Goal: Task Accomplishment & Management: Manage account settings

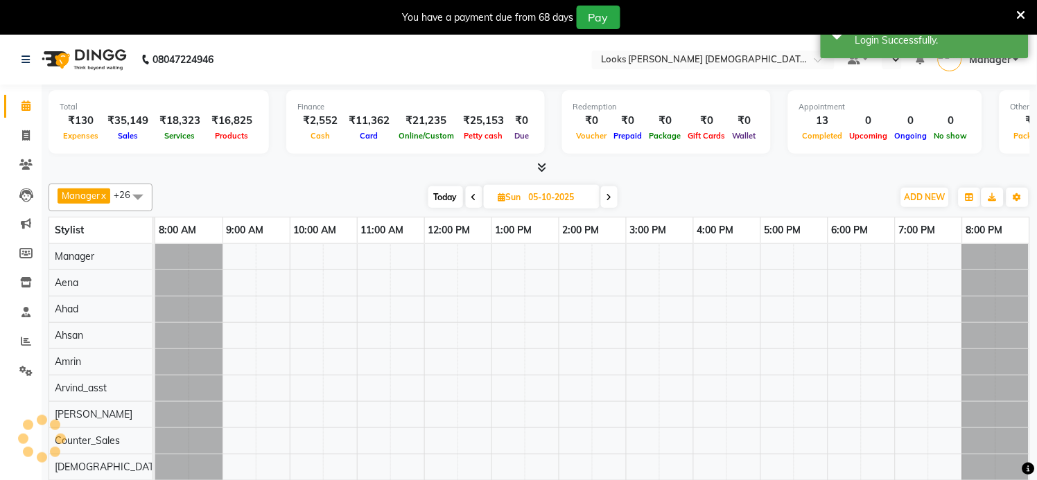
select select "en"
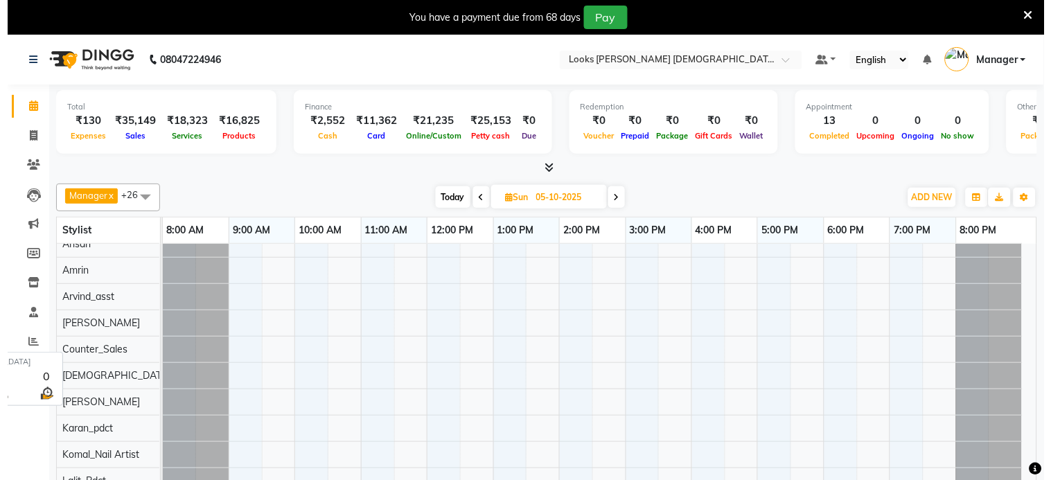
scroll to position [184, 0]
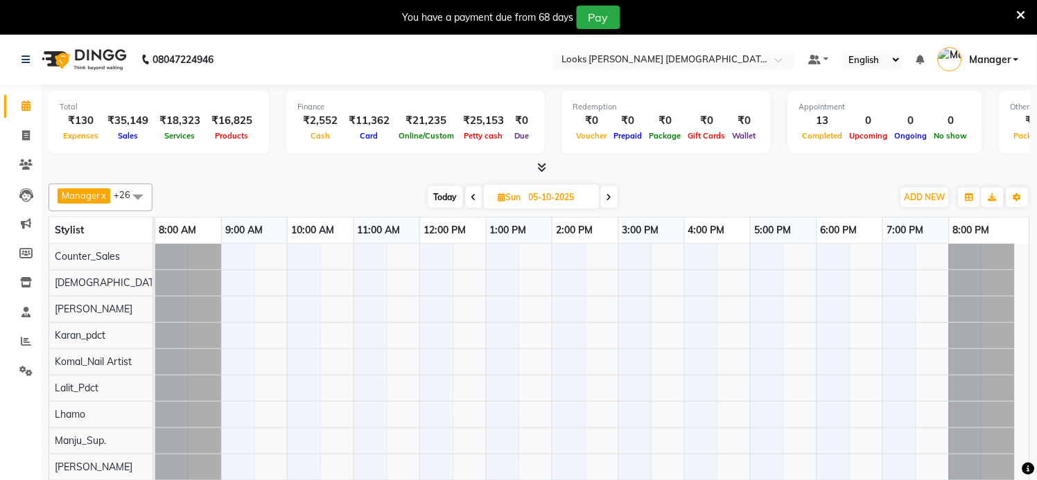
click at [1022, 12] on icon at bounding box center [1021, 15] width 9 height 12
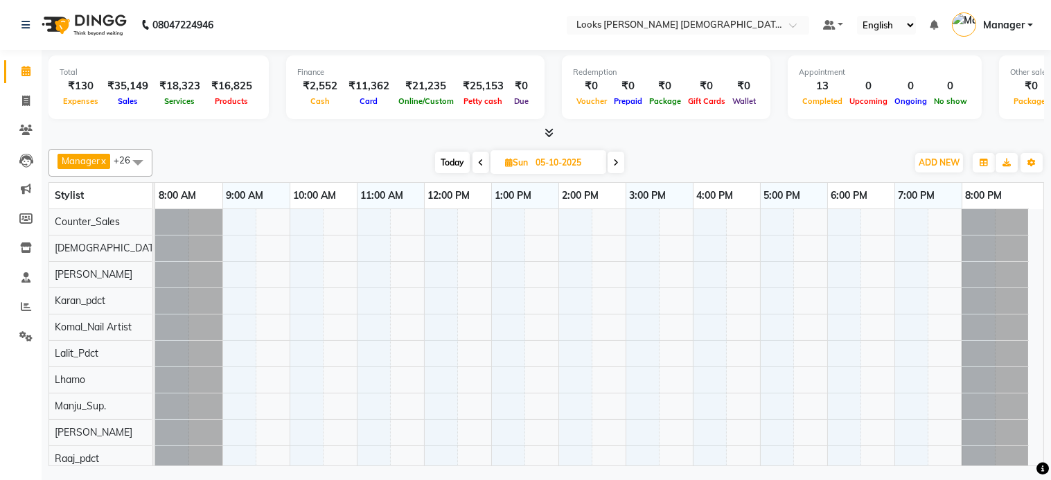
click at [1029, 24] on link "Manager" at bounding box center [992, 25] width 81 height 23
click at [707, 153] on div "Today Sun 05-10-2025" at bounding box center [529, 162] width 741 height 21
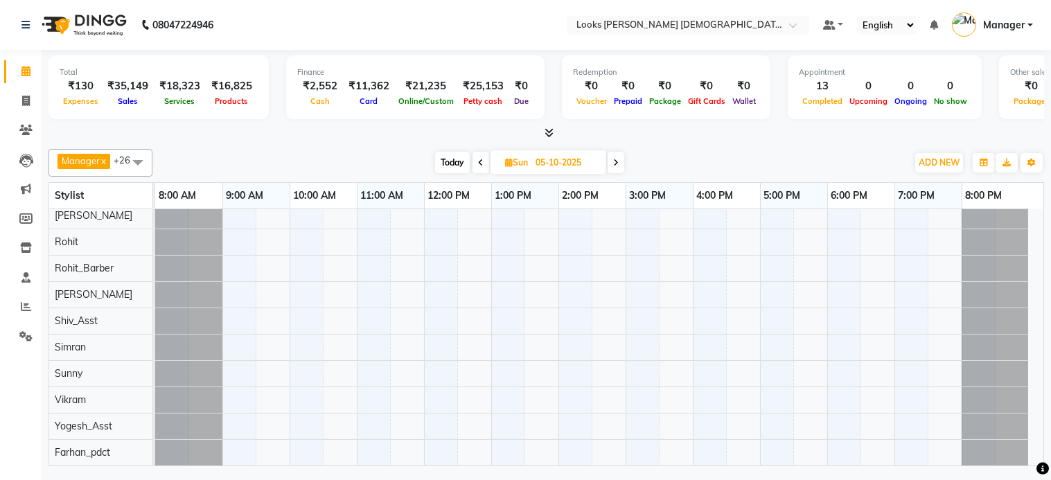
scroll to position [0, 0]
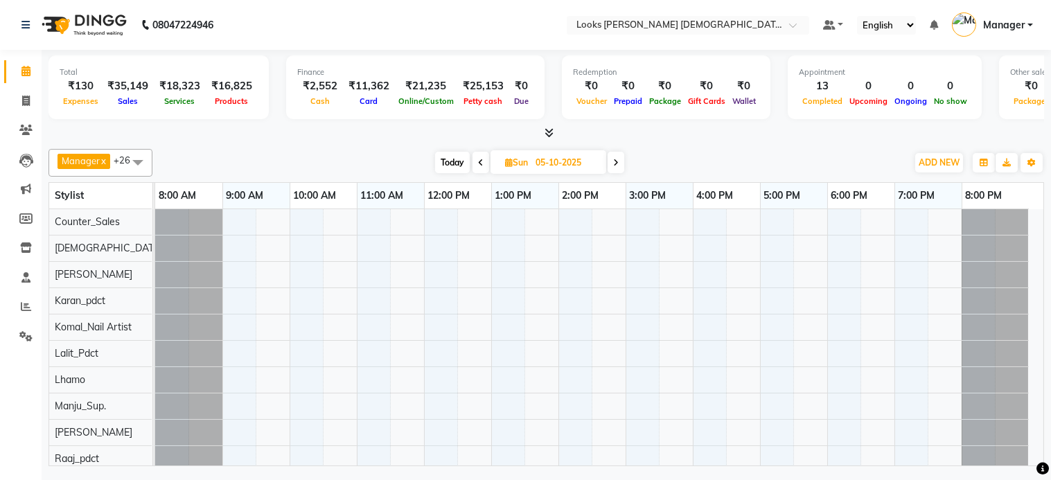
click at [480, 155] on span at bounding box center [481, 162] width 17 height 21
type input "04-10-2025"
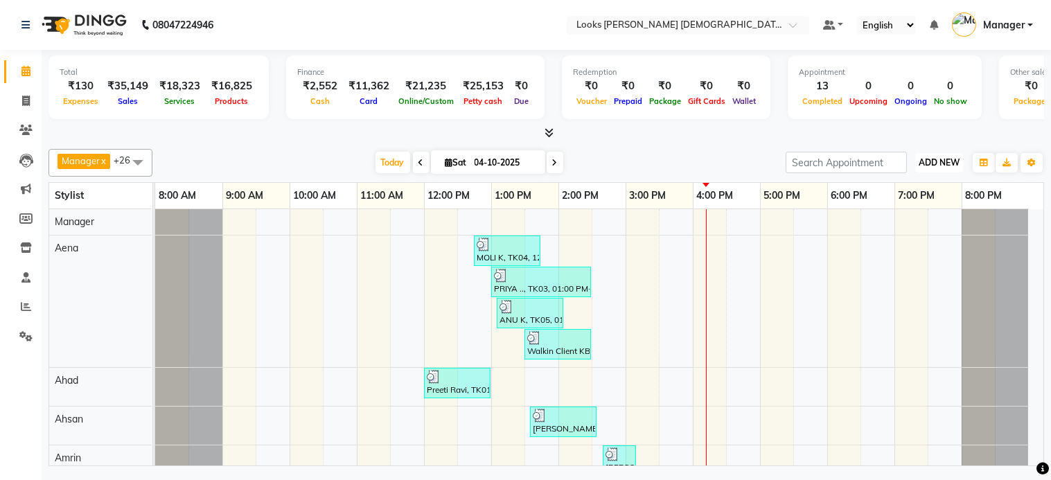
click at [945, 165] on span "ADD NEW" at bounding box center [939, 162] width 41 height 10
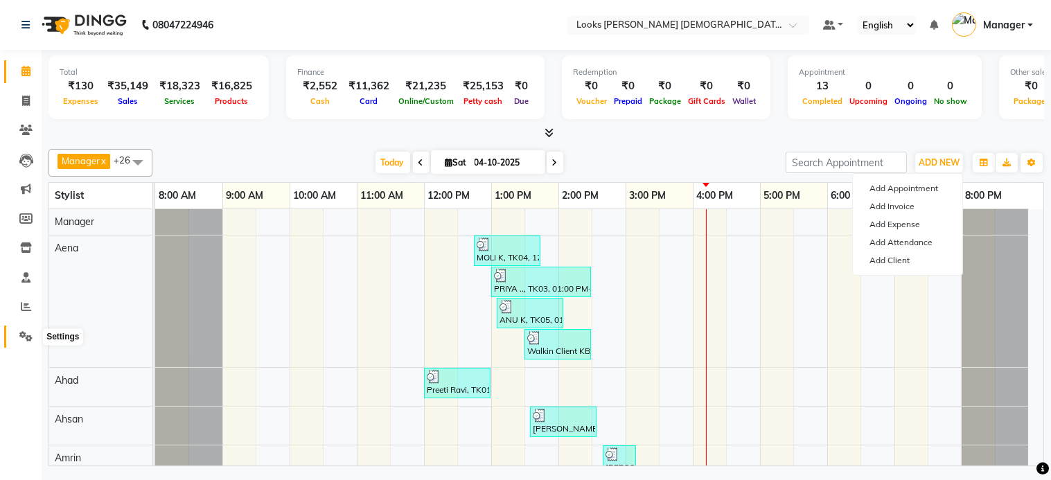
click at [34, 338] on span at bounding box center [26, 337] width 24 height 16
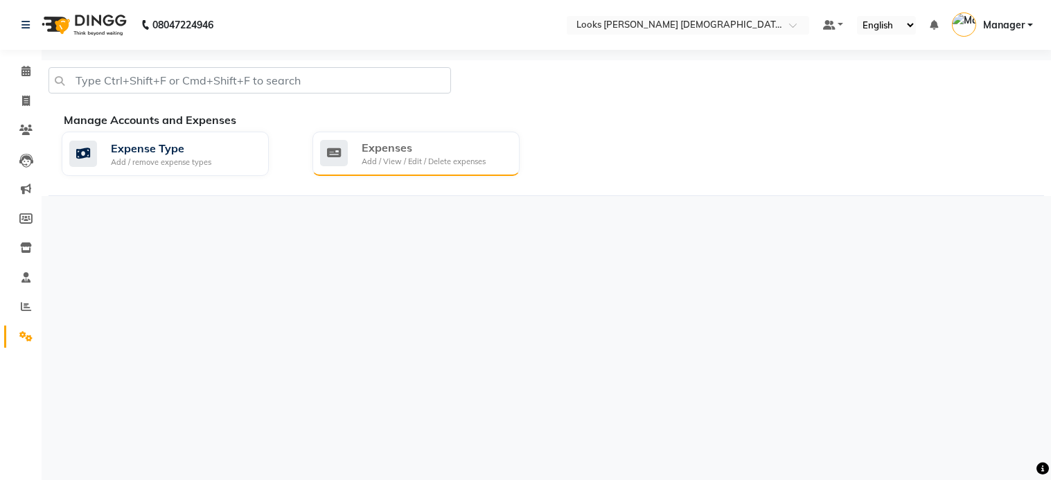
click at [469, 156] on div "Add / View / Edit / Delete expenses" at bounding box center [424, 162] width 124 height 12
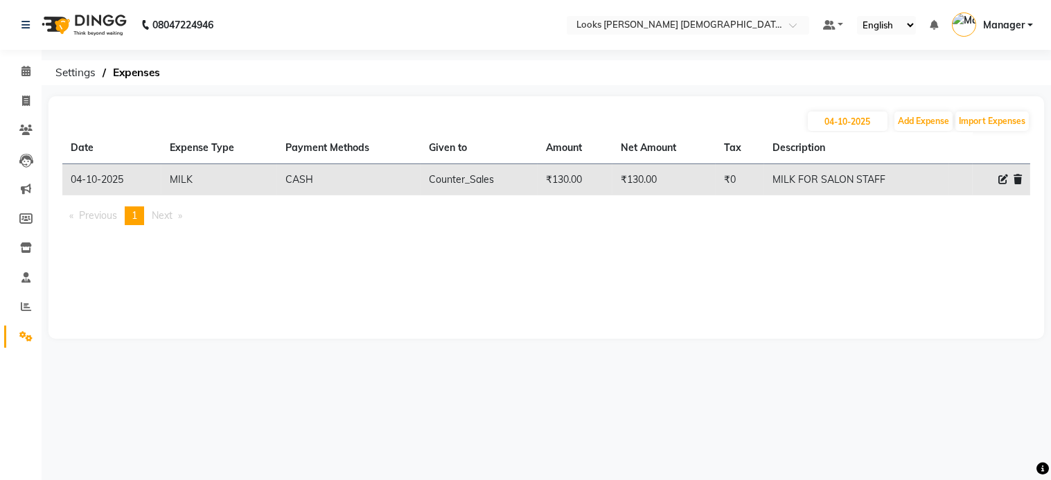
click at [643, 183] on td "₹130.00" at bounding box center [664, 180] width 103 height 32
click at [1002, 184] on icon at bounding box center [1004, 180] width 10 height 10
select select "24890"
select select "1"
select select "7940"
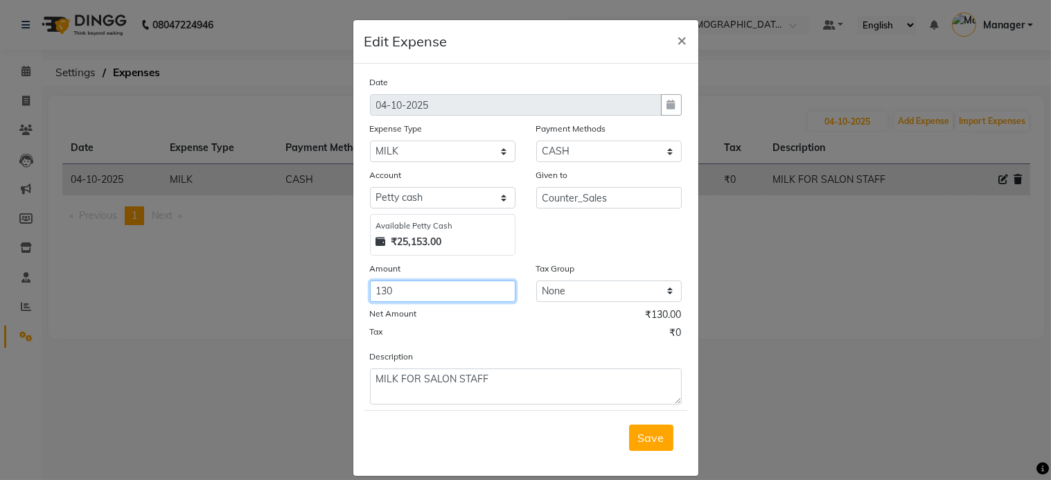
click at [388, 289] on input "130" at bounding box center [443, 291] width 146 height 21
type input "1"
click at [389, 289] on input "1" at bounding box center [443, 291] width 146 height 21
type input "220"
click at [648, 437] on span "Save" at bounding box center [651, 438] width 26 height 14
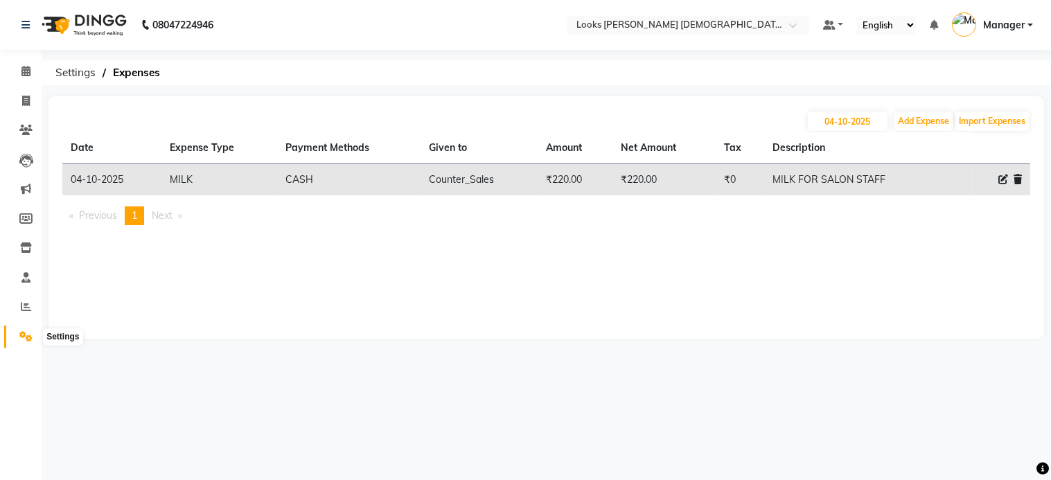
click at [21, 343] on span at bounding box center [26, 337] width 24 height 16
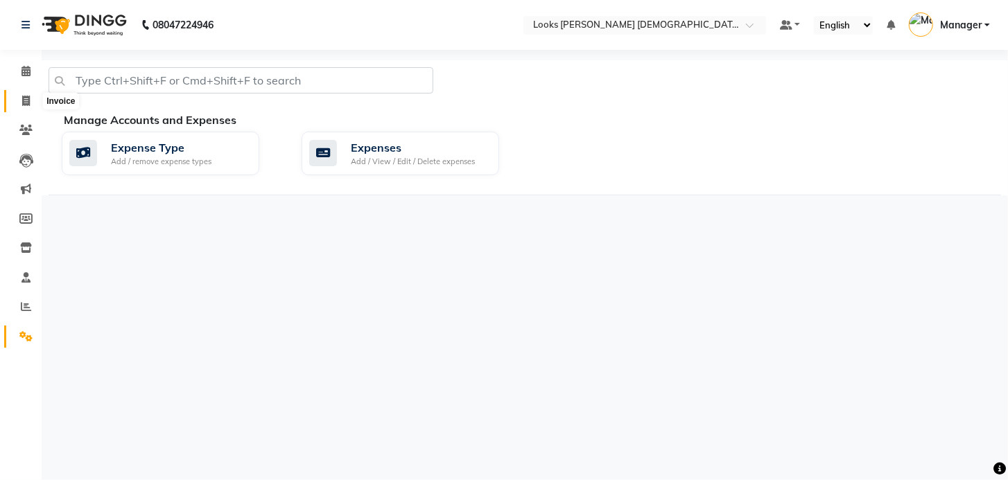
click at [33, 103] on span at bounding box center [26, 102] width 24 height 16
select select "service"
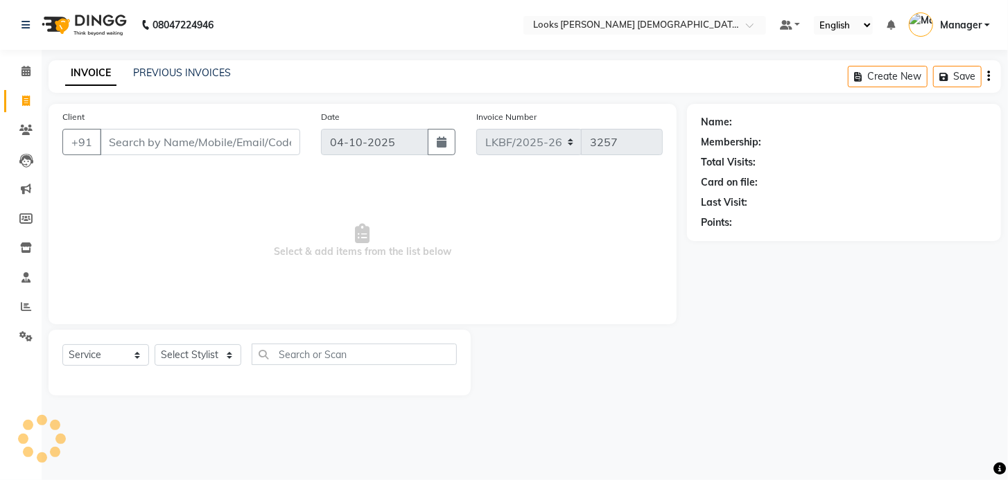
click at [30, 110] on link "Invoice" at bounding box center [20, 101] width 33 height 23
select select "service"
click at [597, 270] on span "Select & add items from the list below" at bounding box center [362, 241] width 600 height 139
drag, startPoint x: 279, startPoint y: 340, endPoint x: 286, endPoint y: 340, distance: 7.7
click at [280, 340] on div "Select Service Product Membership Package Voucher Prepaid Gift Card Select Styl…" at bounding box center [260, 363] width 422 height 66
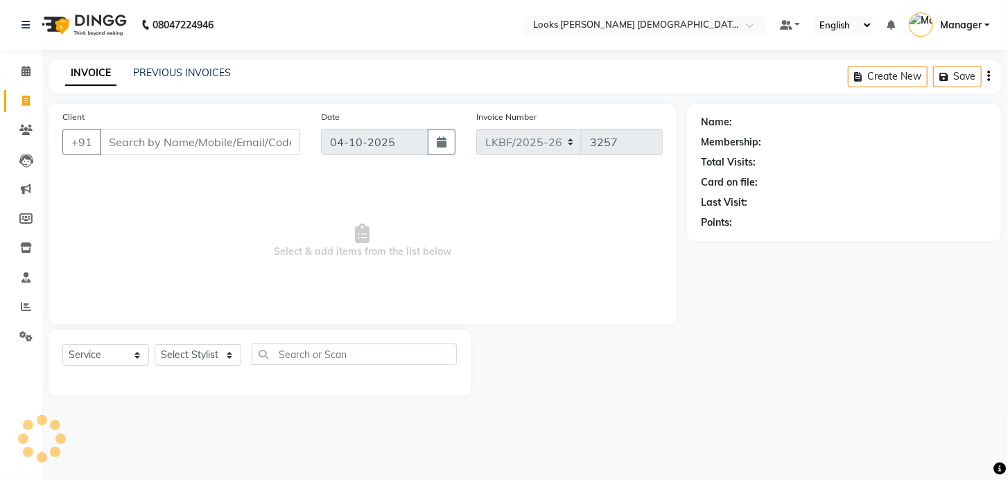
drag, startPoint x: 618, startPoint y: 286, endPoint x: 480, endPoint y: 267, distance: 139.2
click at [480, 267] on span "Select & add items from the list below" at bounding box center [362, 241] width 600 height 139
drag, startPoint x: 751, startPoint y: 379, endPoint x: 921, endPoint y: 217, distance: 235.3
click at [921, 217] on div "Points:" at bounding box center [844, 223] width 286 height 15
click at [198, 356] on select "Select Stylist Aena [PERSON_NAME] [PERSON_NAME] [PERSON_NAME] Counter_Sales [PE…" at bounding box center [198, 354] width 87 height 21
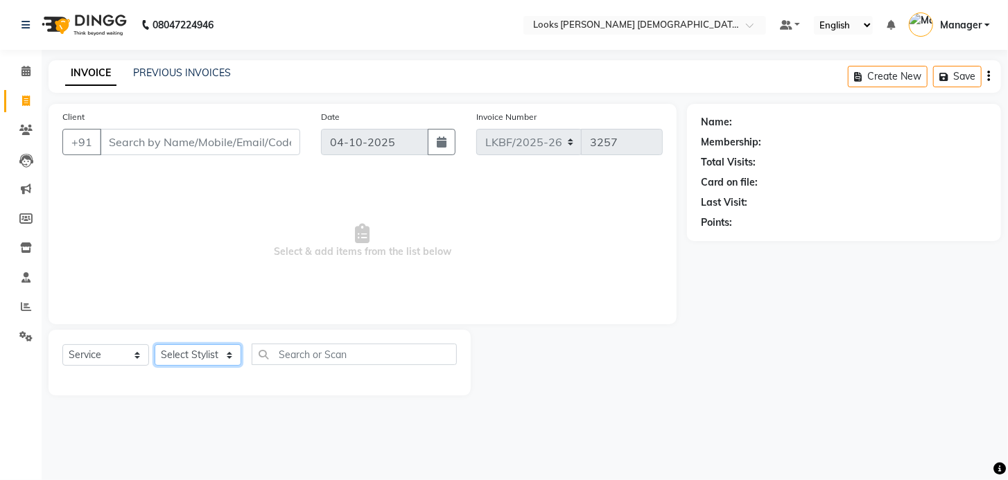
select select "89622"
click at [155, 345] on select "Select Stylist Aena [PERSON_NAME] [PERSON_NAME] [PERSON_NAME] Counter_Sales [PE…" at bounding box center [198, 354] width 87 height 21
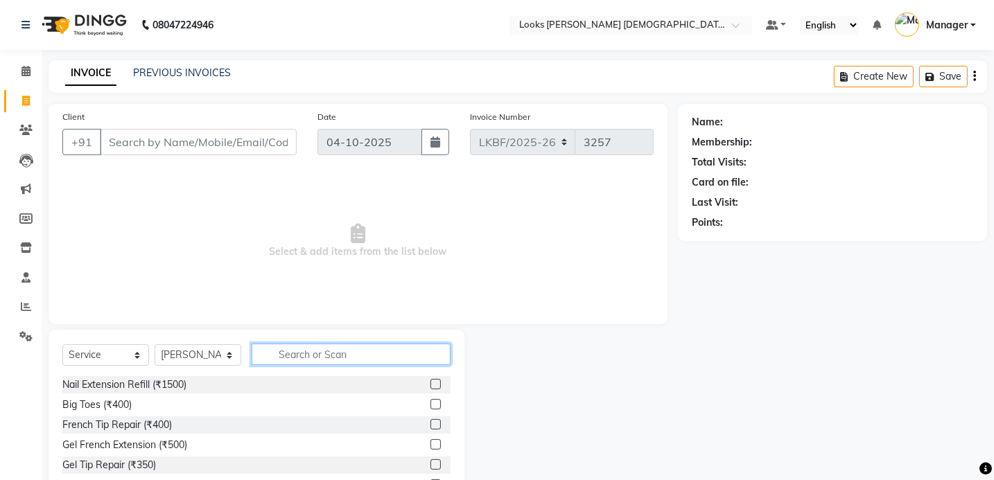
click at [323, 355] on input "text" at bounding box center [351, 354] width 199 height 21
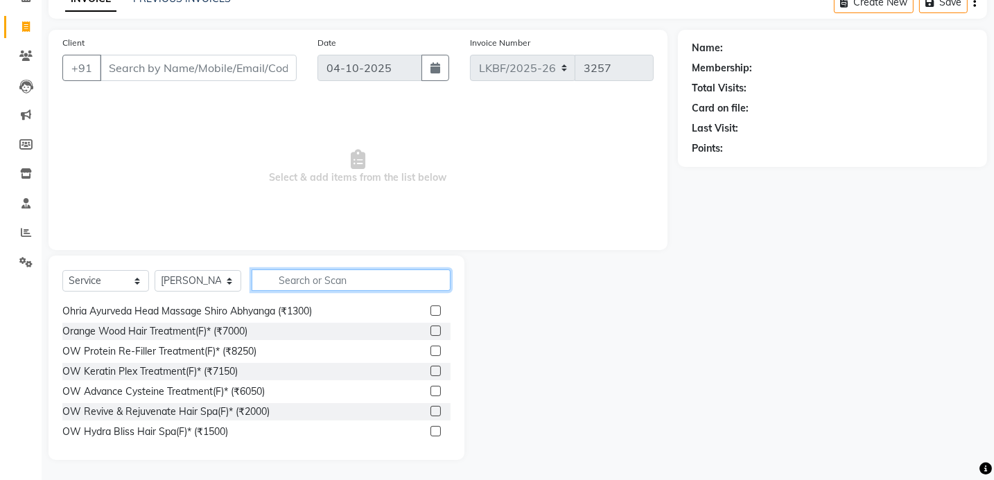
scroll to position [7645, 0]
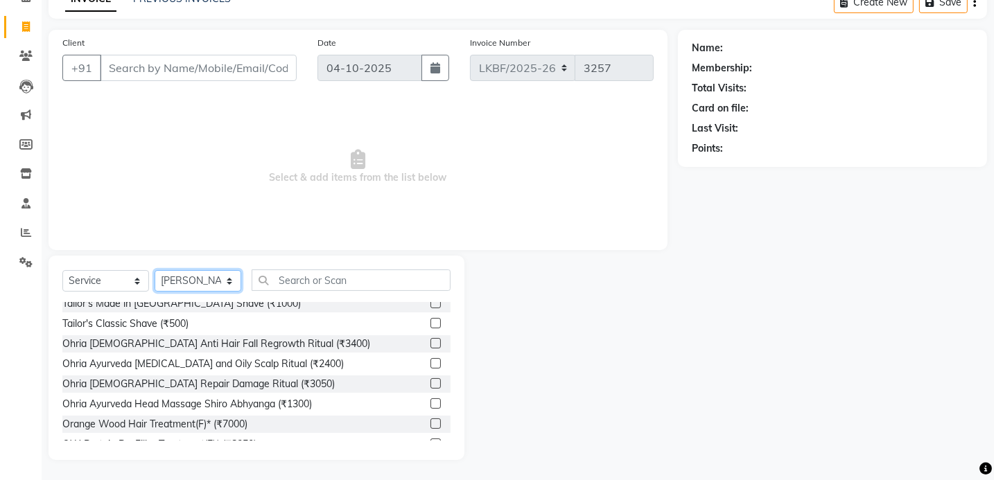
click at [237, 278] on select "Select Stylist Aena [PERSON_NAME] [PERSON_NAME] [PERSON_NAME] Counter_Sales [PE…" at bounding box center [198, 280] width 87 height 21
click at [155, 292] on select "Select Stylist Aena [PERSON_NAME] [PERSON_NAME] [PERSON_NAME] Counter_Sales [PE…" at bounding box center [198, 280] width 87 height 21
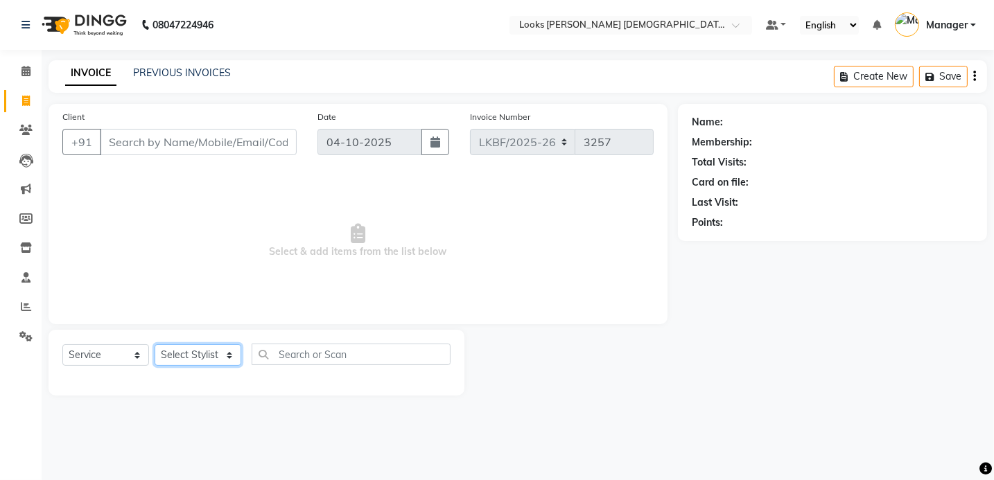
scroll to position [0, 0]
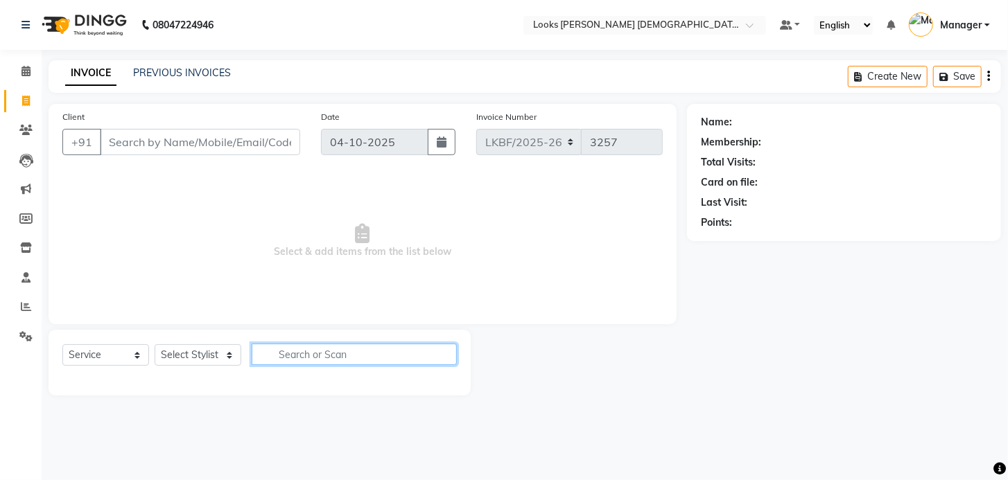
click at [290, 356] on input "text" at bounding box center [354, 354] width 205 height 21
click at [189, 348] on select "Select Stylist Aena [PERSON_NAME] [PERSON_NAME] [PERSON_NAME] Counter_Sales [PE…" at bounding box center [198, 354] width 87 height 21
select select "87721"
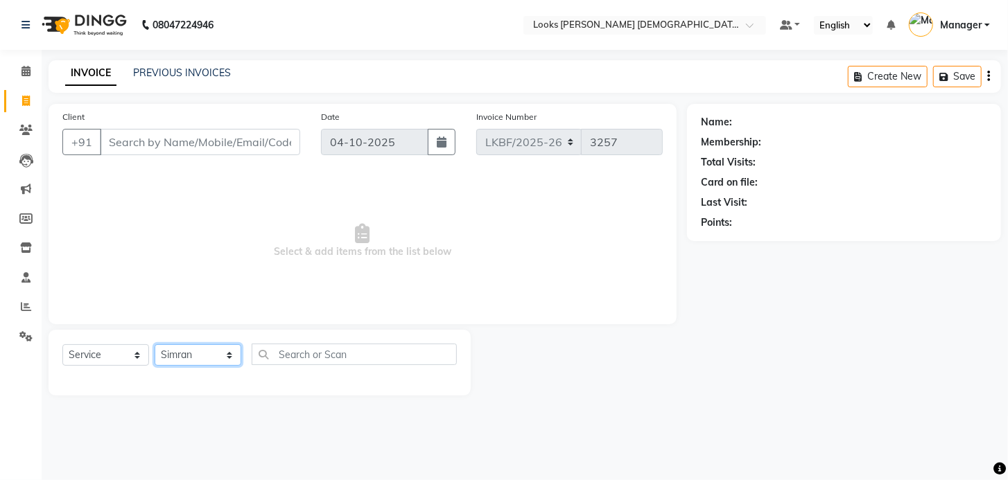
click at [155, 345] on select "Select Stylist Aena [PERSON_NAME] [PERSON_NAME] [PERSON_NAME] Counter_Sales [PE…" at bounding box center [198, 354] width 87 height 21
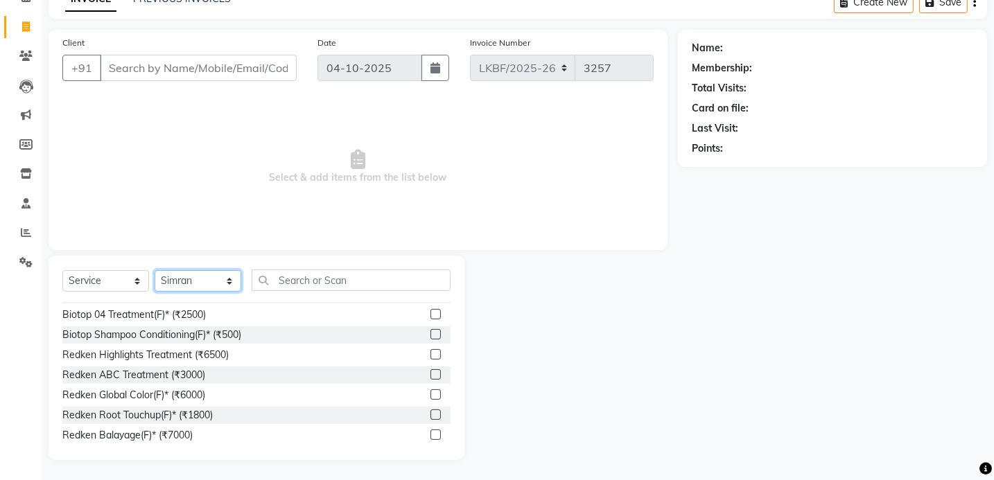
scroll to position [6907, 0]
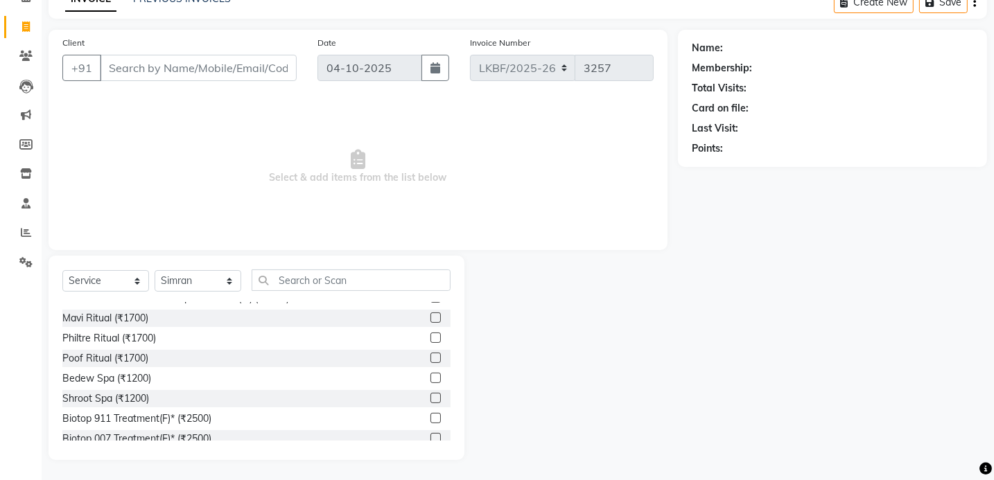
click at [690, 267] on div "Name: Membership: Total Visits: Card on file: Last Visit: Points:" at bounding box center [838, 245] width 320 height 430
drag, startPoint x: 690, startPoint y: 267, endPoint x: 512, endPoint y: 221, distance: 183.9
click at [523, 221] on span "Select & add items from the list below" at bounding box center [357, 167] width 591 height 139
click at [180, 276] on select "Select Stylist Aena [PERSON_NAME] [PERSON_NAME] [PERSON_NAME] Counter_Sales [PE…" at bounding box center [198, 280] width 87 height 21
select select
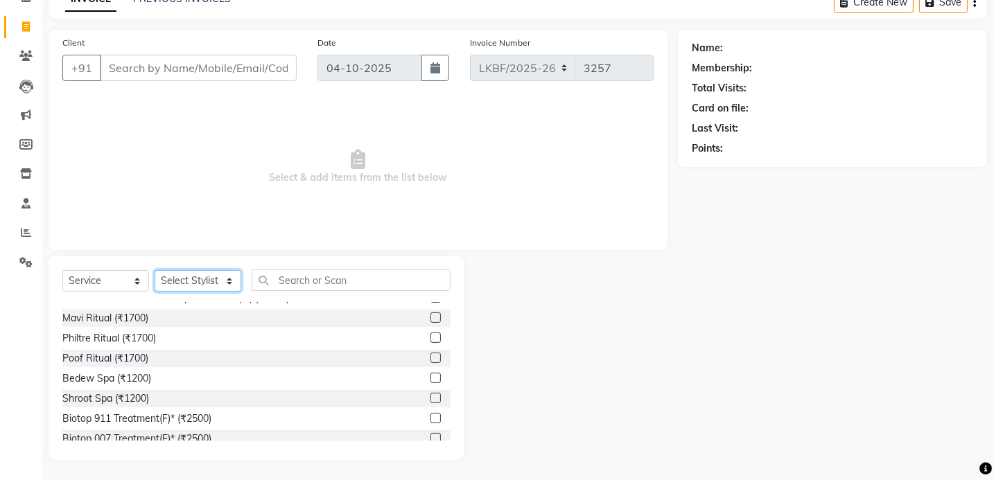
click at [155, 292] on select "Select Stylist Aena [PERSON_NAME] [PERSON_NAME] [PERSON_NAME] Counter_Sales [PE…" at bounding box center [198, 280] width 87 height 21
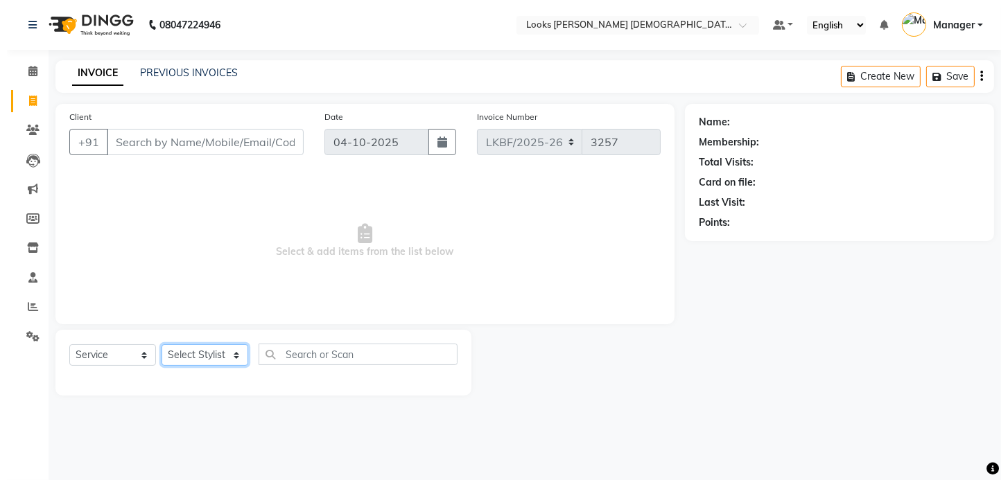
scroll to position [0, 0]
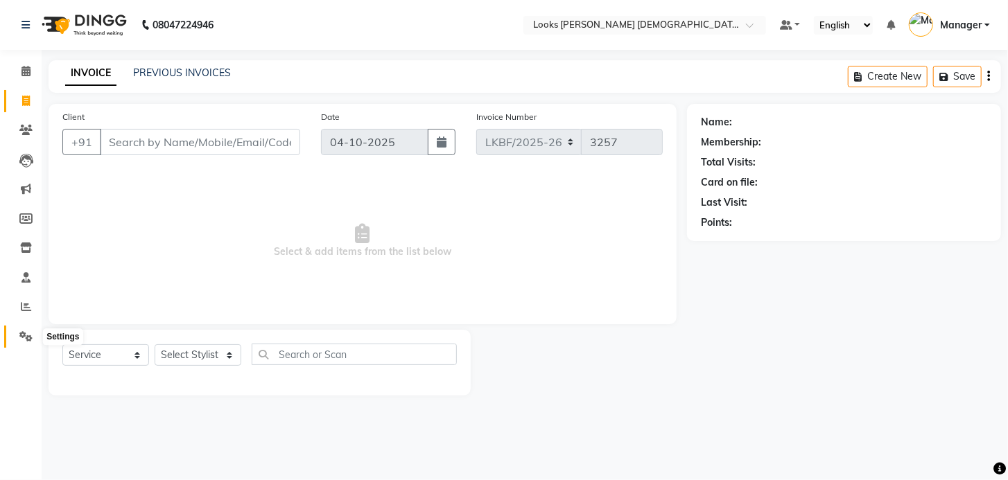
click at [30, 339] on icon at bounding box center [25, 336] width 13 height 10
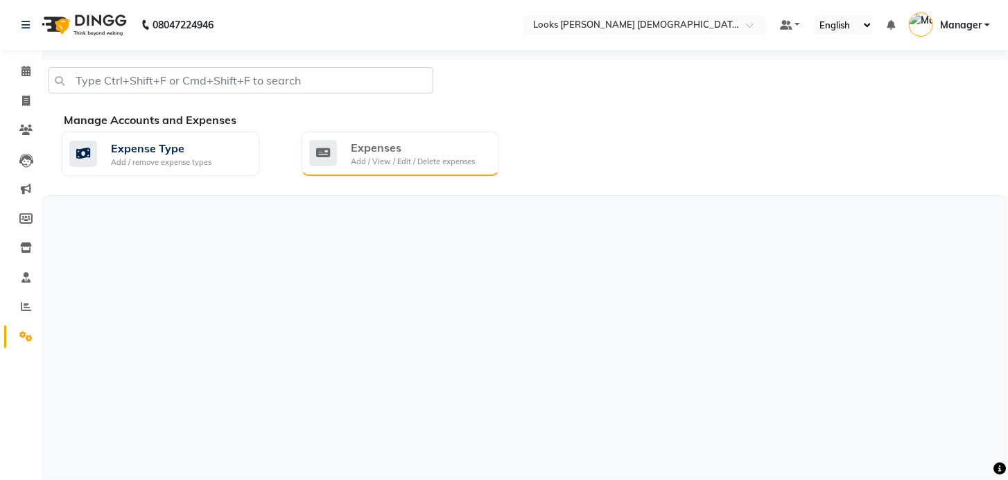
click at [423, 161] on div "Add / View / Edit / Delete expenses" at bounding box center [413, 162] width 124 height 12
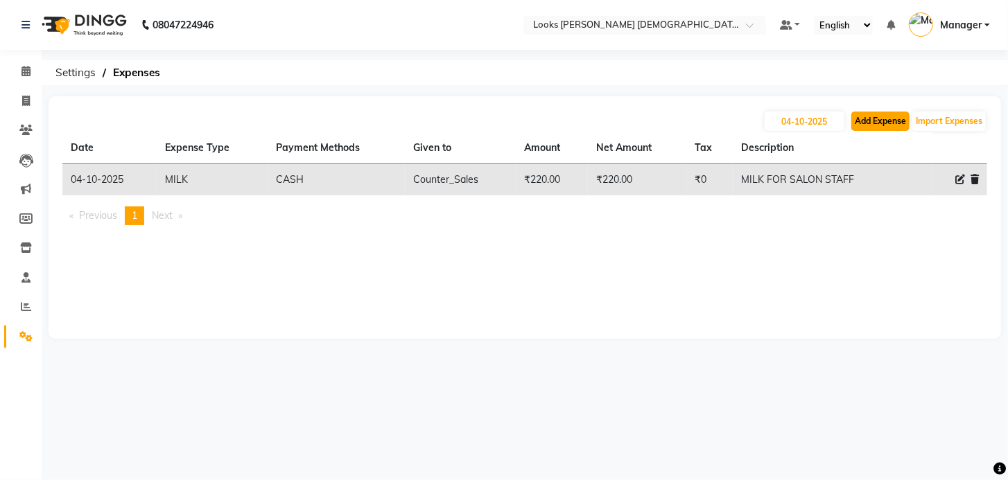
click at [875, 123] on button "Add Expense" at bounding box center [880, 121] width 58 height 19
select select "1"
select select "7940"
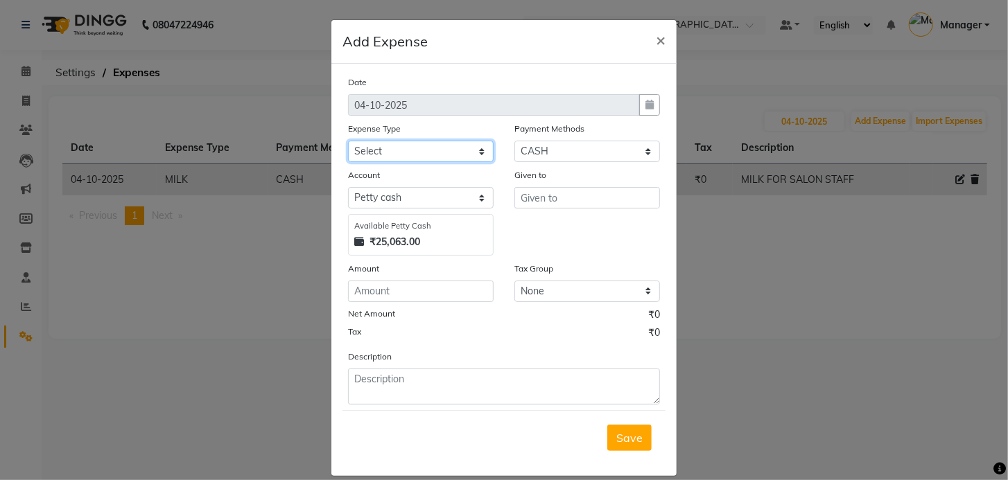
click at [423, 156] on select "Select Accommodation Aesthetics Bank Deposit BLINKIT Cash Handover Client Refun…" at bounding box center [421, 151] width 146 height 21
select select "24887"
click at [423, 156] on select "Select Accommodation Aesthetics Bank Deposit BLINKIT Cash Handover Client Refun…" at bounding box center [421, 151] width 146 height 21
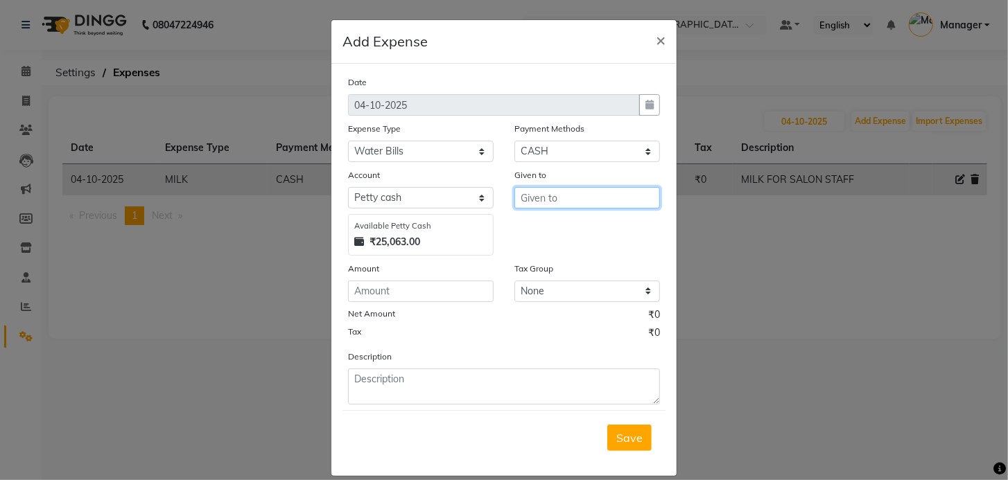
click at [523, 202] on input "text" at bounding box center [587, 197] width 146 height 21
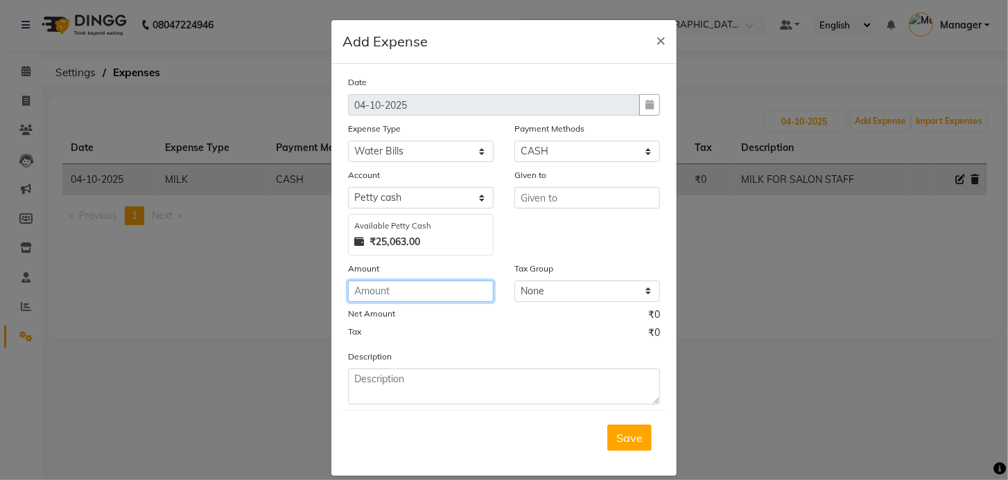
click at [410, 291] on input "number" at bounding box center [421, 291] width 146 height 21
type input "2200"
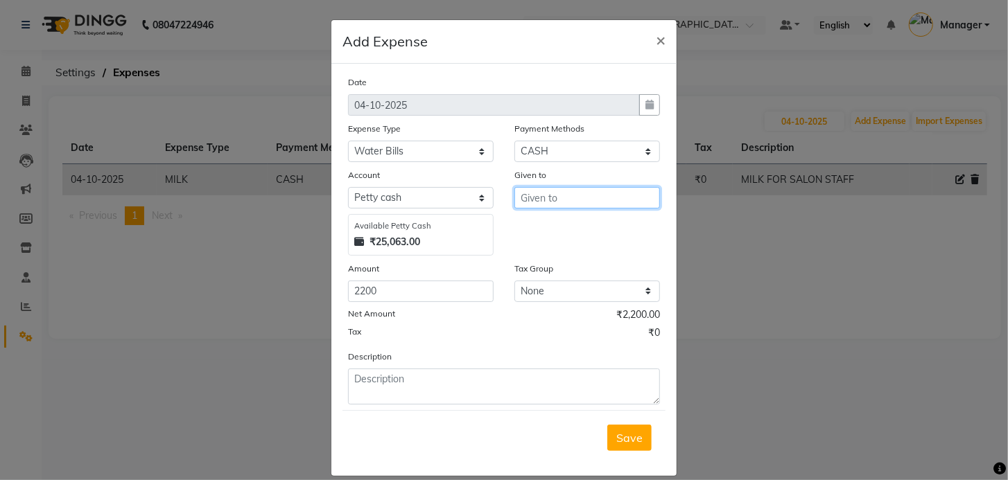
click at [526, 204] on input "text" at bounding box center [587, 197] width 146 height 21
click at [532, 223] on span "Cou" at bounding box center [542, 228] width 21 height 14
type input "Counter_Sales"
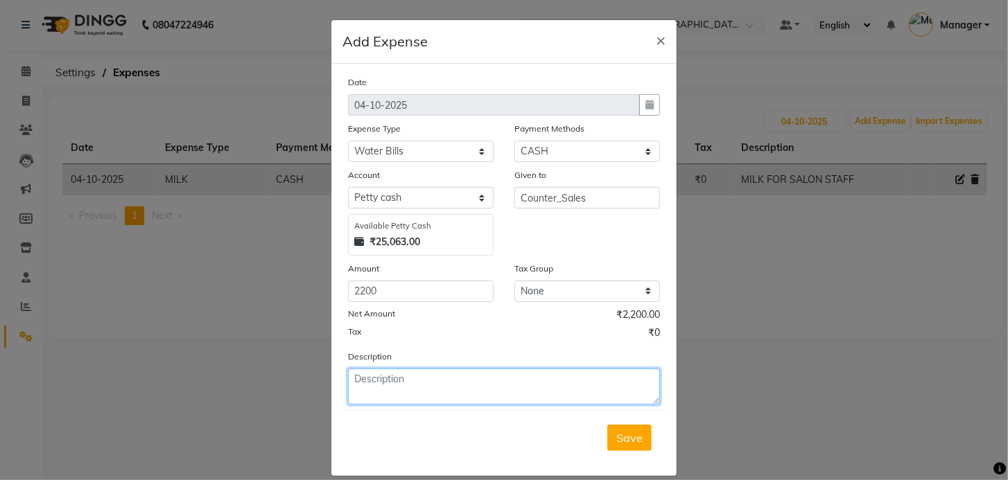
click at [371, 382] on textarea at bounding box center [504, 387] width 312 height 36
click at [433, 380] on textarea "WATER BOTTEL" at bounding box center [504, 387] width 312 height 36
click at [462, 376] on textarea "WATER BOTTEL 20LTL" at bounding box center [504, 387] width 312 height 36
type textarea "WATER BOTTEL 20LTR"
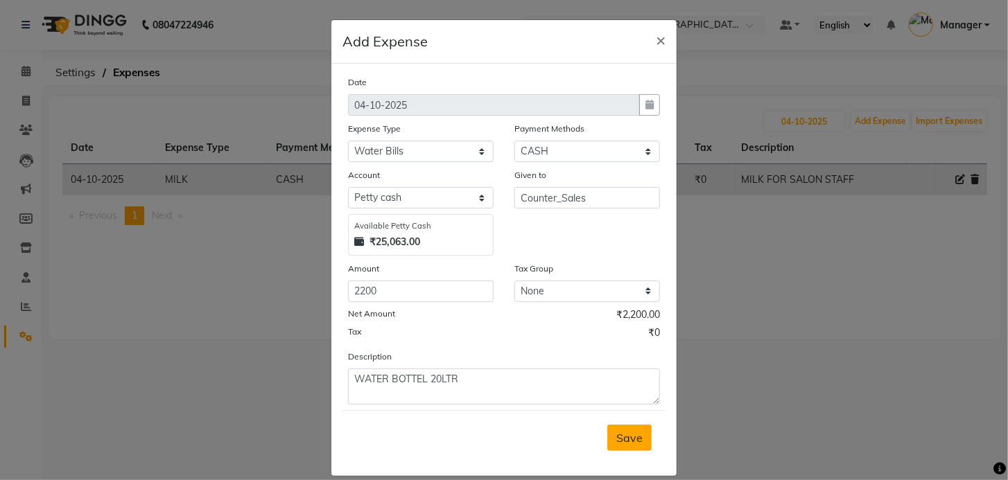
click at [616, 441] on span "Save" at bounding box center [629, 438] width 26 height 14
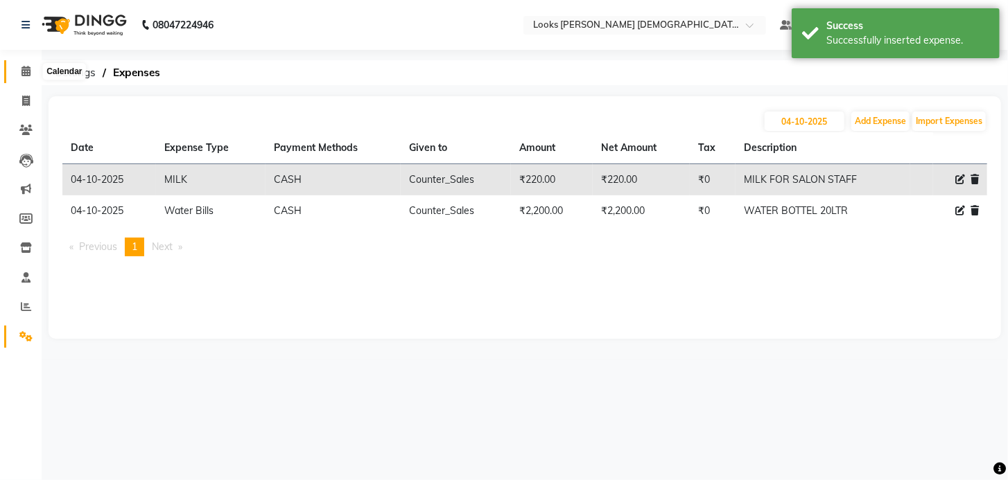
click at [22, 69] on icon at bounding box center [25, 71] width 9 height 10
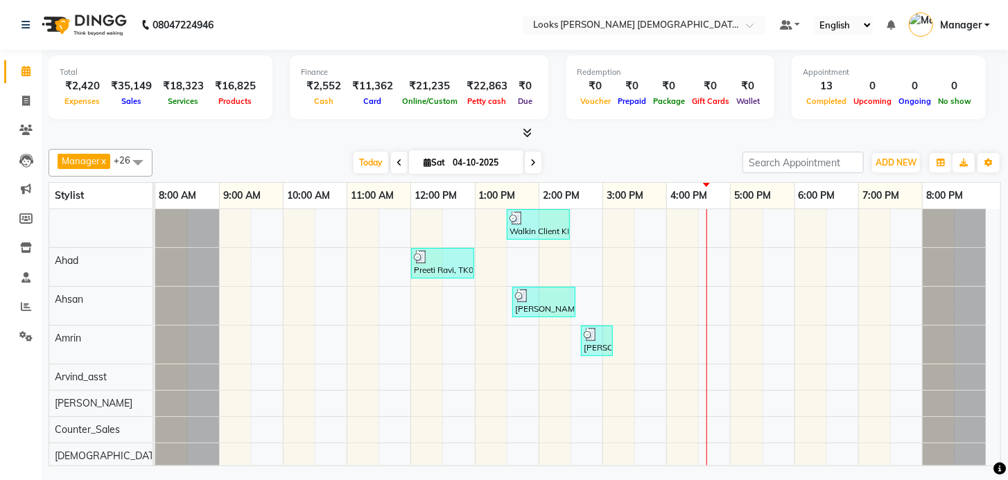
scroll to position [92, 0]
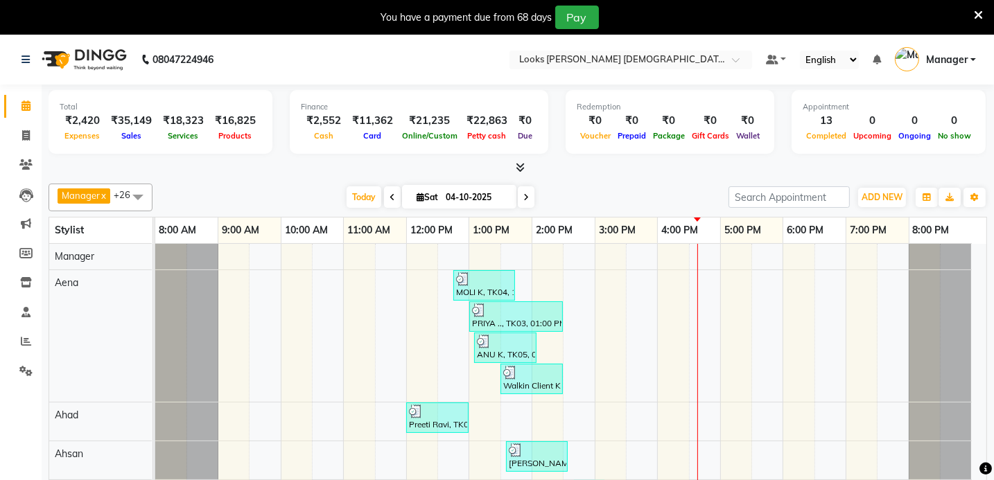
click at [983, 15] on div "You have a payment due from 68 days Pay" at bounding box center [497, 17] width 994 height 35
click at [977, 17] on icon at bounding box center [978, 15] width 9 height 12
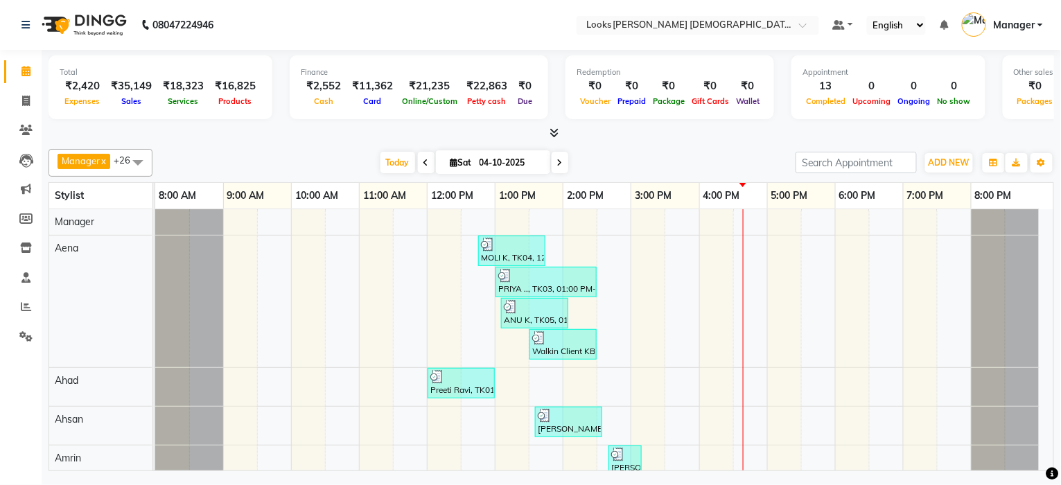
click at [139, 159] on span at bounding box center [138, 162] width 28 height 26
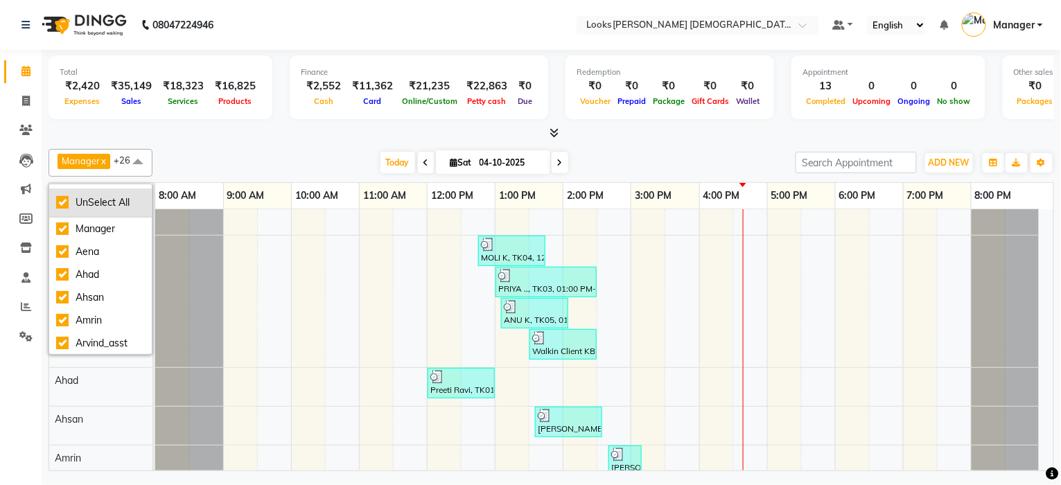
click at [107, 204] on div "UnSelect All" at bounding box center [100, 202] width 89 height 15
checkbox input "false"
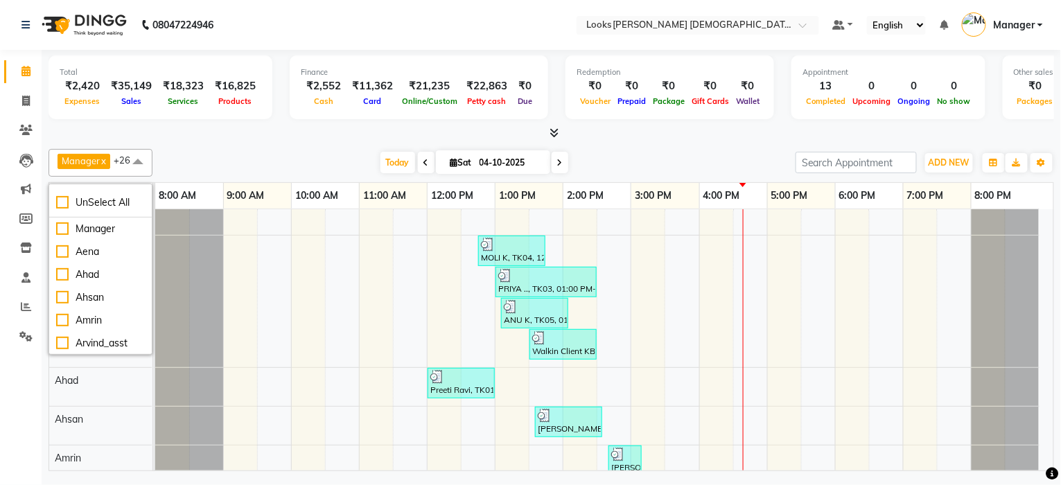
checkbox input "false"
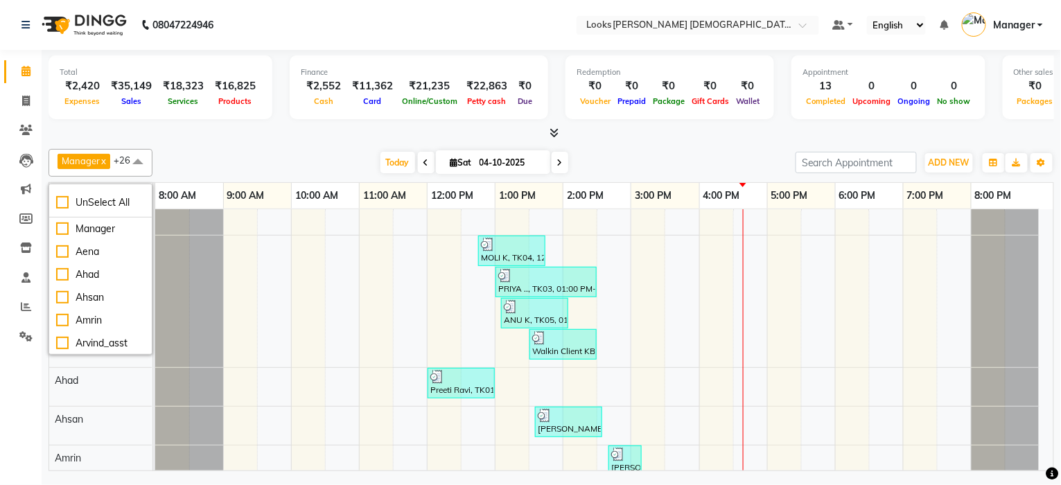
checkbox input "false"
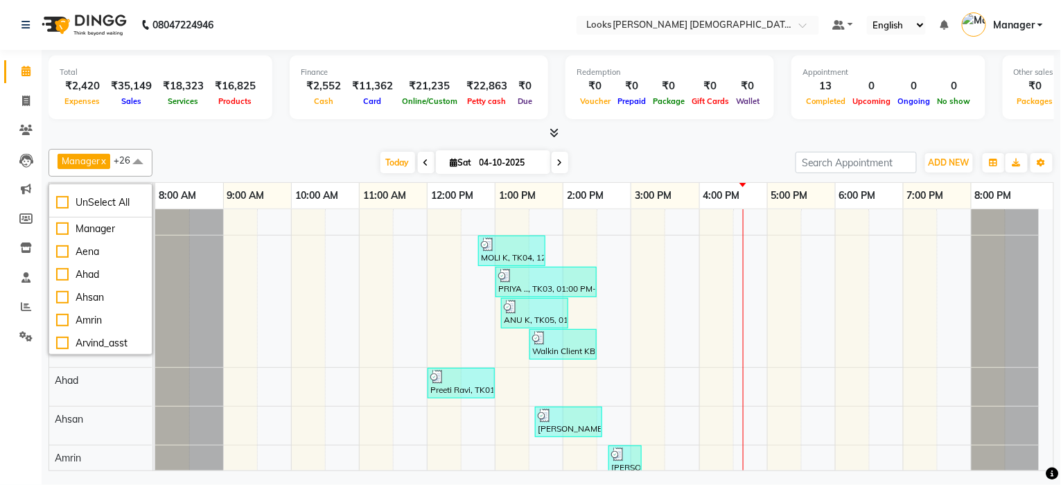
checkbox input "false"
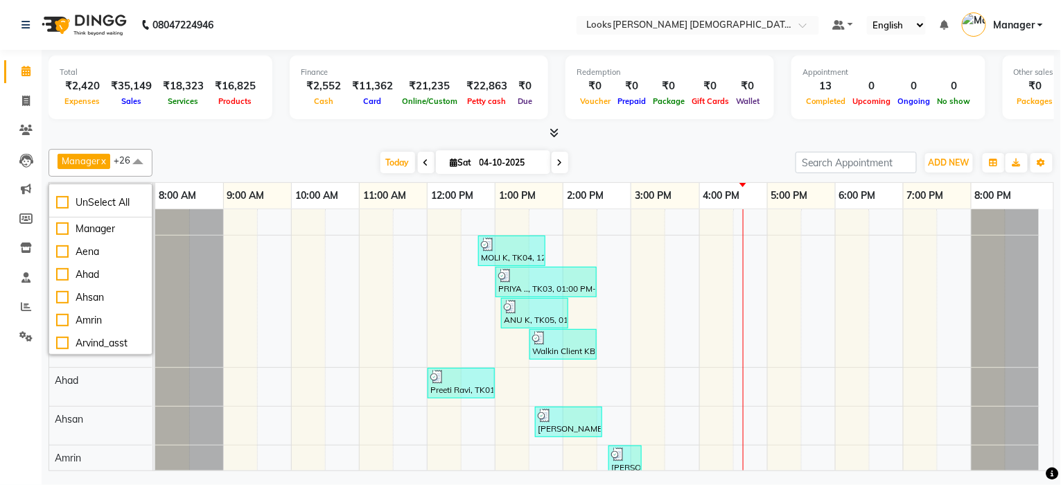
checkbox input "false"
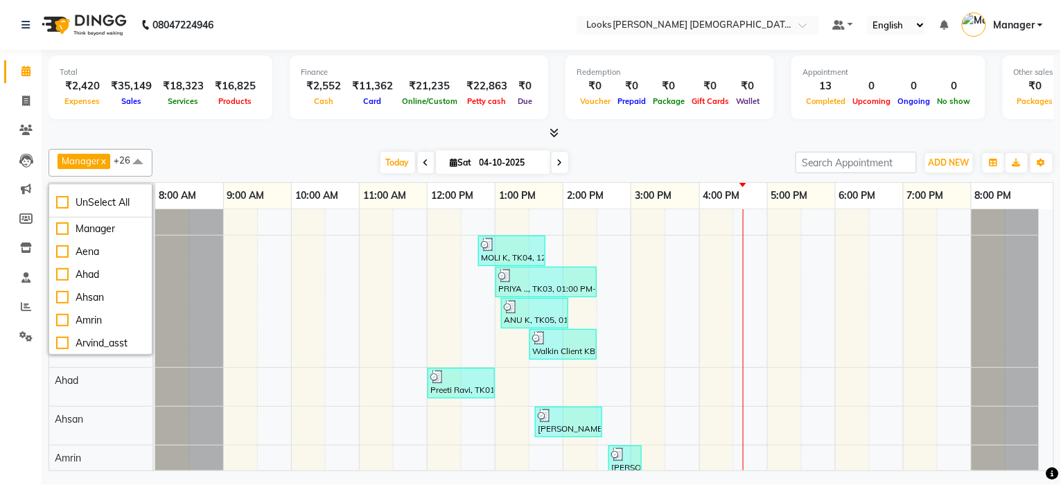
checkbox input "false"
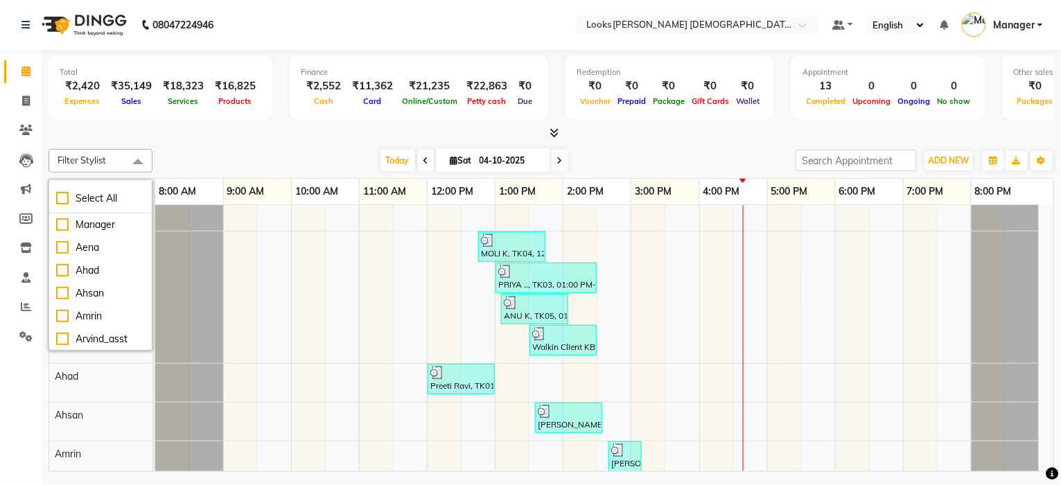
click at [257, 160] on div "Today Sat 04-10-2025" at bounding box center [473, 160] width 629 height 21
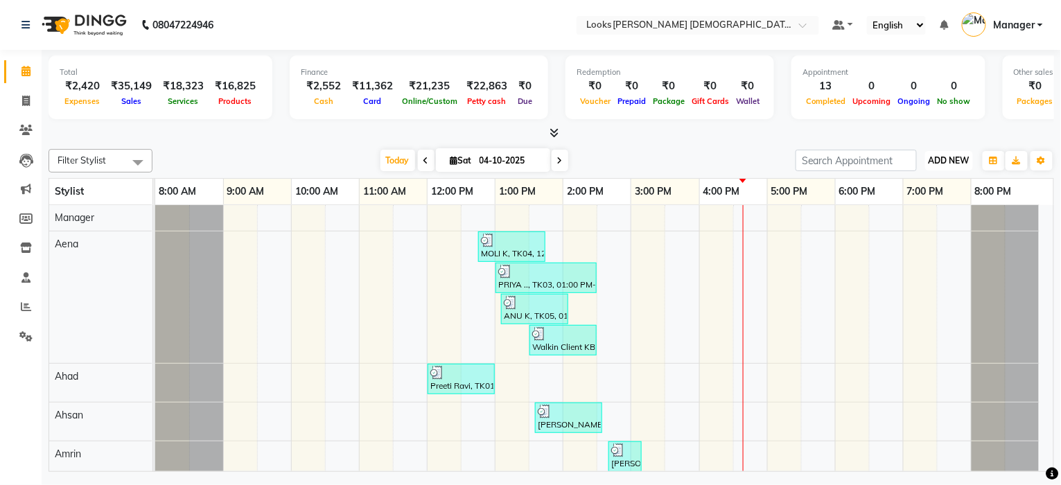
click at [950, 161] on span "ADD NEW" at bounding box center [949, 160] width 41 height 10
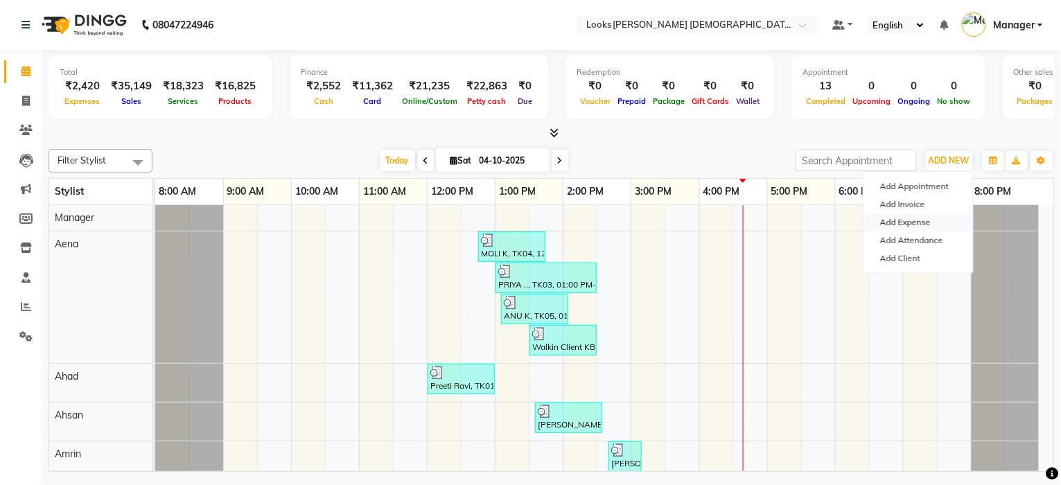
click at [914, 226] on link "Add Expense" at bounding box center [919, 222] width 110 height 18
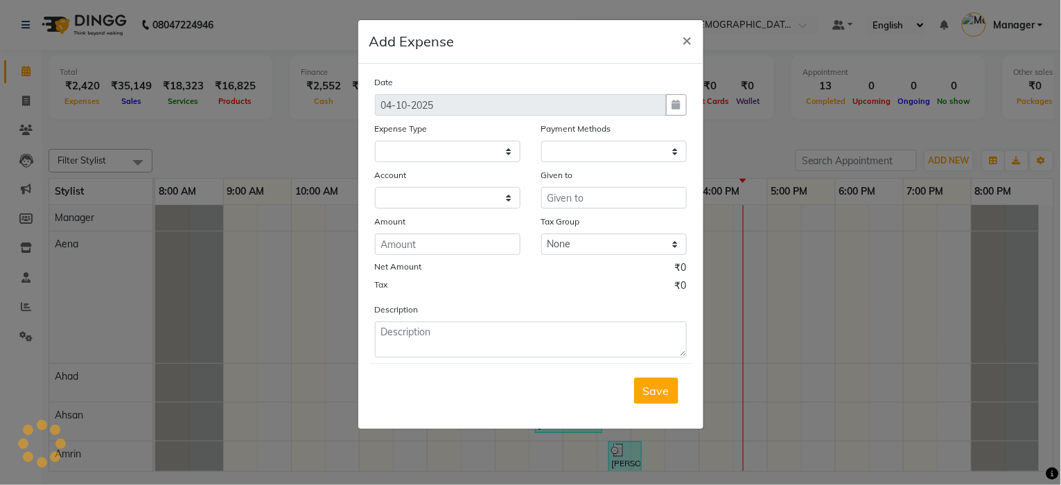
select select "1"
select select "7940"
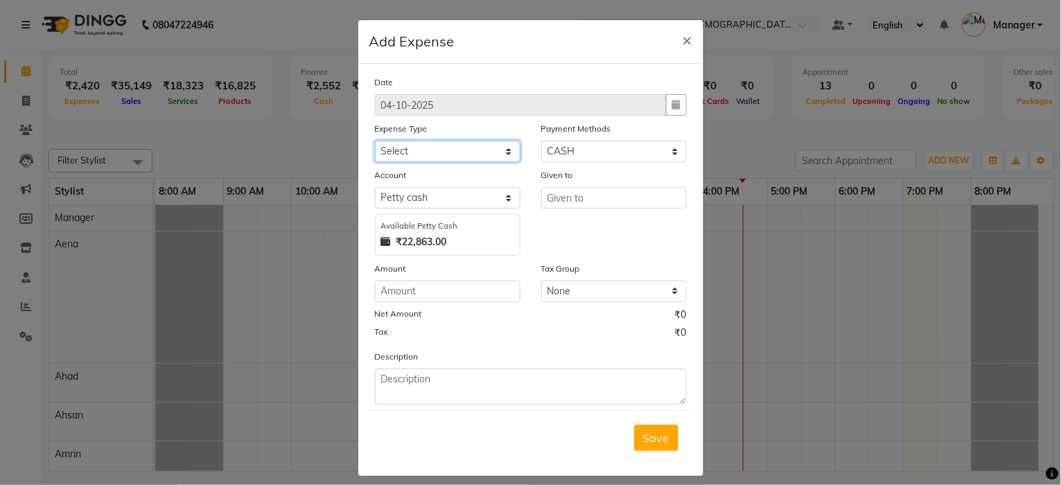
click at [392, 146] on select "Select Accommodation Aesthetics Bank Deposit BLINKIT Cash Handover Client Refun…" at bounding box center [448, 151] width 146 height 21
select select "5010"
click at [375, 141] on select "Select Accommodation Aesthetics Bank Deposit BLINKIT Cash Handover Client Refun…" at bounding box center [448, 151] width 146 height 21
drag, startPoint x: 623, startPoint y: 211, endPoint x: 616, endPoint y: 205, distance: 9.3
click at [620, 209] on div "Given to" at bounding box center [614, 212] width 166 height 88
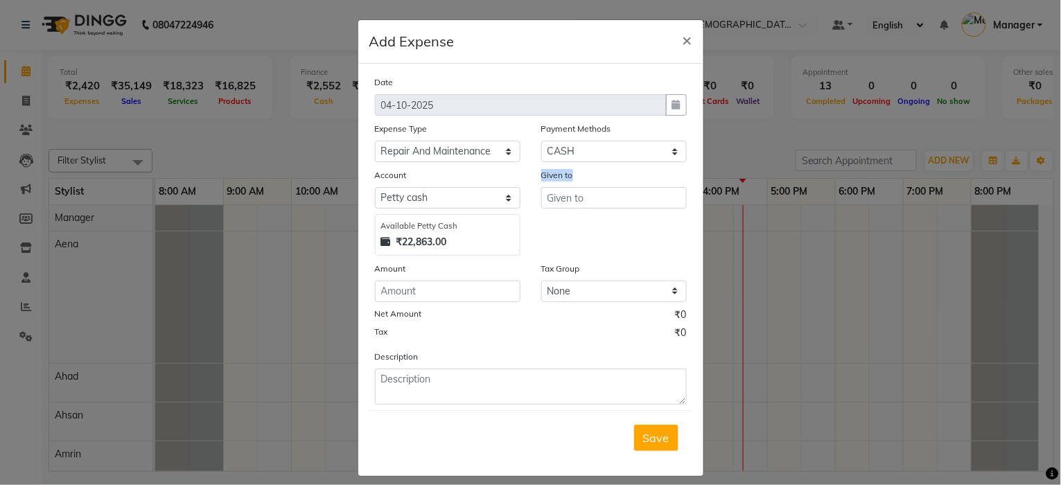
click at [616, 204] on input "text" at bounding box center [614, 197] width 146 height 21
type input "Counter_Sales"
click at [439, 276] on div "Amount" at bounding box center [448, 270] width 146 height 19
click at [437, 291] on input "number" at bounding box center [448, 291] width 146 height 21
type input "100"
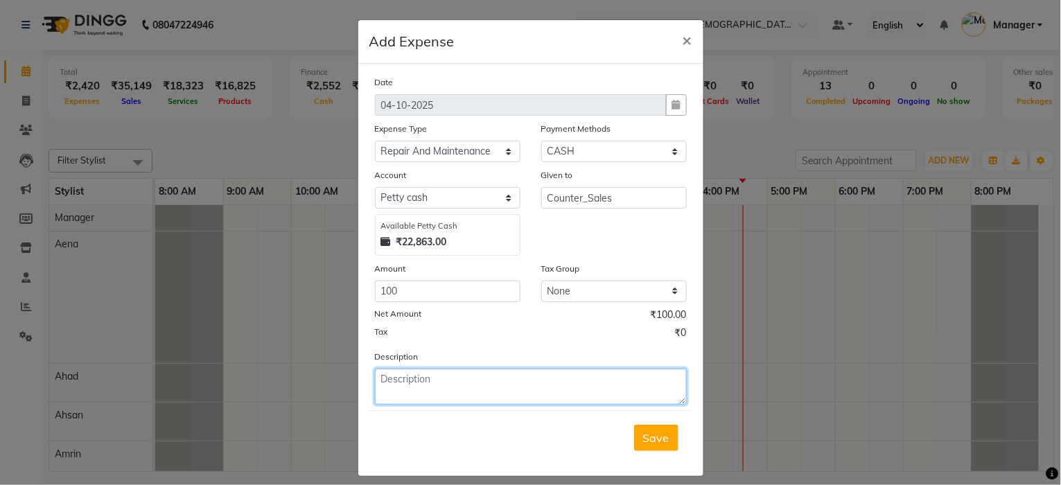
click at [442, 381] on textarea at bounding box center [531, 387] width 312 height 36
type textarea "STOCK ROOM LIGHT"
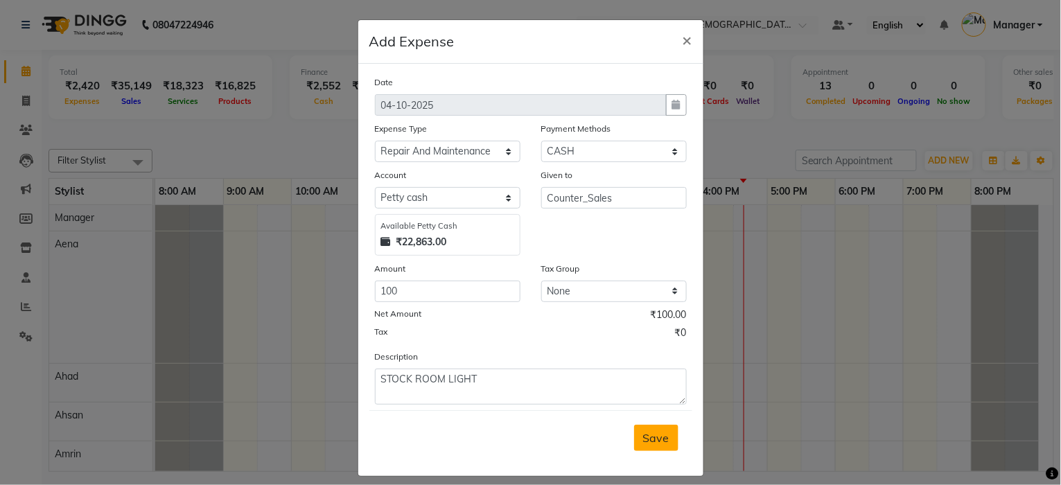
click at [643, 441] on span "Save" at bounding box center [656, 438] width 26 height 14
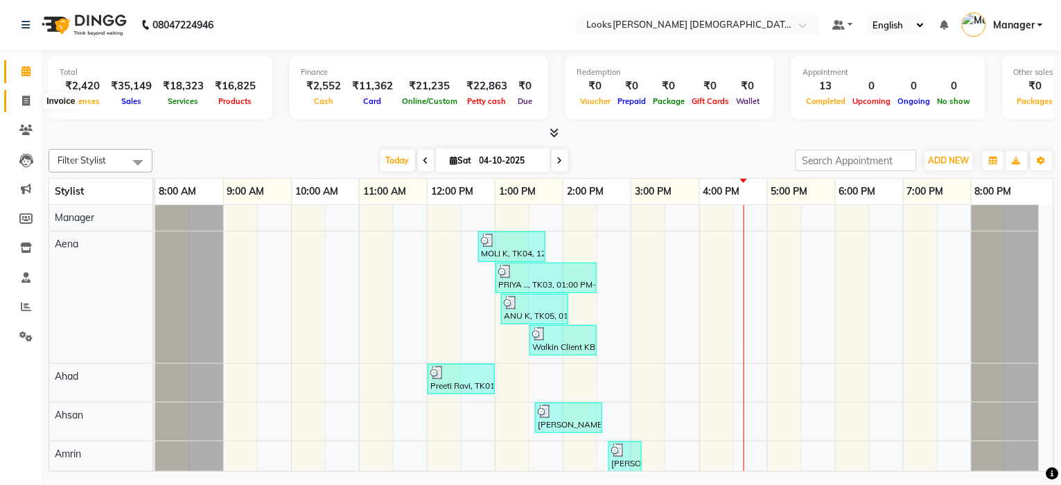
click at [16, 103] on span at bounding box center [26, 102] width 24 height 16
select select "service"
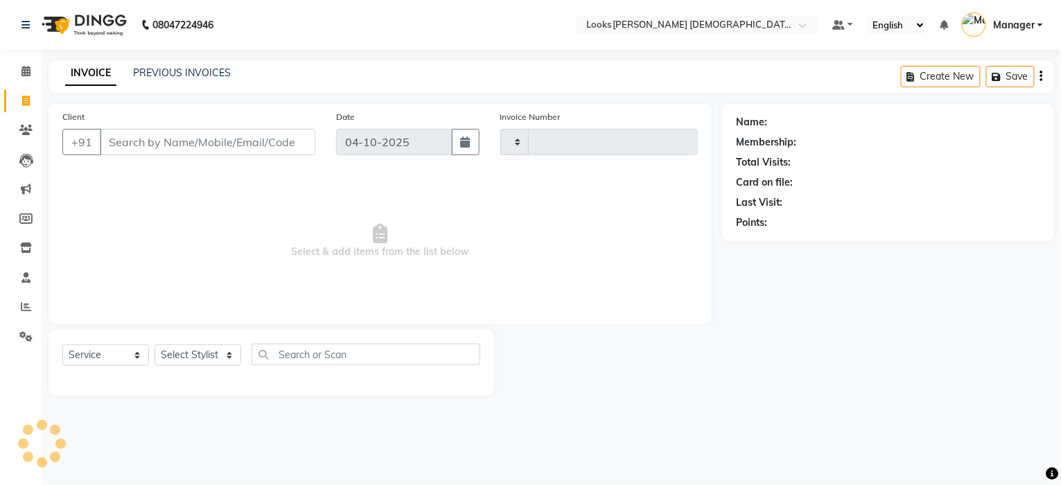
type input "3257"
select select "8706"
click at [177, 361] on select "Select Stylist" at bounding box center [198, 354] width 87 height 21
select select "87726"
click at [155, 345] on select "Select Stylist Aena [PERSON_NAME] [PERSON_NAME] [PERSON_NAME] Counter_Sales [PE…" at bounding box center [198, 354] width 87 height 21
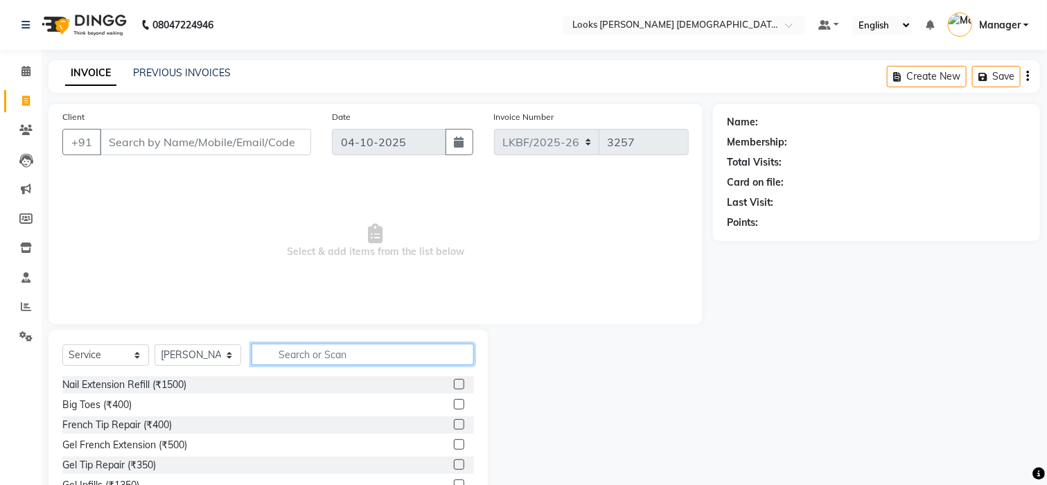
click at [306, 361] on input "text" at bounding box center [363, 354] width 222 height 21
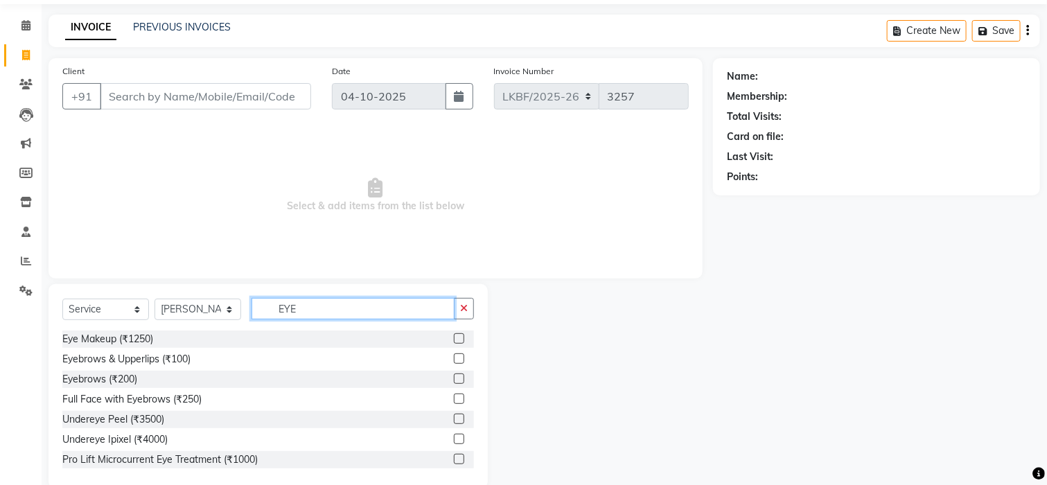
scroll to position [69, 0]
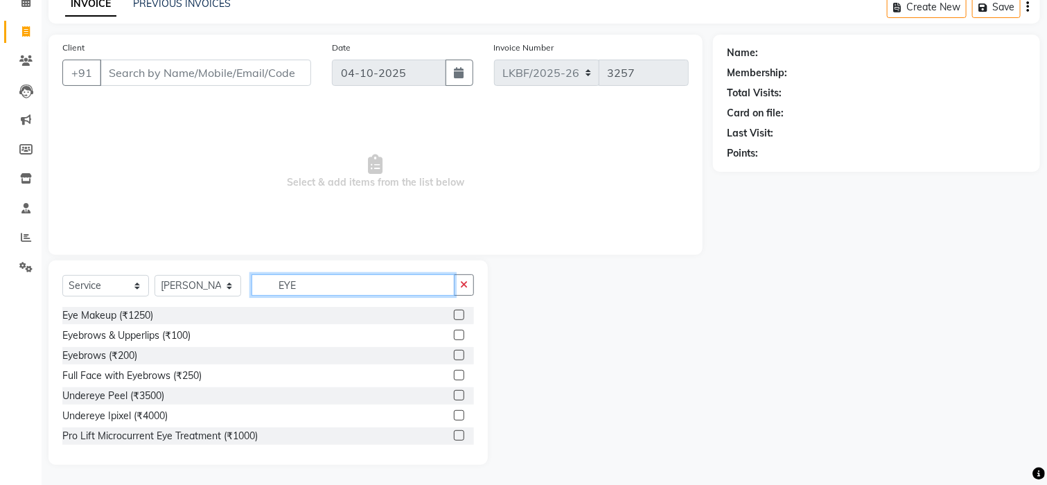
type input "EYE"
click at [100, 285] on select "Select Service Product Membership Package Voucher Prepaid Gift Card" at bounding box center [105, 285] width 87 height 21
select select "P"
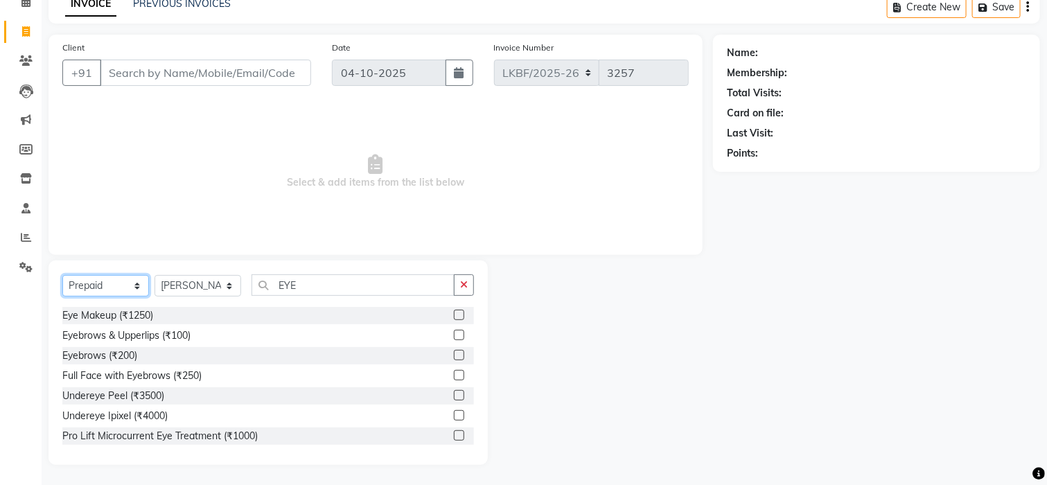
click at [62, 297] on select "Select Service Product Membership Package Voucher Prepaid Gift Card" at bounding box center [105, 285] width 87 height 21
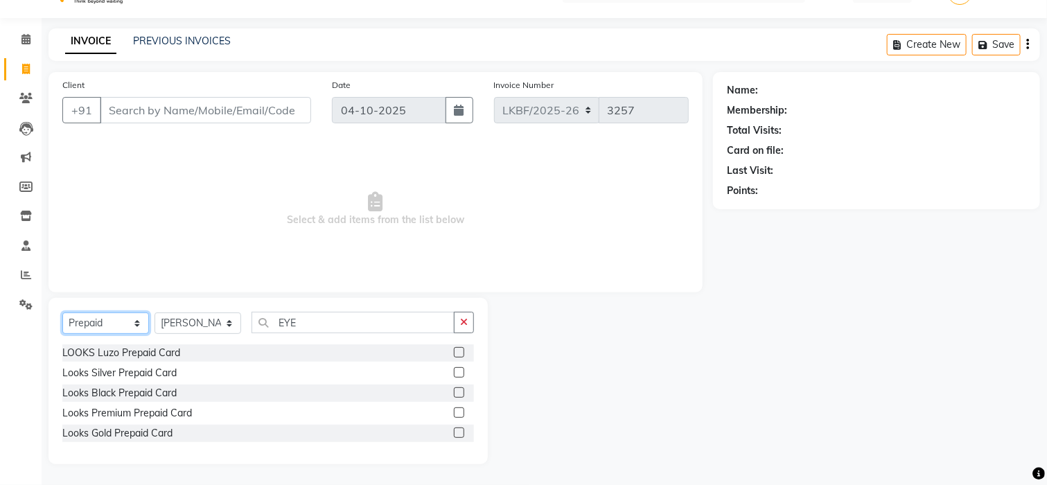
scroll to position [31, 0]
click at [138, 435] on div "Looks Gold Prepaid Card" at bounding box center [117, 434] width 110 height 15
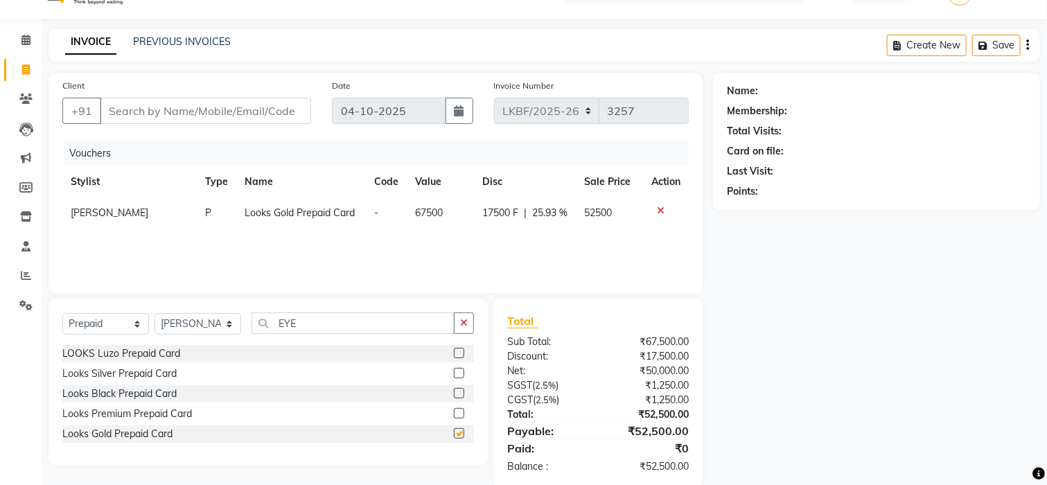
checkbox input "false"
drag, startPoint x: 408, startPoint y: 208, endPoint x: 454, endPoint y: 214, distance: 46.2
click at [454, 214] on td "67500" at bounding box center [441, 213] width 67 height 31
select select "87726"
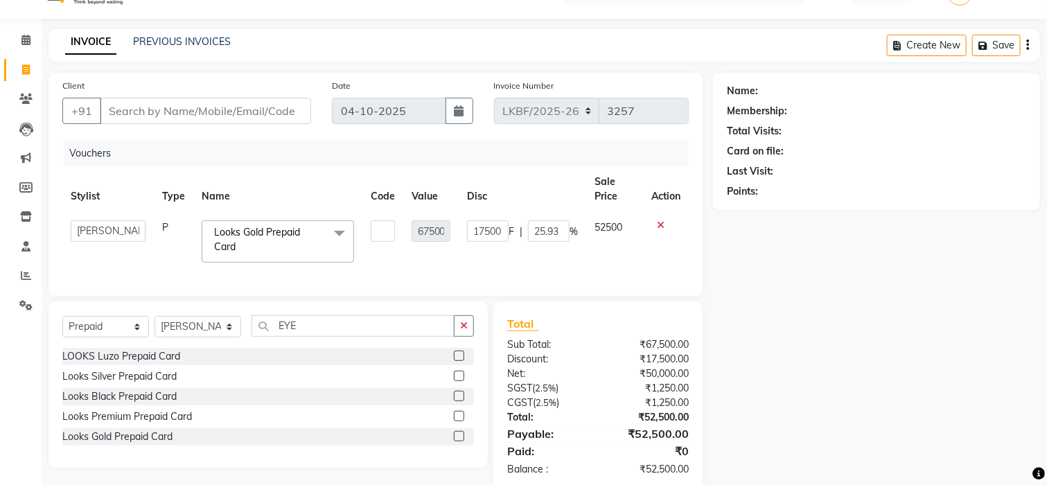
click at [430, 254] on td "67500" at bounding box center [431, 241] width 56 height 59
click at [706, 236] on div "Client +91 Date 04-10-2025 Invoice Number LKBF/2025-26 V/2025 V/2025-26 3257 Vo…" at bounding box center [375, 282] width 675 height 418
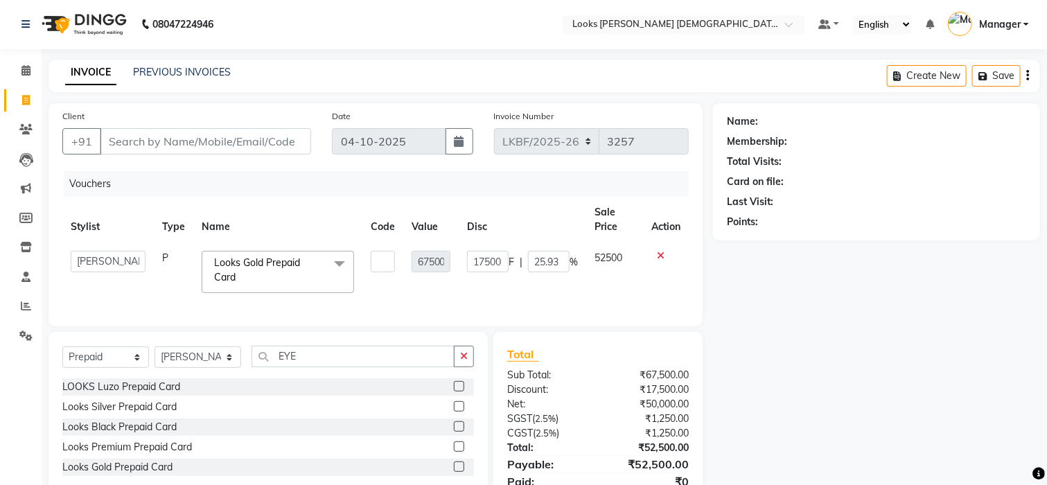
scroll to position [0, 0]
click at [663, 259] on div at bounding box center [666, 257] width 29 height 10
click at [659, 256] on icon at bounding box center [661, 257] width 8 height 10
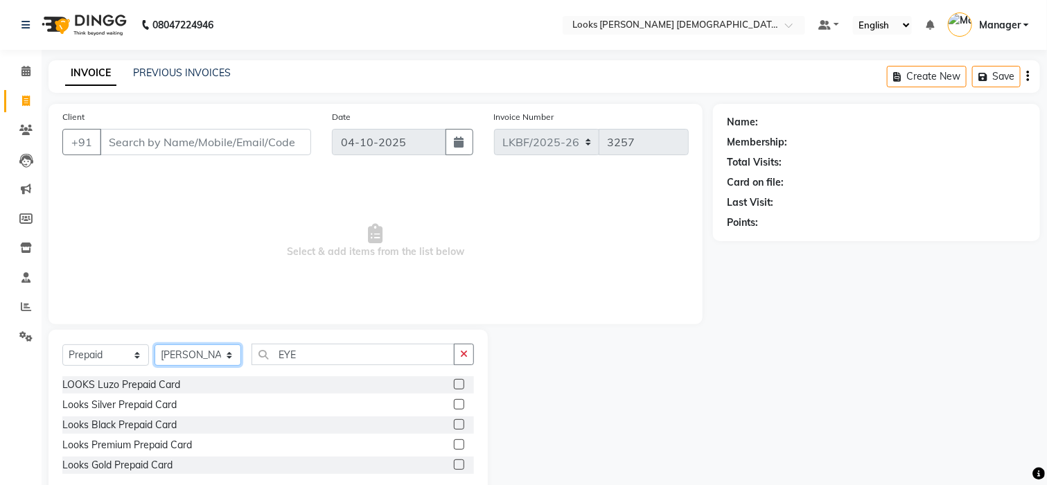
click at [199, 356] on select "Select Stylist Aena [PERSON_NAME] [PERSON_NAME] [PERSON_NAME] Counter_Sales [PE…" at bounding box center [198, 354] width 87 height 21
click at [155, 345] on select "Select Stylist Aena [PERSON_NAME] [PERSON_NAME] [PERSON_NAME] Counter_Sales [PE…" at bounding box center [198, 354] width 87 height 21
click at [114, 357] on select "Select Service Product Membership Package Voucher Prepaid Gift Card" at bounding box center [105, 354] width 87 height 21
select select "service"
click at [62, 345] on select "Select Service Product Membership Package Voucher Prepaid Gift Card" at bounding box center [105, 354] width 87 height 21
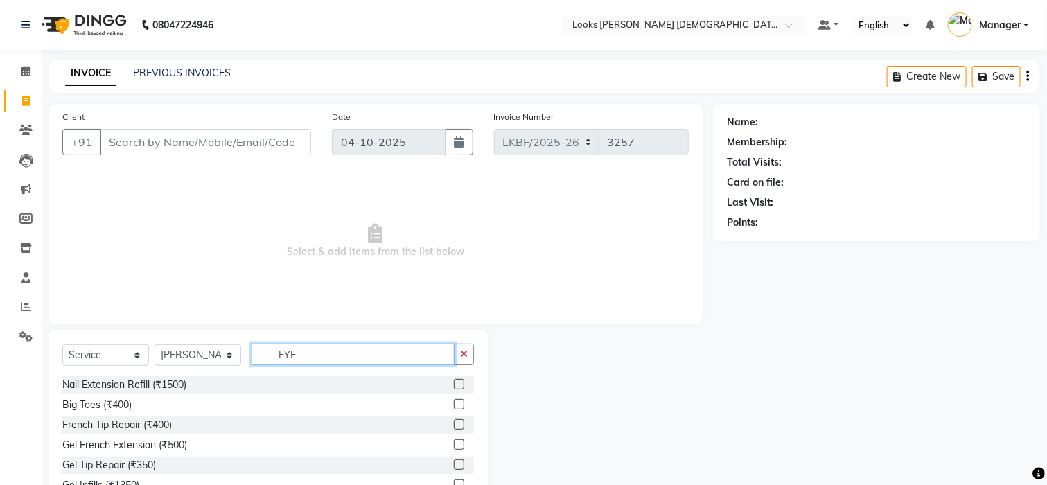
click at [315, 362] on input "EYE" at bounding box center [353, 354] width 203 height 21
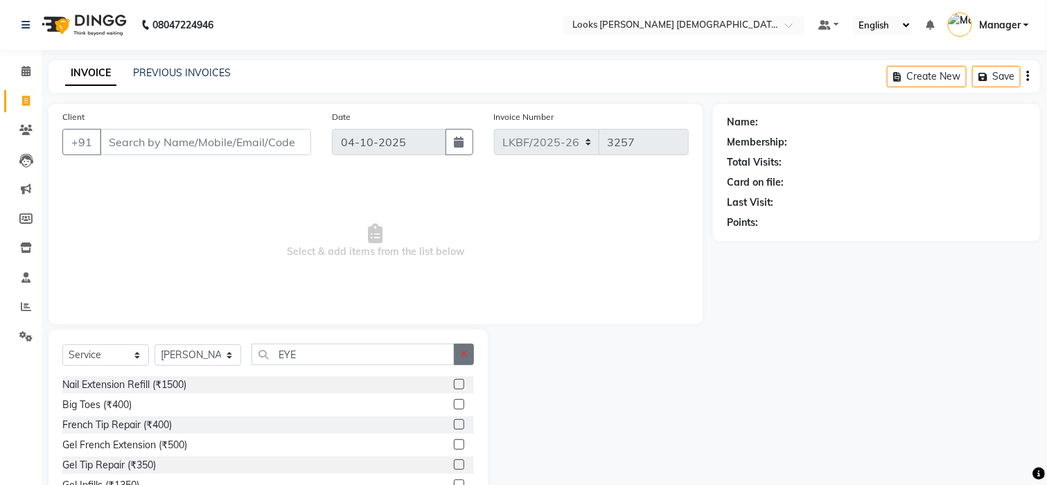
click at [464, 352] on icon "button" at bounding box center [464, 354] width 8 height 10
click at [99, 353] on select "Select Service Product Membership Package Voucher Prepaid Gift Card" at bounding box center [105, 354] width 87 height 21
select select "P"
click at [62, 345] on select "Select Service Product Membership Package Voucher Prepaid Gift Card" at bounding box center [105, 354] width 87 height 21
click at [148, 406] on div "Looks Silver Prepaid Card" at bounding box center [119, 405] width 114 height 15
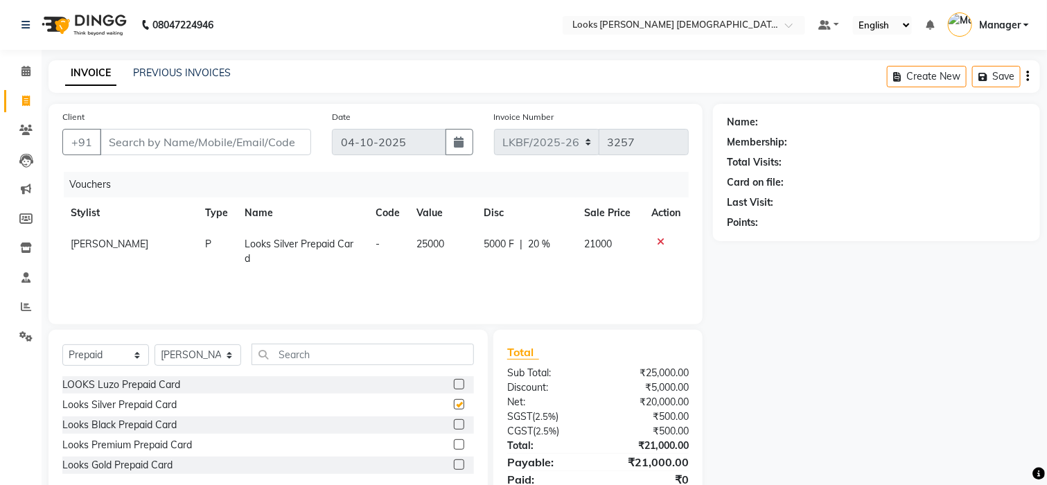
checkbox input "false"
click at [659, 243] on icon at bounding box center [661, 242] width 8 height 10
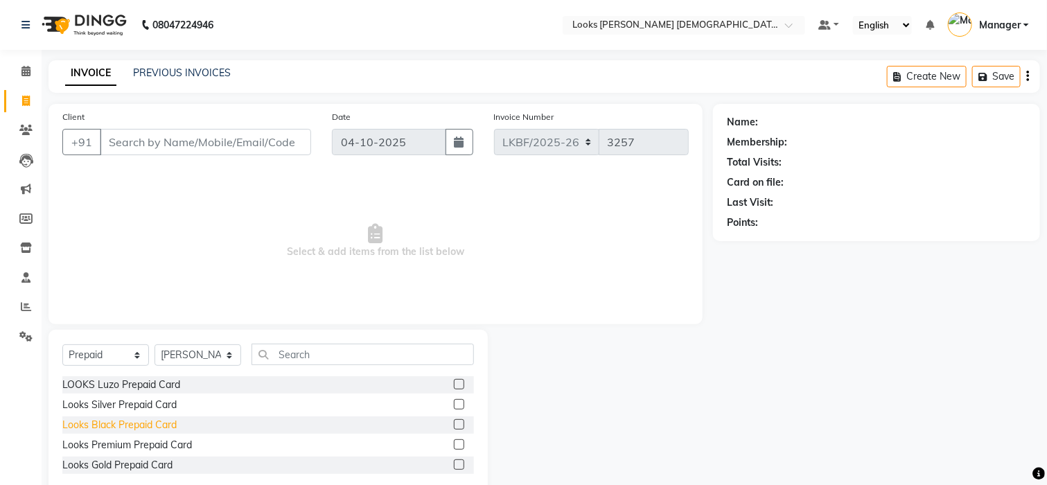
click at [156, 418] on div "Looks Black Prepaid Card" at bounding box center [119, 425] width 114 height 15
checkbox input "false"
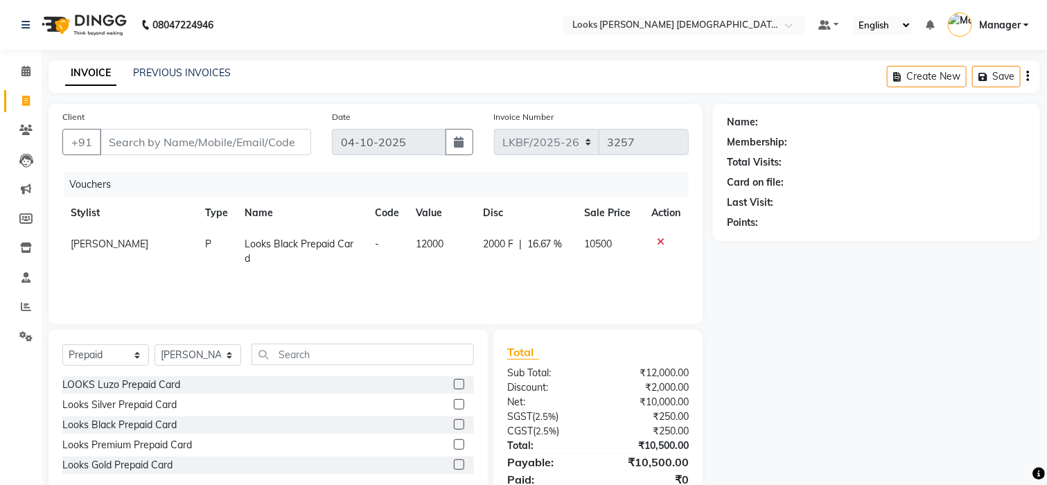
click at [658, 237] on icon at bounding box center [661, 242] width 8 height 10
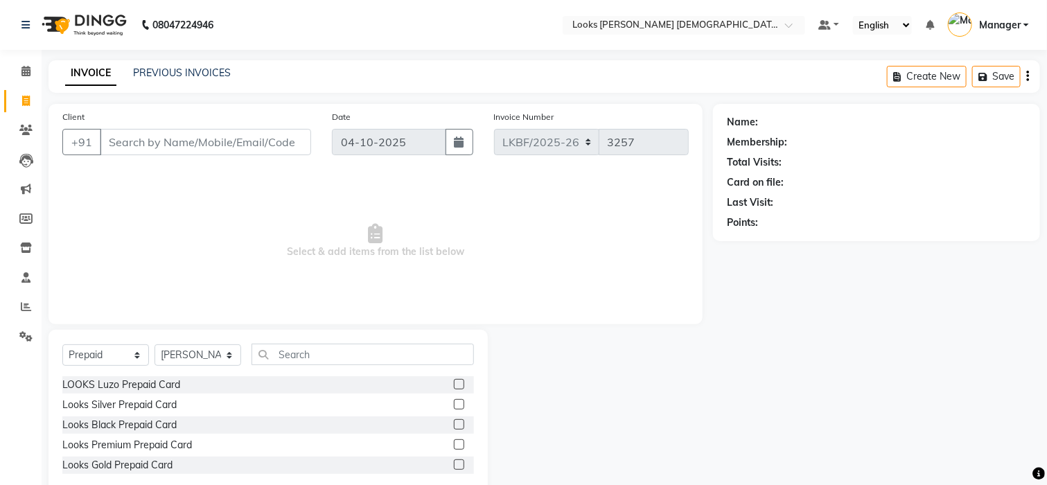
click at [84, 457] on div "Looks Gold Prepaid Card" at bounding box center [268, 465] width 412 height 17
click at [89, 459] on div "Looks Gold Prepaid Card" at bounding box center [117, 465] width 110 height 15
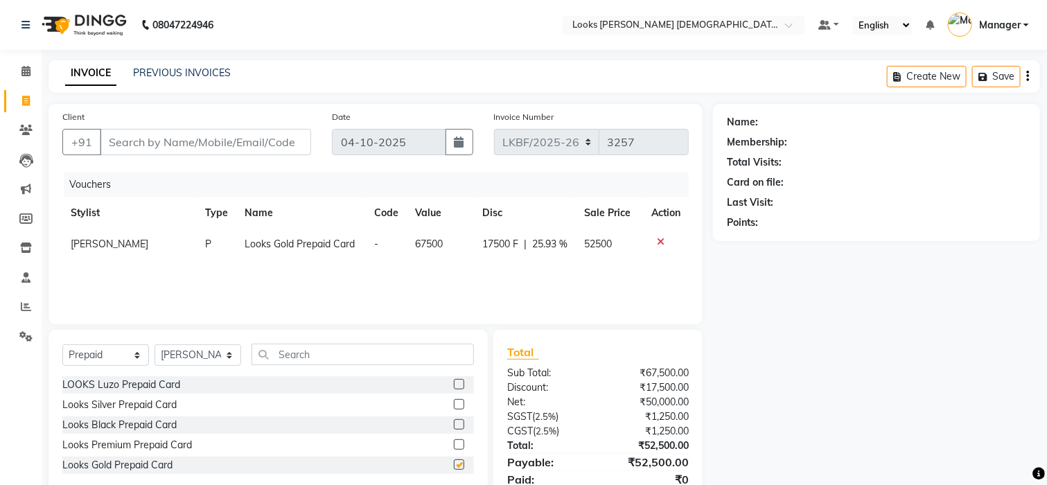
checkbox input "false"
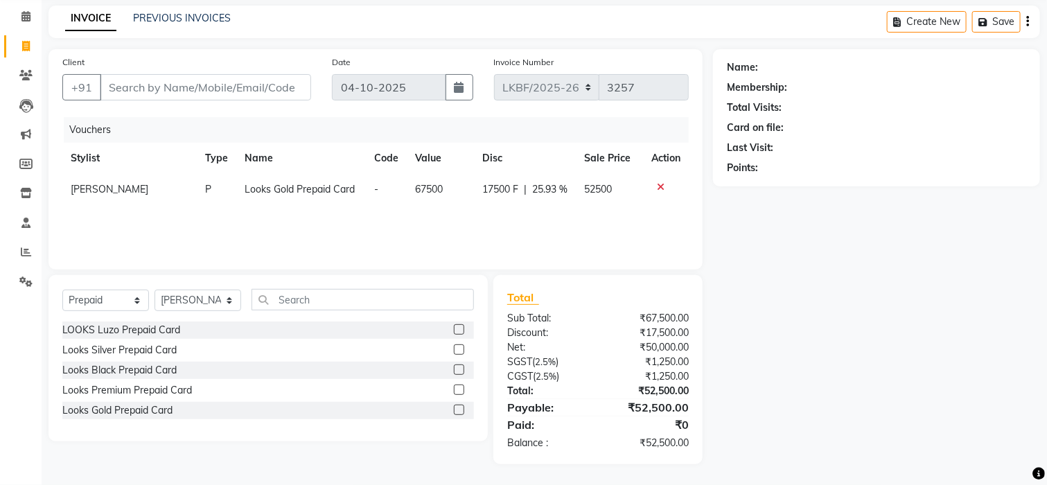
click at [662, 188] on icon at bounding box center [661, 187] width 8 height 10
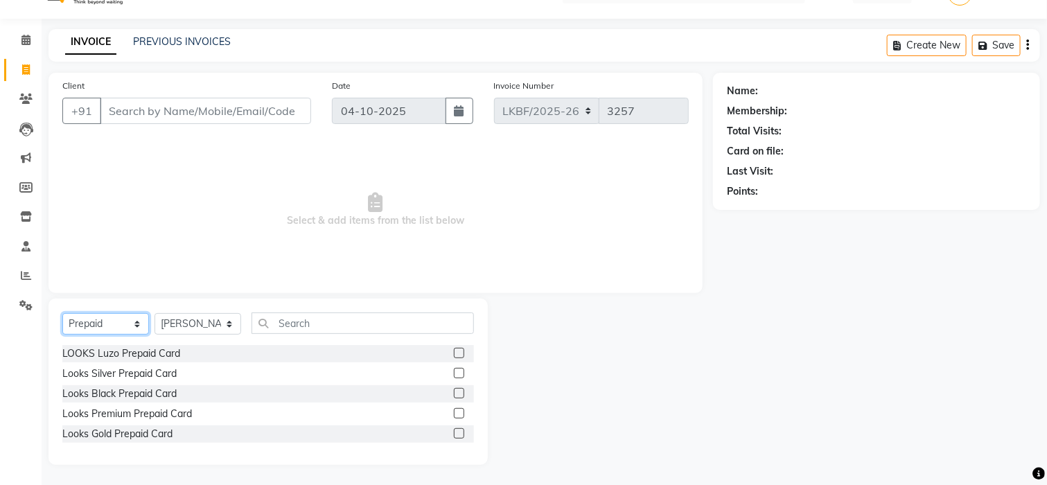
click at [81, 330] on select "Select Service Product Membership Package Voucher Prepaid Gift Card" at bounding box center [105, 323] width 87 height 21
click at [62, 313] on select "Select Service Product Membership Package Voucher Prepaid Gift Card" at bounding box center [105, 323] width 87 height 21
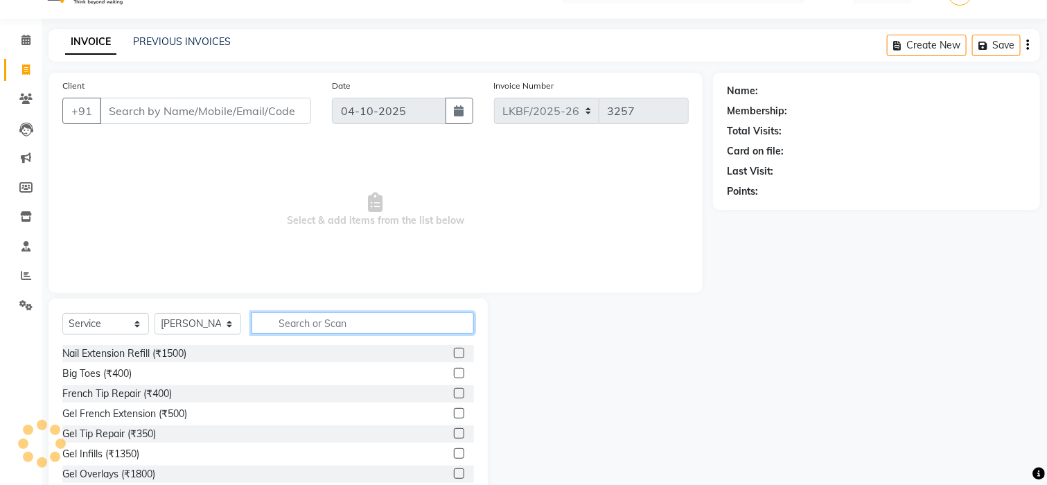
click at [282, 321] on input "text" at bounding box center [363, 323] width 222 height 21
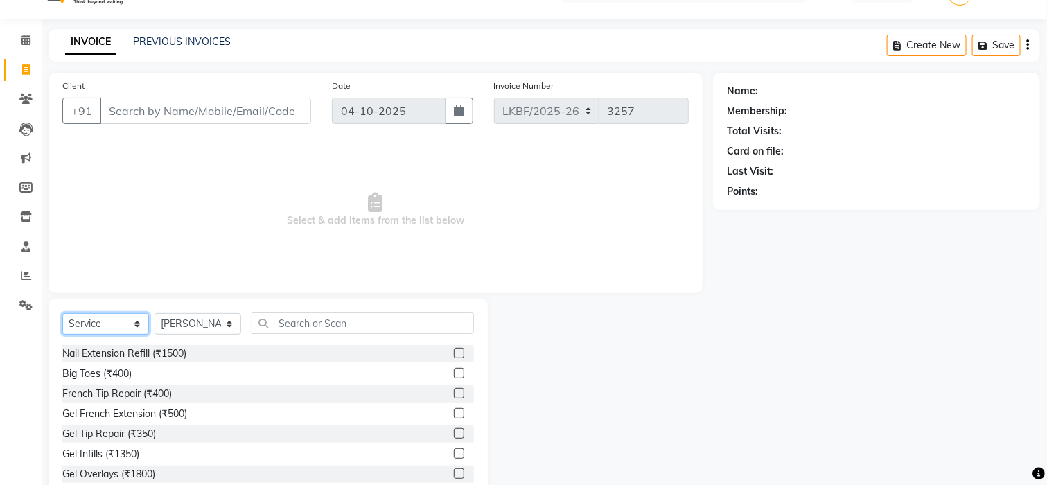
click at [94, 329] on select "Select Service Product Membership Package Voucher Prepaid Gift Card" at bounding box center [105, 323] width 87 height 21
select select "P"
click at [62, 313] on select "Select Service Product Membership Package Voucher Prepaid Gift Card" at bounding box center [105, 323] width 87 height 21
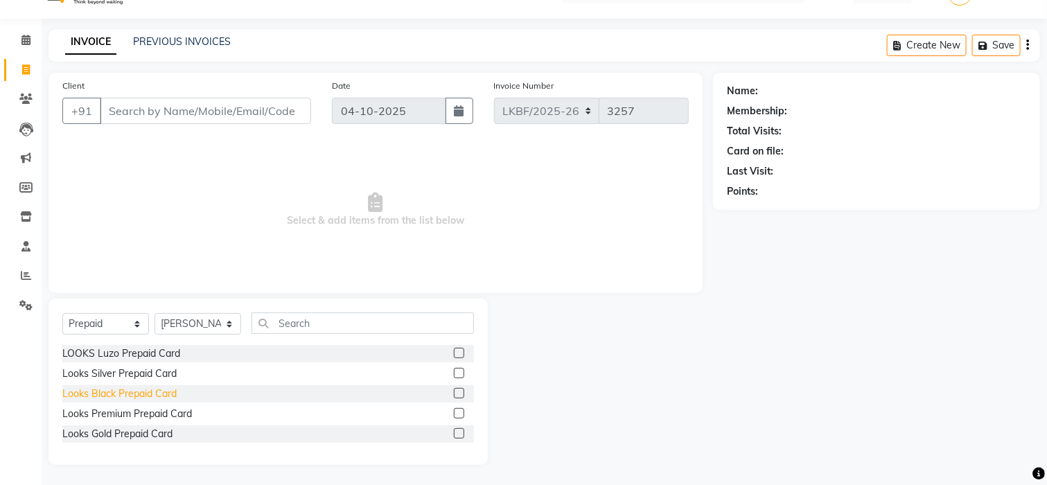
click at [137, 394] on div "Looks Black Prepaid Card" at bounding box center [119, 394] width 114 height 15
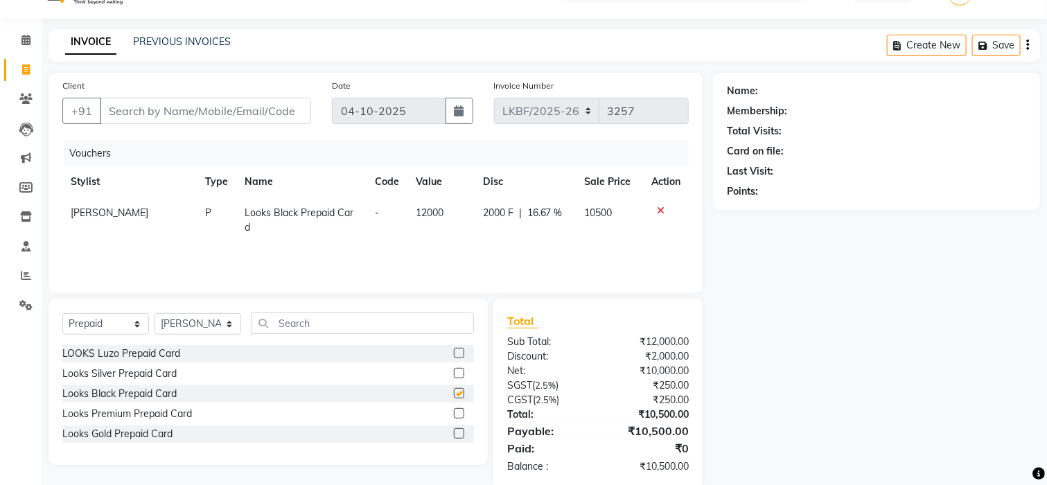
checkbox input "false"
drag, startPoint x: 413, startPoint y: 212, endPoint x: 447, endPoint y: 213, distance: 34.0
click at [447, 213] on td "12000" at bounding box center [441, 221] width 67 height 46
select select "87726"
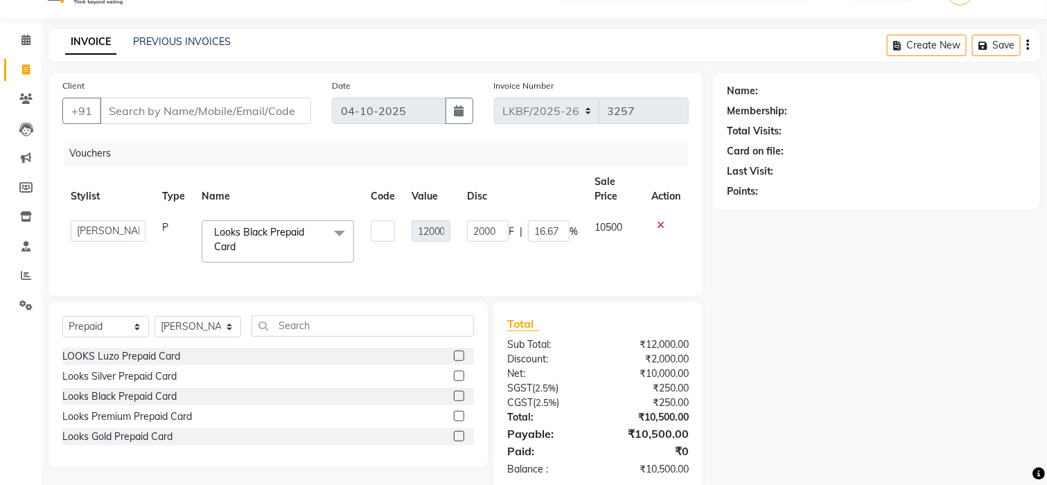
click at [443, 252] on td "12000" at bounding box center [431, 241] width 56 height 59
click at [662, 225] on icon at bounding box center [661, 225] width 8 height 10
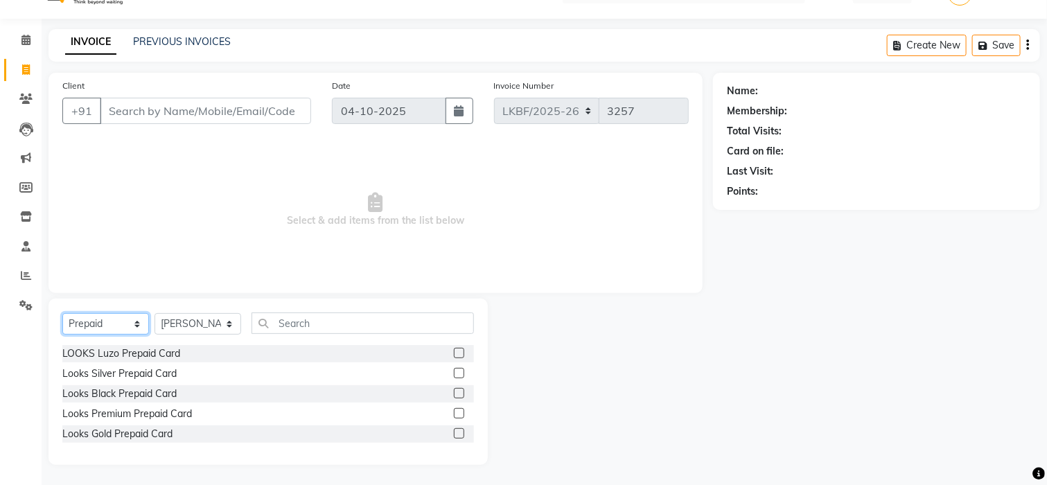
click at [97, 320] on select "Select Service Product Membership Package Voucher Prepaid Gift Card" at bounding box center [105, 323] width 87 height 21
select select "service"
click at [62, 313] on select "Select Service Product Membership Package Voucher Prepaid Gift Card" at bounding box center [105, 323] width 87 height 21
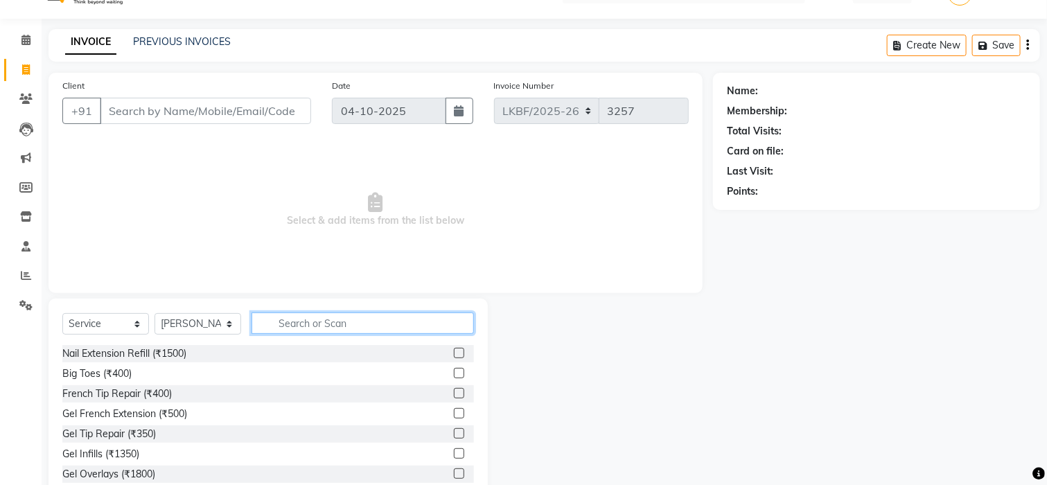
click at [274, 318] on input "text" at bounding box center [363, 323] width 222 height 21
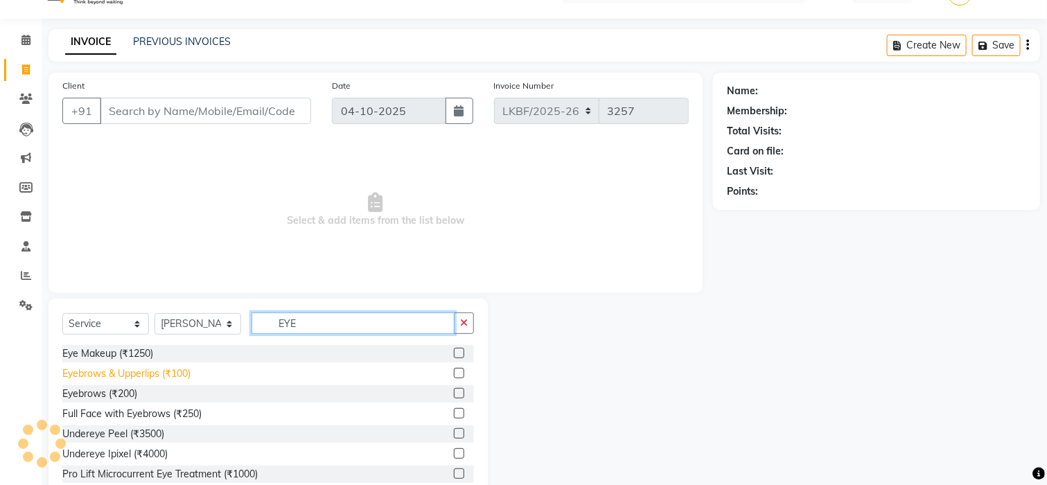
type input "EYE"
click at [147, 374] on div "Eyebrows & Upperlips (₹100)" at bounding box center [126, 374] width 128 height 15
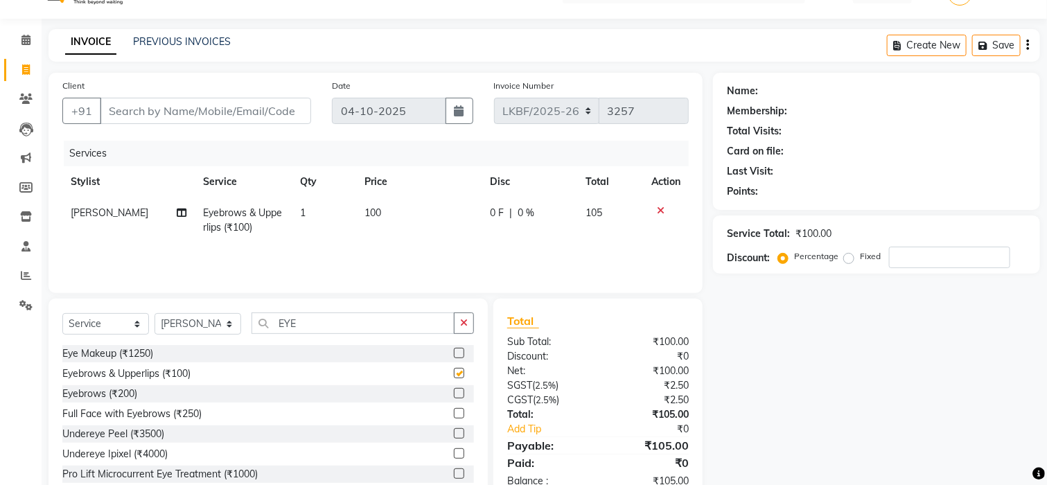
checkbox input "false"
click at [379, 211] on td "100" at bounding box center [418, 221] width 125 height 46
select select "87726"
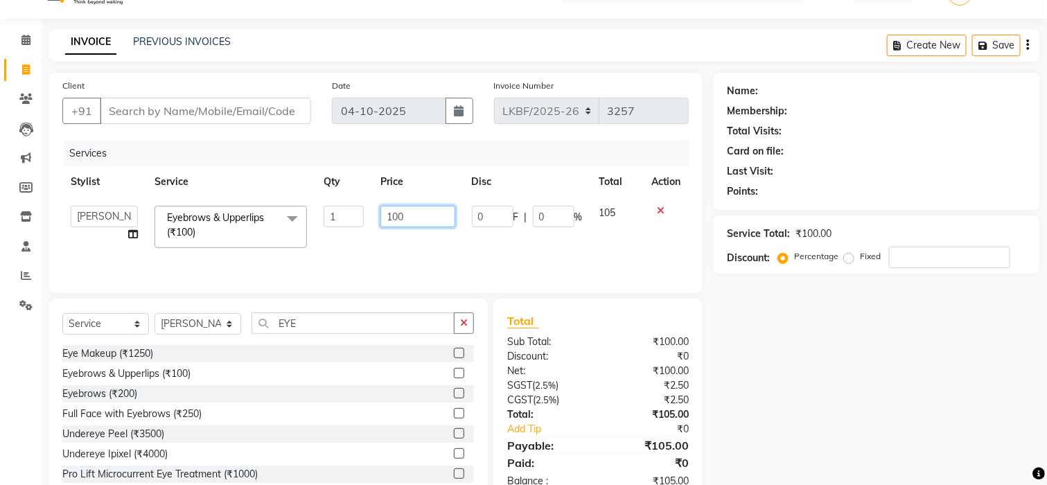
drag, startPoint x: 392, startPoint y: 215, endPoint x: 298, endPoint y: 201, distance: 94.6
click at [298, 201] on tr "Aena Ahad Ahsan Amrin Arvind_asst Bijender Counter_Sales Dharmaveer Farhan Farh…" at bounding box center [375, 227] width 627 height 59
type input "250"
click at [461, 325] on button "button" at bounding box center [464, 323] width 20 height 21
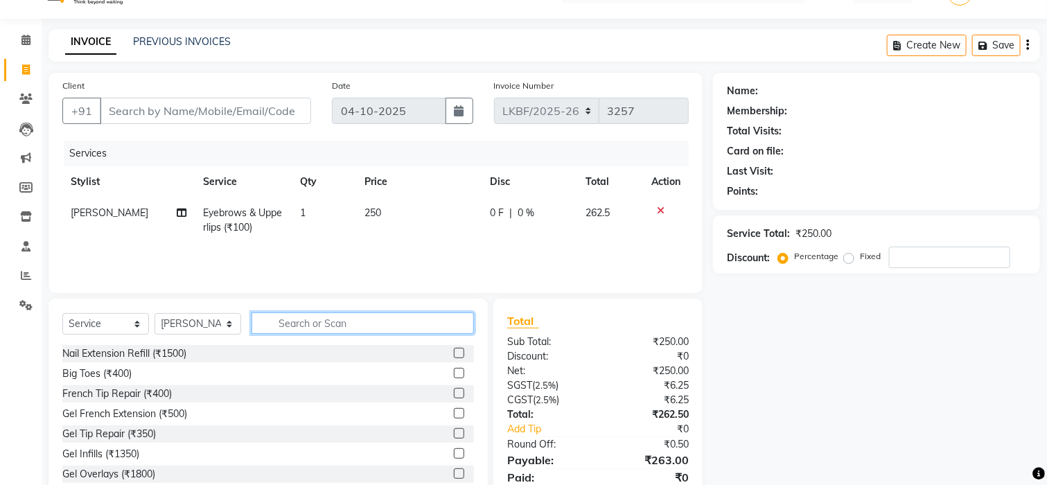
click at [392, 324] on input "text" at bounding box center [363, 323] width 222 height 21
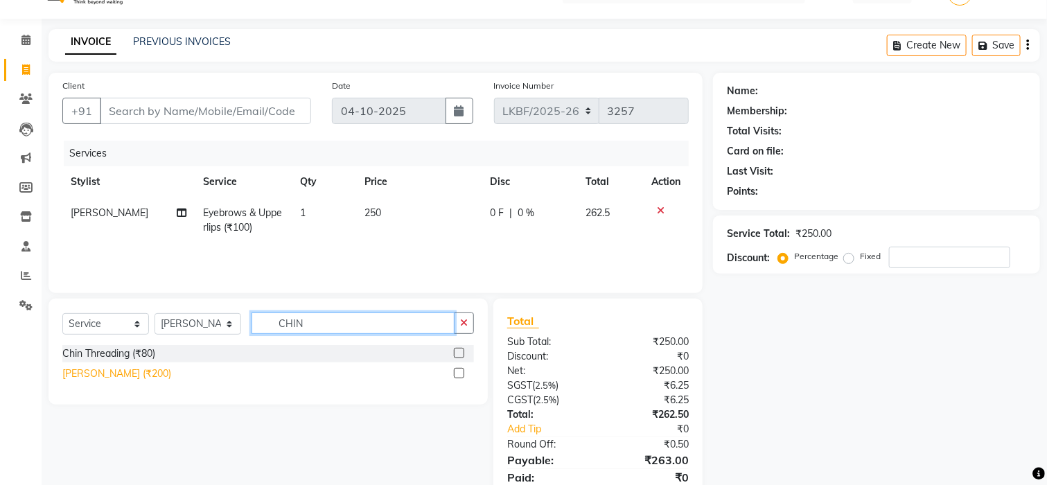
type input "CHIN"
click at [128, 374] on div "[PERSON_NAME] (₹200)" at bounding box center [116, 374] width 109 height 15
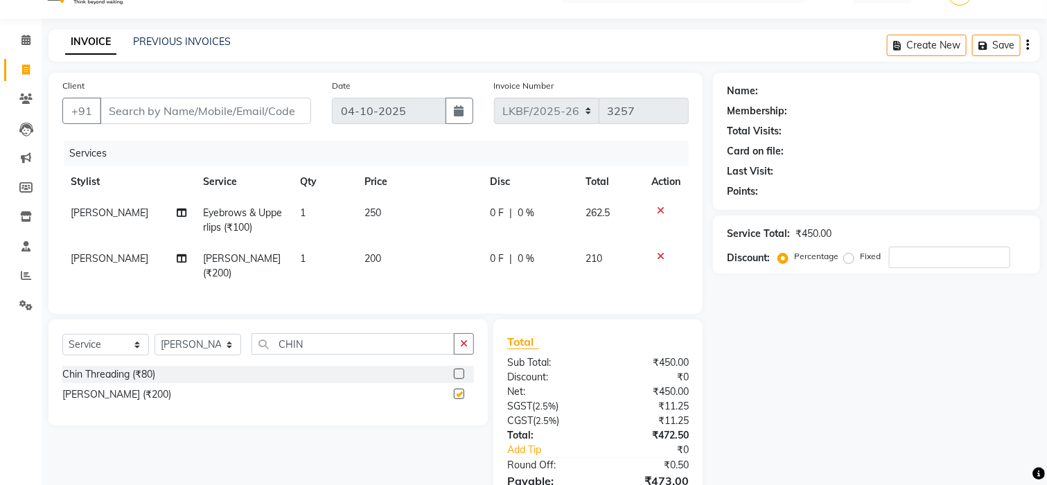
checkbox input "false"
click at [383, 256] on td "200" at bounding box center [418, 266] width 125 height 46
select select "87726"
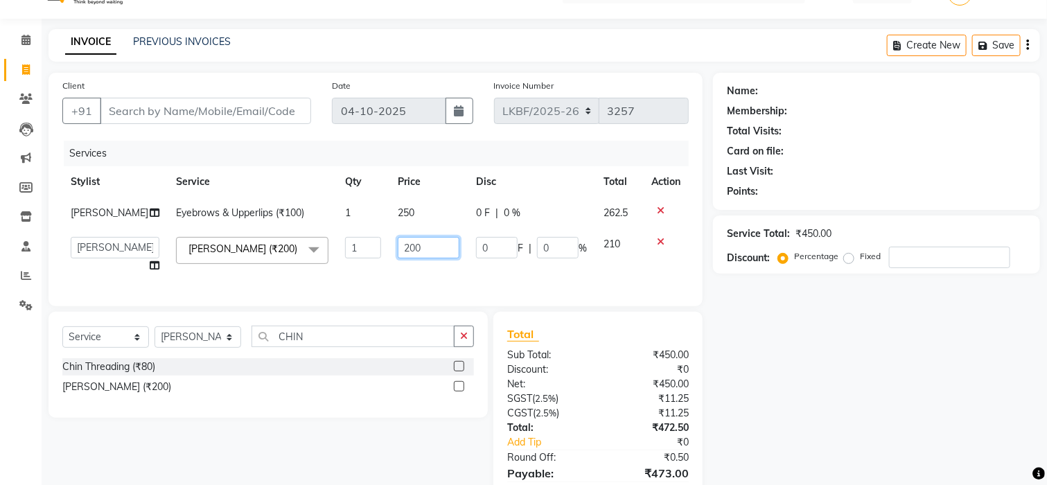
drag, startPoint x: 413, startPoint y: 249, endPoint x: 313, endPoint y: 243, distance: 100.0
click at [314, 243] on tr "Aena Ahad Ahsan Amrin Arvind_asst Bijender Counter_Sales Dharmaveer Farhan Farh…" at bounding box center [375, 255] width 627 height 53
type input "100"
click at [464, 345] on div "Select Service Product Membership Package Voucher Prepaid Gift Card Select Styl…" at bounding box center [268, 365] width 439 height 106
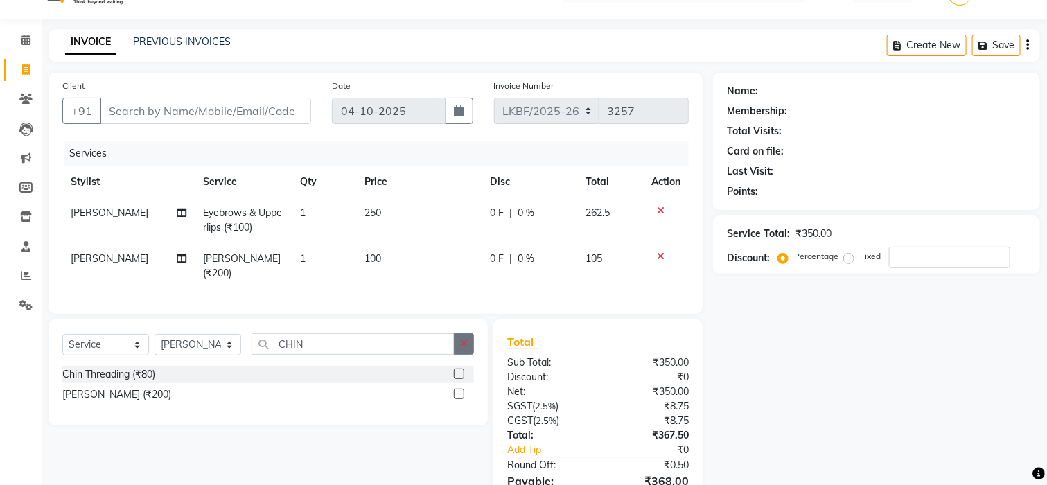
click at [456, 355] on button "button" at bounding box center [464, 343] width 20 height 21
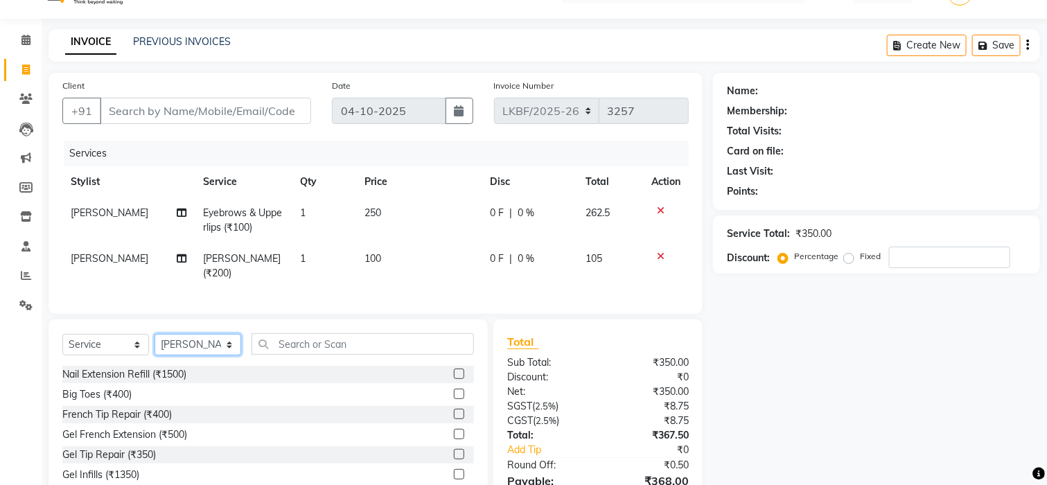
click at [182, 356] on select "Select Stylist Aena [PERSON_NAME] [PERSON_NAME] [PERSON_NAME] Counter_Sales [PE…" at bounding box center [198, 344] width 87 height 21
select select "87721"
click at [155, 348] on select "Select Stylist Aena [PERSON_NAME] [PERSON_NAME] [PERSON_NAME] Counter_Sales [PE…" at bounding box center [198, 344] width 87 height 21
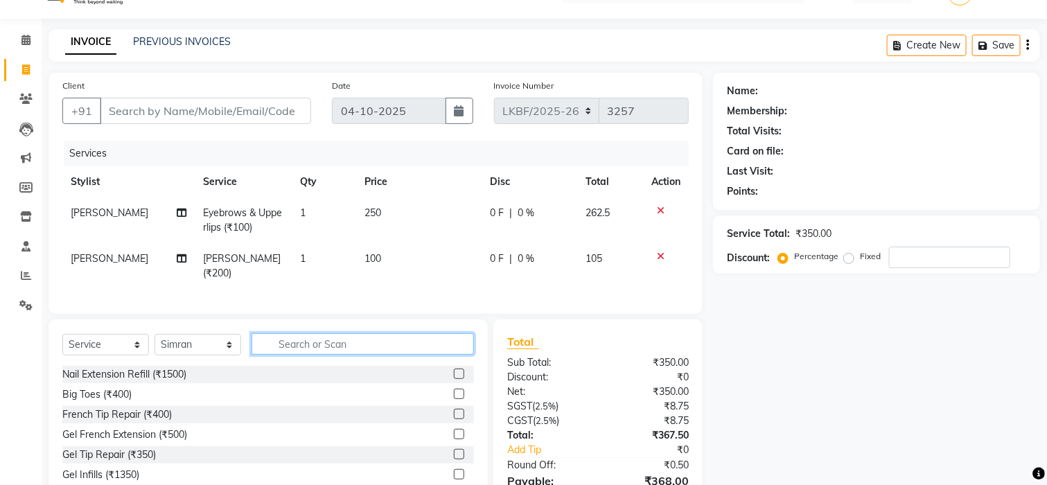
click at [362, 355] on input "text" at bounding box center [363, 343] width 222 height 21
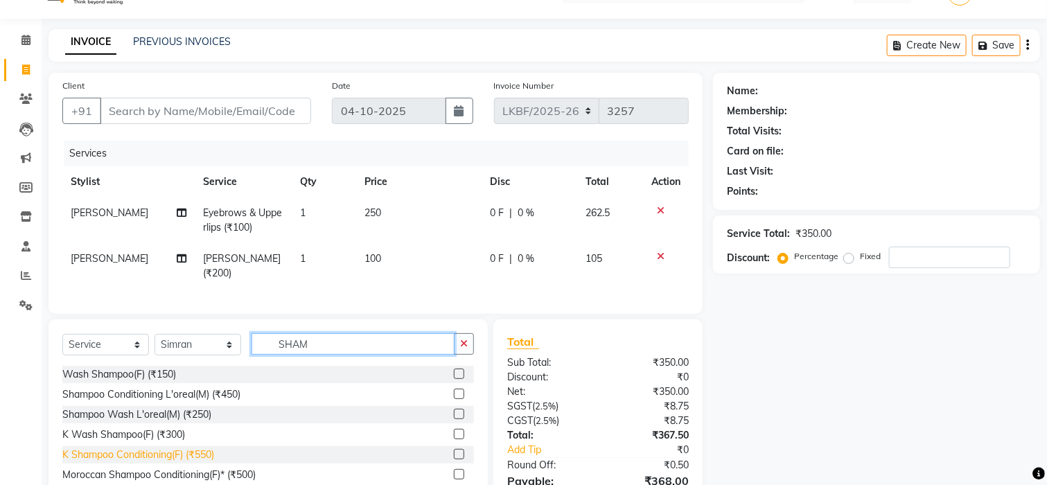
type input "SHAM"
click at [166, 462] on div "K Shampoo Conditioning(F) (₹550)" at bounding box center [138, 455] width 152 height 15
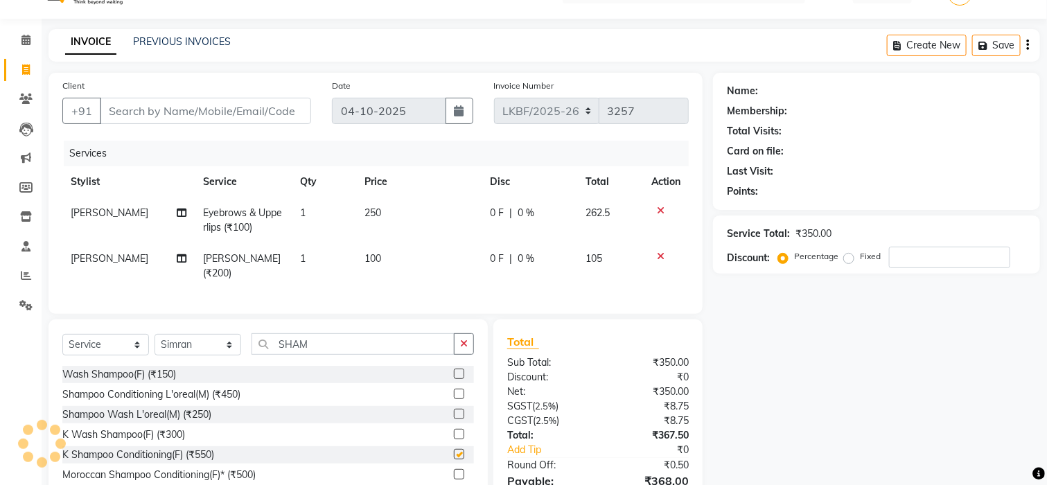
checkbox input "false"
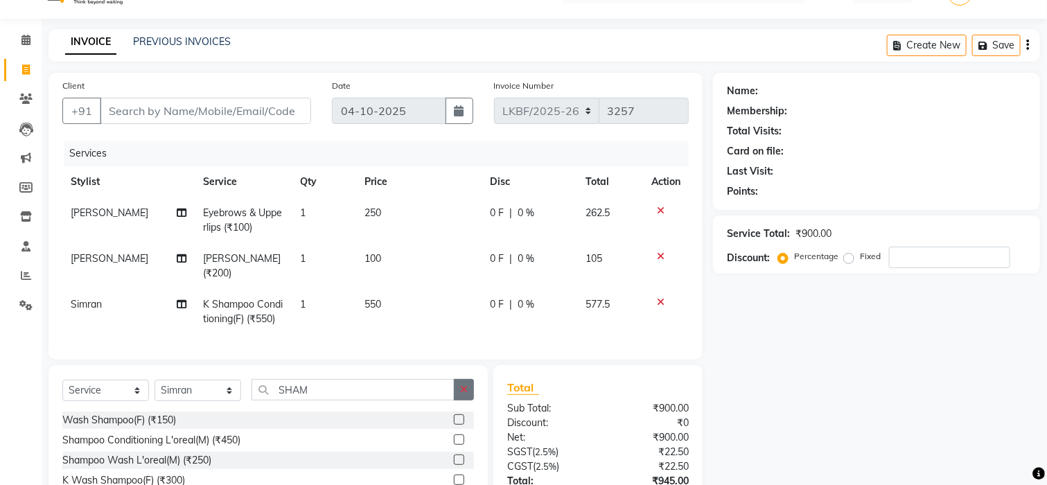
click at [468, 401] on button "button" at bounding box center [464, 389] width 20 height 21
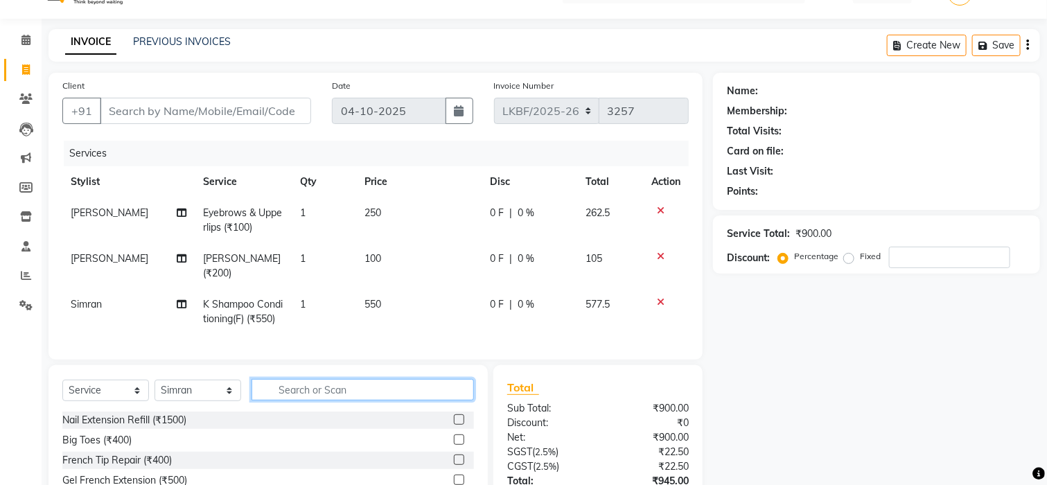
click at [392, 401] on input "text" at bounding box center [363, 389] width 222 height 21
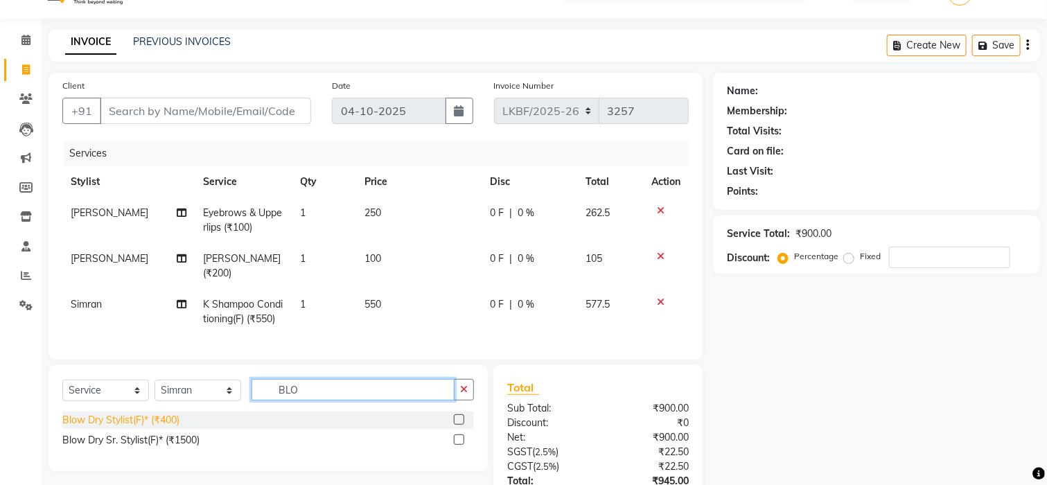
type input "BLO"
click at [168, 428] on div "Blow Dry Stylist(F)* (₹400)" at bounding box center [120, 420] width 117 height 15
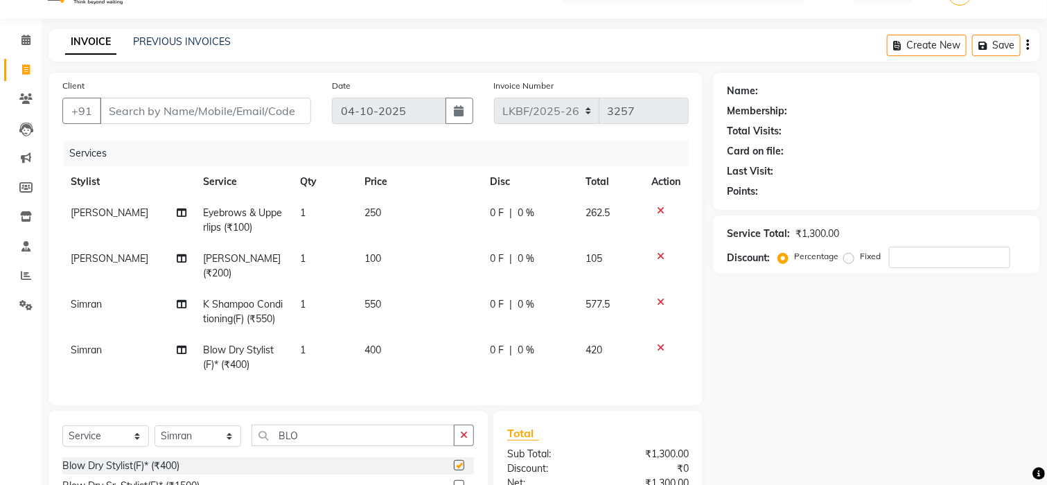
checkbox input "false"
click at [392, 345] on td "400" at bounding box center [418, 358] width 125 height 46
select select "87721"
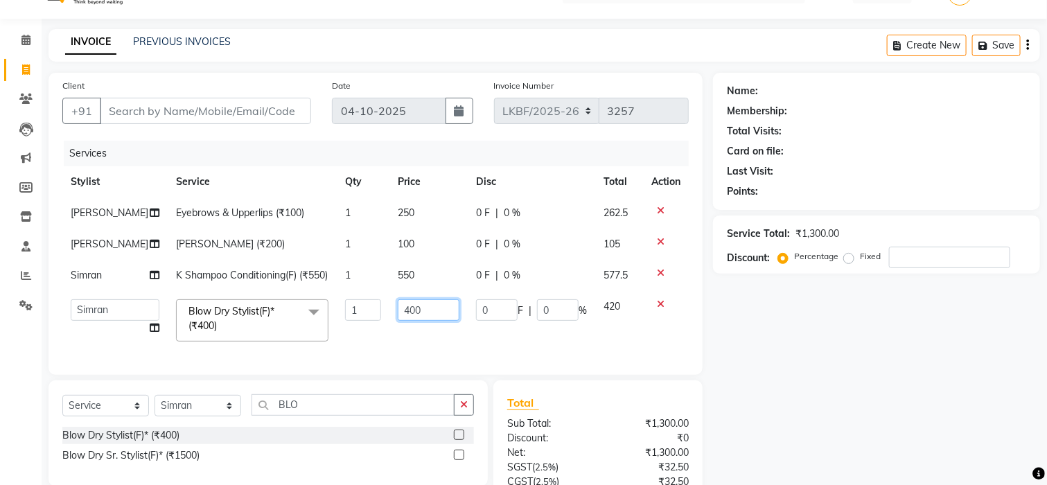
drag, startPoint x: 421, startPoint y: 325, endPoint x: 252, endPoint y: 281, distance: 175.5
click at [252, 286] on tbody "Shabina Eyebrows & Upperlips (₹100) 1 250 0 F | 0 % 262.5 Shabina Chin Waxing (…" at bounding box center [375, 274] width 627 height 152
type input "600"
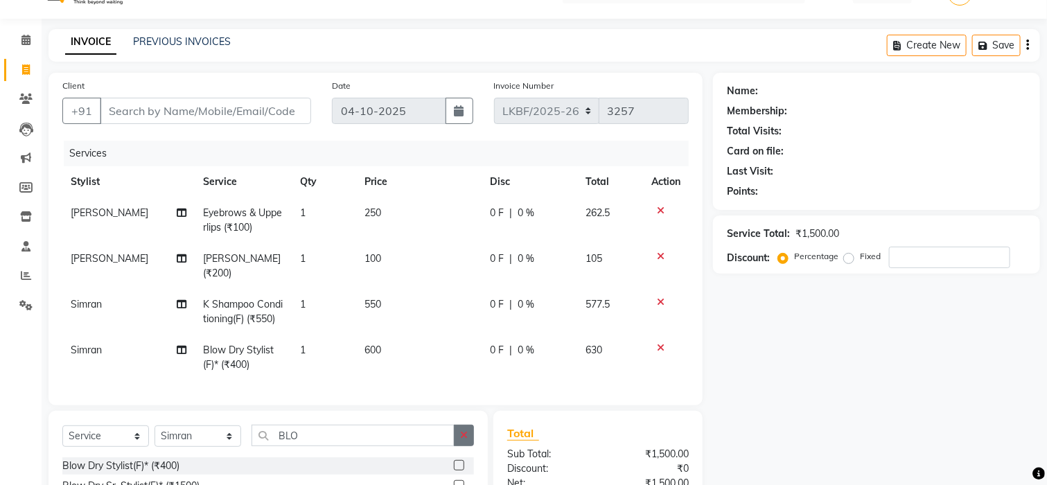
click at [473, 433] on div "Select Service Product Membership Package Voucher Prepaid Gift Card Select Styl…" at bounding box center [268, 464] width 439 height 106
click at [218, 447] on select "Select Stylist Aena [PERSON_NAME] [PERSON_NAME] [PERSON_NAME] Counter_Sales [PE…" at bounding box center [198, 436] width 87 height 21
select select "88112"
click at [155, 439] on select "Select Stylist Aena [PERSON_NAME] [PERSON_NAME] [PERSON_NAME] Counter_Sales [PE…" at bounding box center [198, 436] width 87 height 21
click at [308, 446] on input "BLO" at bounding box center [353, 435] width 203 height 21
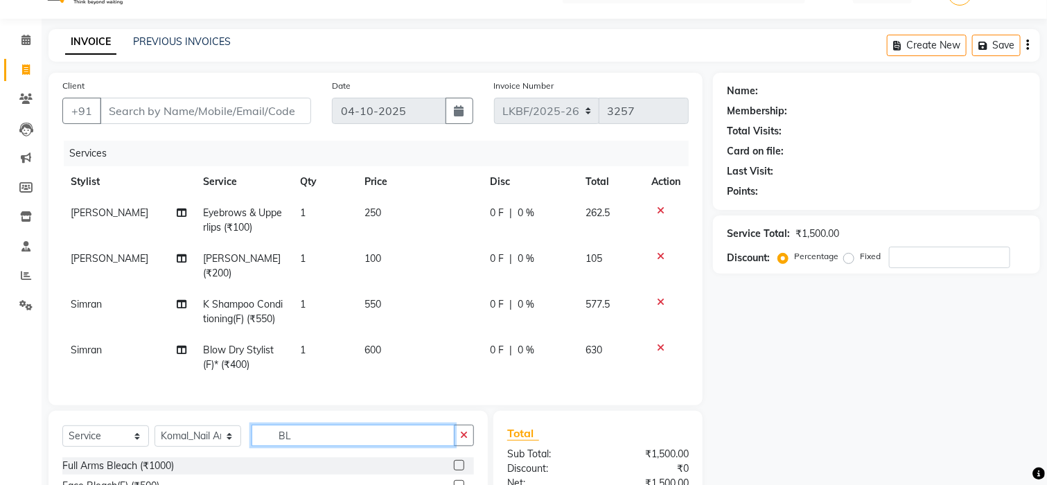
type input "B"
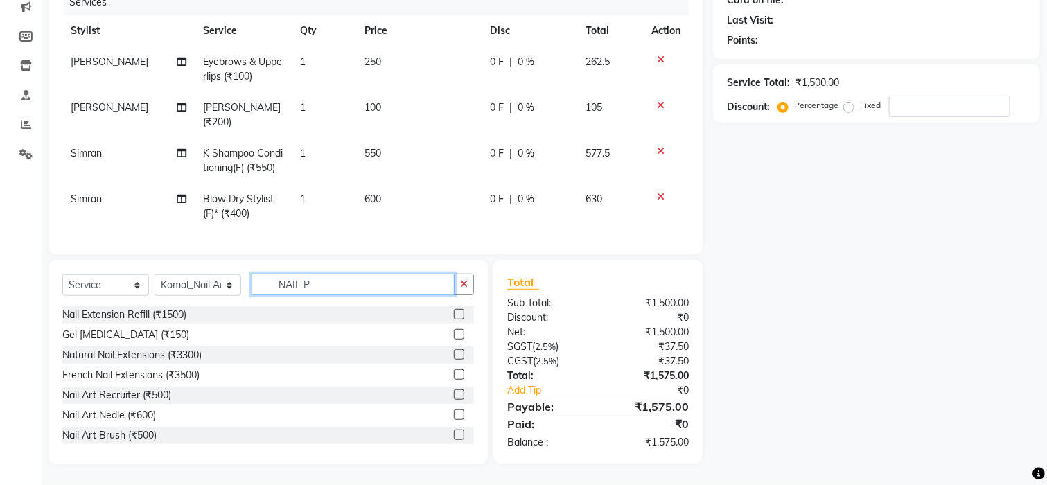
scroll to position [195, 0]
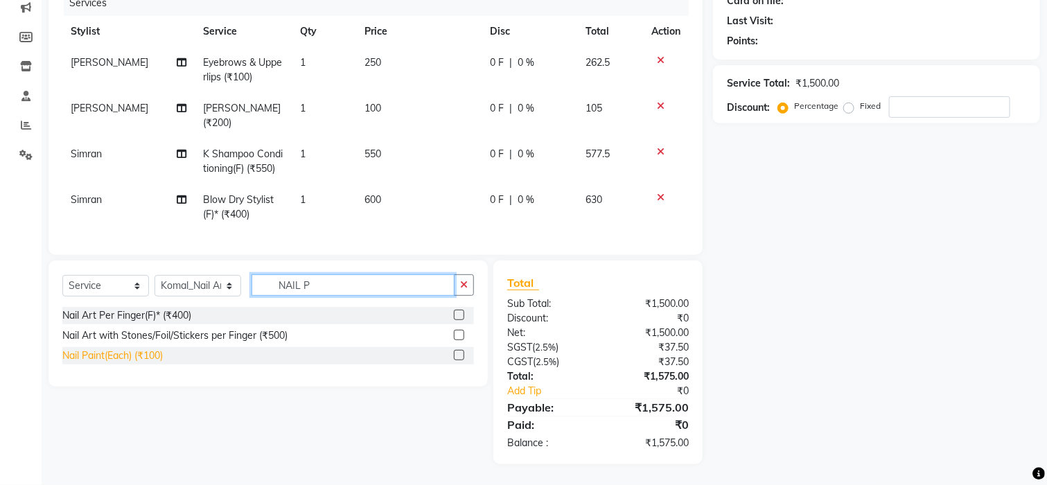
type input "NAIL P"
click at [114, 356] on div "Nail Paint(Each) (₹100)" at bounding box center [112, 356] width 100 height 15
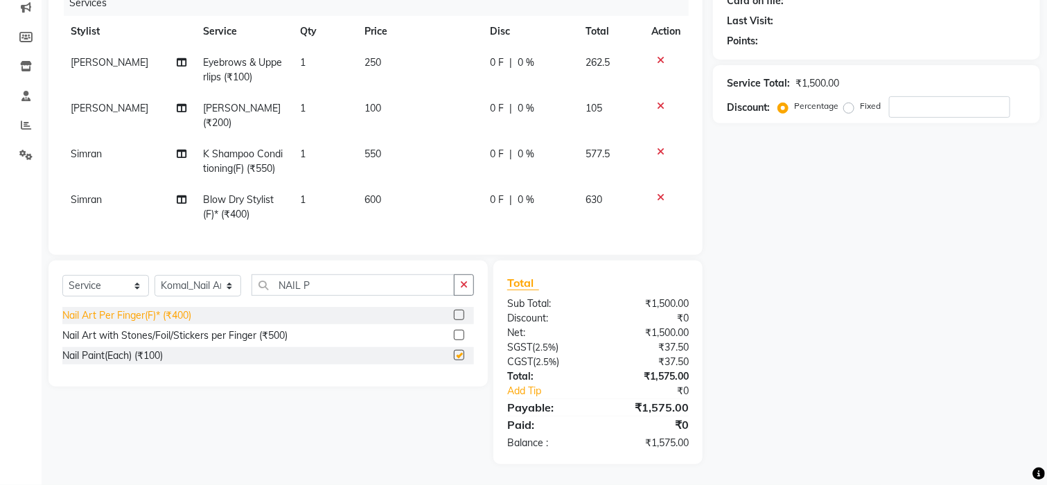
checkbox input "false"
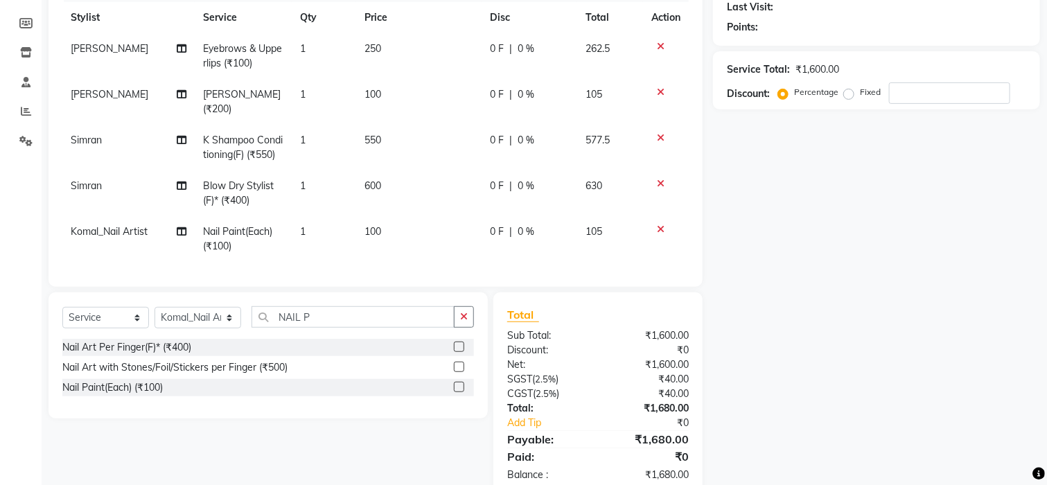
click at [381, 227] on td "100" at bounding box center [418, 239] width 125 height 46
select select "88112"
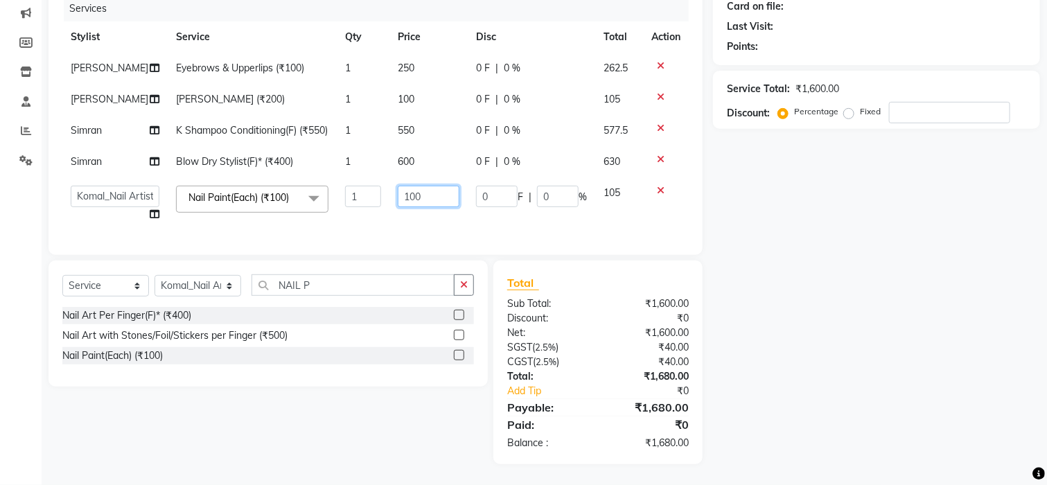
drag, startPoint x: 421, startPoint y: 192, endPoint x: 321, endPoint y: 195, distance: 100.6
click at [321, 195] on tr "Aena Ahad Ahsan Amrin Arvind_asst Bijender Counter_Sales Dharmaveer Farhan Farh…" at bounding box center [375, 203] width 627 height 53
type input "200"
click at [461, 301] on div "Client +91 Date 04-10-2025 Invoice Number LKBF/2025-26 V/2025 V/2025-26 3257 Se…" at bounding box center [375, 196] width 675 height 536
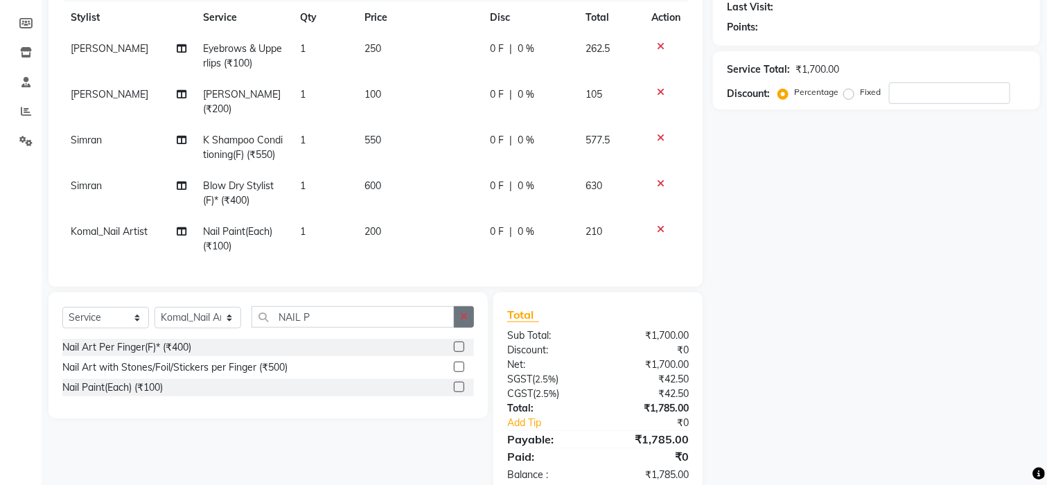
click at [460, 328] on button "button" at bounding box center [464, 316] width 20 height 21
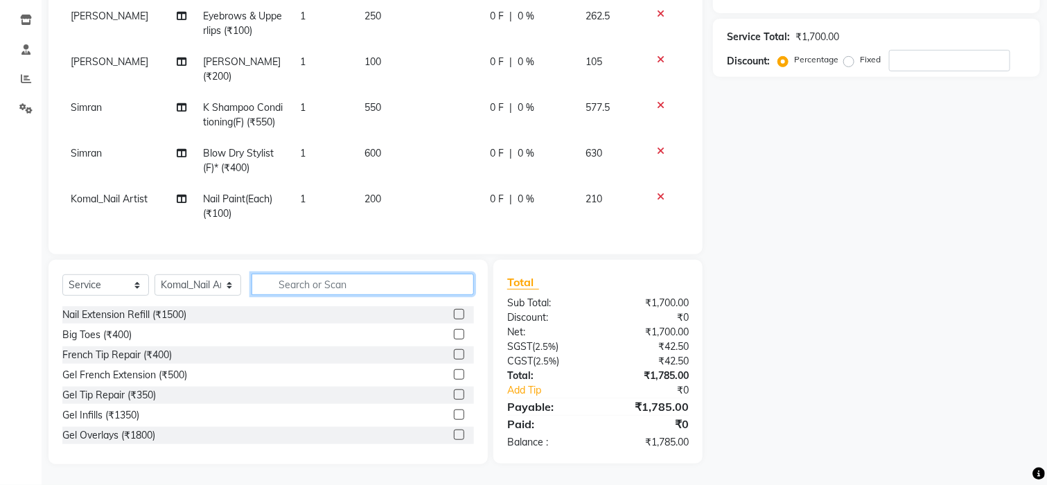
scroll to position [0, 0]
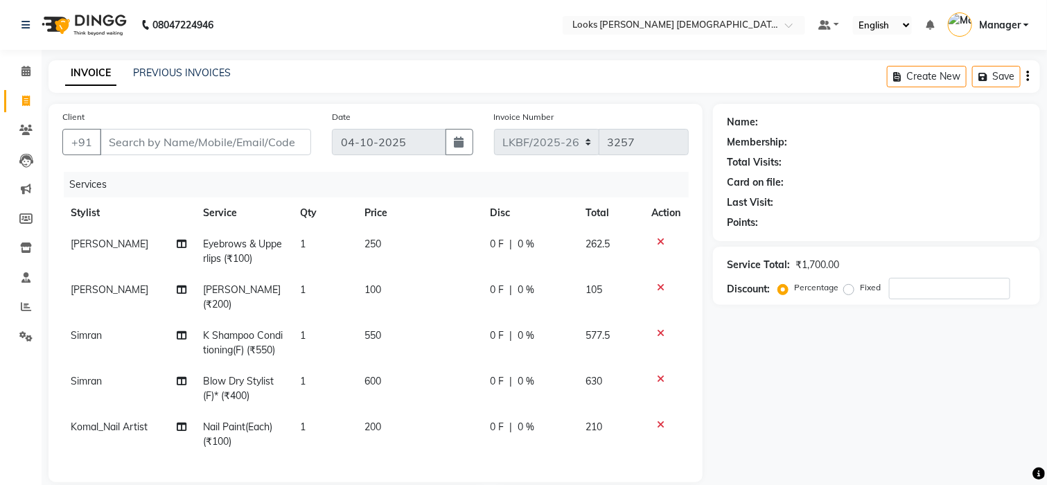
click at [860, 286] on label "Fixed" at bounding box center [870, 287] width 21 height 12
click at [848, 286] on input "Fixed" at bounding box center [852, 288] width 10 height 10
radio input "true"
click at [794, 290] on label "Percentage" at bounding box center [816, 287] width 44 height 12
click at [785, 290] on input "Percentage" at bounding box center [786, 288] width 10 height 10
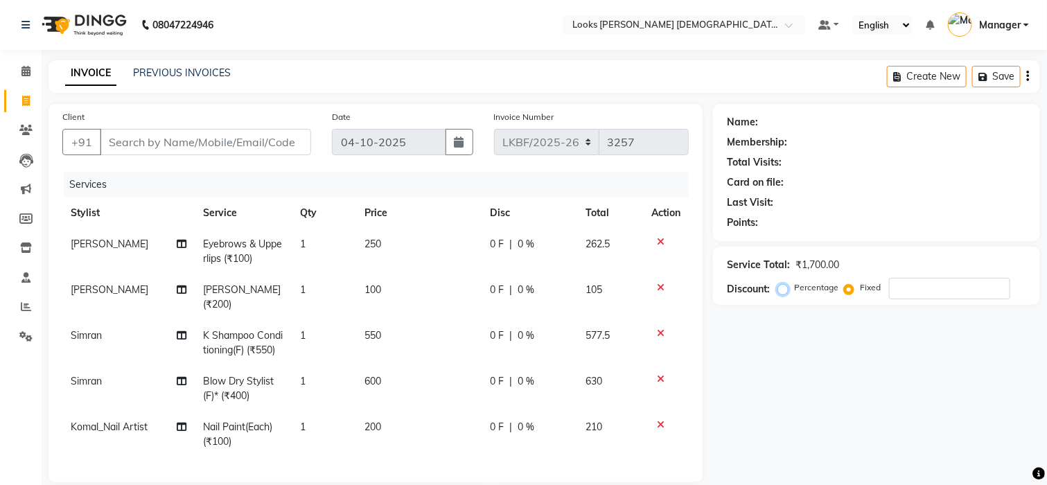
radio input "true"
click at [169, 148] on input "Client" at bounding box center [205, 142] width 211 height 26
click at [199, 143] on input "Client" at bounding box center [205, 142] width 211 height 26
type input "9"
type input "0"
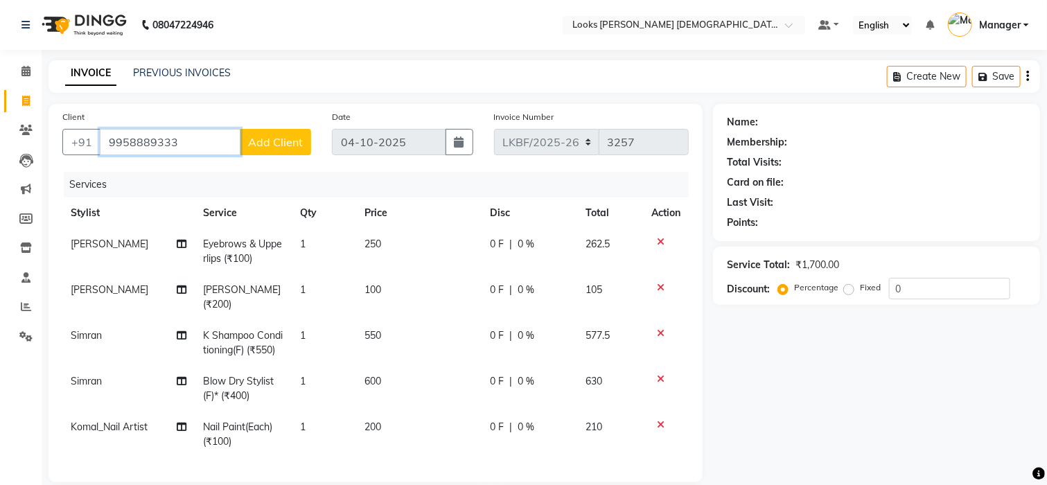
type input "9958889333"
click at [297, 133] on button "Add Client" at bounding box center [275, 142] width 71 height 26
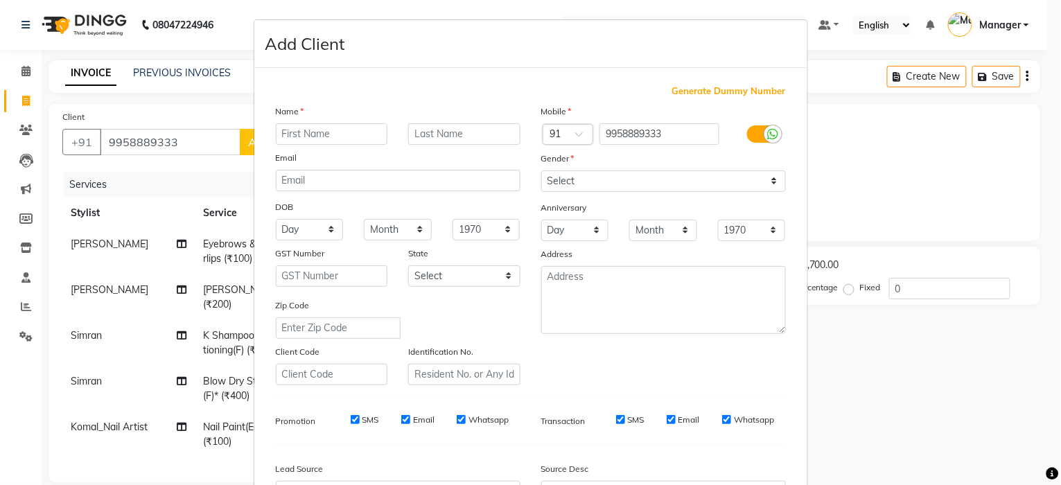
click at [332, 133] on input "text" at bounding box center [332, 133] width 112 height 21
type input "NEELAM"
click at [480, 133] on input "text" at bounding box center [464, 133] width 112 height 21
type input "K"
drag, startPoint x: 771, startPoint y: 180, endPoint x: 766, endPoint y: 186, distance: 8.5
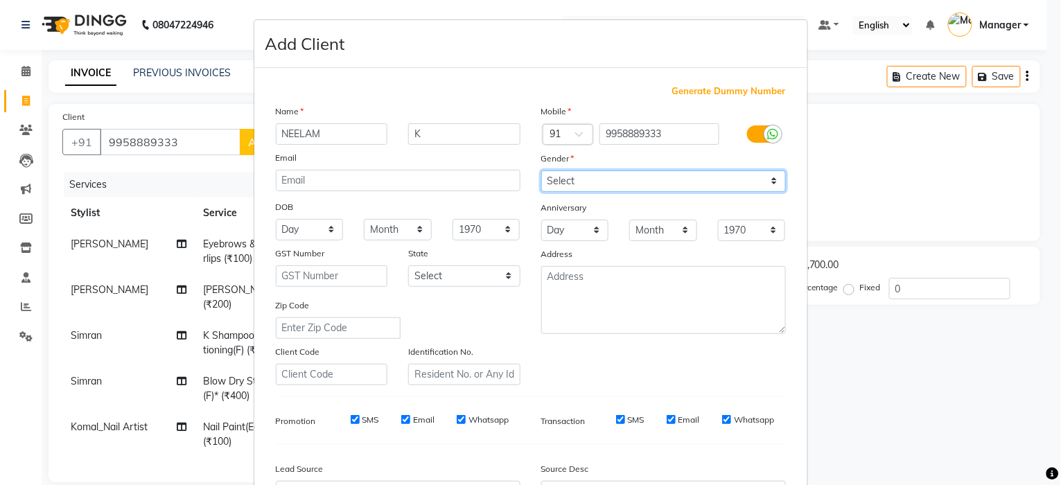
click at [769, 180] on select "Select [DEMOGRAPHIC_DATA] [DEMOGRAPHIC_DATA] Other Prefer Not To Say" at bounding box center [663, 181] width 245 height 21
select select "[DEMOGRAPHIC_DATA]"
click at [541, 171] on select "Select [DEMOGRAPHIC_DATA] [DEMOGRAPHIC_DATA] Other Prefer Not To Say" at bounding box center [663, 181] width 245 height 21
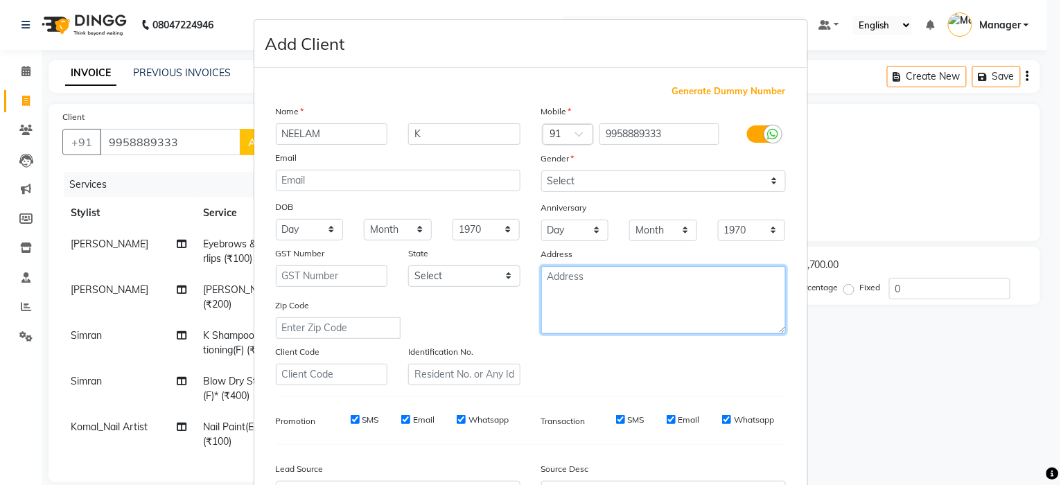
click at [685, 272] on textarea at bounding box center [663, 300] width 245 height 68
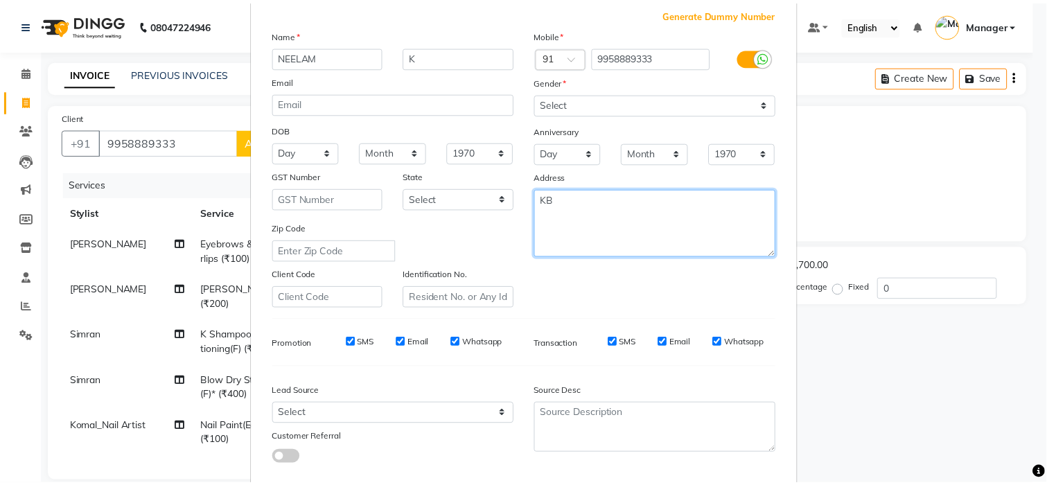
scroll to position [156, 0]
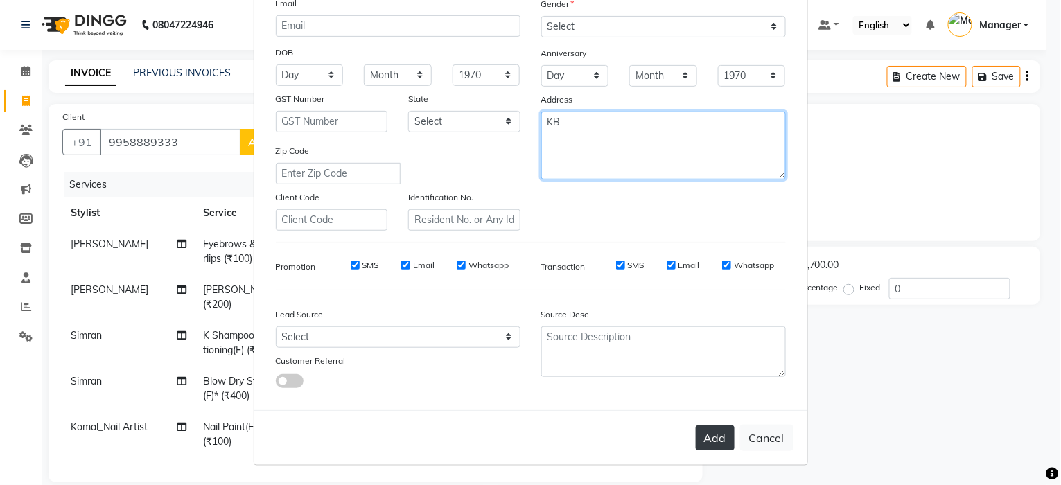
type textarea "KB"
click at [699, 437] on button "Add" at bounding box center [715, 438] width 39 height 25
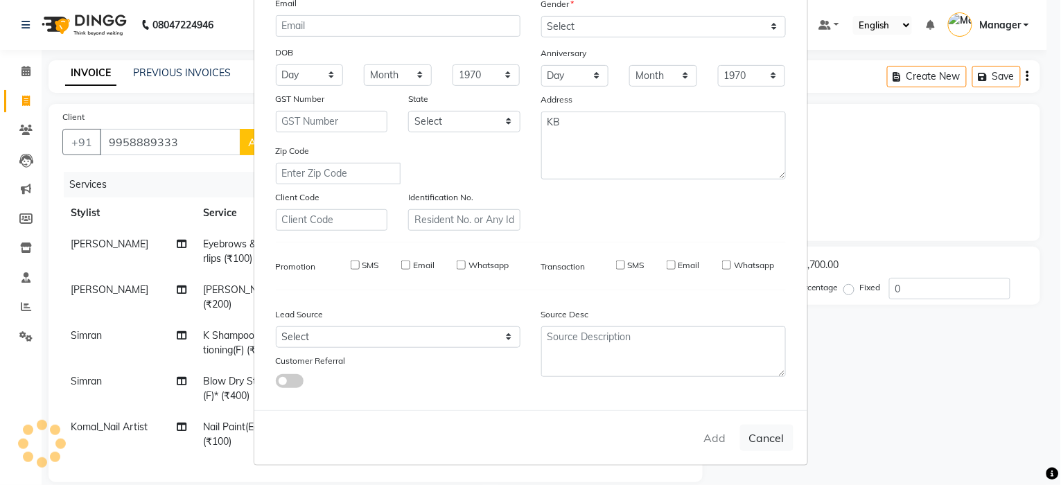
select select
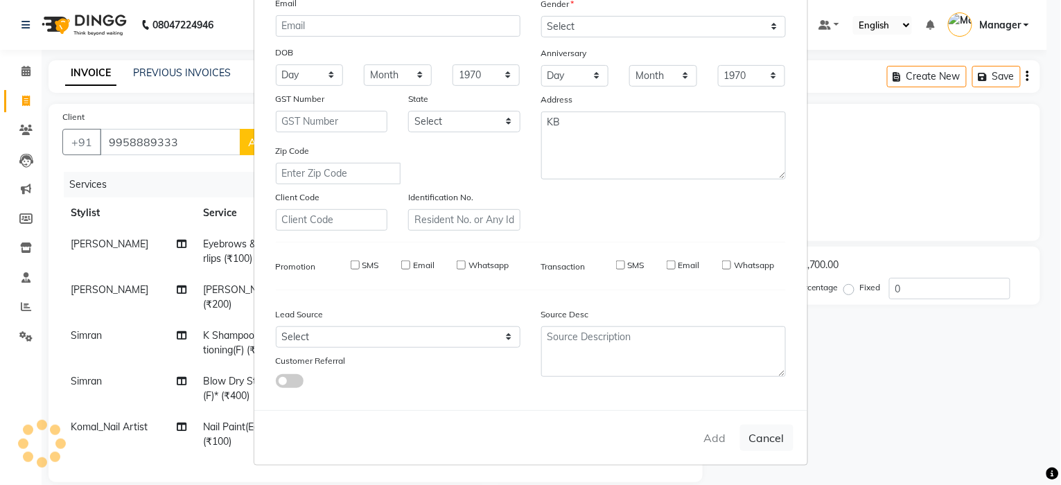
select select
checkbox input "false"
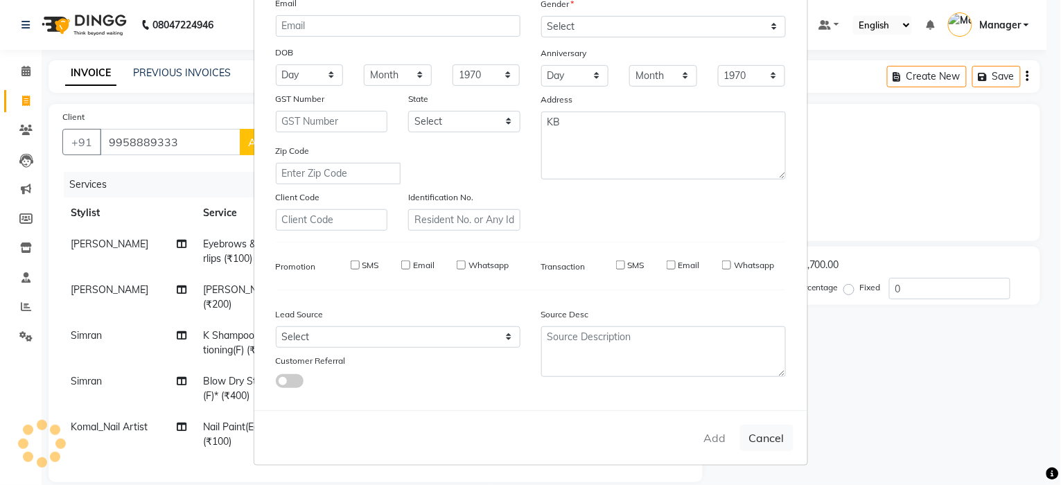
checkbox input "false"
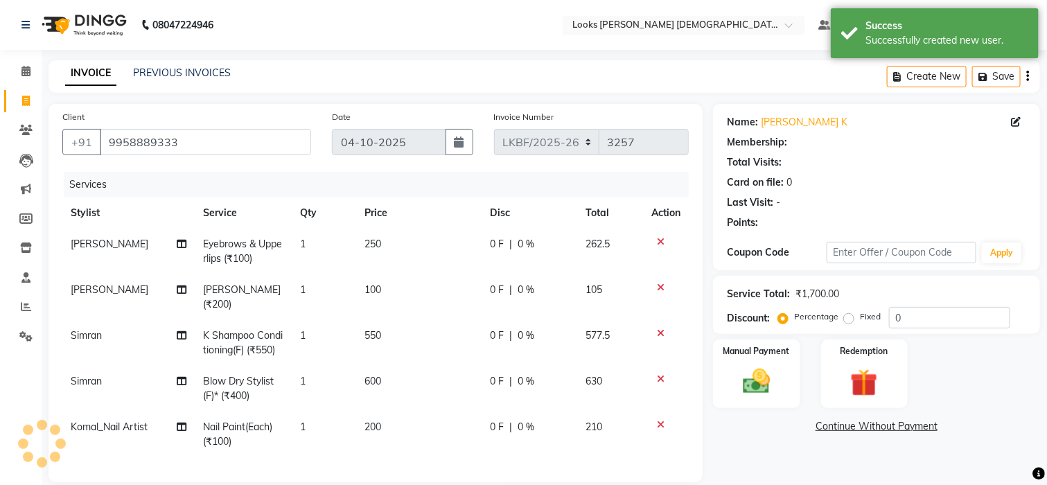
select select "1: Object"
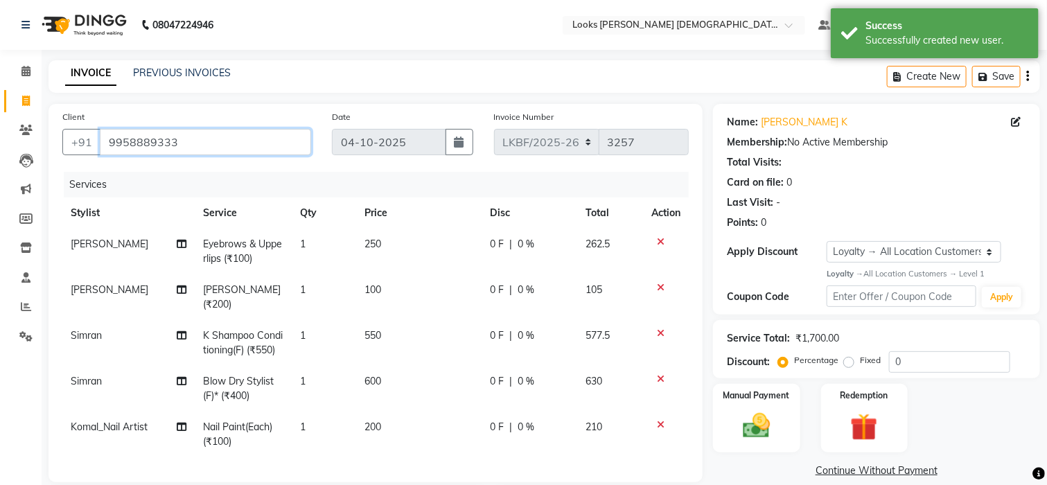
drag, startPoint x: 107, startPoint y: 141, endPoint x: 189, endPoint y: 148, distance: 82.1
click at [189, 148] on input "9958889333" at bounding box center [205, 142] width 211 height 26
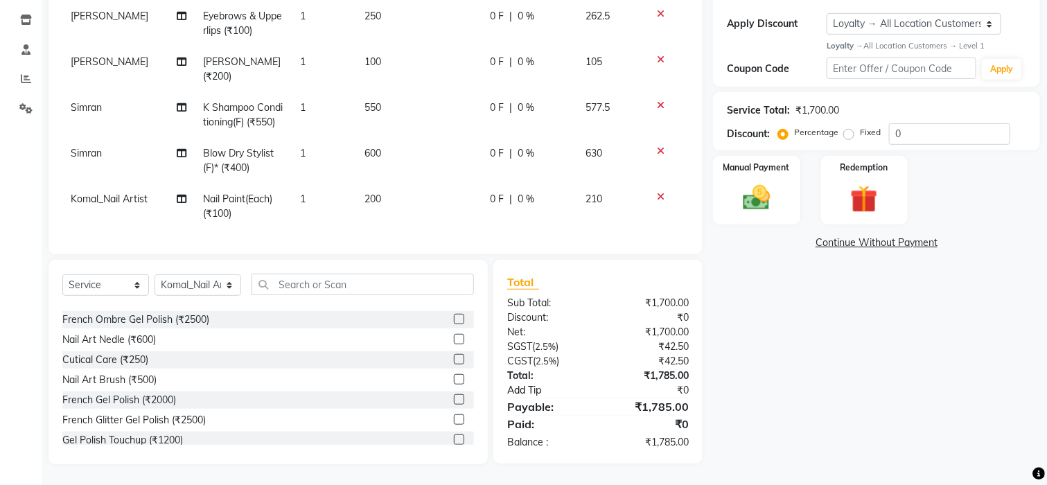
scroll to position [242, 0]
click at [755, 186] on img at bounding box center [756, 198] width 46 height 33
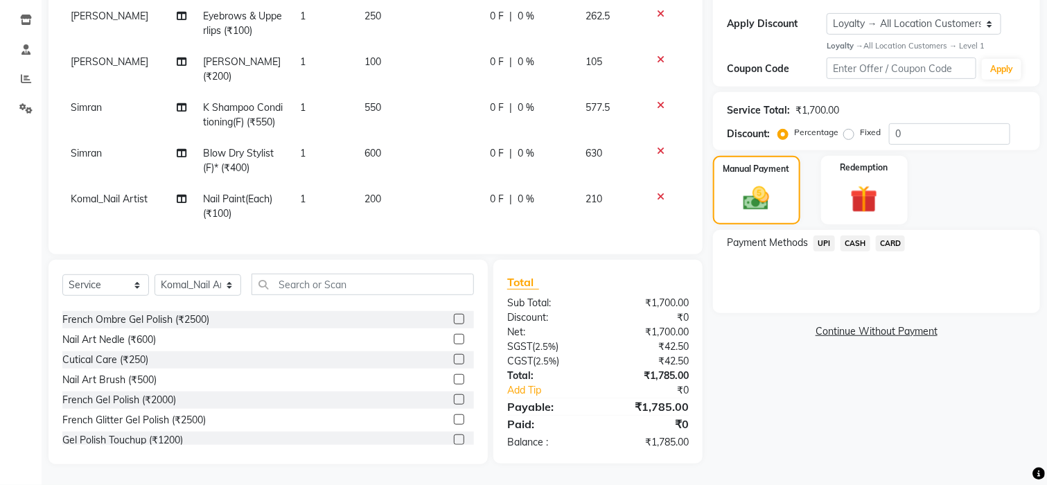
click at [850, 236] on span "CASH" at bounding box center [856, 244] width 30 height 16
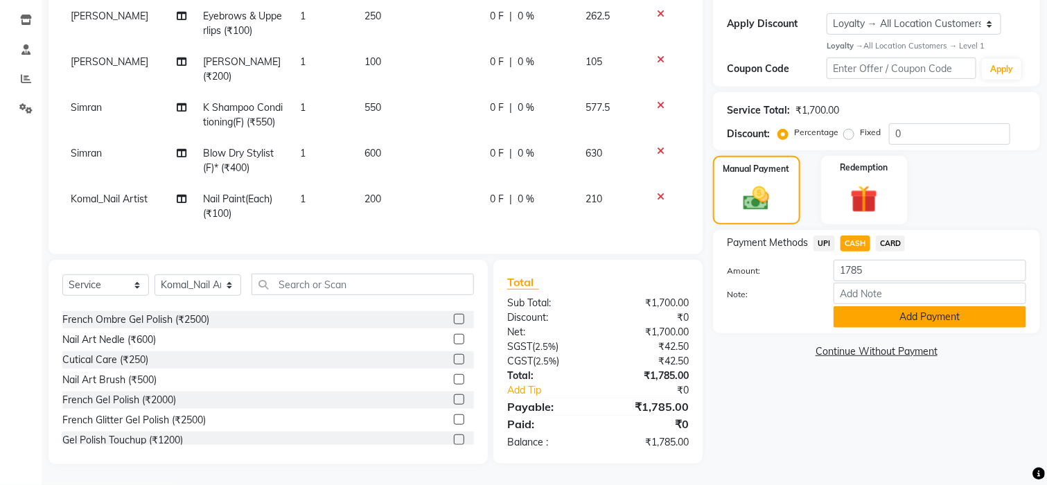
click at [963, 306] on button "Add Payment" at bounding box center [930, 316] width 193 height 21
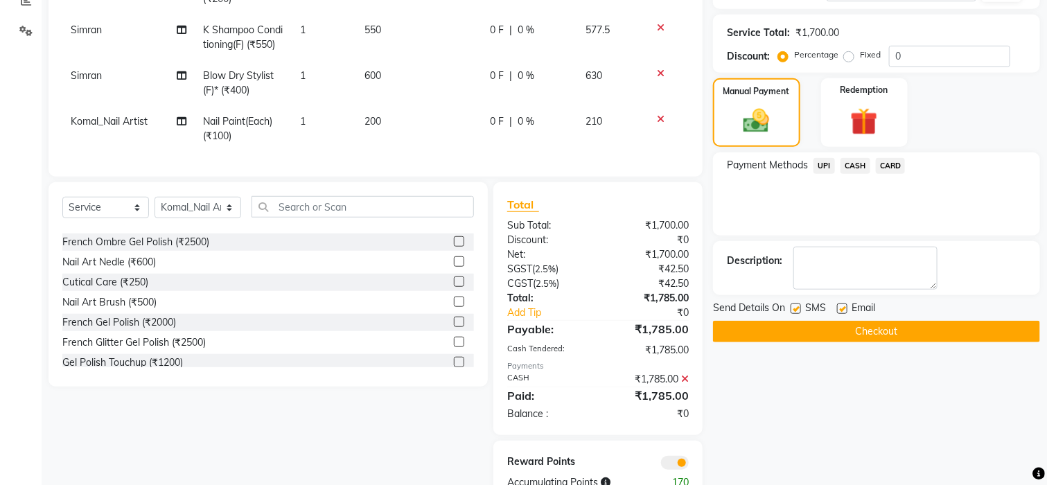
scroll to position [359, 0]
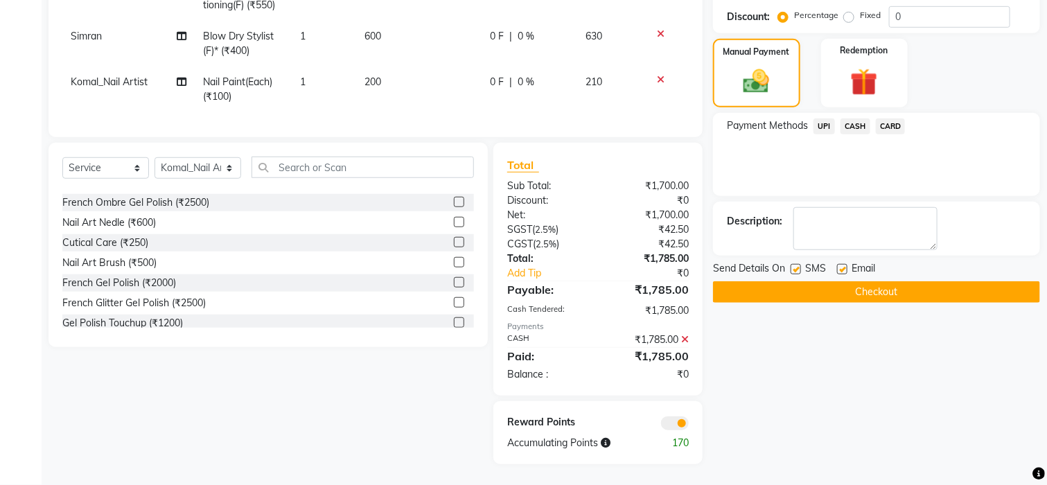
click at [919, 281] on button "Checkout" at bounding box center [876, 291] width 327 height 21
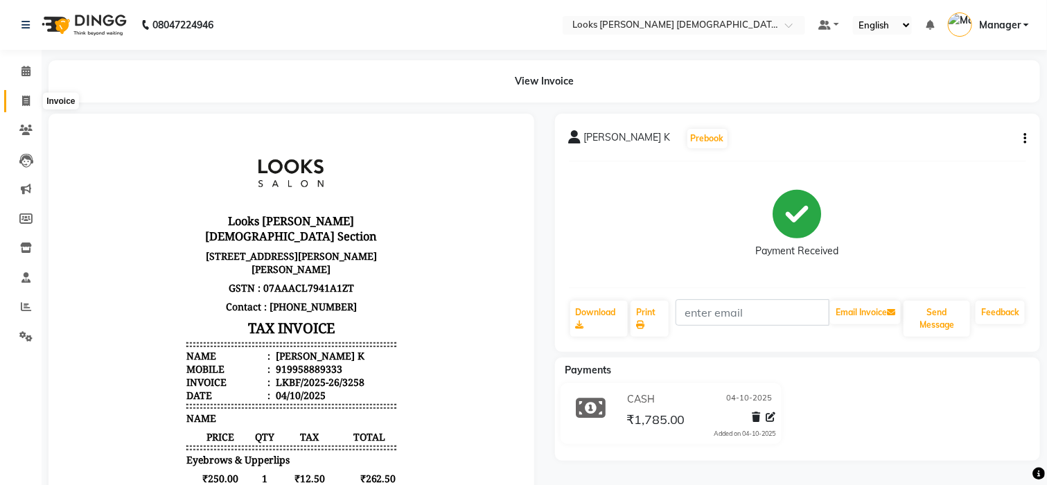
click at [31, 105] on span at bounding box center [26, 102] width 24 height 16
select select "service"
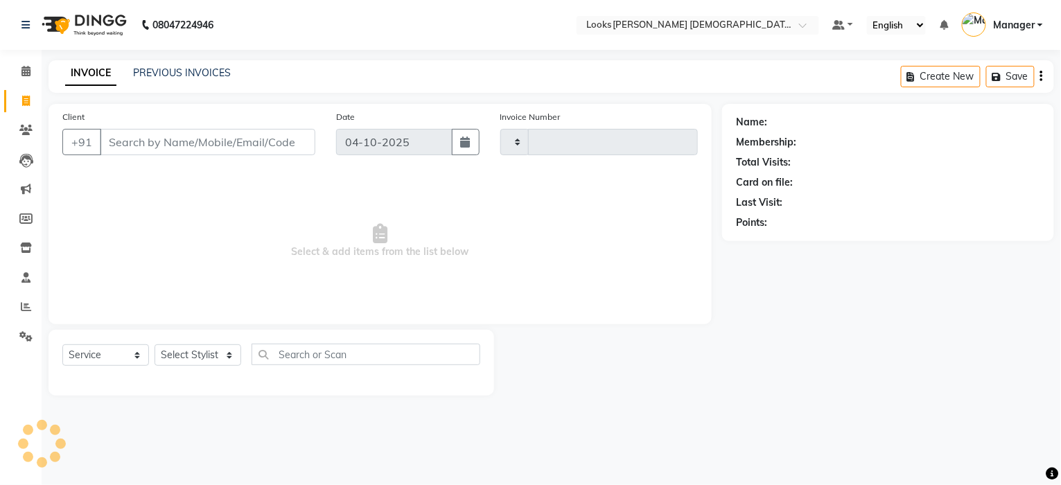
type input "3259"
select select "8706"
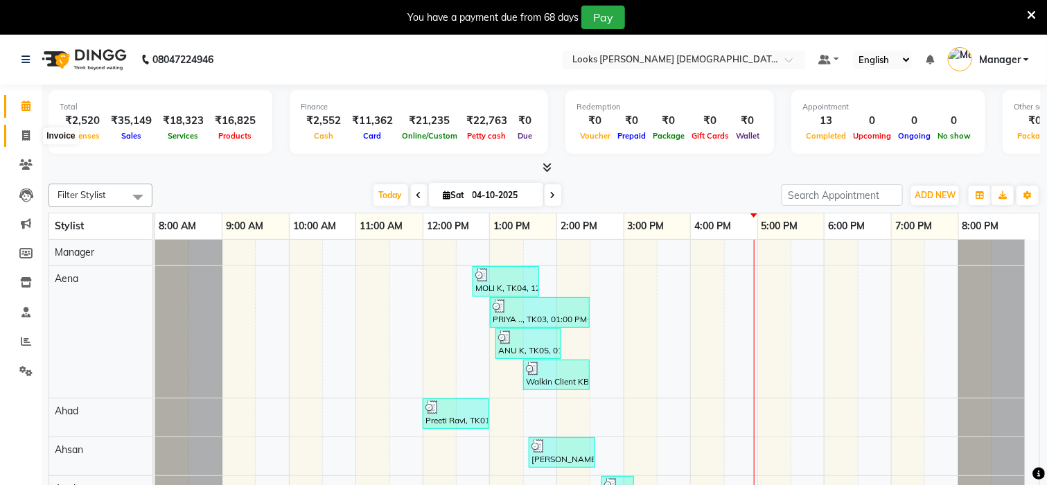
click at [20, 132] on span at bounding box center [26, 136] width 24 height 16
select select "service"
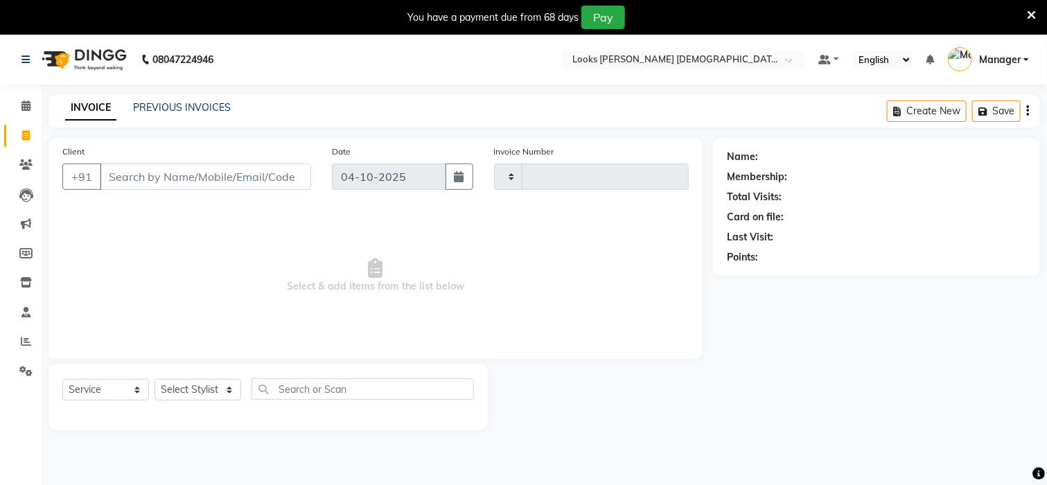
type input "3257"
select select "8706"
drag, startPoint x: 192, startPoint y: 121, endPoint x: 182, endPoint y: 107, distance: 16.9
click at [190, 120] on div "INVOICE PREVIOUS INVOICES Create New Save" at bounding box center [545, 111] width 992 height 33
click at [183, 105] on link "PREVIOUS INVOICES" at bounding box center [182, 107] width 98 height 12
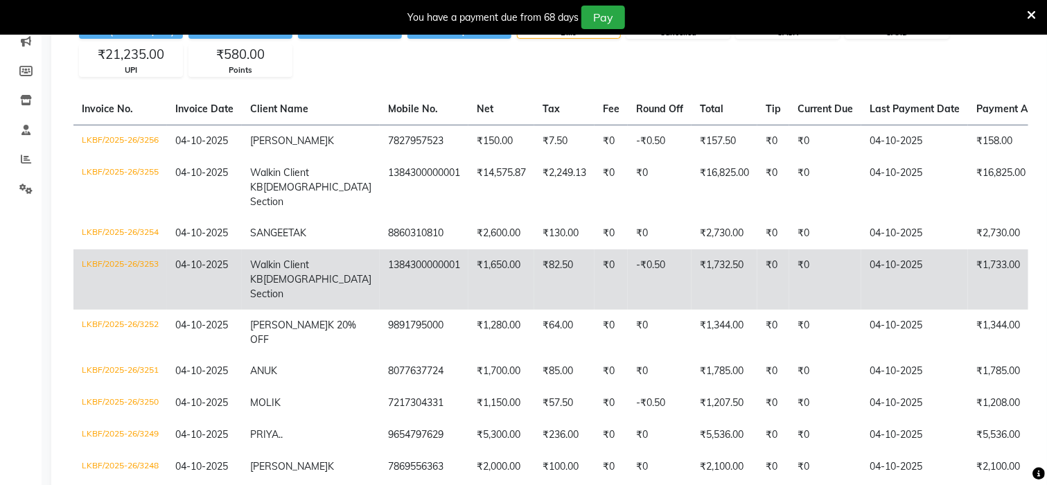
scroll to position [184, 0]
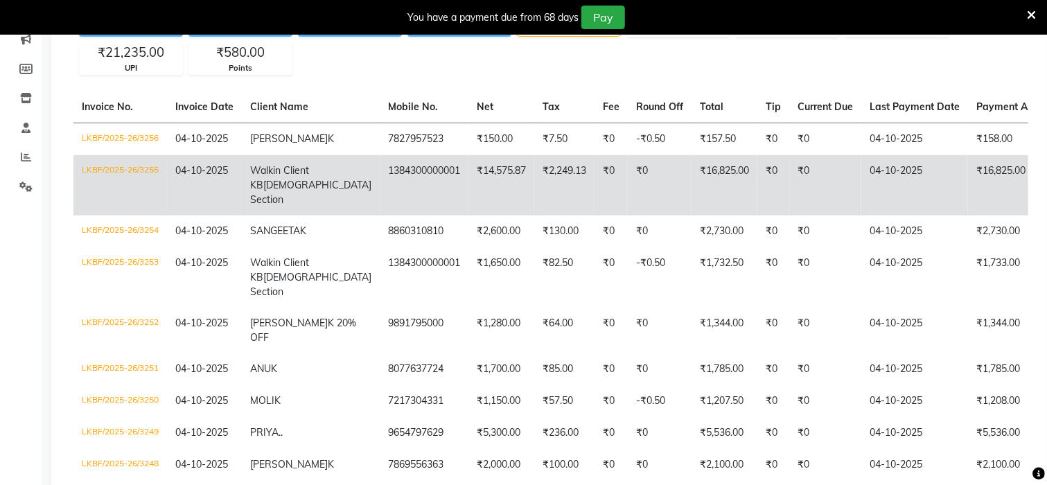
click at [383, 172] on td "1384300000001" at bounding box center [424, 185] width 89 height 60
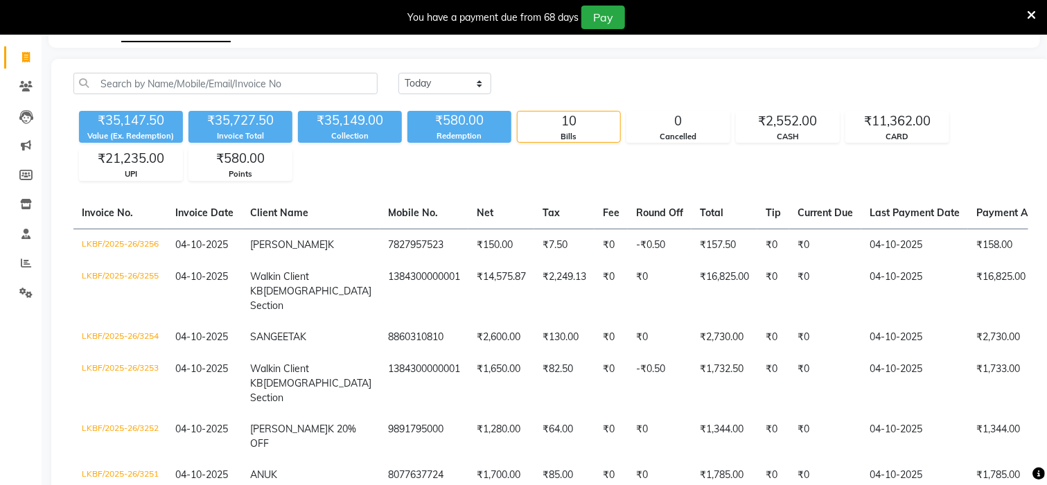
scroll to position [0, 0]
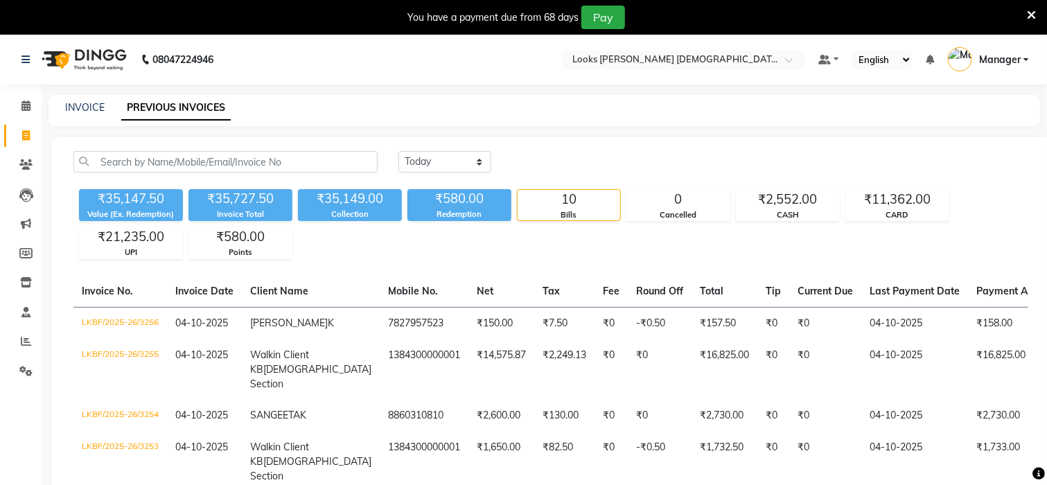
click at [18, 121] on li "Invoice" at bounding box center [21, 136] width 42 height 30
click at [24, 111] on icon at bounding box center [25, 105] width 9 height 10
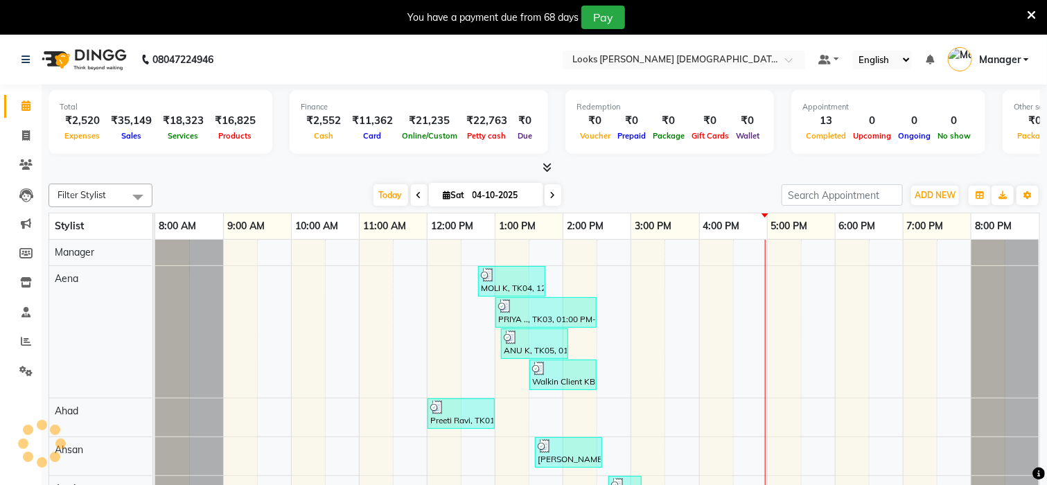
click at [1031, 17] on icon at bounding box center [1031, 15] width 9 height 12
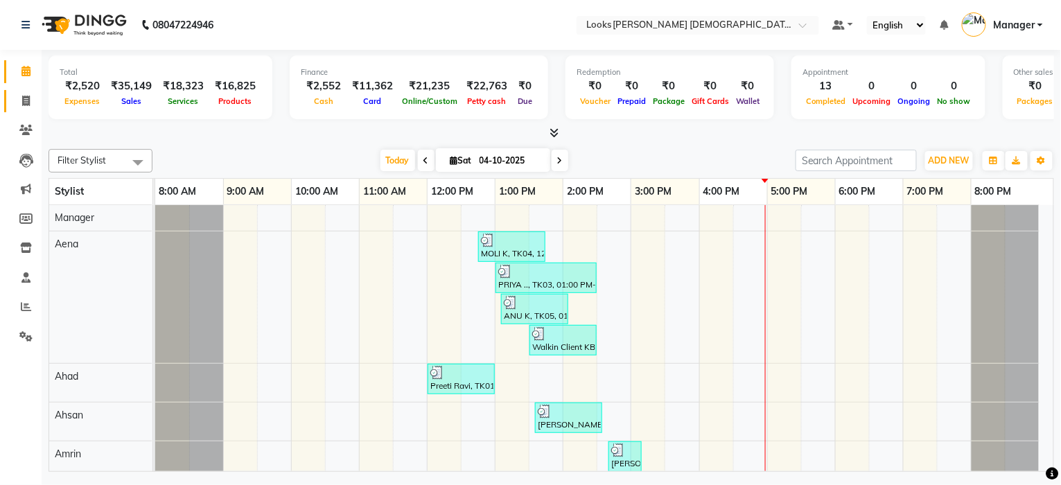
click at [18, 97] on span at bounding box center [26, 102] width 24 height 16
select select "service"
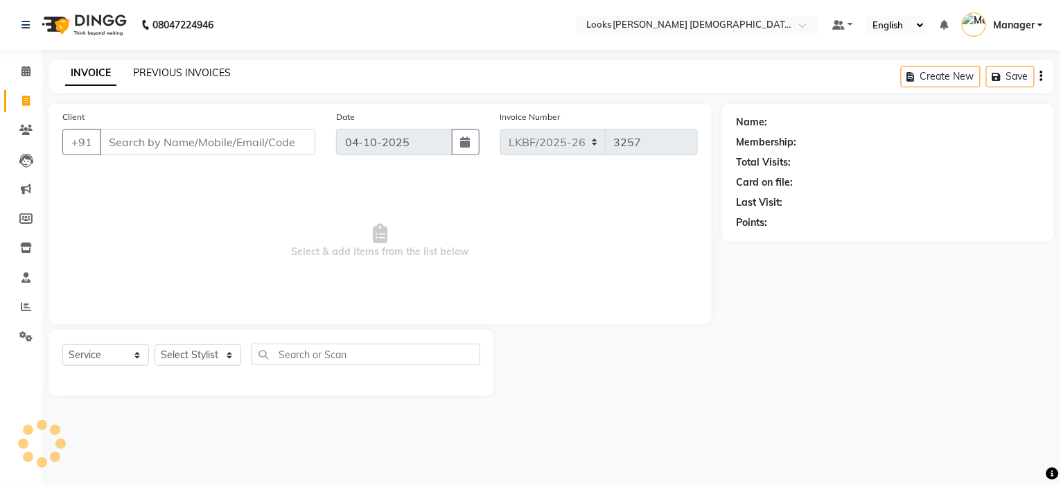
click at [163, 69] on link "PREVIOUS INVOICES" at bounding box center [182, 73] width 98 height 12
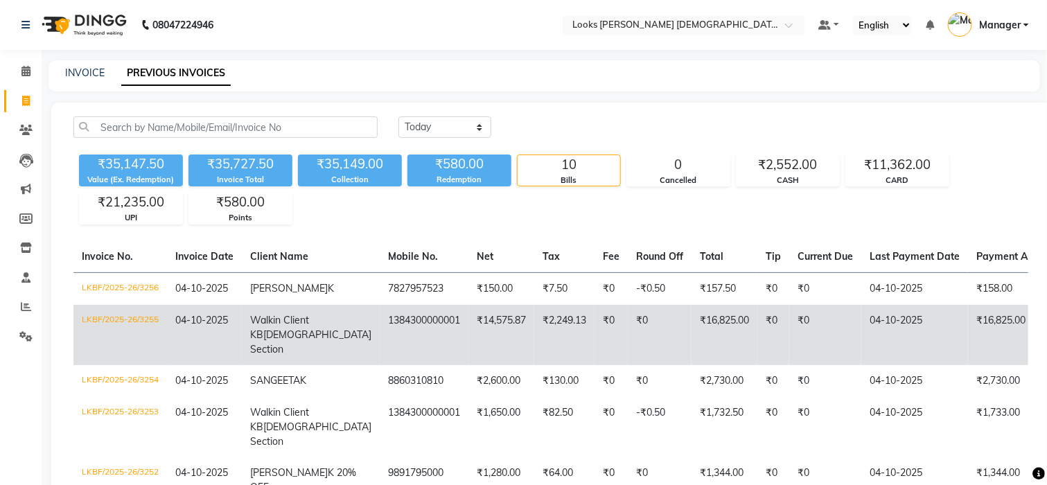
click at [392, 315] on td "1384300000001" at bounding box center [424, 335] width 89 height 60
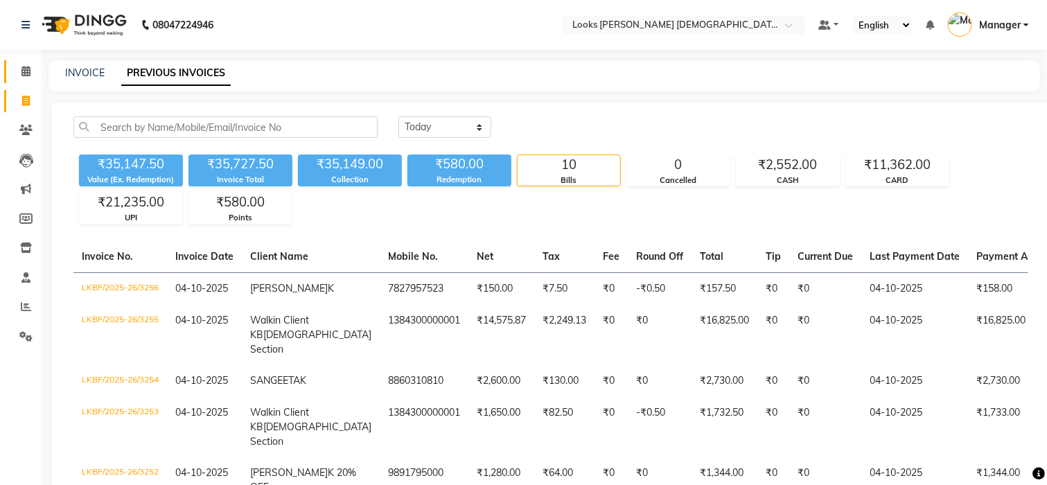
click at [28, 64] on span at bounding box center [26, 72] width 24 height 16
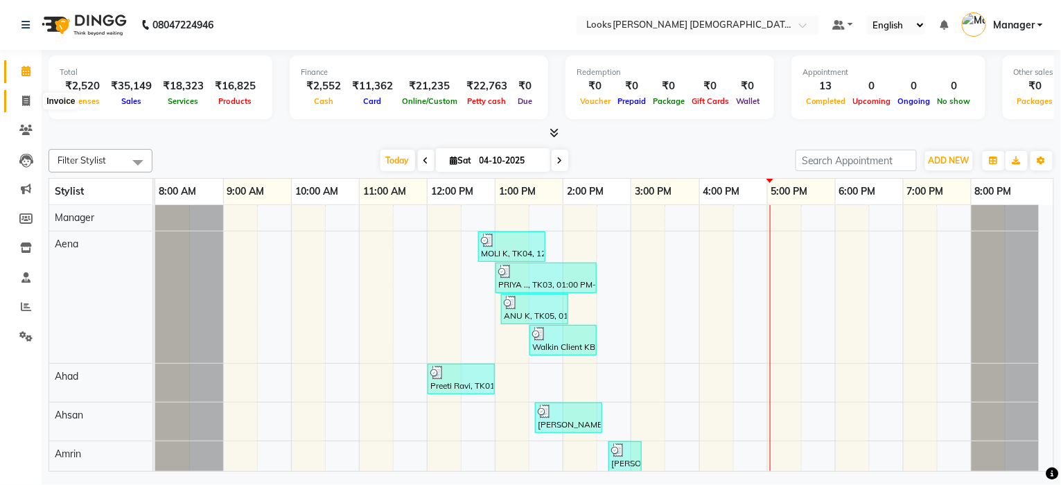
click at [15, 107] on span at bounding box center [26, 102] width 24 height 16
select select "service"
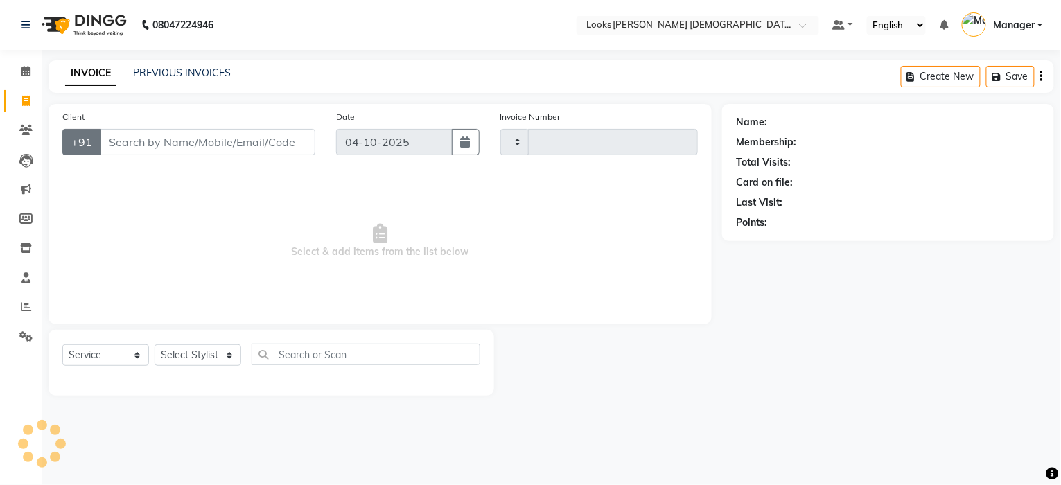
type input "3257"
select select "8706"
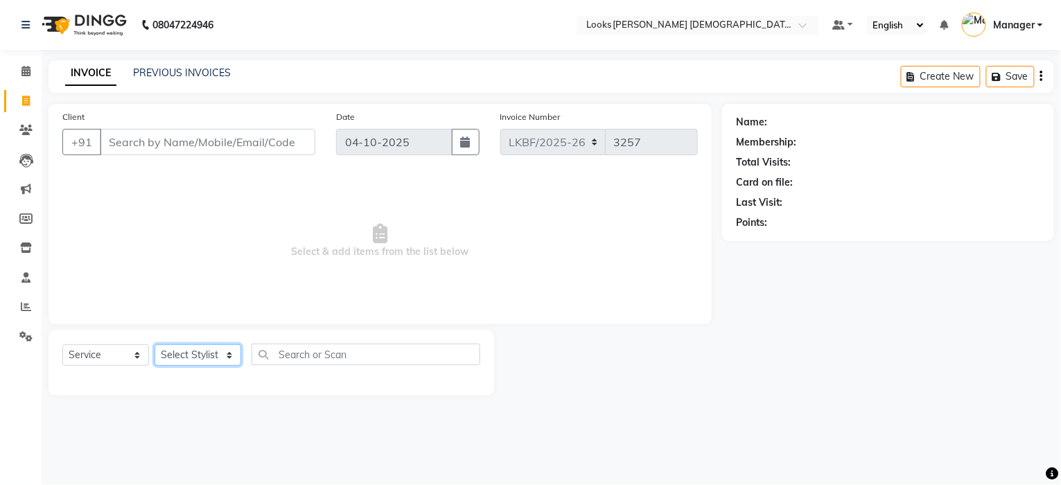
click at [189, 356] on select "Select Stylist Aena [PERSON_NAME] [PERSON_NAME] [PERSON_NAME] Counter_Sales [PE…" at bounding box center [198, 354] width 87 height 21
select select "87724"
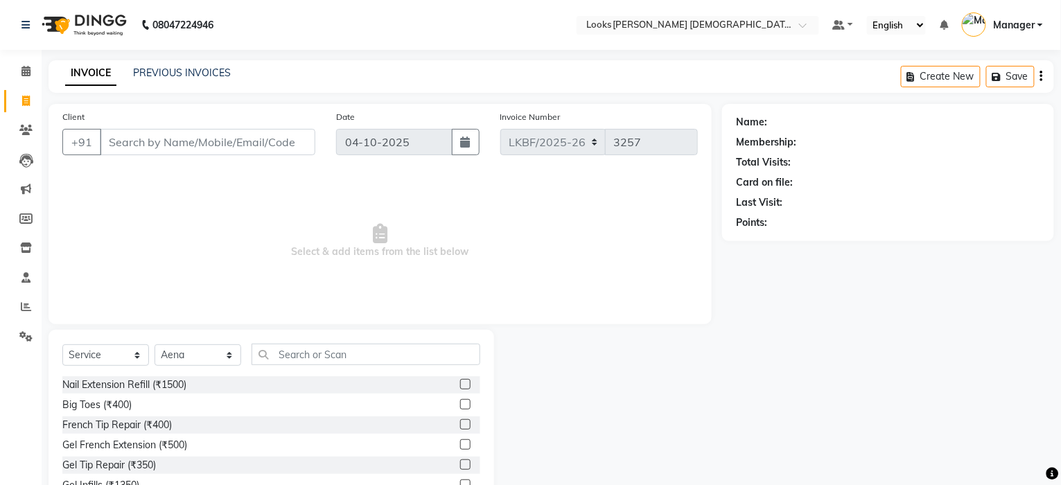
click at [247, 352] on div "Select Service Product Membership Package Voucher Prepaid Gift Card Select Styl…" at bounding box center [271, 360] width 418 height 33
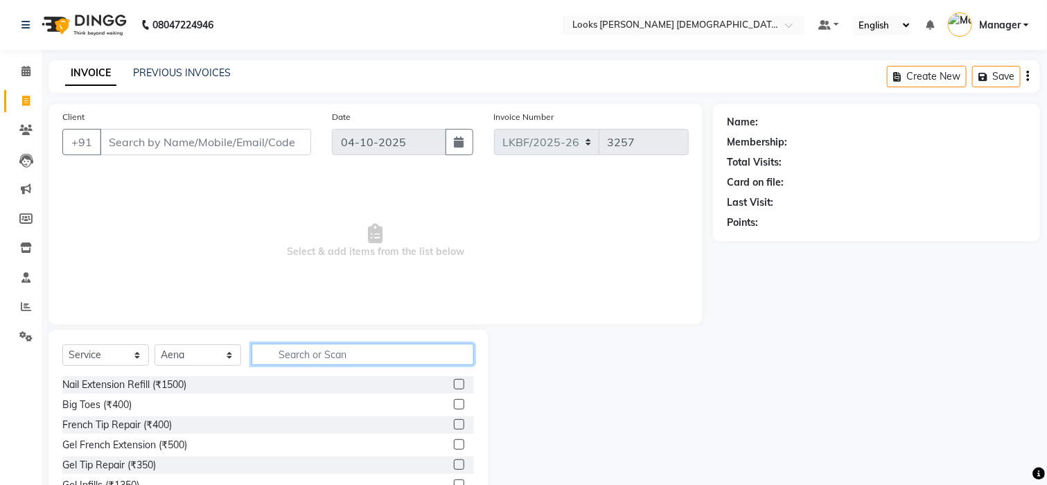
click at [305, 361] on input "text" at bounding box center [363, 354] width 222 height 21
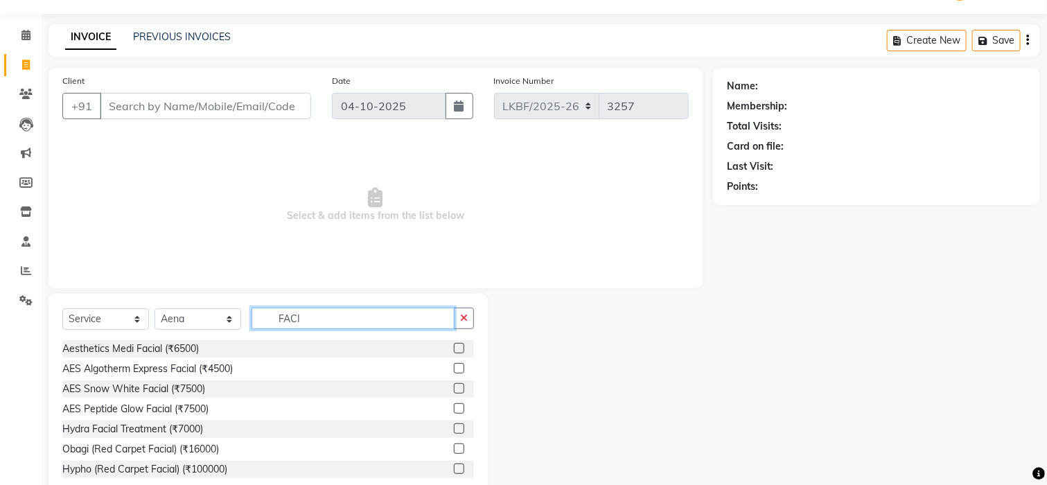
scroll to position [69, 0]
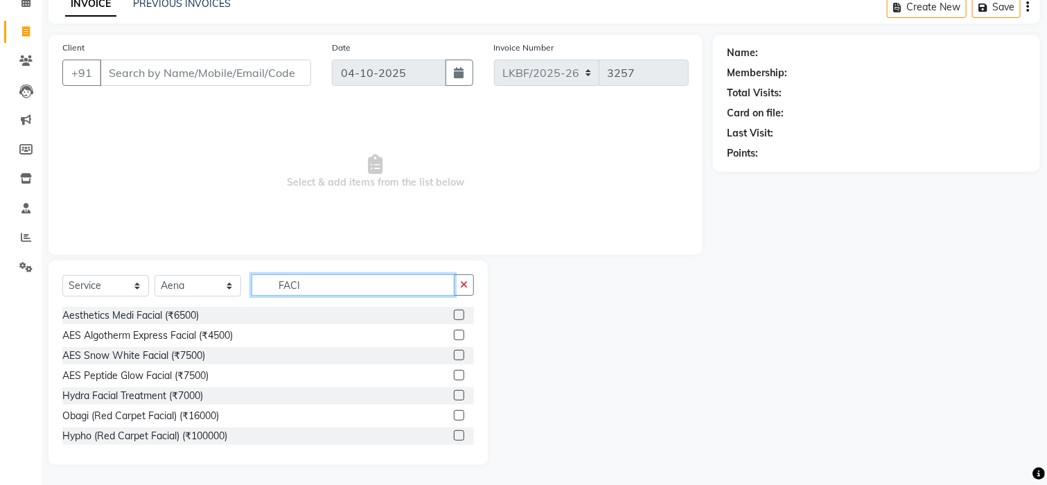
click at [333, 288] on input "FACI" at bounding box center [353, 284] width 203 height 21
type input "F"
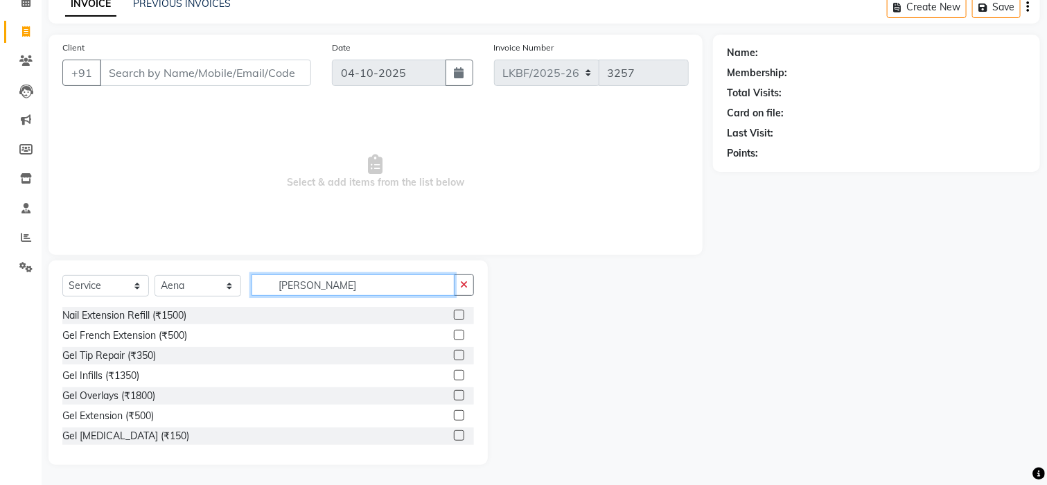
scroll to position [0, 0]
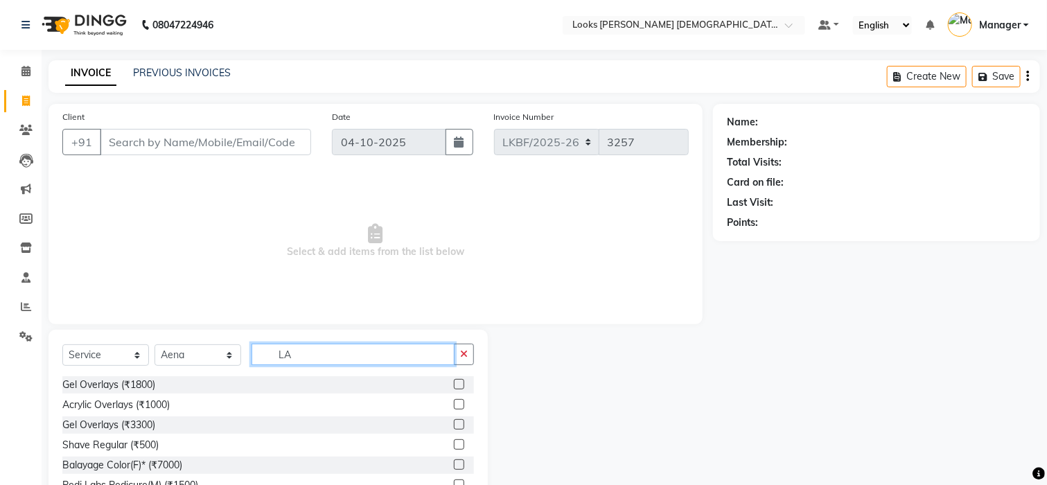
type input "L"
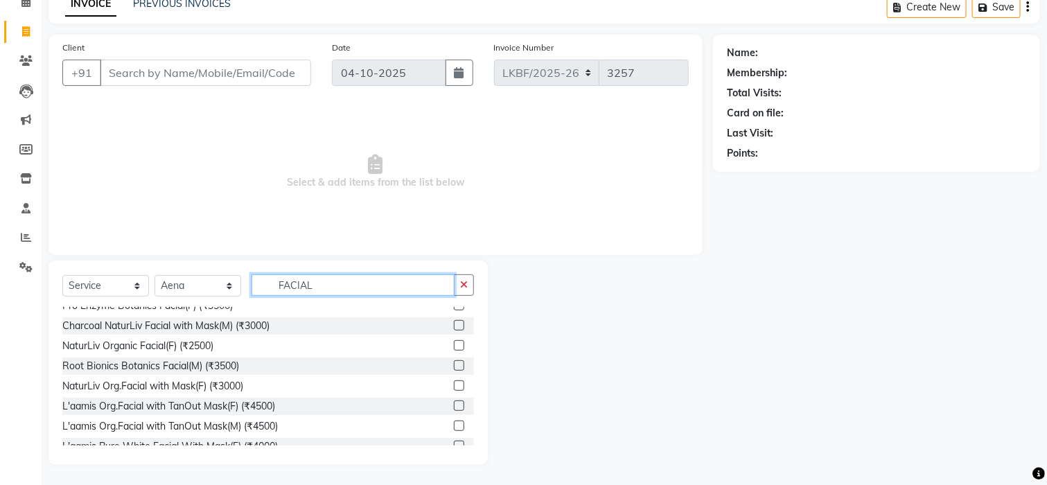
scroll to position [403, 0]
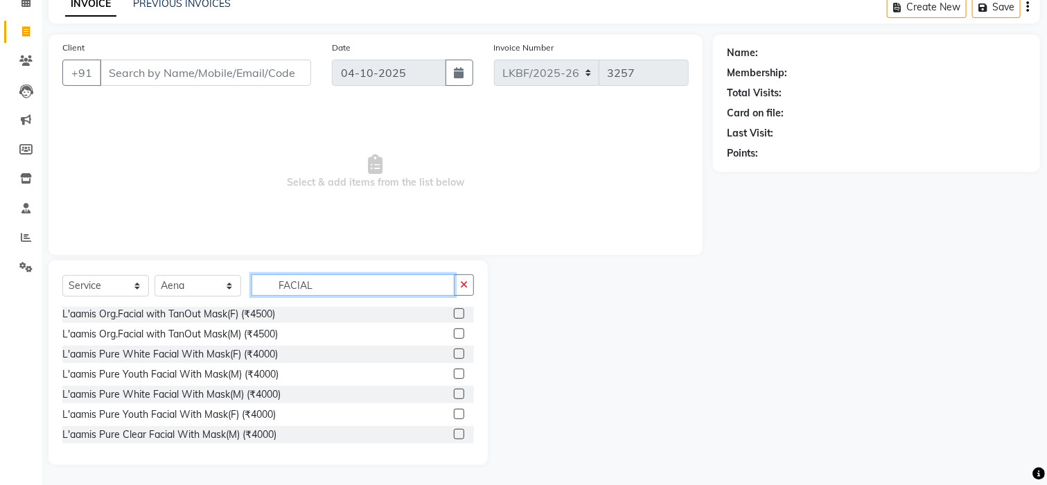
type input "FACIAL"
click at [454, 394] on label at bounding box center [459, 394] width 10 height 10
click at [454, 394] on input "checkbox" at bounding box center [458, 394] width 9 height 9
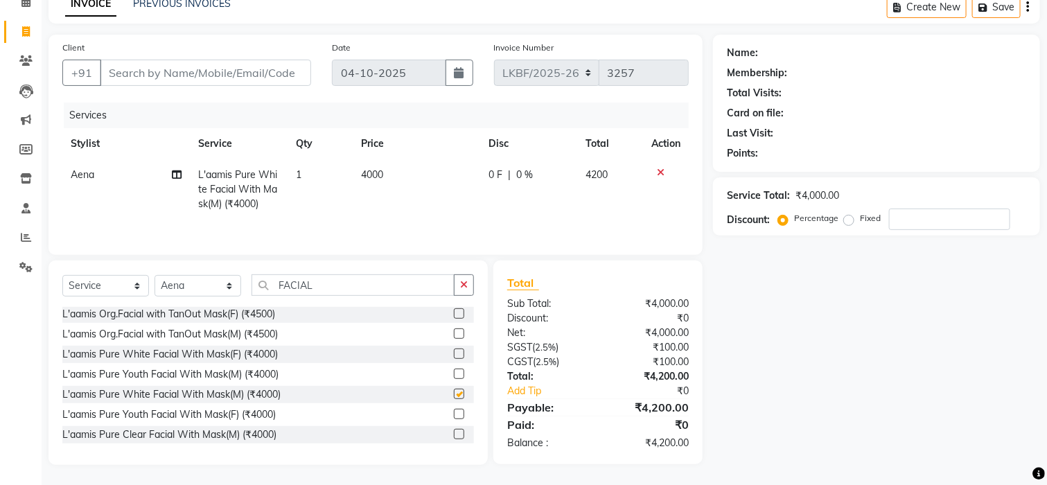
checkbox input "false"
click at [418, 200] on td "4000" at bounding box center [416, 189] width 127 height 60
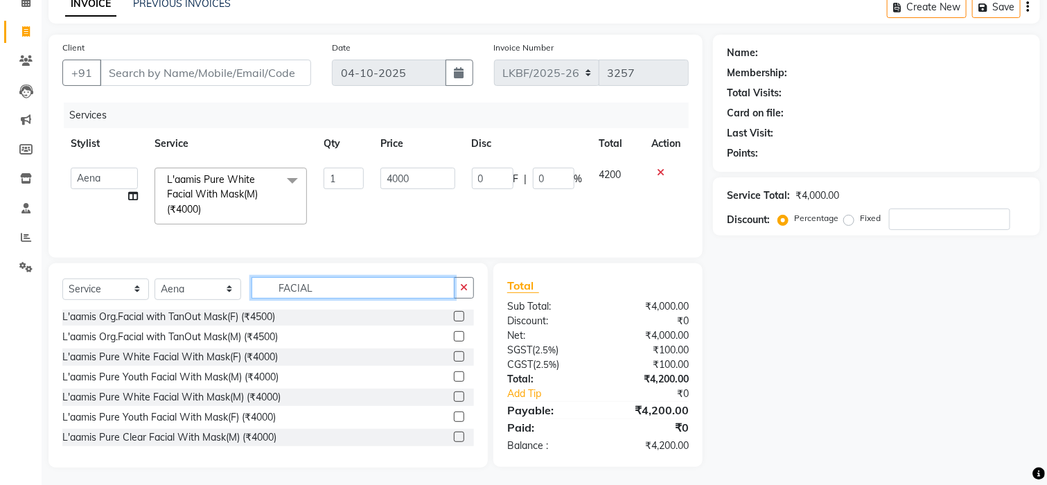
click at [340, 299] on input "FACIAL" at bounding box center [353, 287] width 203 height 21
type input "F"
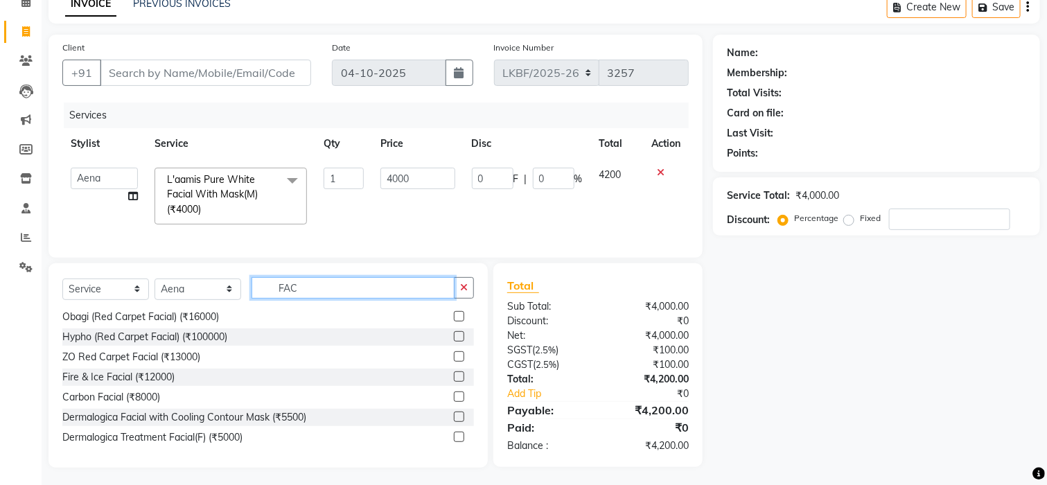
scroll to position [0, 0]
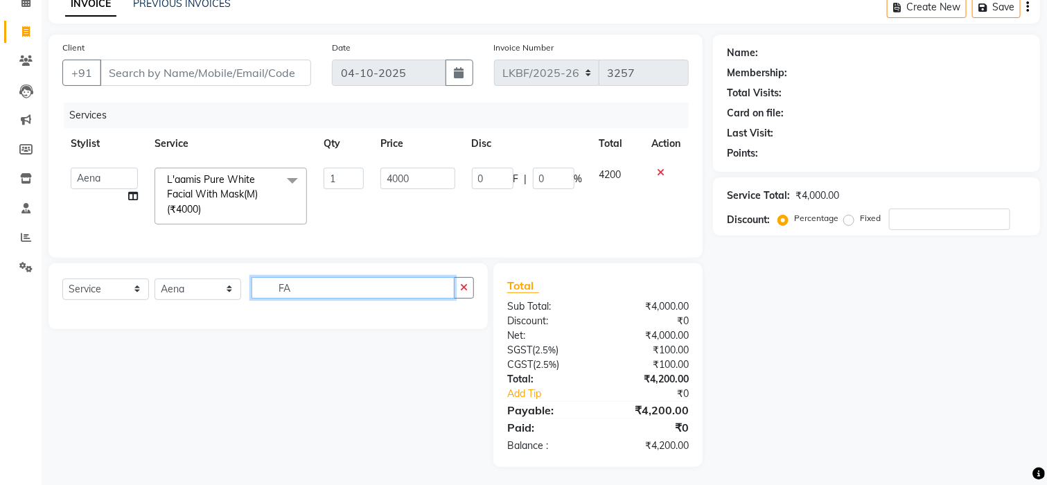
type input "F"
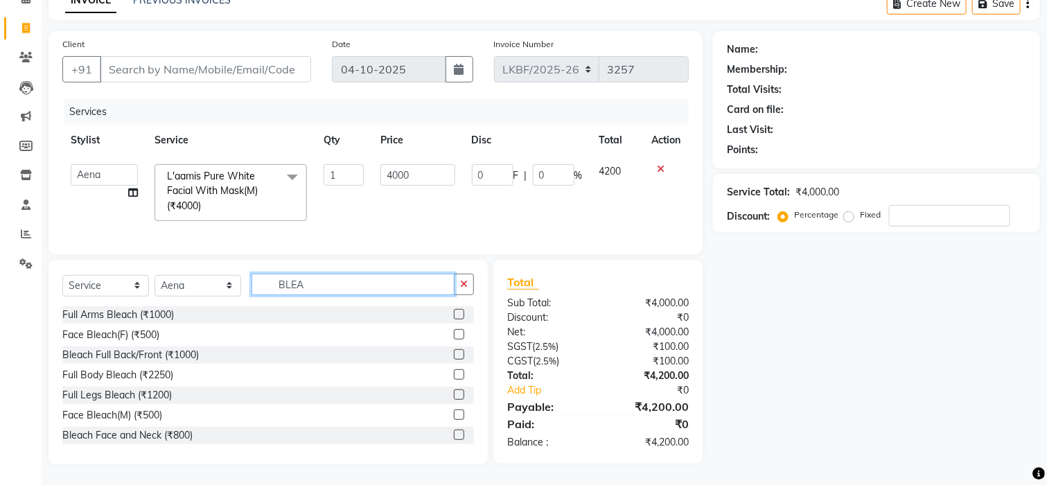
scroll to position [87, 0]
click at [307, 286] on input "BLEA" at bounding box center [353, 284] width 203 height 21
type input "B"
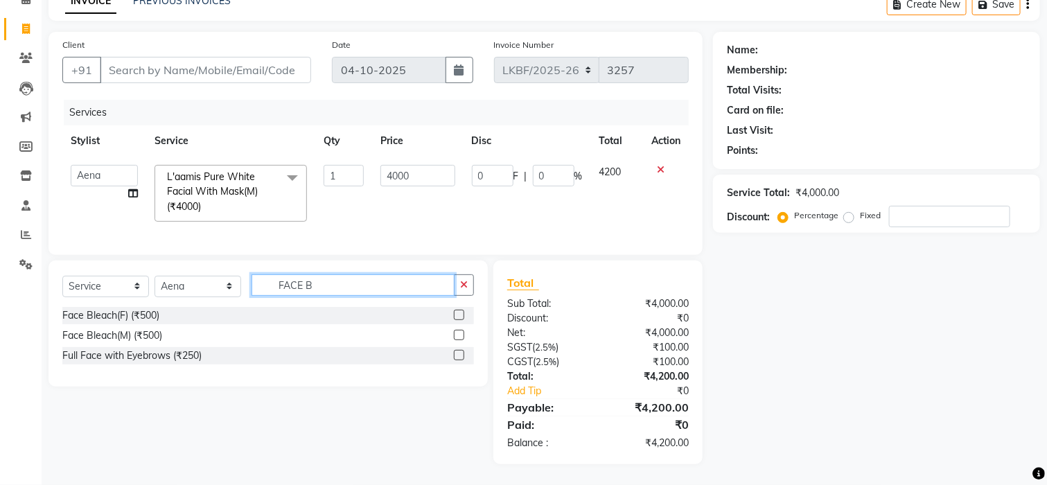
scroll to position [86, 0]
type input "FACE B"
click at [461, 310] on label at bounding box center [459, 315] width 10 height 10
click at [461, 311] on input "checkbox" at bounding box center [458, 315] width 9 height 9
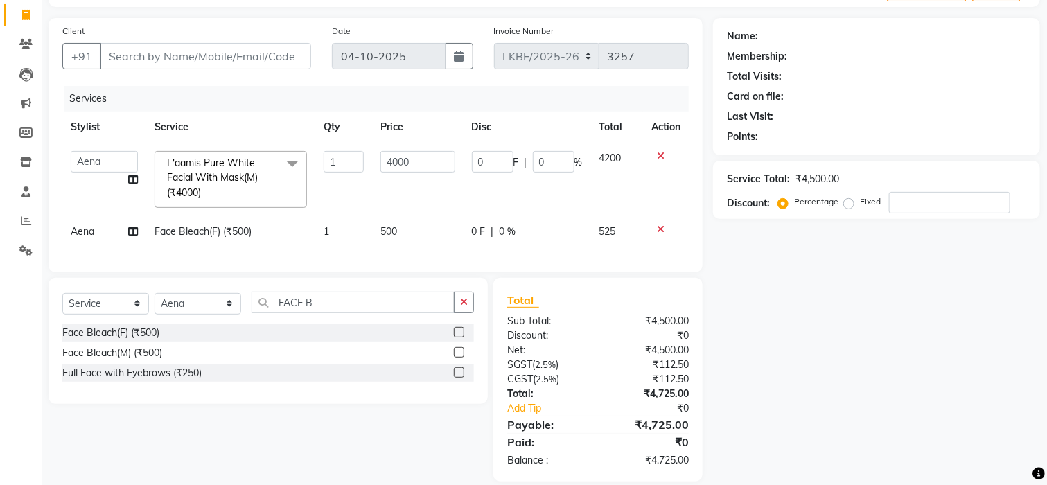
checkbox input "false"
click at [414, 227] on td "500" at bounding box center [417, 231] width 91 height 31
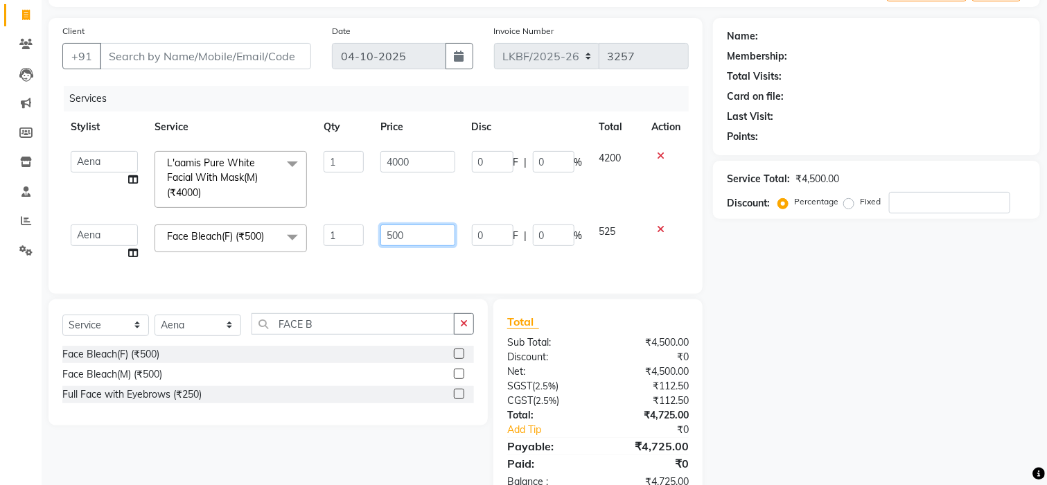
click at [410, 234] on input "500" at bounding box center [418, 235] width 75 height 21
type input "5"
type input "800"
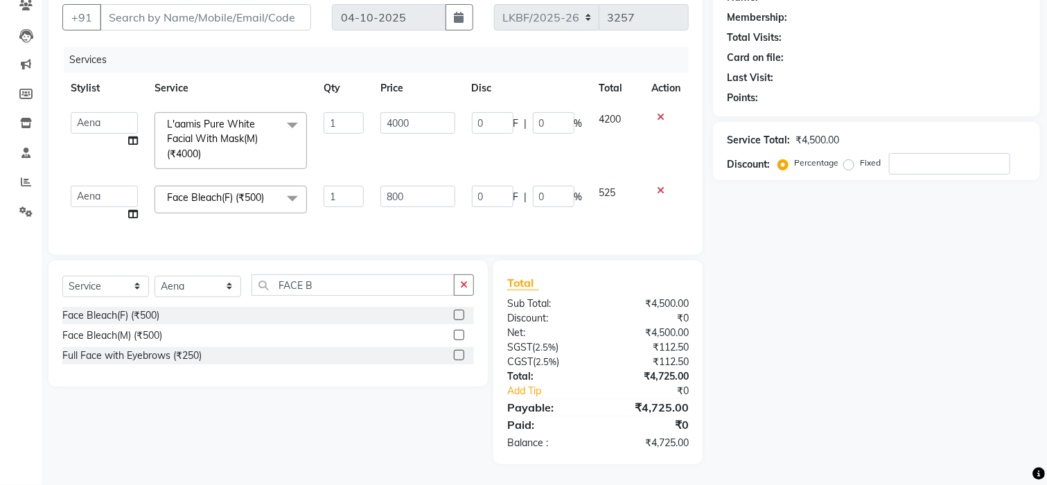
scroll to position [117, 0]
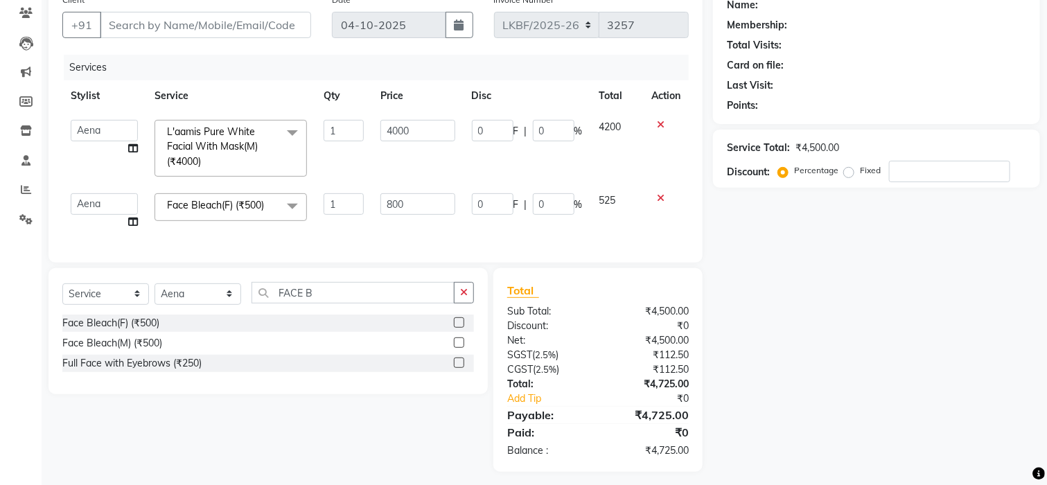
click at [458, 286] on button "button" at bounding box center [464, 292] width 20 height 21
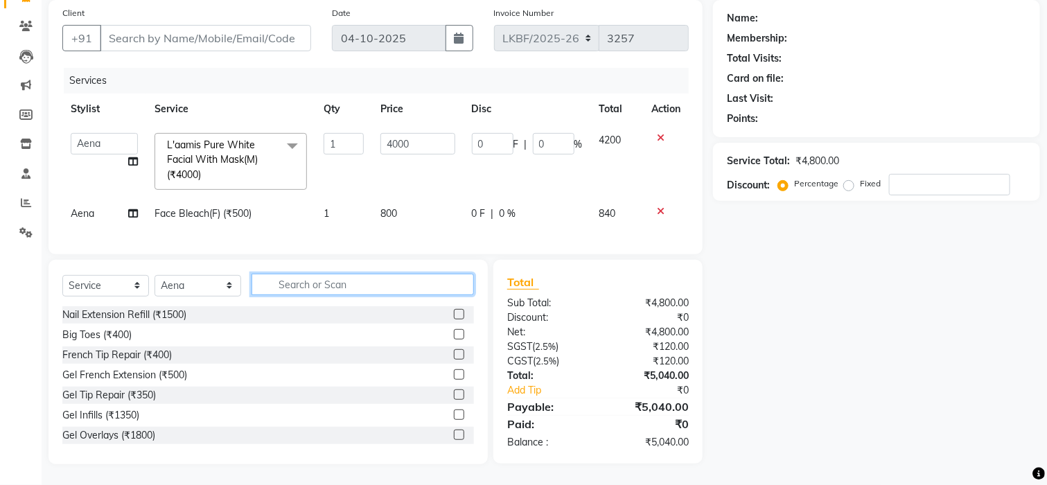
click at [383, 285] on input "text" at bounding box center [363, 284] width 222 height 21
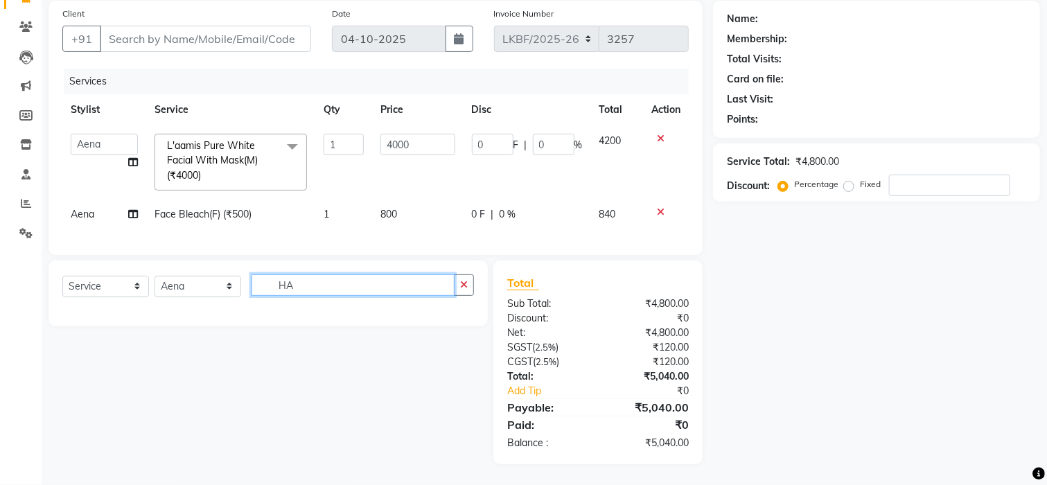
type input "H"
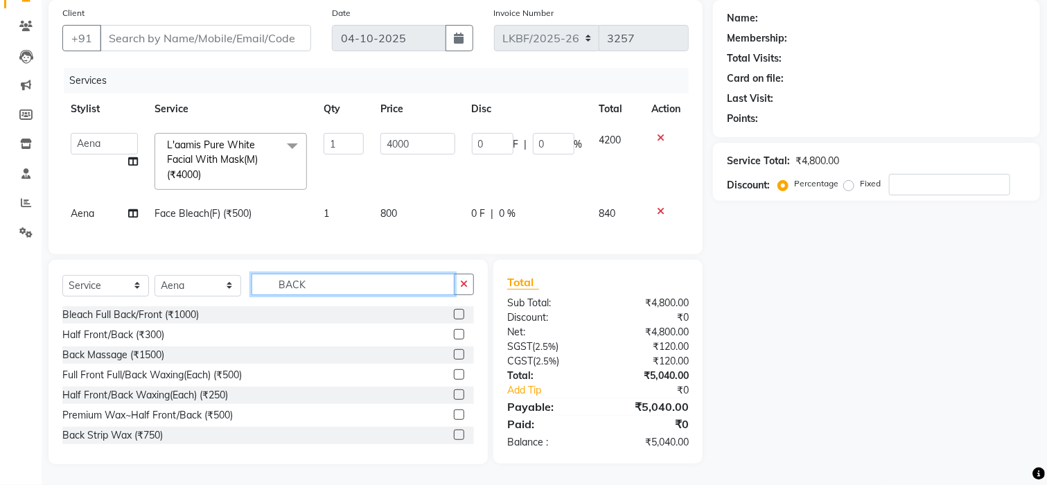
scroll to position [118, 0]
type input "BACK"
click at [467, 282] on icon "button" at bounding box center [464, 284] width 8 height 10
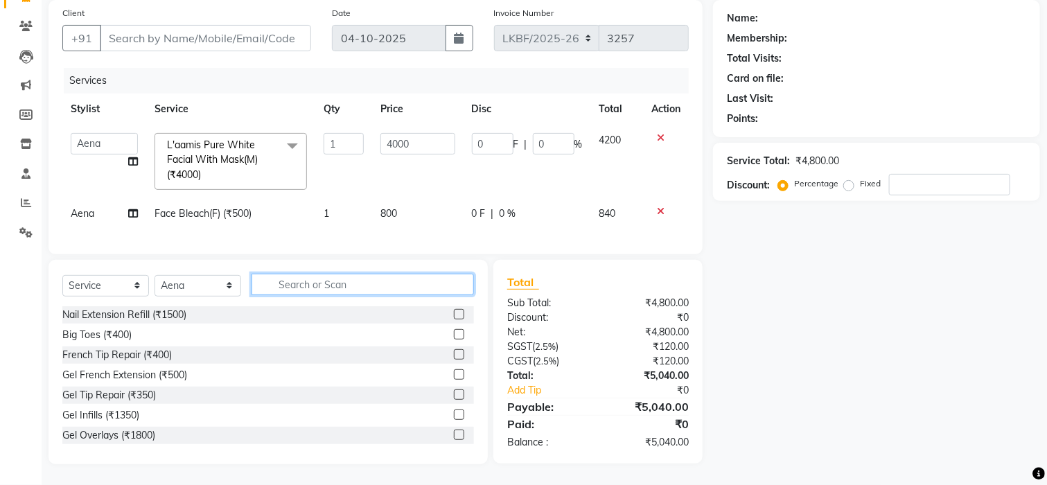
click at [311, 289] on input "text" at bounding box center [363, 284] width 222 height 21
click at [366, 284] on input "BLEA" at bounding box center [353, 284] width 203 height 21
type input "BLEAC"
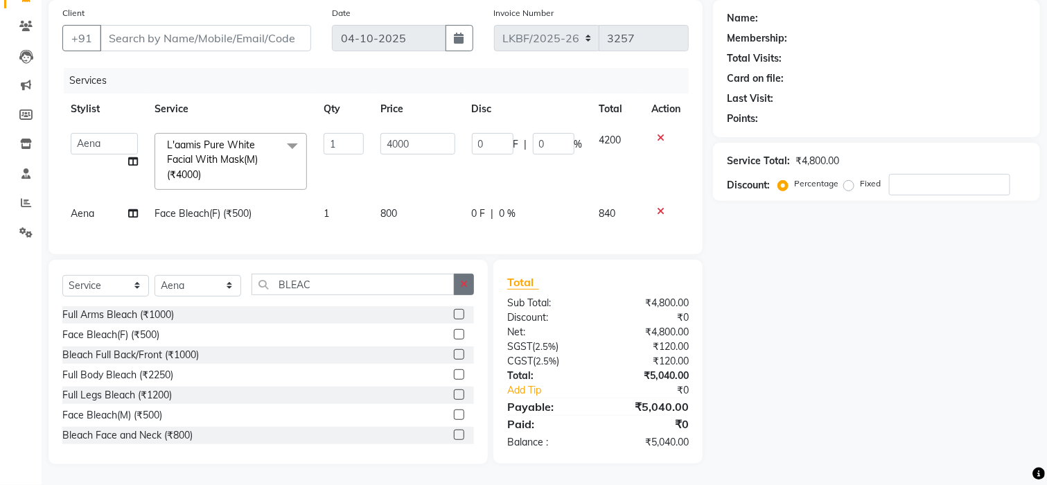
click at [466, 283] on icon "button" at bounding box center [464, 284] width 8 height 10
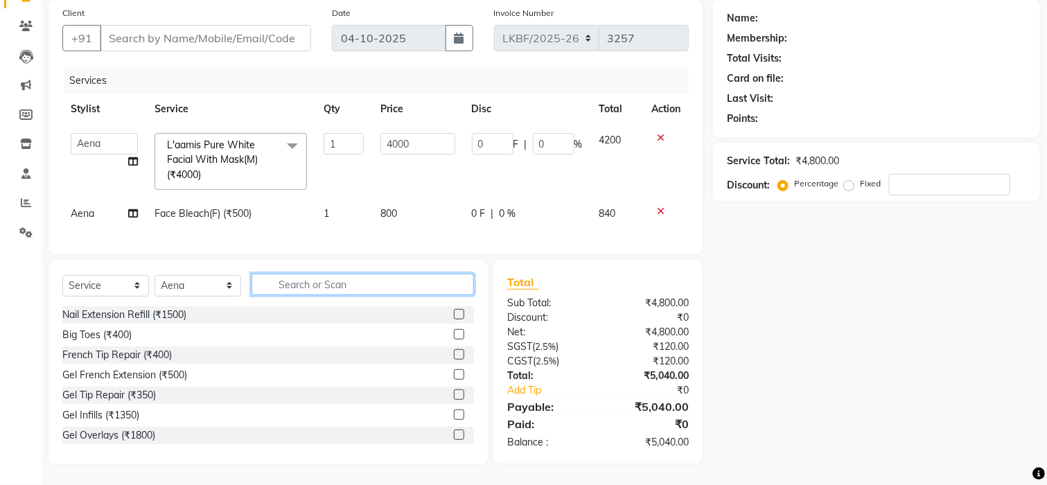
click at [364, 283] on input "text" at bounding box center [363, 284] width 222 height 21
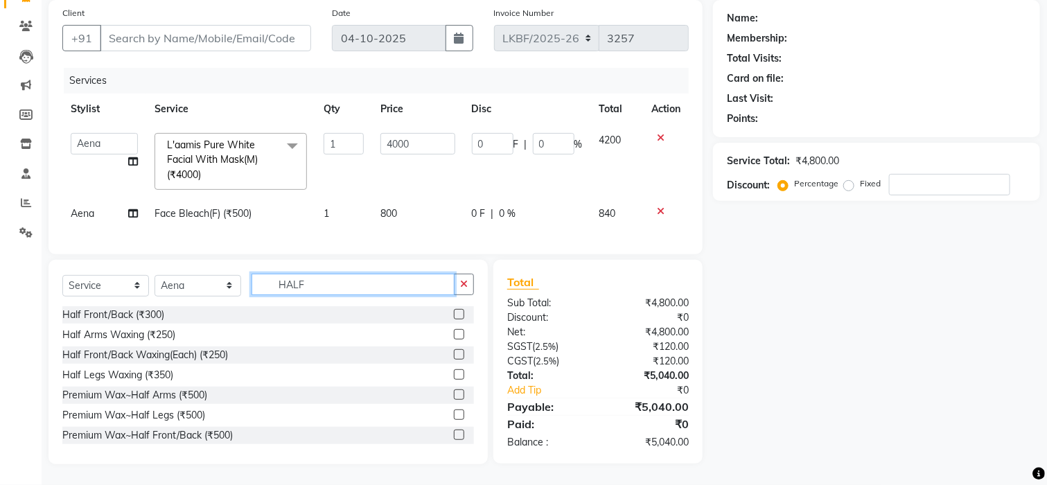
type input "HALF"
click at [454, 315] on label at bounding box center [459, 314] width 10 height 10
click at [454, 315] on input "checkbox" at bounding box center [458, 315] width 9 height 9
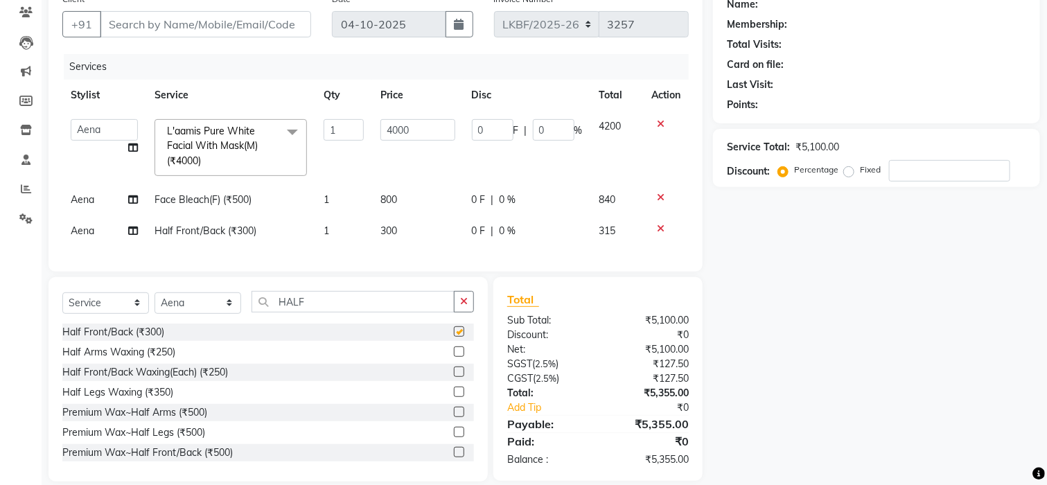
checkbox input "false"
click at [426, 238] on td "300" at bounding box center [417, 231] width 91 height 31
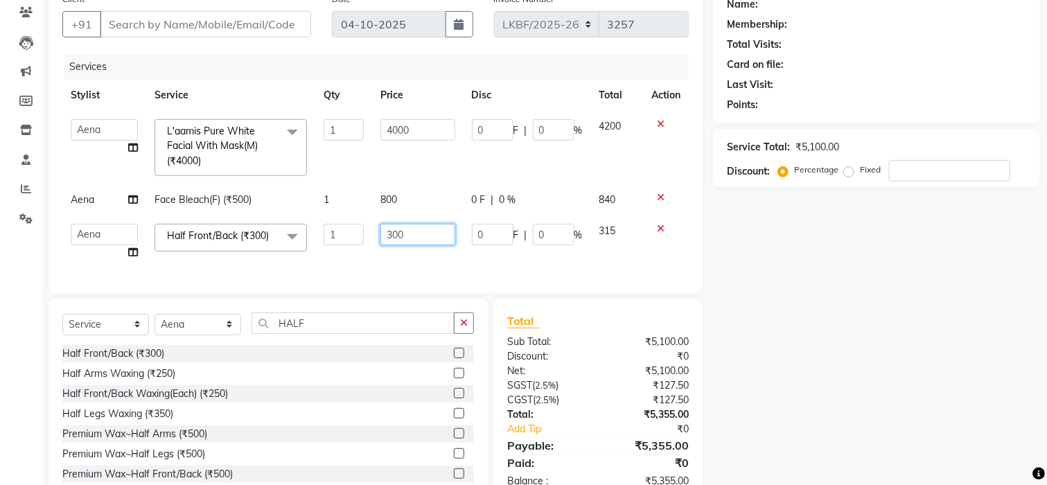
click at [427, 236] on input "300" at bounding box center [418, 234] width 75 height 21
type input "3"
type input "800"
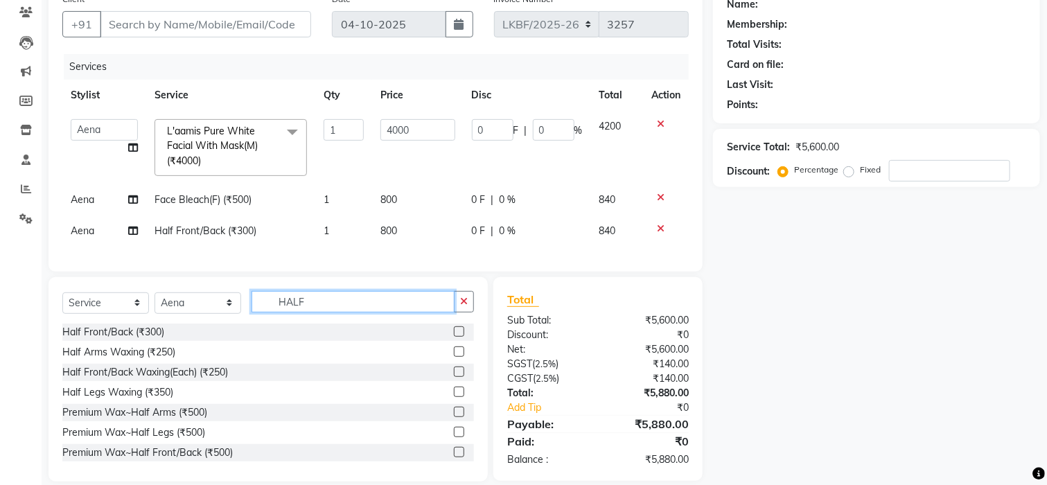
click at [399, 313] on input "HALF" at bounding box center [353, 301] width 203 height 21
click at [464, 306] on icon "button" at bounding box center [464, 302] width 8 height 10
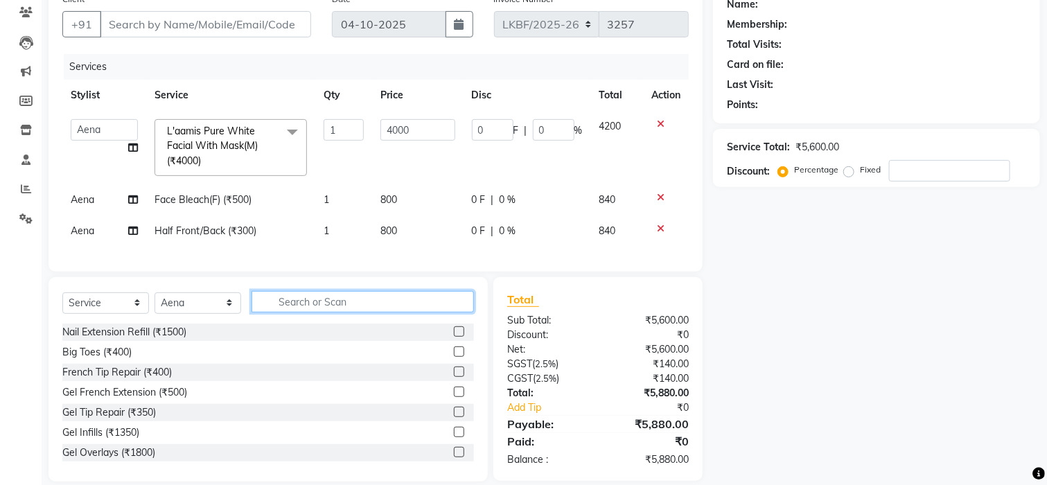
click at [369, 311] on input "text" at bounding box center [363, 301] width 222 height 21
click at [229, 314] on select "Select Stylist Aena [PERSON_NAME] [PERSON_NAME] [PERSON_NAME] Counter_Sales [PE…" at bounding box center [198, 302] width 87 height 21
select select "87722"
click at [207, 314] on select "Select Stylist Aena [PERSON_NAME] [PERSON_NAME] [PERSON_NAME] Counter_Sales [PE…" at bounding box center [198, 302] width 87 height 21
click at [279, 313] on input "text" at bounding box center [363, 301] width 222 height 21
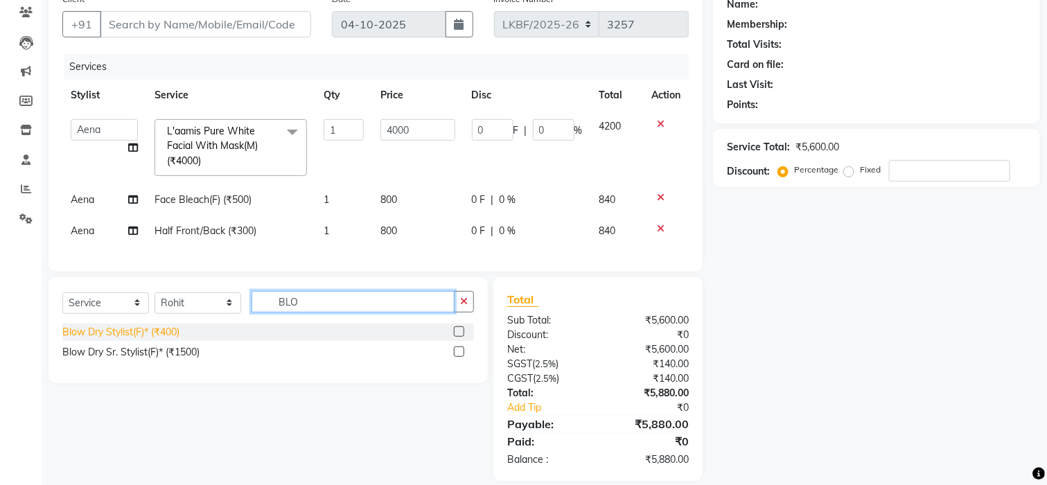
type input "BLO"
click at [137, 340] on div "Blow Dry Stylist(F)* (₹400)" at bounding box center [120, 332] width 117 height 15
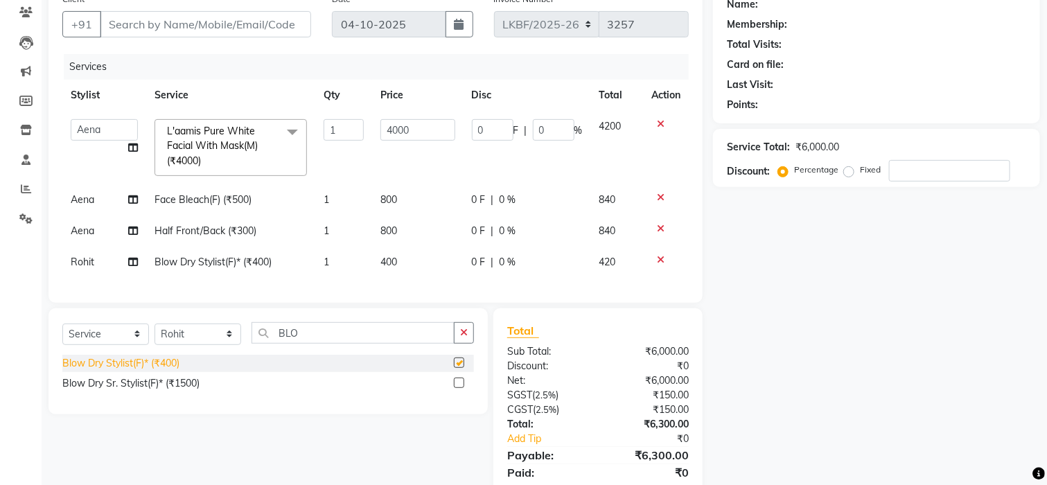
checkbox input "false"
click at [399, 267] on td "400" at bounding box center [417, 262] width 91 height 31
select select "87722"
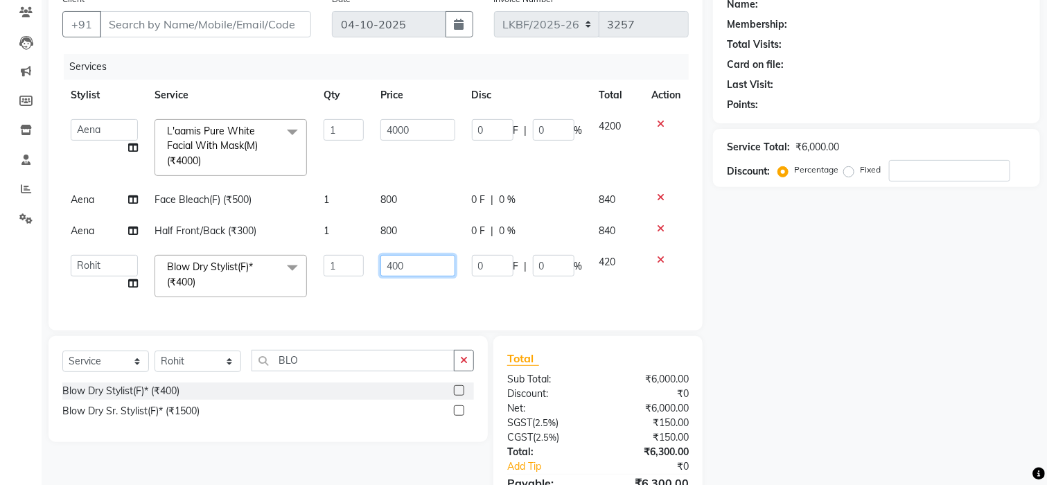
click at [409, 259] on input "400" at bounding box center [418, 265] width 75 height 21
type input "4"
type input "600"
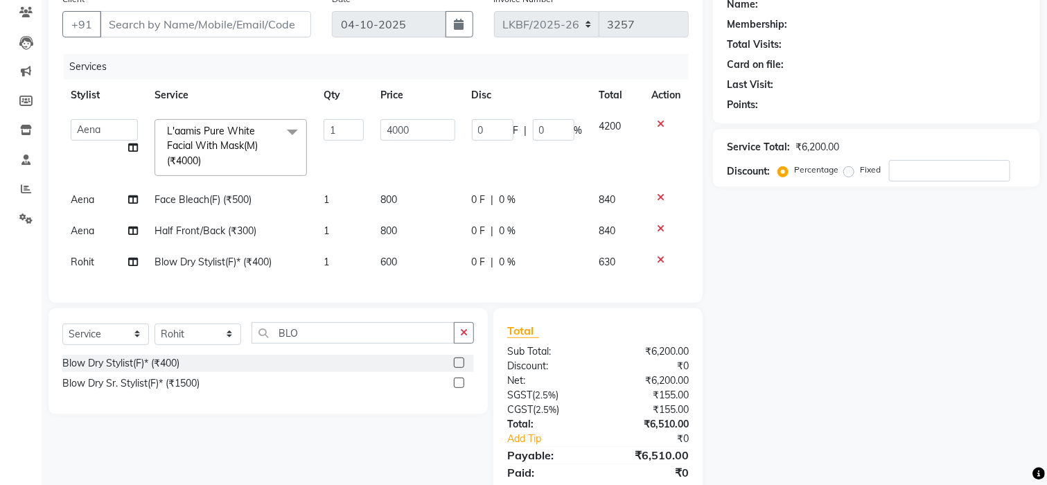
click at [848, 311] on div "Name: Membership: Total Visits: Card on file: Last Visit: Points: Service Total…" at bounding box center [882, 249] width 338 height 526
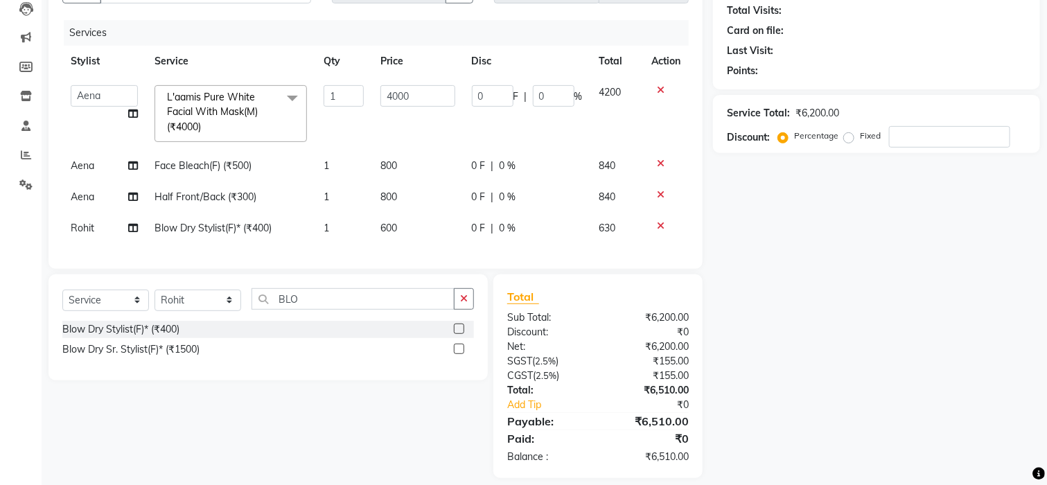
scroll to position [180, 0]
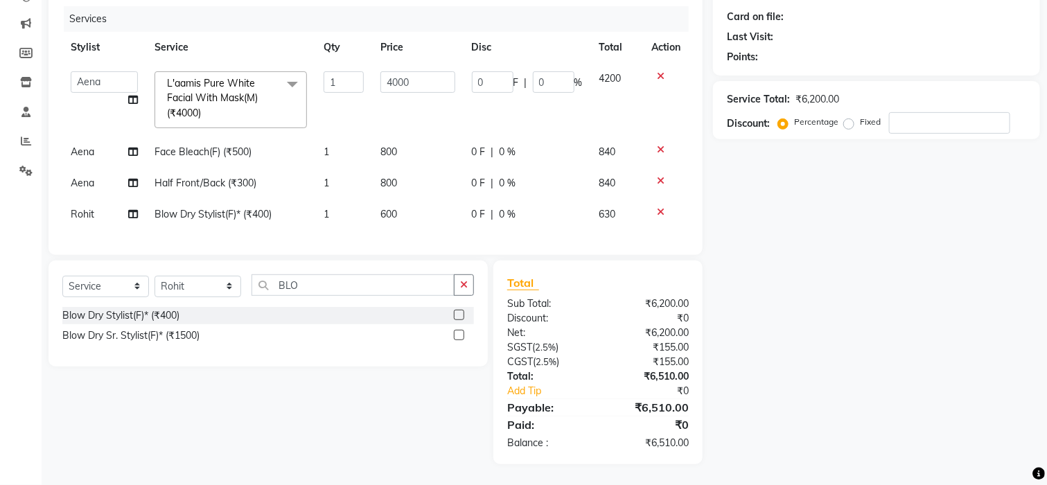
click at [914, 343] on div "Name: Membership: Total Visits: Card on file: Last Visit: Points: Service Total…" at bounding box center [882, 201] width 338 height 526
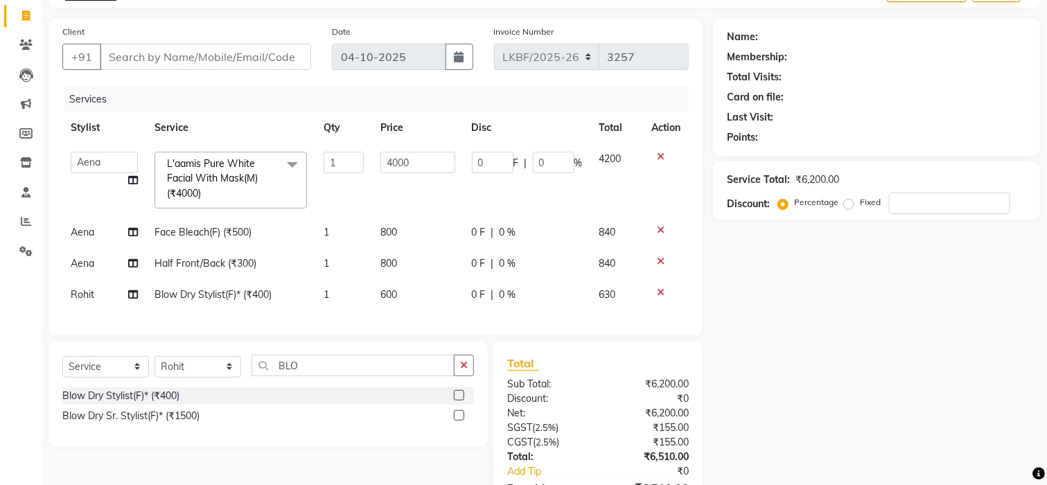
scroll to position [0, 0]
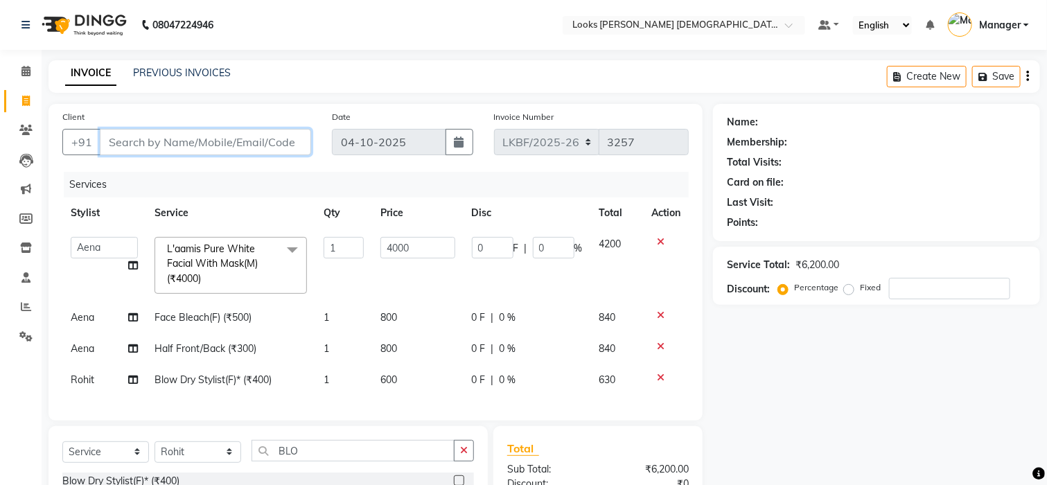
click at [133, 148] on input "Client" at bounding box center [205, 142] width 211 height 26
type input "9"
type input "0"
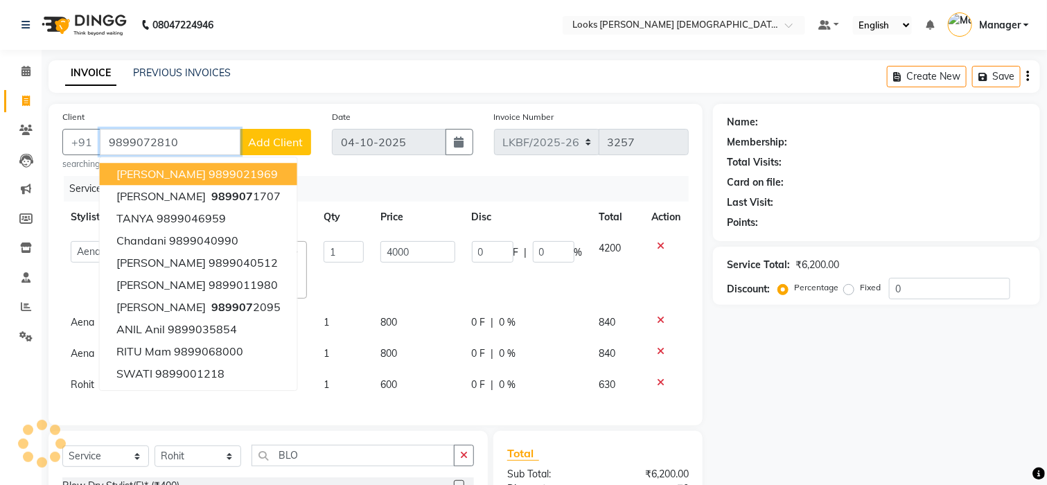
type input "9899072810"
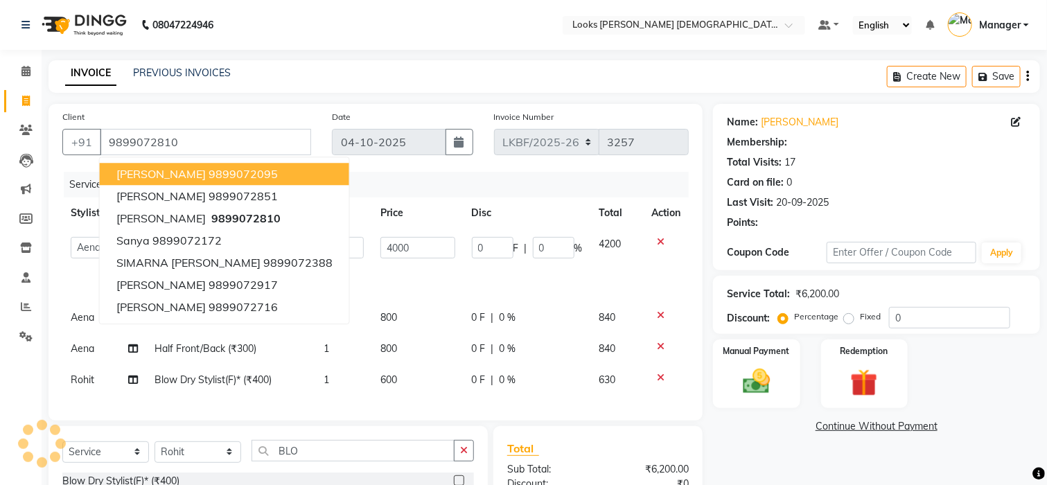
select select "1: Object"
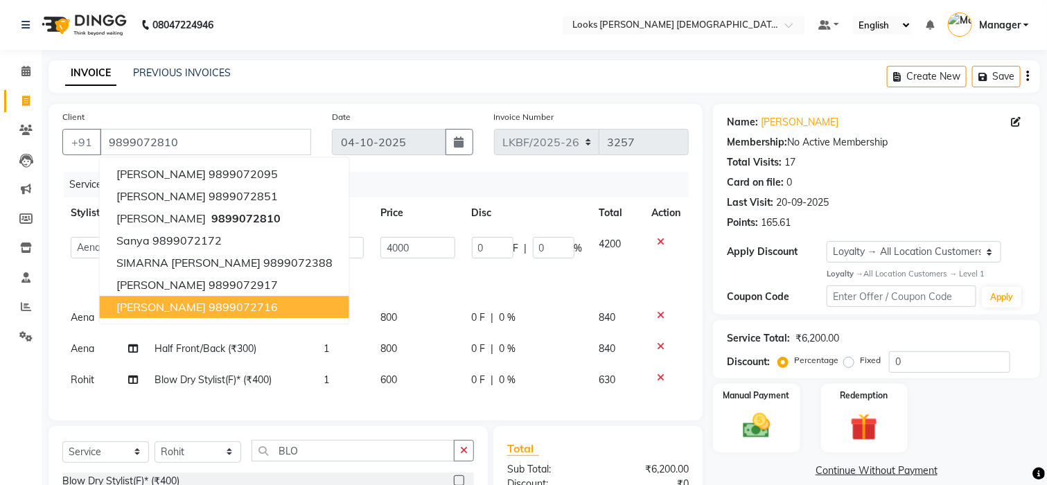
scroll to position [180, 0]
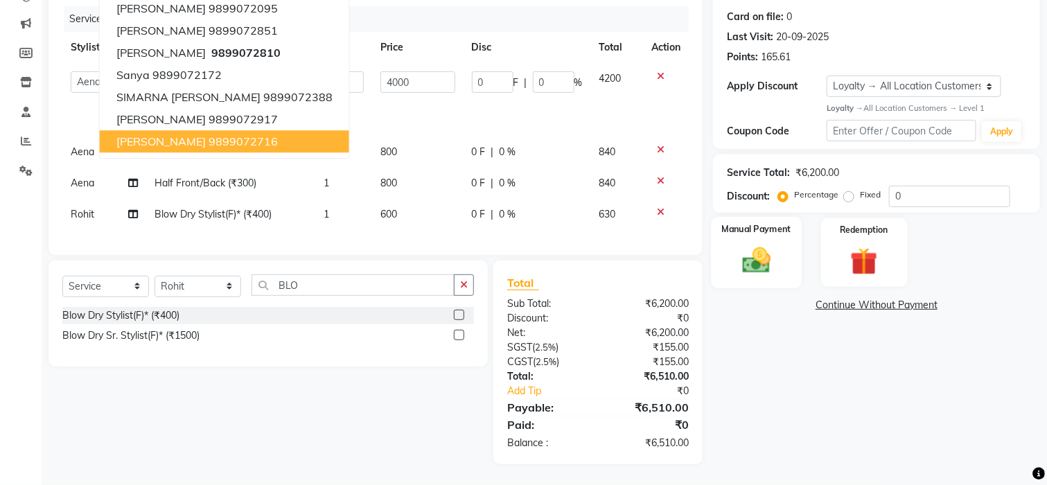
click at [749, 250] on img at bounding box center [756, 260] width 46 height 33
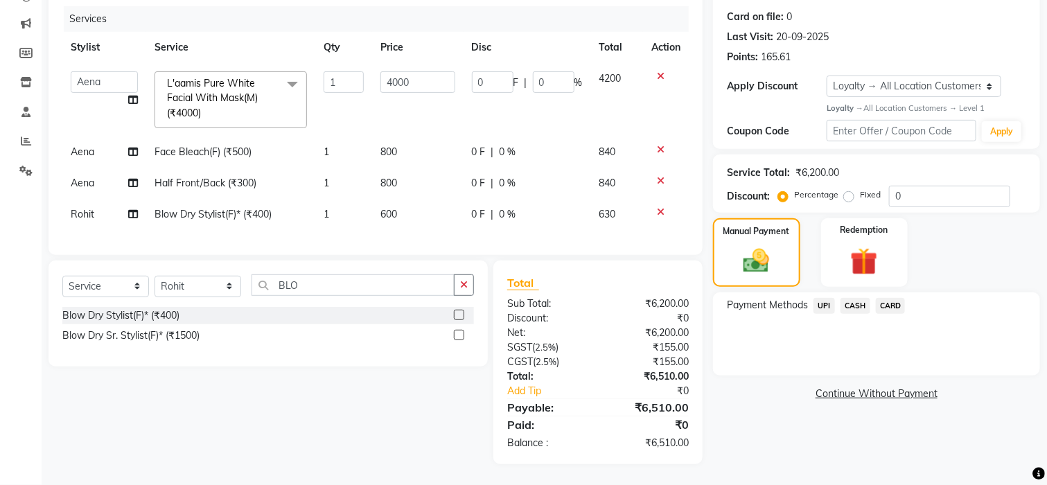
click at [891, 298] on span "CARD" at bounding box center [891, 306] width 30 height 16
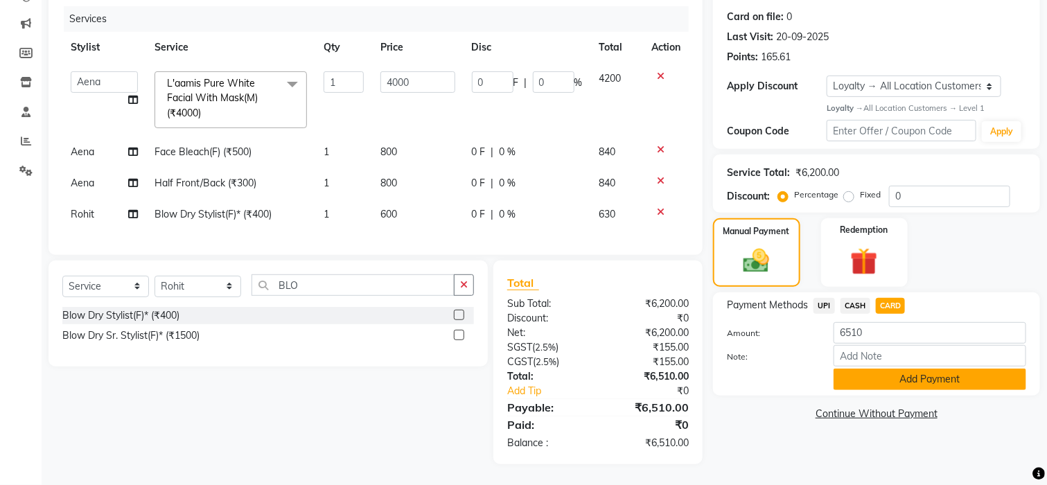
click at [903, 369] on button "Add Payment" at bounding box center [930, 379] width 193 height 21
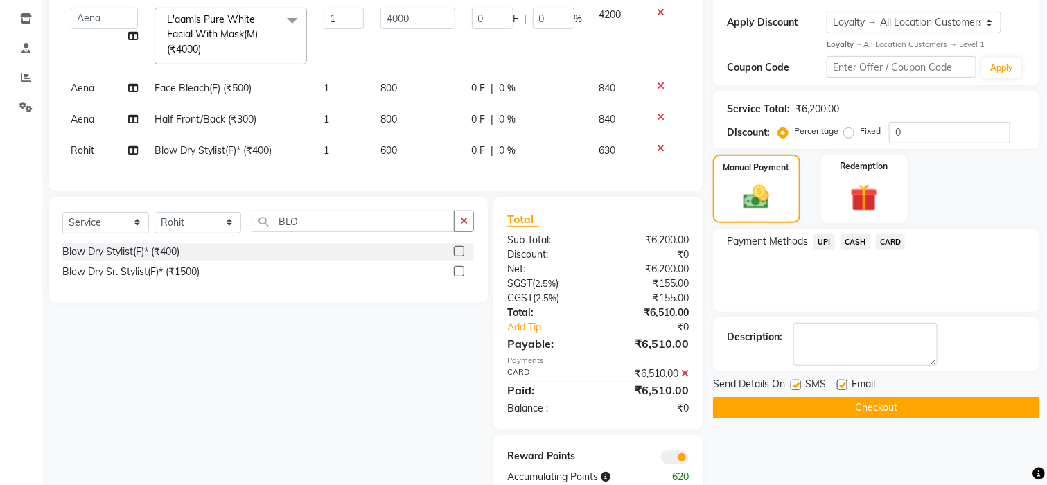
scroll to position [278, 0]
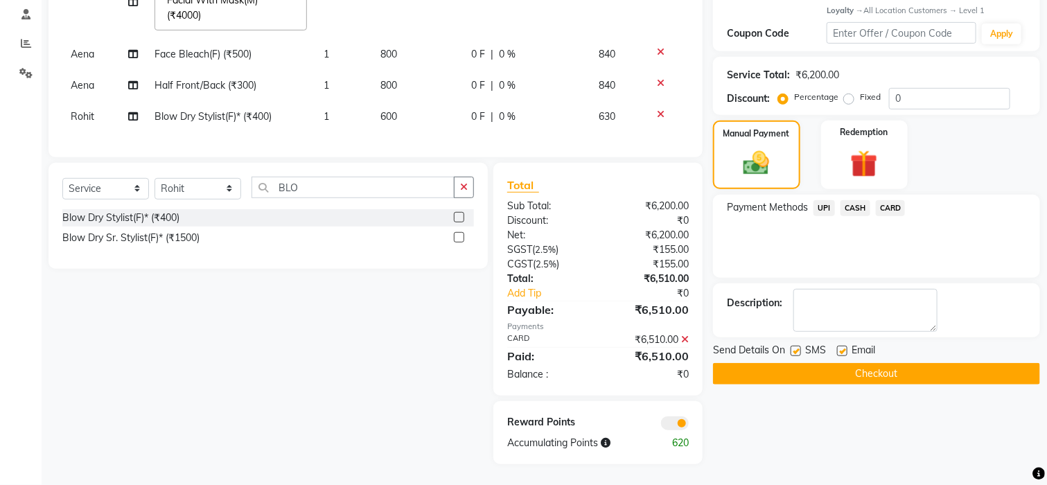
click at [923, 363] on button "Checkout" at bounding box center [876, 373] width 327 height 21
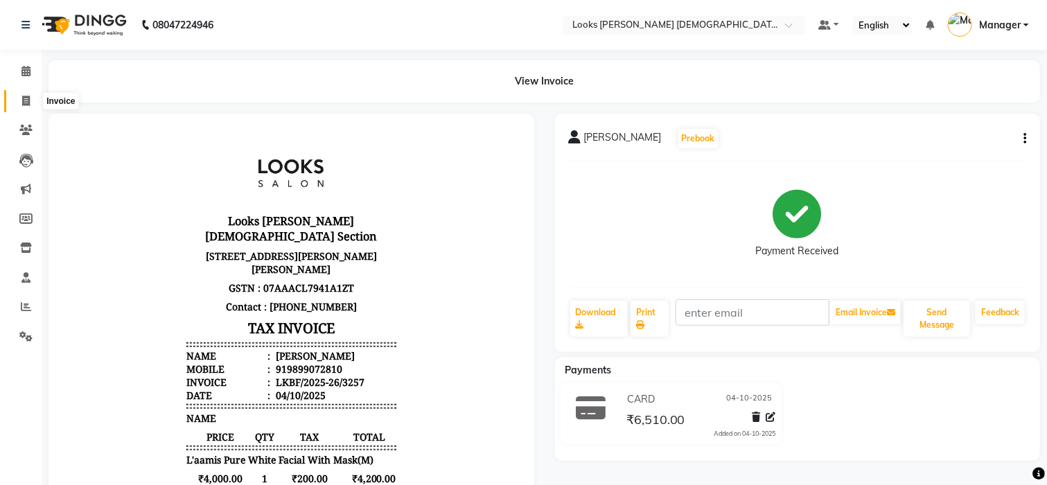
click at [19, 101] on span at bounding box center [26, 102] width 24 height 16
select select "service"
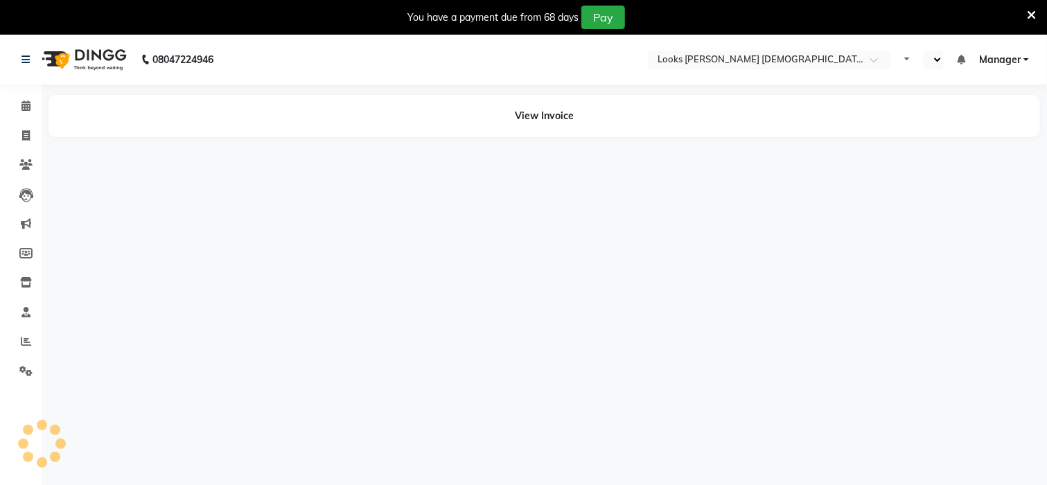
select select "en"
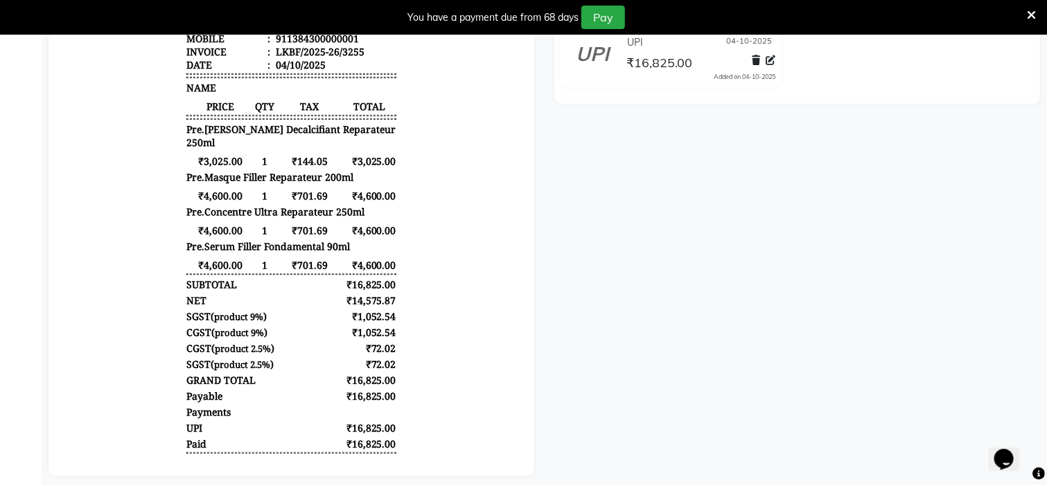
scroll to position [404, 0]
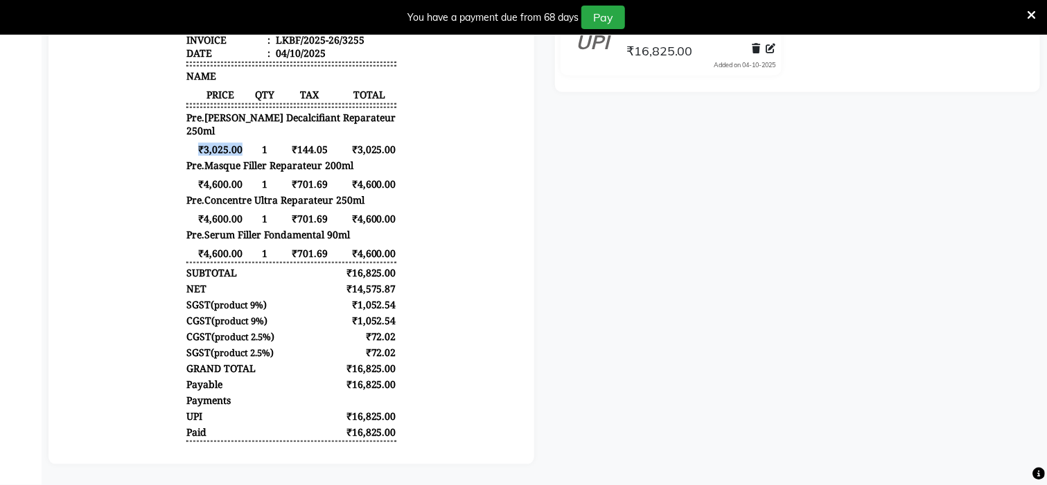
drag, startPoint x: 183, startPoint y: 108, endPoint x: 225, endPoint y: 112, distance: 42.4
click at [225, 143] on span "₹3,025.00" at bounding box center [219, 149] width 67 height 13
click at [540, 195] on div at bounding box center [291, 104] width 507 height 719
click at [1031, 18] on icon at bounding box center [1031, 15] width 9 height 12
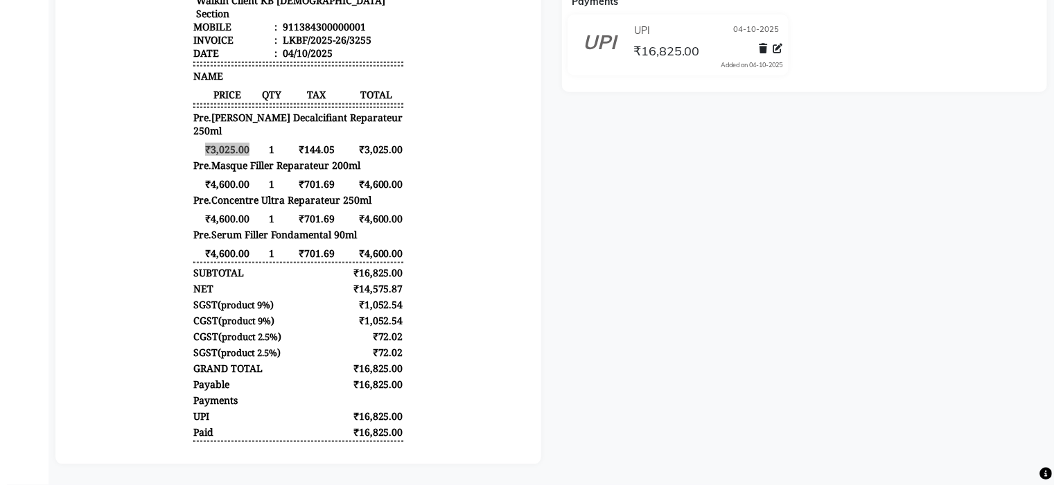
scroll to position [0, 0]
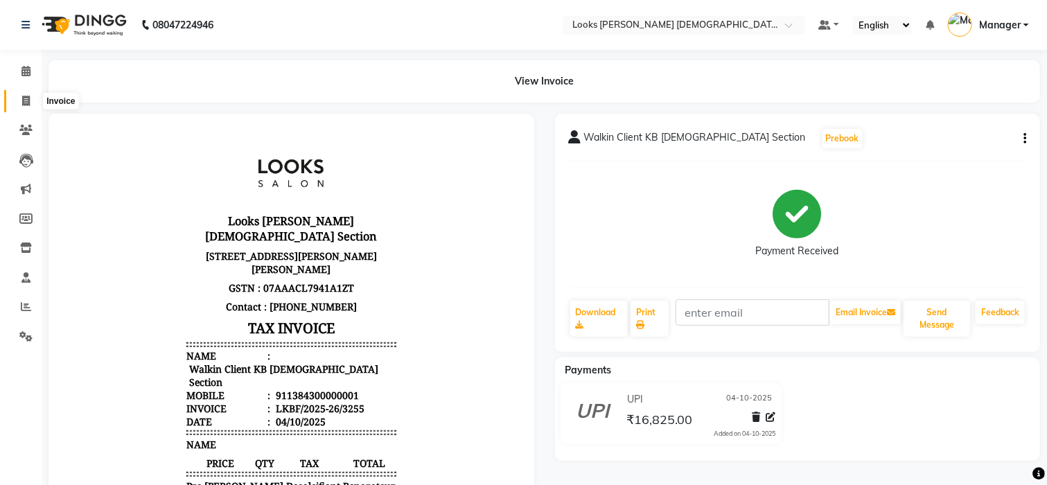
click at [28, 103] on icon at bounding box center [26, 101] width 8 height 10
select select "service"
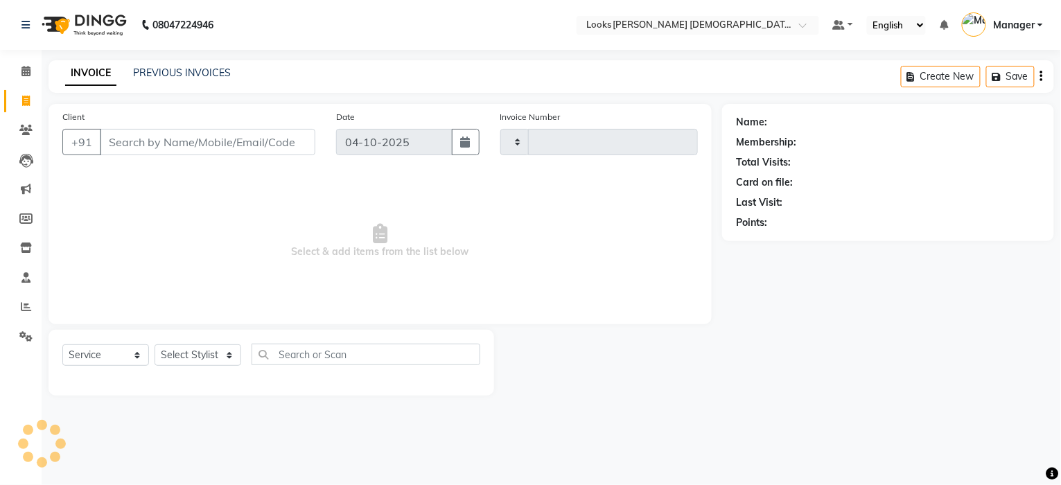
type input "3257"
select select "8706"
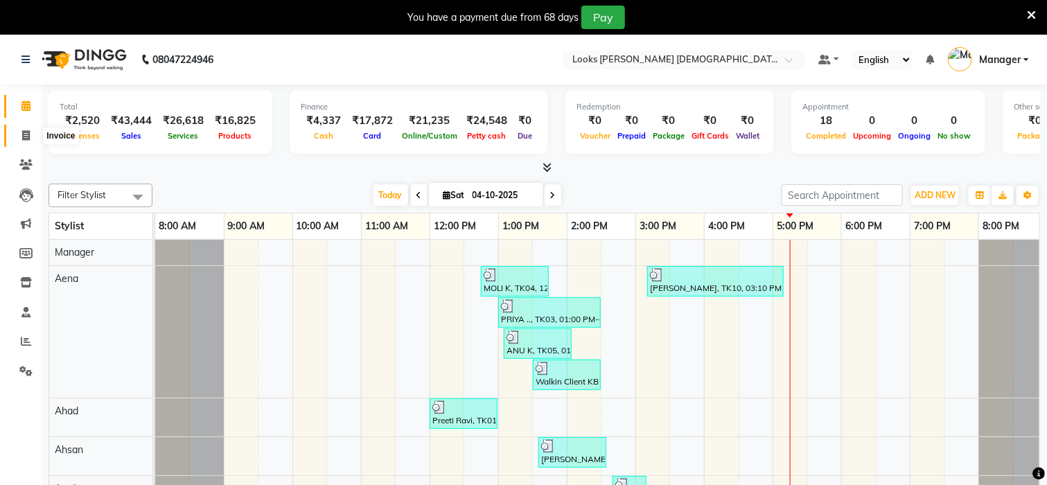
click at [25, 141] on span at bounding box center [26, 136] width 24 height 16
select select "service"
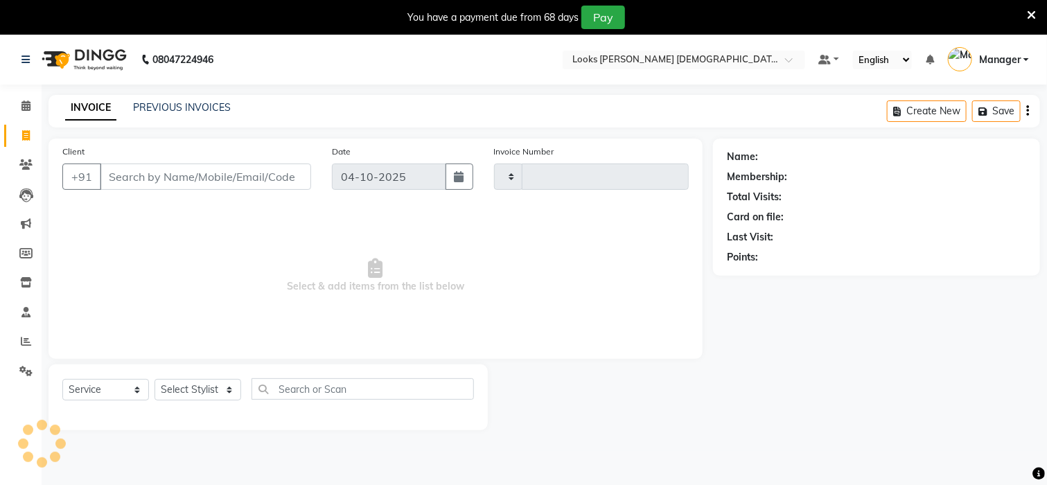
type input "3259"
select select "8706"
click at [131, 181] on input "Client" at bounding box center [205, 177] width 211 height 26
type input "9711688346"
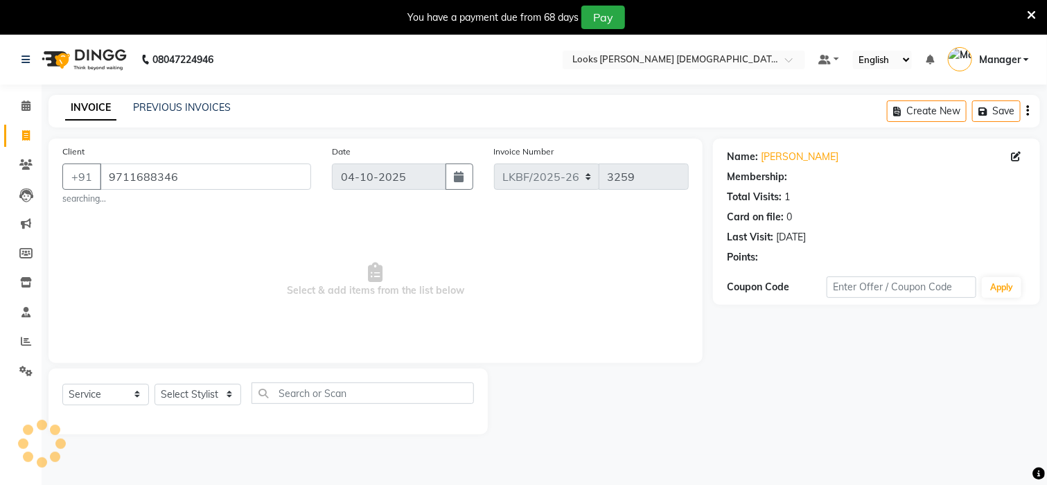
select select "1: Object"
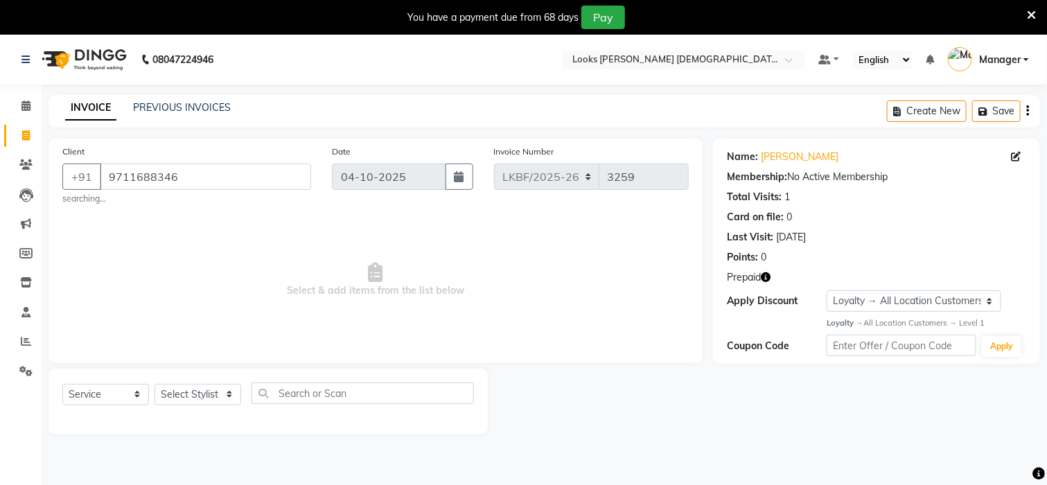
click at [762, 274] on icon "button" at bounding box center [766, 277] width 10 height 10
click at [1033, 20] on icon at bounding box center [1031, 15] width 9 height 12
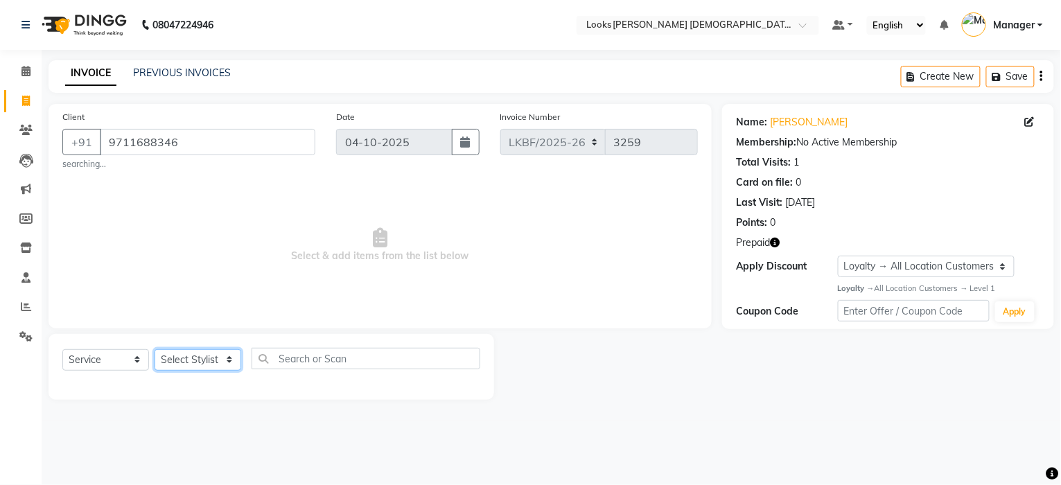
click at [195, 362] on select "Select Stylist Aena [PERSON_NAME] [PERSON_NAME] [PERSON_NAME] Counter_Sales [PE…" at bounding box center [198, 359] width 87 height 21
select select "87722"
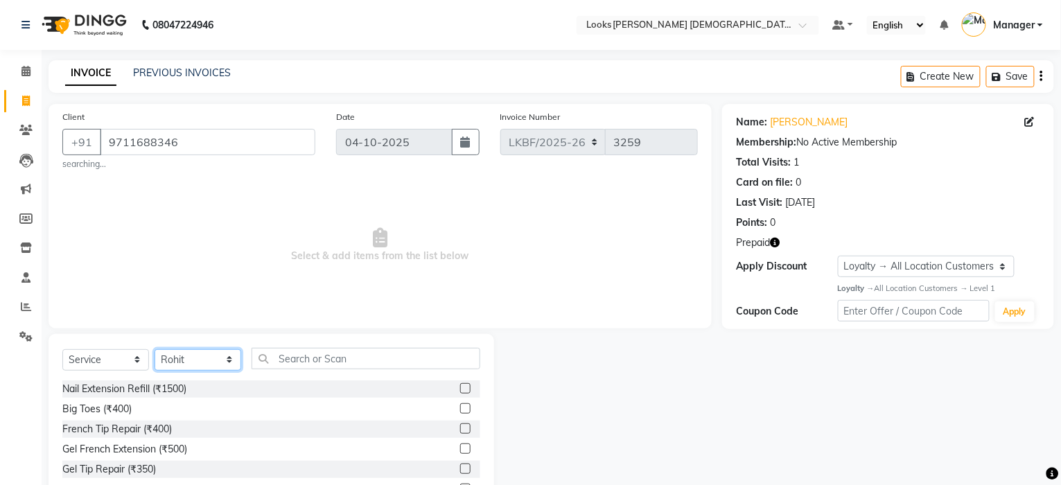
click at [195, 360] on select "Select Stylist Aena [PERSON_NAME] [PERSON_NAME] [PERSON_NAME] Counter_Sales [PE…" at bounding box center [198, 359] width 87 height 21
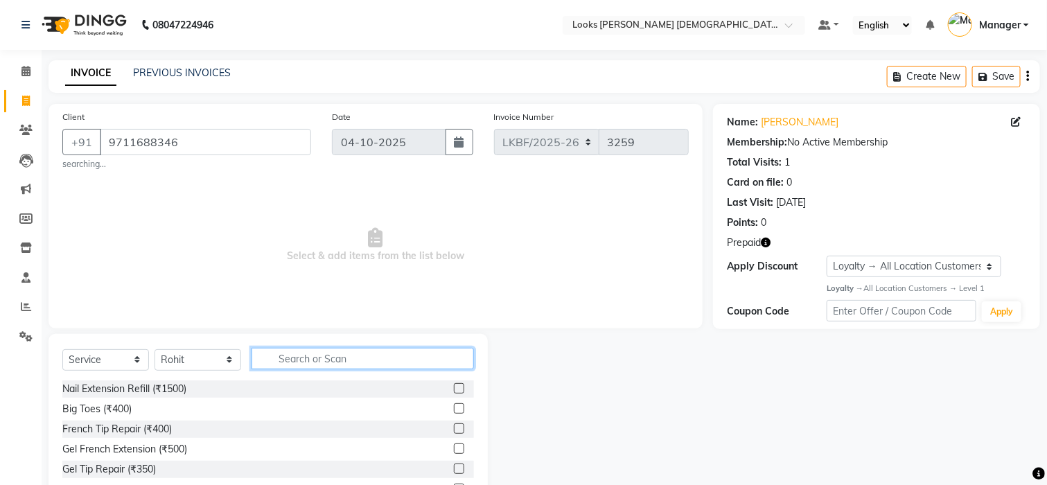
click at [297, 366] on input "text" at bounding box center [363, 358] width 222 height 21
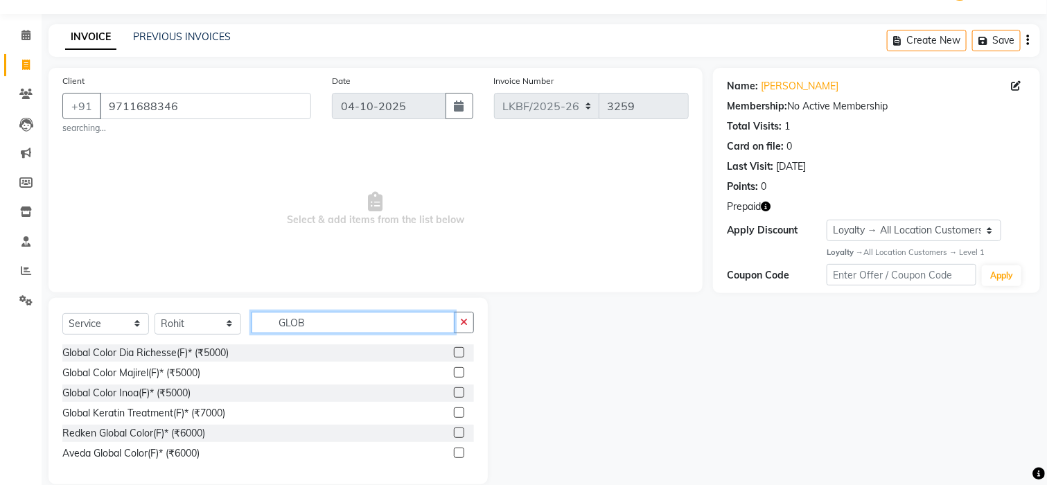
scroll to position [56, 0]
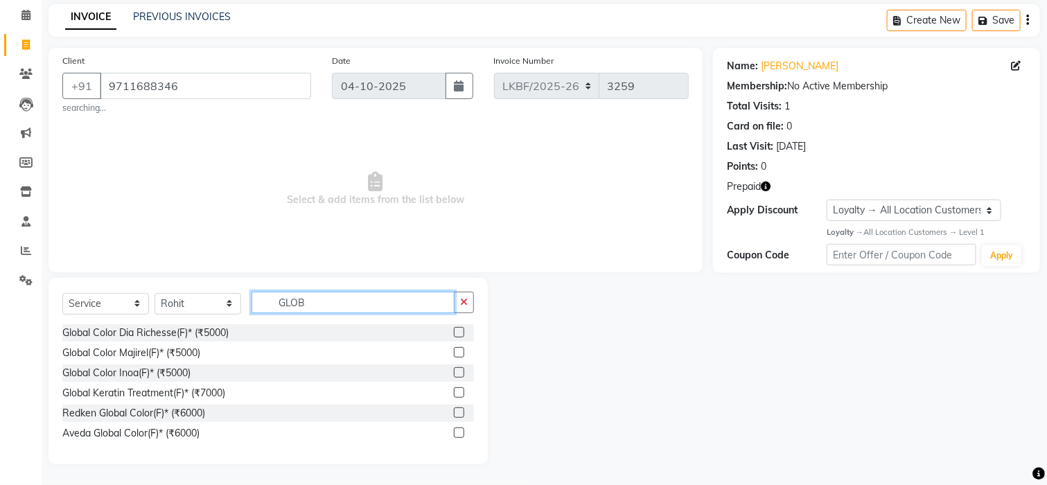
type input "GLOB"
click at [463, 410] on label at bounding box center [459, 413] width 10 height 10
click at [463, 410] on input "checkbox" at bounding box center [458, 413] width 9 height 9
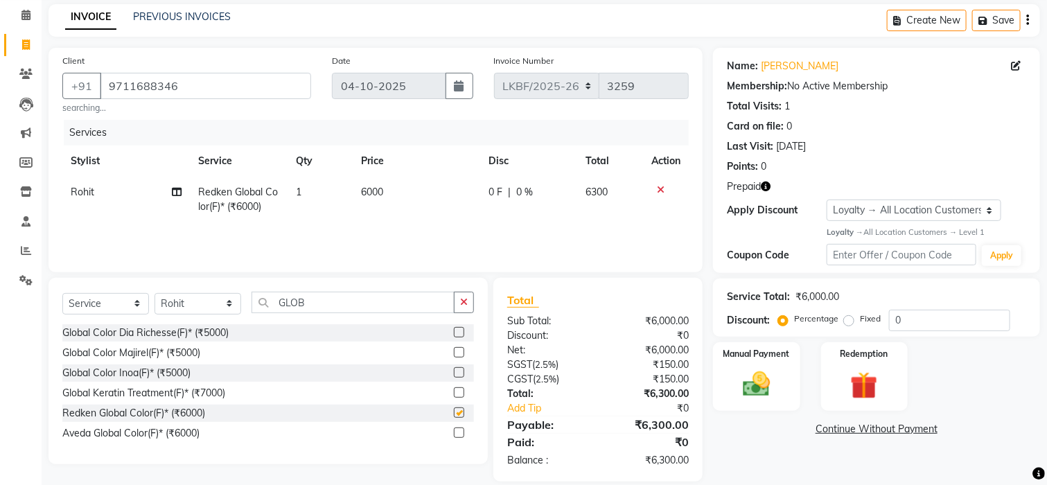
checkbox input "false"
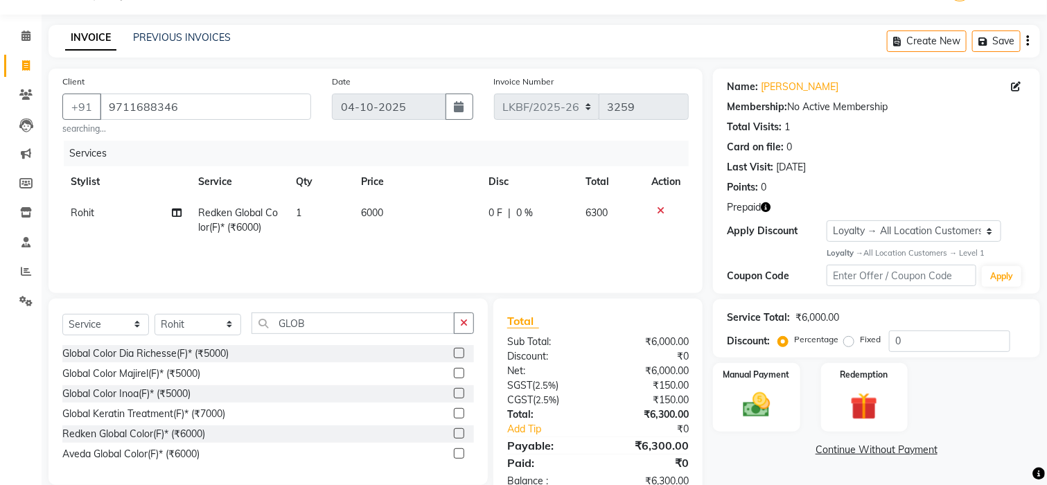
scroll to position [0, 0]
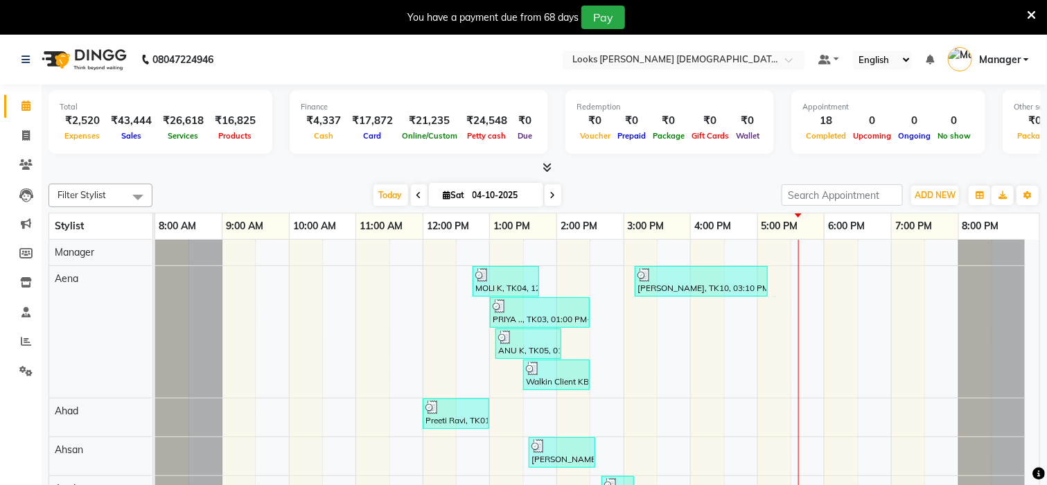
click at [1015, 60] on span "Manager" at bounding box center [1000, 60] width 42 height 15
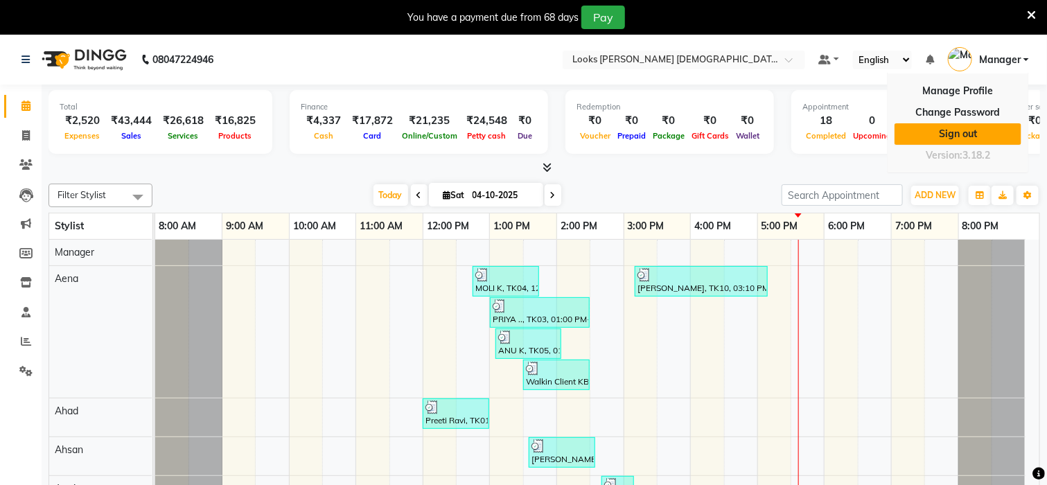
click at [997, 128] on link "Sign out" at bounding box center [958, 133] width 127 height 21
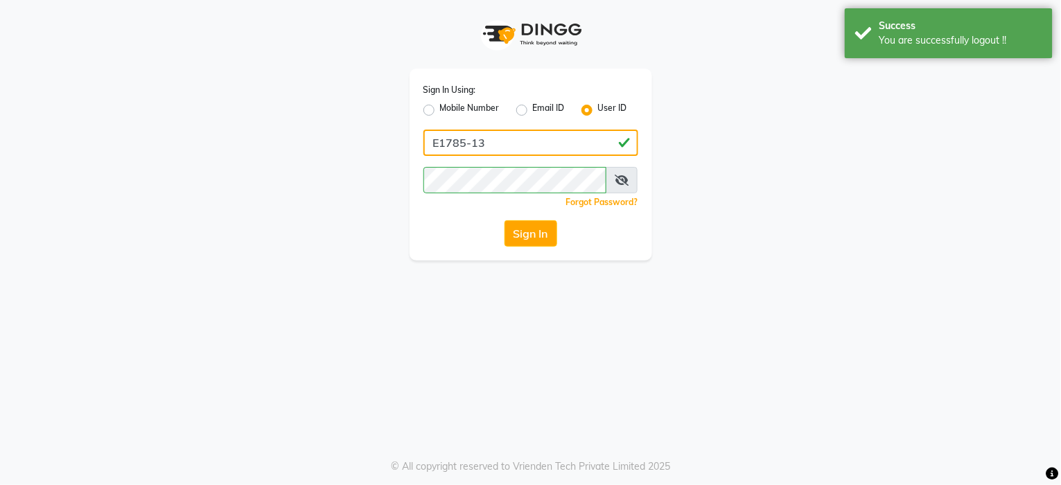
click at [539, 149] on input "E1785-13" at bounding box center [530, 143] width 215 height 26
type input "e3843-01"
click at [526, 225] on button "Sign In" at bounding box center [531, 233] width 53 height 26
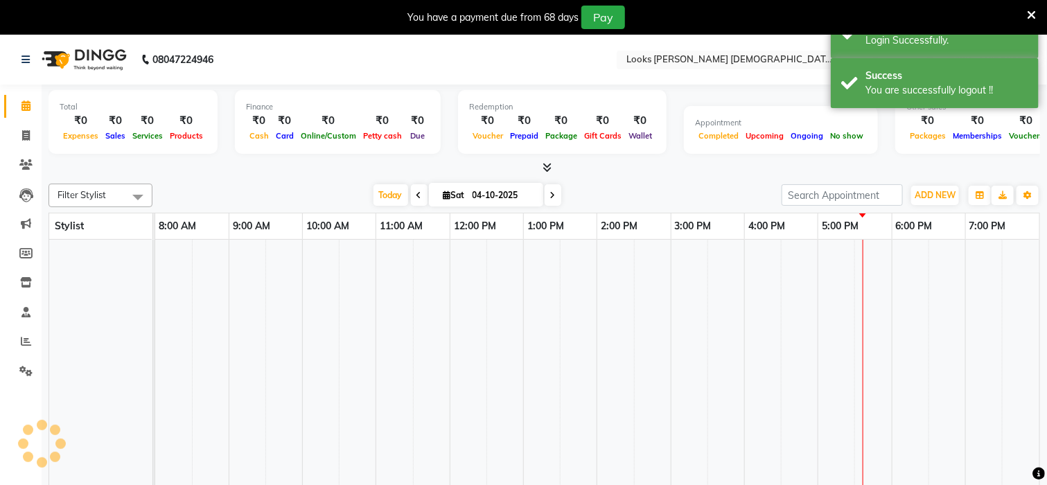
select select "en"
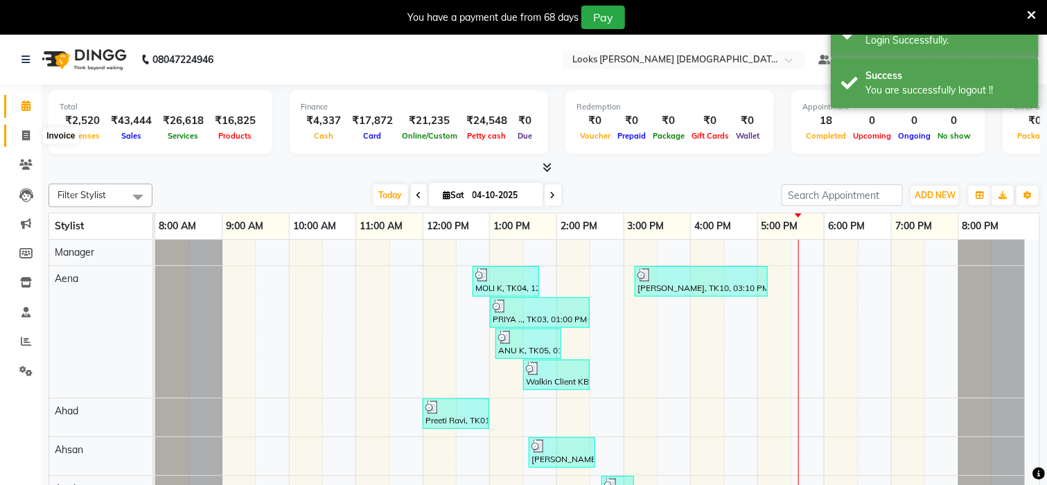
click at [30, 134] on span at bounding box center [26, 136] width 24 height 16
select select "service"
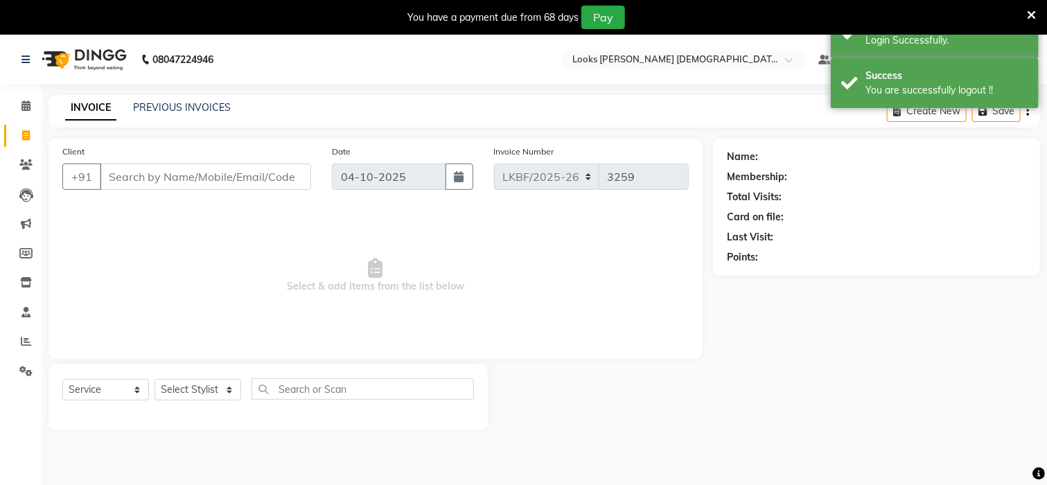
click at [150, 175] on input "Client" at bounding box center [205, 177] width 211 height 26
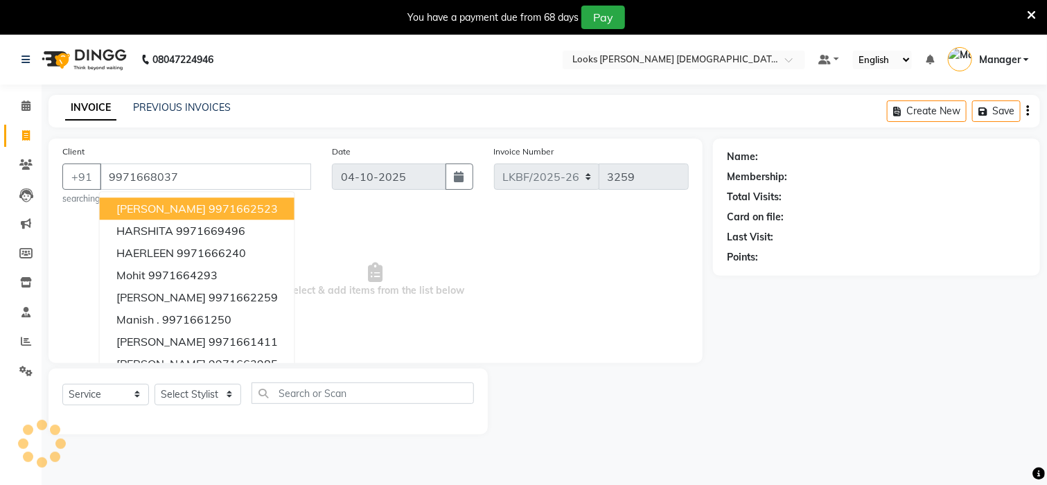
click at [150, 175] on input "9971668037" at bounding box center [205, 177] width 211 height 26
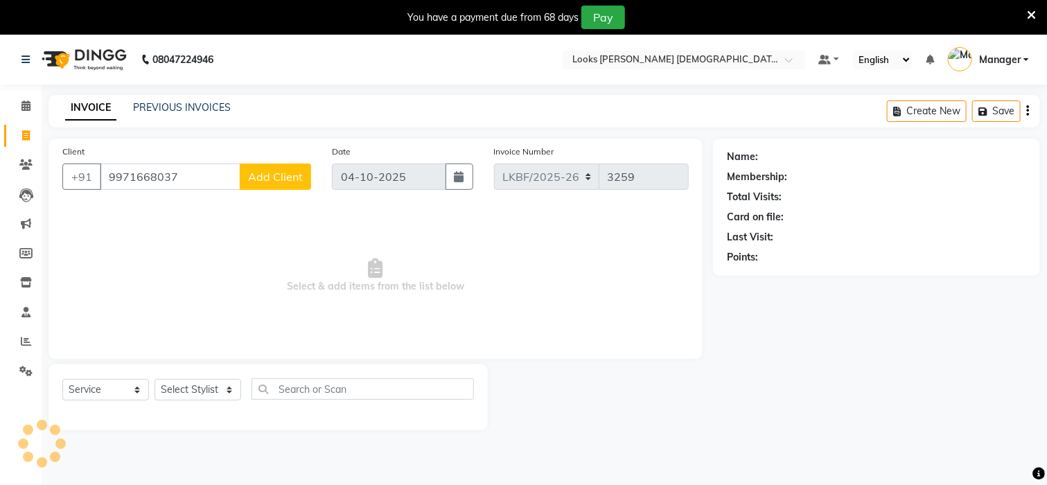
type input "9971668037"
click at [256, 172] on span "Add Client" at bounding box center [275, 177] width 55 height 14
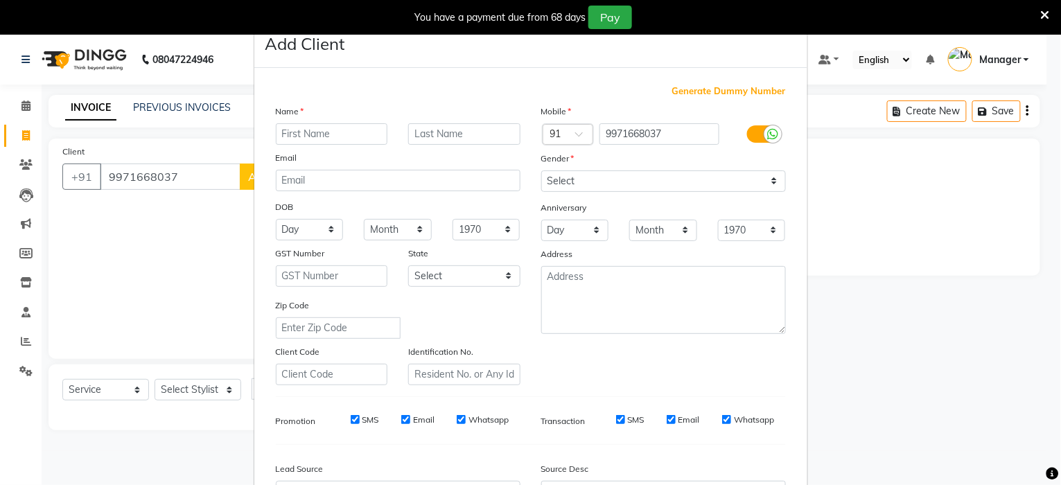
click at [287, 126] on input "text" at bounding box center [332, 133] width 112 height 21
type input "[PERSON_NAME]"
click at [434, 133] on input "text" at bounding box center [464, 133] width 112 height 21
type input "K"
click at [764, 180] on select "Select [DEMOGRAPHIC_DATA] [DEMOGRAPHIC_DATA] Other Prefer Not To Say" at bounding box center [663, 181] width 245 height 21
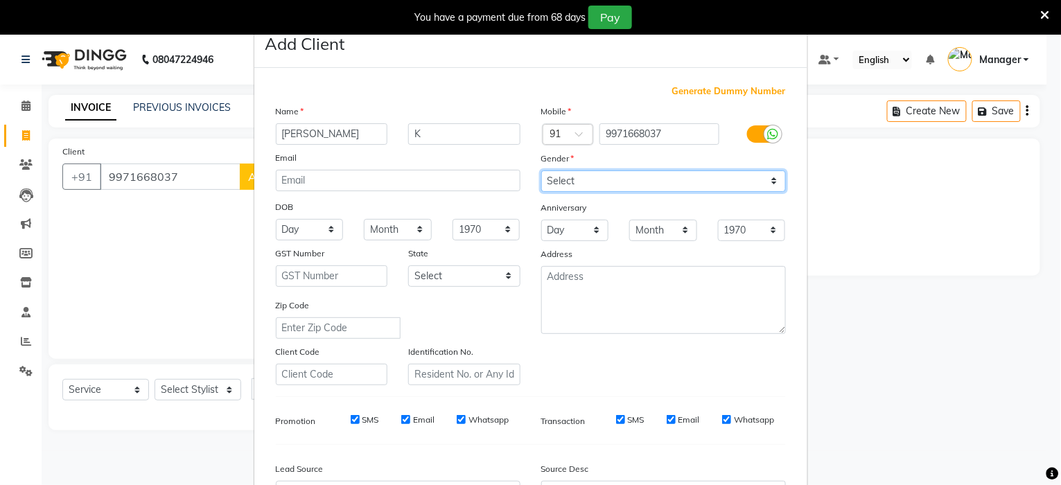
select select "[DEMOGRAPHIC_DATA]"
click at [541, 171] on select "Select [DEMOGRAPHIC_DATA] [DEMOGRAPHIC_DATA] Other Prefer Not To Say" at bounding box center [663, 181] width 245 height 21
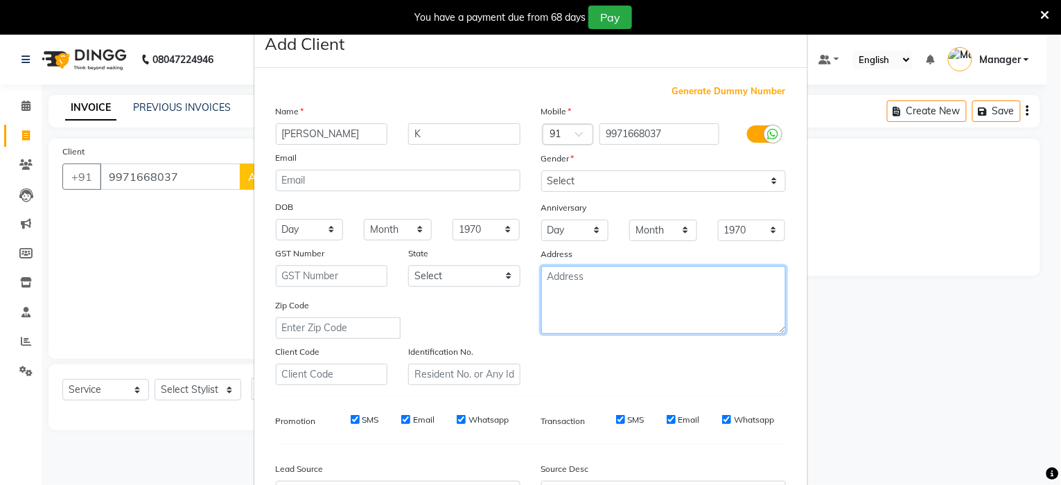
click at [707, 286] on textarea at bounding box center [663, 300] width 245 height 68
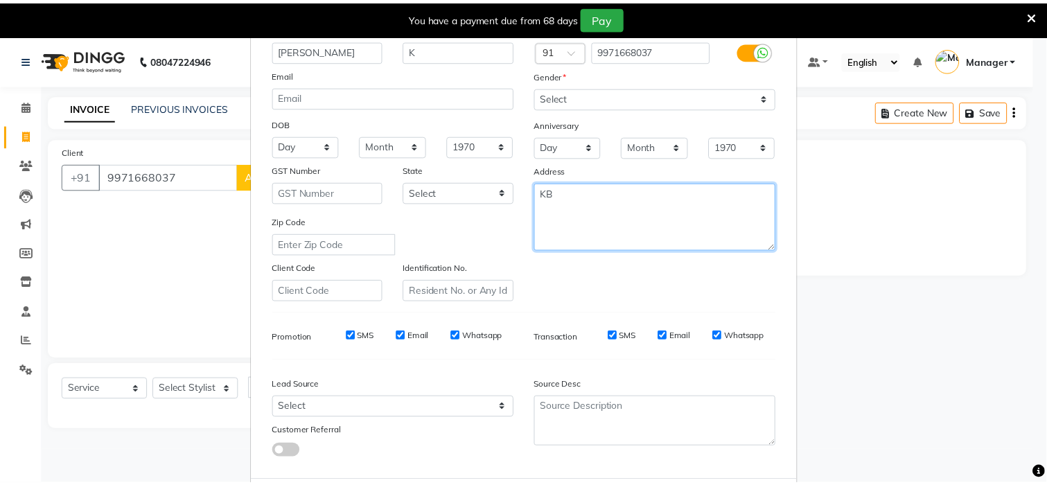
scroll to position [156, 0]
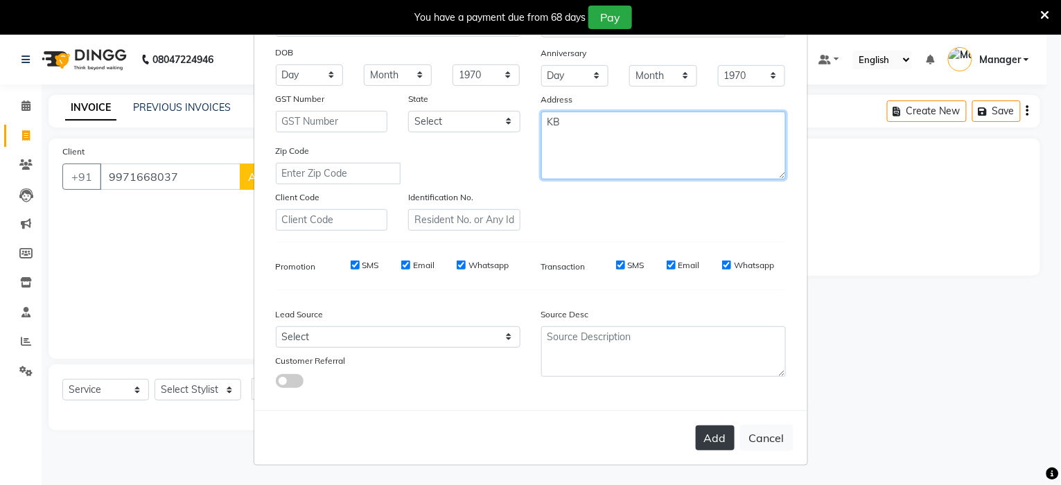
type textarea "KB"
click at [706, 447] on button "Add" at bounding box center [715, 438] width 39 height 25
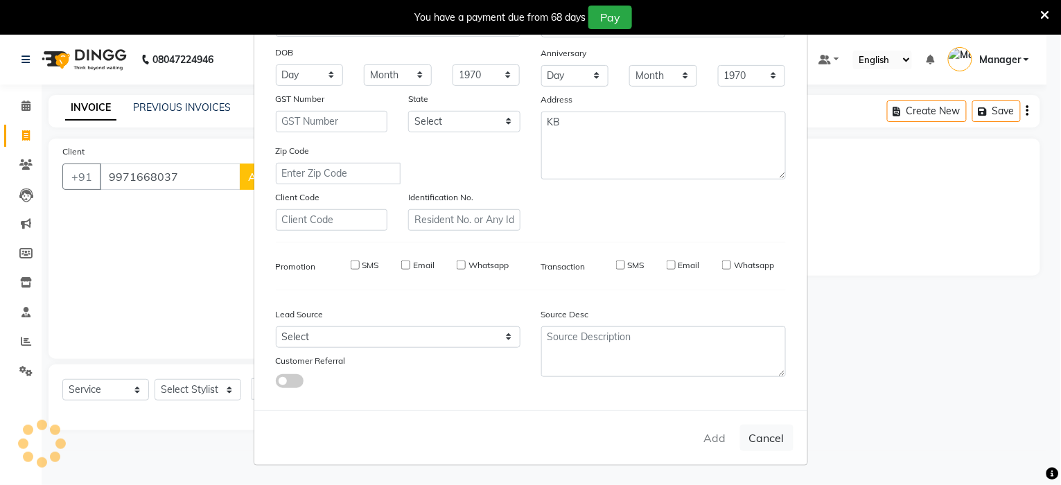
select select
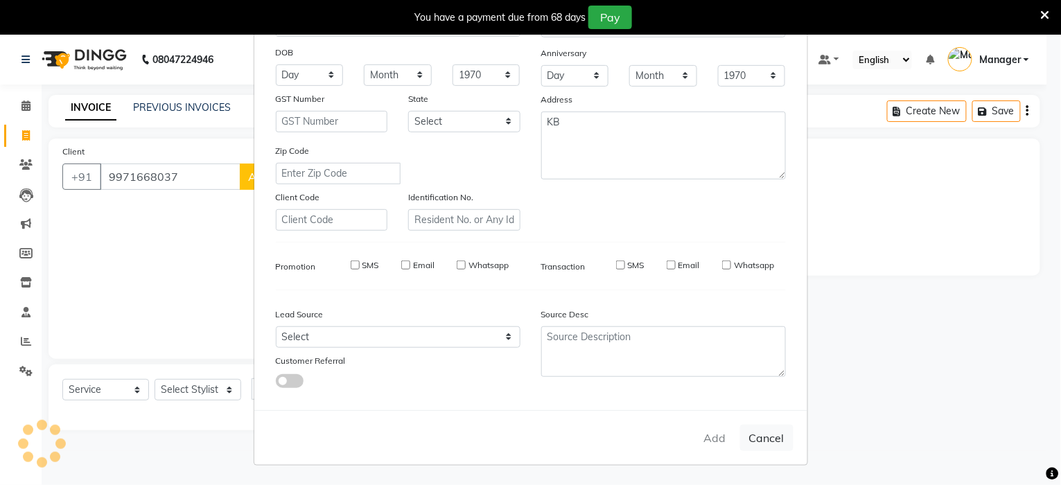
select select
checkbox input "false"
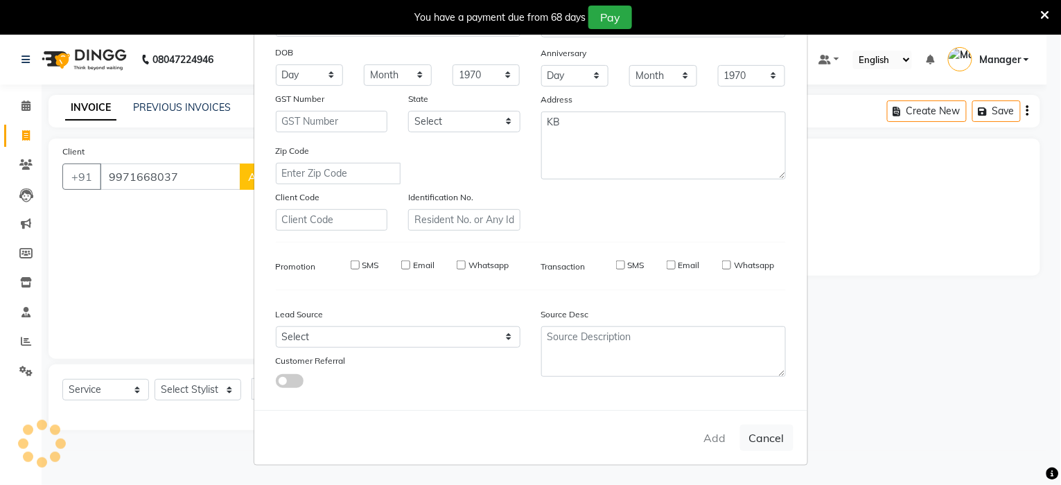
checkbox input "false"
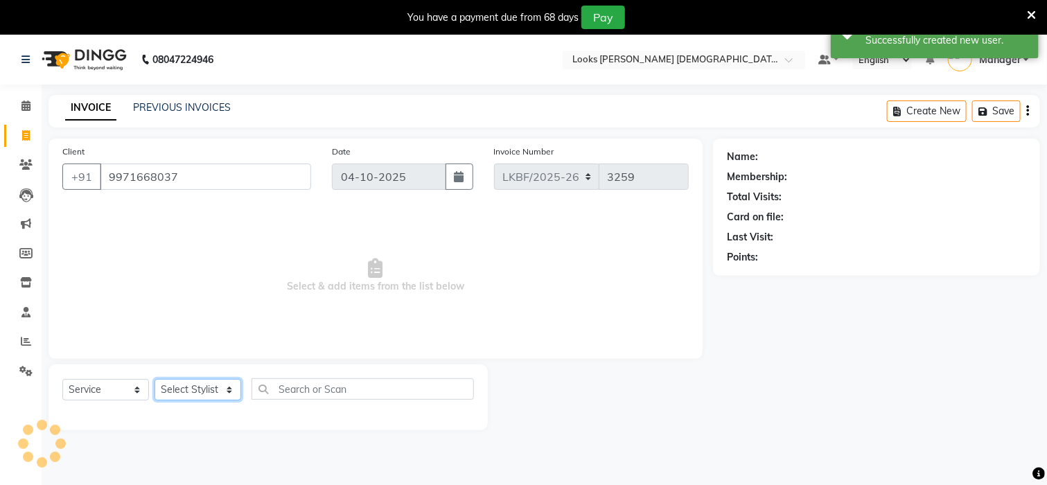
click at [203, 394] on select "Select Stylist Aena [PERSON_NAME] [PERSON_NAME] [PERSON_NAME] Counter_Sales [PE…" at bounding box center [198, 389] width 87 height 21
select select "1: Object"
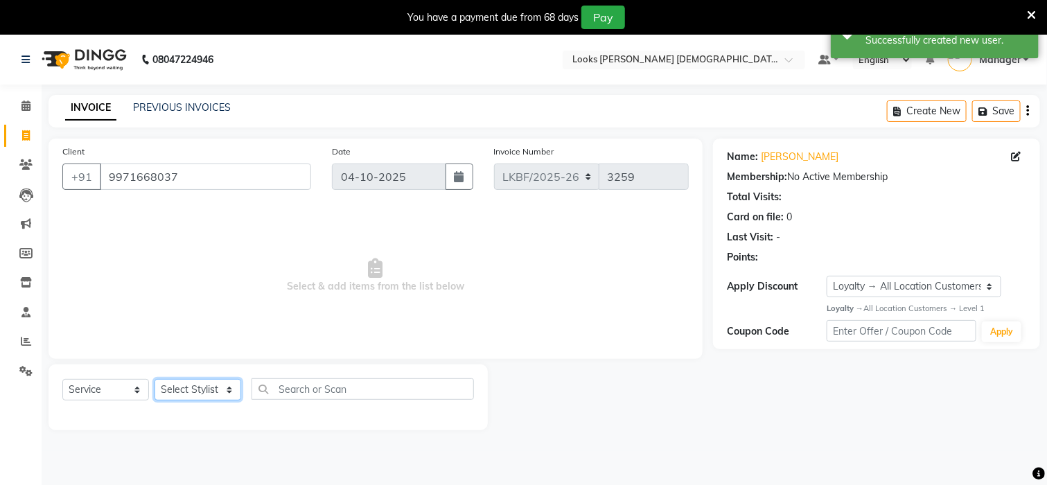
select select "87722"
click at [203, 394] on select "Select Stylist Aena [PERSON_NAME] [PERSON_NAME] [PERSON_NAME] Counter_Sales [PE…" at bounding box center [198, 389] width 87 height 21
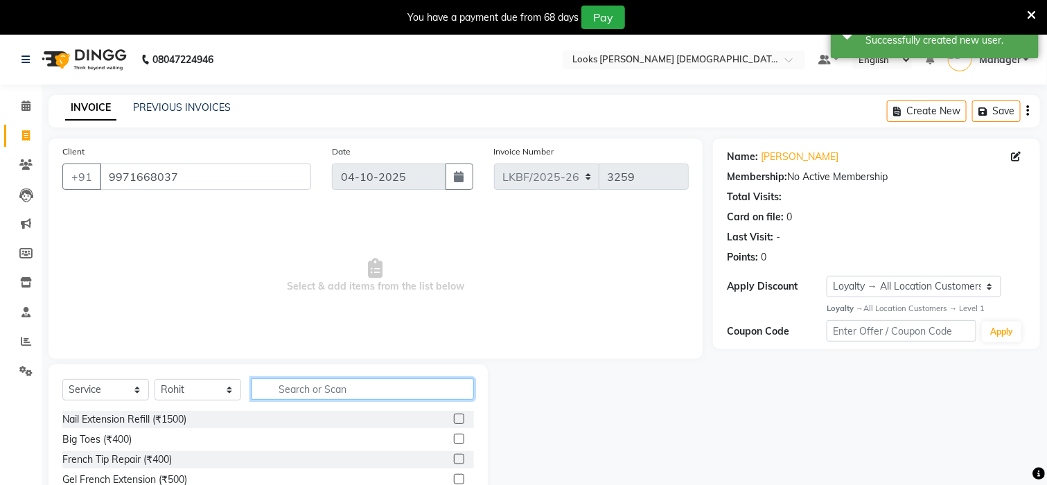
click at [293, 394] on input "text" at bounding box center [363, 388] width 222 height 21
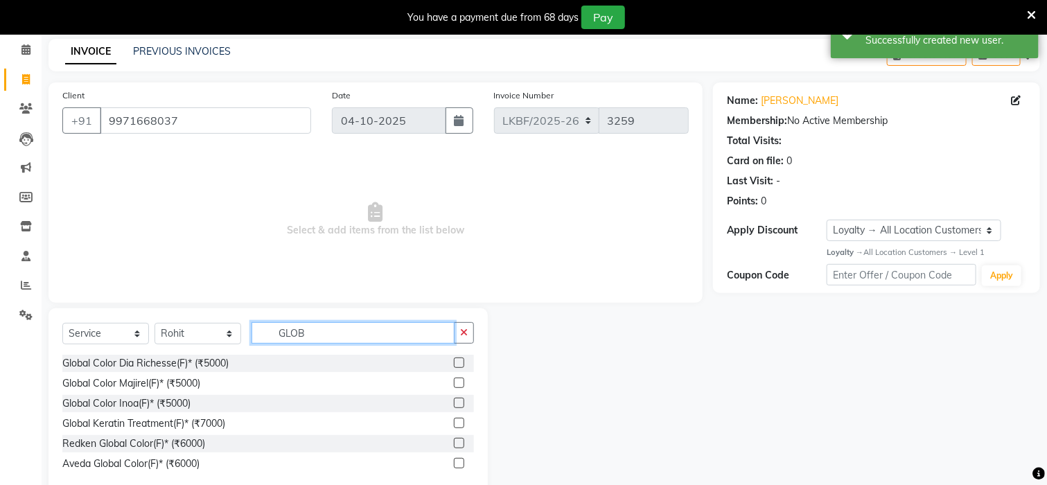
scroll to position [87, 0]
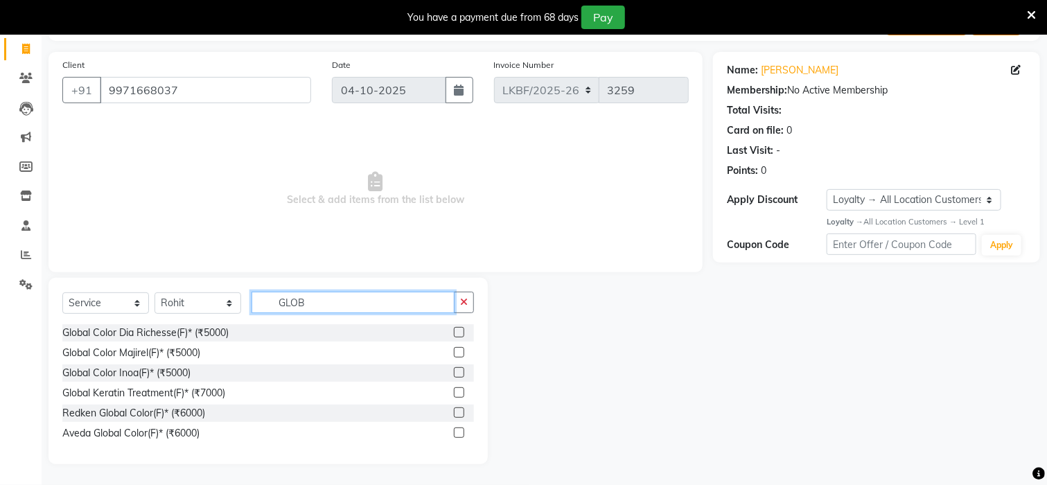
type input "GLOB"
click at [455, 430] on label at bounding box center [459, 433] width 10 height 10
click at [455, 430] on input "checkbox" at bounding box center [458, 433] width 9 height 9
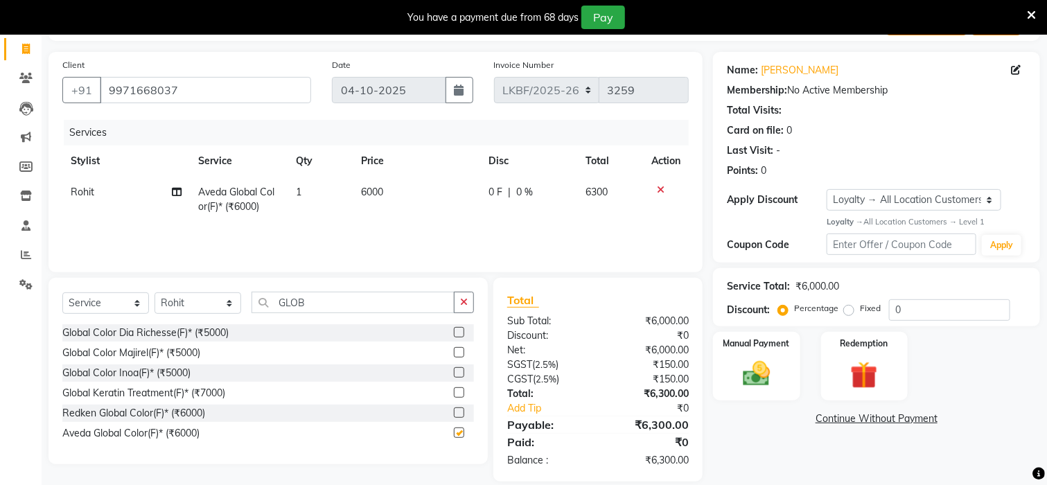
checkbox input "false"
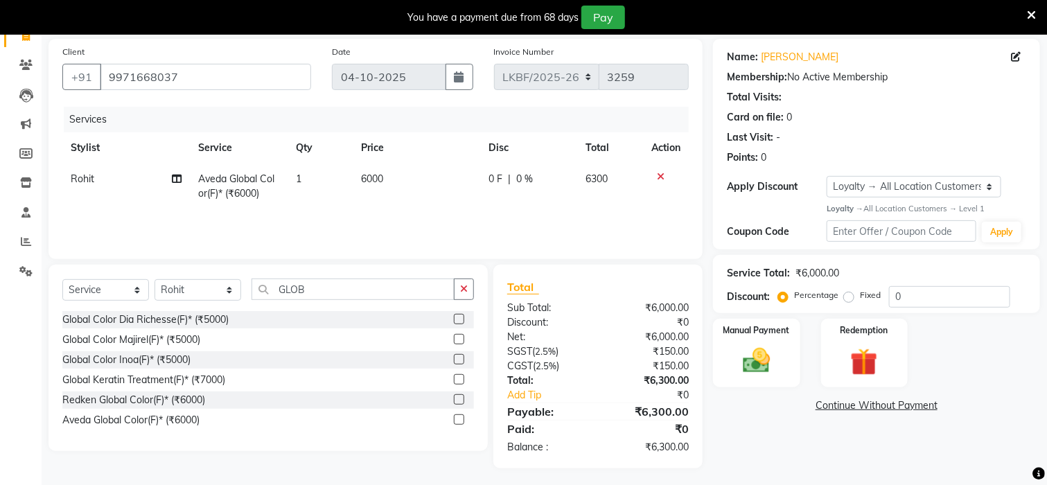
scroll to position [104, 0]
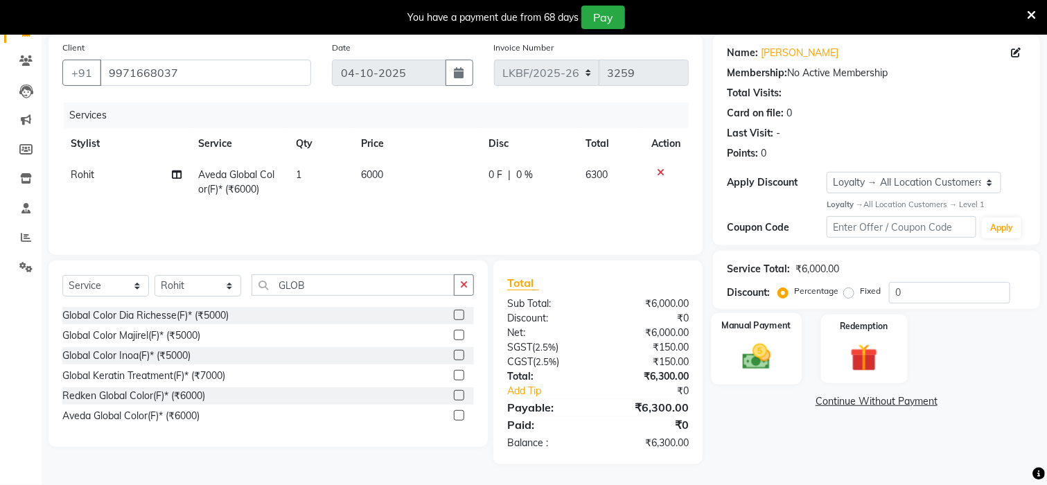
click at [750, 355] on img at bounding box center [756, 356] width 46 height 33
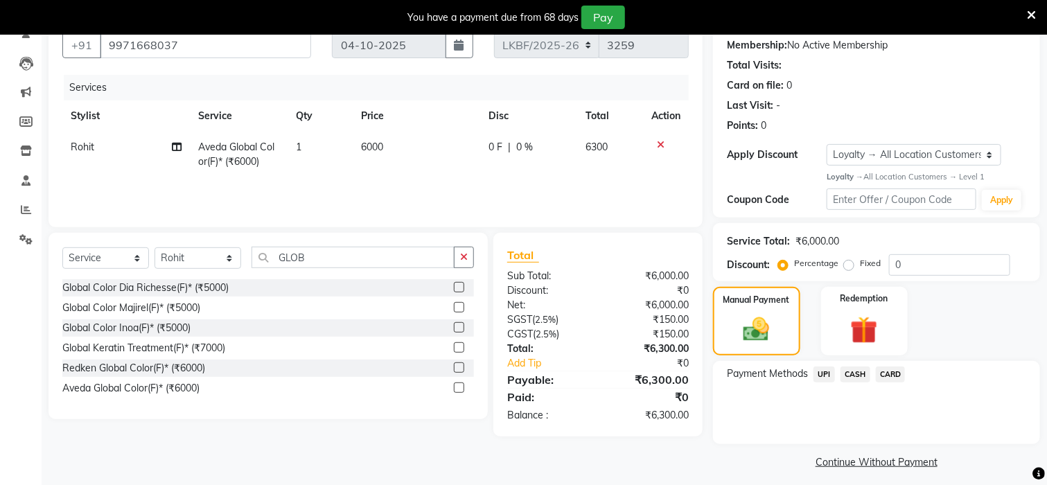
scroll to position [139, 0]
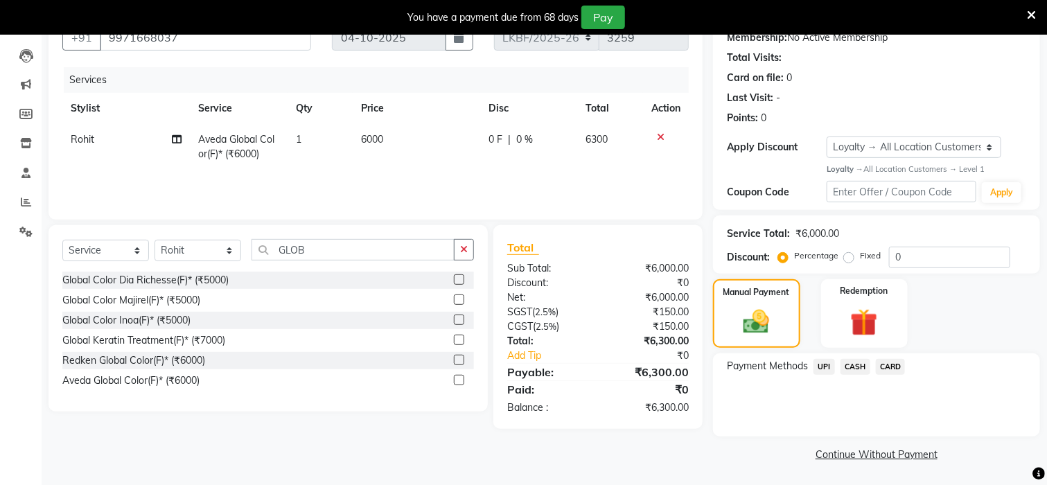
click at [828, 367] on span "UPI" at bounding box center [824, 367] width 21 height 16
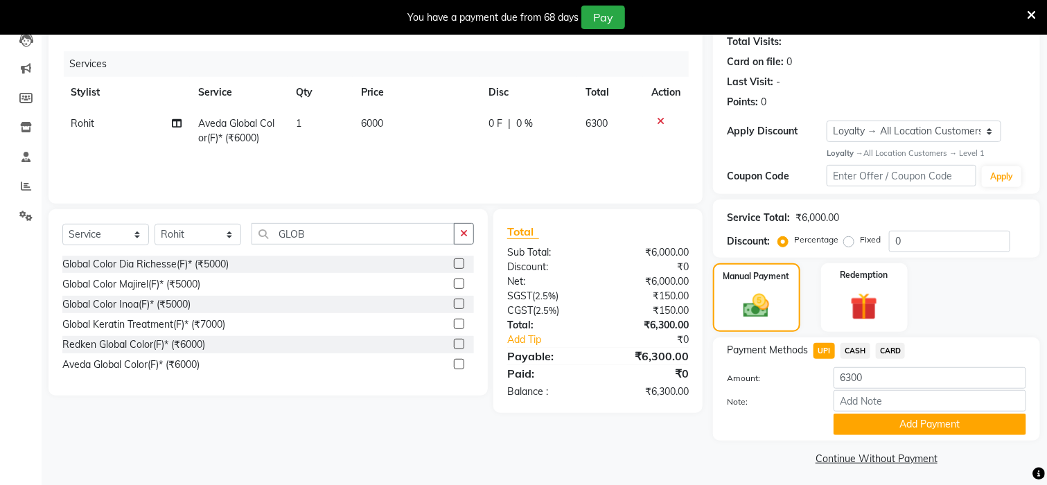
scroll to position [159, 0]
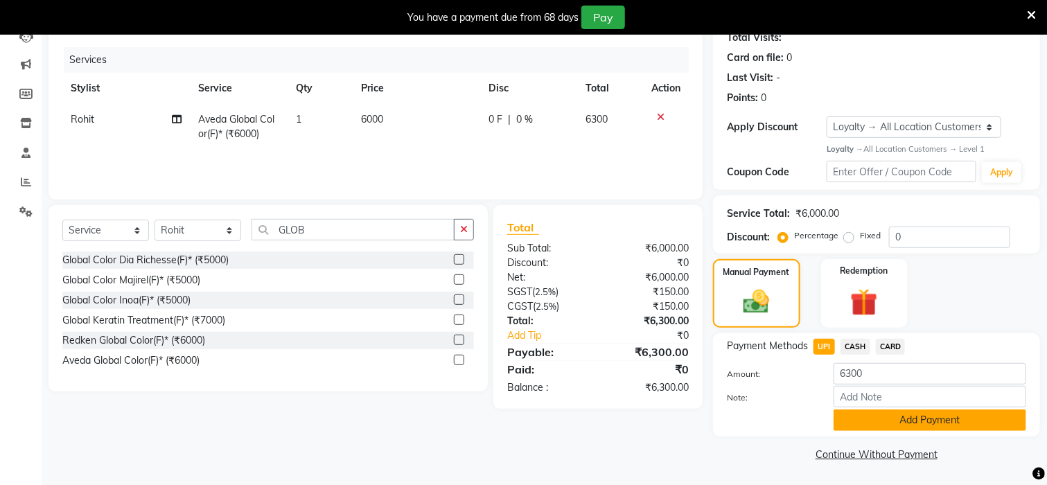
click at [893, 417] on button "Add Payment" at bounding box center [930, 420] width 193 height 21
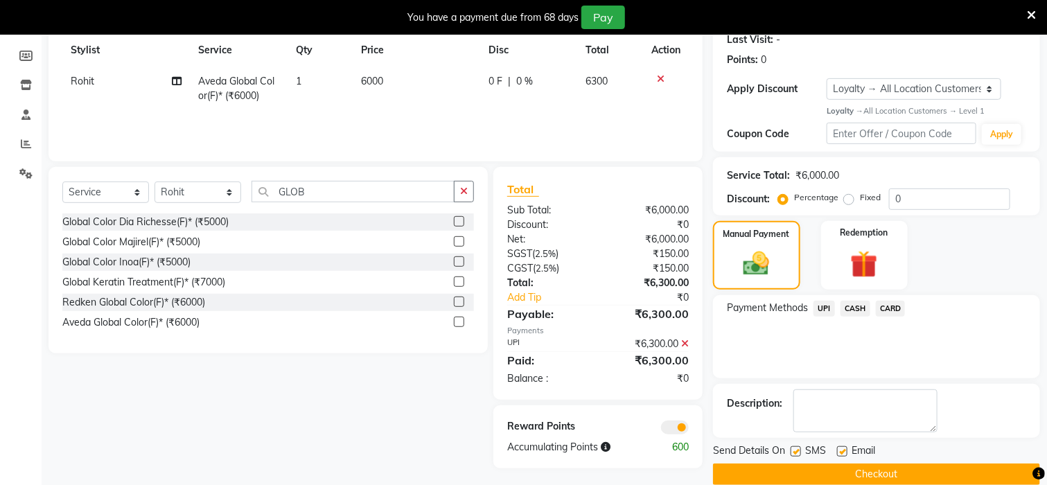
scroll to position [218, 0]
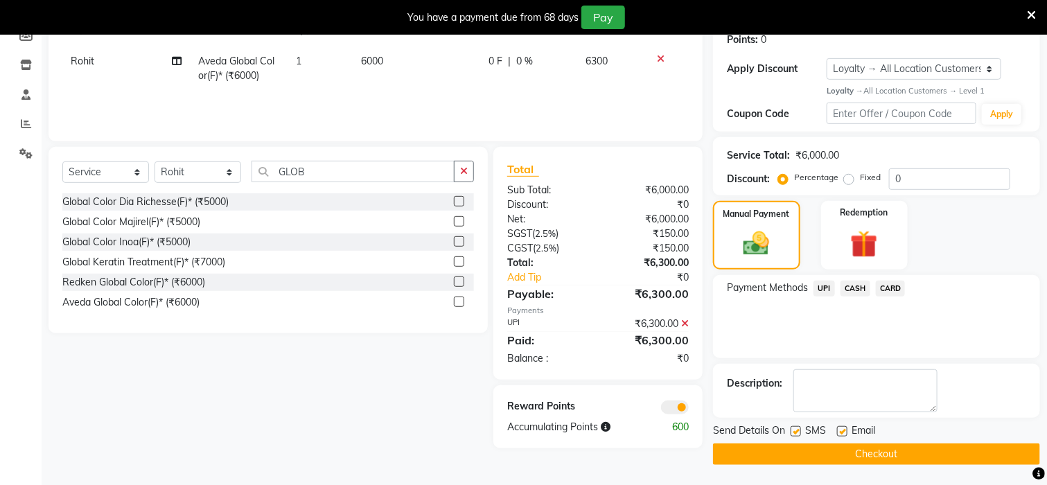
click at [845, 449] on button "Checkout" at bounding box center [876, 454] width 327 height 21
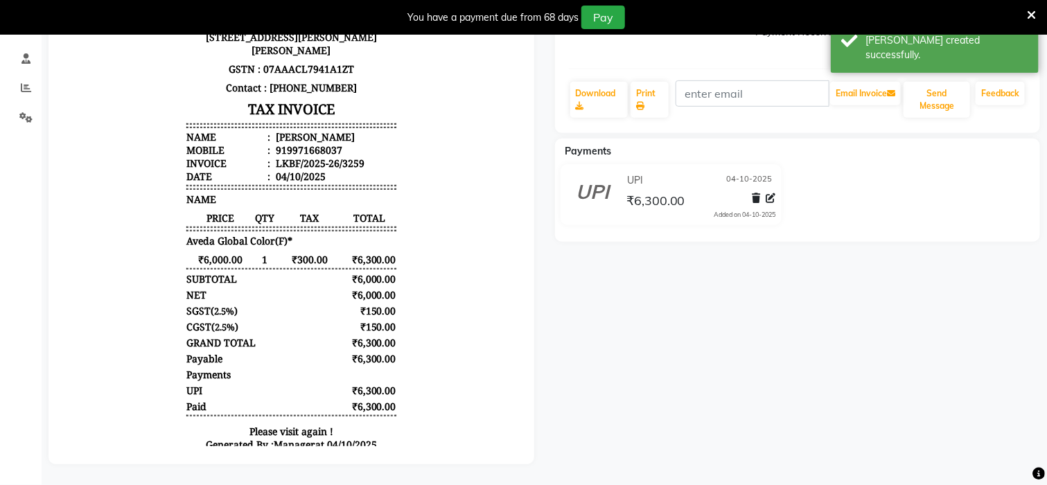
scroll to position [267, 0]
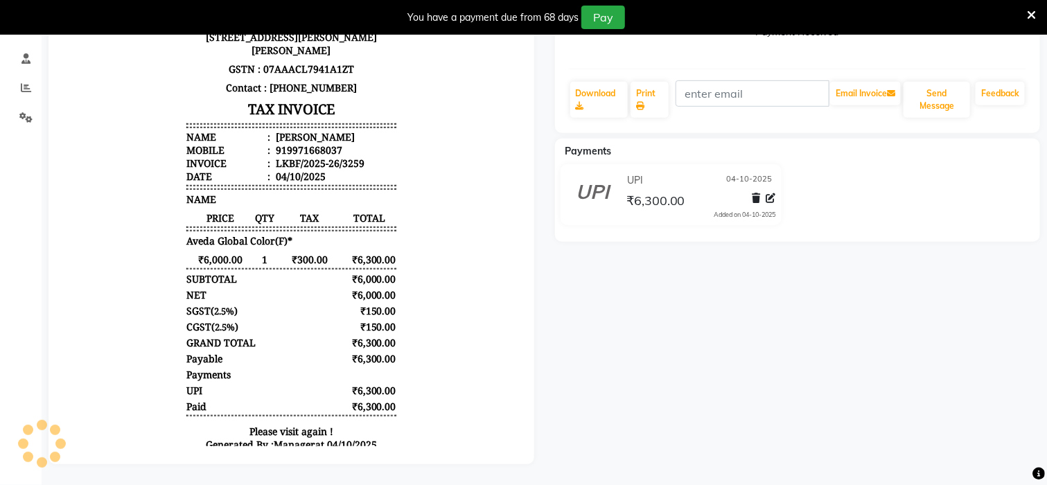
click at [1031, 15] on icon at bounding box center [1031, 15] width 9 height 12
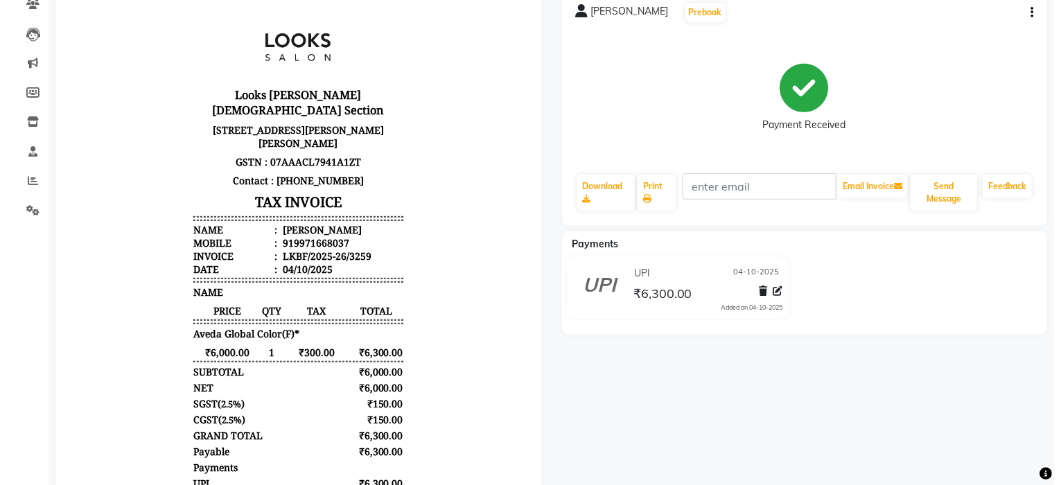
scroll to position [0, 0]
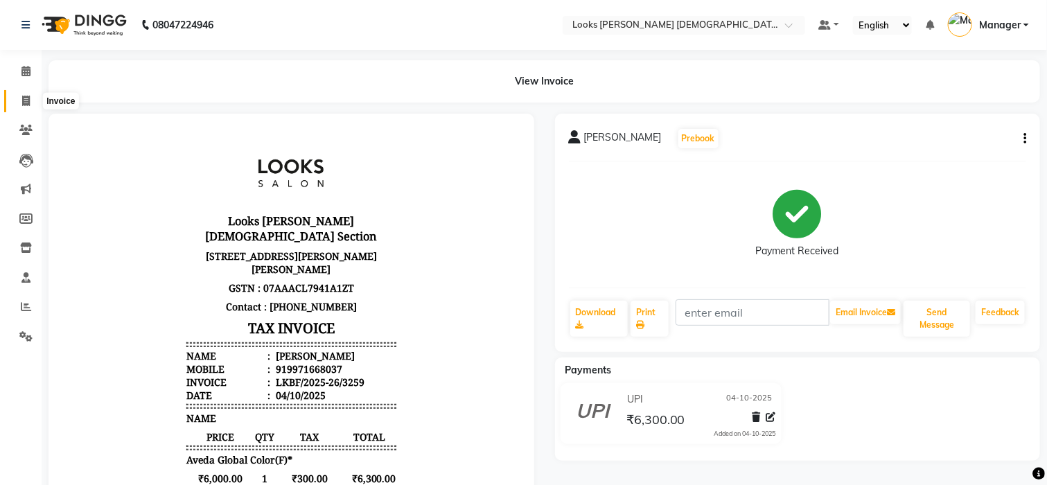
click at [22, 104] on icon at bounding box center [26, 101] width 8 height 10
select select "service"
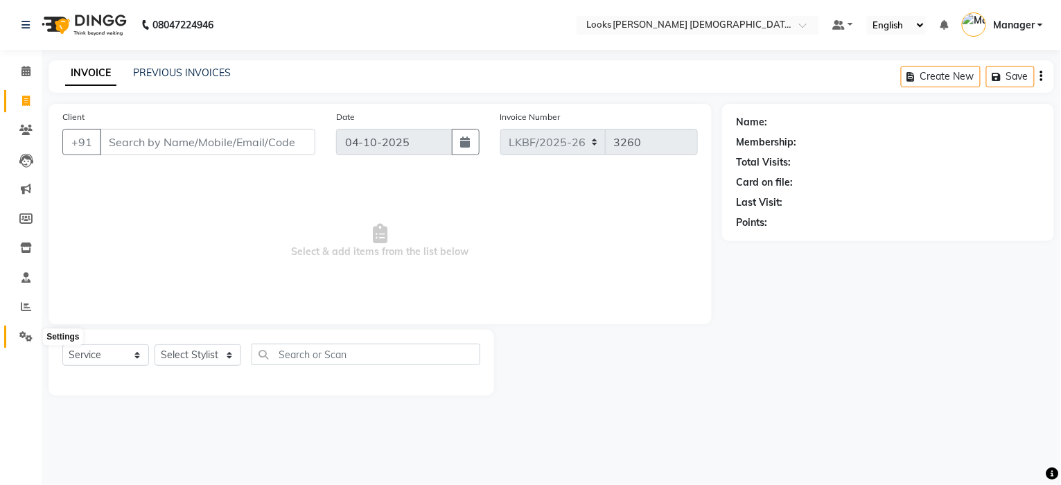
click at [24, 335] on icon at bounding box center [25, 336] width 13 height 10
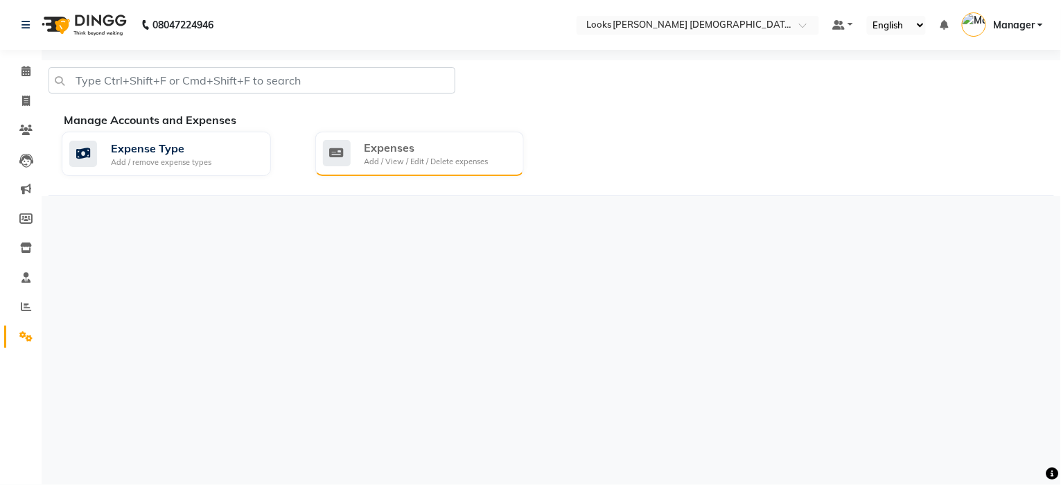
click at [423, 163] on div "Add / View / Edit / Delete expenses" at bounding box center [427, 162] width 124 height 12
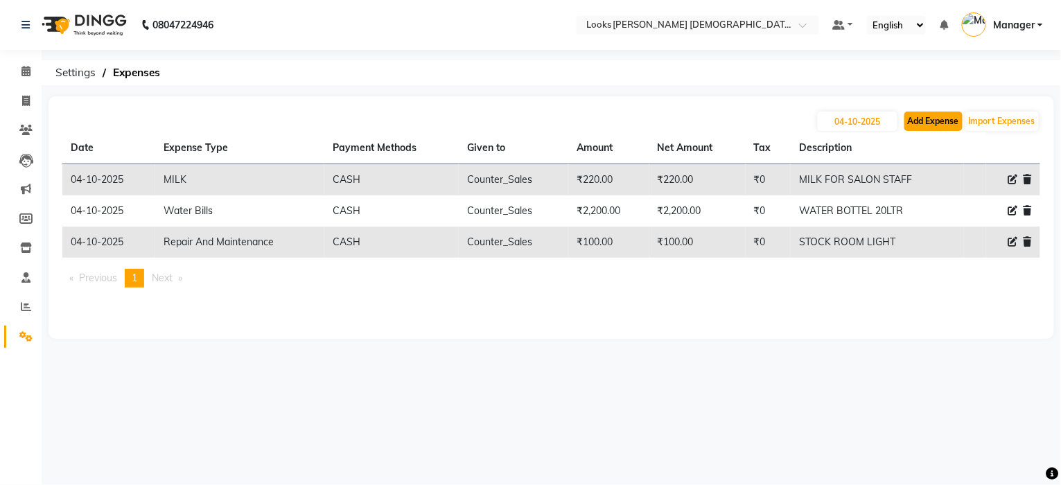
click at [940, 122] on button "Add Expense" at bounding box center [933, 121] width 58 height 19
select select "1"
select select "7940"
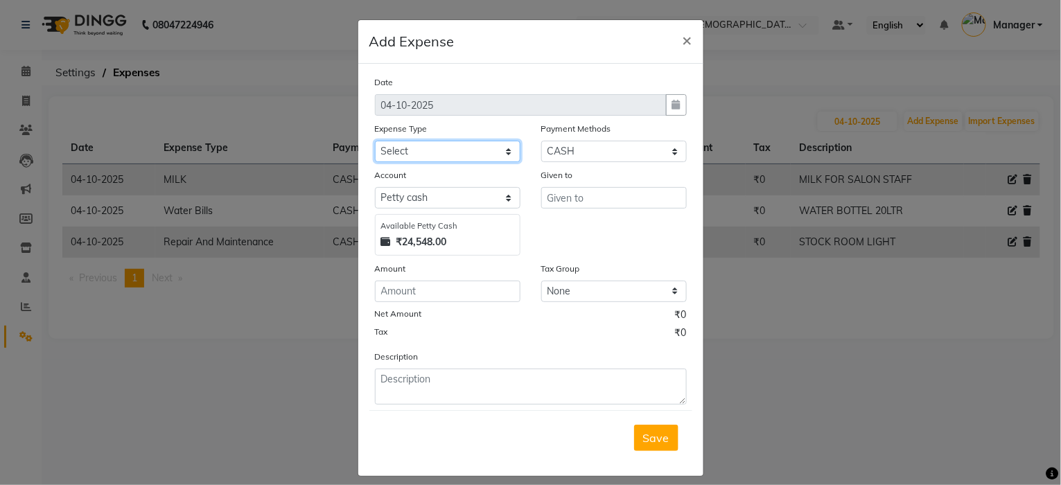
click at [460, 155] on select "Select Accommodation Aesthetics Bank Deposit BLINKIT Cash Handover Client Refun…" at bounding box center [448, 151] width 146 height 21
select select "22746"
click at [460, 155] on select "Select Accommodation Aesthetics Bank Deposit BLINKIT Cash Handover Client Refun…" at bounding box center [448, 151] width 146 height 21
click at [584, 198] on input "text" at bounding box center [614, 197] width 146 height 21
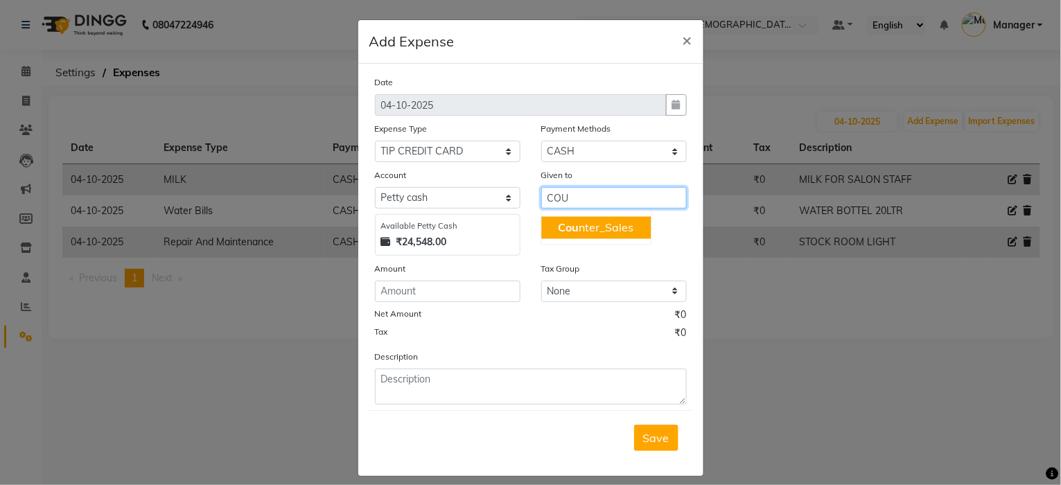
click at [583, 224] on ngb-highlight "Cou nter_Sales" at bounding box center [596, 228] width 76 height 14
type input "Counter_Sales"
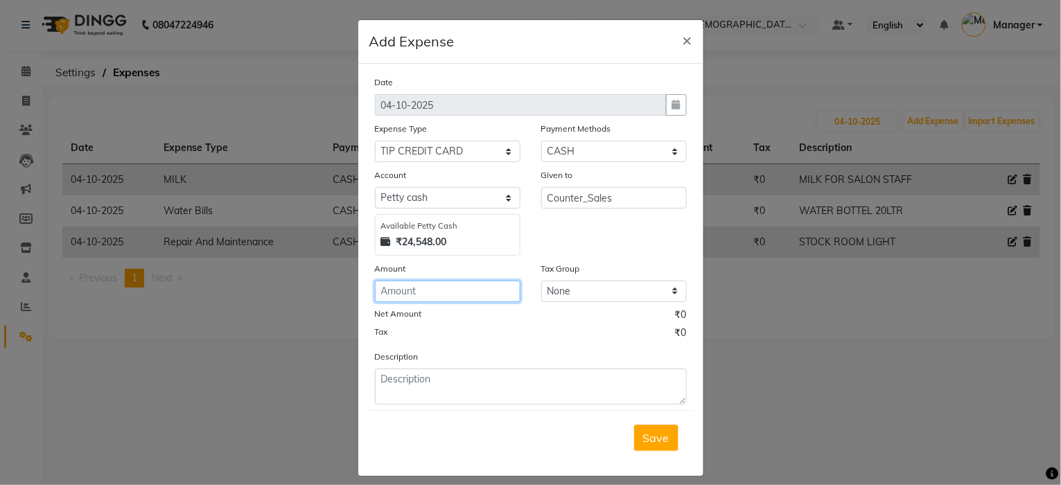
click at [445, 292] on input "number" at bounding box center [448, 291] width 146 height 21
click at [683, 40] on span "×" at bounding box center [688, 39] width 10 height 21
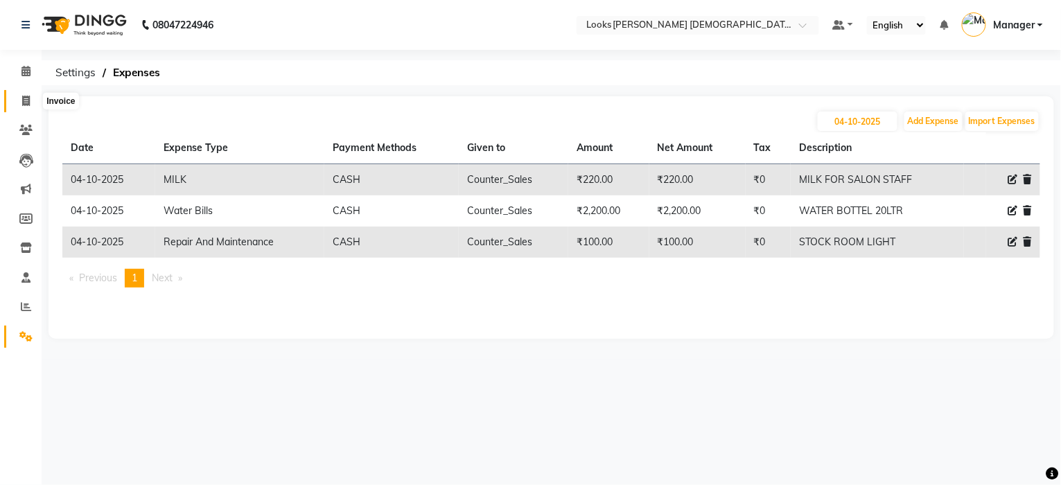
click at [22, 103] on icon at bounding box center [26, 101] width 8 height 10
select select "service"
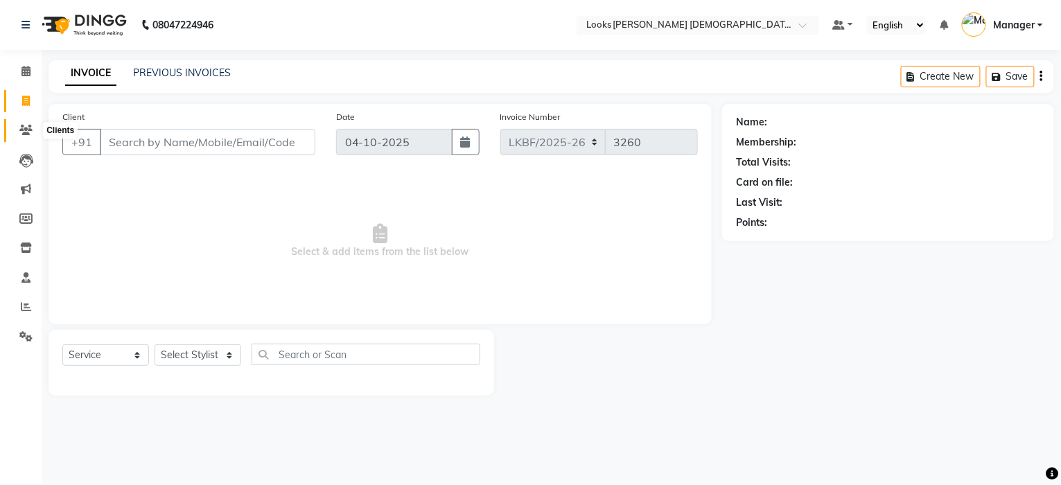
click at [26, 128] on icon at bounding box center [25, 130] width 13 height 10
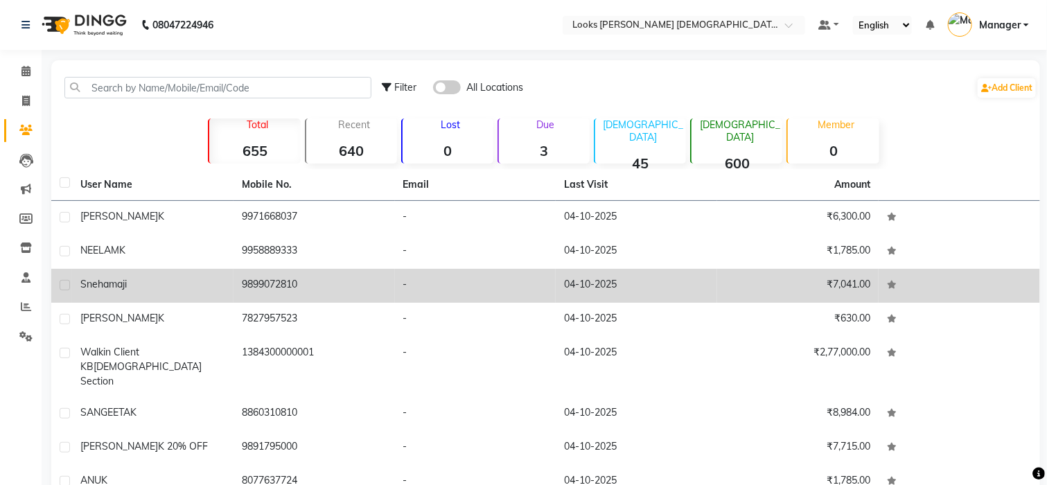
scroll to position [92, 0]
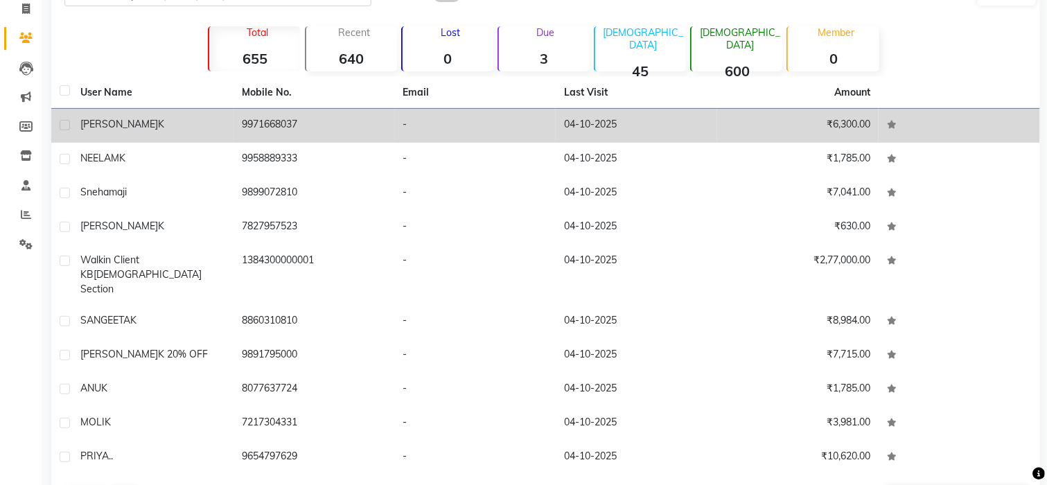
click at [891, 126] on icon at bounding box center [892, 125] width 10 height 8
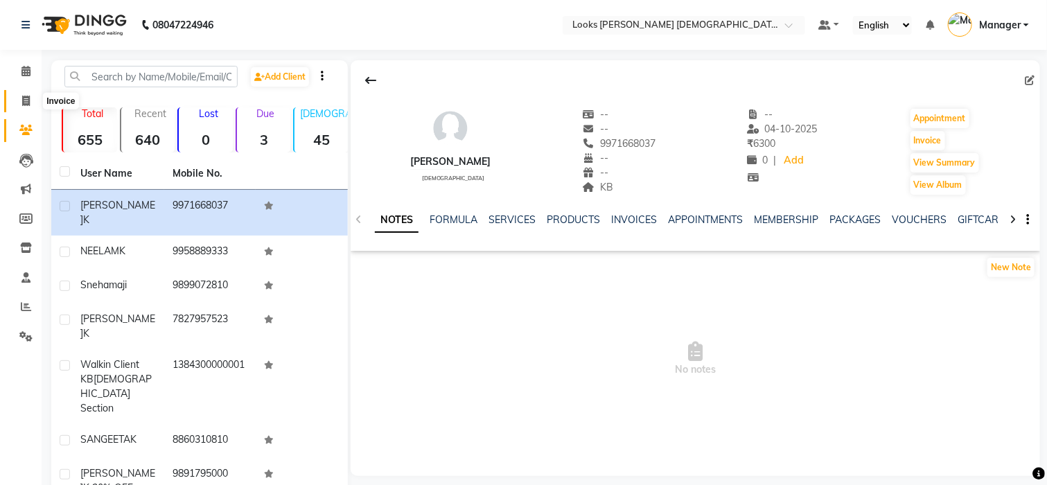
click at [26, 103] on icon at bounding box center [26, 101] width 8 height 10
select select "service"
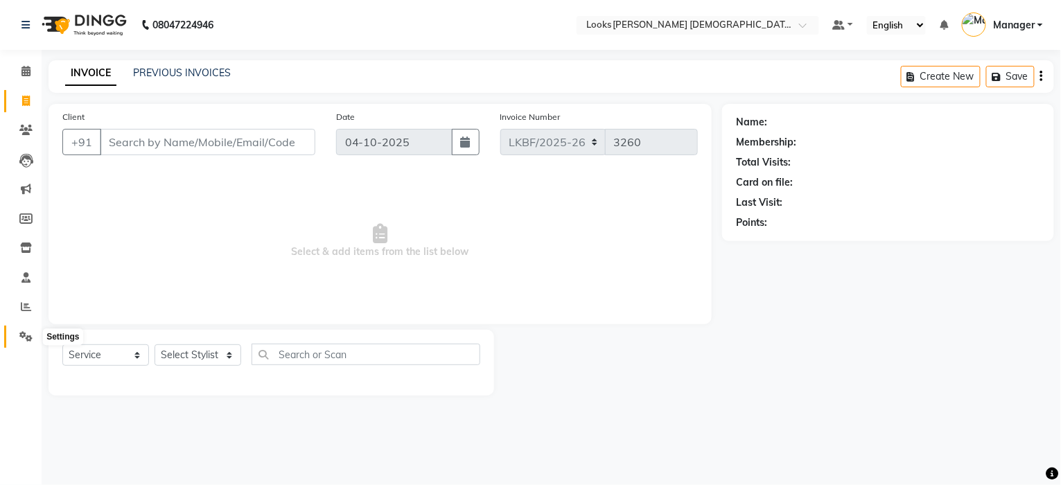
click at [15, 336] on span at bounding box center [26, 337] width 24 height 16
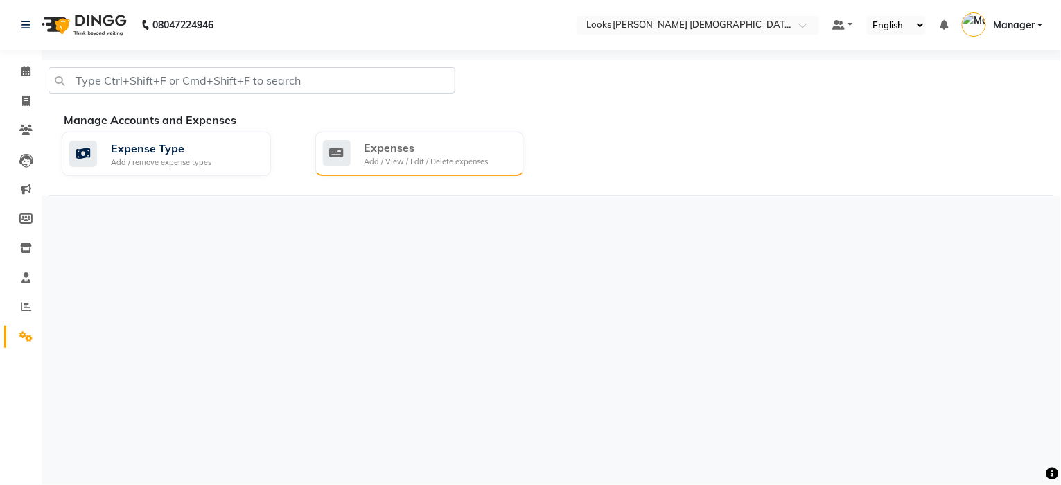
click at [358, 153] on div "Expenses Add / View / Edit / Delete expenses" at bounding box center [418, 153] width 191 height 28
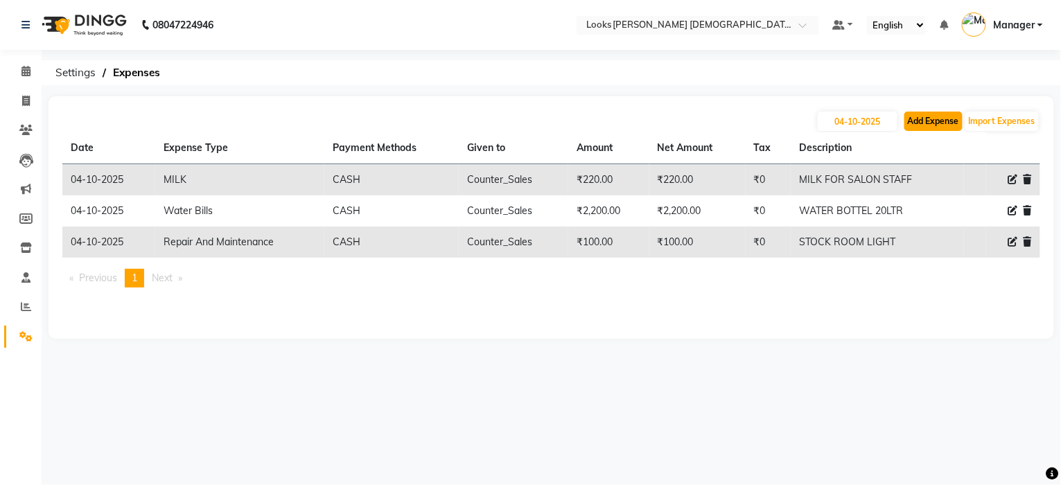
click at [921, 124] on button "Add Expense" at bounding box center [933, 121] width 58 height 19
select select "1"
select select "7940"
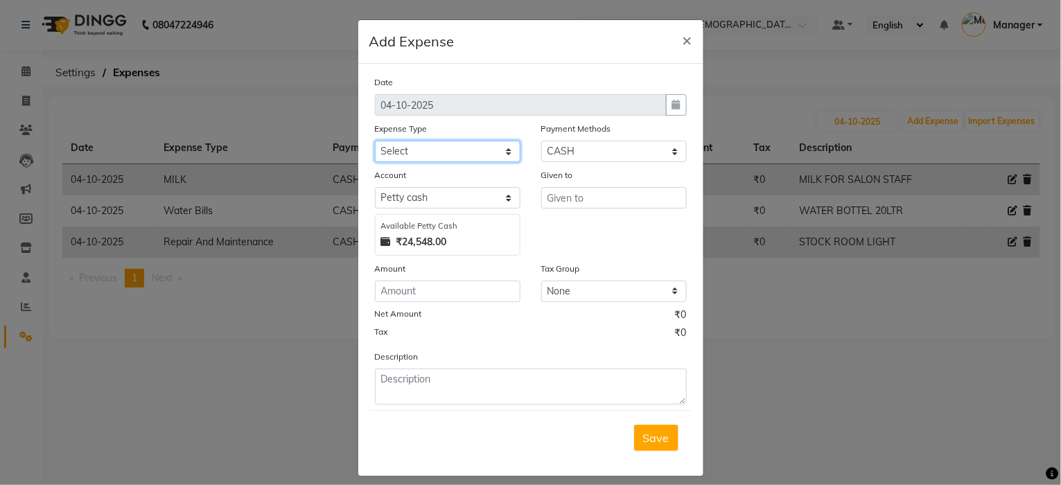
click at [428, 150] on select "Select Accommodation Aesthetics Bank Deposit BLINKIT Cash Handover Client Refun…" at bounding box center [448, 151] width 146 height 21
select select "24070"
click at [428, 150] on select "Select Accommodation Aesthetics Bank Deposit BLINKIT Cash Handover Client Refun…" at bounding box center [448, 151] width 146 height 21
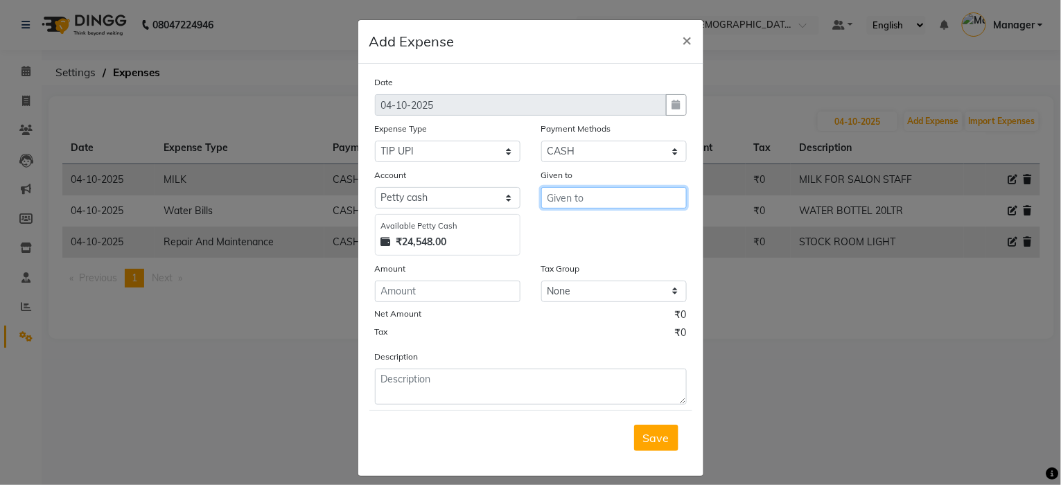
click at [582, 200] on input "text" at bounding box center [614, 197] width 146 height 21
type input "C"
drag, startPoint x: 585, startPoint y: 231, endPoint x: 536, endPoint y: 266, distance: 60.0
click at [585, 231] on ngb-highlight "Cou nter_Sales" at bounding box center [596, 228] width 76 height 14
type input "Counter_Sales"
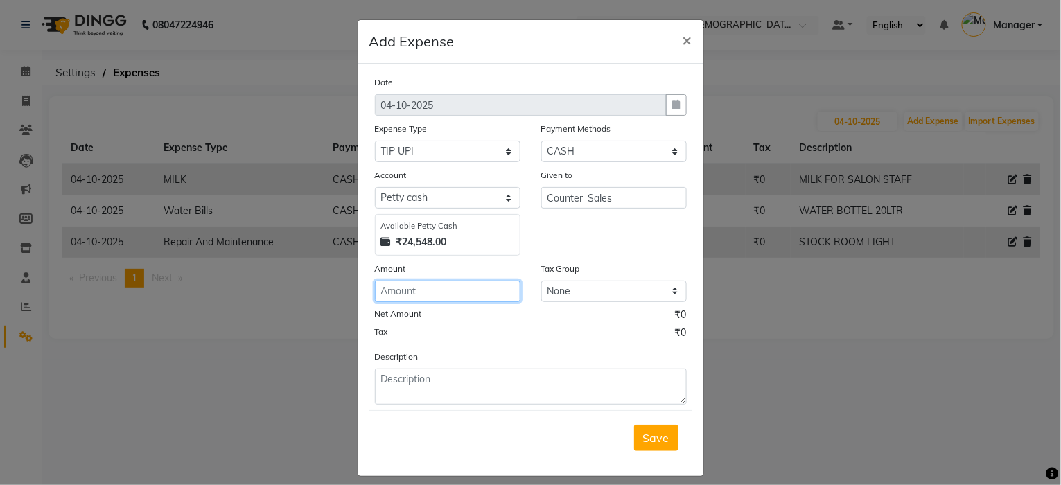
click at [462, 288] on input "number" at bounding box center [448, 291] width 146 height 21
type input "100"
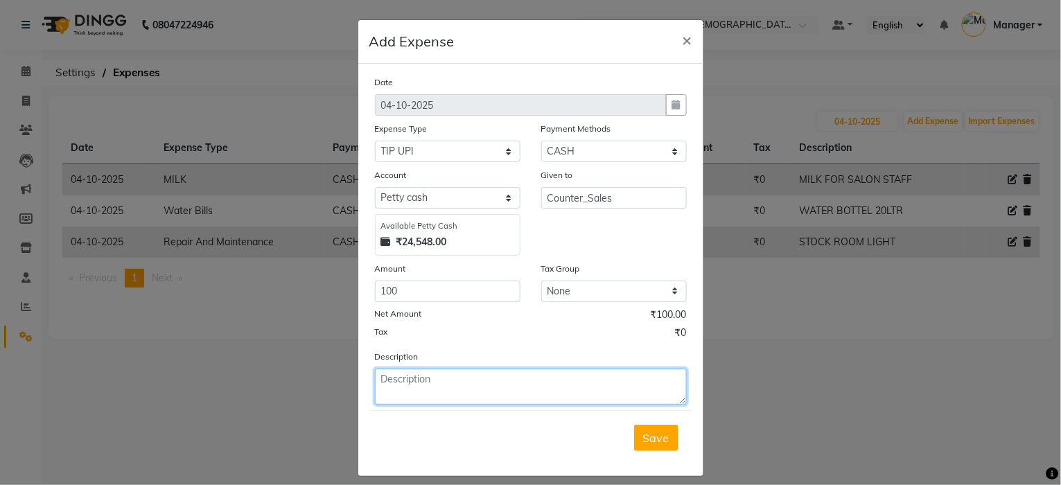
click at [448, 374] on textarea at bounding box center [531, 387] width 312 height 36
type textarea "TIP UPI TO ROHIT"
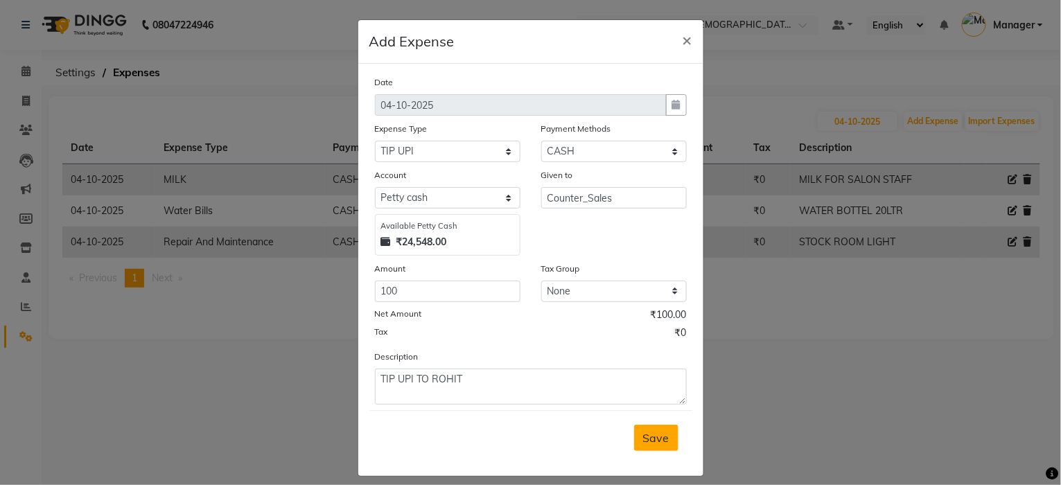
click at [653, 446] on button "Save" at bounding box center [656, 438] width 44 height 26
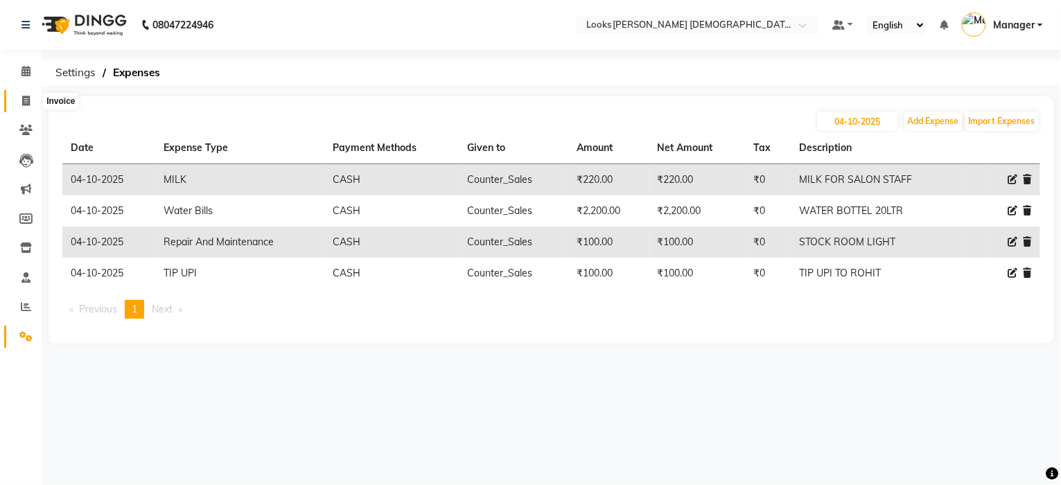
click at [22, 97] on icon at bounding box center [26, 101] width 8 height 10
select select "service"
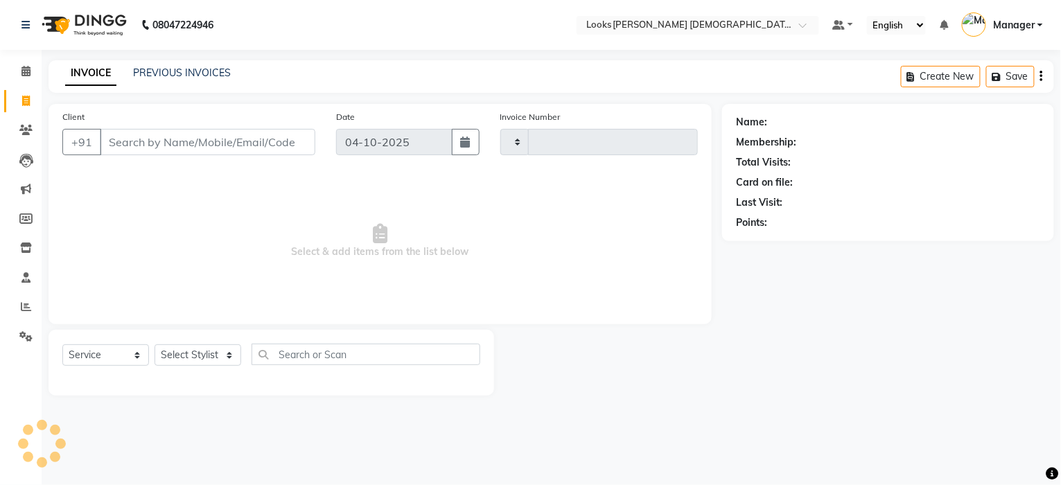
type input "3260"
select select "8706"
click at [21, 69] on icon at bounding box center [25, 71] width 9 height 10
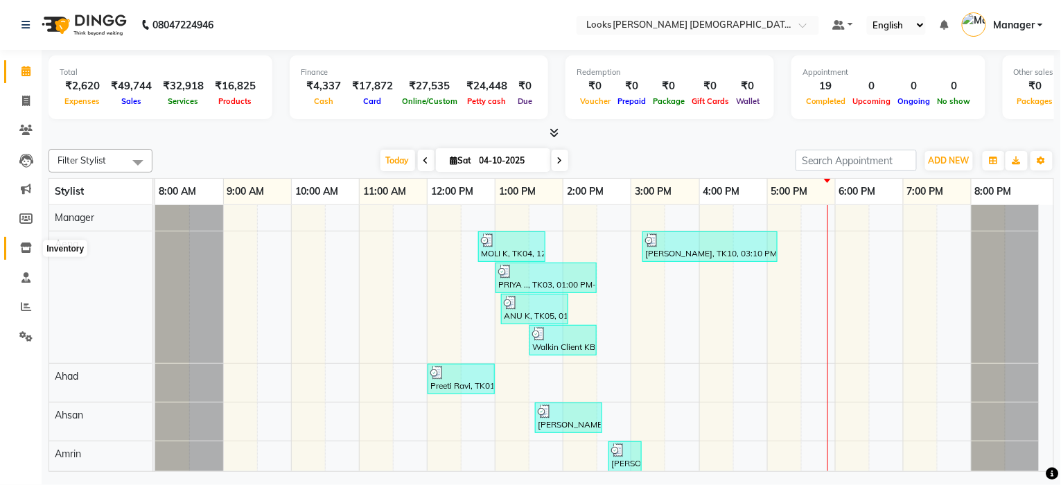
click at [29, 247] on icon at bounding box center [26, 248] width 12 height 10
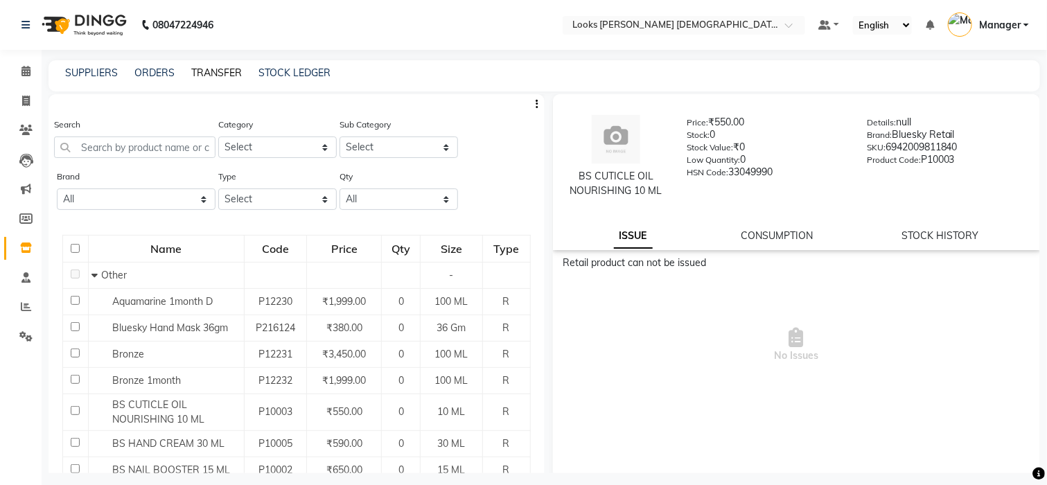
click at [216, 77] on link "TRANSFER" at bounding box center [216, 73] width 51 height 12
select select "sender"
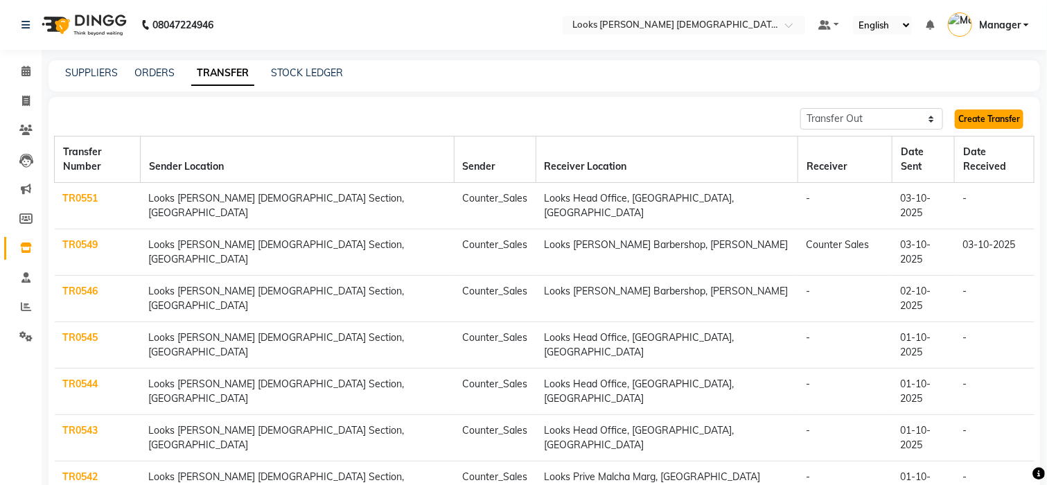
click at [997, 120] on link "Create Transfer" at bounding box center [989, 119] width 69 height 19
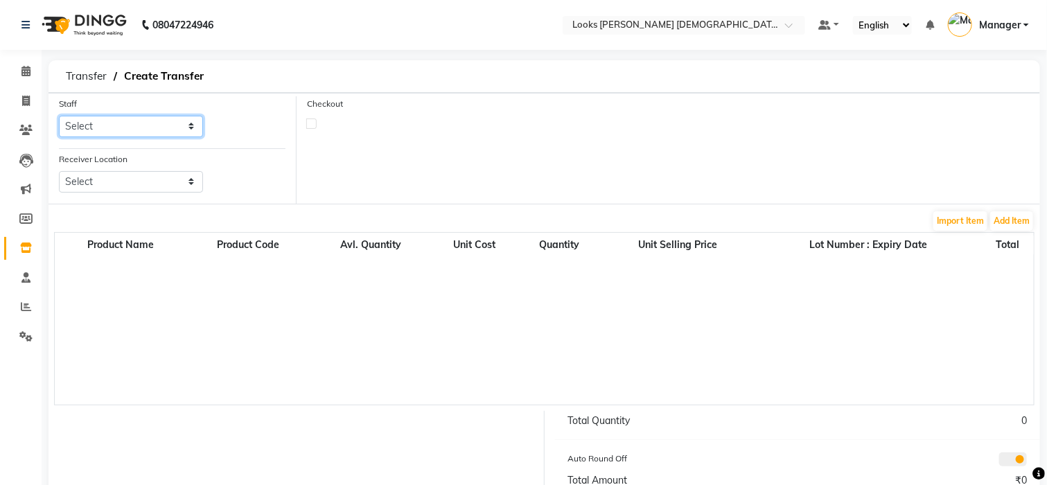
click at [119, 123] on select "Select Aena Ahad Ahsan Amrin Arvind_asst Bijender Counter_Sales Dharmaveer Farh…" at bounding box center [131, 126] width 144 height 21
select select "87715"
click at [119, 123] on select "Select Aena Ahad Ahsan Amrin Arvind_asst Bijender Counter_Sales Dharmaveer Farh…" at bounding box center [131, 126] width 144 height 21
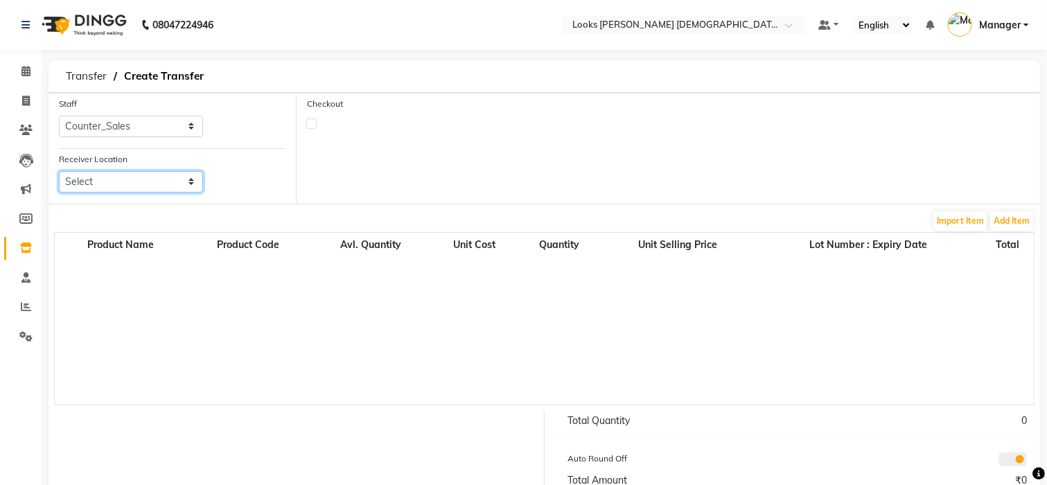
click at [120, 184] on select "Select Looks Prive Rajouri Garden, New Delhi Looks Golf Avenue, Gurgaon Sector-…" at bounding box center [131, 181] width 144 height 21
select select "1780"
click at [119, 186] on select "Select Looks Prive Rajouri Garden, New Delhi Looks Golf Avenue, Gurgaon Sector-…" at bounding box center [131, 181] width 144 height 21
click at [1002, 219] on button "Add Item" at bounding box center [1011, 220] width 43 height 19
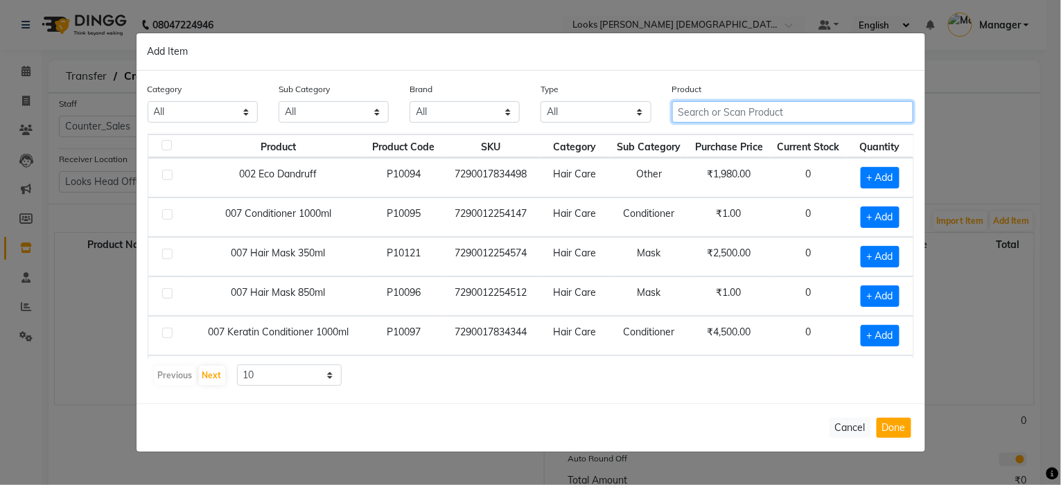
click at [698, 112] on input "text" at bounding box center [793, 111] width 242 height 21
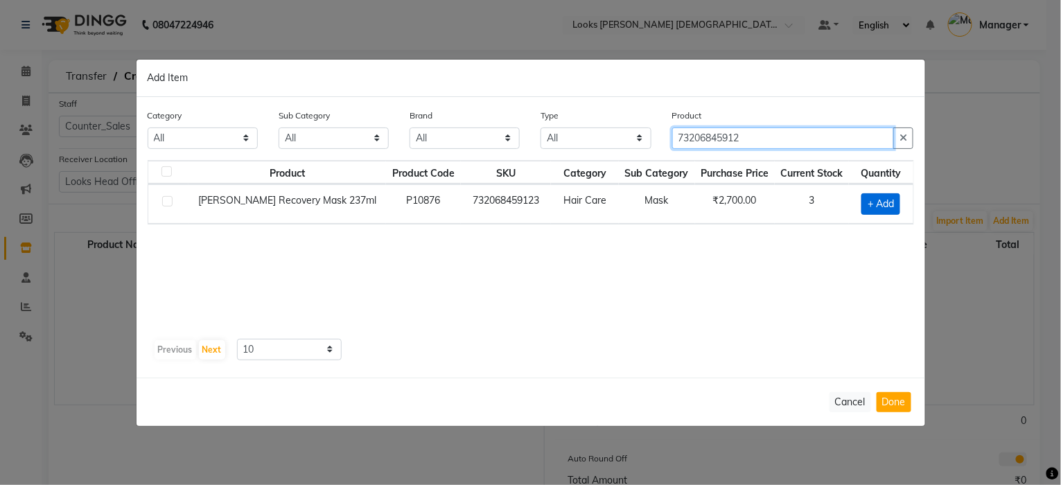
type input "73206845912"
click at [887, 204] on span "+ Add" at bounding box center [881, 203] width 39 height 21
checkbox input "true"
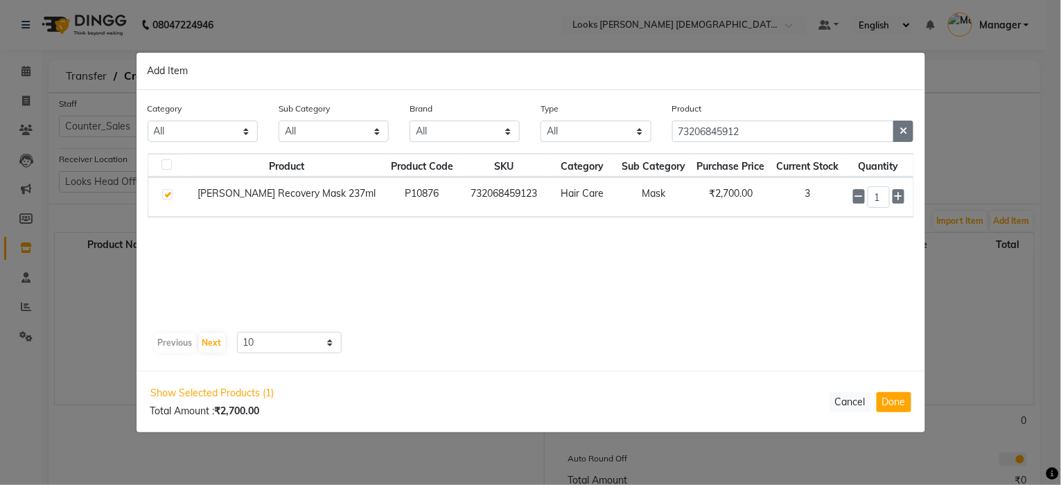
click at [904, 134] on icon "button" at bounding box center [904, 131] width 8 height 10
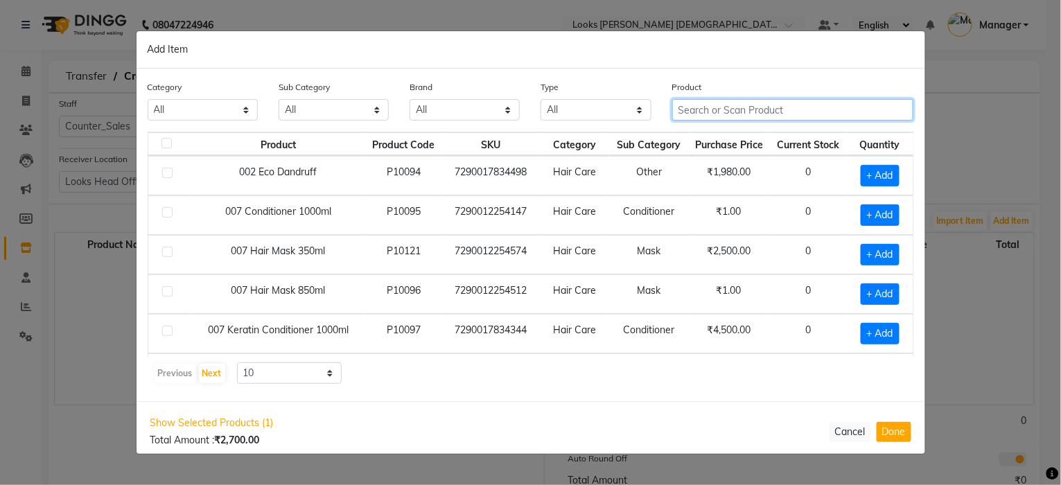
click at [813, 107] on input "text" at bounding box center [793, 109] width 242 height 21
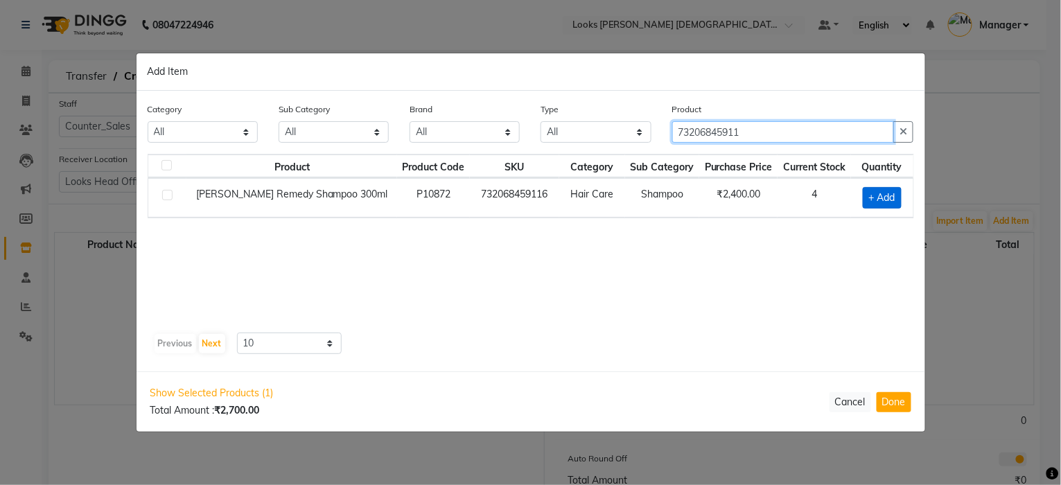
type input "73206845911"
click at [886, 188] on span "+ Add" at bounding box center [882, 197] width 39 height 21
checkbox input "true"
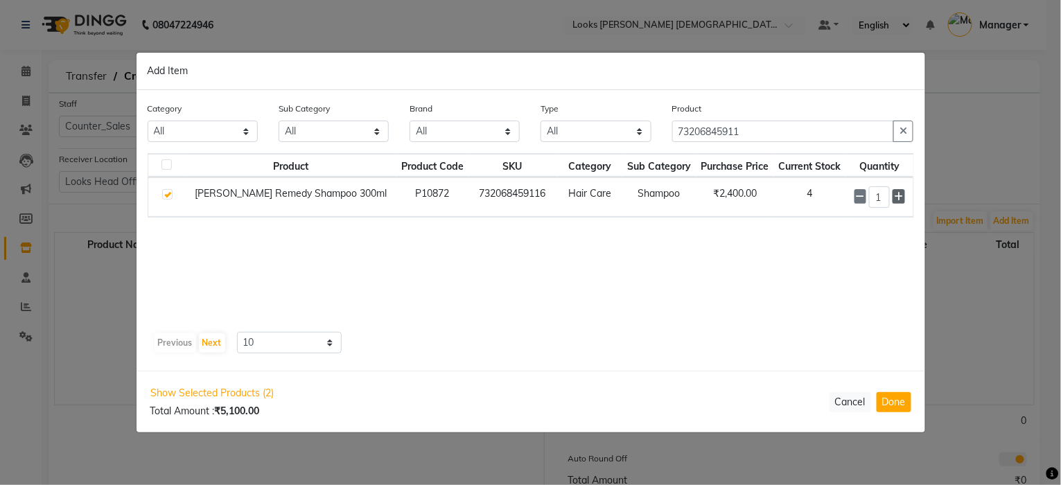
click at [903, 195] on span at bounding box center [899, 196] width 12 height 15
type input "2"
click at [892, 399] on button "Done" at bounding box center [894, 402] width 35 height 20
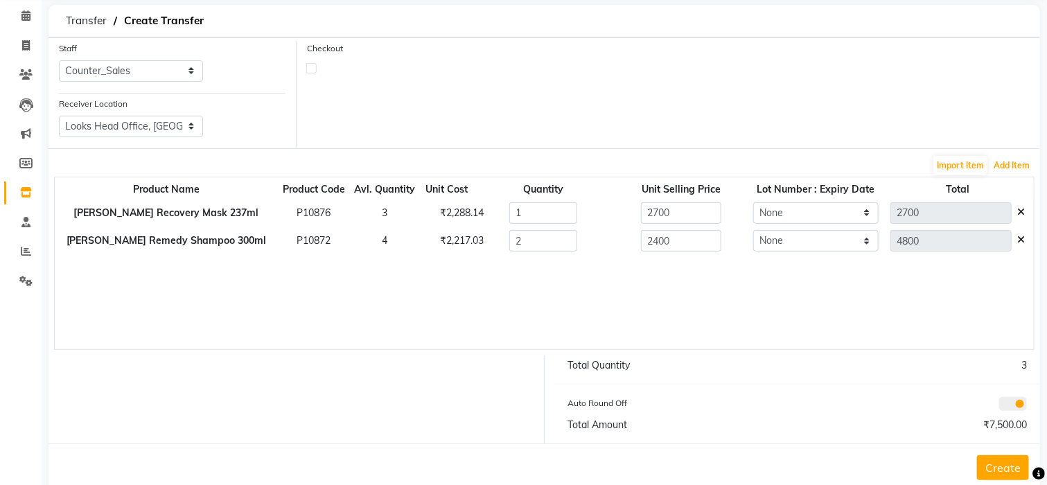
scroll to position [85, 0]
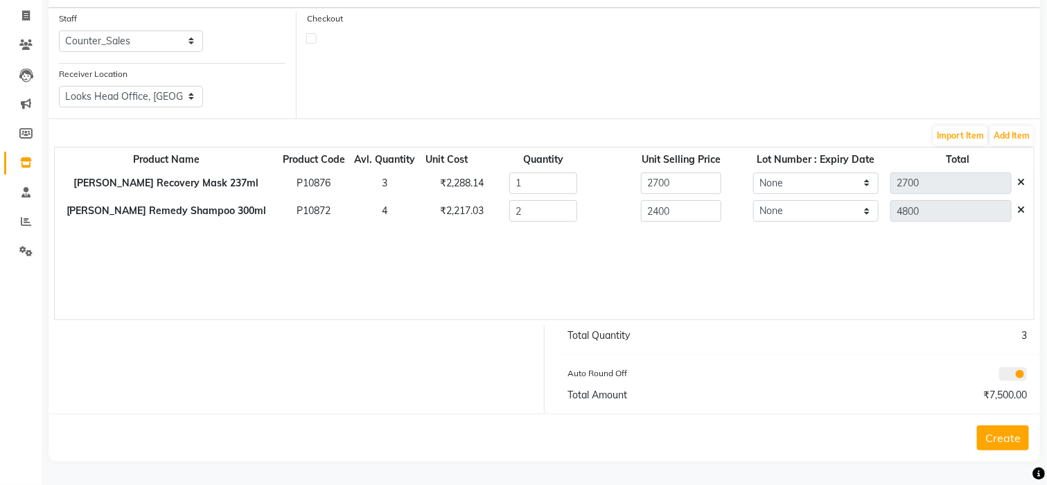
click at [999, 445] on button "Create" at bounding box center [1003, 438] width 52 height 25
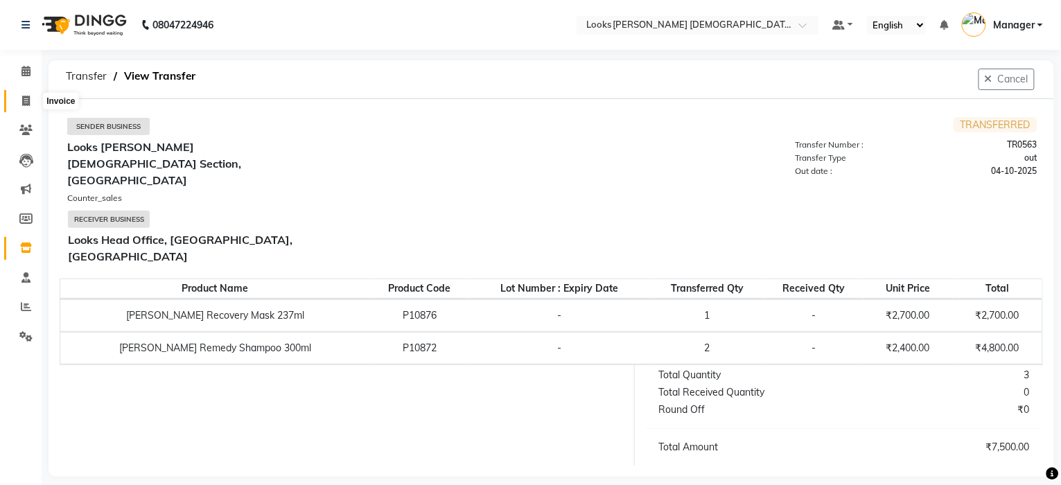
click at [22, 102] on icon at bounding box center [26, 101] width 8 height 10
select select "service"
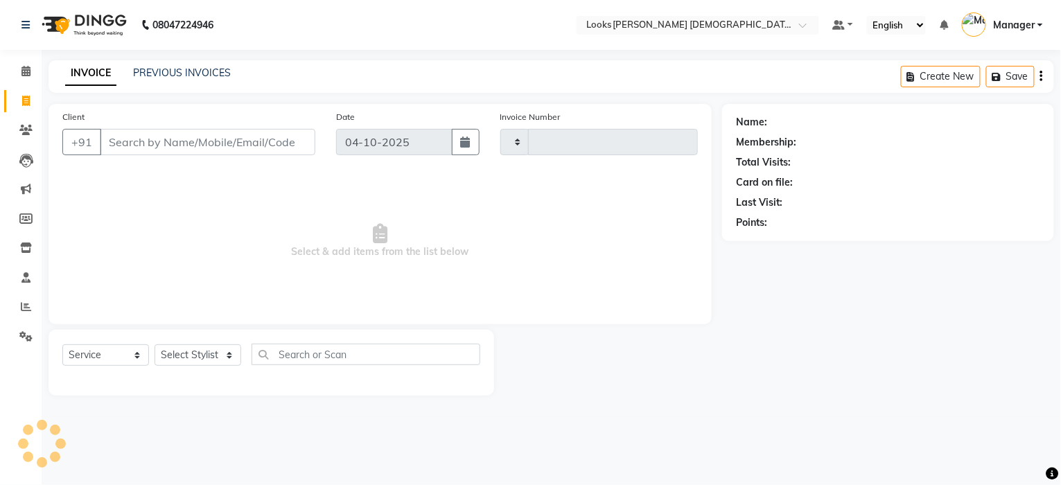
type input "3260"
select select "8706"
click at [24, 71] on icon at bounding box center [25, 71] width 9 height 10
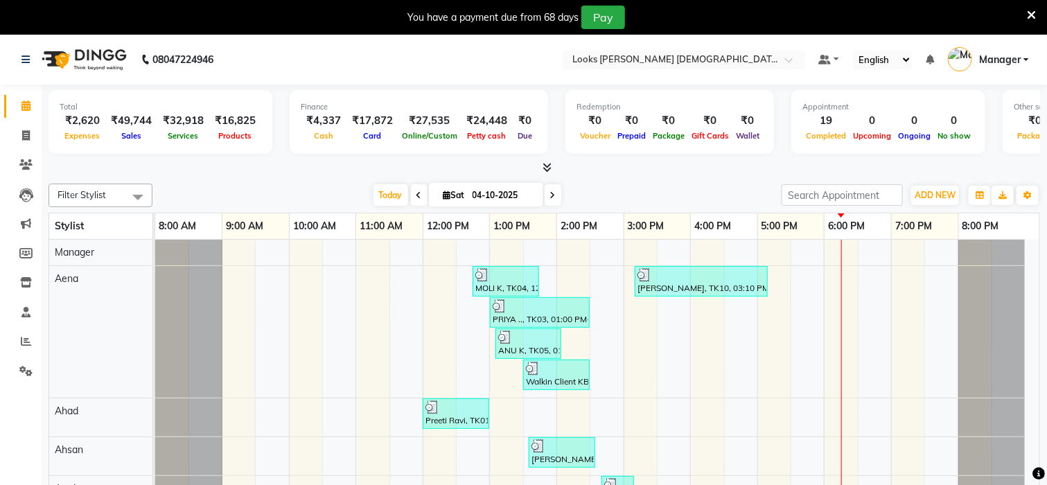
click at [1029, 9] on icon at bounding box center [1031, 15] width 9 height 12
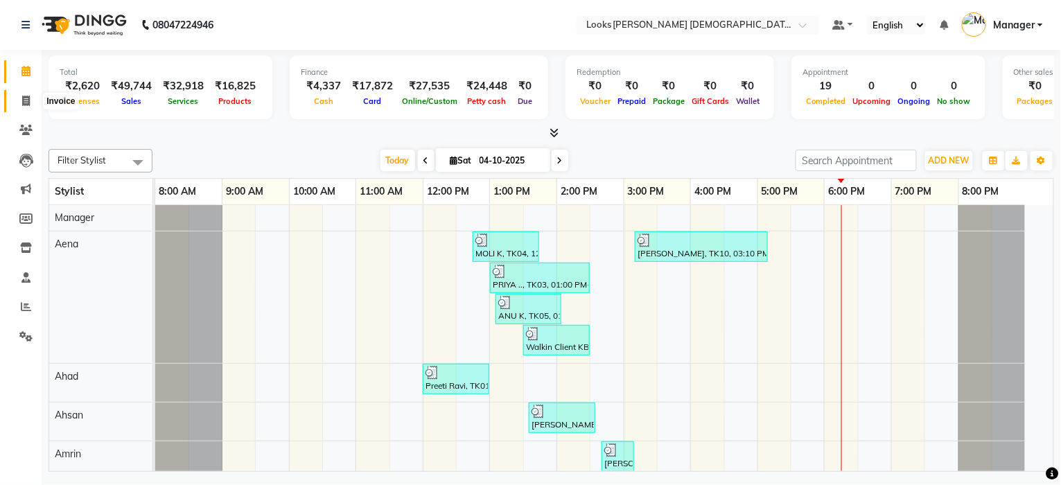
click at [30, 104] on span at bounding box center [26, 102] width 24 height 16
select select "service"
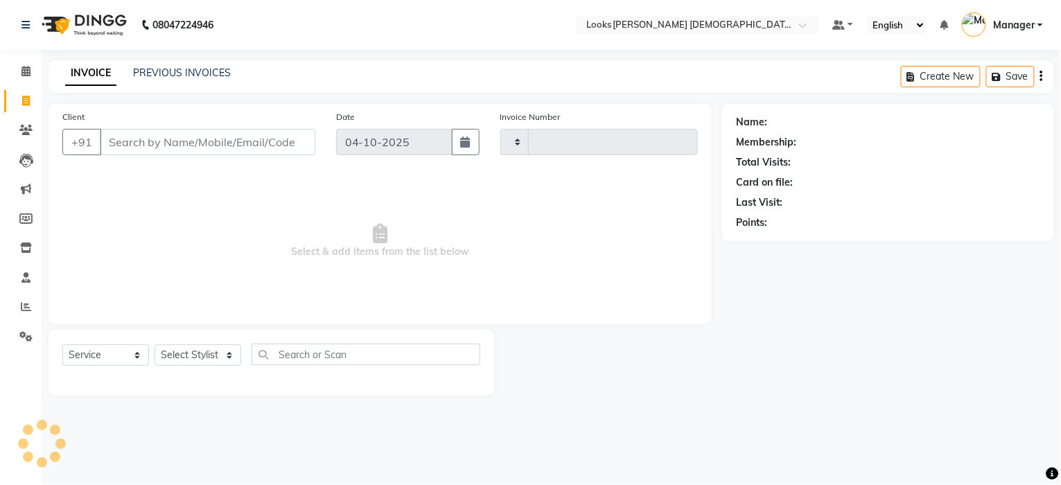
type input "3260"
select select "8706"
click at [198, 360] on select "Select Stylist" at bounding box center [198, 354] width 87 height 21
select select "87726"
click at [155, 345] on select "Select Stylist Aena [PERSON_NAME] [PERSON_NAME] [PERSON_NAME] Counter_Sales [PE…" at bounding box center [198, 354] width 87 height 21
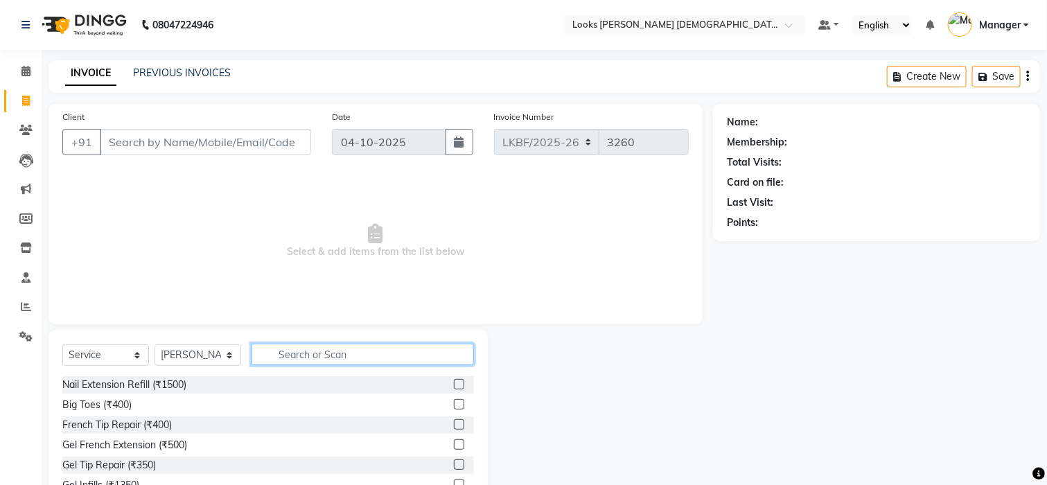
click at [361, 356] on input "text" at bounding box center [363, 354] width 222 height 21
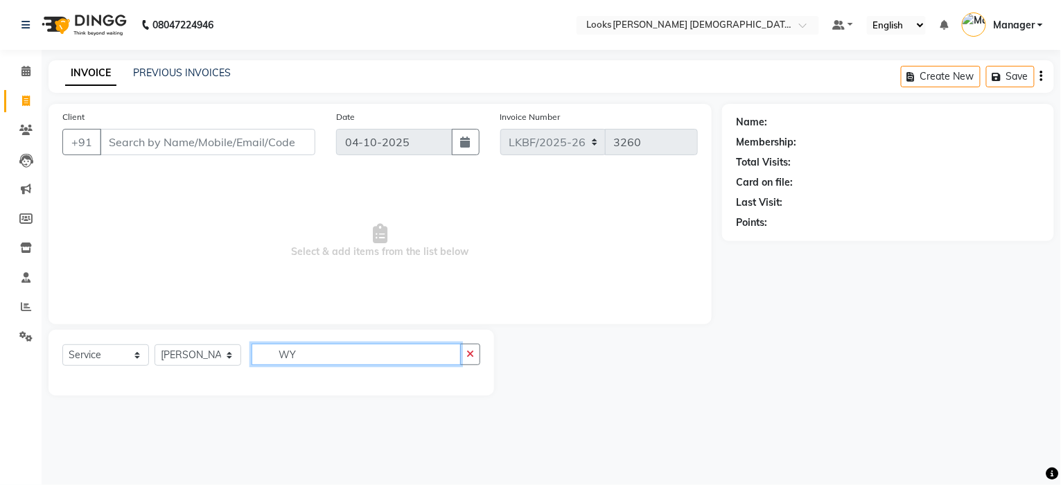
type input "W"
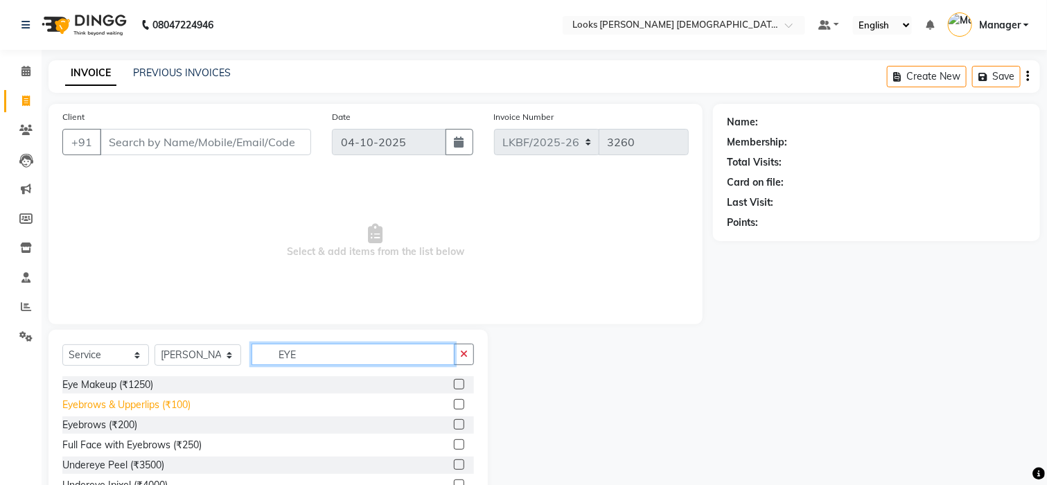
type input "EYE"
click at [125, 407] on div "Eyebrows & Upperlips (₹100)" at bounding box center [126, 405] width 128 height 15
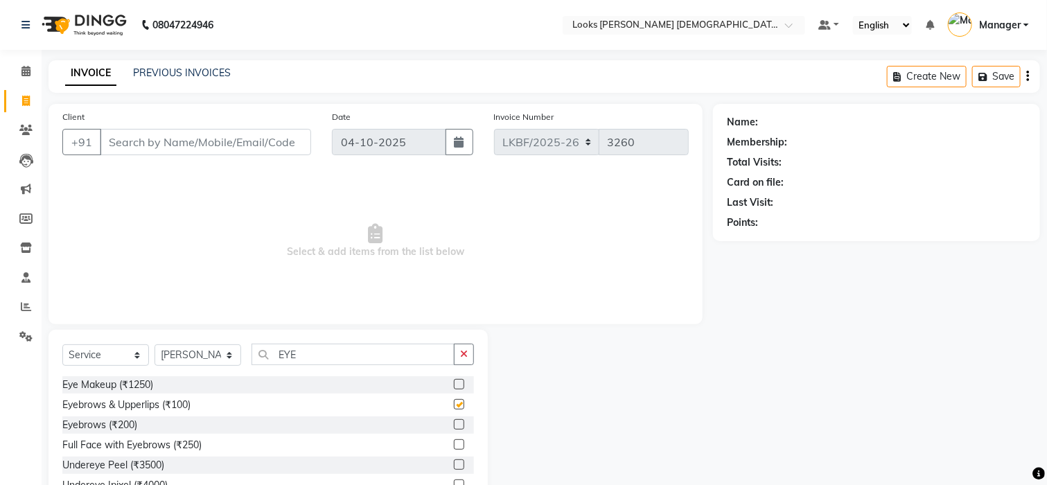
checkbox input "false"
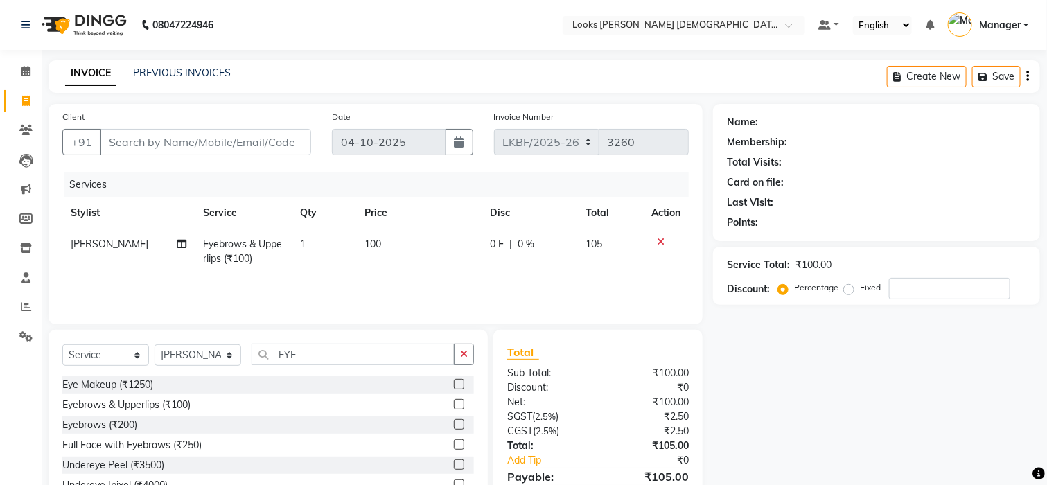
click at [375, 243] on span "100" at bounding box center [373, 244] width 17 height 12
select select "87726"
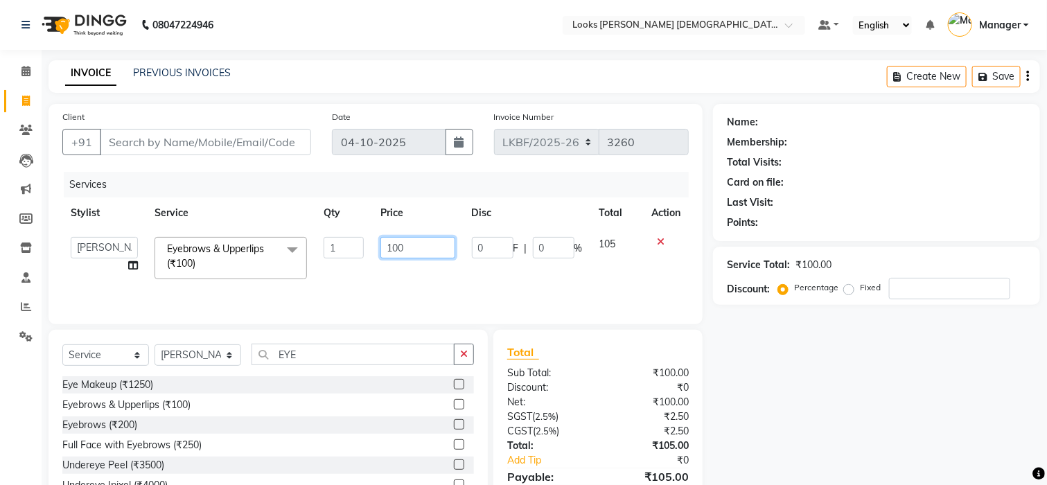
drag, startPoint x: 410, startPoint y: 241, endPoint x: 314, endPoint y: 251, distance: 96.9
click at [319, 252] on tr "Aena Ahad Ahsan Amrin Arvind_asst Bijender Counter_Sales Dharmaveer Farhan Farh…" at bounding box center [375, 258] width 627 height 59
type input "250"
click at [357, 270] on tr "Aena Ahad Ahsan Amrin Arvind_asst Bijender Counter_Sales Dharmaveer Farhan Farh…" at bounding box center [375, 258] width 627 height 59
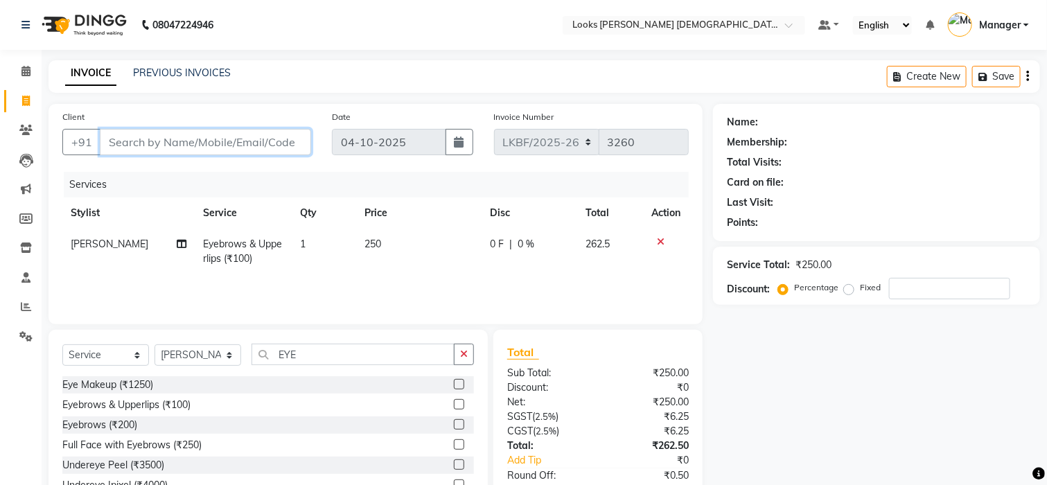
click at [185, 137] on input "Client" at bounding box center [205, 142] width 211 height 26
click at [228, 144] on input "Client" at bounding box center [205, 142] width 211 height 26
type input "9"
type input "0"
type input "9910797425"
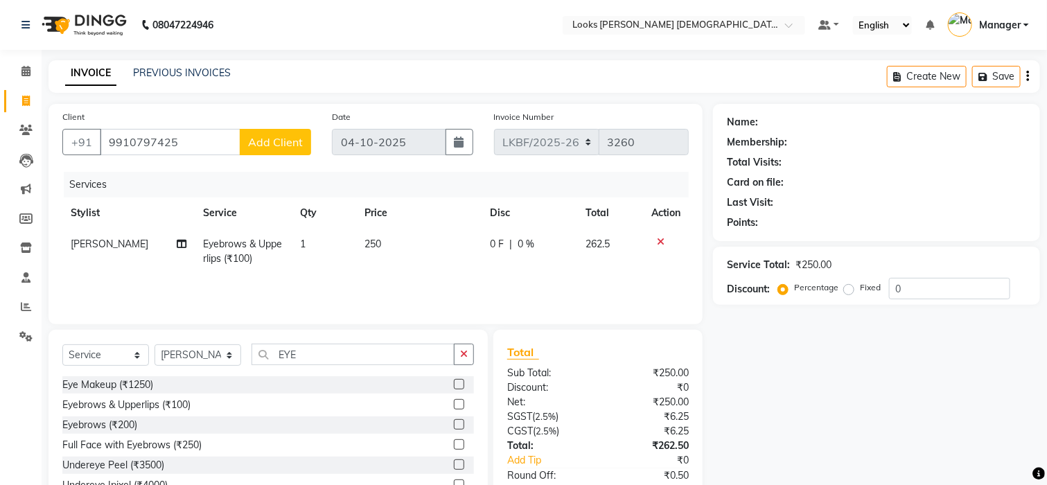
click at [285, 149] on button "Add Client" at bounding box center [275, 142] width 71 height 26
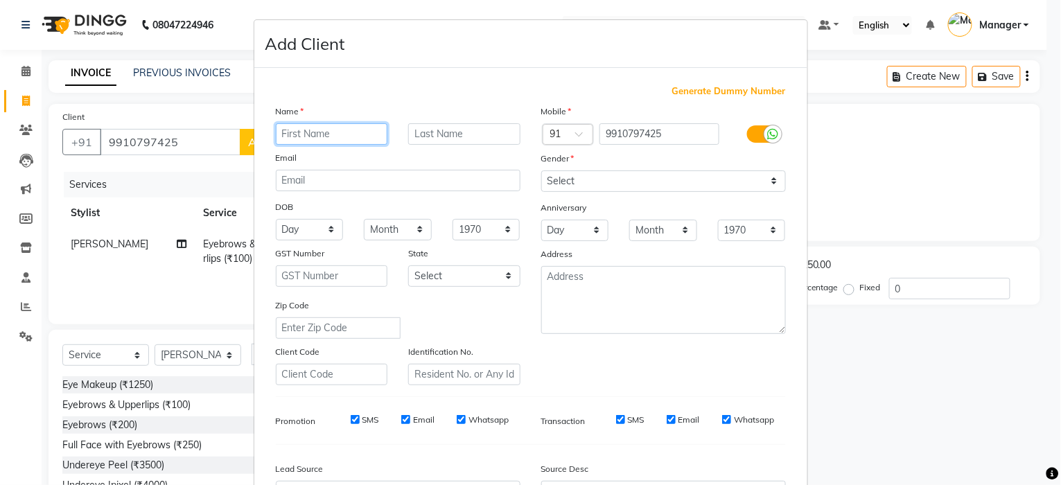
paste input "VARSHA"
type input "VARSHA"
click at [435, 140] on input "text" at bounding box center [464, 133] width 112 height 21
type input "K"
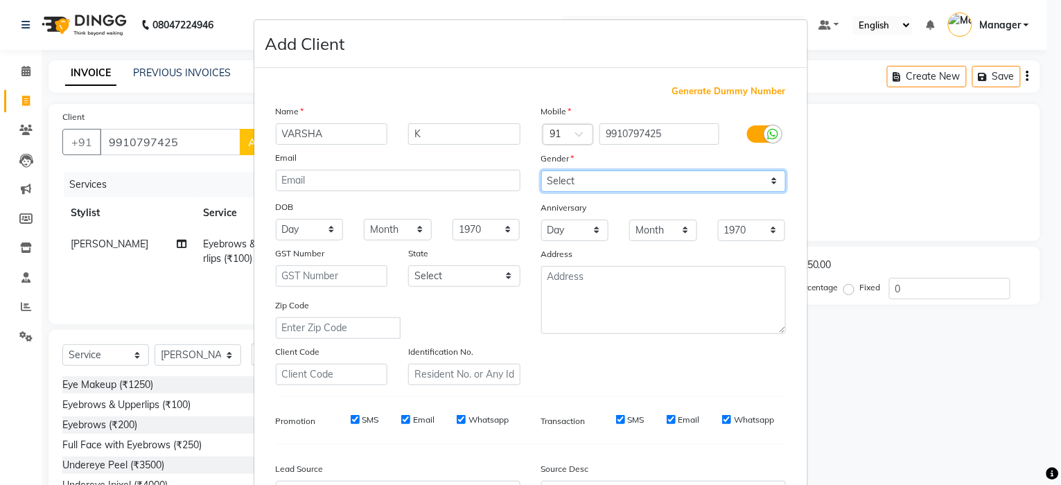
click at [588, 182] on select "Select [DEMOGRAPHIC_DATA] [DEMOGRAPHIC_DATA] Other Prefer Not To Say" at bounding box center [663, 181] width 245 height 21
select select "[DEMOGRAPHIC_DATA]"
click at [541, 171] on select "Select [DEMOGRAPHIC_DATA] [DEMOGRAPHIC_DATA] Other Prefer Not To Say" at bounding box center [663, 181] width 245 height 21
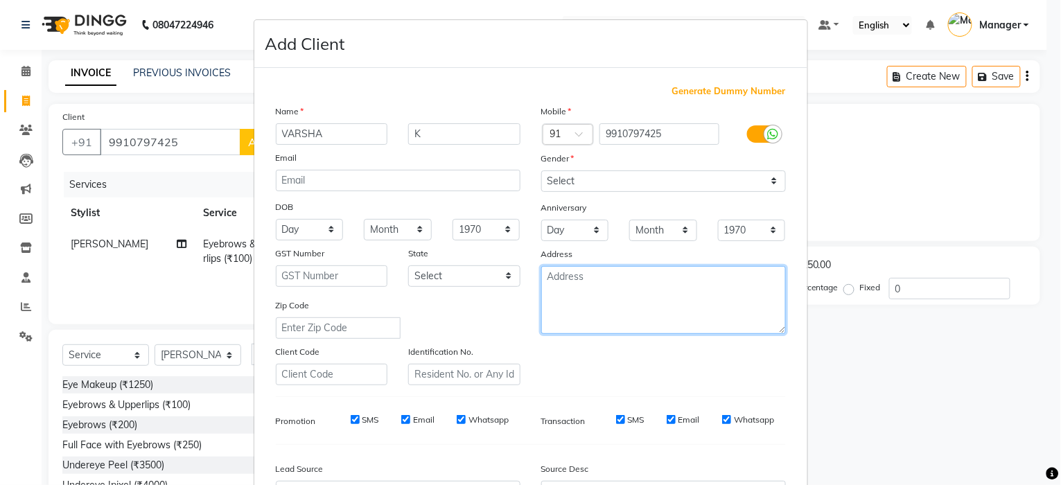
click at [566, 277] on textarea at bounding box center [663, 300] width 245 height 68
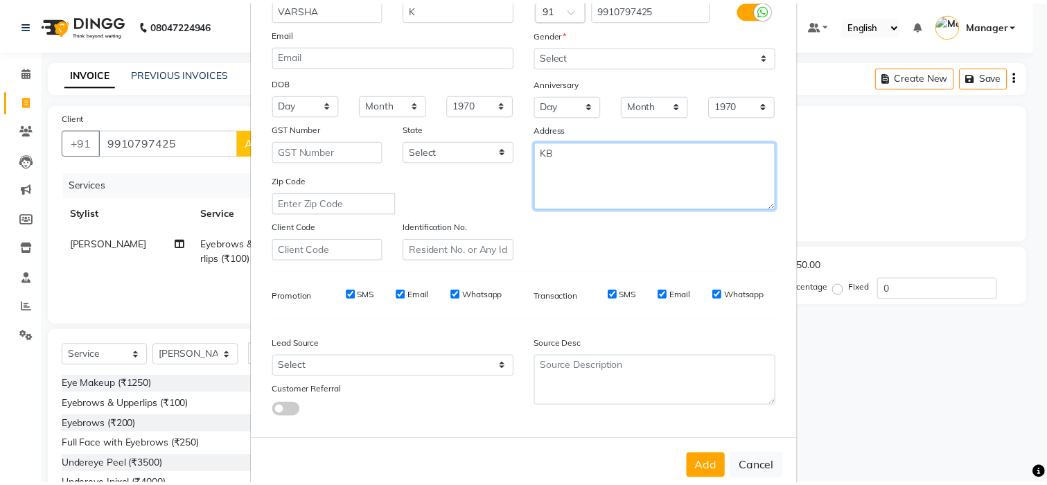
scroll to position [156, 0]
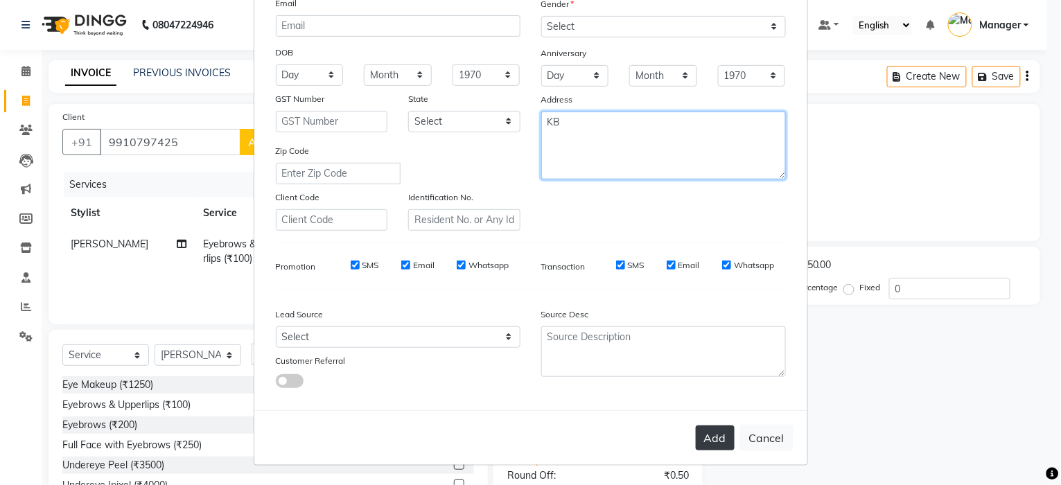
type textarea "KB"
click at [704, 444] on button "Add" at bounding box center [715, 438] width 39 height 25
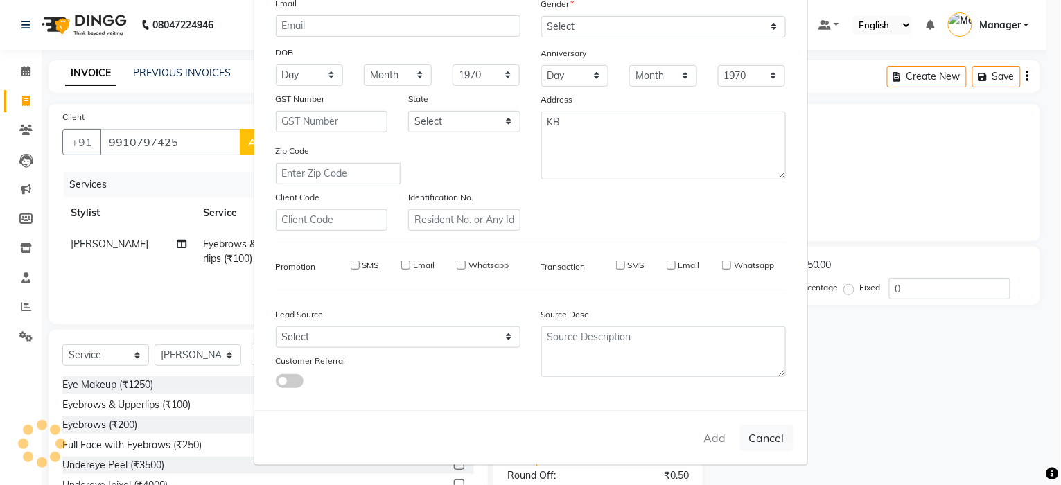
select select
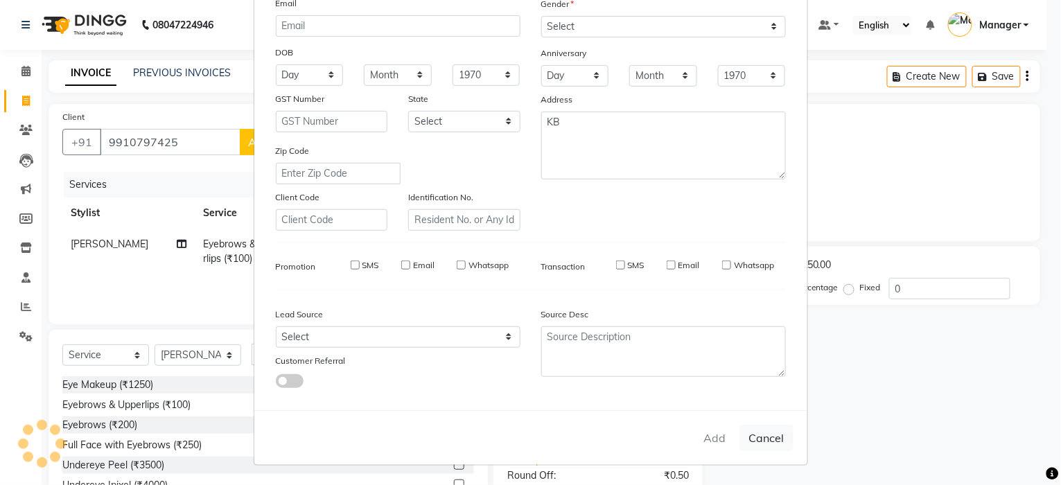
select select
checkbox input "false"
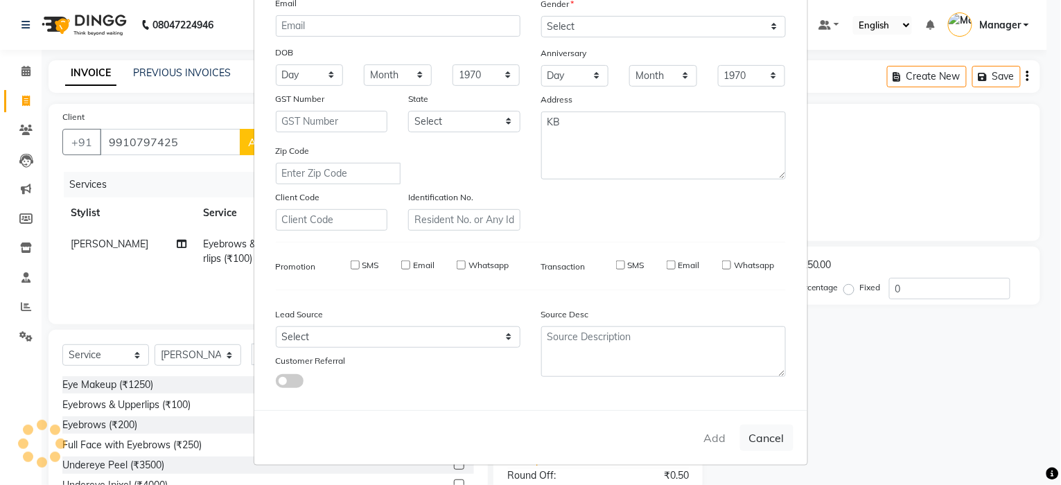
checkbox input "false"
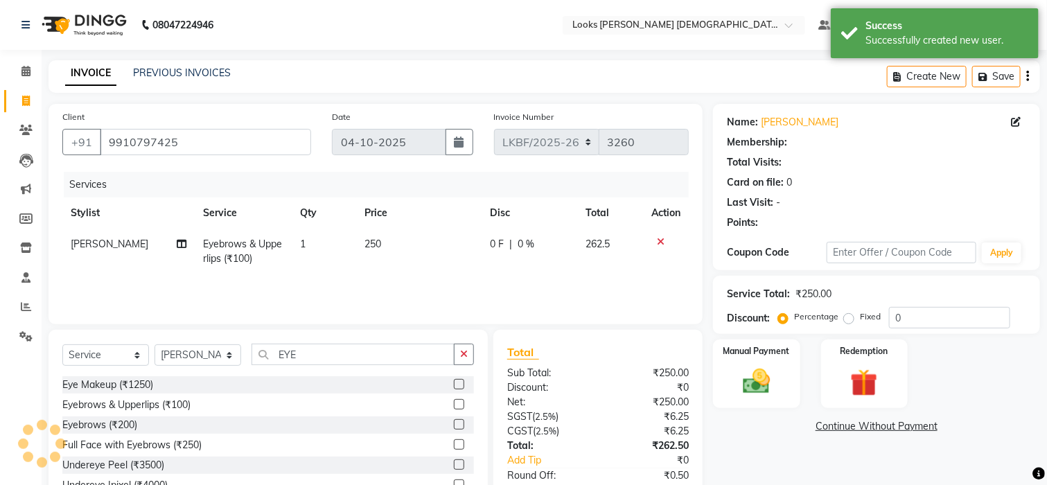
select select "1: Object"
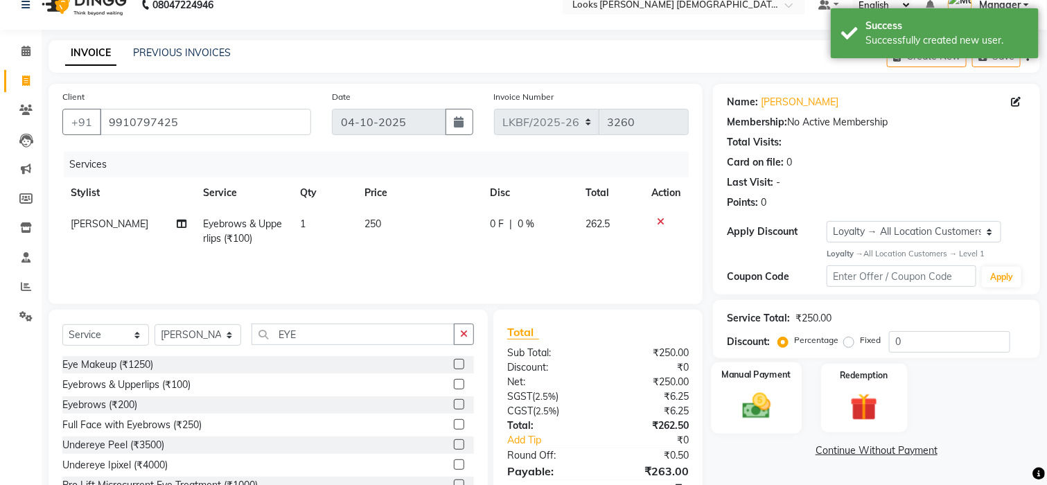
scroll to position [84, 0]
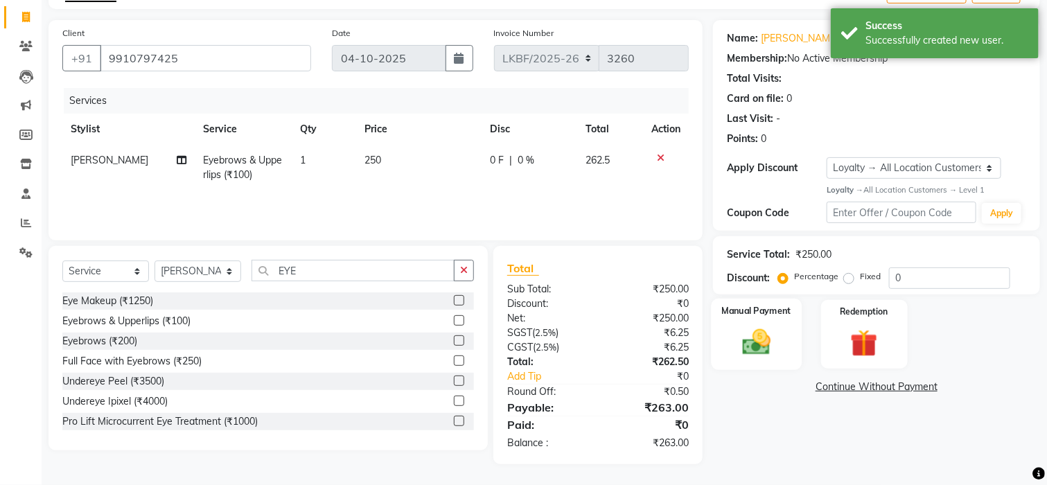
click at [755, 334] on img at bounding box center [756, 342] width 46 height 33
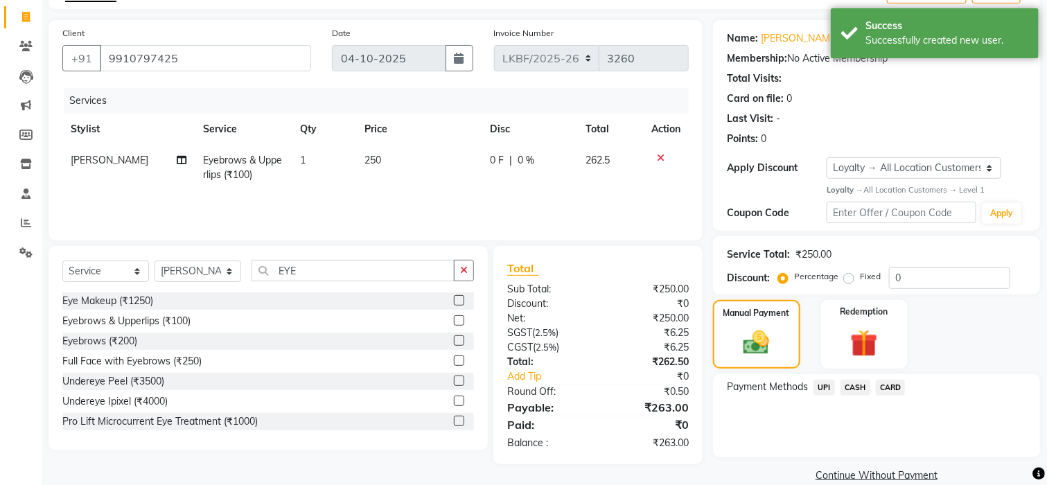
click at [824, 384] on span "UPI" at bounding box center [824, 388] width 21 height 16
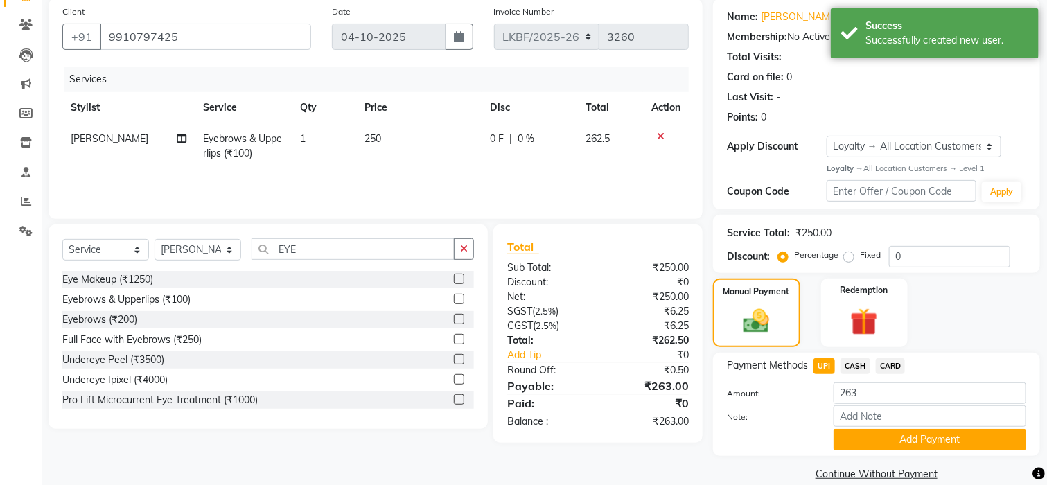
scroll to position [125, 0]
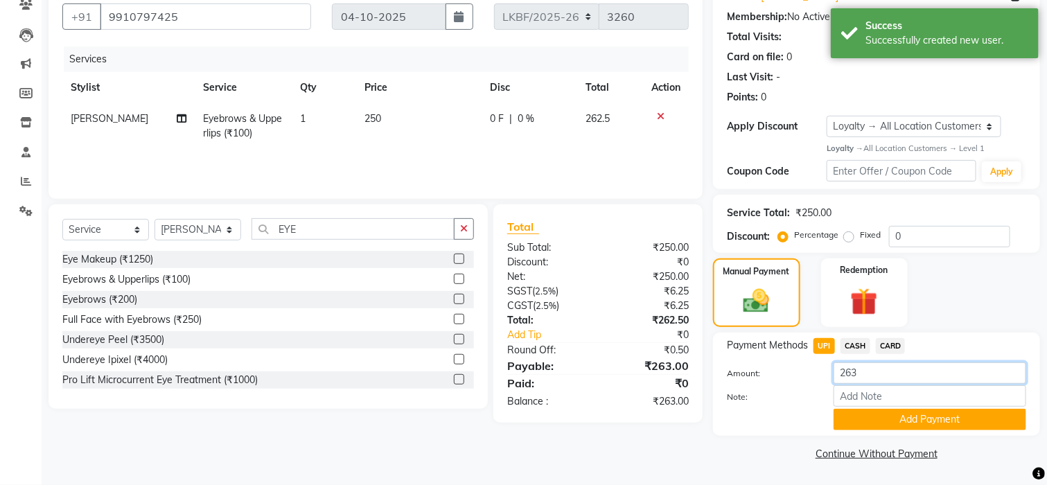
click at [873, 376] on input "263" at bounding box center [930, 372] width 193 height 21
type input "260"
click at [868, 419] on button "Add Payment" at bounding box center [930, 419] width 193 height 21
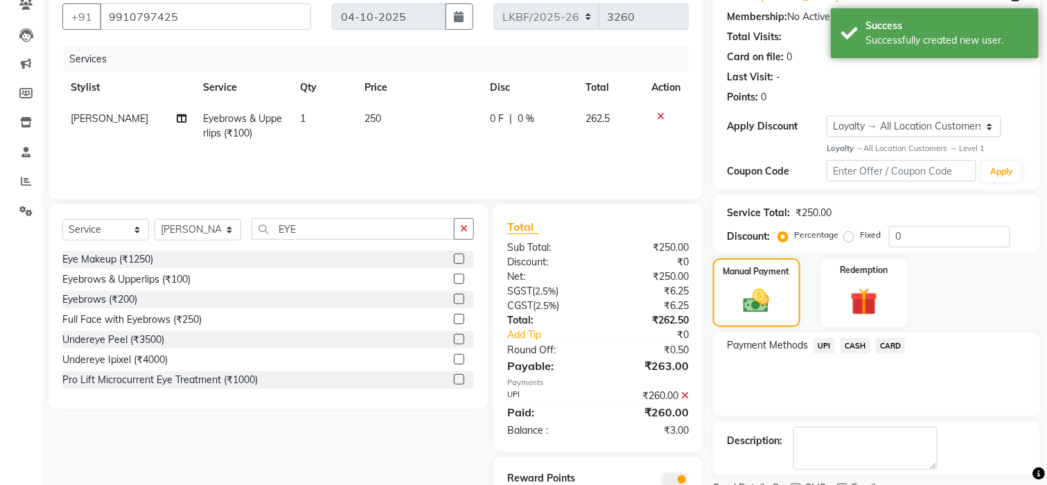
click at [372, 117] on span "250" at bounding box center [373, 118] width 17 height 12
select select "87726"
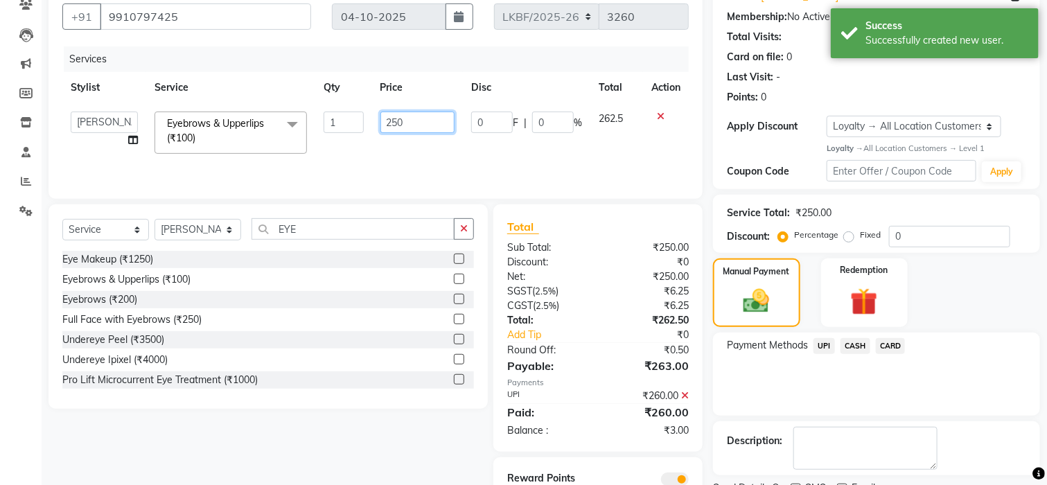
click at [411, 123] on input "250" at bounding box center [418, 122] width 75 height 21
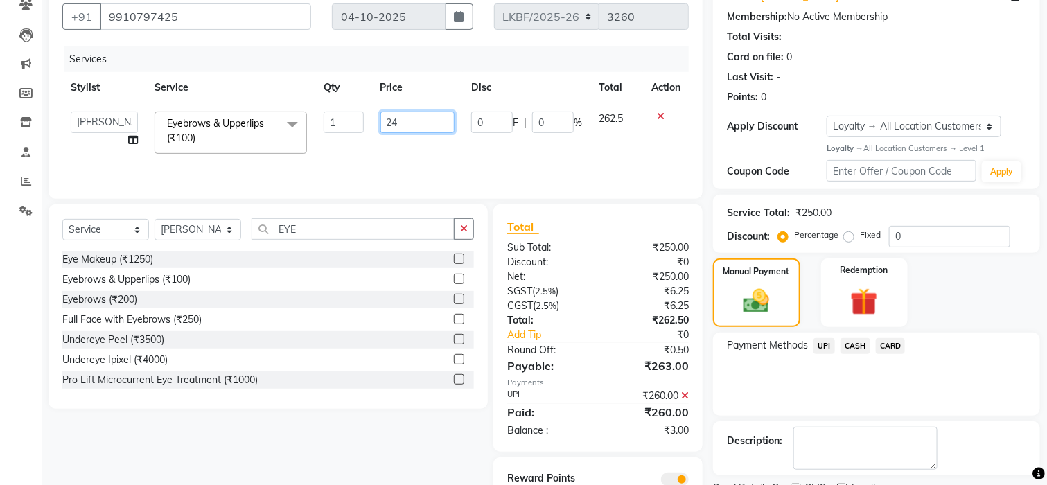
type input "248"
click at [414, 141] on td "248" at bounding box center [417, 132] width 91 height 59
select select "87726"
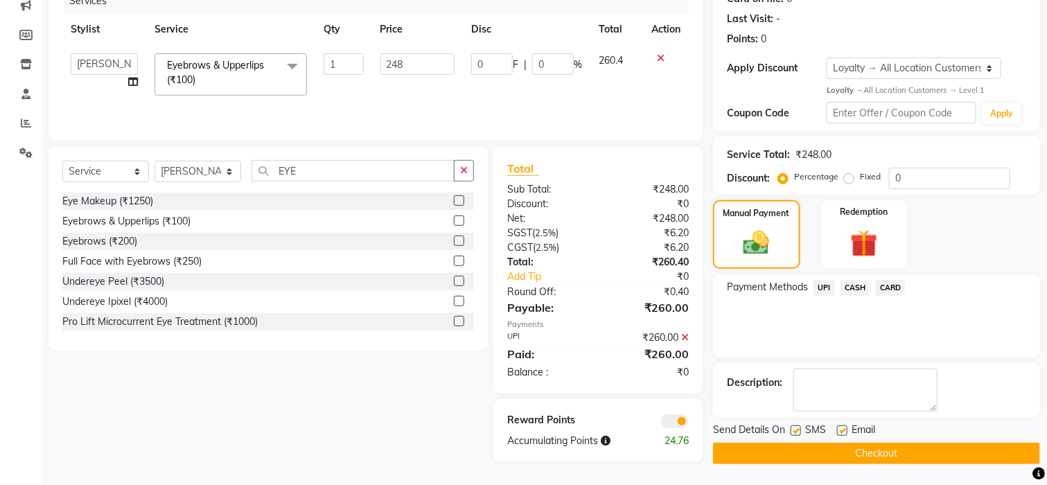
click at [851, 283] on span "CASH" at bounding box center [856, 288] width 30 height 16
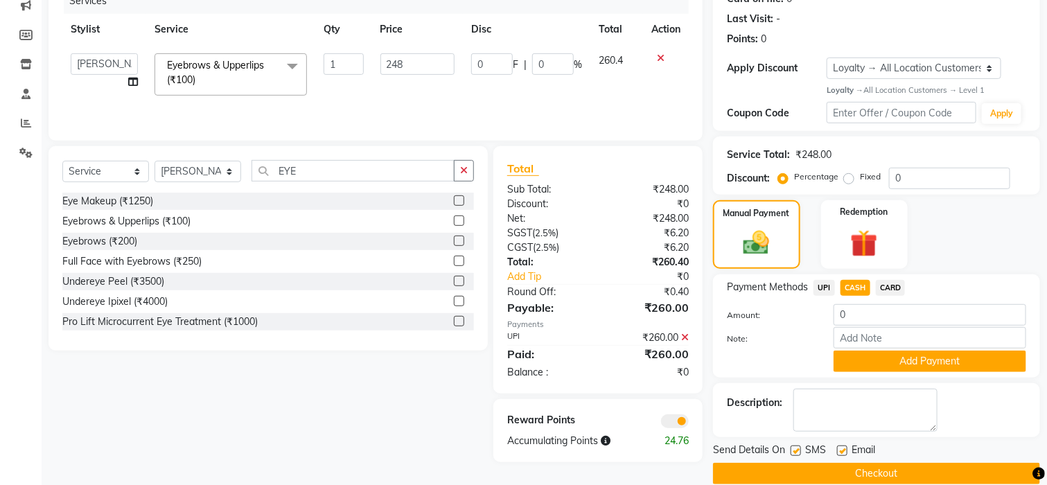
click at [686, 340] on icon at bounding box center [685, 338] width 8 height 10
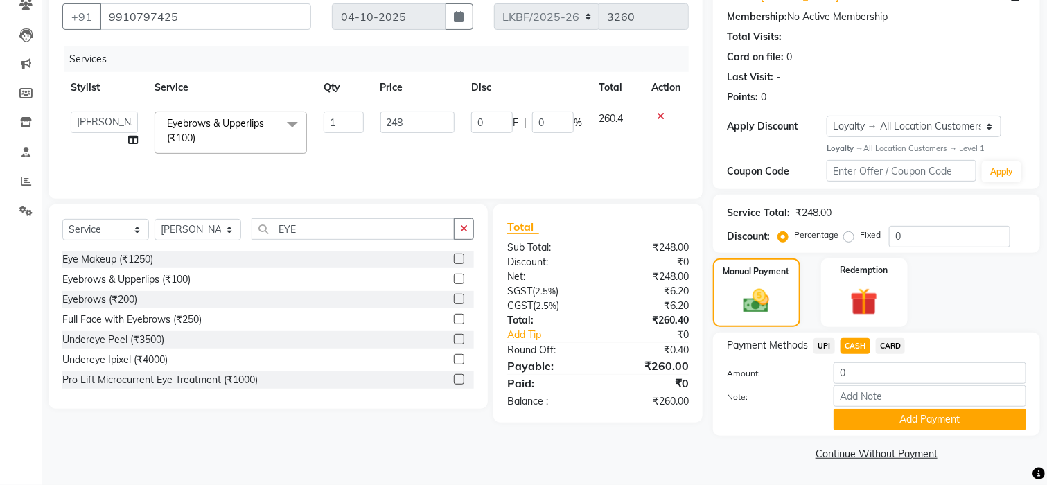
click at [824, 343] on span "UPI" at bounding box center [824, 346] width 21 height 16
type input "260"
click at [857, 343] on span "CASH" at bounding box center [856, 346] width 30 height 16
click at [823, 347] on span "UPI" at bounding box center [824, 346] width 21 height 16
click at [855, 347] on span "CASH" at bounding box center [856, 346] width 30 height 16
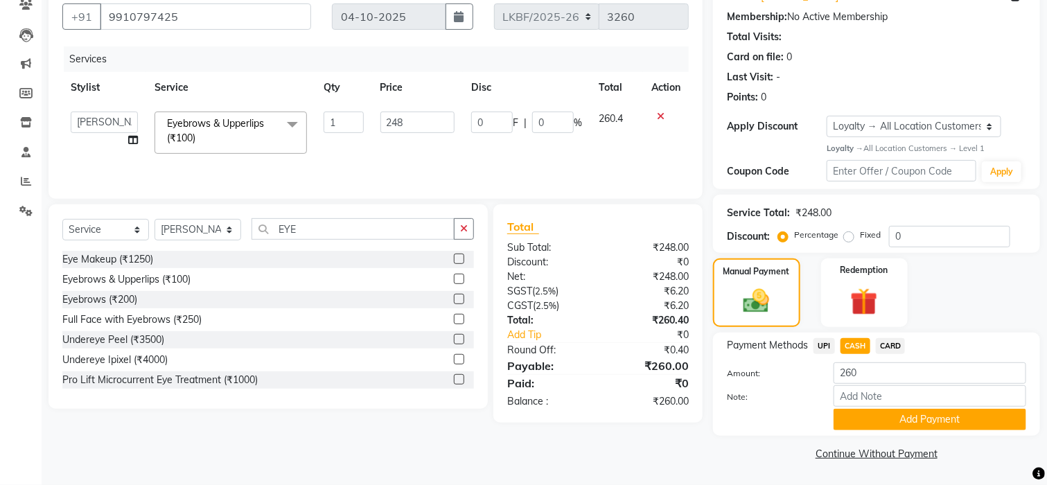
click at [822, 345] on span "UPI" at bounding box center [824, 346] width 21 height 16
click at [878, 414] on button "Add Payment" at bounding box center [930, 419] width 193 height 21
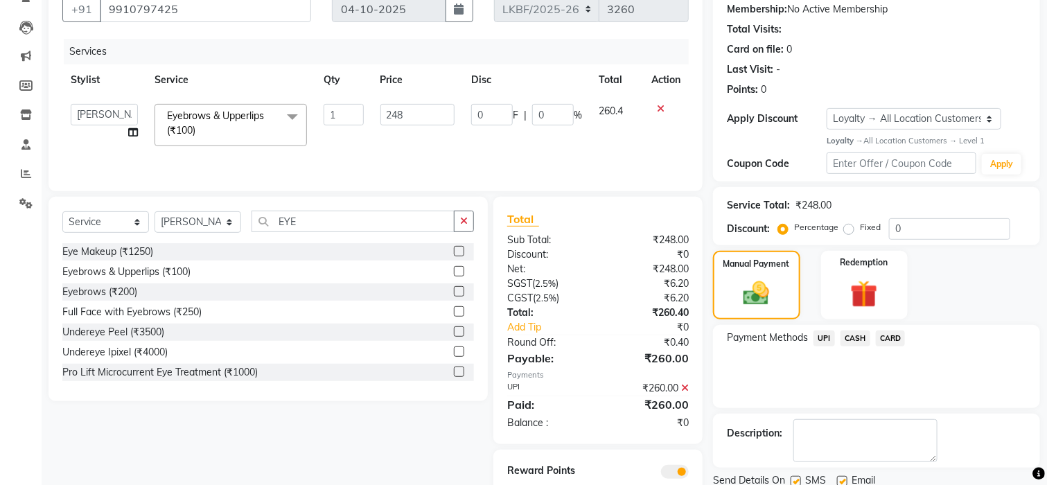
scroll to position [184, 0]
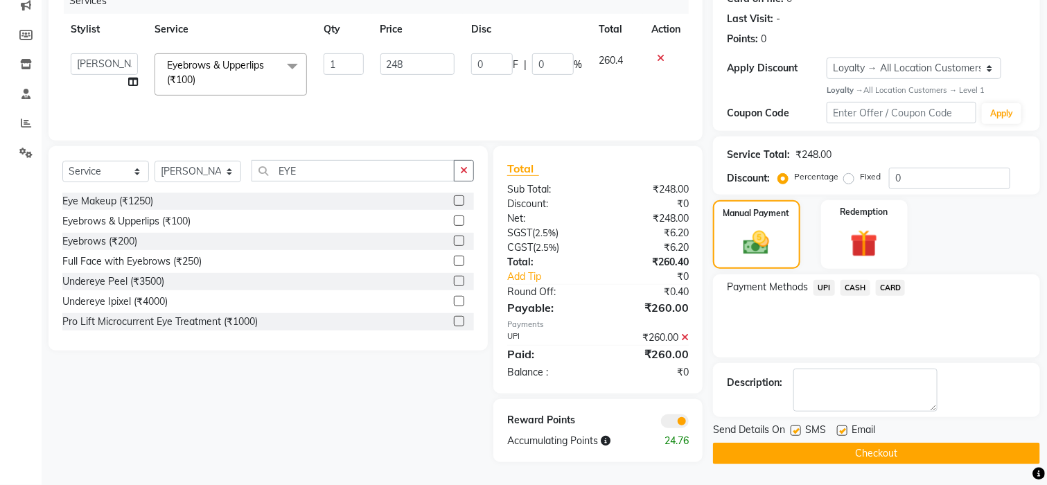
click at [848, 450] on button "Checkout" at bounding box center [876, 453] width 327 height 21
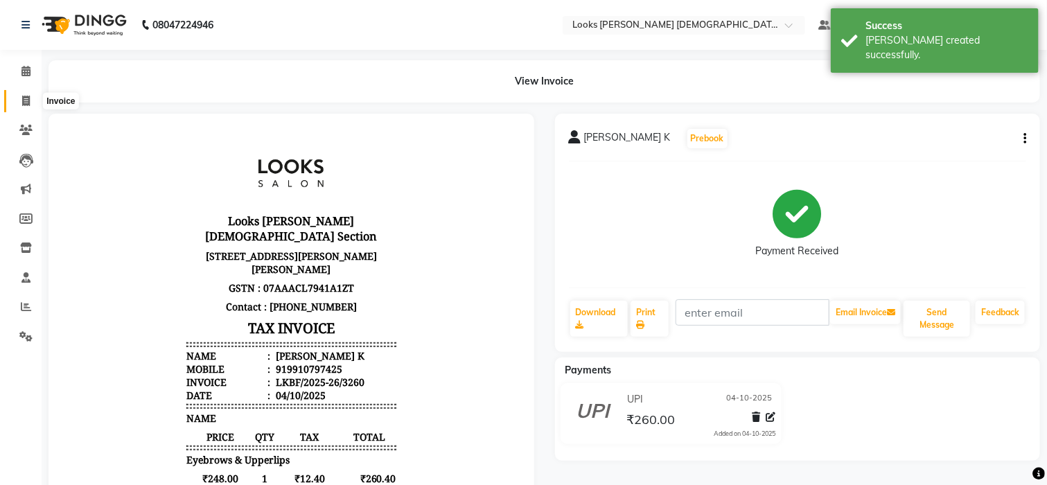
click at [29, 105] on span at bounding box center [26, 102] width 24 height 16
select select "service"
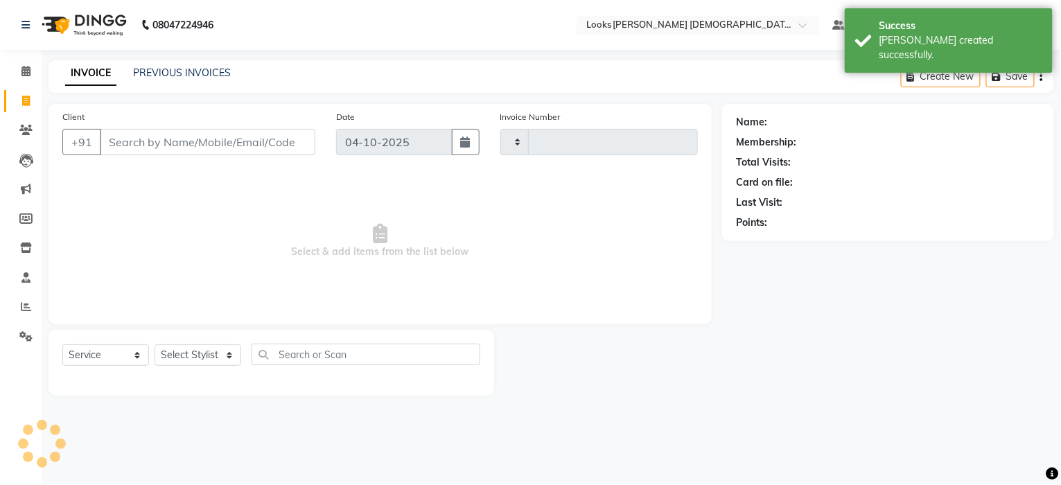
type input "3261"
select select "8706"
click at [184, 356] on select "Select Stylist Aena [PERSON_NAME] [PERSON_NAME] [PERSON_NAME] Counter_Sales [PE…" at bounding box center [198, 354] width 87 height 21
select select "87727"
click at [155, 345] on select "Select Stylist Aena [PERSON_NAME] [PERSON_NAME] [PERSON_NAME] Counter_Sales [PE…" at bounding box center [198, 354] width 87 height 21
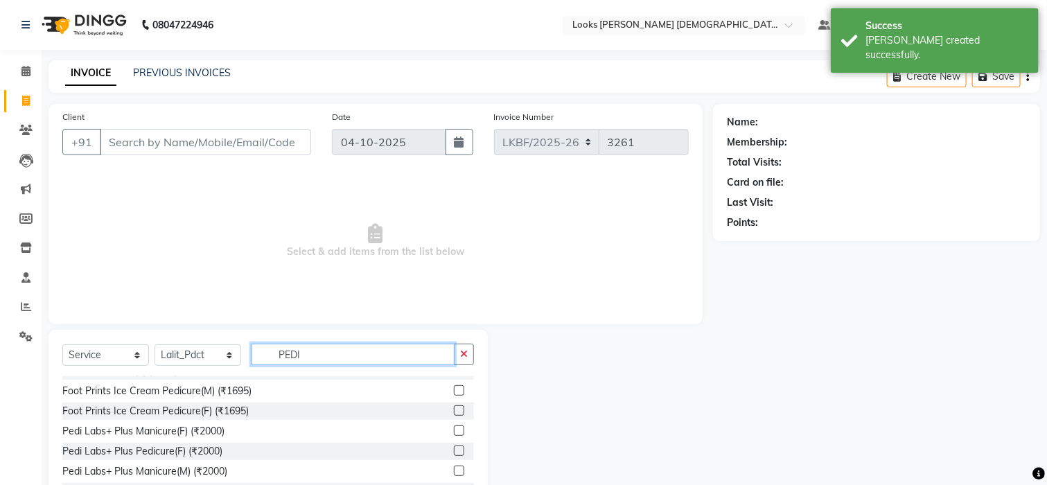
scroll to position [184, 0]
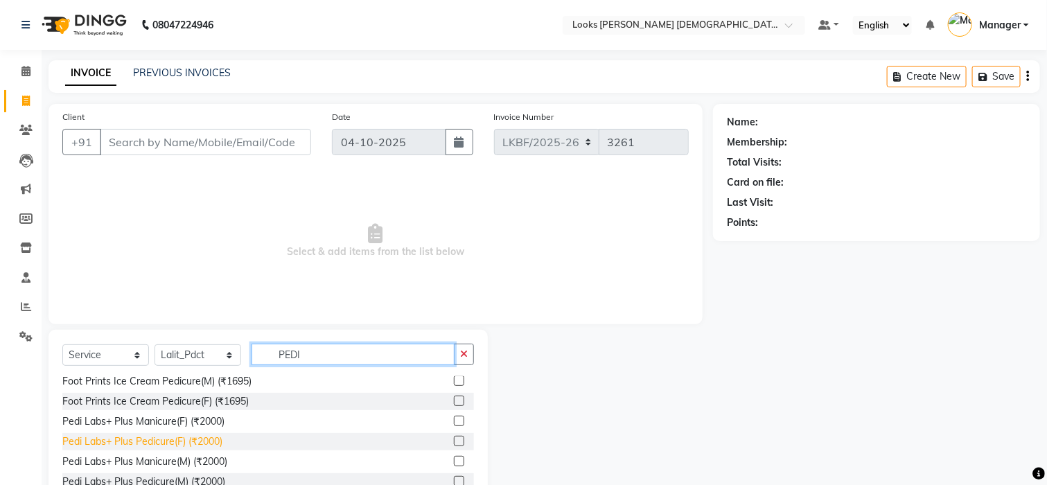
type input "PEDI"
click at [203, 443] on div "Pedi Labs+ Plus Pedicure(F) (₹2000)" at bounding box center [142, 442] width 160 height 15
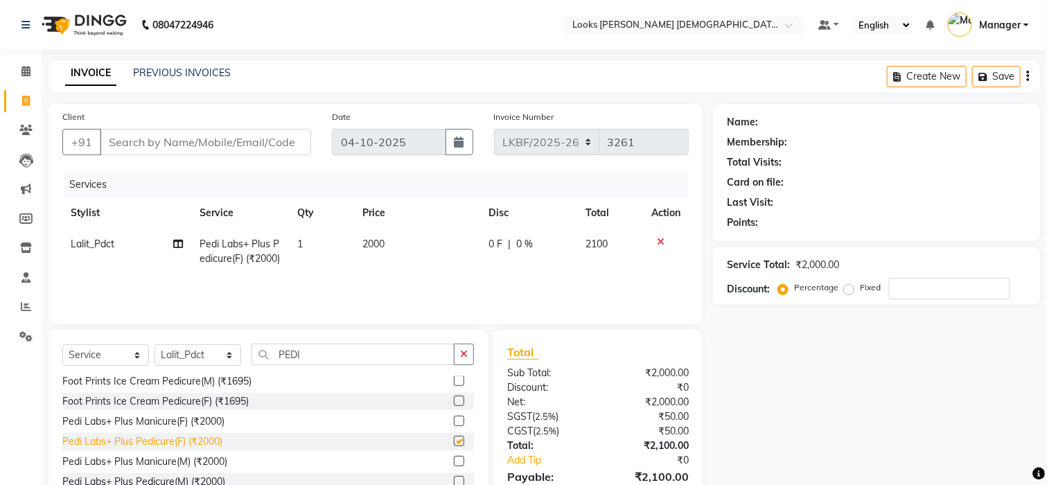
checkbox input "false"
click at [462, 358] on icon "button" at bounding box center [464, 354] width 8 height 10
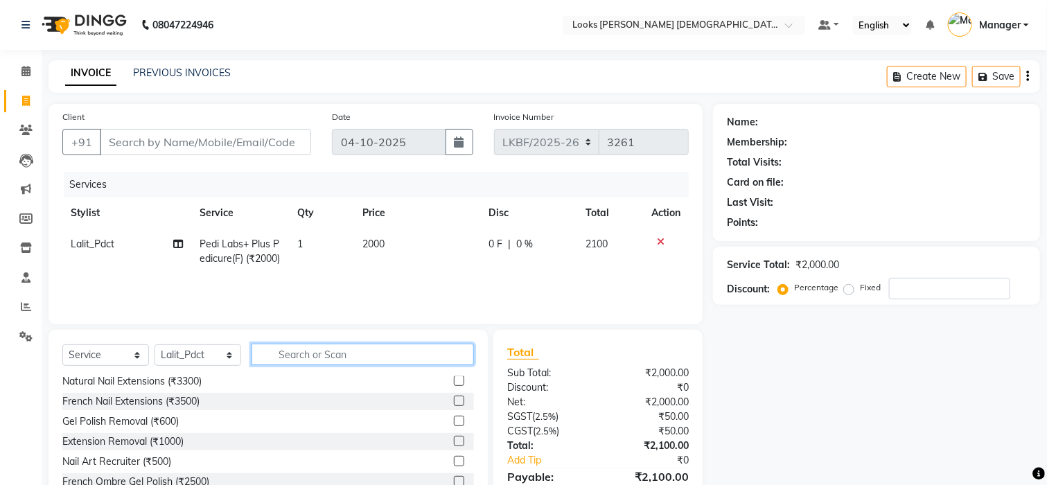
click at [386, 361] on input "text" at bounding box center [363, 354] width 222 height 21
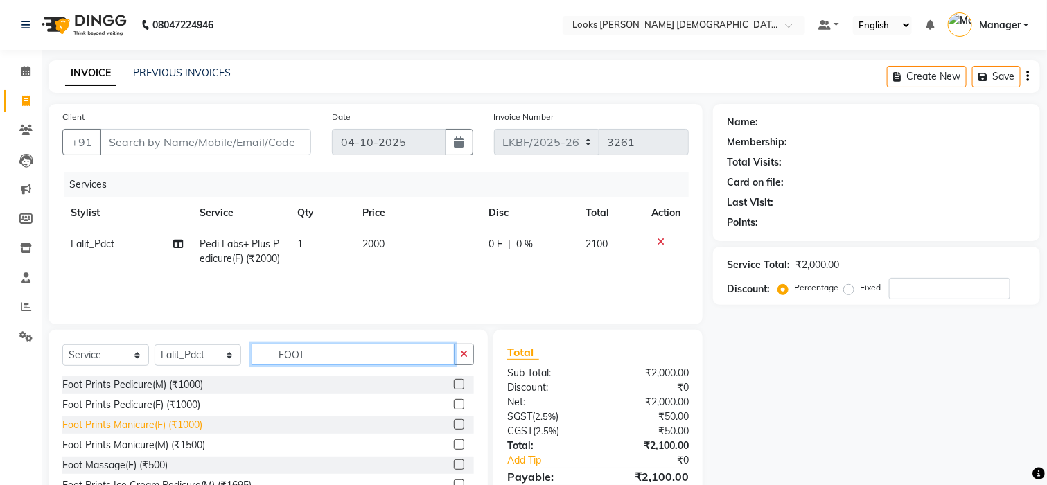
type input "FOOT"
click at [139, 427] on div "Foot Prints Manicure(F) (₹1000)" at bounding box center [132, 425] width 140 height 15
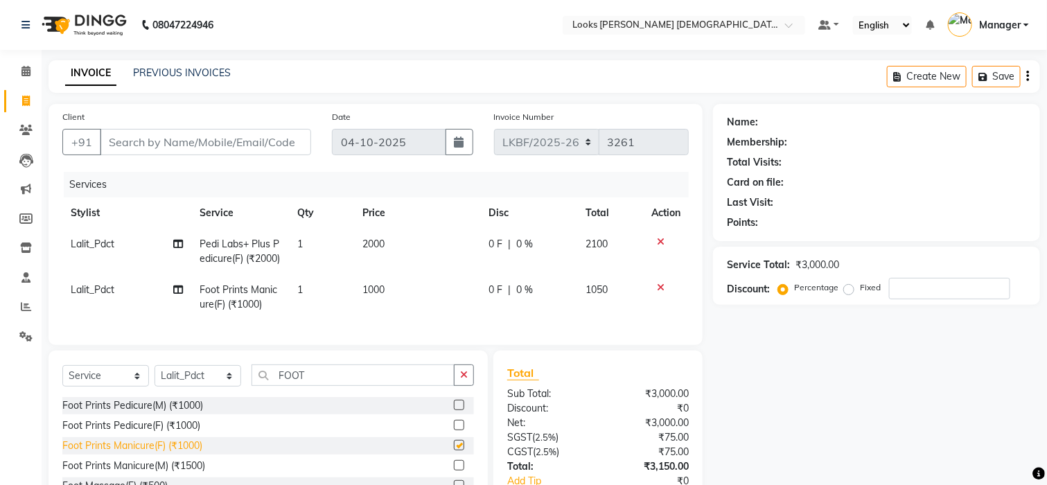
checkbox input "false"
click at [470, 386] on button "button" at bounding box center [464, 375] width 20 height 21
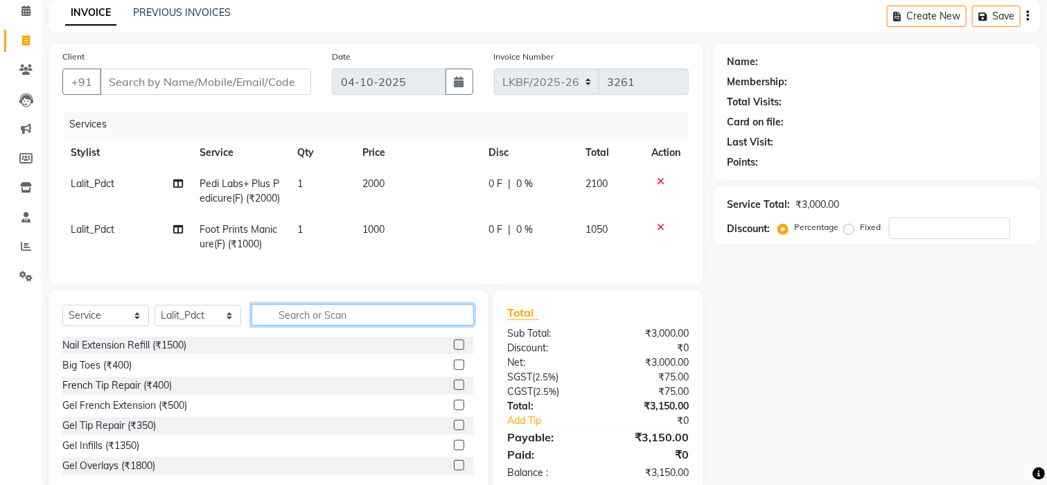
scroll to position [92, 0]
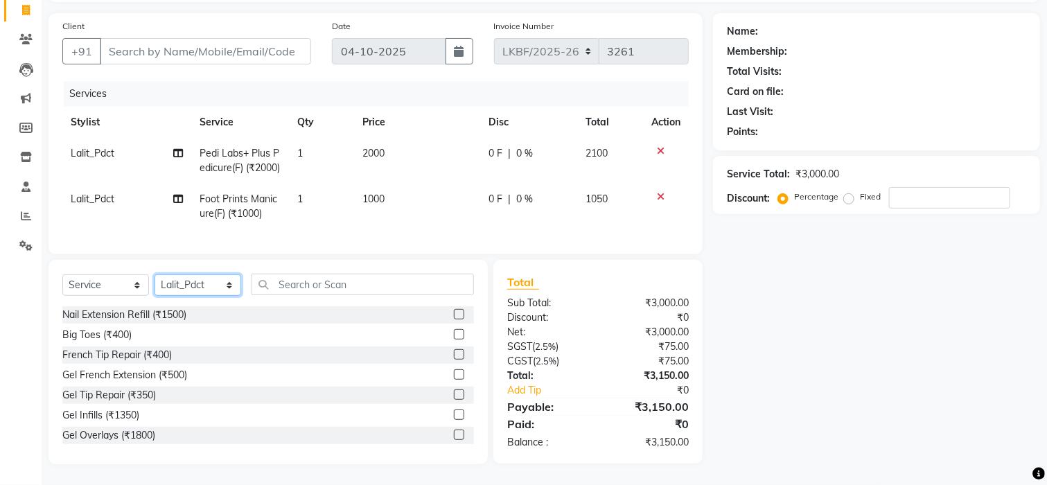
click at [215, 296] on select "Select Stylist Aena Ahad Ahsan Amrin Arvind_asst Bijender Counter_Sales Dharmav…" at bounding box center [198, 284] width 87 height 21
select select "87730"
click at [155, 296] on select "Select Stylist Aena Ahad Ahsan Amrin Arvind_asst Bijender Counter_Sales Dharmav…" at bounding box center [198, 284] width 87 height 21
click at [280, 295] on input "text" at bounding box center [363, 284] width 222 height 21
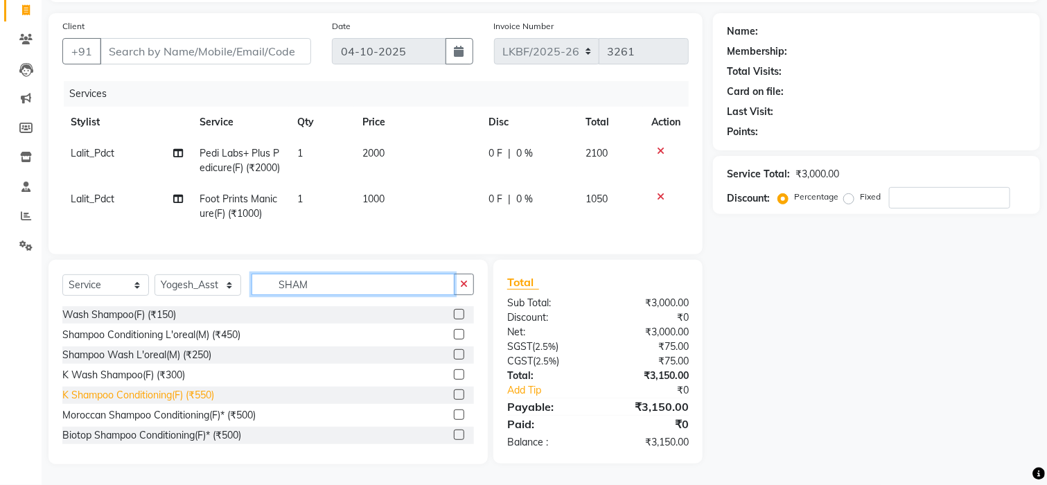
type input "SHAM"
click at [163, 403] on div "K Shampoo Conditioning(F) (₹550)" at bounding box center [138, 395] width 152 height 15
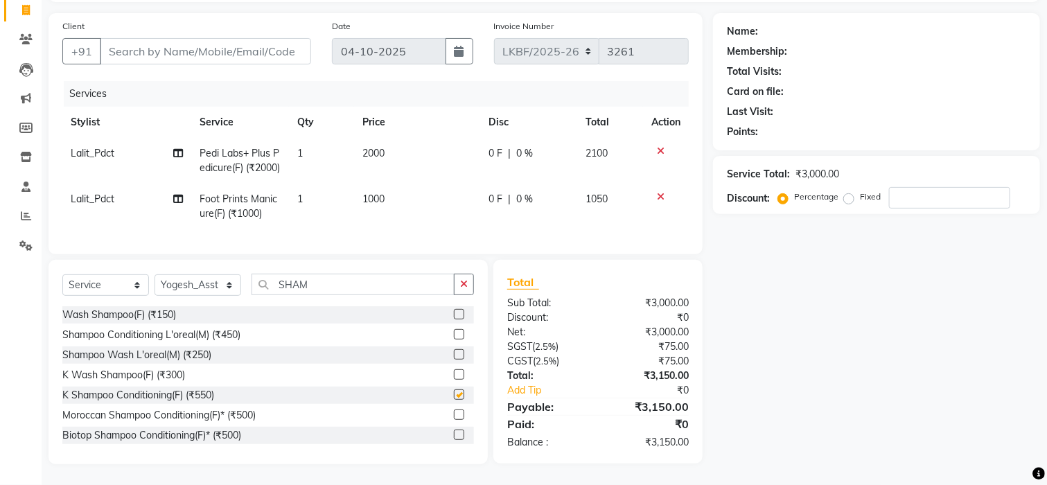
checkbox input "false"
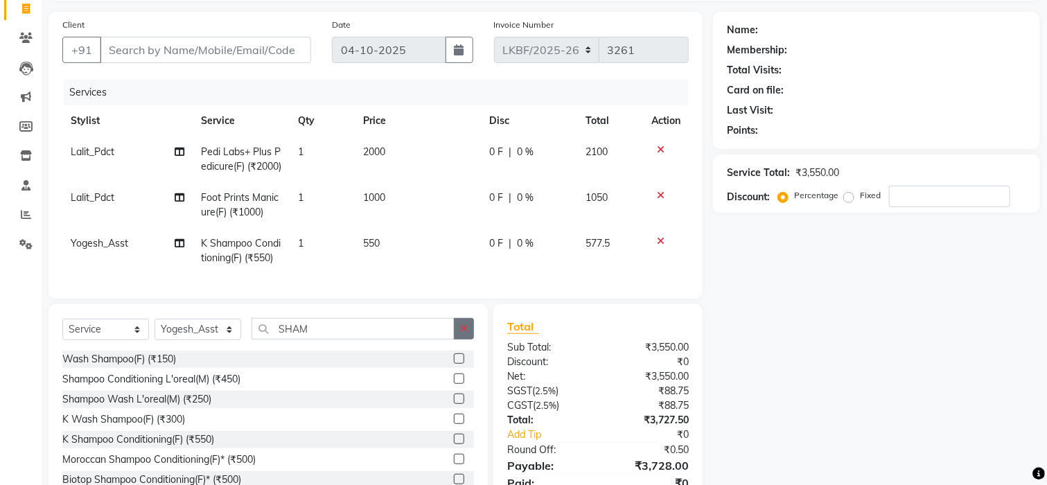
click at [467, 340] on button "button" at bounding box center [464, 328] width 20 height 21
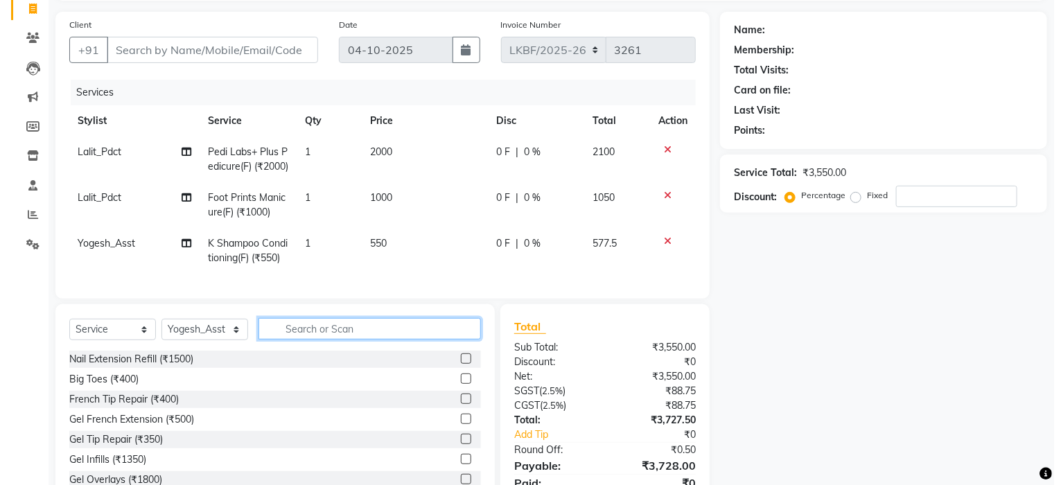
scroll to position [0, 0]
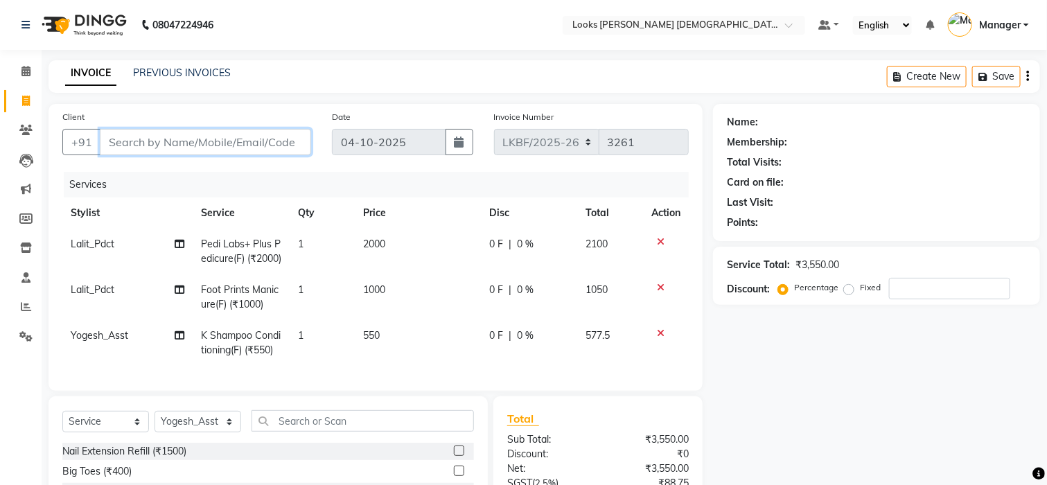
click at [189, 146] on input "Client" at bounding box center [205, 142] width 211 height 26
type input "9"
type input "0"
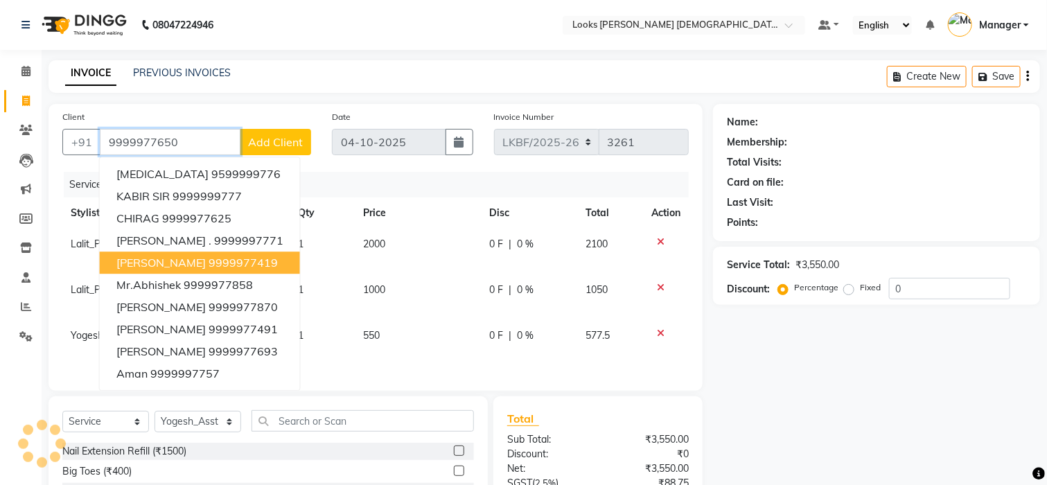
type input "9999977650"
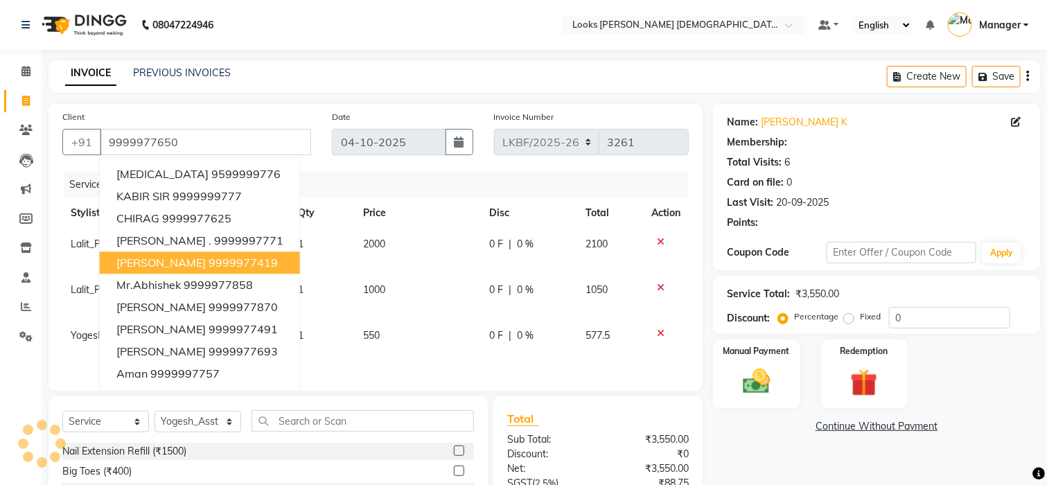
select select "1: Object"
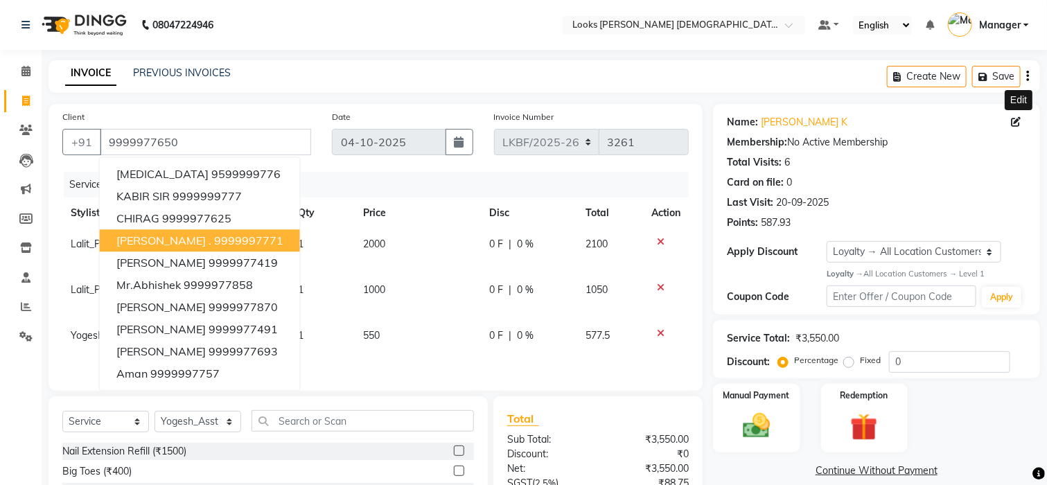
click at [1016, 126] on icon at bounding box center [1016, 122] width 10 height 10
select select "female"
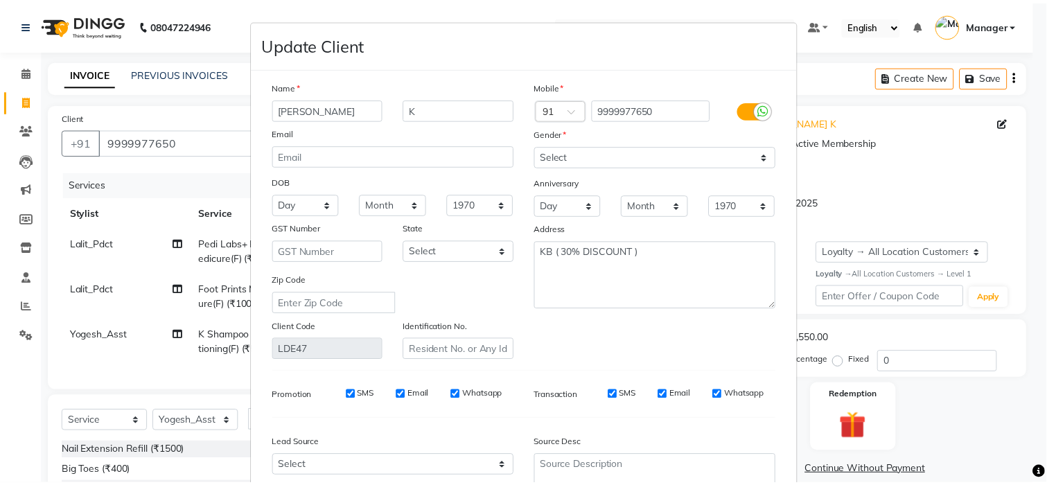
scroll to position [131, 0]
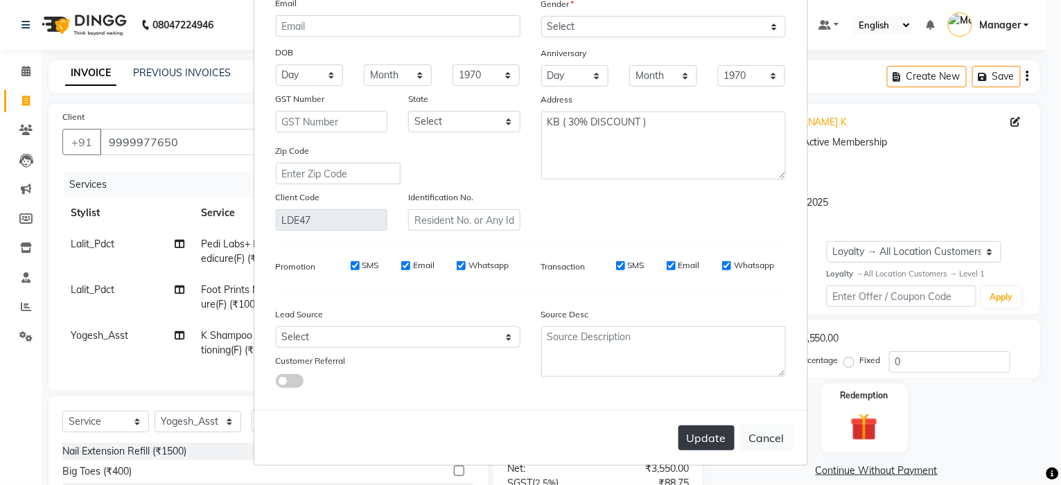
click at [707, 432] on button "Update" at bounding box center [707, 438] width 56 height 25
select select
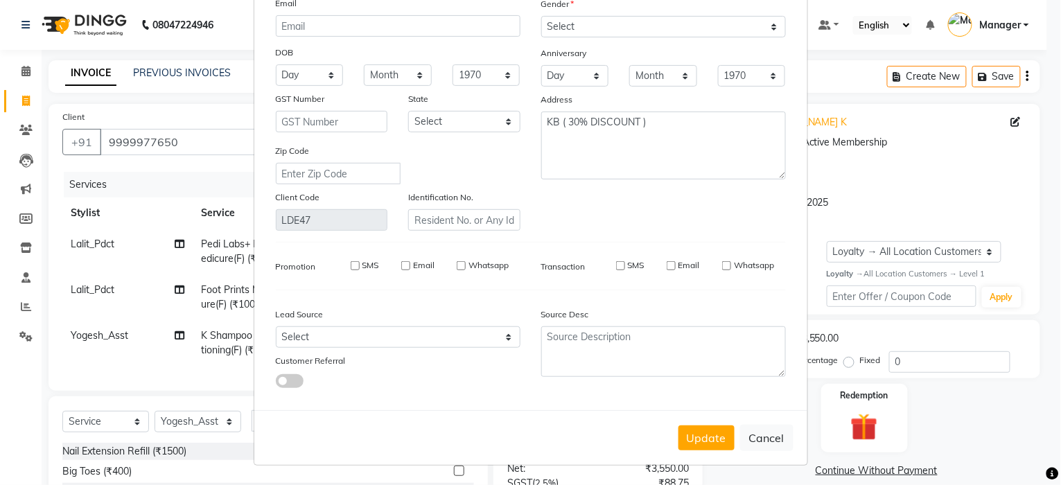
select select
checkbox input "false"
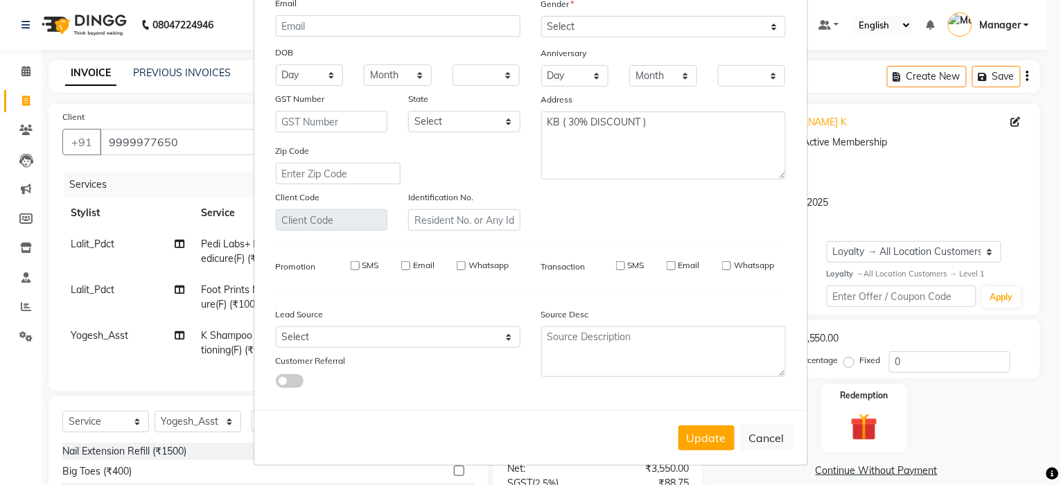
checkbox input "false"
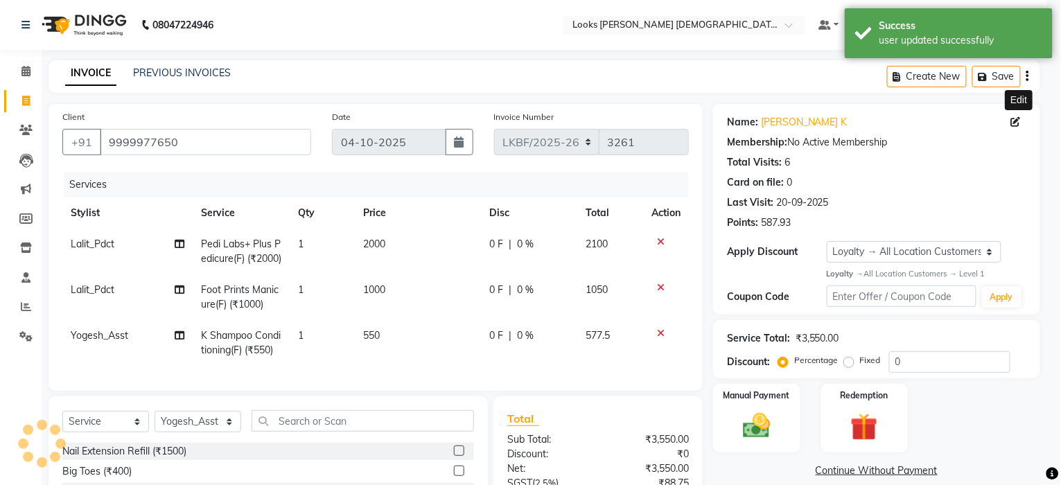
select select "1: Object"
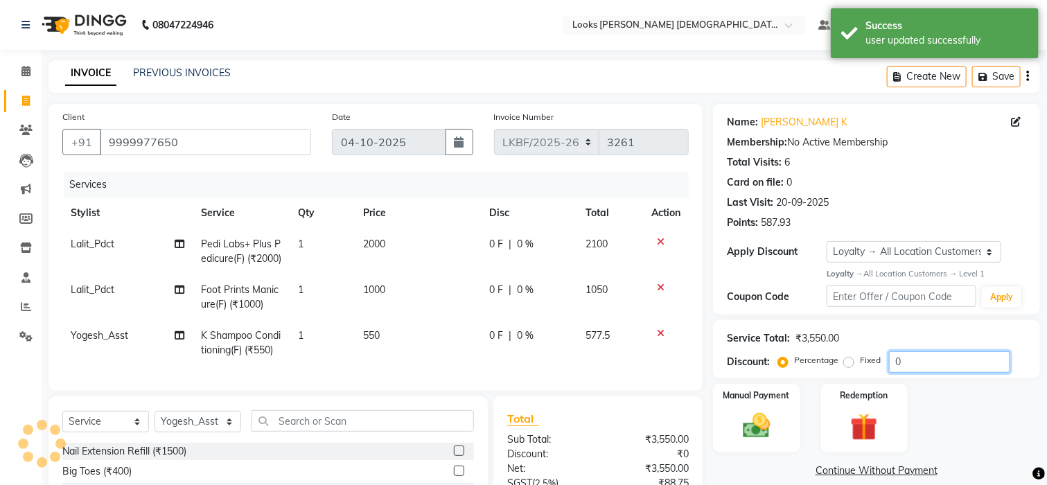
click at [927, 353] on input "0" at bounding box center [949, 361] width 121 height 21
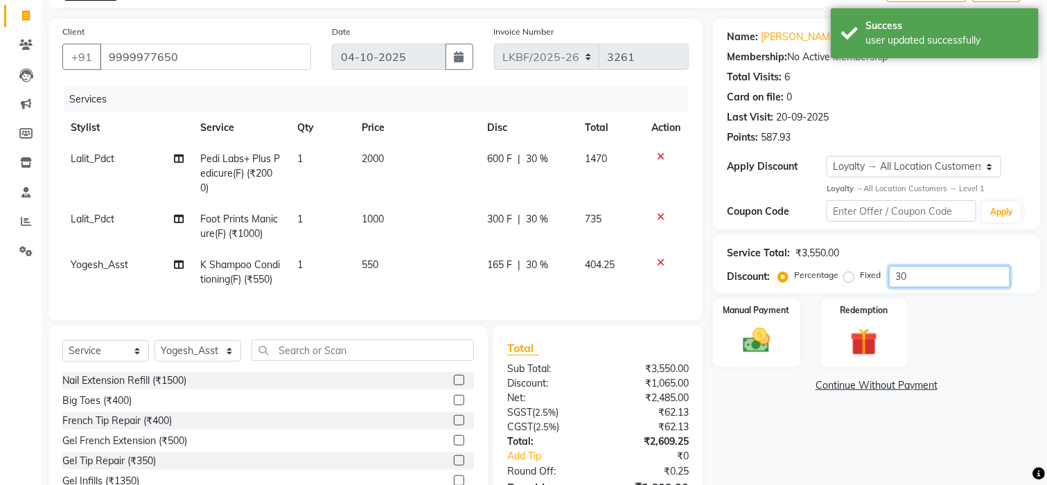
scroll to position [179, 0]
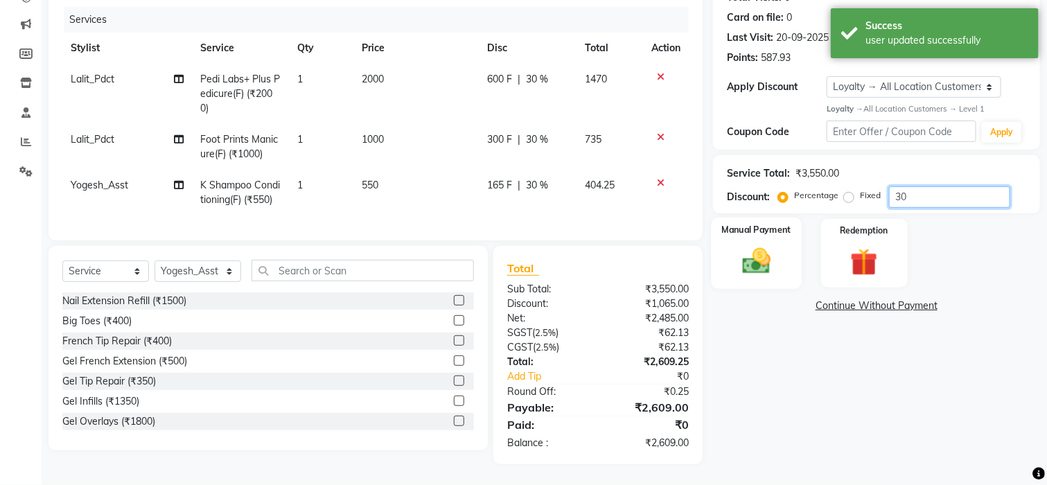
type input "30"
click at [763, 262] on img at bounding box center [756, 261] width 46 height 33
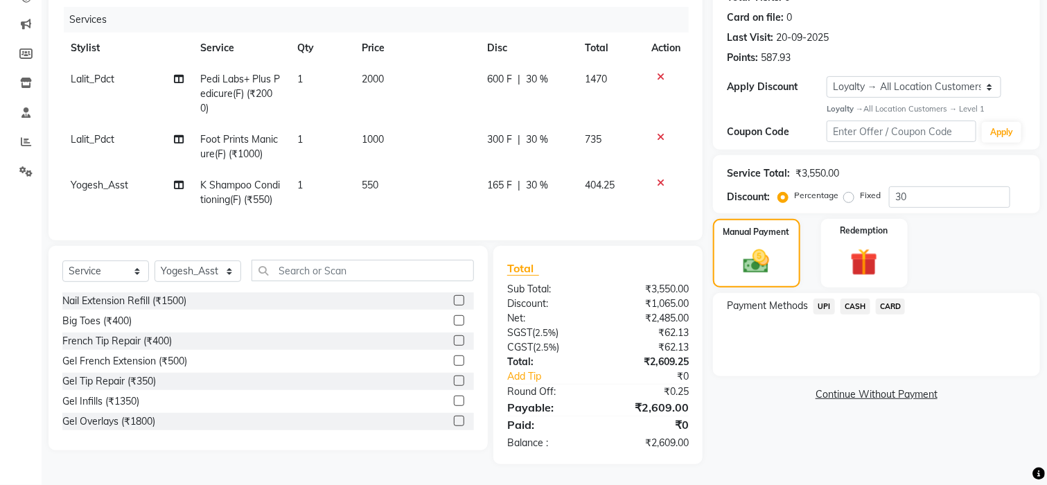
click at [812, 316] on div "Payment Methods UPI CASH CARD" at bounding box center [876, 334] width 327 height 83
click at [864, 299] on span "CASH" at bounding box center [856, 307] width 30 height 16
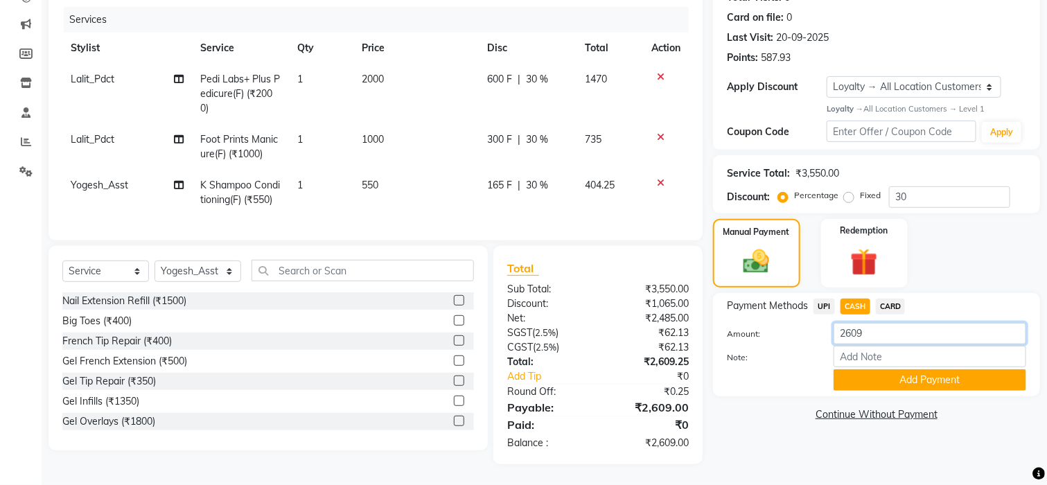
click at [875, 323] on input "2609" at bounding box center [930, 333] width 193 height 21
click at [923, 370] on button "Add Payment" at bounding box center [930, 379] width 193 height 21
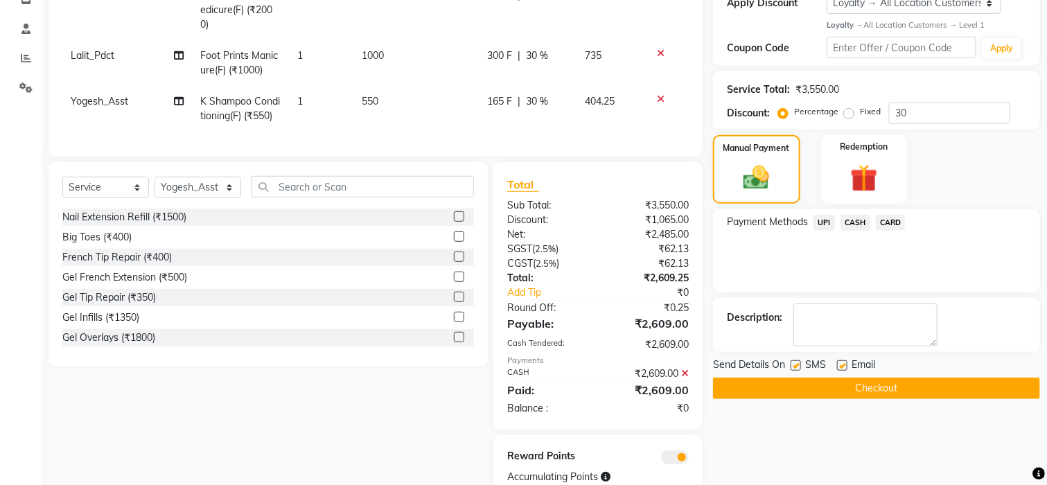
scroll to position [311, 0]
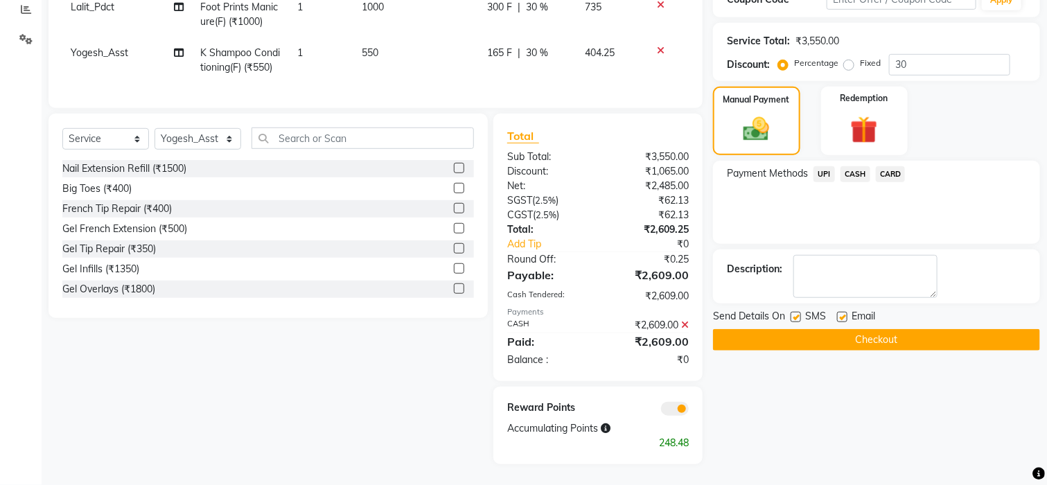
click at [868, 333] on button "Checkout" at bounding box center [876, 339] width 327 height 21
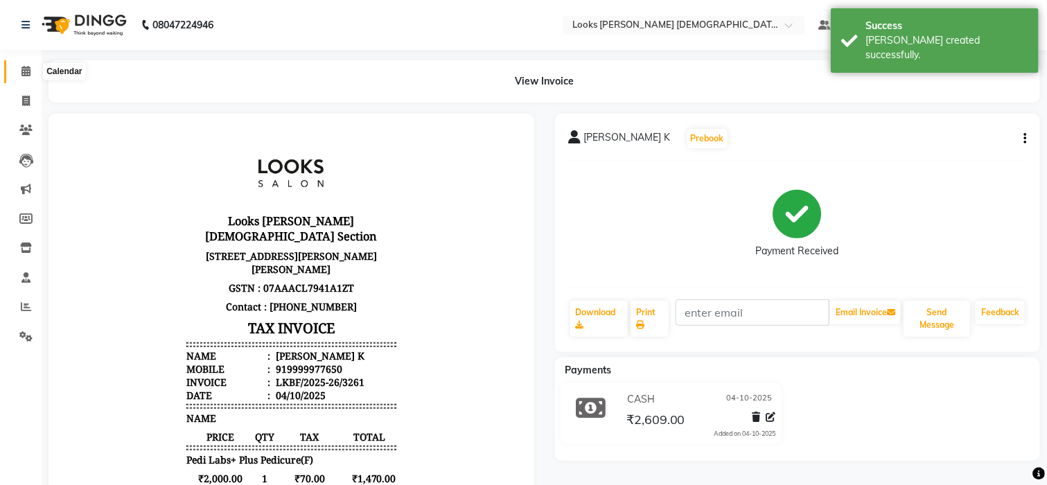
click at [17, 75] on span at bounding box center [26, 72] width 24 height 16
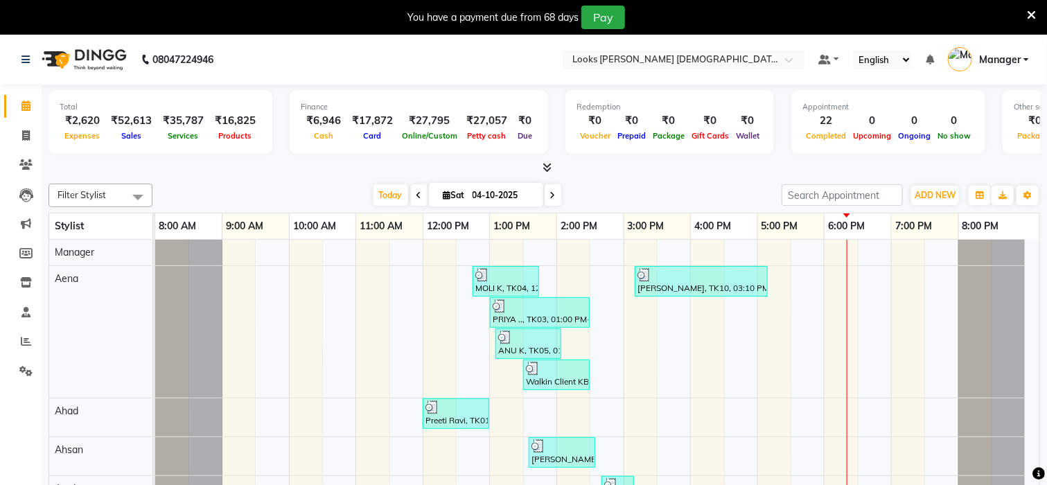
click at [1028, 12] on icon at bounding box center [1031, 15] width 9 height 12
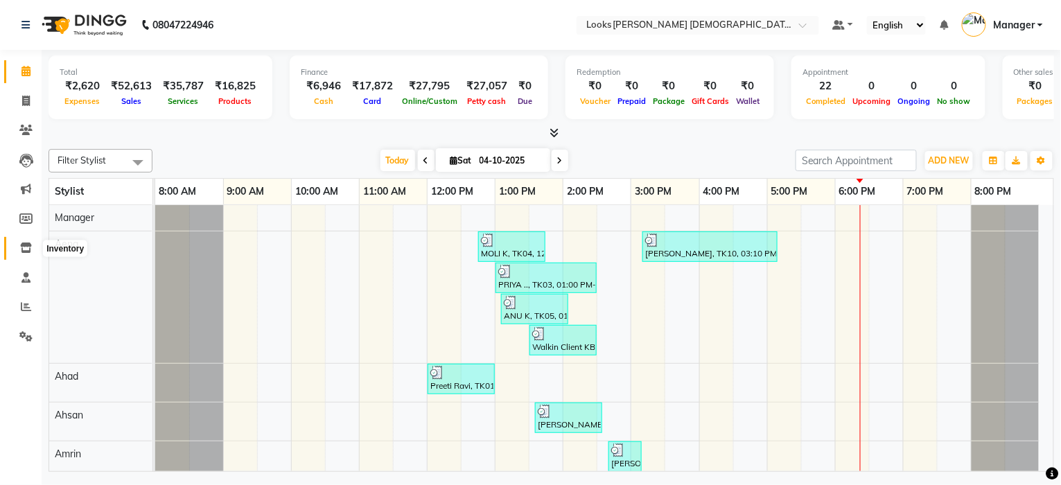
click at [25, 247] on icon at bounding box center [26, 248] width 12 height 10
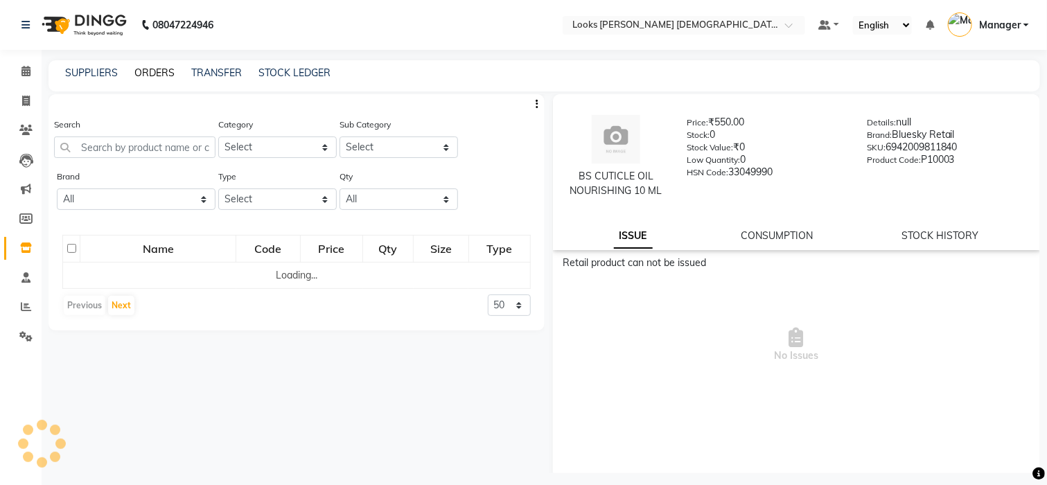
click at [150, 71] on link "ORDERS" at bounding box center [154, 73] width 40 height 12
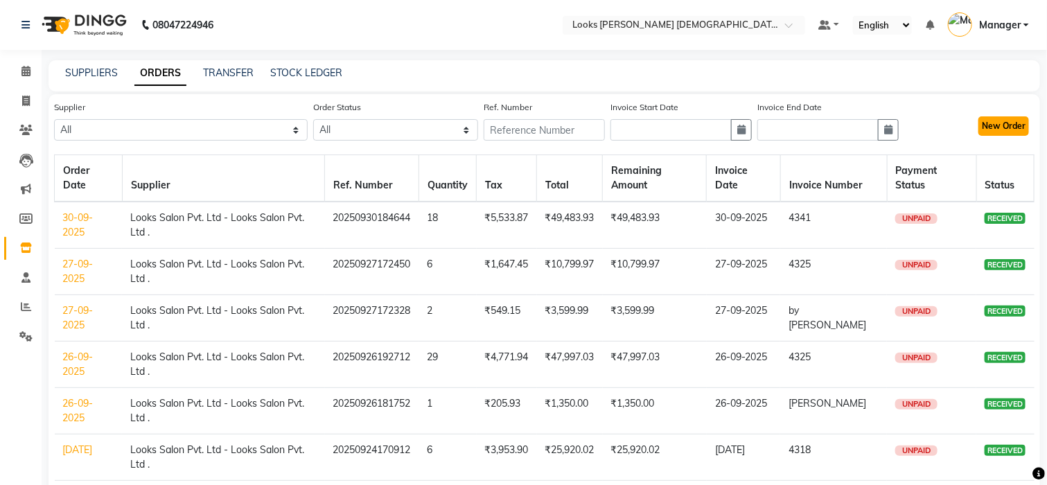
click at [998, 128] on button "New Order" at bounding box center [1004, 125] width 51 height 19
select select "true"
select select "4275"
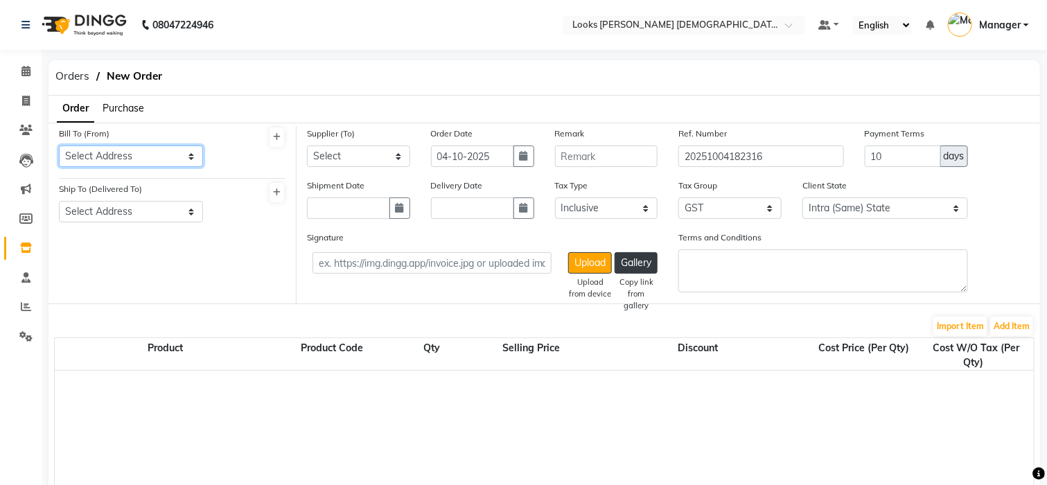
drag, startPoint x: 114, startPoint y: 150, endPoint x: 114, endPoint y: 162, distance: 11.8
click at [114, 150] on select "Select Address Looks Salon 17A/22, Ajmal Khan Road, Karol Bagh New Delhi-110005" at bounding box center [131, 156] width 144 height 21
select select "1624"
click at [59, 146] on select "Select Address Looks Salon 17A/22, Ajmal Khan Road, Karol Bagh New Delhi-110005" at bounding box center [131, 156] width 144 height 21
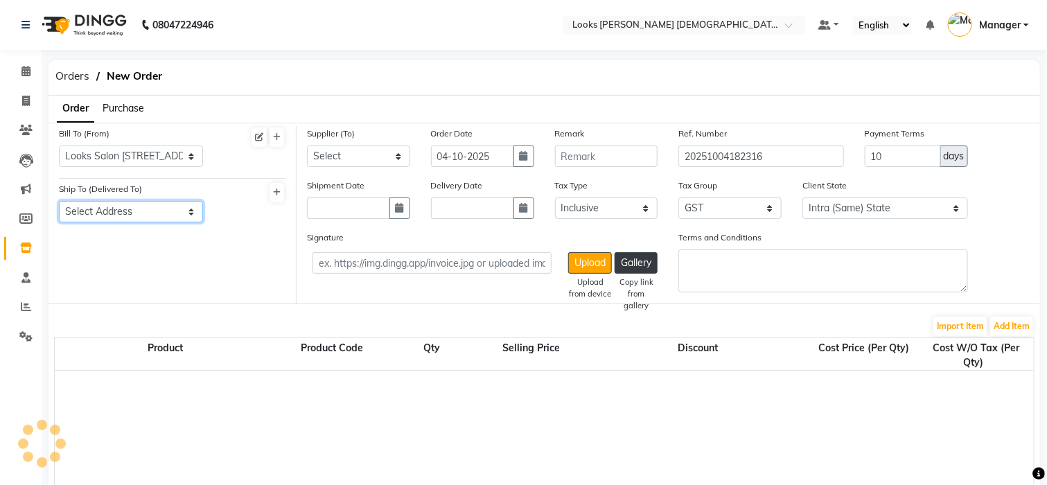
click at [131, 207] on select "Select Address Looks Salon 17A/22, Ajmal Khan Road, Karol Bagh New Delhi-110005" at bounding box center [131, 211] width 144 height 21
select select "1625"
click at [59, 201] on select "Select Address Looks Salon 17A/22, Ajmal Khan Road, Karol Bagh New Delhi-110005" at bounding box center [131, 211] width 144 height 21
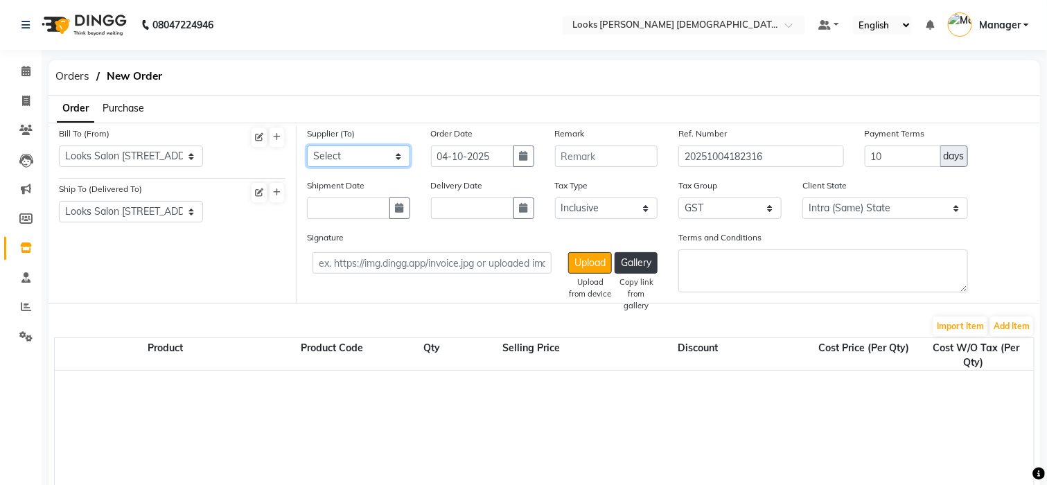
click at [382, 149] on select "Select Looks Salon Pvt. Ltd - Looks Salon Pvt. Ltd ." at bounding box center [358, 156] width 103 height 21
select select "5547"
click at [307, 146] on select "Select Looks Salon Pvt. Ltd - Looks Salon Pvt. Ltd ." at bounding box center [358, 156] width 103 height 21
click at [1004, 322] on button "Add Item" at bounding box center [1011, 326] width 43 height 19
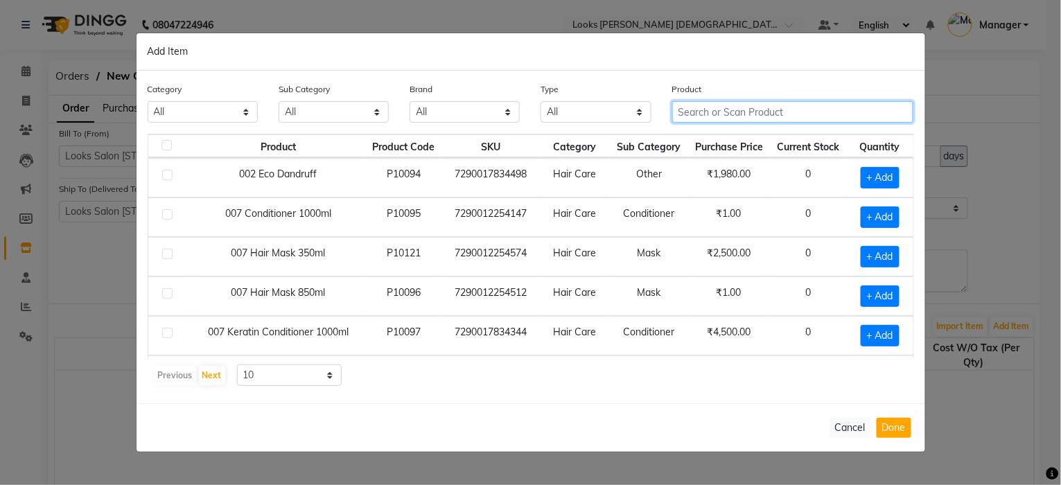
click at [715, 109] on input "text" at bounding box center [793, 111] width 242 height 21
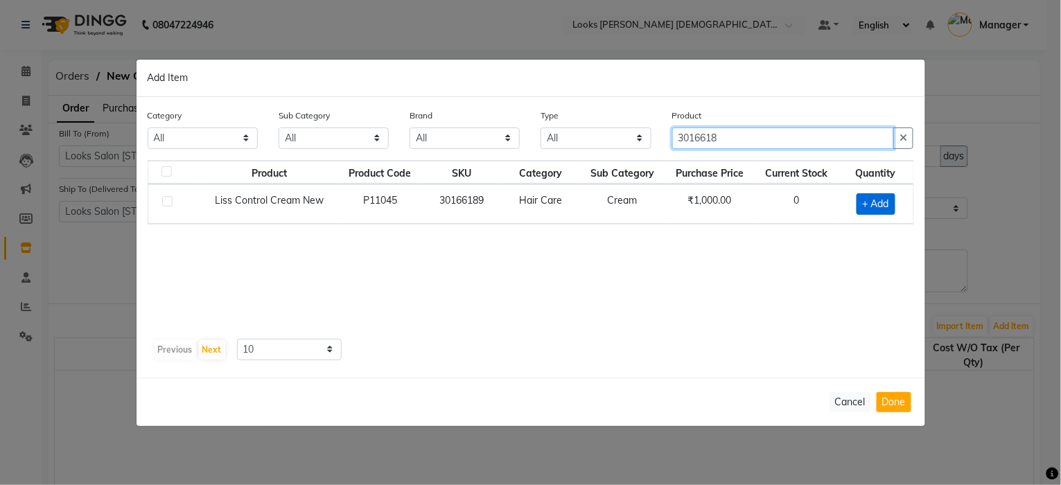
type input "3016618"
click at [867, 200] on span "+ Add" at bounding box center [876, 203] width 39 height 21
checkbox input "true"
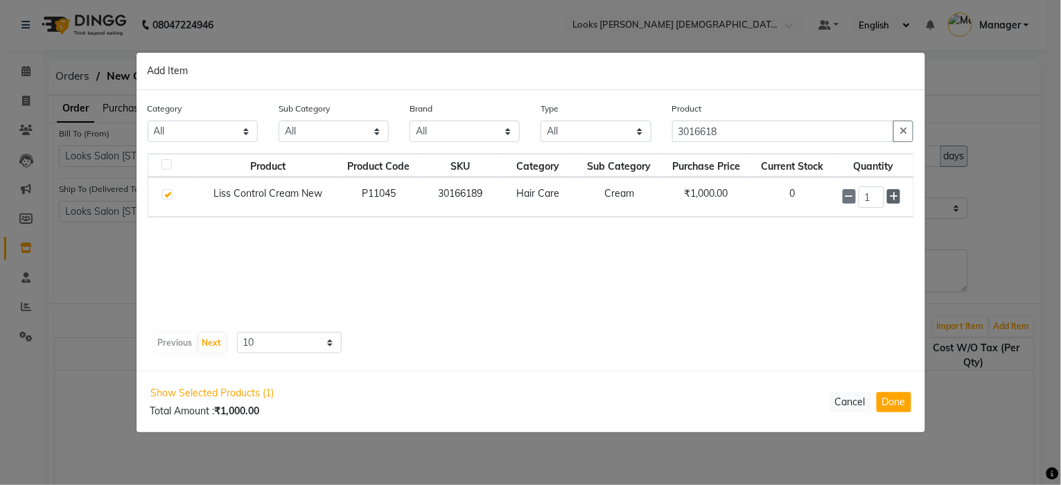
click at [895, 195] on icon at bounding box center [893, 197] width 9 height 10
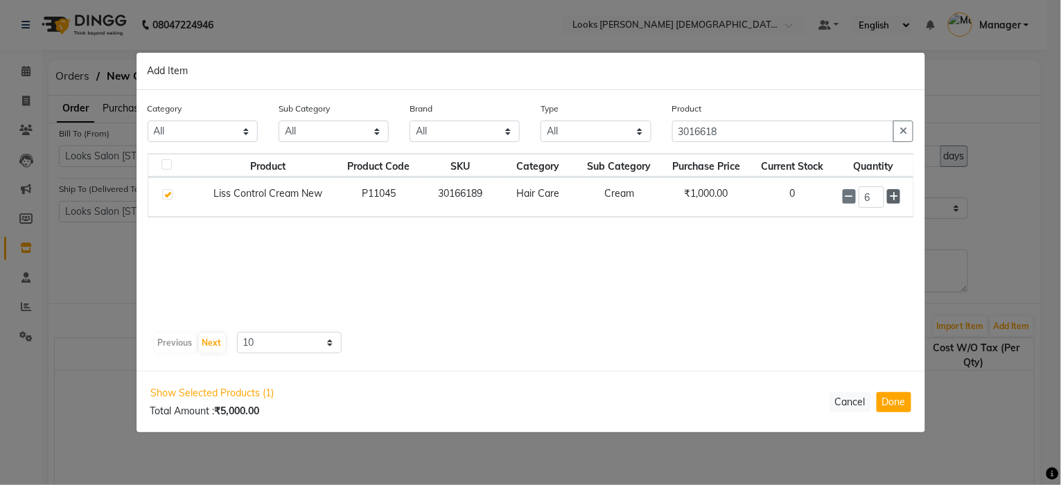
click at [895, 195] on icon at bounding box center [893, 197] width 9 height 10
click at [895, 195] on icon at bounding box center [893, 198] width 9 height 10
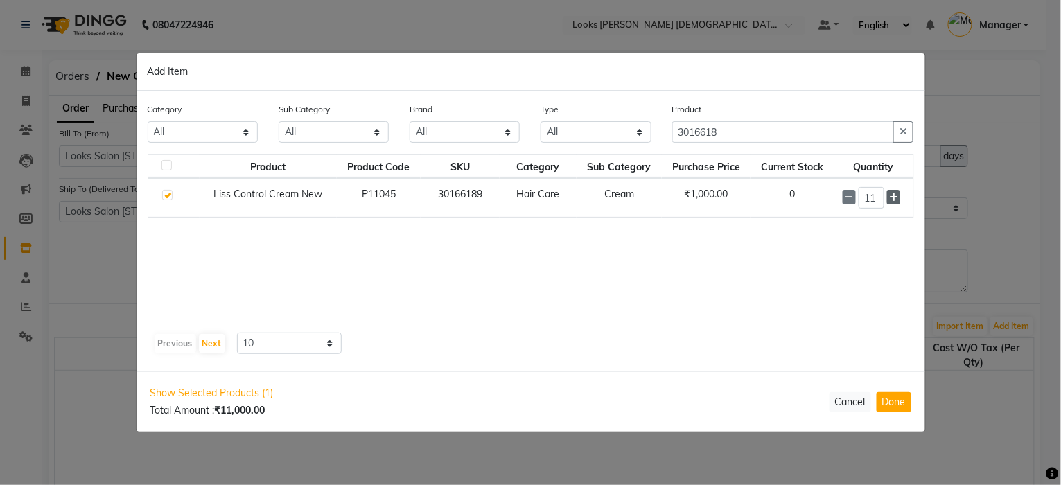
click at [895, 195] on icon at bounding box center [893, 198] width 9 height 10
type input "12"
click at [904, 132] on icon "button" at bounding box center [904, 132] width 8 height 10
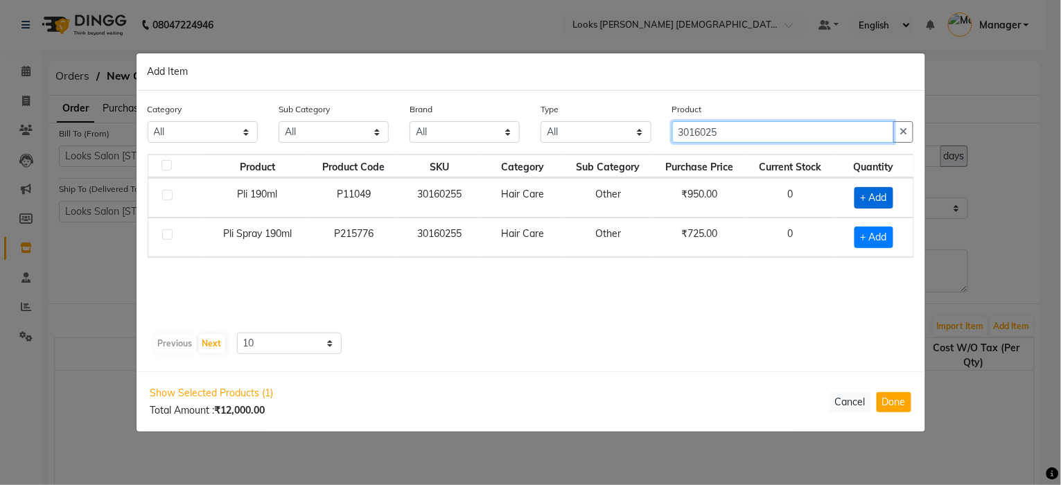
type input "3016025"
click at [875, 199] on span "+ Add" at bounding box center [874, 197] width 39 height 21
checkbox input "true"
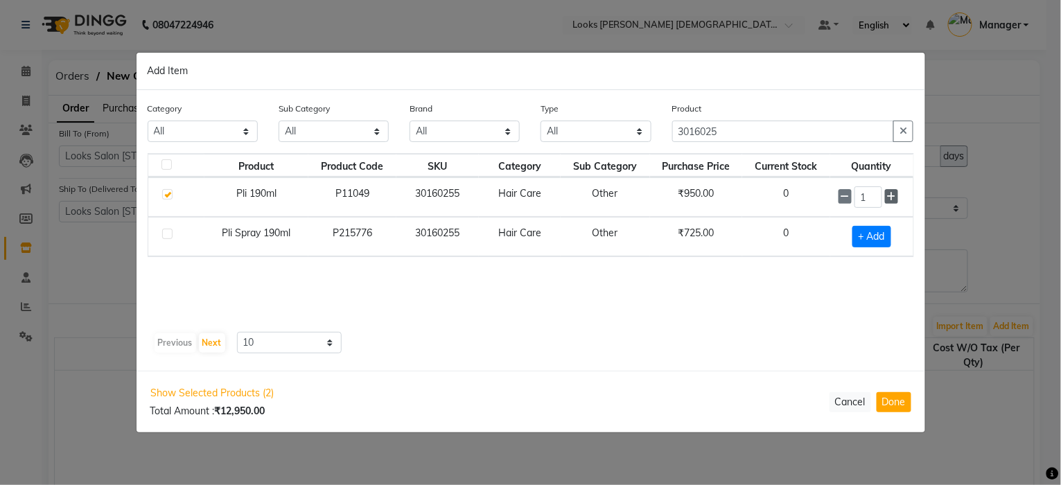
click at [893, 198] on icon at bounding box center [891, 197] width 9 height 10
type input "3"
click at [912, 126] on button "button" at bounding box center [903, 131] width 20 height 21
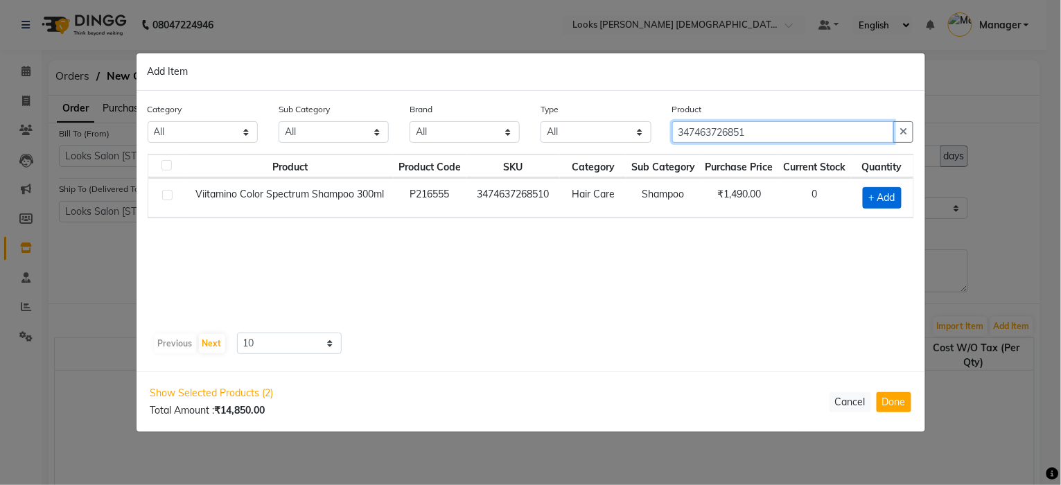
type input "347463726851"
click at [886, 193] on span "+ Add" at bounding box center [882, 197] width 39 height 21
checkbox input "true"
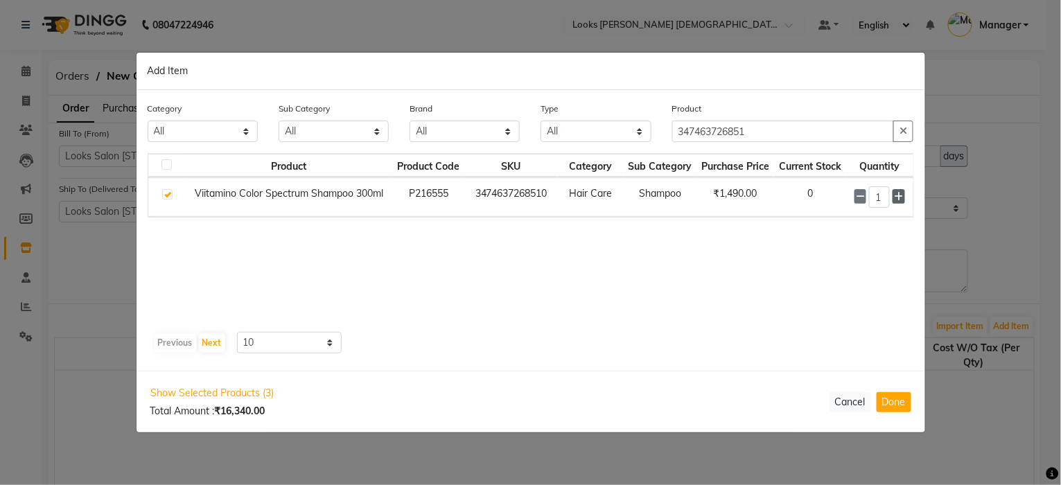
click at [901, 198] on icon at bounding box center [898, 197] width 9 height 10
type input "3"
click at [898, 126] on button "button" at bounding box center [903, 131] width 20 height 21
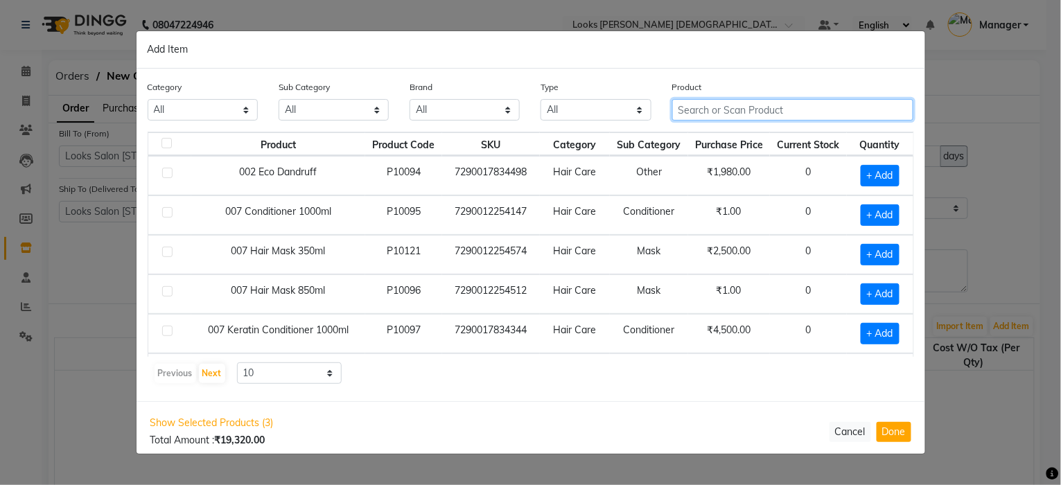
click at [713, 115] on input "text" at bounding box center [793, 109] width 242 height 21
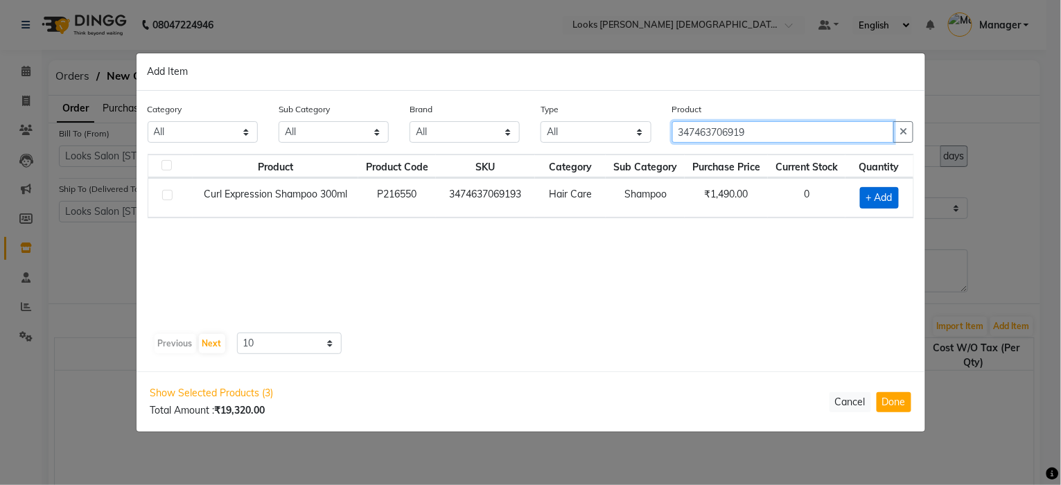
type input "347463706919"
click at [872, 187] on span "+ Add" at bounding box center [879, 197] width 39 height 21
checkbox input "true"
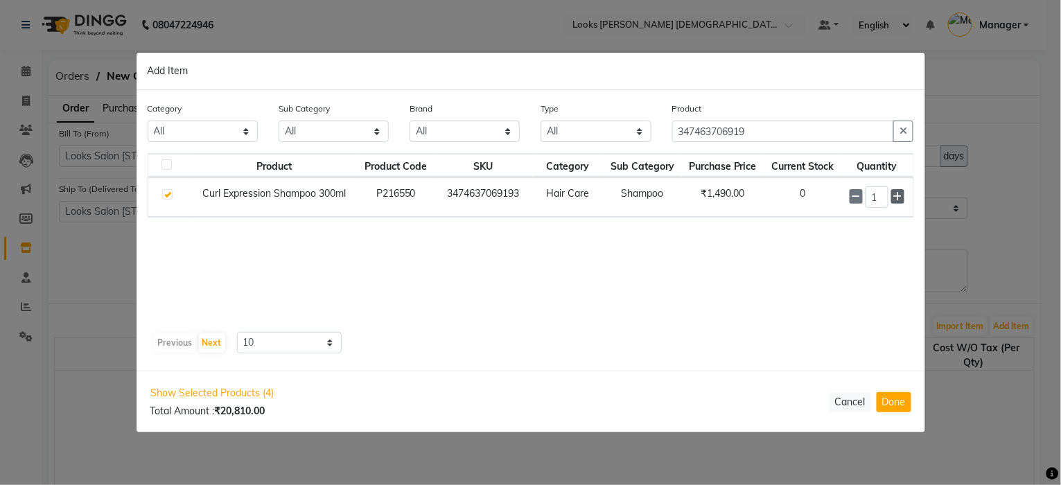
click at [899, 196] on icon at bounding box center [897, 197] width 9 height 10
click at [860, 202] on span at bounding box center [856, 197] width 13 height 15
type input "3"
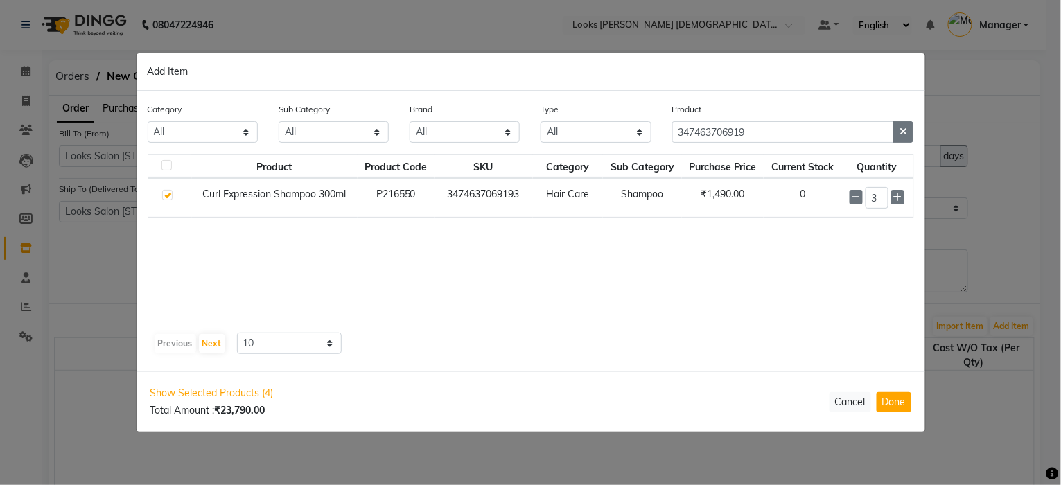
click at [906, 134] on icon "button" at bounding box center [904, 132] width 8 height 10
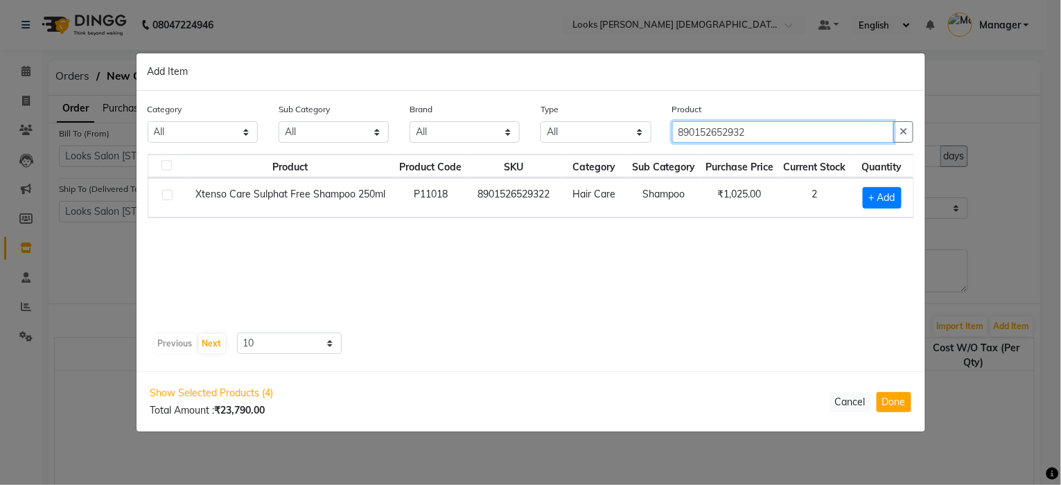
type input "890152652932"
click at [543, 310] on div "Product Product Code SKU Category Sub Category Purchase Price Current Stock Qua…" at bounding box center [531, 240] width 767 height 173
click at [879, 198] on span "+ Add" at bounding box center [882, 197] width 39 height 21
checkbox input "true"
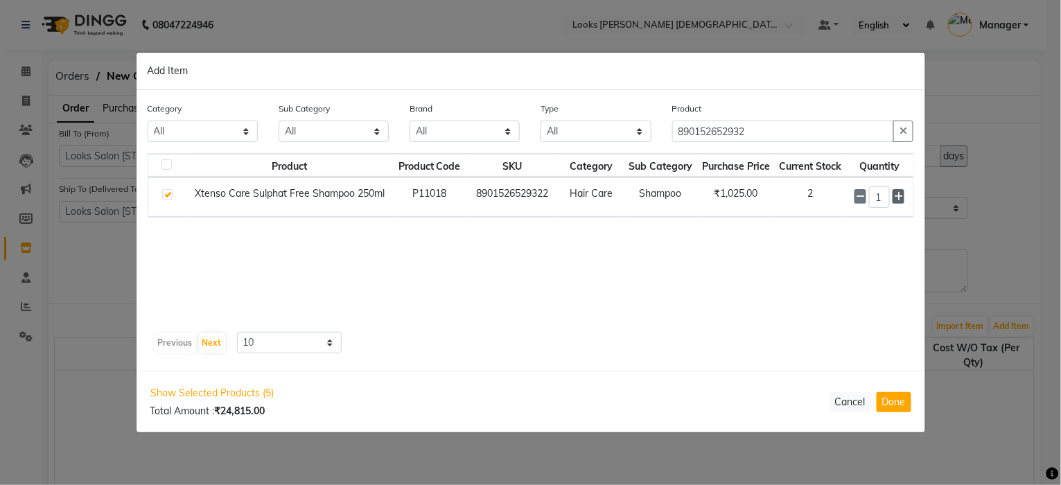
click at [895, 199] on icon at bounding box center [898, 197] width 9 height 10
type input "3"
click at [907, 134] on button "button" at bounding box center [903, 131] width 20 height 21
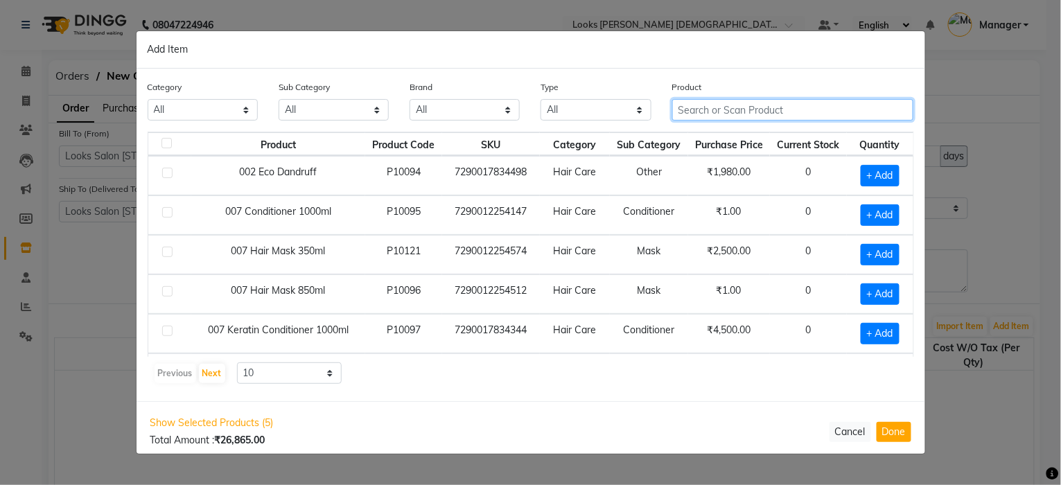
click at [875, 109] on input "text" at bounding box center [793, 109] width 242 height 21
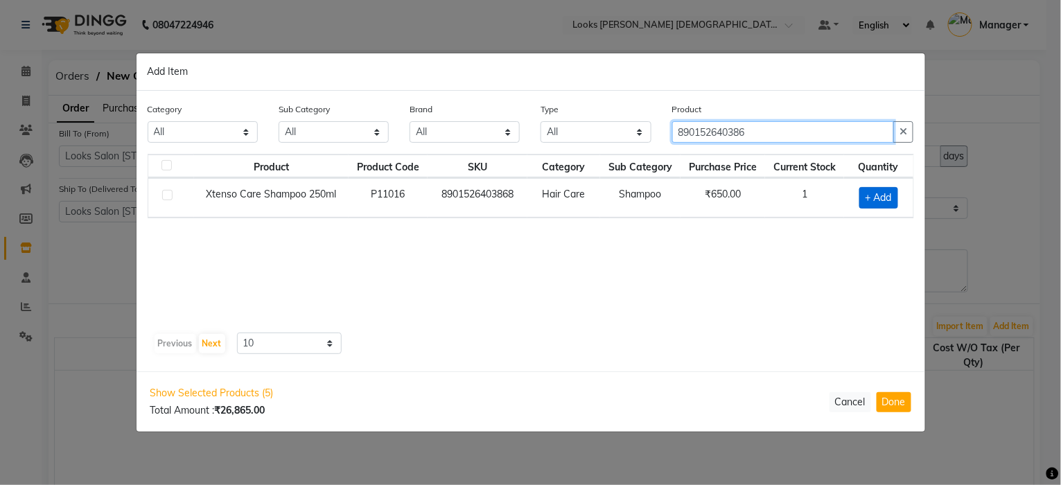
type input "890152640386"
click at [891, 200] on span "+ Add" at bounding box center [878, 197] width 39 height 21
checkbox input "true"
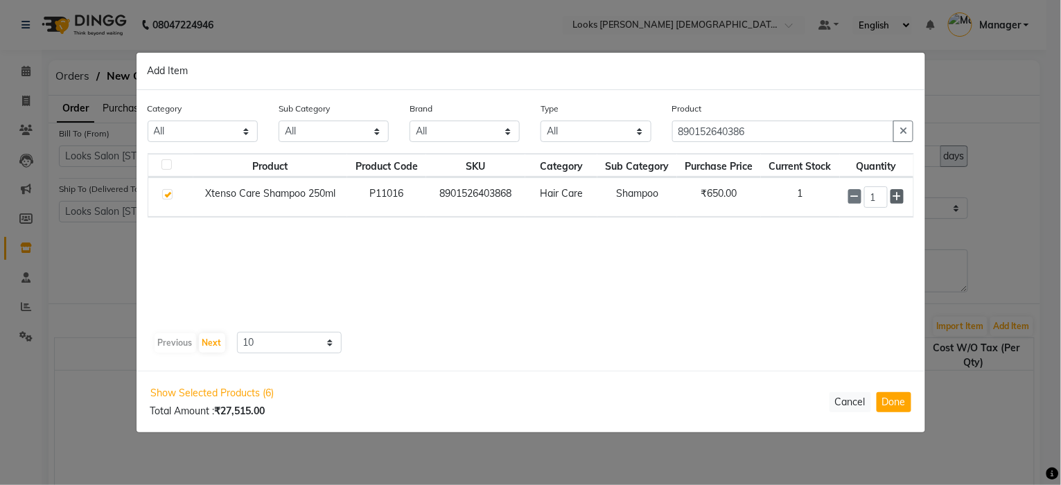
click at [899, 200] on icon at bounding box center [897, 197] width 9 height 10
type input "3"
click at [903, 128] on icon "button" at bounding box center [904, 132] width 8 height 10
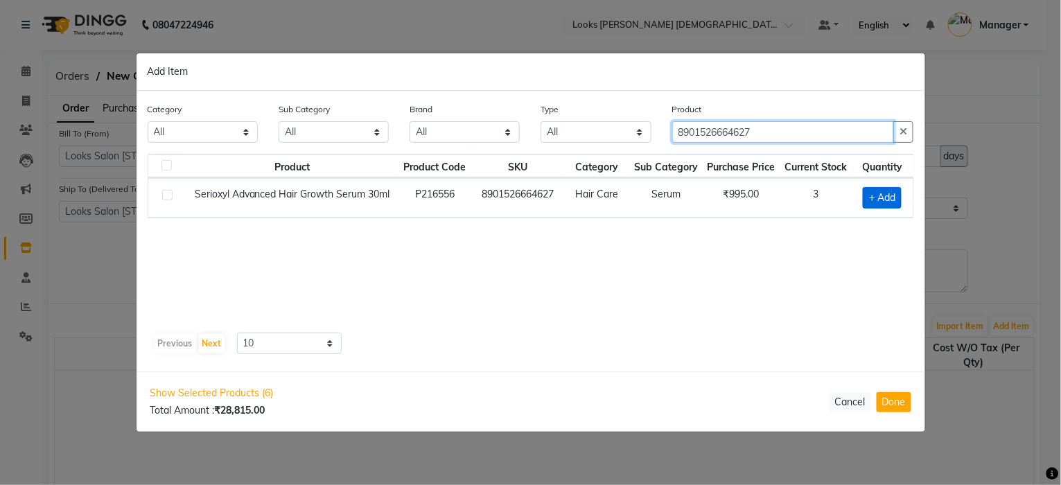
type input "8901526664627"
click at [879, 202] on span "+ Add" at bounding box center [882, 197] width 39 height 21
checkbox input "true"
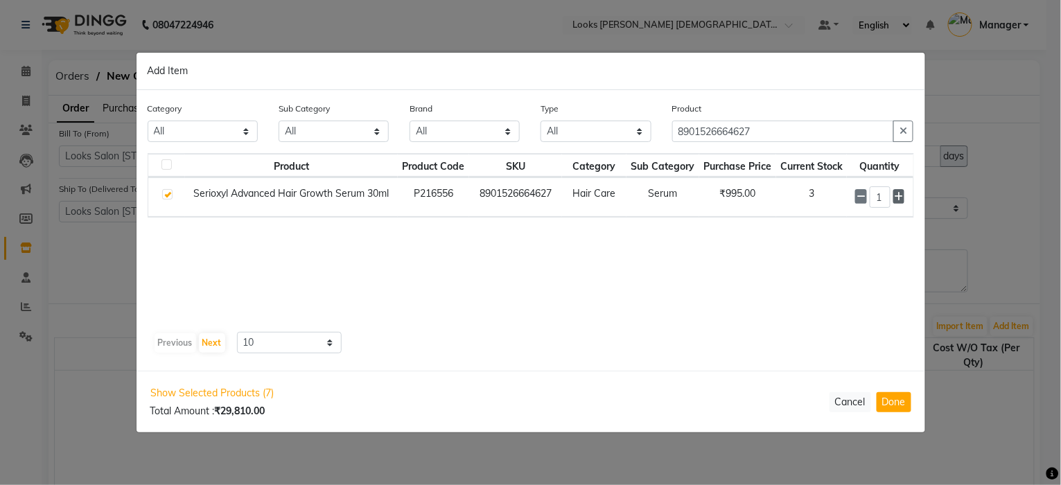
click at [895, 199] on icon at bounding box center [899, 197] width 9 height 10
type input "2"
click at [901, 127] on icon "button" at bounding box center [904, 132] width 8 height 10
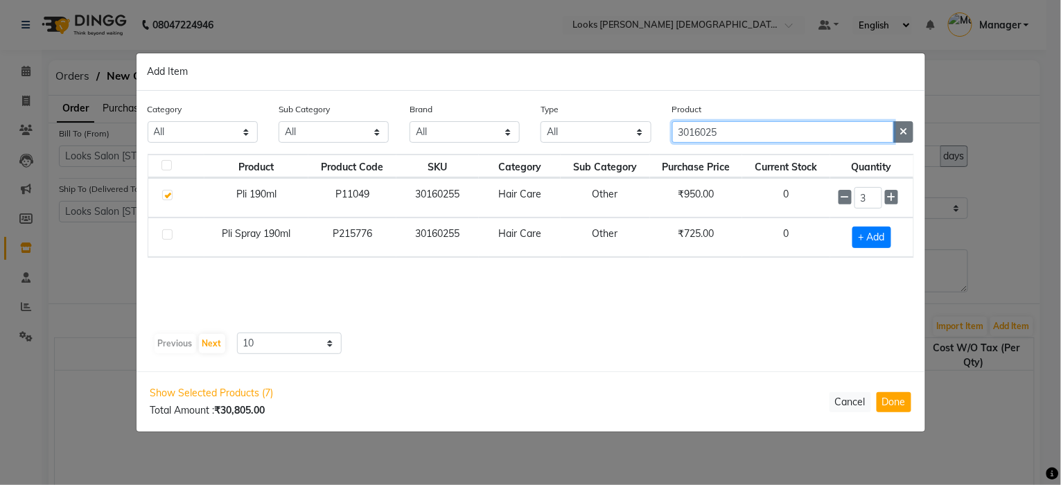
type input "3016025"
click at [907, 134] on button "button" at bounding box center [903, 131] width 20 height 21
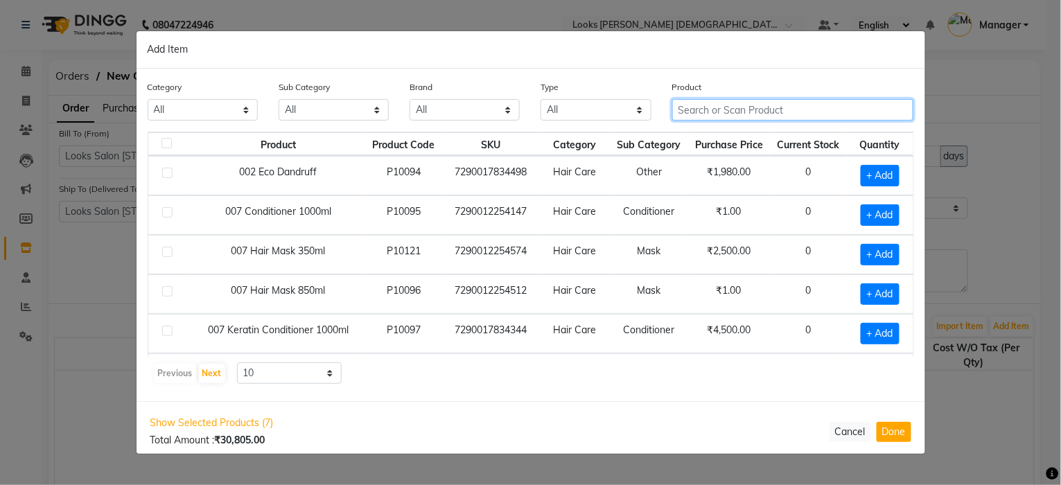
click at [816, 114] on input "text" at bounding box center [793, 109] width 242 height 21
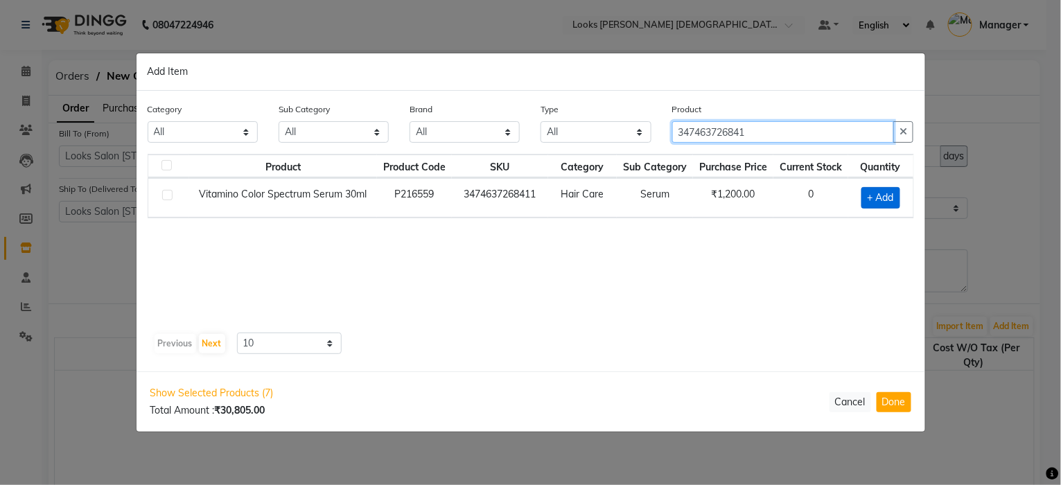
type input "347463726841"
click at [893, 198] on span "+ Add" at bounding box center [881, 197] width 39 height 21
checkbox input "true"
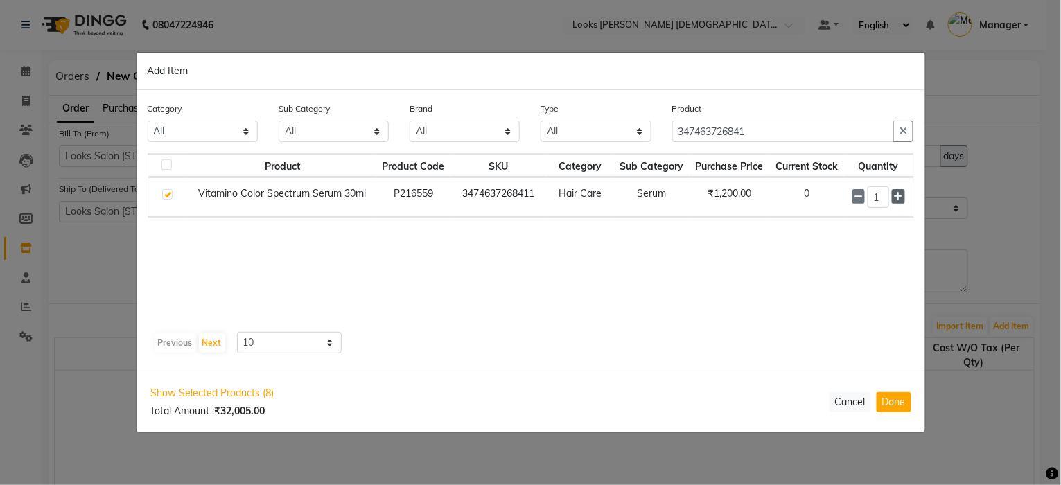
click at [900, 196] on icon at bounding box center [898, 197] width 9 height 10
type input "3"
click at [900, 130] on icon "button" at bounding box center [904, 132] width 8 height 10
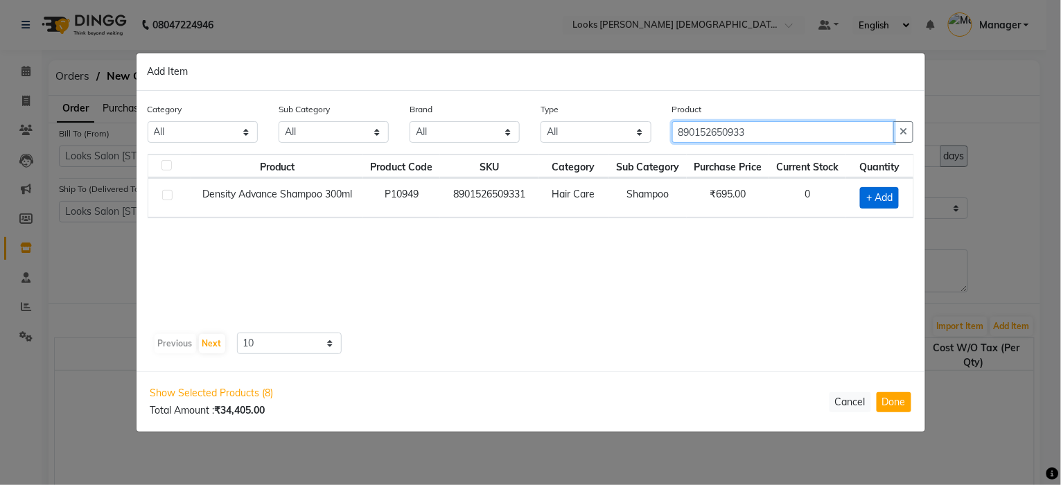
type input "890152650933"
click at [895, 199] on span "+ Add" at bounding box center [879, 197] width 39 height 21
checkbox input "true"
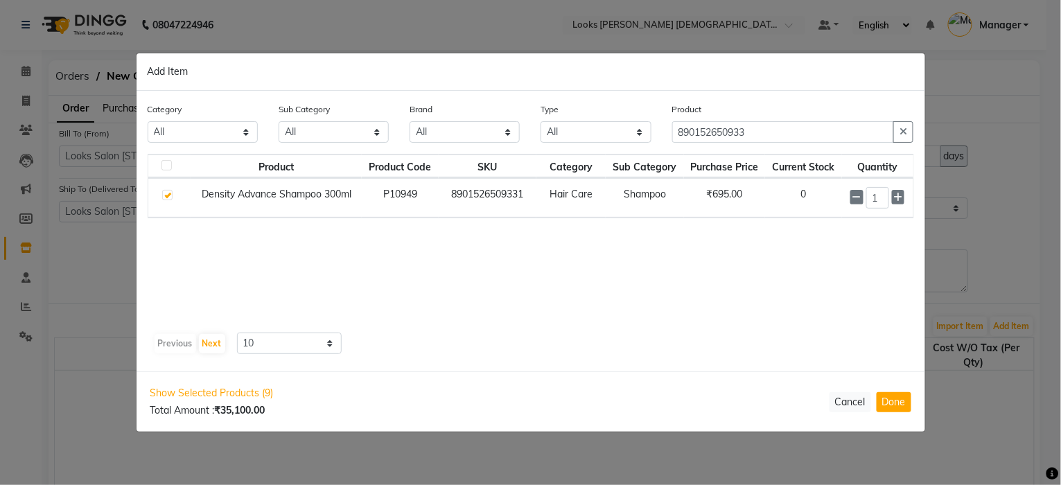
click at [895, 199] on icon at bounding box center [898, 198] width 9 height 10
type input "3"
click at [907, 130] on icon "button" at bounding box center [904, 132] width 8 height 10
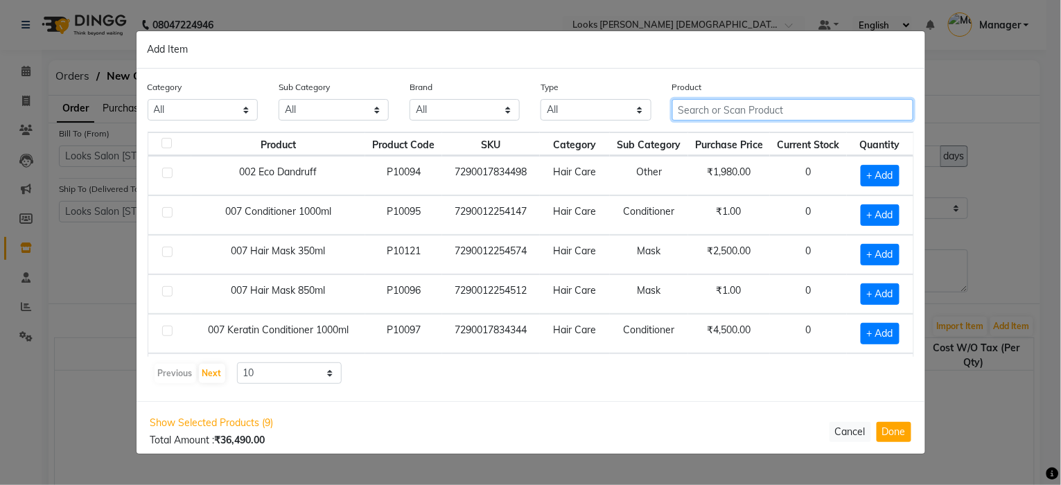
click at [826, 112] on input "text" at bounding box center [793, 109] width 242 height 21
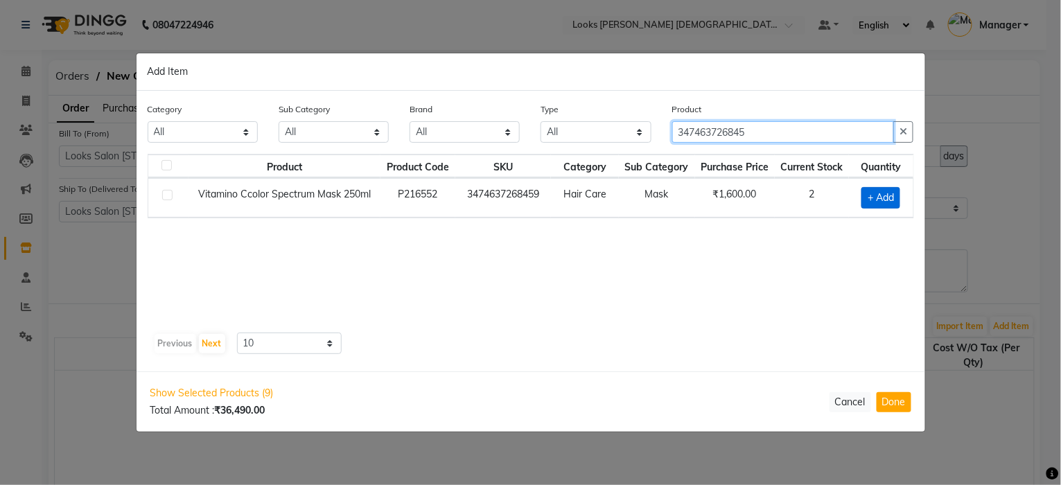
type input "347463726845"
click at [894, 207] on span "+ Add" at bounding box center [881, 197] width 39 height 21
checkbox input "true"
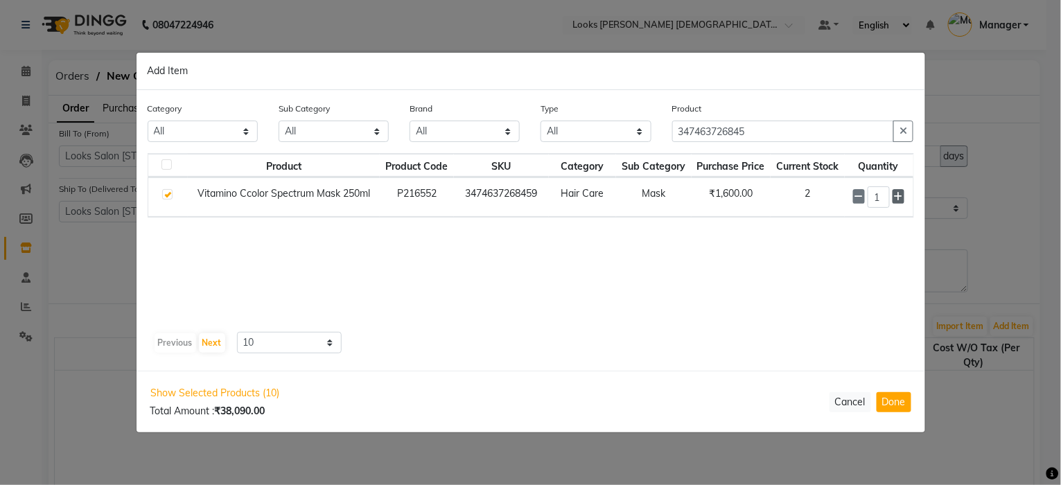
click at [904, 198] on span at bounding box center [899, 196] width 12 height 15
type input "3"
click at [905, 125] on button "button" at bounding box center [903, 131] width 20 height 21
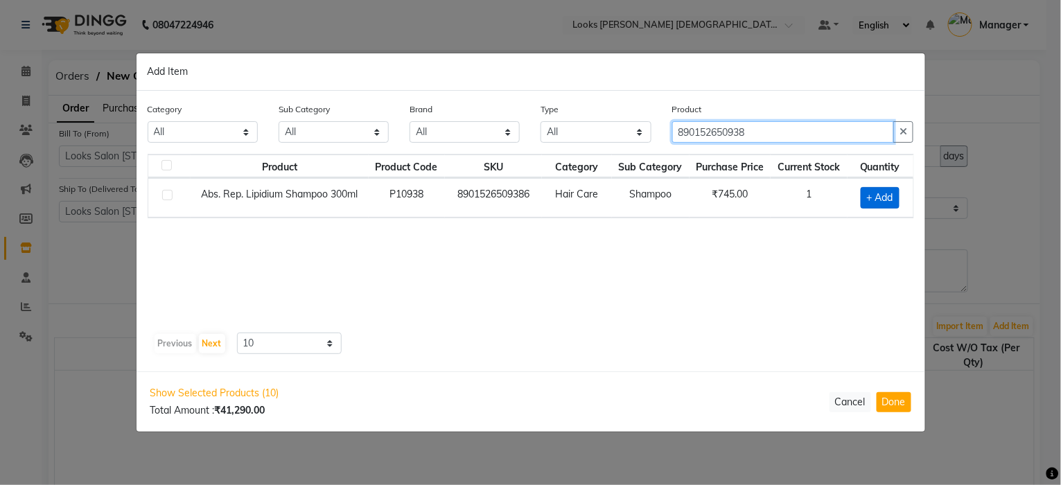
type input "890152650938"
click at [875, 198] on span "+ Add" at bounding box center [880, 197] width 39 height 21
checkbox input "true"
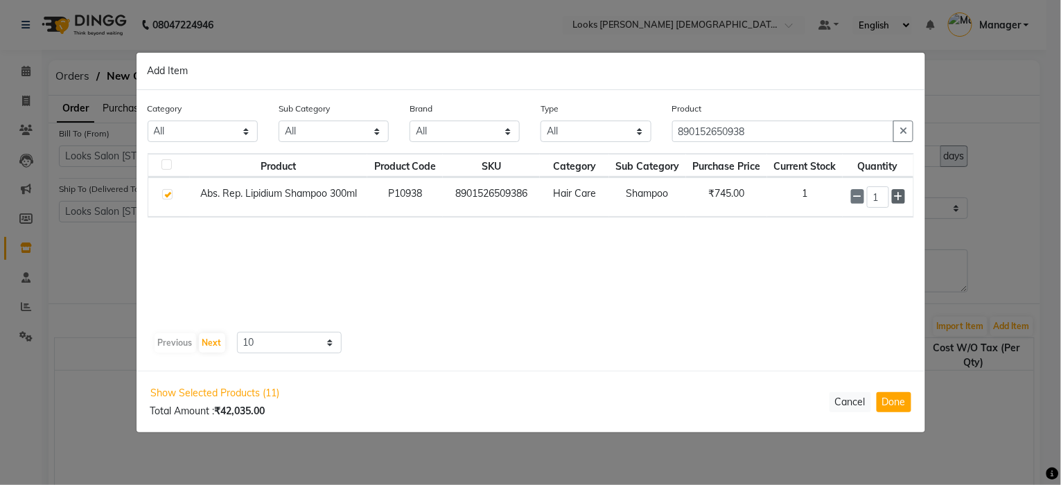
click at [895, 196] on icon at bounding box center [898, 197] width 9 height 10
type input "4"
click at [901, 134] on icon "button" at bounding box center [904, 132] width 8 height 10
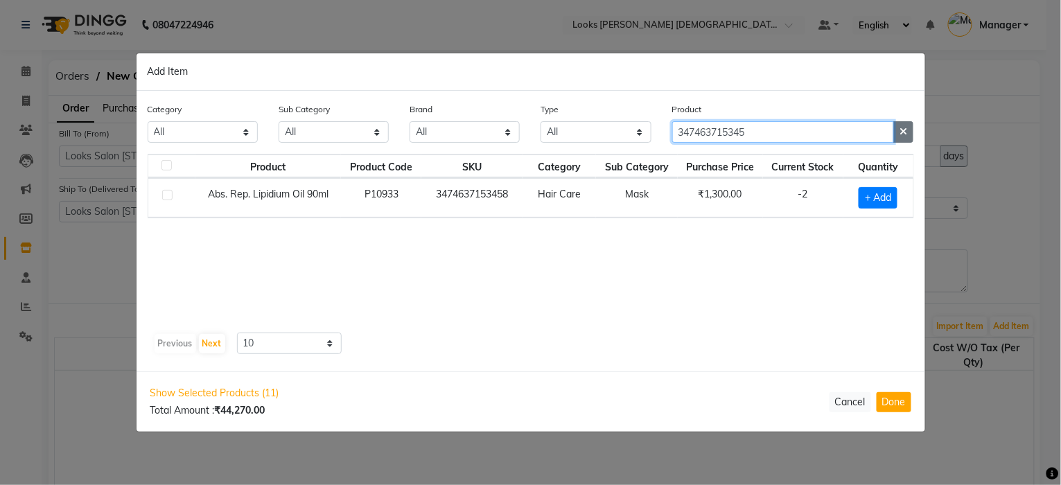
type input "347463715345"
click at [901, 129] on icon "button" at bounding box center [904, 132] width 8 height 10
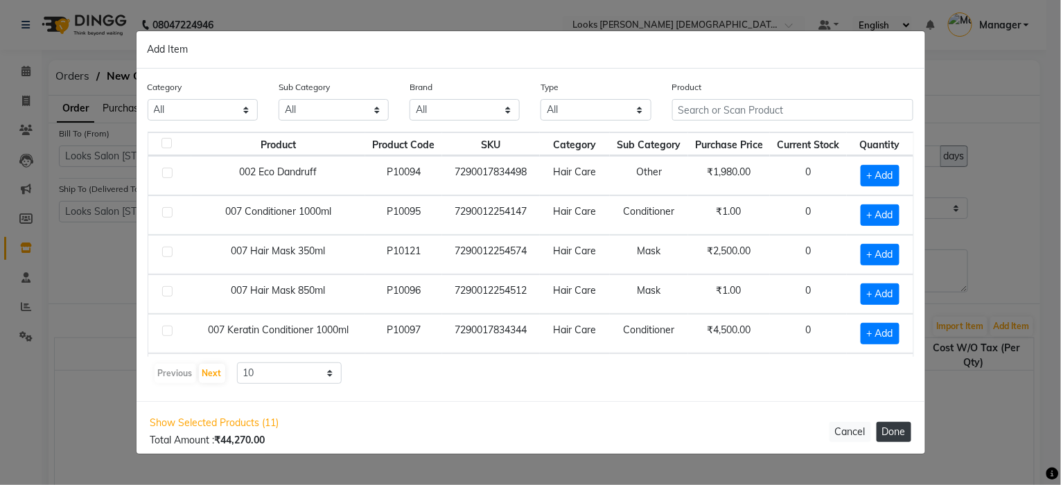
click at [898, 436] on button "Done" at bounding box center [894, 432] width 35 height 20
select select "4286"
select select "7132"
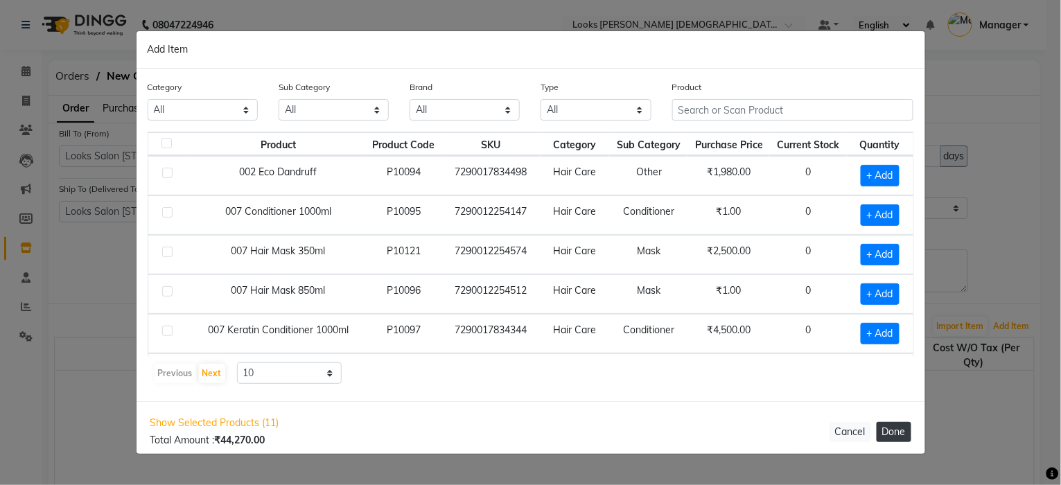
select select "7132"
select select "4286"
select select "7132"
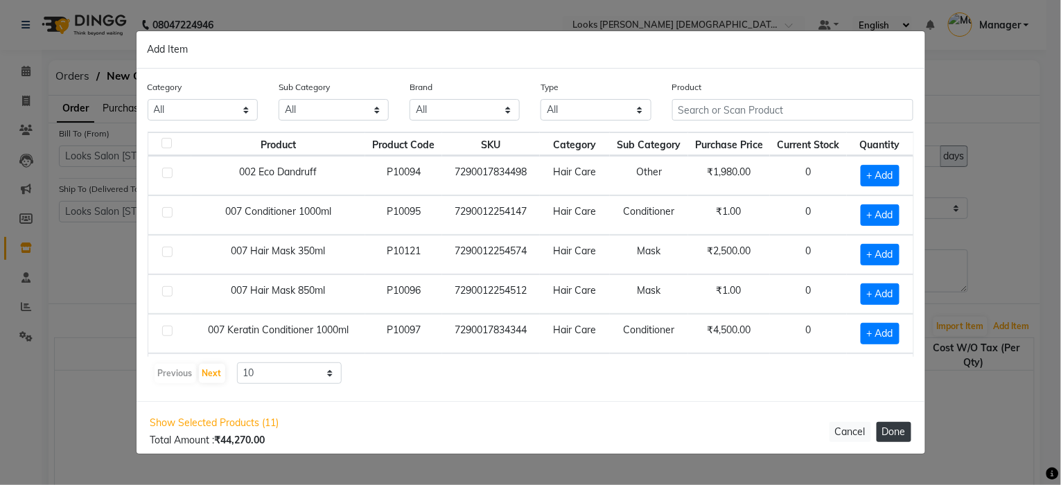
select select "4286"
select select "7132"
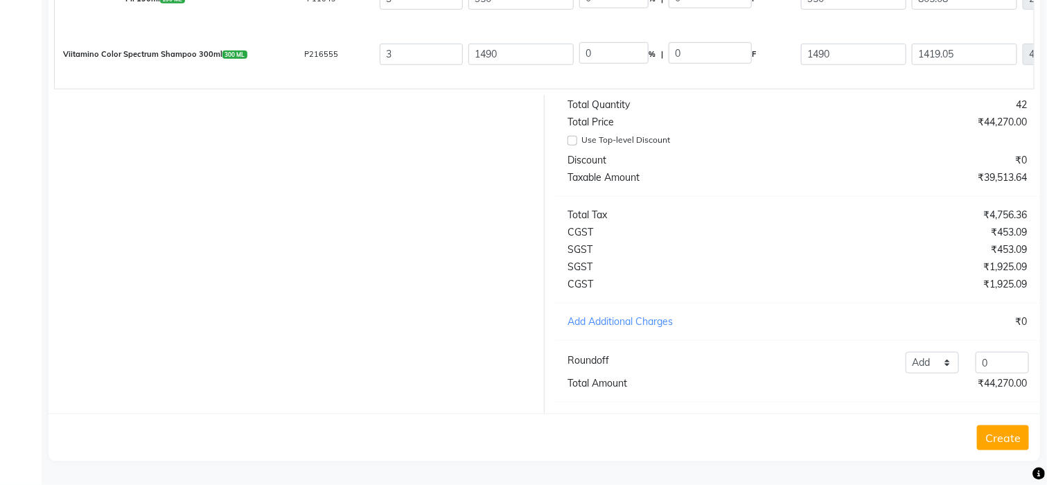
scroll to position [469, 0]
click at [1008, 439] on button "Create" at bounding box center [1003, 438] width 52 height 25
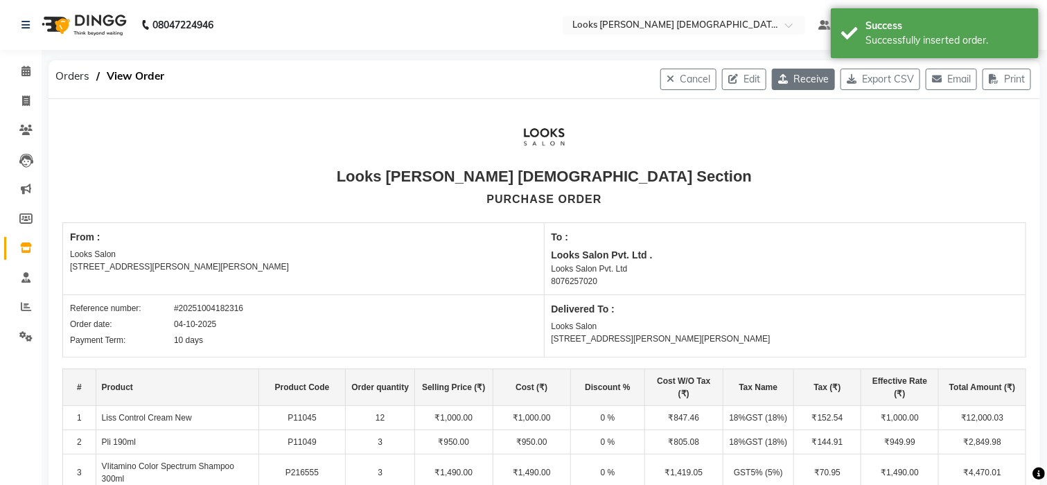
click at [809, 78] on button "Receive" at bounding box center [803, 79] width 63 height 21
select select "1624"
select select "1625"
select select "5547"
select select "true"
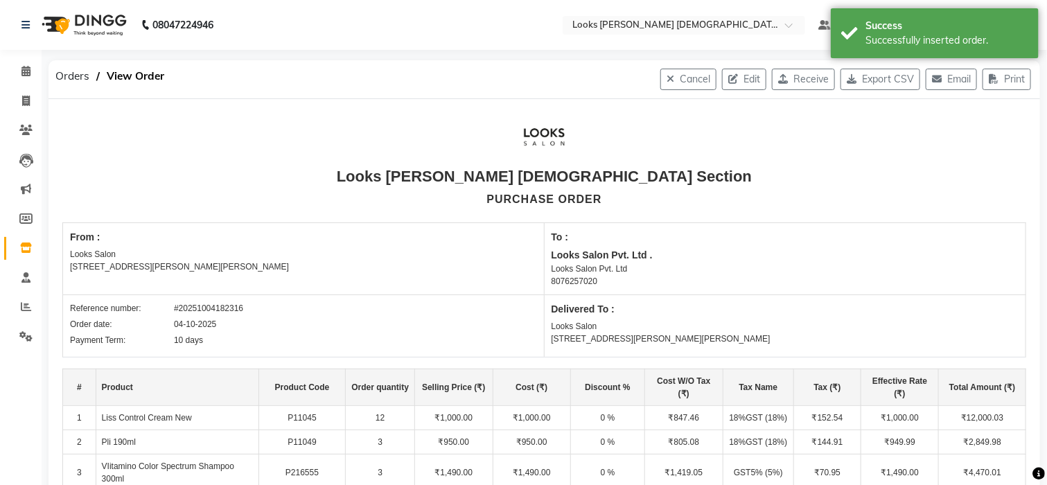
select select "4286"
select select "7132"
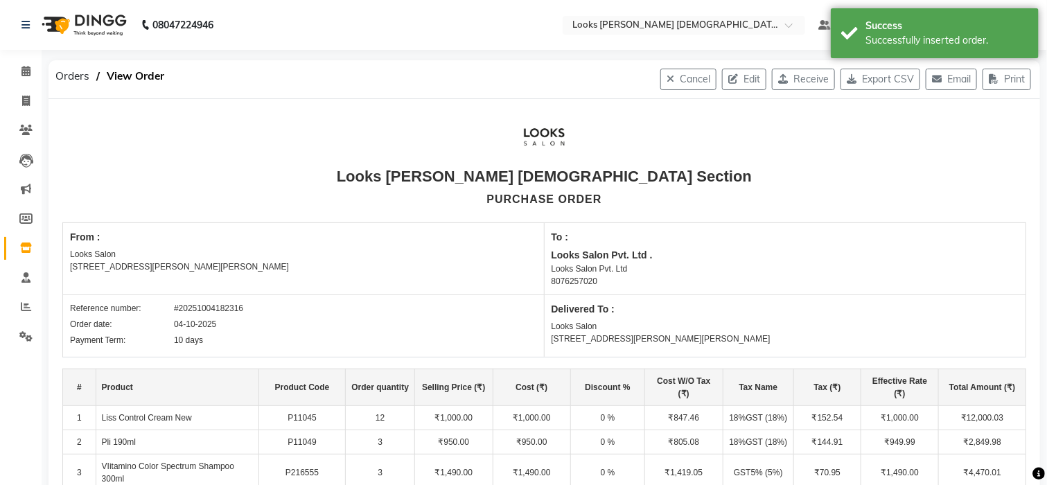
select select "7132"
select select "4286"
select select "7132"
select select "4286"
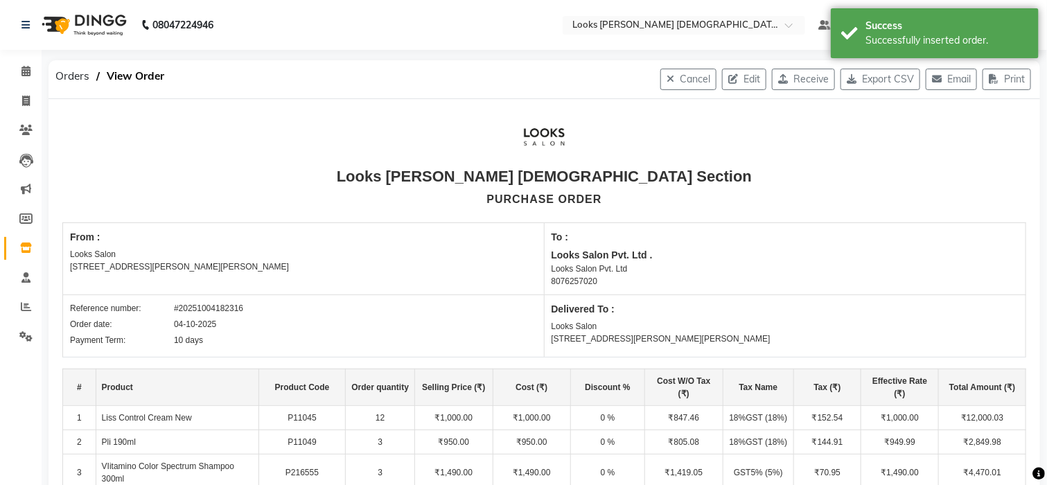
select select "7132"
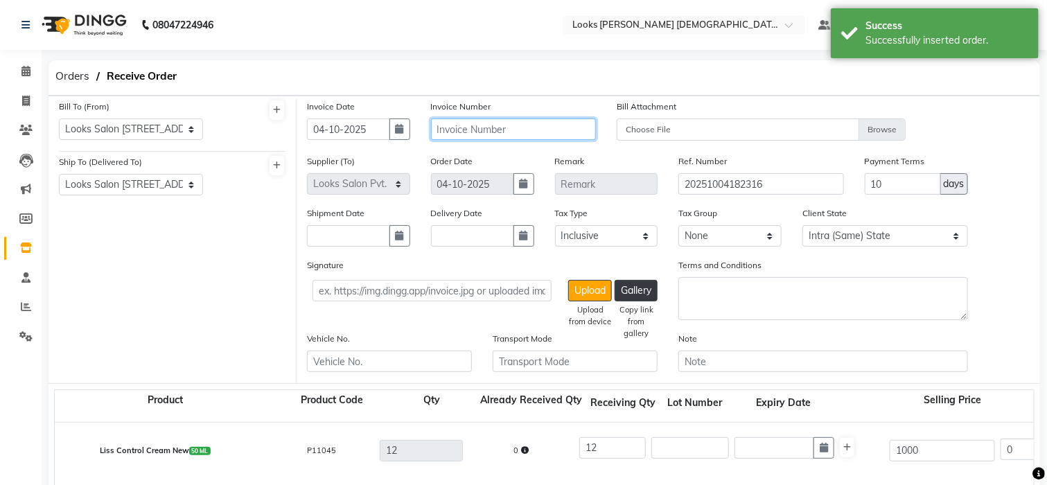
click at [512, 125] on input "text" at bounding box center [513, 129] width 165 height 21
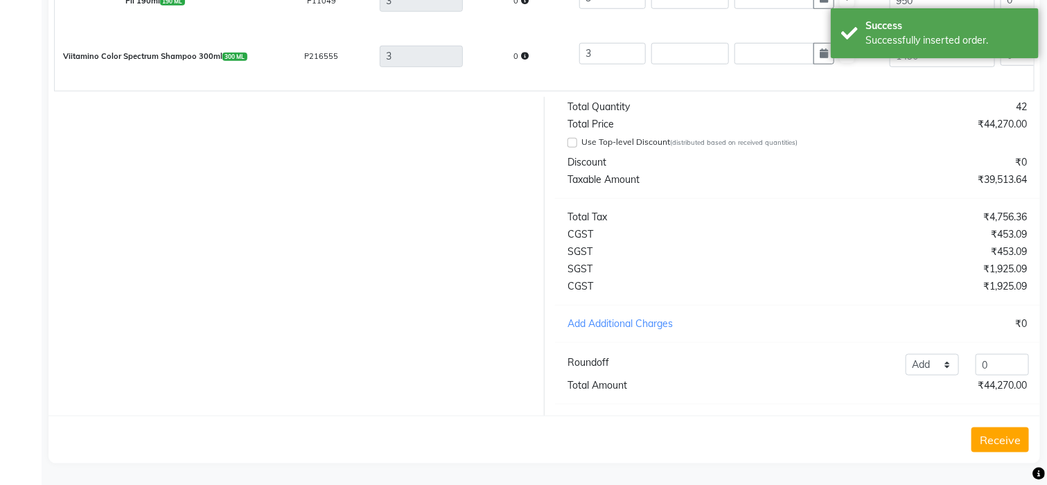
scroll to position [523, 0]
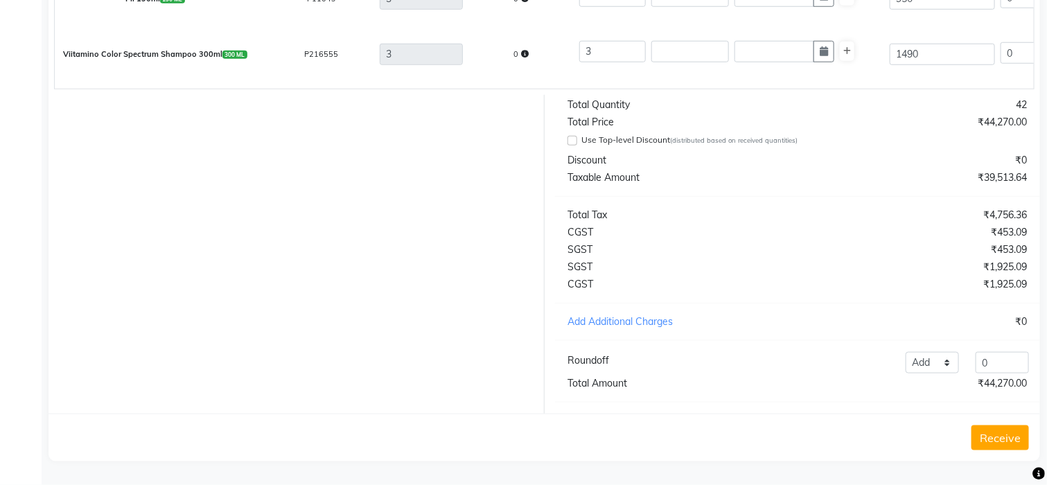
type input "4362"
click at [972, 437] on button "Receive" at bounding box center [1001, 438] width 58 height 25
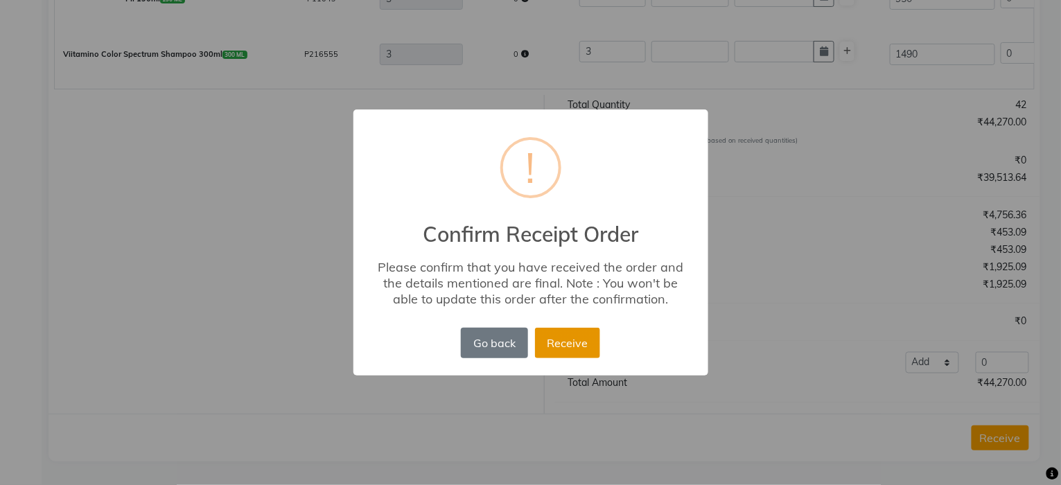
click at [566, 345] on button "Receive" at bounding box center [567, 343] width 65 height 30
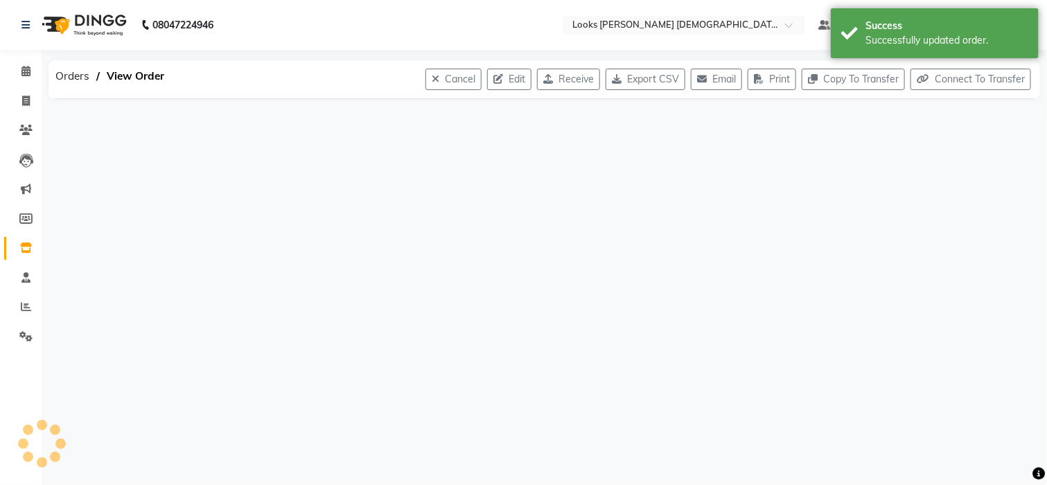
scroll to position [0, 0]
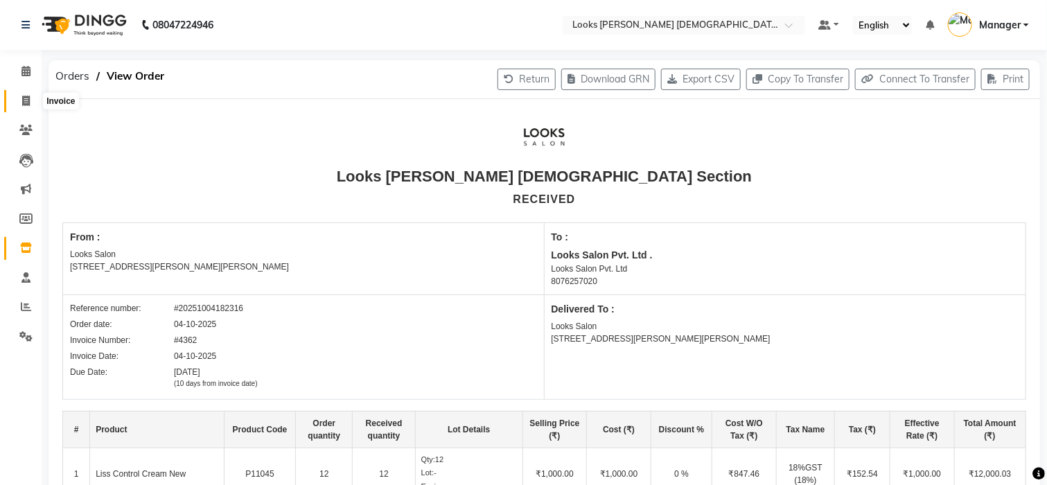
click at [15, 98] on span at bounding box center [26, 102] width 24 height 16
select select "service"
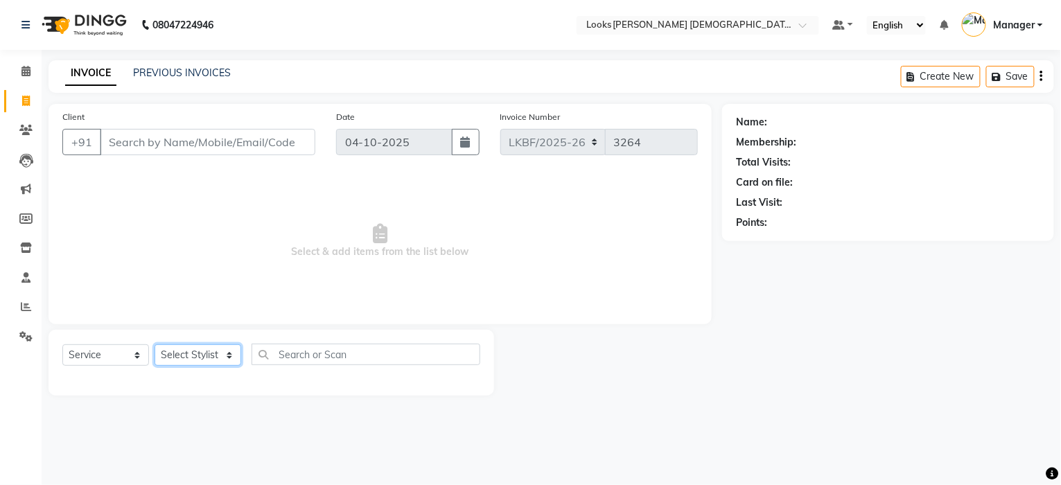
click at [194, 356] on select "Select Stylist Aena Ahad Ahsan Amrin Arvind_asst Bijender Counter_Sales Dharmav…" at bounding box center [198, 354] width 87 height 21
select select "87727"
click at [155, 345] on select "Select Stylist Aena Ahad Ahsan Amrin Arvind_asst Bijender Counter_Sales Dharmav…" at bounding box center [198, 354] width 87 height 21
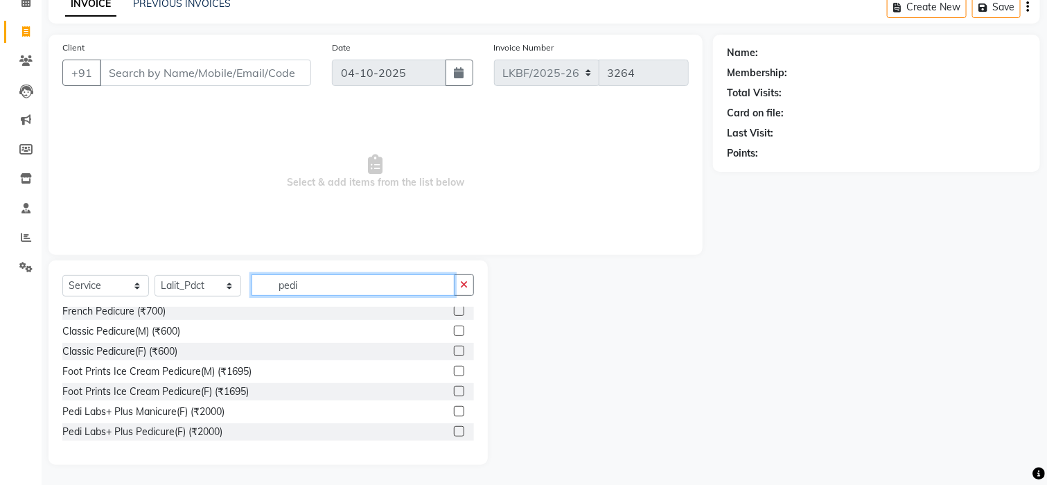
scroll to position [184, 0]
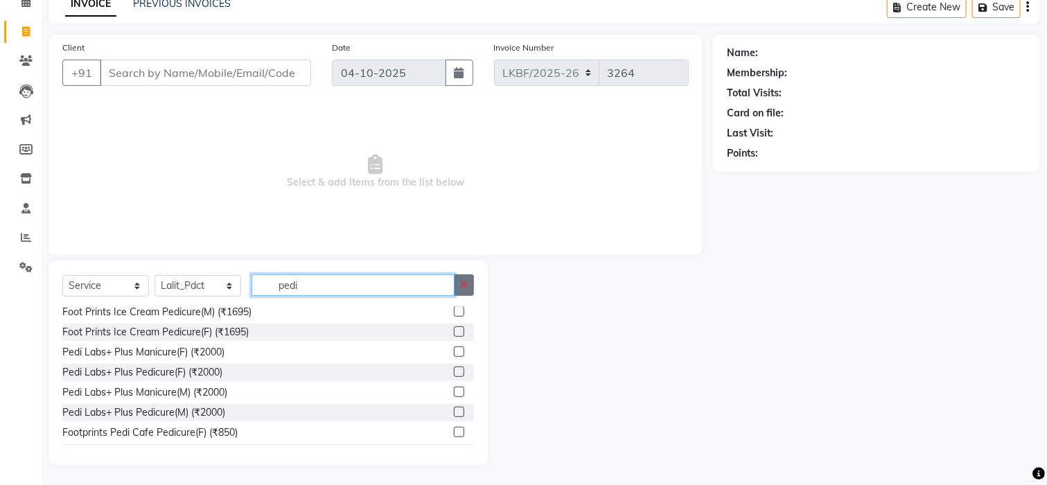
type input "pedi"
click at [472, 282] on button "button" at bounding box center [464, 284] width 20 height 21
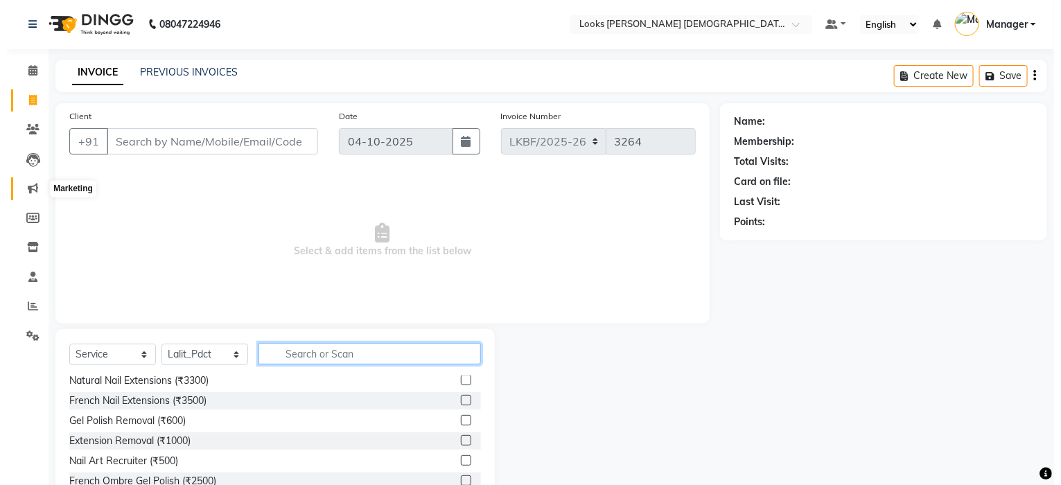
scroll to position [0, 0]
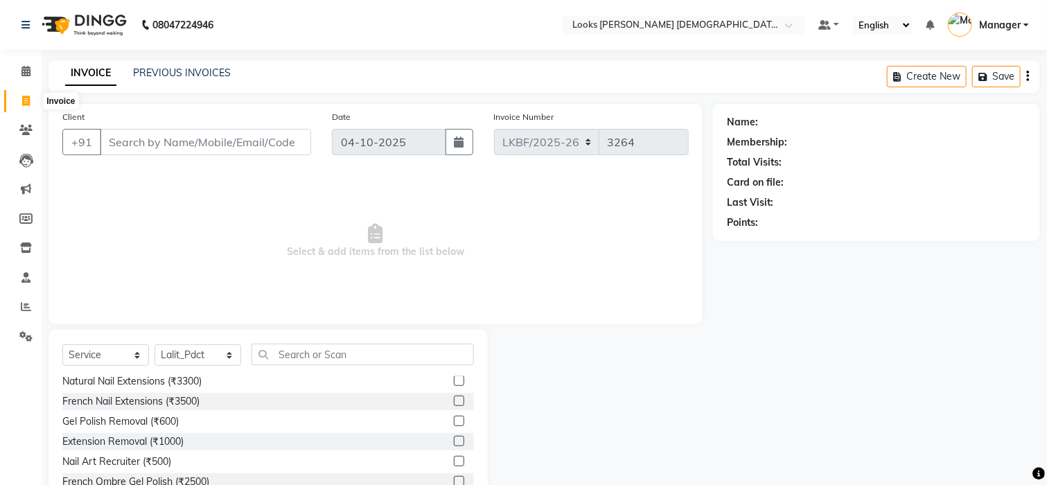
click at [17, 98] on span at bounding box center [26, 102] width 24 height 16
select select "service"
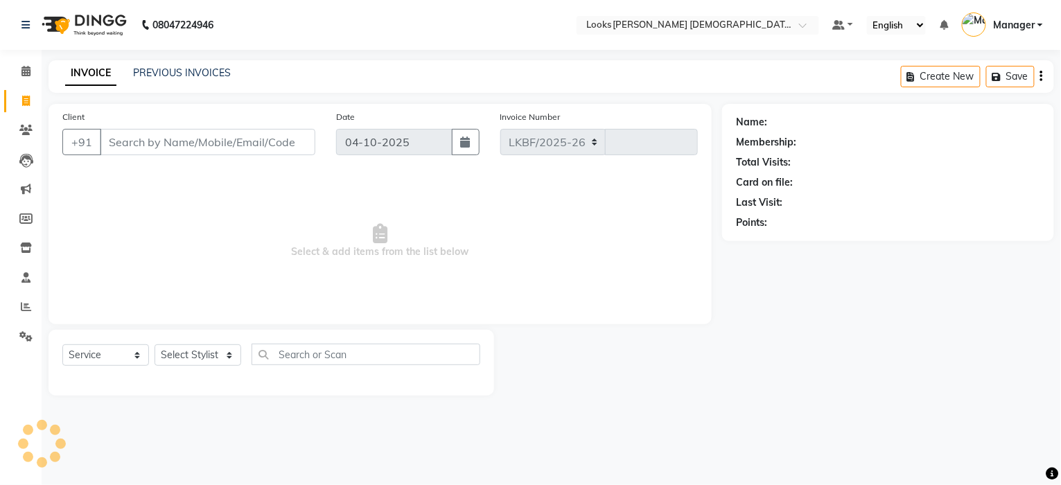
select select "8706"
type input "3264"
click at [21, 79] on link "Calendar" at bounding box center [20, 71] width 33 height 23
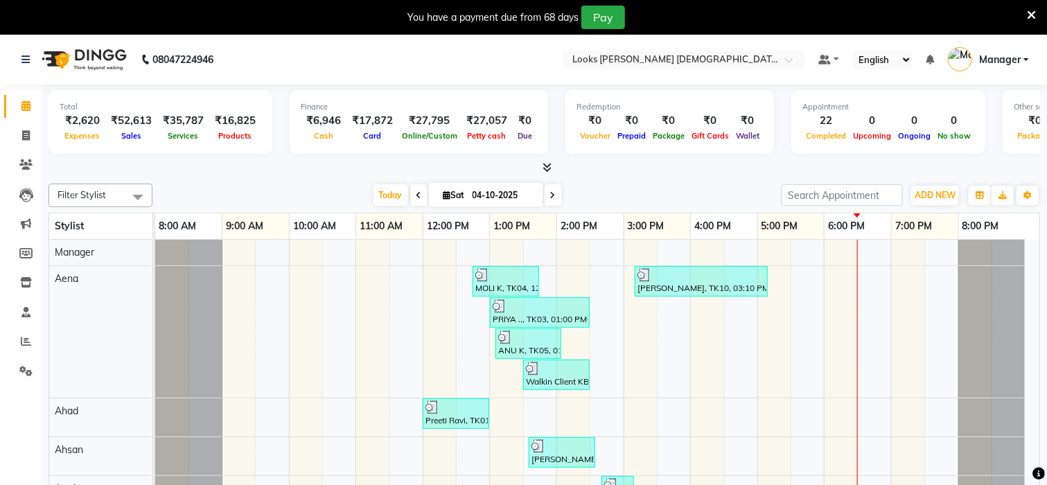
click at [1033, 9] on icon at bounding box center [1031, 15] width 9 height 12
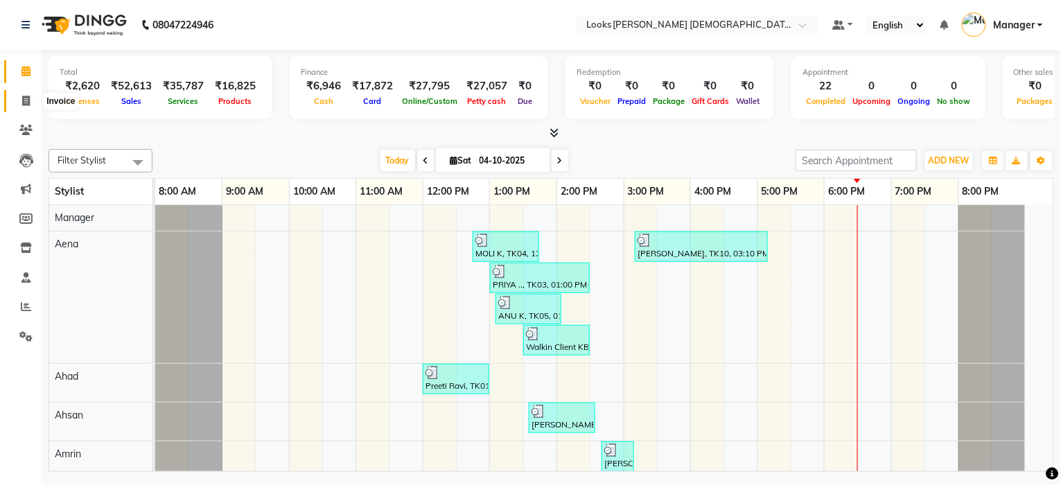
click at [22, 104] on icon at bounding box center [26, 101] width 8 height 10
select select "service"
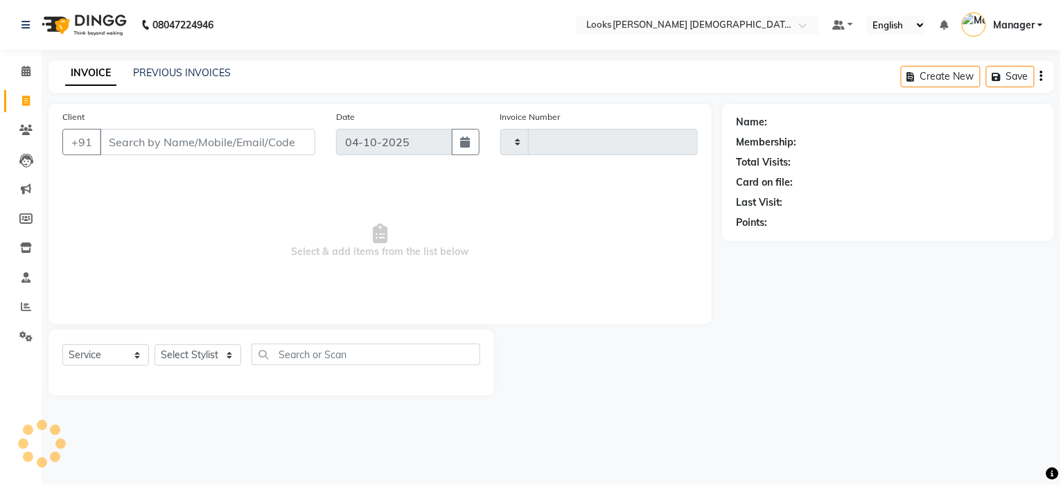
type input "3262"
select select "8706"
click at [131, 142] on input "Client" at bounding box center [208, 142] width 216 height 26
click at [175, 353] on select "Select Stylist Aena [PERSON_NAME] [PERSON_NAME] [PERSON_NAME] Counter_Sales [PE…" at bounding box center [198, 354] width 87 height 21
click at [155, 345] on select "Select Stylist Aena [PERSON_NAME] [PERSON_NAME] [PERSON_NAME] Counter_Sales [PE…" at bounding box center [198, 354] width 87 height 21
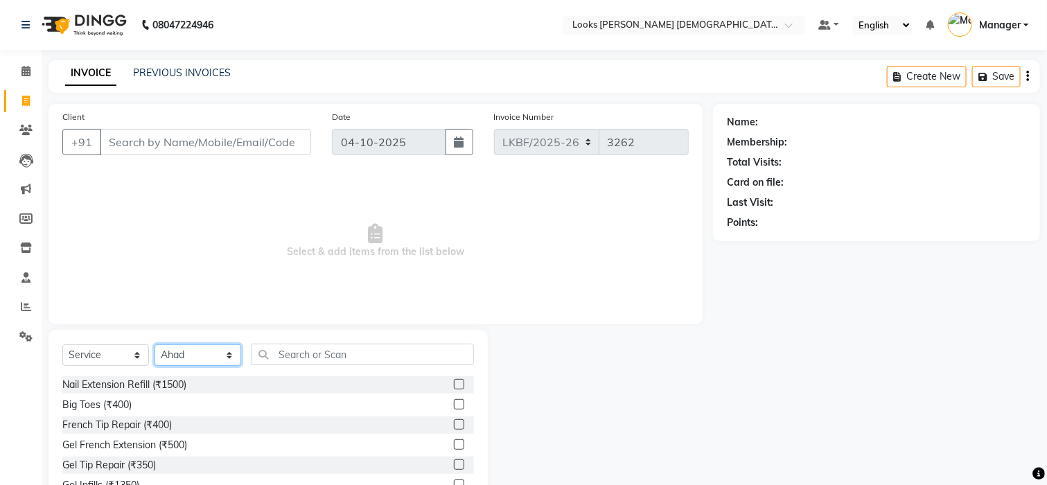
select select "87719"
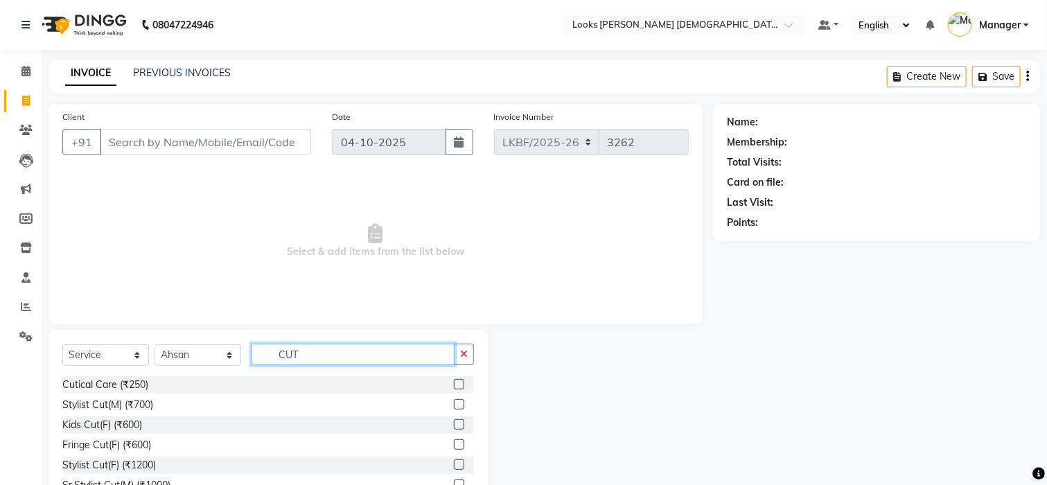
type input "CUT"
click at [124, 457] on div "Stylist Cut(F) (₹1200)" at bounding box center [268, 465] width 412 height 17
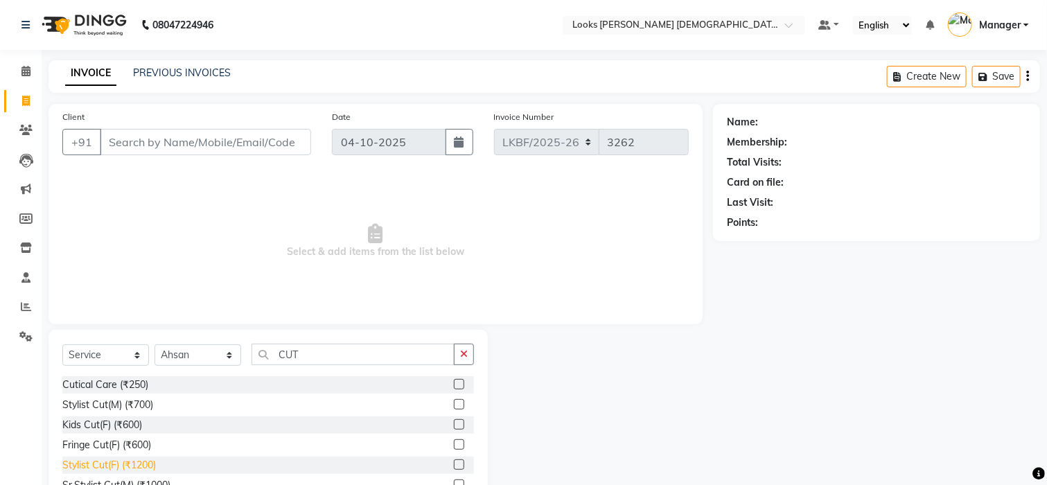
click at [124, 464] on div "Stylist Cut(F) (₹1200)" at bounding box center [109, 465] width 94 height 15
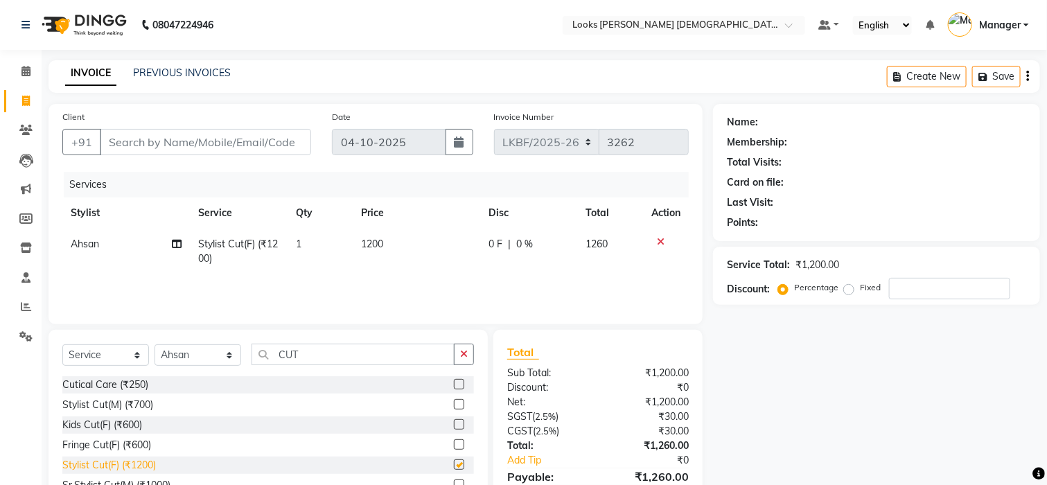
checkbox input "false"
click at [239, 138] on input "Client" at bounding box center [205, 142] width 211 height 26
type input "9"
type input "0"
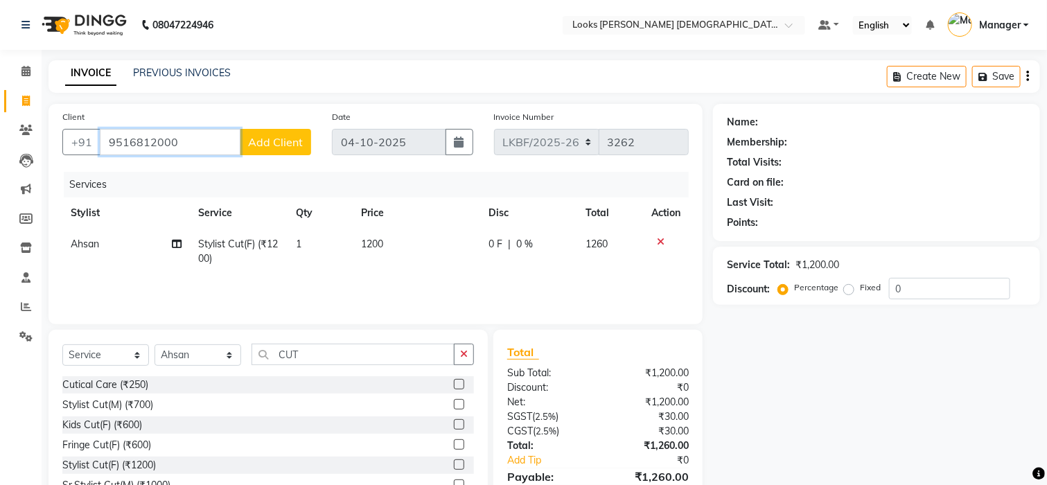
type input "9516812000"
click at [259, 132] on button "Add Client" at bounding box center [275, 142] width 71 height 26
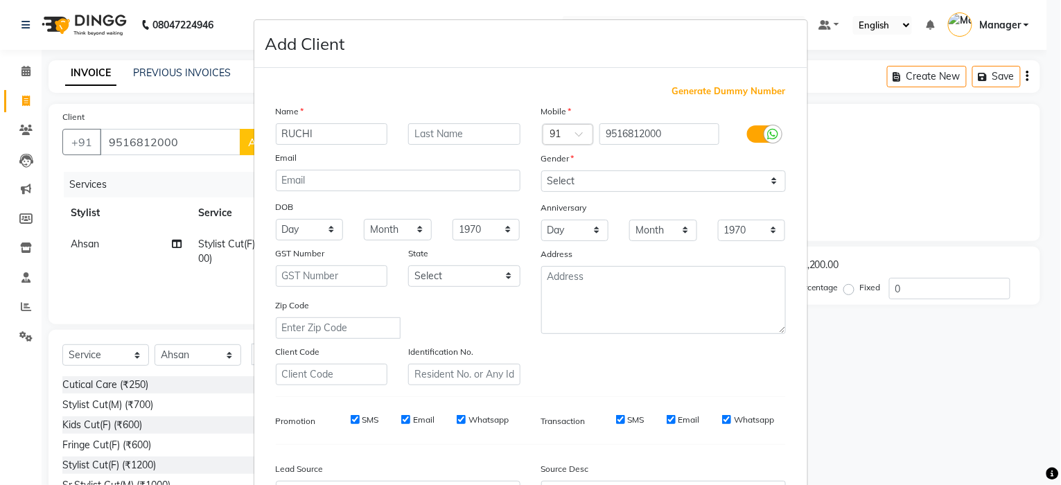
type input "RUCHI"
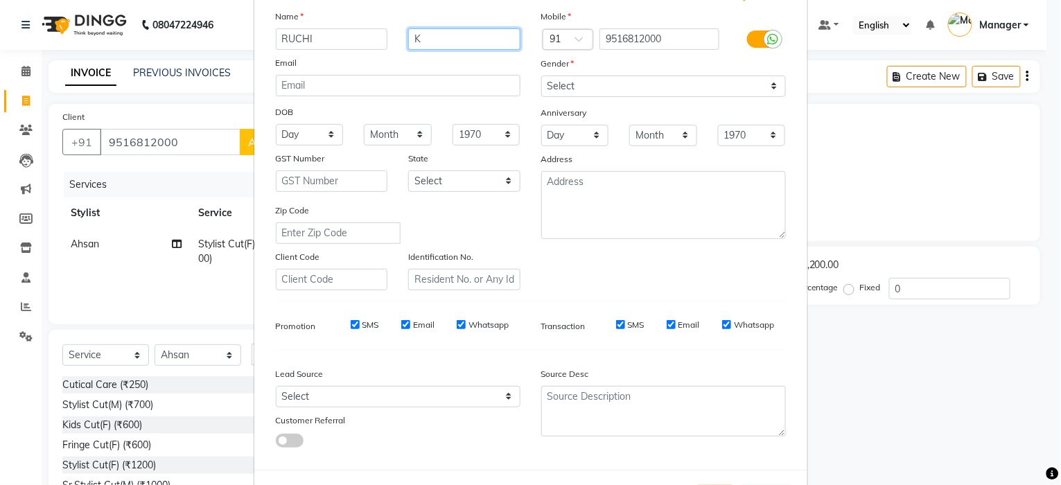
scroll to position [63, 0]
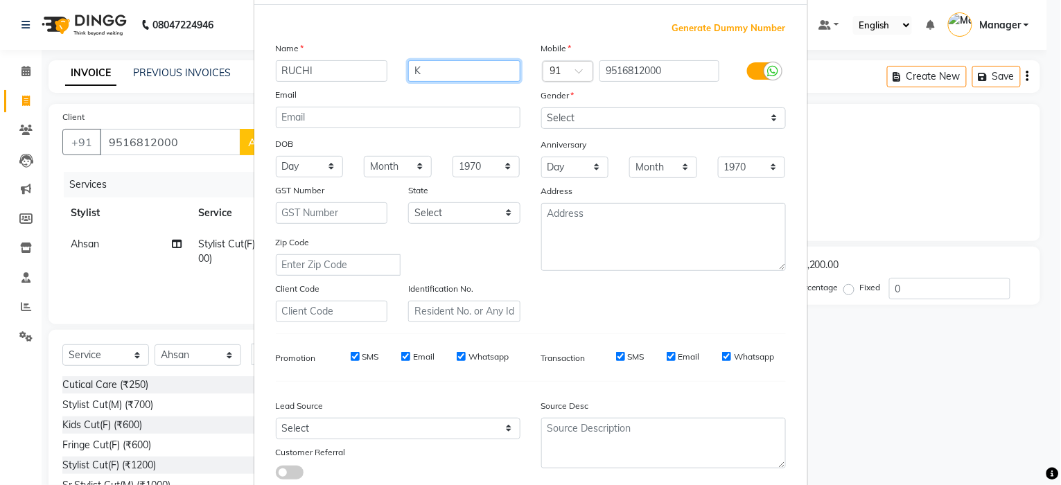
type input "K"
click at [576, 134] on div "Anniversary" at bounding box center [663, 145] width 265 height 22
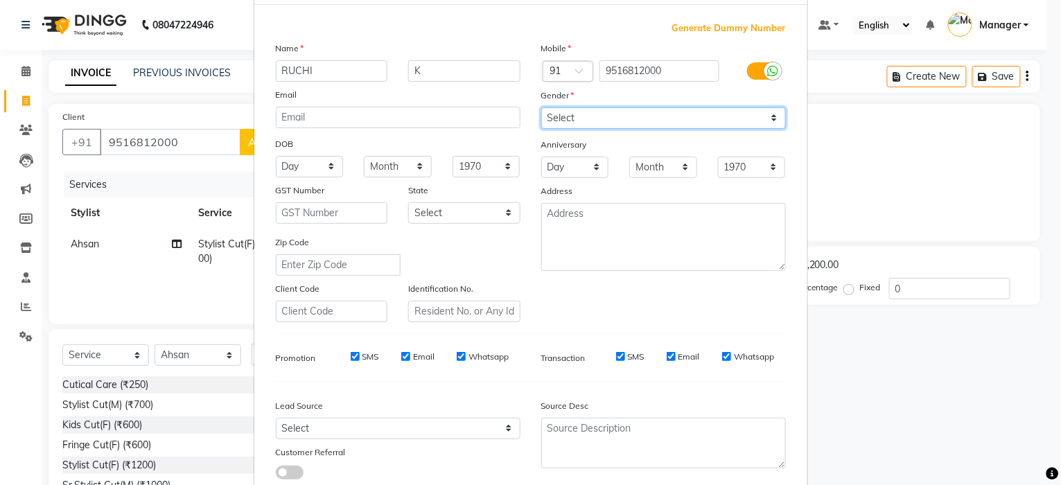
click at [583, 121] on select "Select [DEMOGRAPHIC_DATA] [DEMOGRAPHIC_DATA] Other Prefer Not To Say" at bounding box center [663, 117] width 245 height 21
select select "[DEMOGRAPHIC_DATA]"
click at [541, 107] on select "Select [DEMOGRAPHIC_DATA] [DEMOGRAPHIC_DATA] Other Prefer Not To Say" at bounding box center [663, 117] width 245 height 21
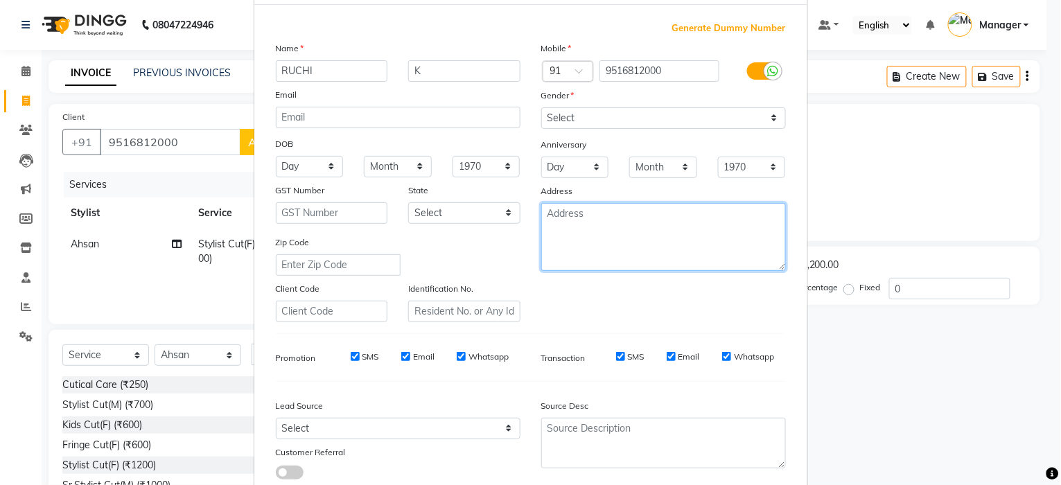
click at [584, 231] on textarea at bounding box center [663, 237] width 245 height 68
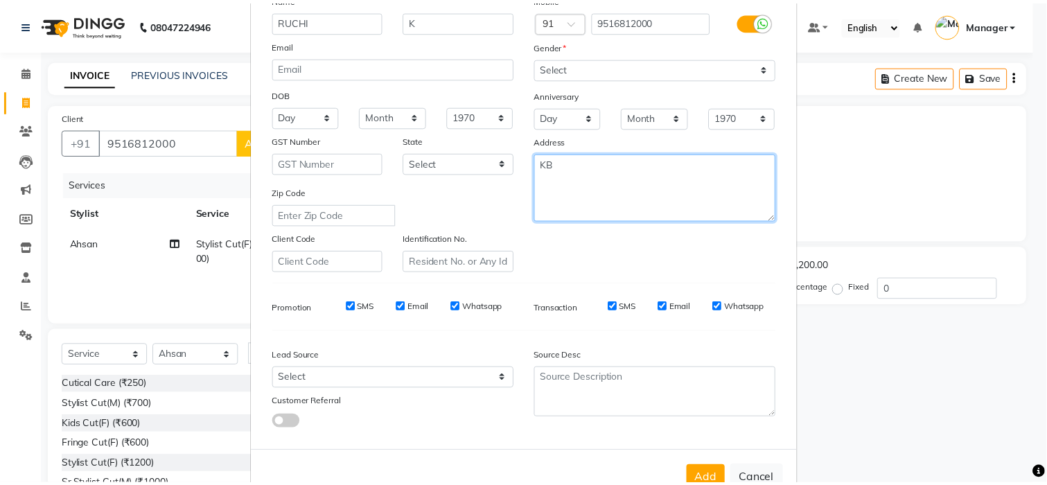
scroll to position [156, 0]
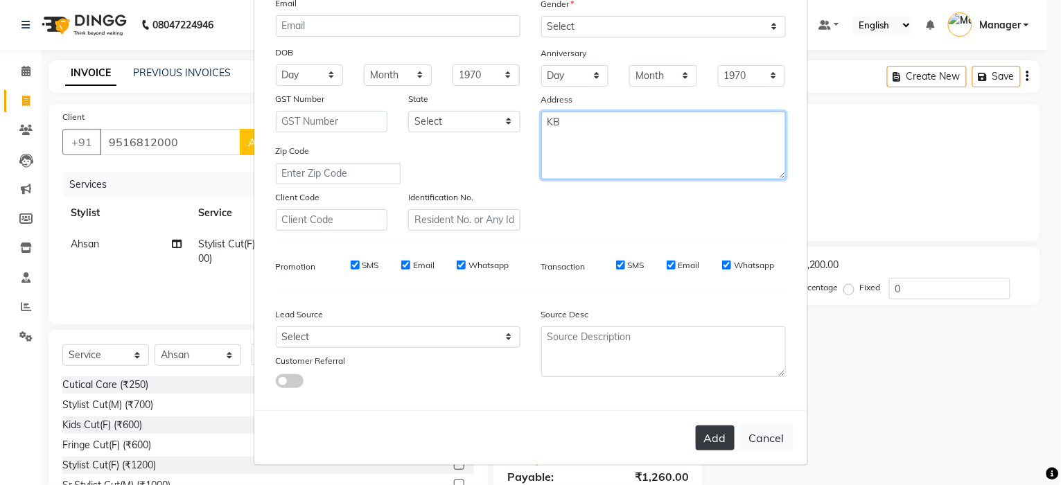
type textarea "KB"
click at [717, 431] on button "Add" at bounding box center [715, 438] width 39 height 25
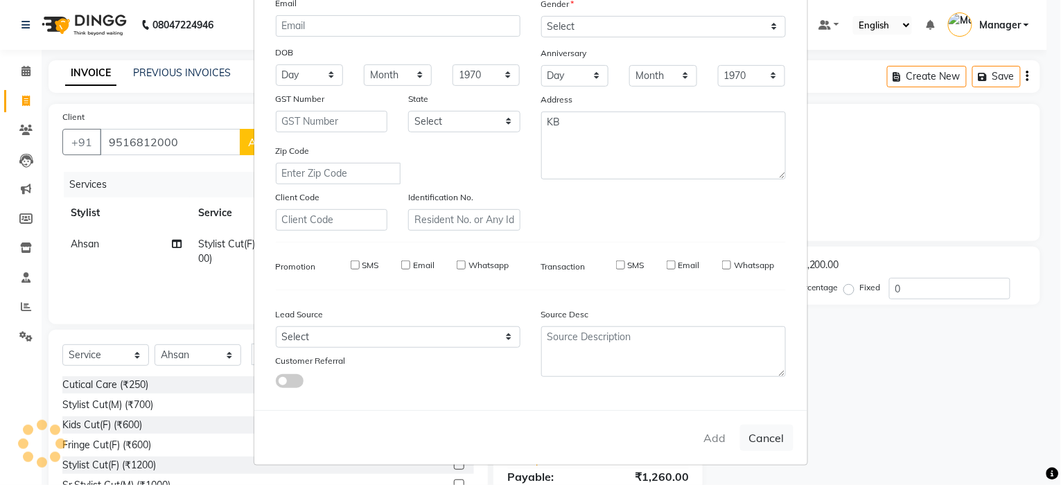
select select
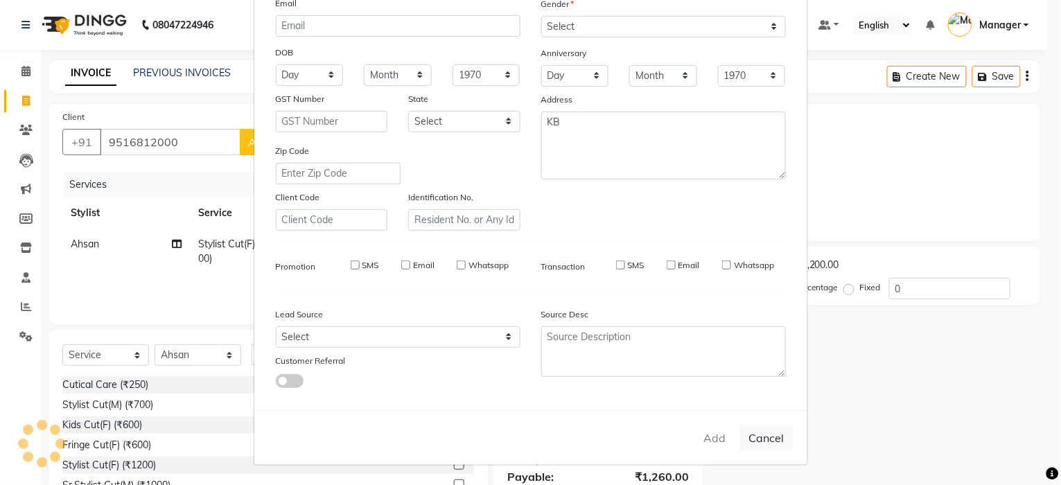
select select
checkbox input "false"
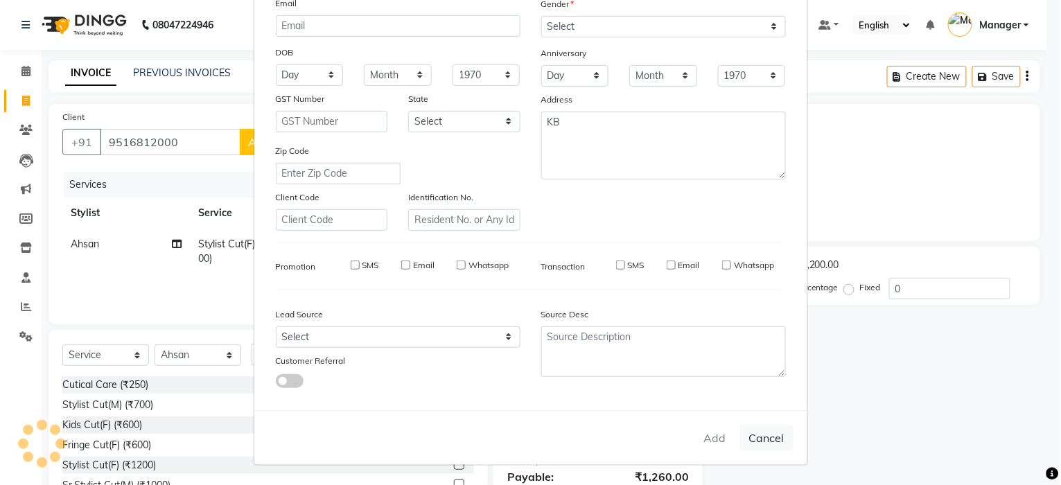
checkbox input "false"
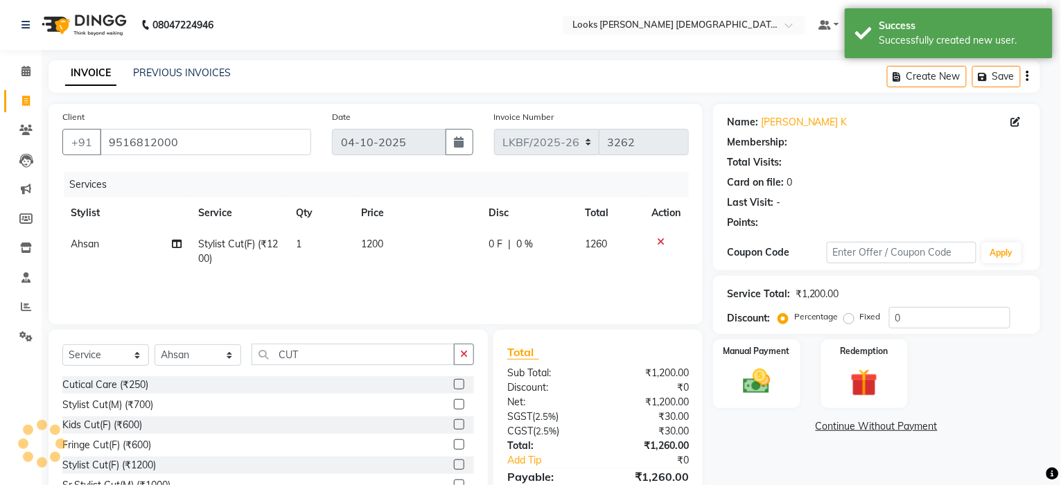
select select "1: Object"
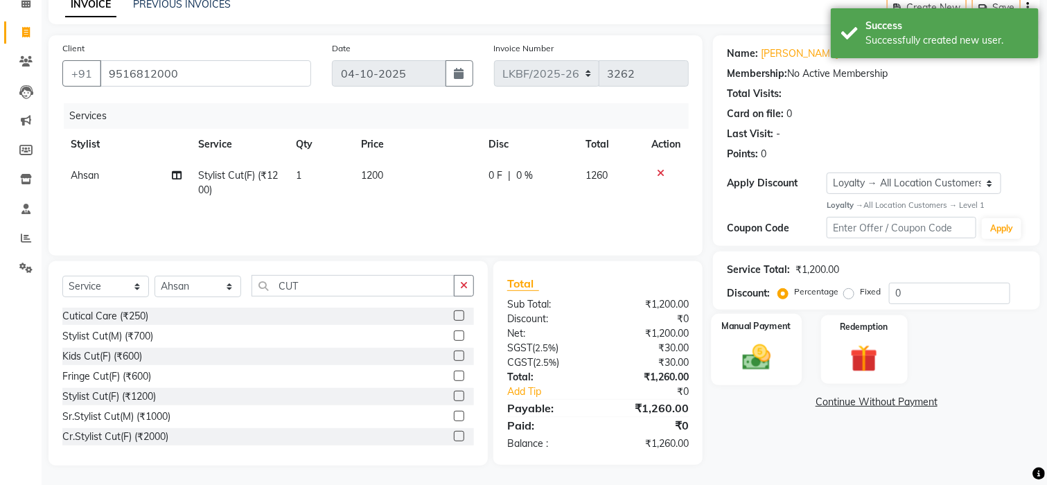
scroll to position [69, 0]
click at [755, 367] on img at bounding box center [756, 356] width 46 height 33
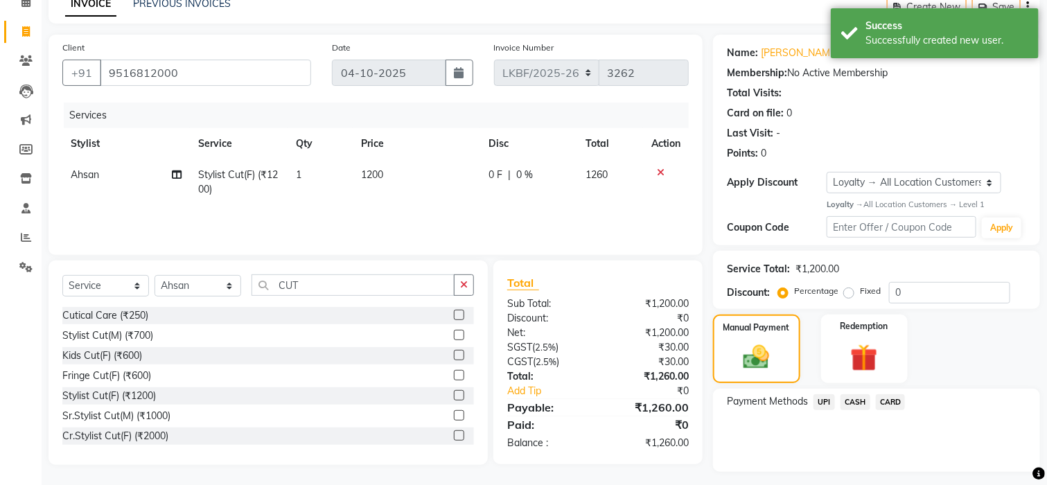
click at [862, 404] on span "CASH" at bounding box center [856, 402] width 30 height 16
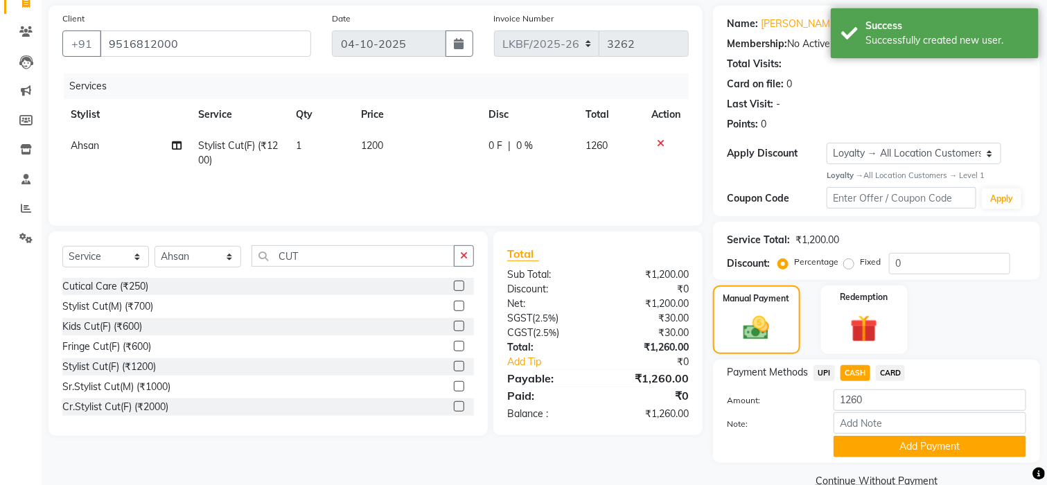
scroll to position [125, 0]
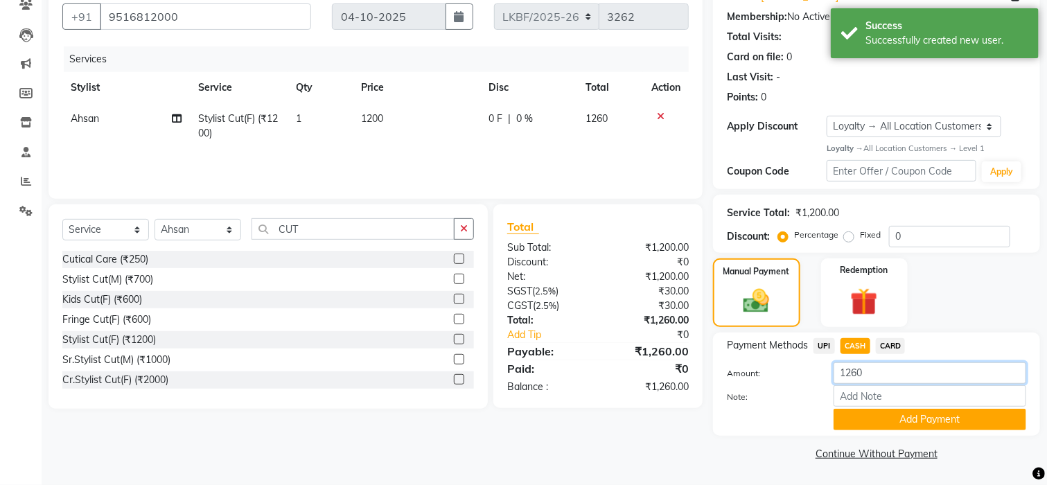
drag, startPoint x: 887, startPoint y: 381, endPoint x: 803, endPoint y: 370, distance: 85.3
click at [803, 372] on div "Amount: 1260" at bounding box center [877, 374] width 320 height 24
type input "1500"
click at [884, 410] on button "Add Payment" at bounding box center [930, 419] width 193 height 21
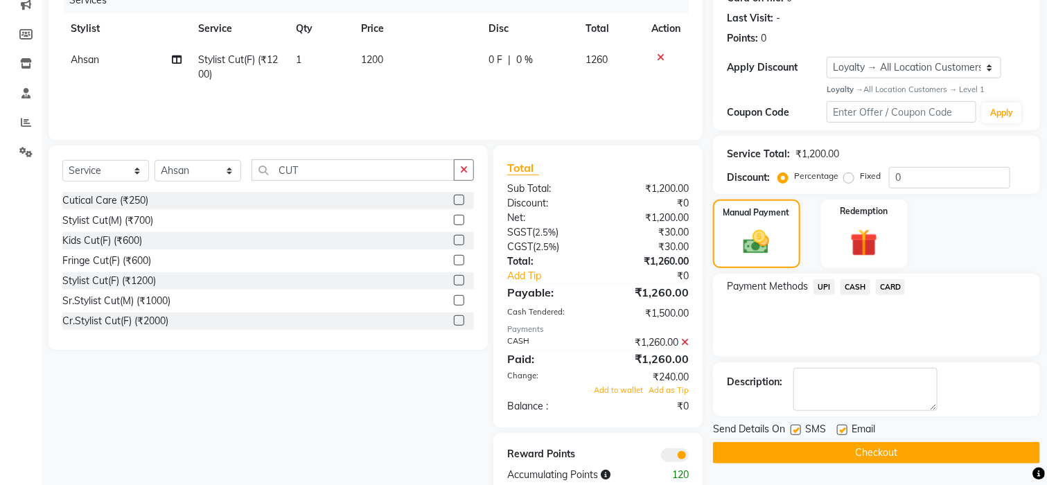
scroll to position [216, 0]
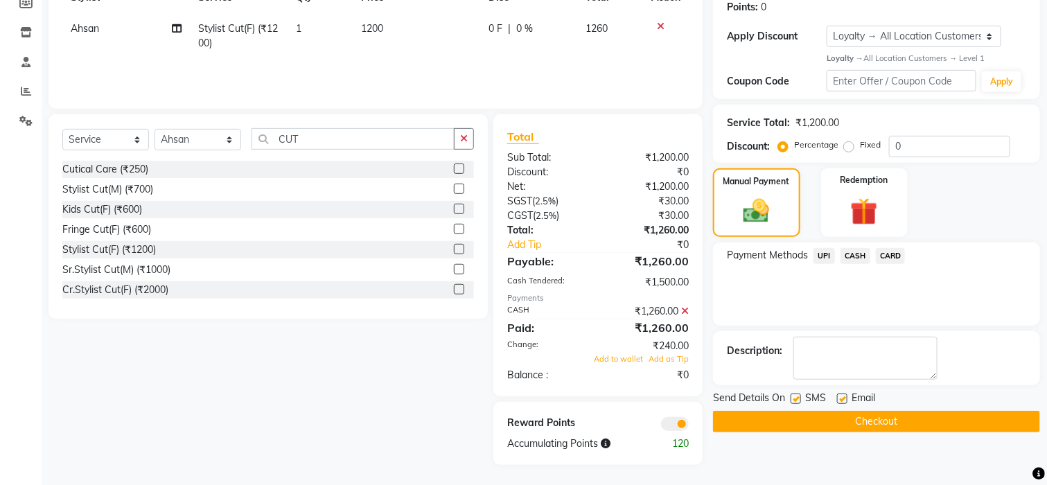
click at [847, 423] on button "Checkout" at bounding box center [876, 421] width 327 height 21
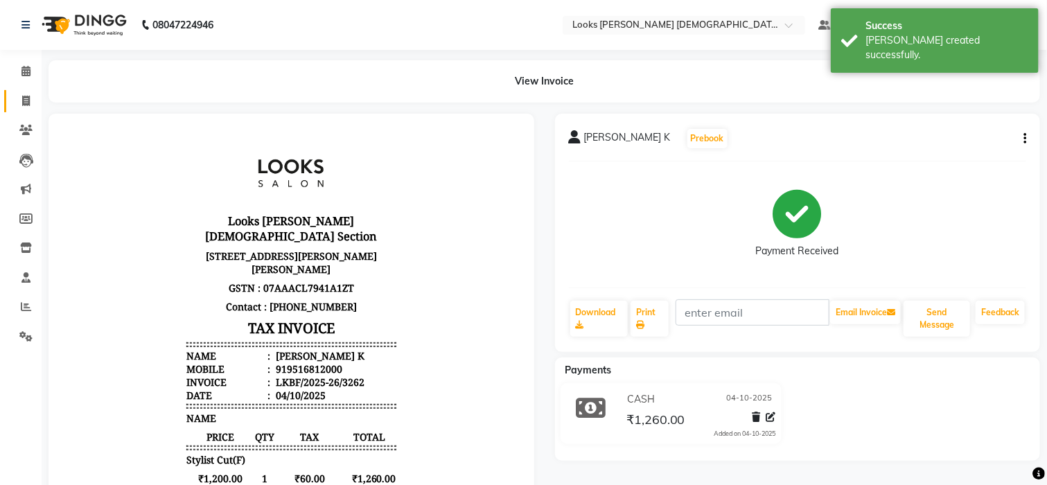
click at [30, 107] on span at bounding box center [26, 102] width 24 height 16
select select "service"
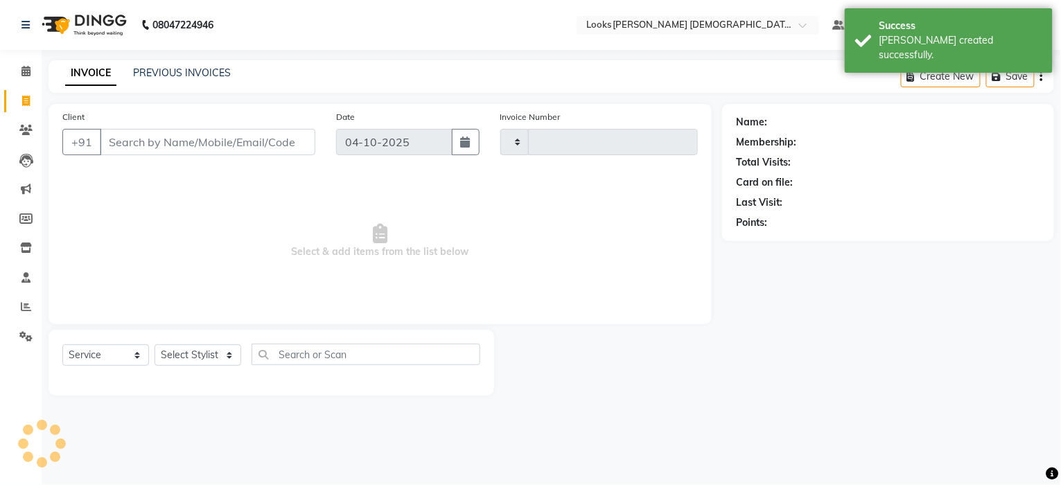
type input "3263"
select select "8706"
click at [201, 362] on select "Select Stylist" at bounding box center [198, 354] width 87 height 21
select select "92478"
click at [155, 345] on select "Select Stylist Aena [PERSON_NAME] [PERSON_NAME] [PERSON_NAME] Counter_Sales [PE…" at bounding box center [198, 354] width 87 height 21
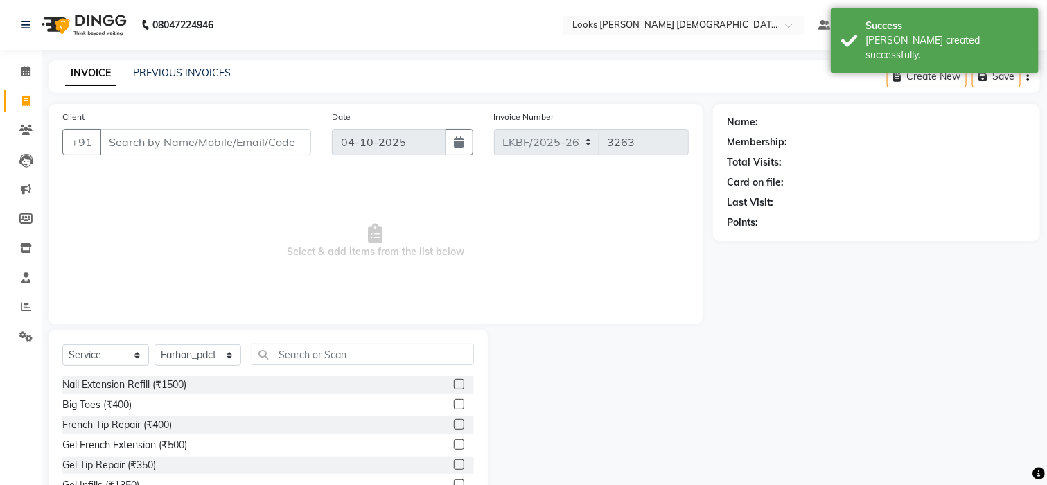
scroll to position [29, 0]
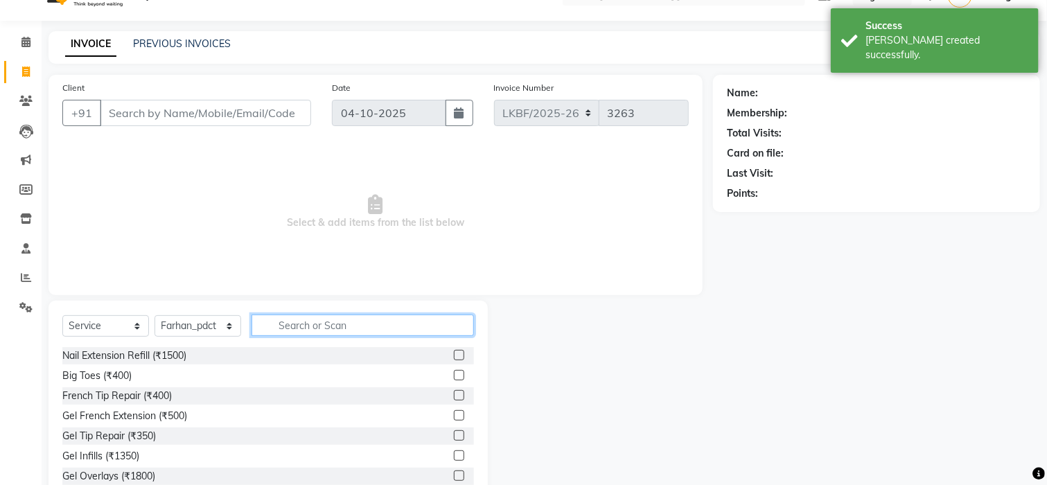
click at [277, 317] on input "text" at bounding box center [363, 325] width 222 height 21
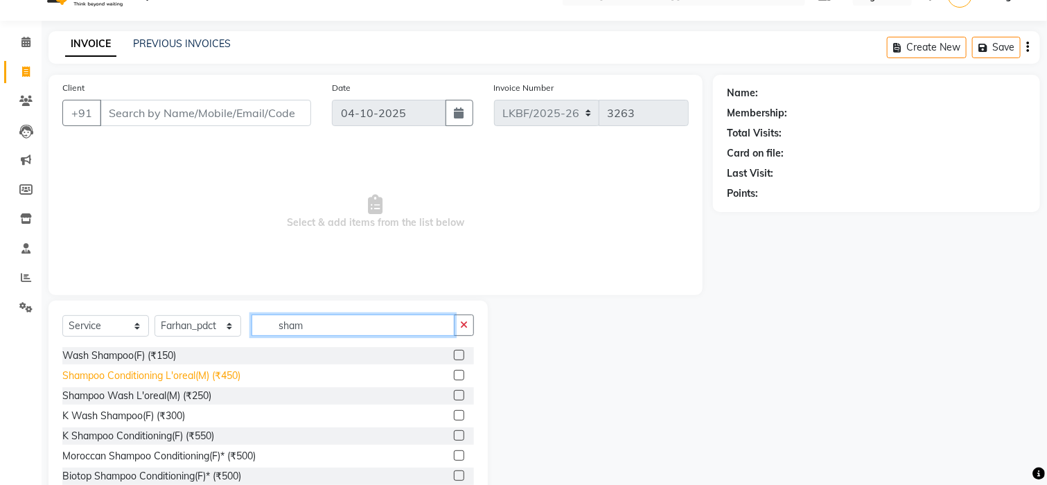
type input "sham"
click at [209, 376] on div "Shampoo Conditioning L'oreal(M) (₹450)" at bounding box center [151, 376] width 178 height 15
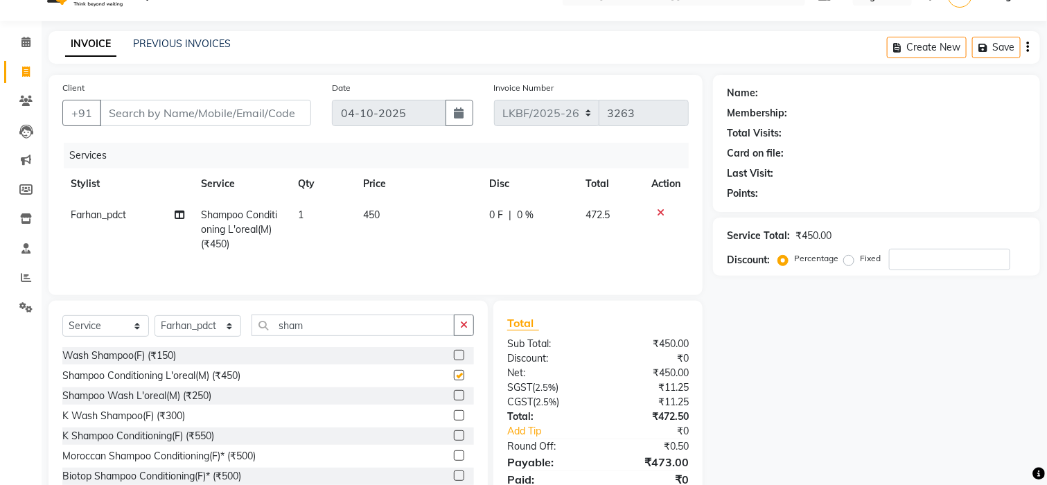
checkbox input "false"
click at [473, 330] on button "button" at bounding box center [464, 325] width 20 height 21
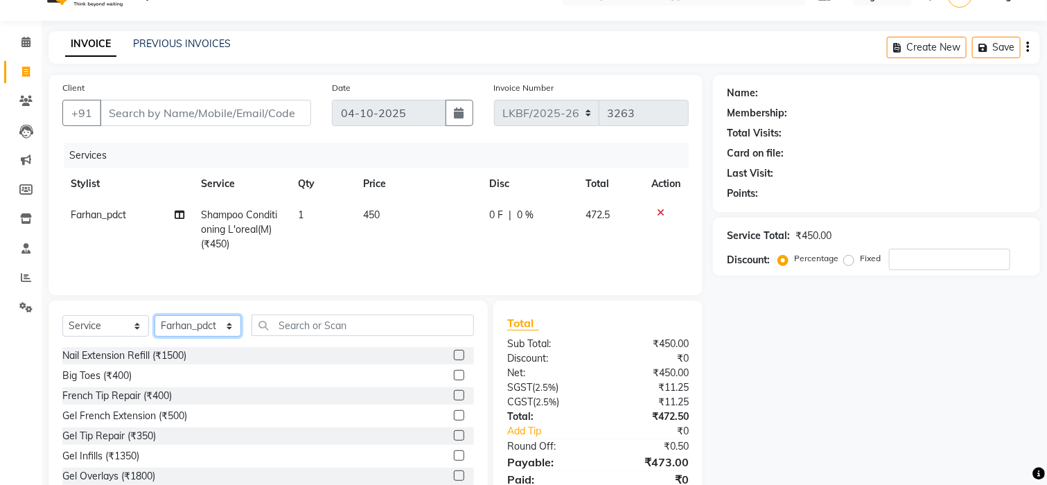
click at [215, 329] on select "Select Stylist Aena [PERSON_NAME] [PERSON_NAME] [PERSON_NAME] Counter_Sales [PE…" at bounding box center [198, 325] width 87 height 21
select select "87715"
click at [155, 319] on select "Select Stylist Aena [PERSON_NAME] [PERSON_NAME] [PERSON_NAME] Counter_Sales [PE…" at bounding box center [198, 325] width 87 height 21
click at [100, 326] on select "Select Service Product Membership Package Voucher Prepaid Gift Card" at bounding box center [105, 325] width 87 height 21
select select "product"
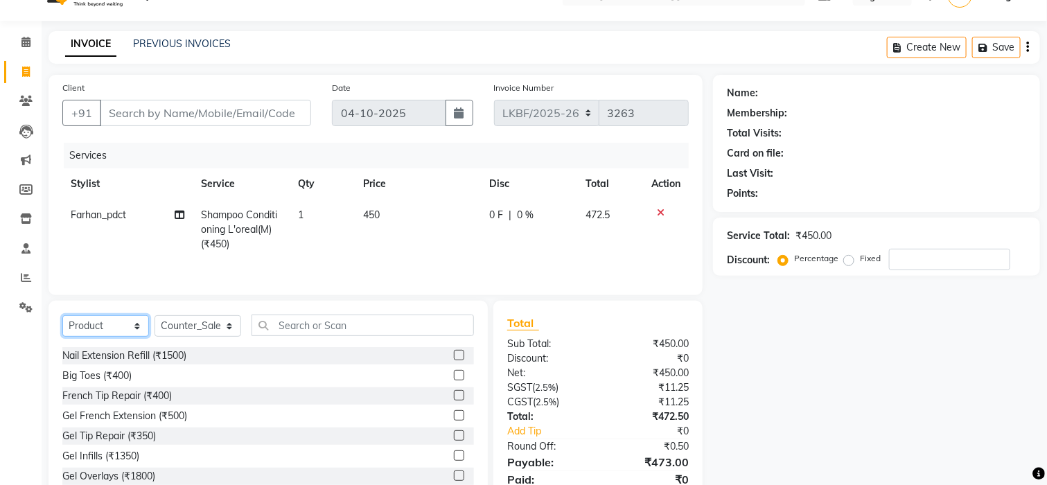
click at [62, 319] on select "Select Service Product Membership Package Voucher Prepaid Gift Card" at bounding box center [105, 325] width 87 height 21
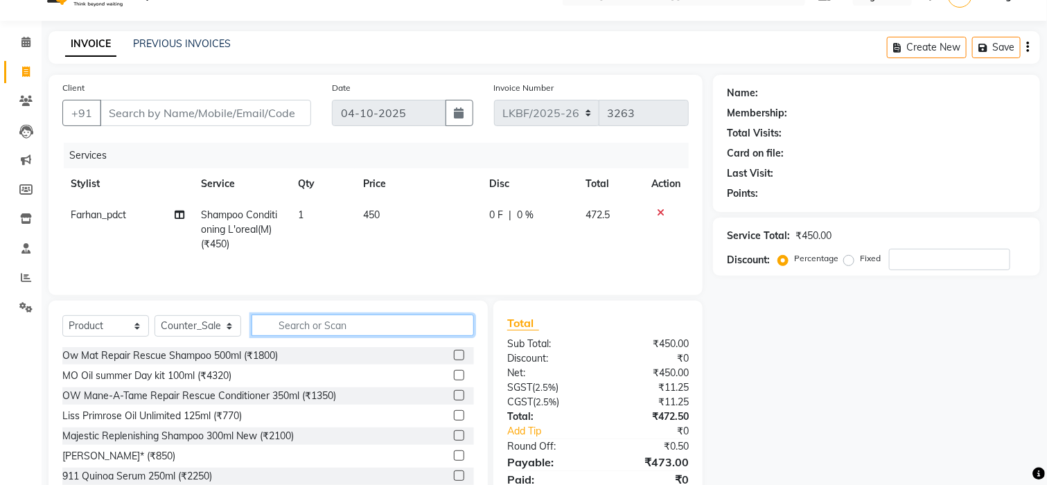
click at [362, 328] on input "text" at bounding box center [363, 325] width 222 height 21
type input "8901526541317"
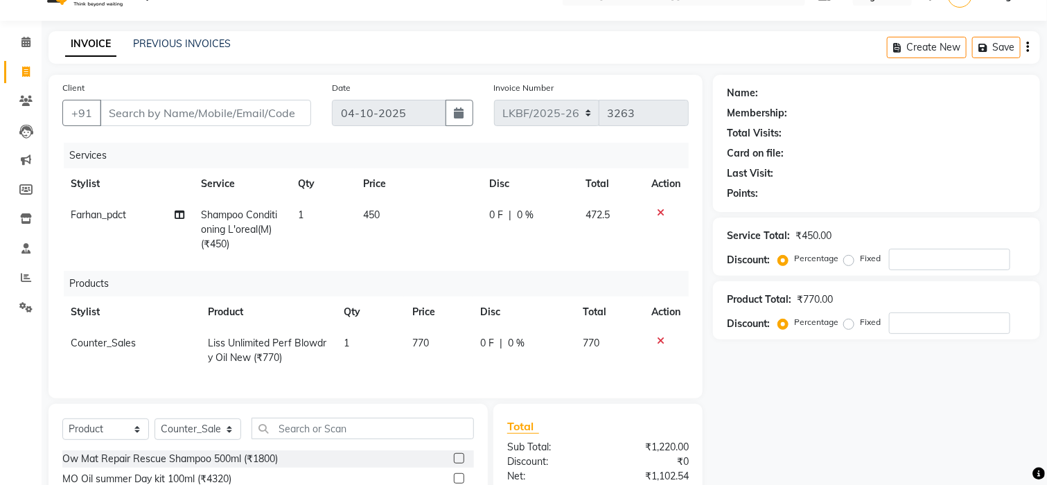
click at [424, 353] on td "770" at bounding box center [438, 351] width 69 height 46
select select "87715"
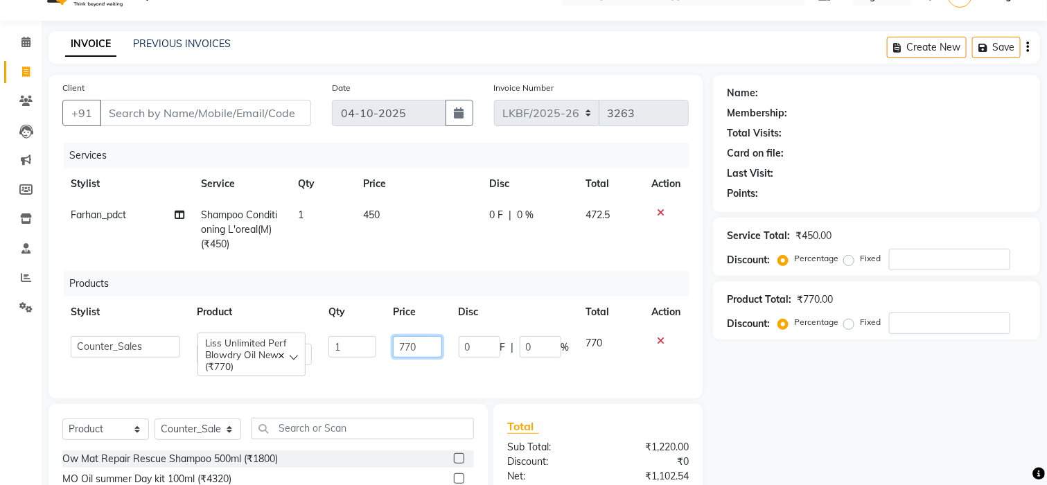
drag, startPoint x: 426, startPoint y: 342, endPoint x: 340, endPoint y: 349, distance: 85.5
click at [340, 349] on tr "Aena Ahad Ahsan Amrin Arvind_asst Bijender Counter_Sales Dharmaveer Farhan Farh…" at bounding box center [375, 351] width 627 height 46
type input "890"
click at [514, 259] on div "Services Stylist Service Qty Price Disc Total Action Farhan_pdct Shampoo Condit…" at bounding box center [375, 264] width 627 height 242
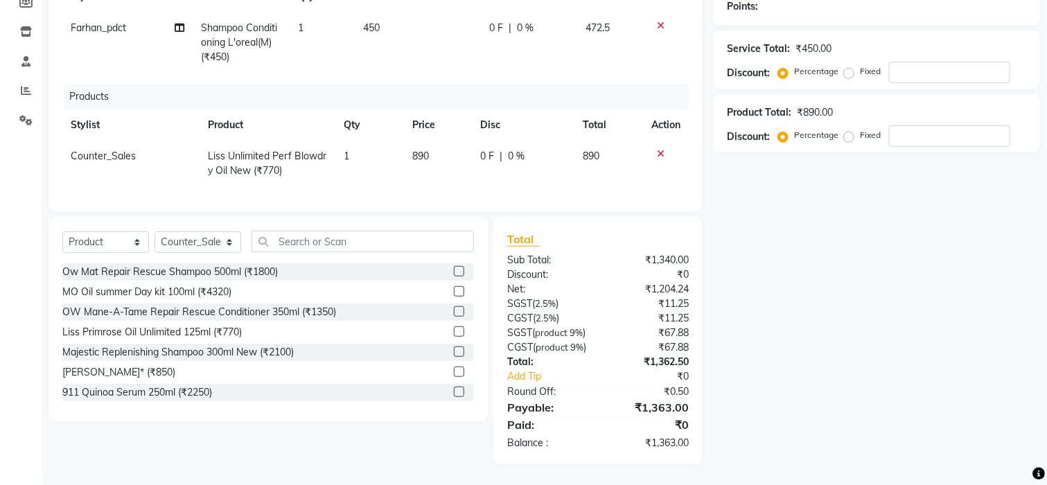
scroll to position [0, 0]
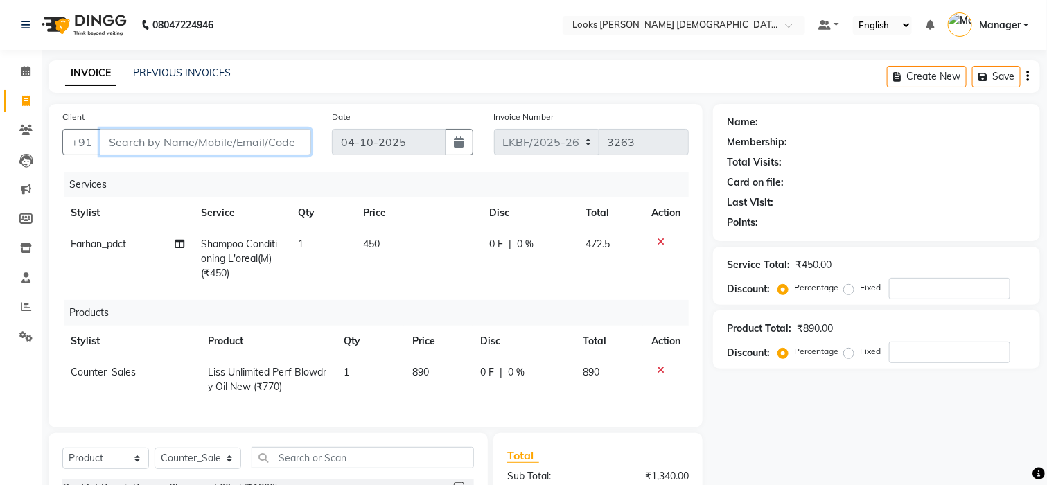
click at [189, 148] on input "Client" at bounding box center [205, 142] width 211 height 26
type input "f"
type input "0"
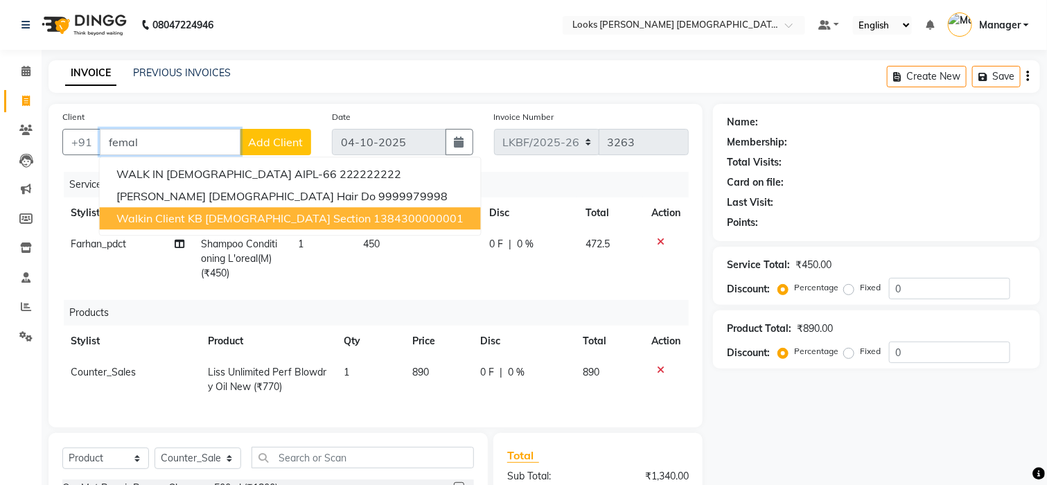
click at [195, 214] on span "Walkin Client KB Female Section" at bounding box center [243, 218] width 255 height 14
type input "1384300000001"
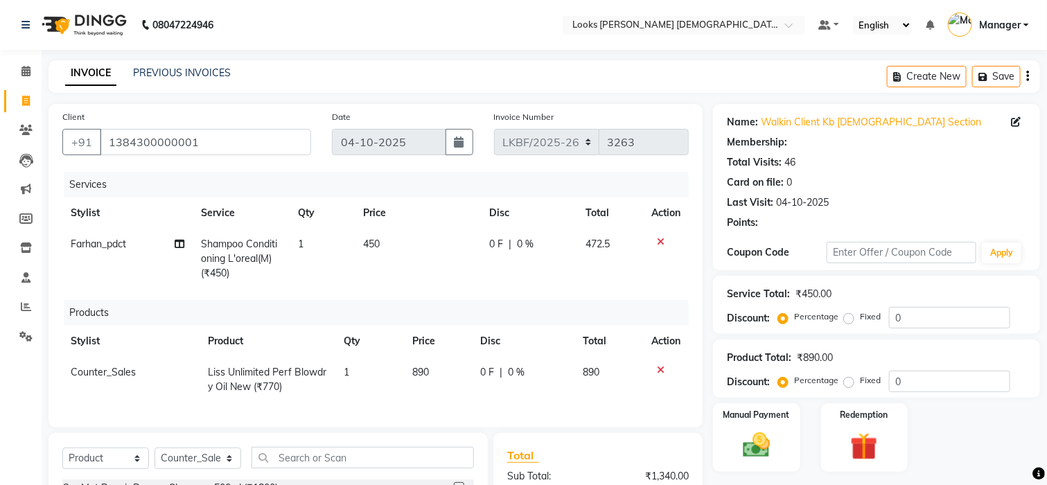
select select "1: Object"
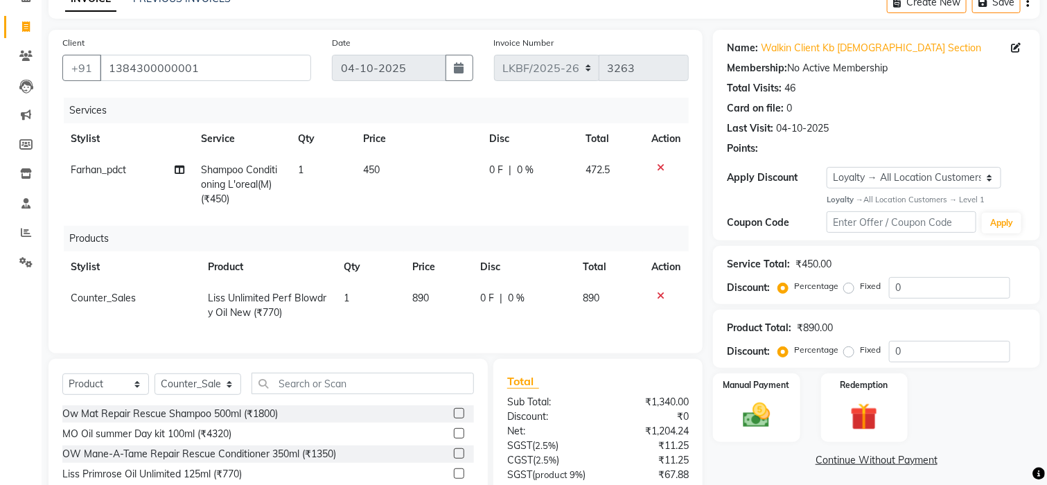
scroll to position [259, 0]
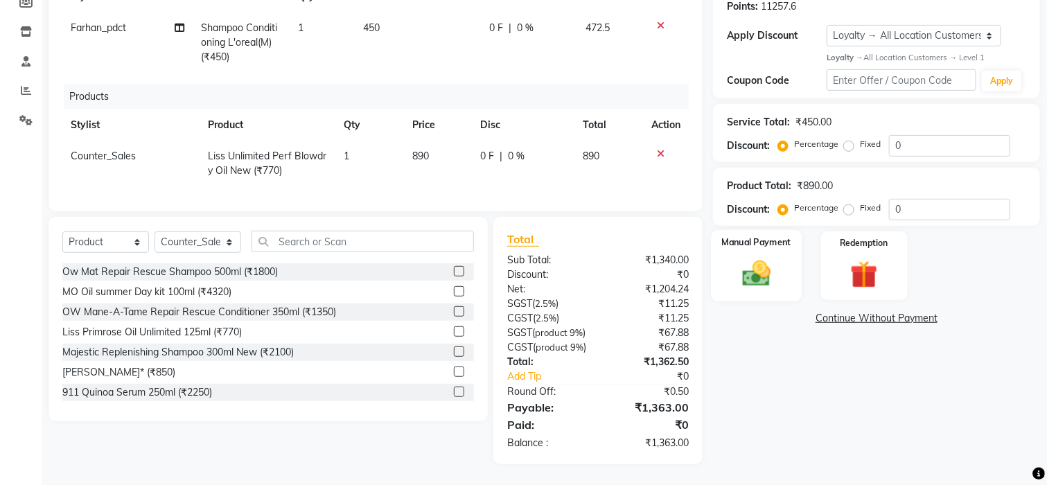
click at [751, 251] on div "Manual Payment" at bounding box center [756, 265] width 91 height 71
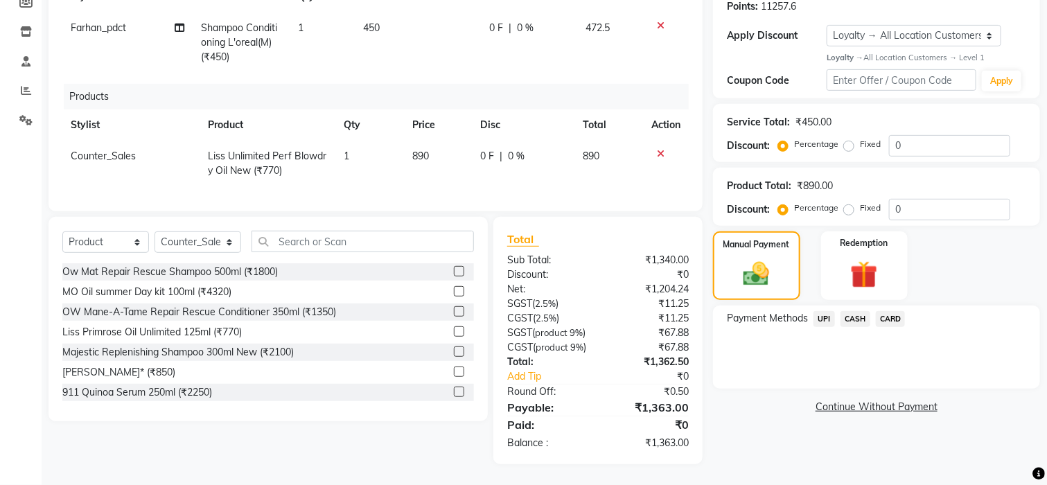
click at [853, 311] on span "CASH" at bounding box center [856, 319] width 30 height 16
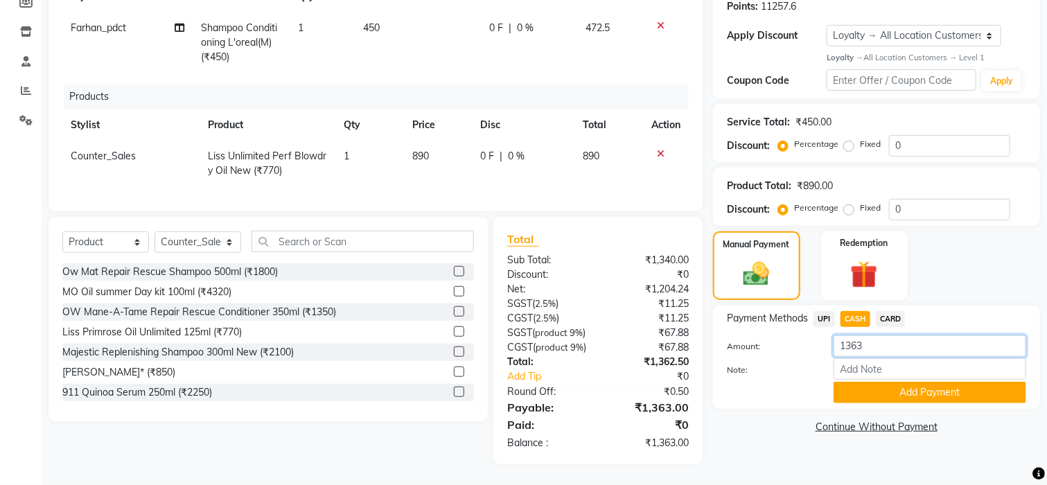
drag, startPoint x: 877, startPoint y: 296, endPoint x: 722, endPoint y: 294, distance: 155.3
click at [736, 335] on div "Amount: 1363 Note: Add Payment" at bounding box center [876, 369] width 299 height 68
type input "1500"
click at [859, 382] on button "Add Payment" at bounding box center [930, 392] width 193 height 21
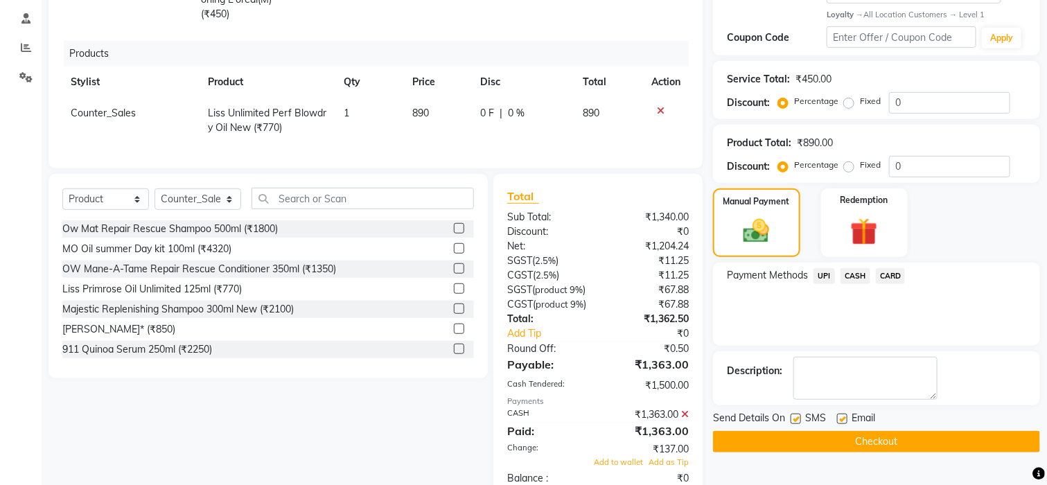
scroll to position [405, 0]
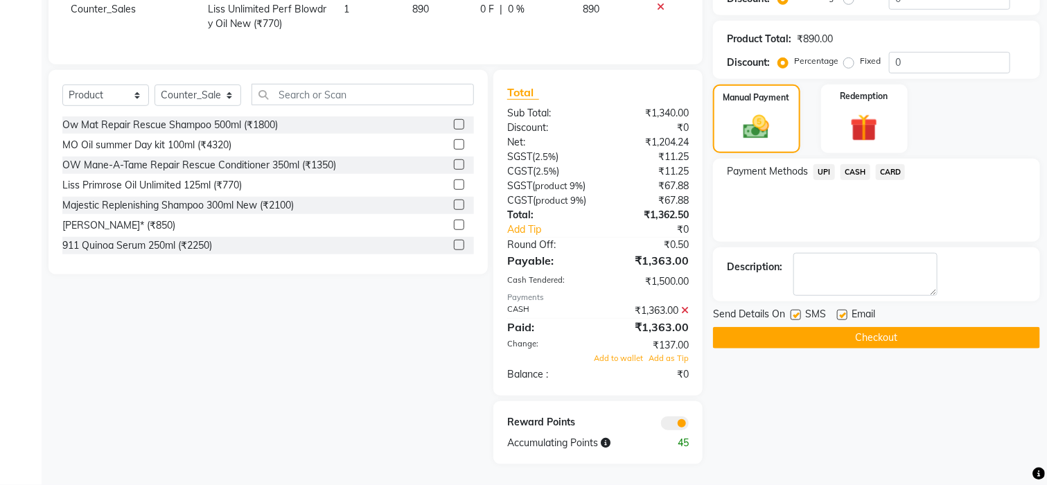
click at [824, 327] on button "Checkout" at bounding box center [876, 337] width 327 height 21
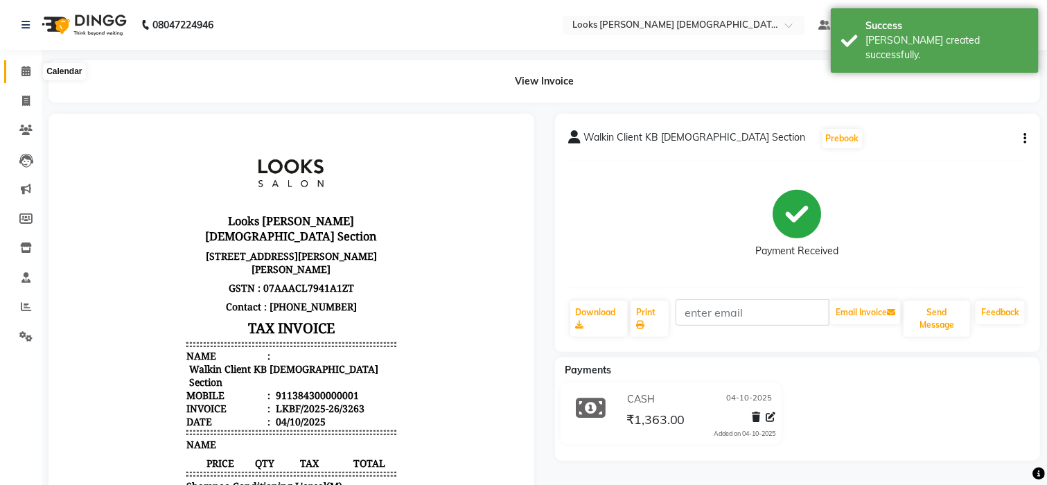
click at [15, 64] on span at bounding box center [26, 72] width 24 height 16
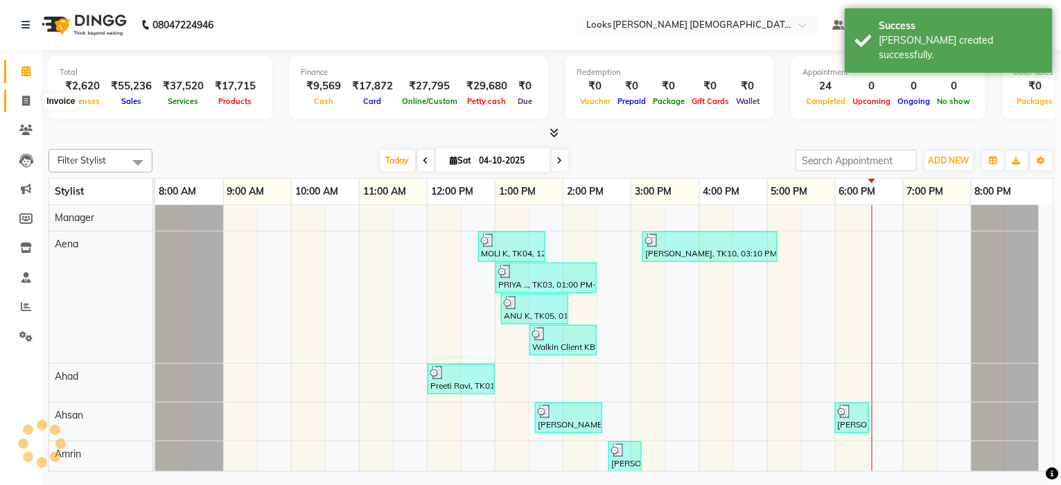
click at [23, 98] on icon at bounding box center [26, 101] width 8 height 10
select select "service"
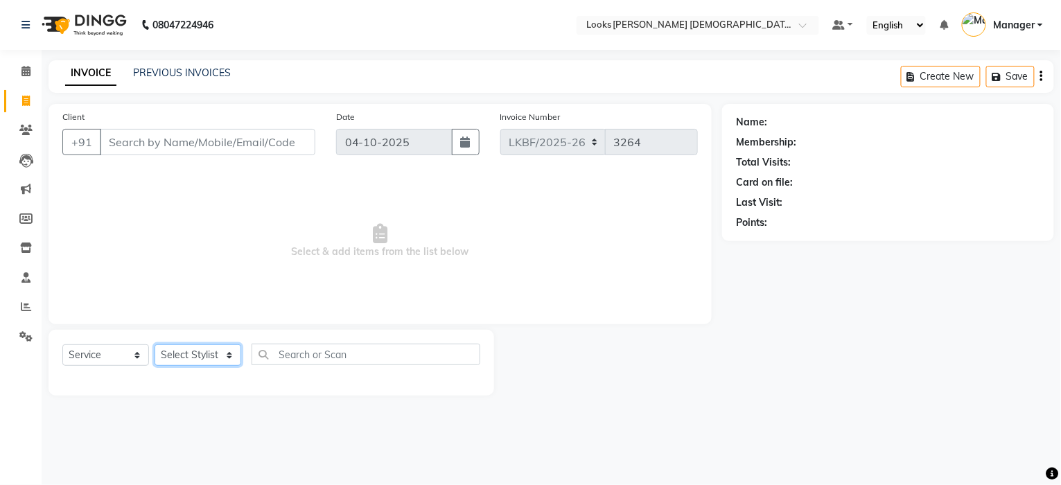
click at [200, 354] on select "Select Stylist Aena Ahad Ahsan Amrin Arvind_asst Bijender Counter_Sales Dharmav…" at bounding box center [198, 354] width 87 height 21
select select "87727"
click at [155, 345] on select "Select Stylist Aena Ahad Ahsan Amrin Arvind_asst Bijender Counter_Sales Dharmav…" at bounding box center [198, 354] width 87 height 21
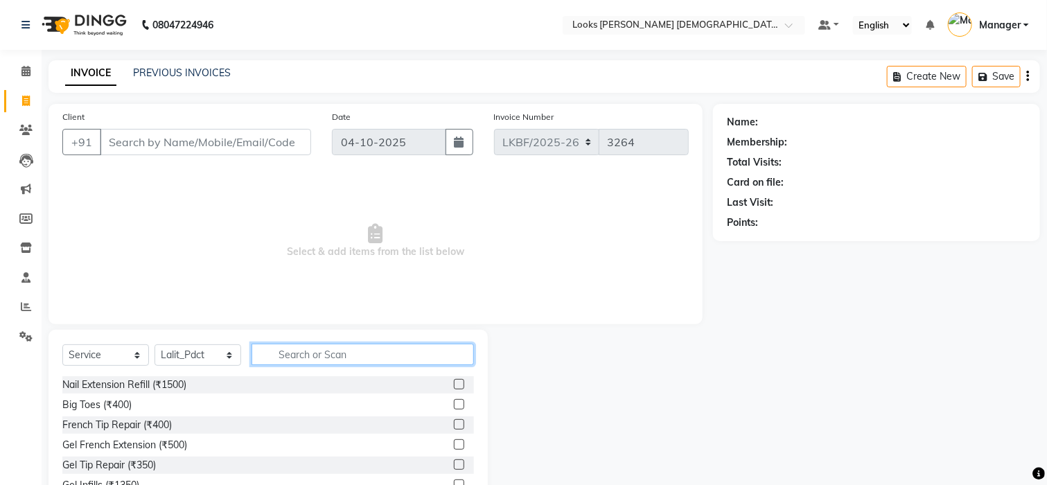
click at [305, 356] on input "text" at bounding box center [363, 354] width 222 height 21
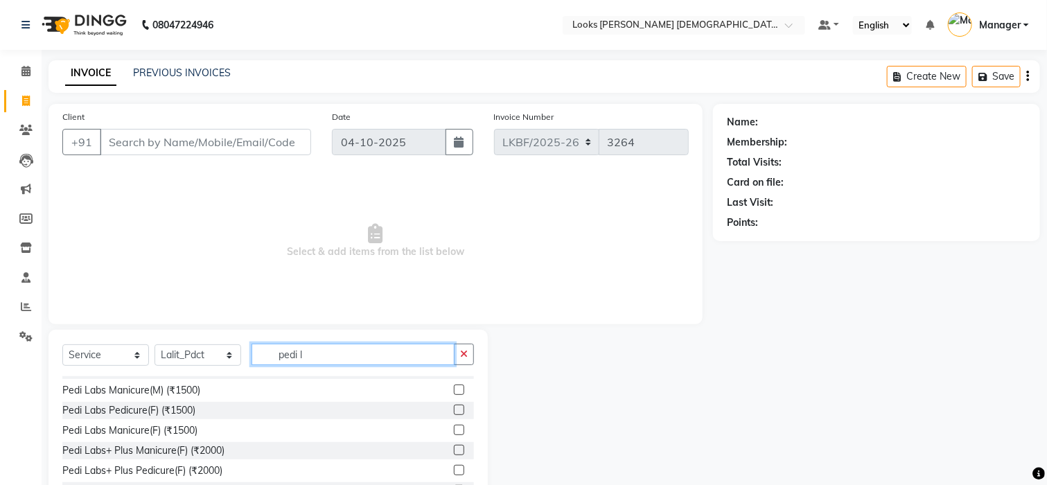
scroll to position [21, 0]
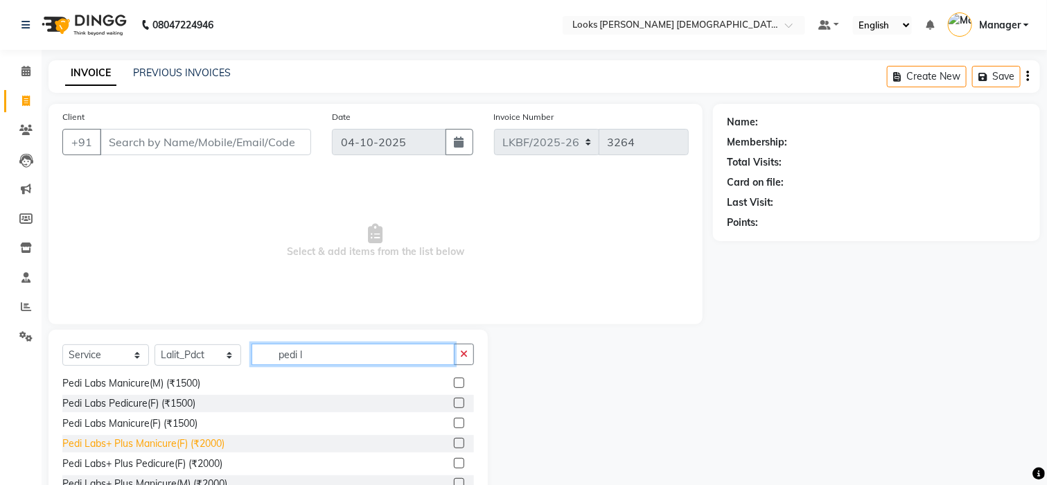
type input "pedi l"
click at [171, 447] on div "Pedi Labs+ Plus Manicure(F) (₹2000)" at bounding box center [143, 444] width 162 height 15
checkbox input "false"
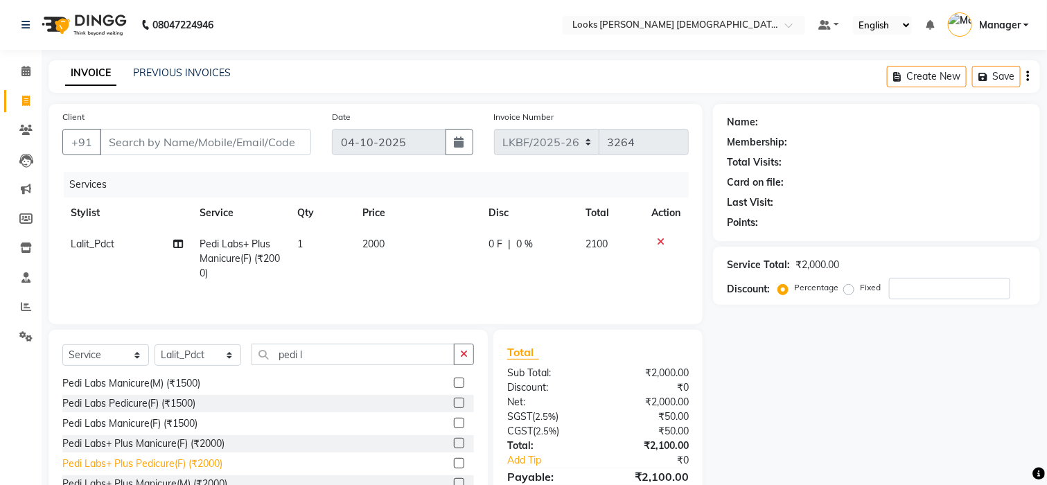
click at [171, 463] on div "Pedi Labs+ Plus Pedicure(F) (₹2000)" at bounding box center [142, 464] width 160 height 15
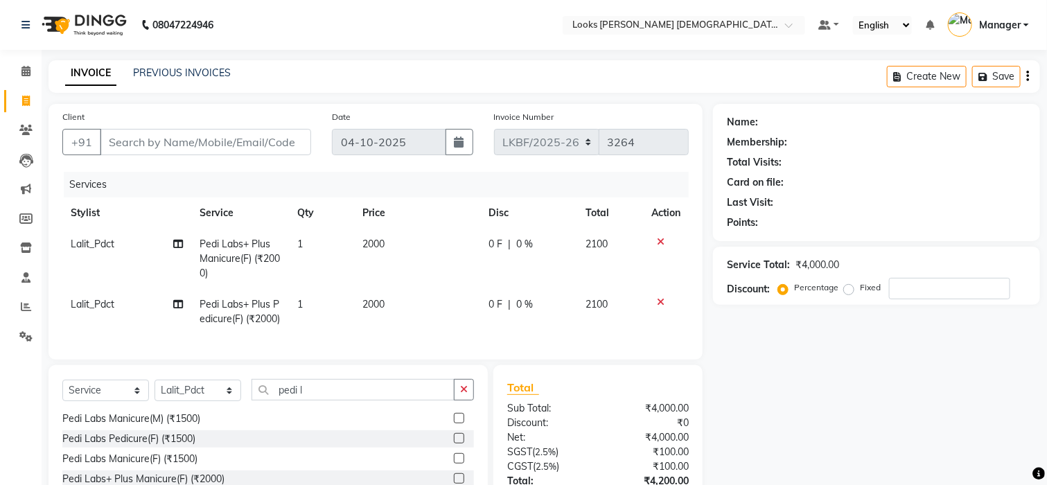
checkbox input "false"
click at [458, 401] on button "button" at bounding box center [464, 389] width 20 height 21
click at [201, 401] on select "Select Stylist Aena Ahad Ahsan Amrin Arvind_asst Bijender Counter_Sales Dharmav…" at bounding box center [198, 390] width 87 height 21
select select "87726"
click at [155, 401] on select "Select Stylist Aena Ahad Ahsan Amrin Arvind_asst Bijender Counter_Sales Dharmav…" at bounding box center [198, 390] width 87 height 21
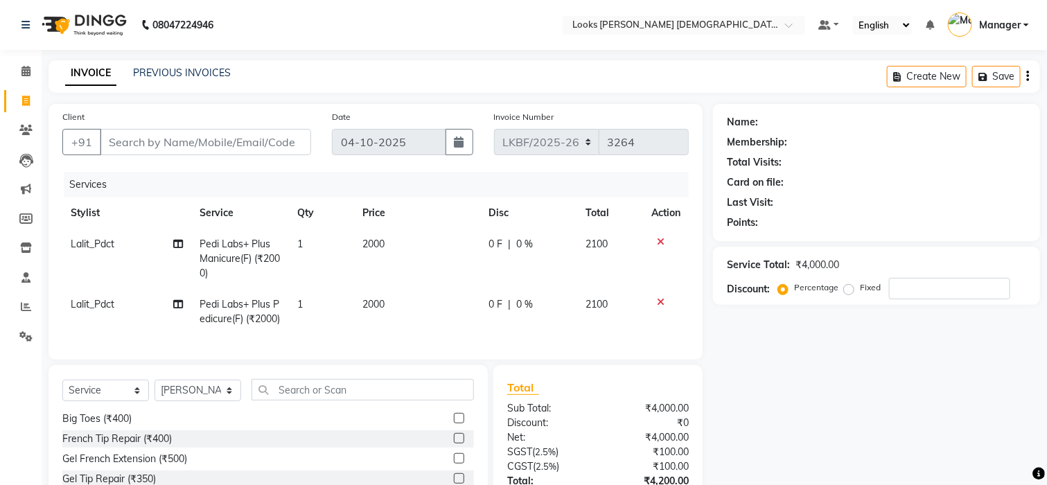
click at [397, 402] on div "Select Service Product Membership Package Voucher Prepaid Gift Card Select Styl…" at bounding box center [268, 467] width 439 height 204
click at [390, 401] on input "text" at bounding box center [363, 389] width 222 height 21
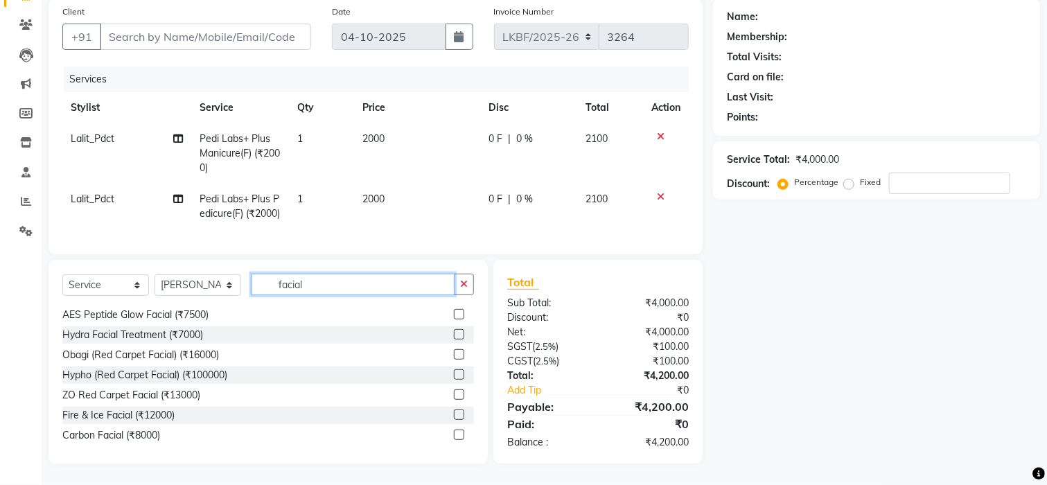
scroll to position [92, 0]
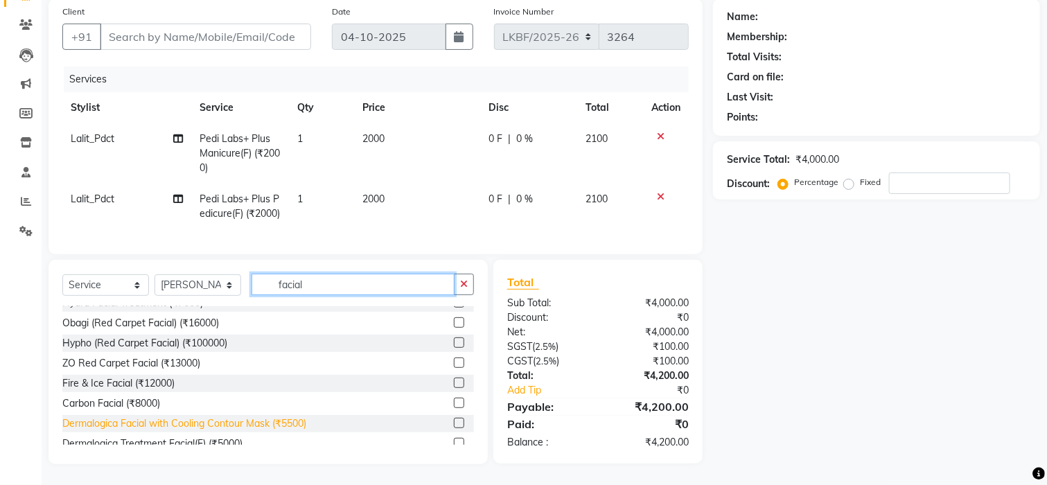
type input "facial"
click at [209, 421] on div "Dermalogica Facial with Cooling Contour Mask (₹5500)" at bounding box center [184, 424] width 244 height 15
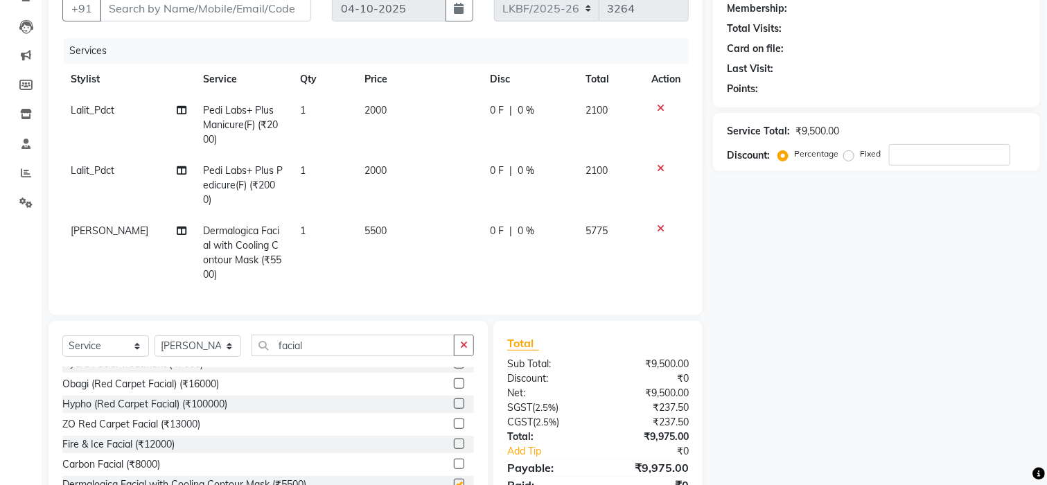
checkbox input "false"
drag, startPoint x: 469, startPoint y: 359, endPoint x: 386, endPoint y: 362, distance: 82.6
click at [469, 356] on button "button" at bounding box center [464, 345] width 20 height 21
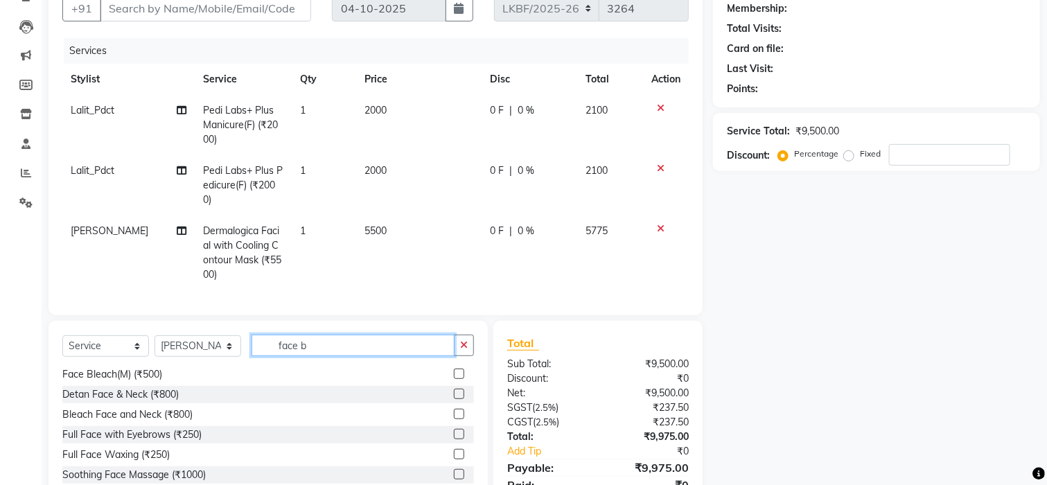
scroll to position [0, 0]
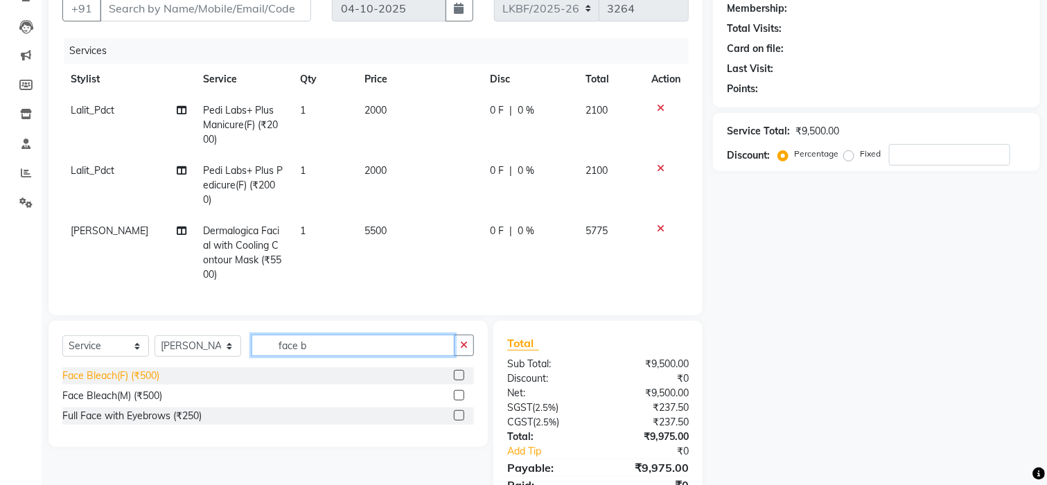
type input "face b"
click at [148, 383] on div "Face Bleach(F) (₹500)" at bounding box center [110, 376] width 97 height 15
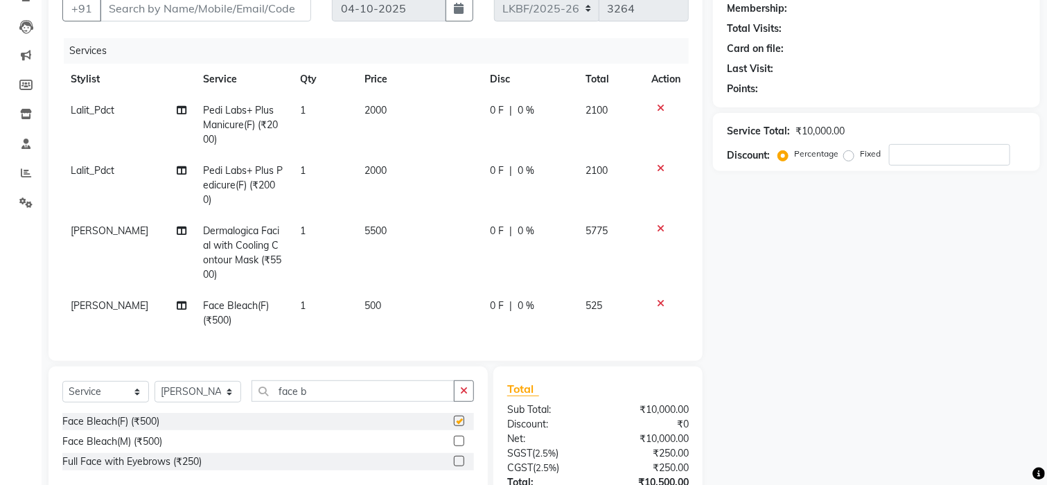
checkbox input "false"
click at [390, 303] on td "500" at bounding box center [418, 313] width 125 height 46
select select "87726"
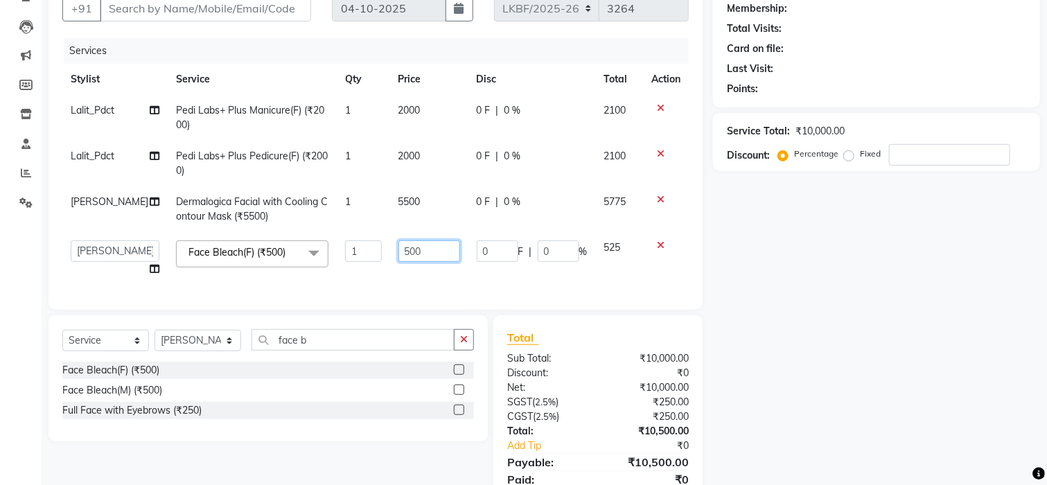
drag, startPoint x: 396, startPoint y: 249, endPoint x: 314, endPoint y: 256, distance: 82.8
click at [315, 256] on tr "Aena Ahad Ahsan Amrin Arvind_asst Bijender Counter_Sales Dharmaveer Farhan Farh…" at bounding box center [375, 258] width 627 height 53
type input "800"
click at [466, 354] on div "Client +91 Date 04-10-2025 Invoice Number LKBF/2025-26 V/2025 V/2025-26 3264 Se…" at bounding box center [375, 244] width 675 height 549
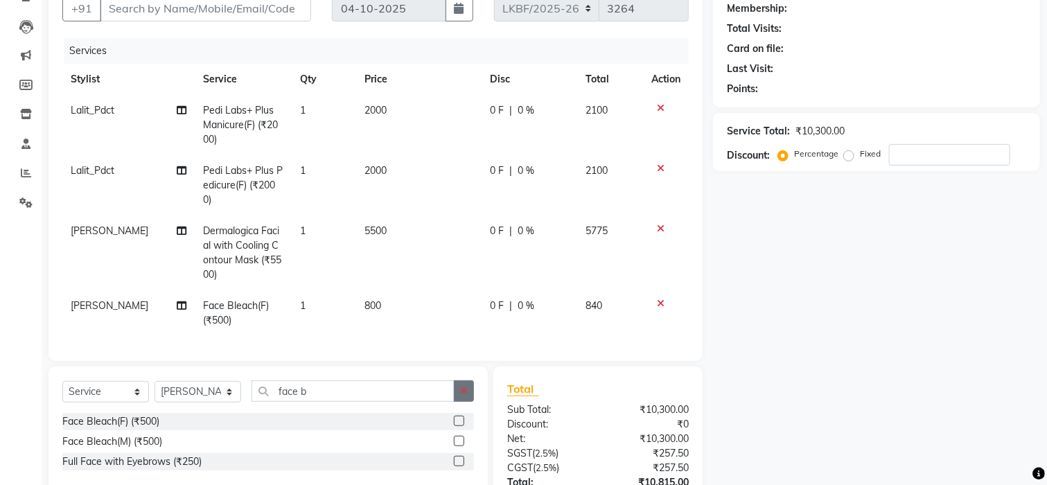
click at [457, 401] on button "button" at bounding box center [464, 391] width 20 height 21
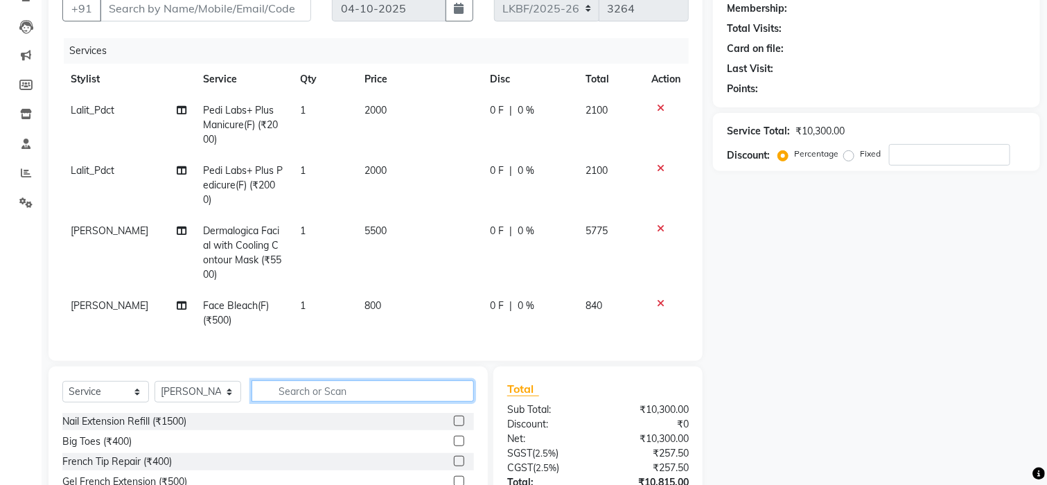
click at [347, 402] on input "text" at bounding box center [363, 391] width 222 height 21
type input "h"
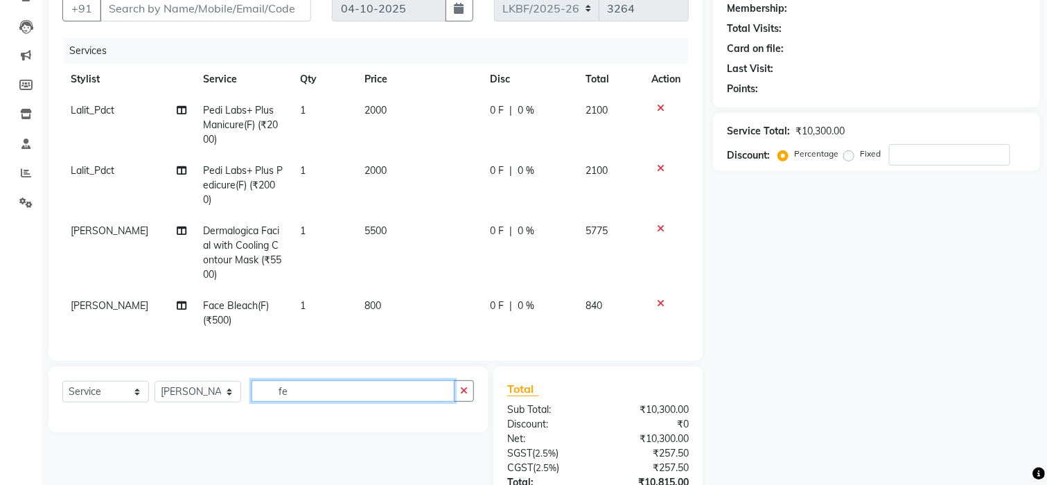
type input "f"
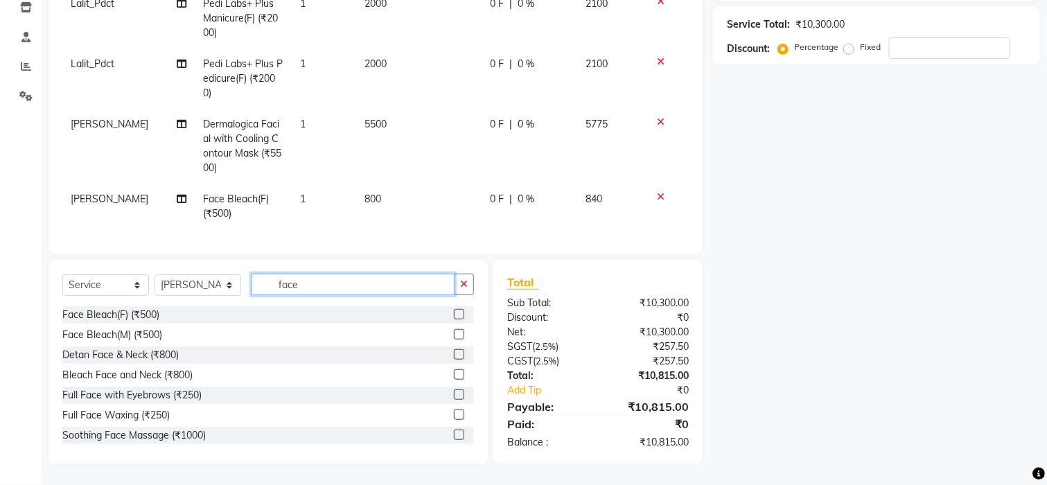
scroll to position [254, 0]
type input "face"
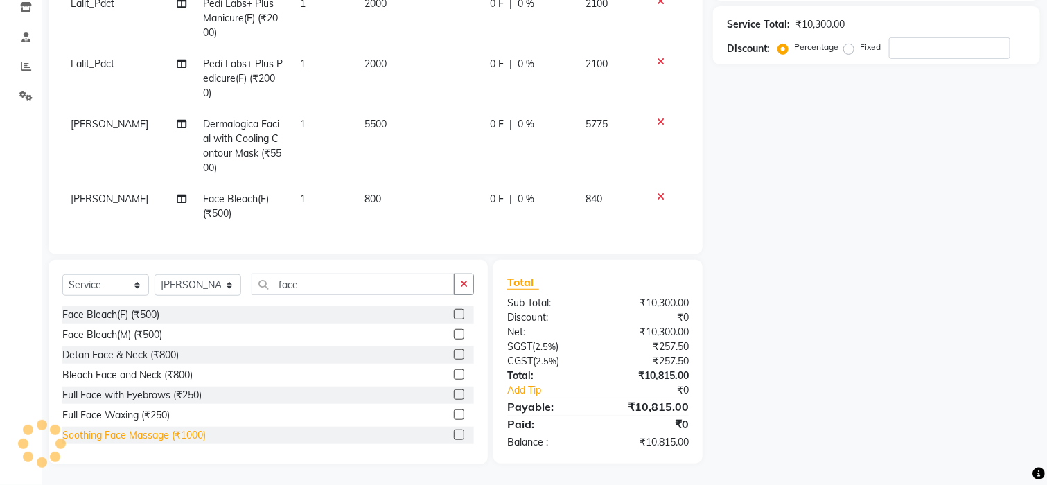
drag, startPoint x: 152, startPoint y: 434, endPoint x: 262, endPoint y: 426, distance: 109.8
click at [152, 436] on div "Soothing Face Massage (₹1000)" at bounding box center [133, 435] width 143 height 15
checkbox input "false"
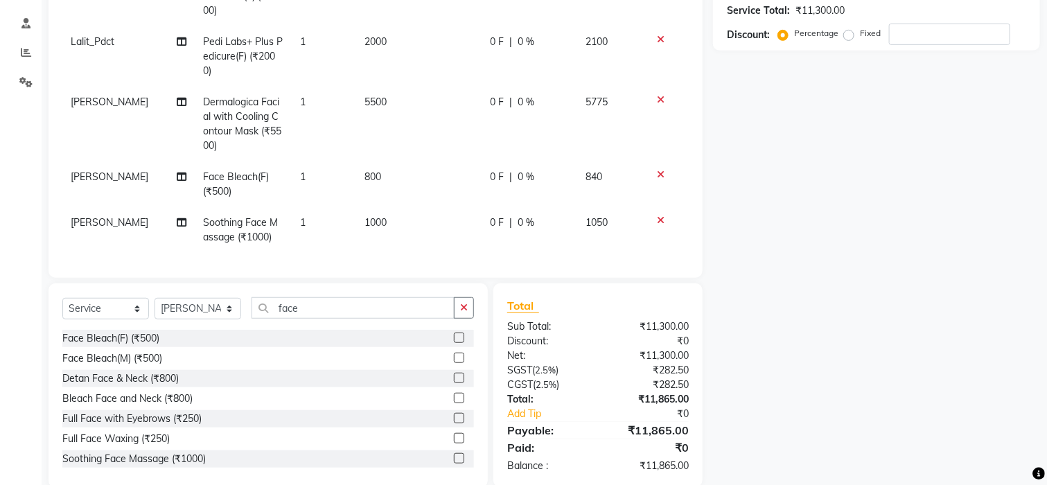
scroll to position [22, 0]
click at [382, 212] on td "1000" at bounding box center [418, 230] width 125 height 46
select select "87726"
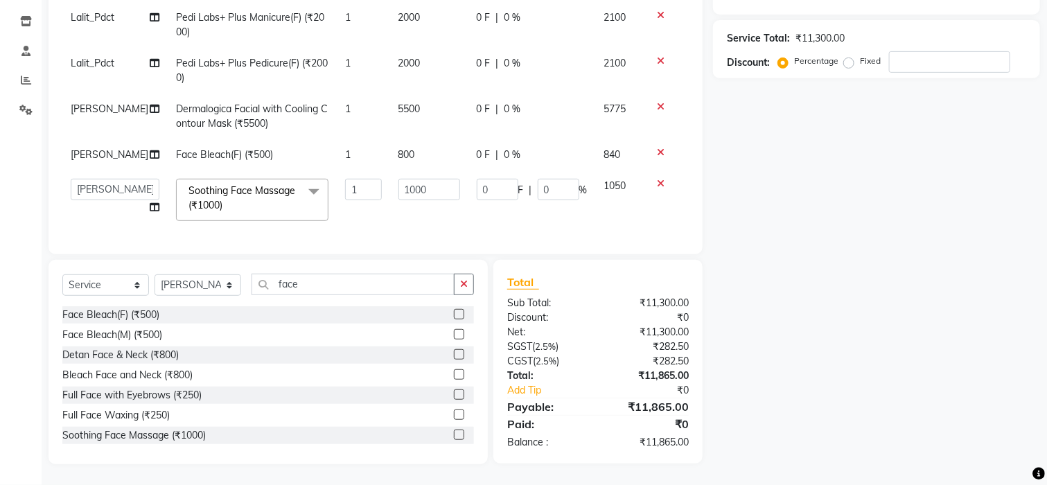
scroll to position [241, 0]
drag, startPoint x: 426, startPoint y: 171, endPoint x: 346, endPoint y: 189, distance: 81.7
click at [346, 189] on tr "Aena Ahad Ahsan Amrin Arvind_asst Bijender Counter_Sales Dharmaveer Farhan Farh…" at bounding box center [375, 200] width 627 height 59
type input "500"
click at [458, 285] on div "Client +91 Date 04-10-2025 Invoice Number LKBF/2025-26 V/2025 V/2025-26 3264 Se…" at bounding box center [375, 170] width 675 height 587
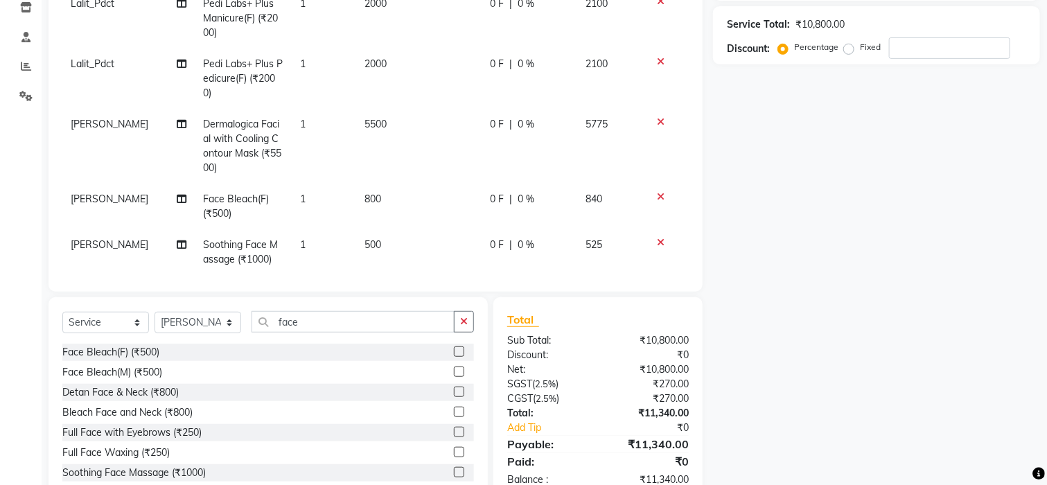
drag, startPoint x: 470, startPoint y: 324, endPoint x: 463, endPoint y: 327, distance: 7.5
click at [465, 327] on button "button" at bounding box center [464, 321] width 20 height 21
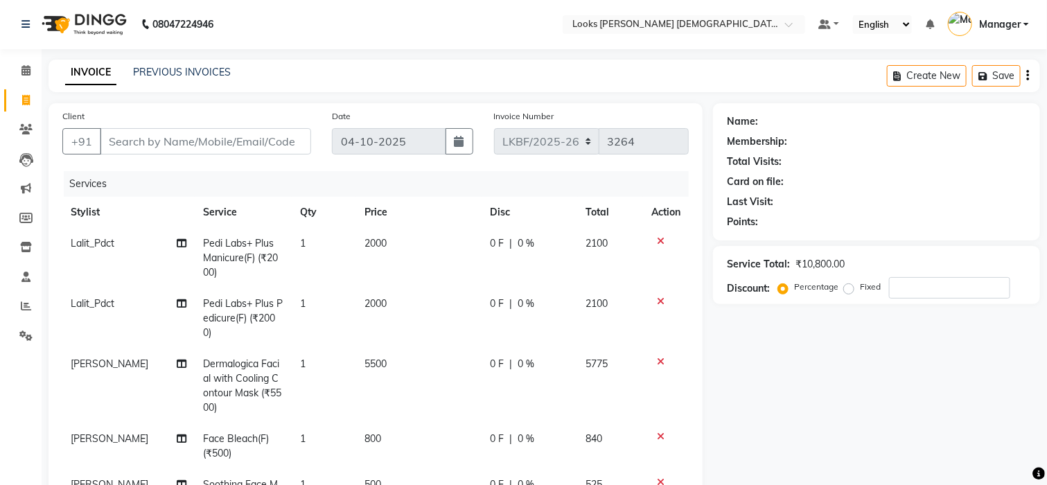
scroll to position [0, 0]
click at [169, 143] on input "Client" at bounding box center [205, 142] width 211 height 26
type input "9"
type input "0"
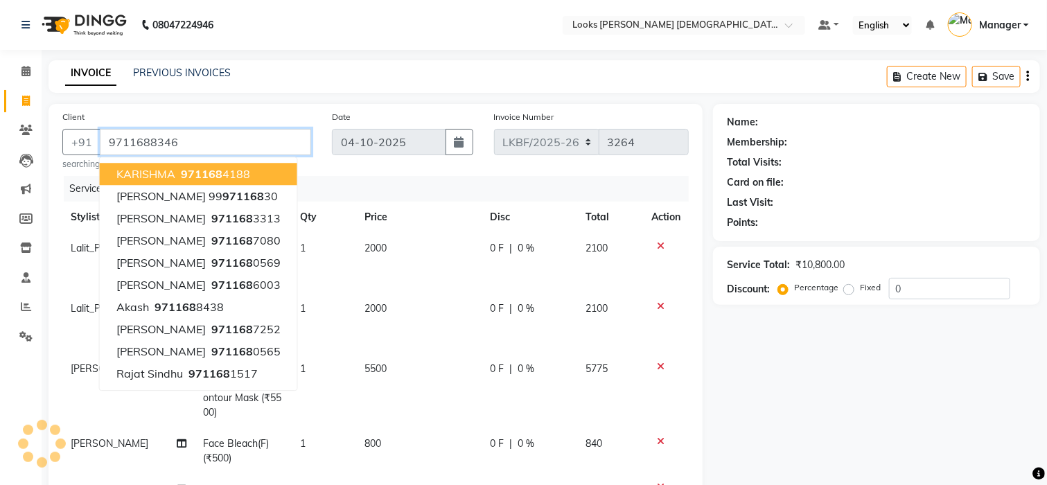
type input "9711688346"
select select "1: Object"
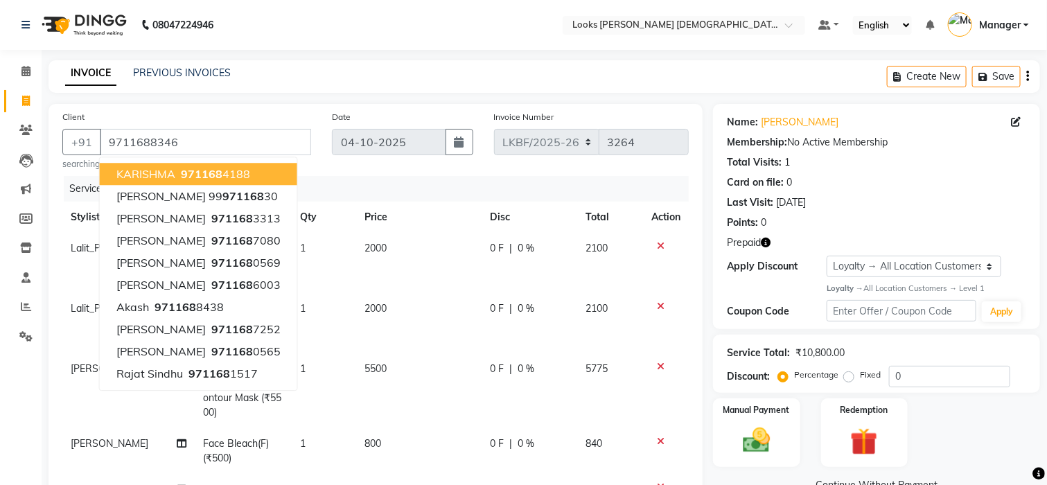
click at [503, 78] on div "INVOICE PREVIOUS INVOICES Create New Save" at bounding box center [545, 76] width 992 height 33
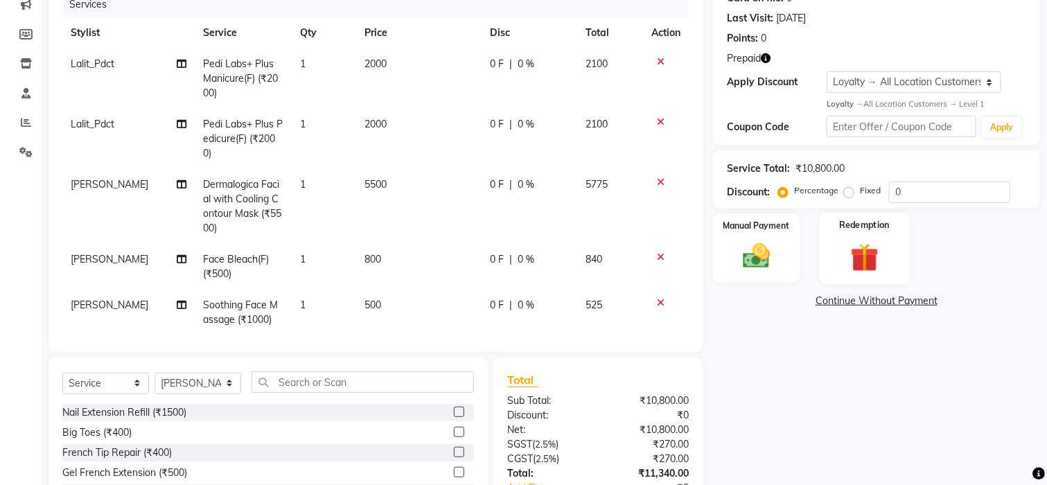
click at [871, 252] on img at bounding box center [864, 257] width 46 height 35
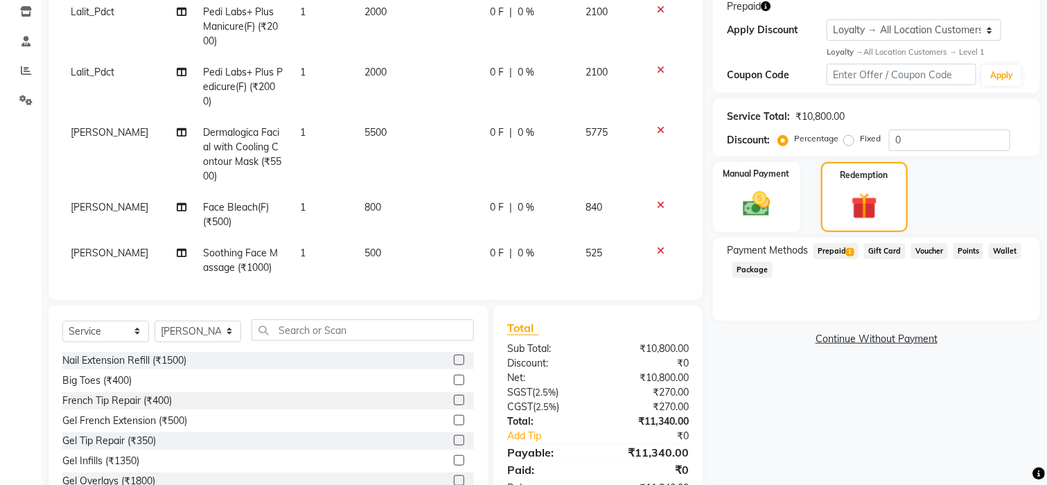
scroll to position [282, 0]
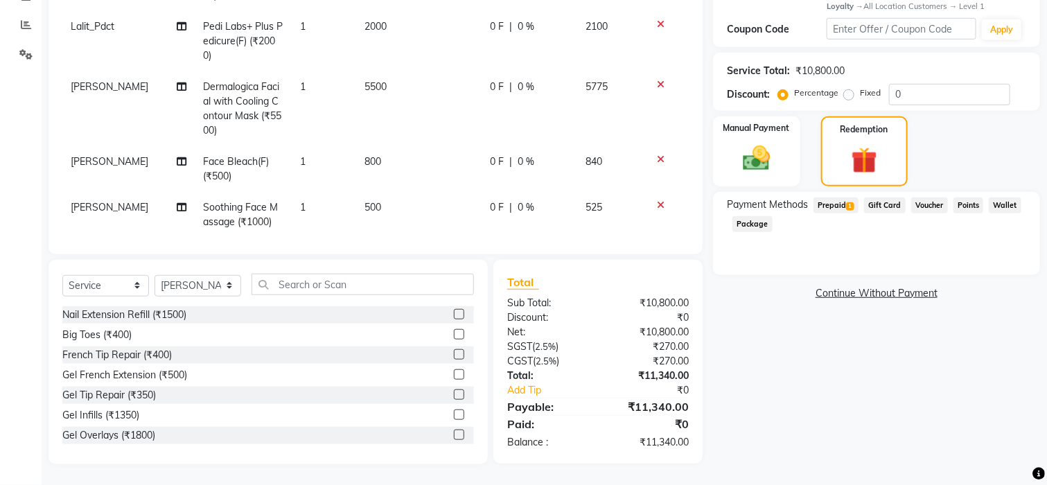
click at [836, 206] on span "Prepaid 1" at bounding box center [836, 206] width 45 height 16
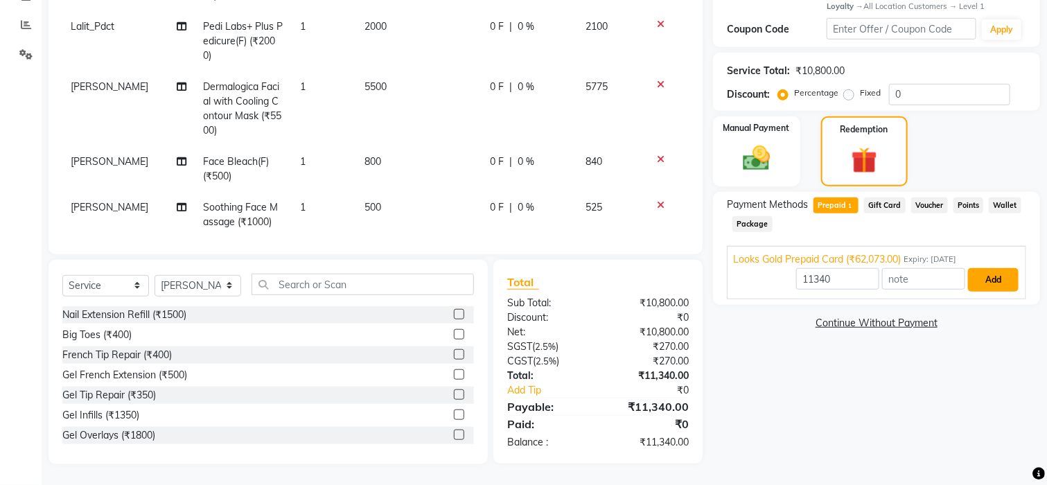
click at [984, 282] on button "Add" at bounding box center [993, 280] width 51 height 24
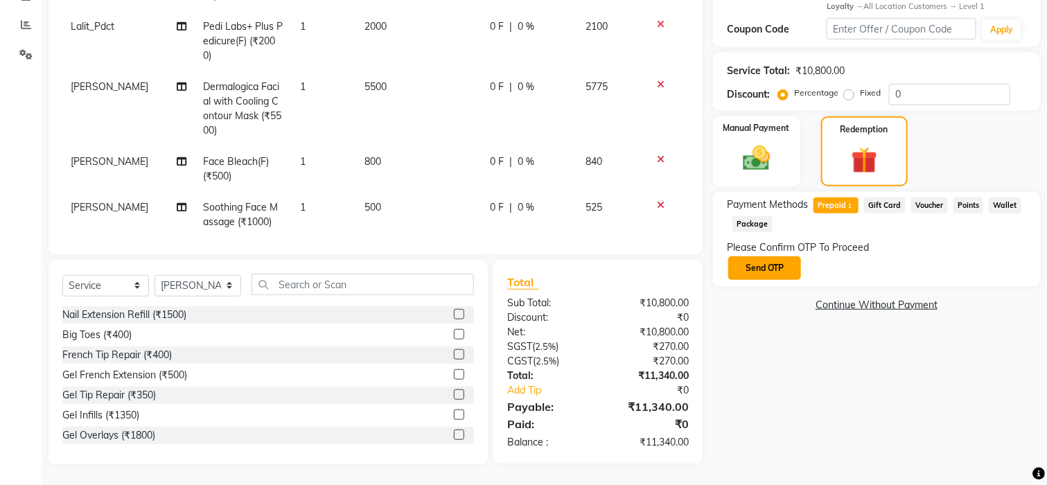
click at [782, 260] on button "Send OTP" at bounding box center [764, 268] width 73 height 24
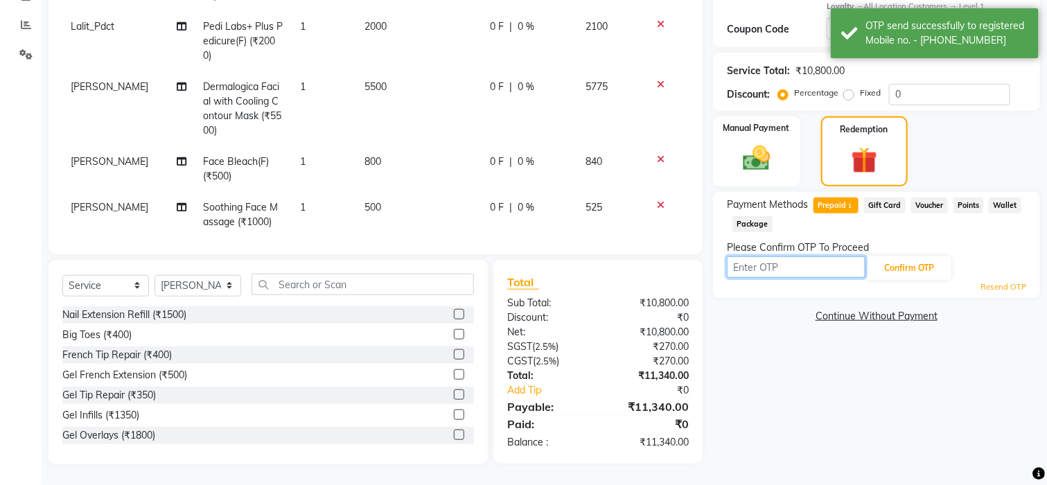
click at [791, 262] on input "text" at bounding box center [796, 266] width 139 height 21
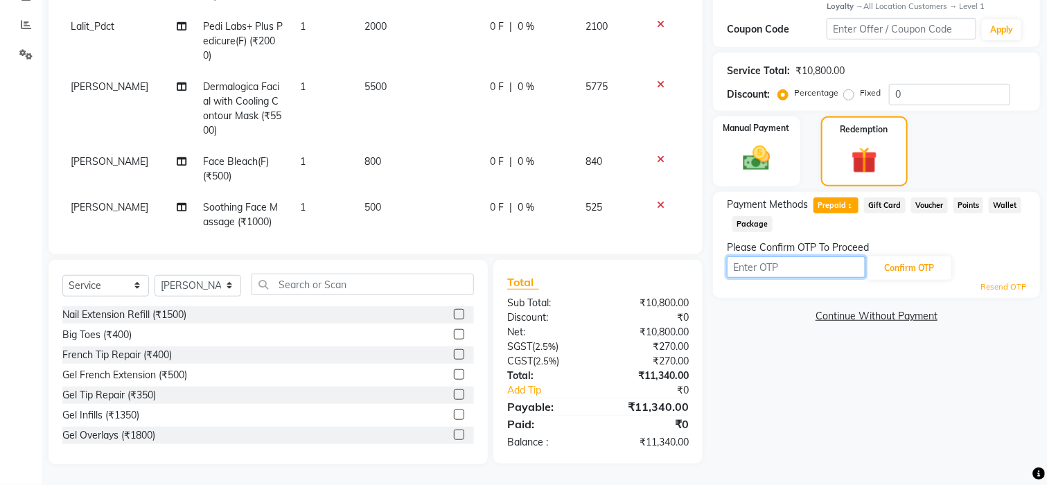
click at [798, 260] on input "text" at bounding box center [796, 266] width 139 height 21
type input "7079"
click at [919, 273] on button "Confirm OTP" at bounding box center [909, 268] width 85 height 24
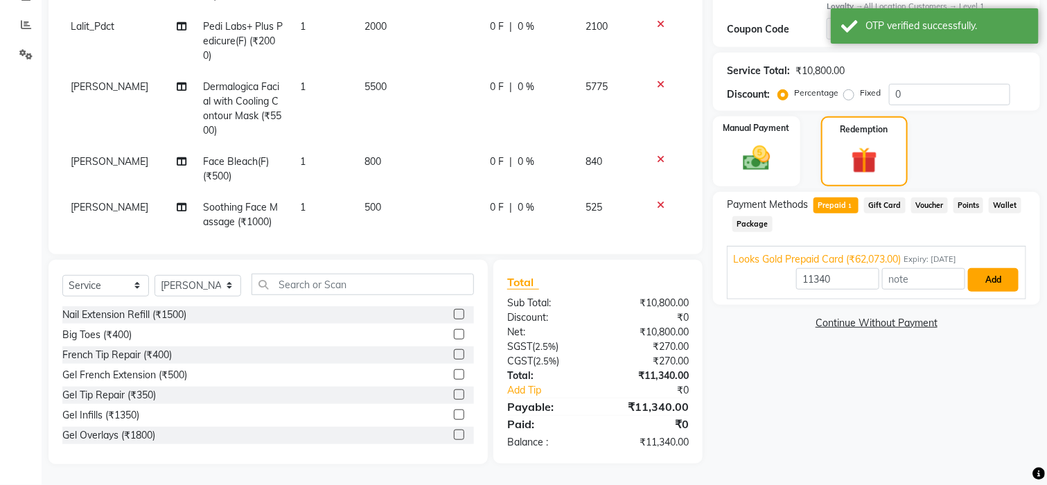
click at [984, 283] on button "Add" at bounding box center [993, 280] width 51 height 24
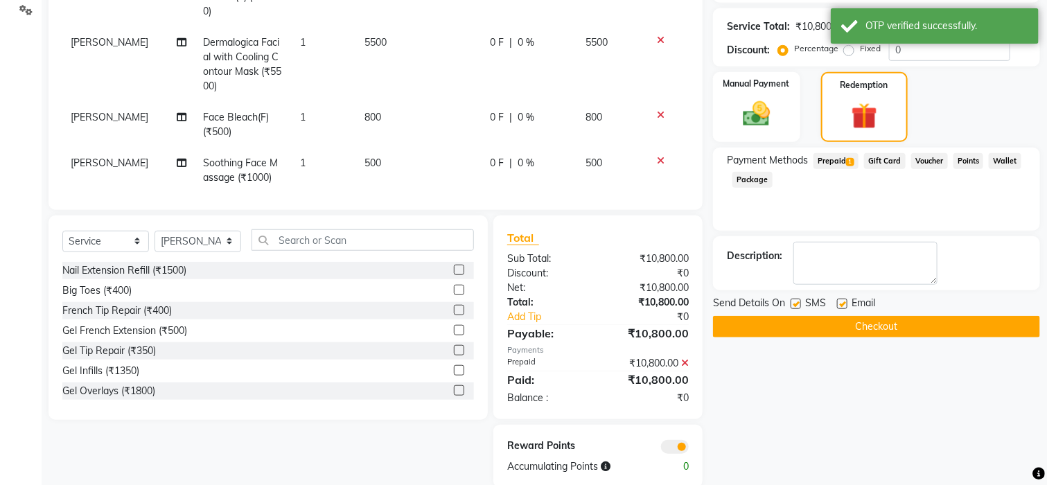
scroll to position [350, 0]
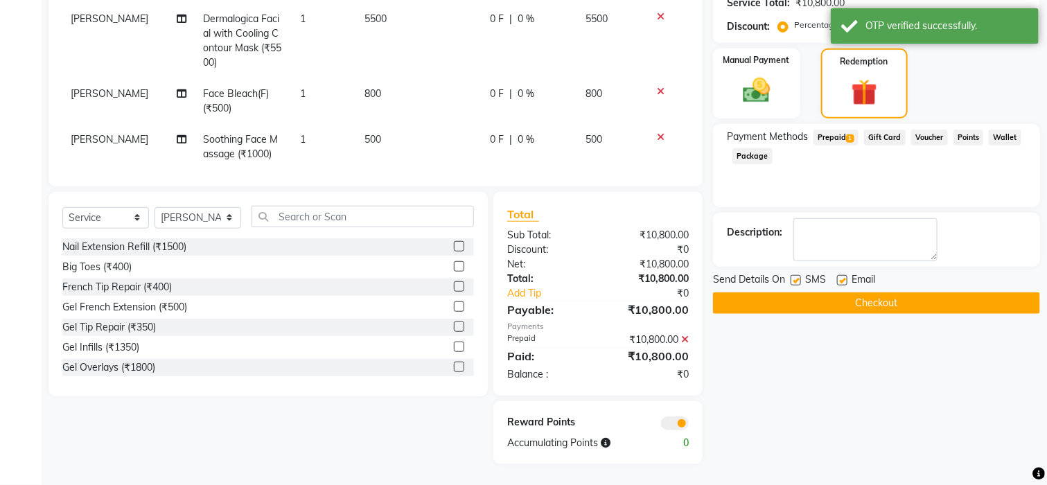
click at [877, 301] on button "Checkout" at bounding box center [876, 302] width 327 height 21
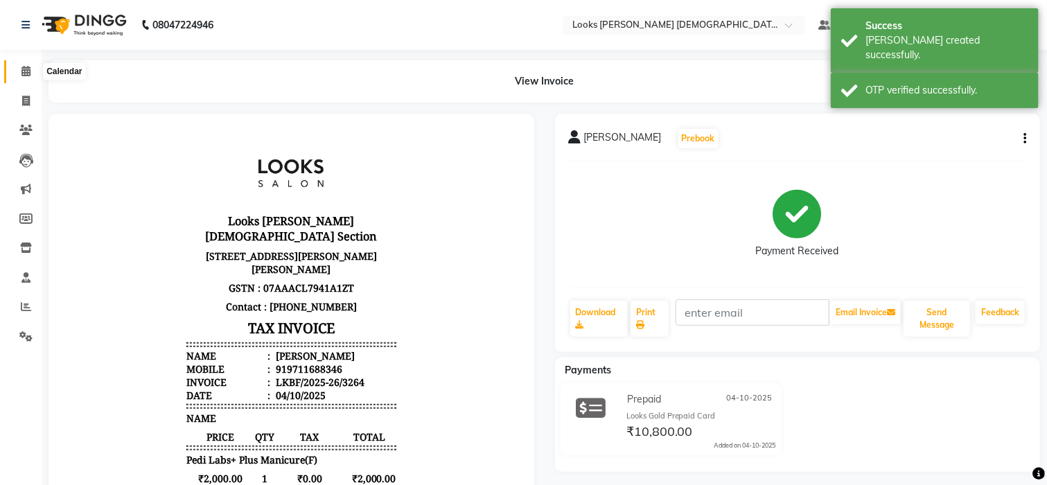
click at [18, 71] on span at bounding box center [26, 72] width 24 height 16
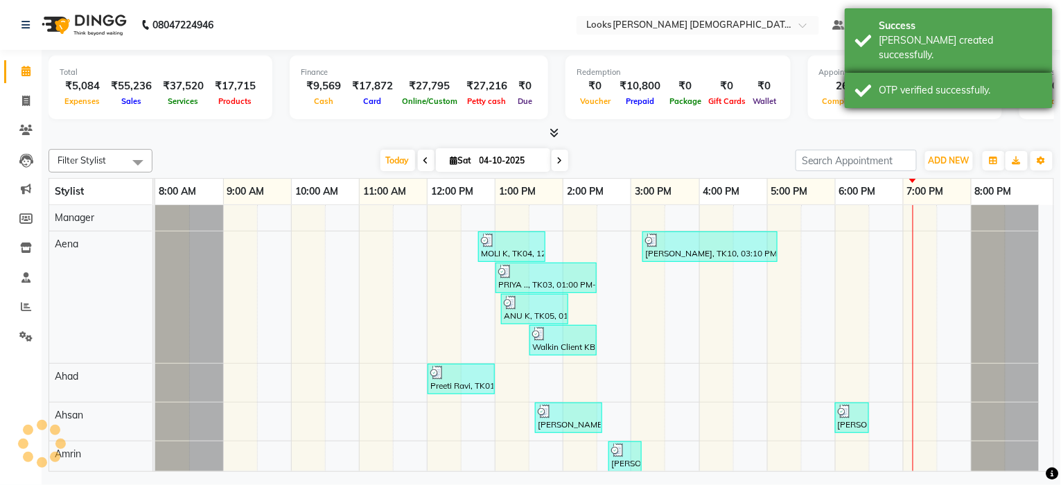
click at [1034, 83] on div "OTP verified successfully." at bounding box center [961, 90] width 163 height 15
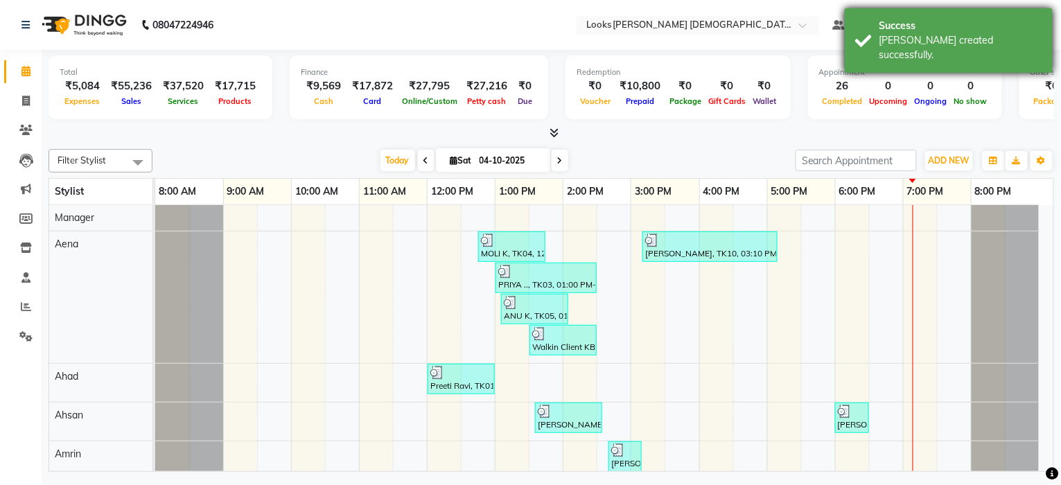
click at [1033, 31] on div "Success" at bounding box center [961, 26] width 163 height 15
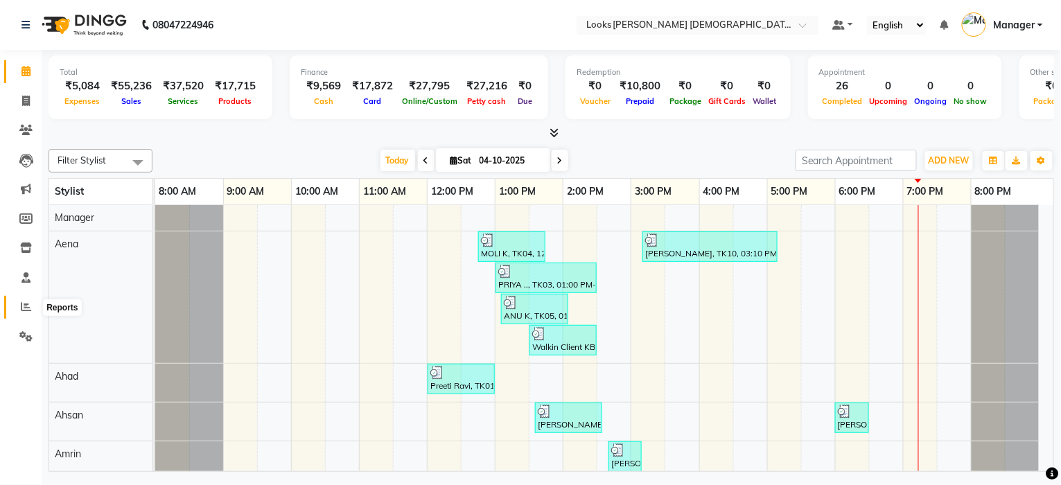
click at [24, 315] on span at bounding box center [26, 307] width 24 height 16
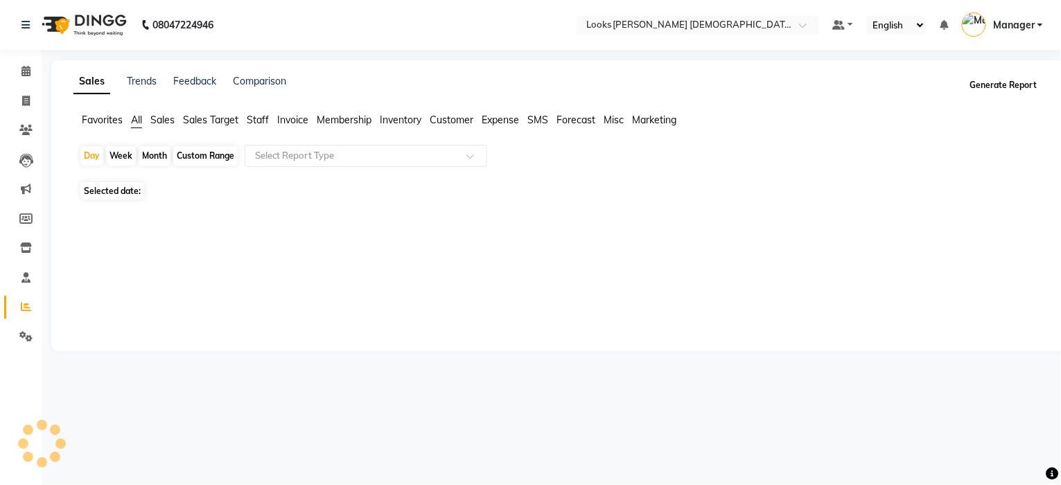
click at [992, 91] on button "Generate Report" at bounding box center [1004, 85] width 74 height 19
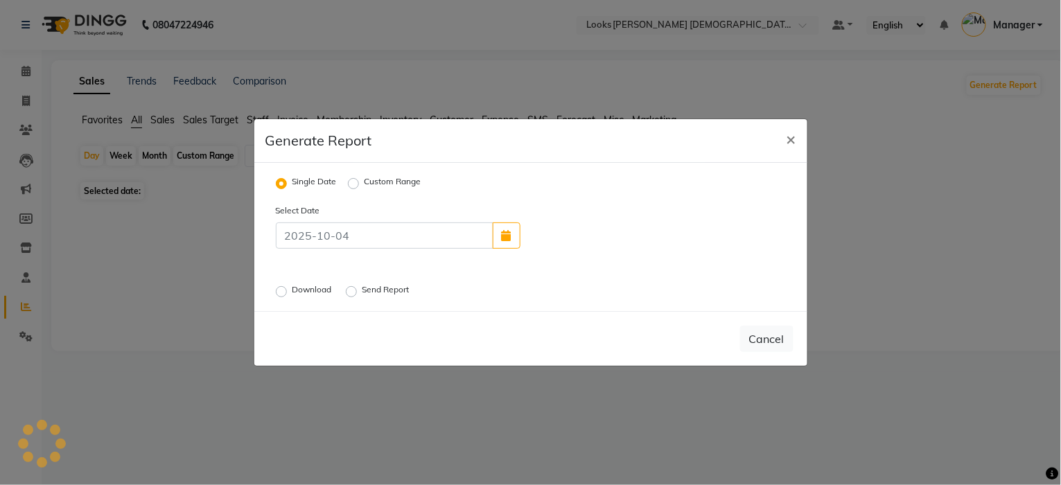
click at [316, 286] on label "Download" at bounding box center [313, 291] width 42 height 17
click at [288, 287] on input "Download" at bounding box center [284, 292] width 10 height 10
radio input "true"
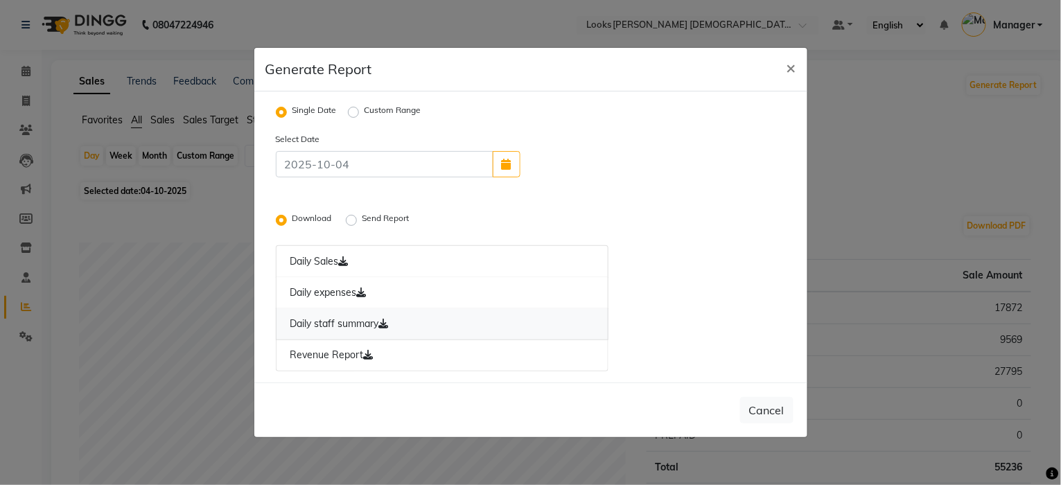
click at [324, 316] on link "Daily staff summary" at bounding box center [442, 324] width 333 height 32
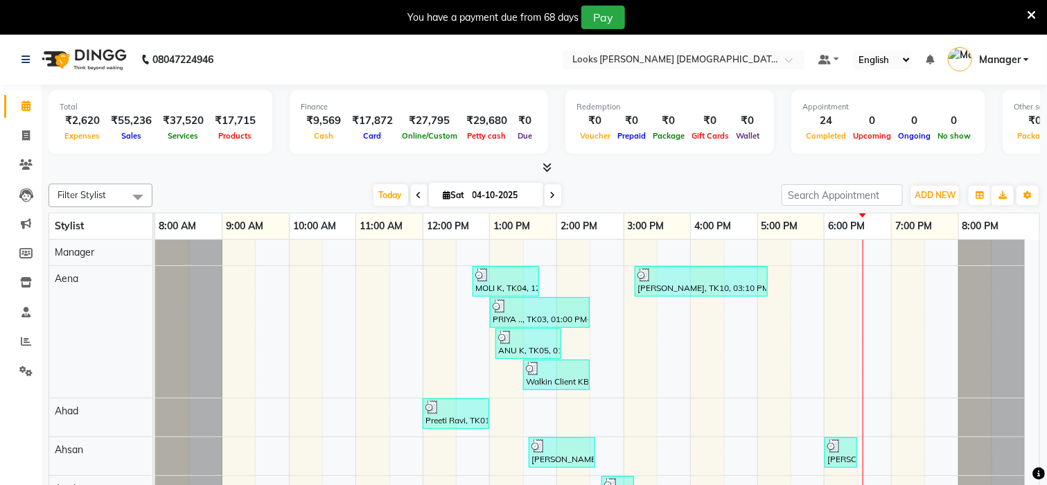
click at [1031, 12] on icon at bounding box center [1031, 15] width 9 height 12
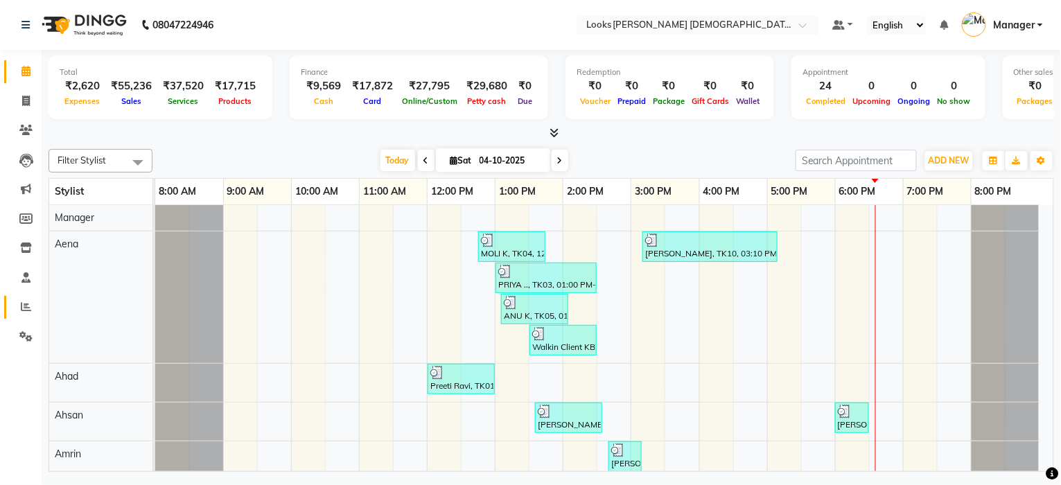
click at [19, 307] on span at bounding box center [26, 307] width 24 height 16
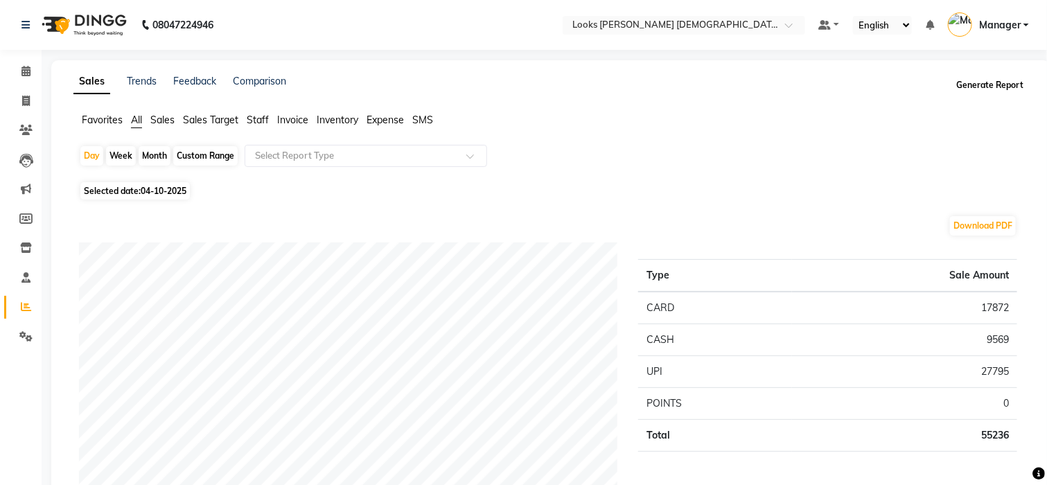
click at [978, 83] on button "Generate Report" at bounding box center [990, 85] width 74 height 19
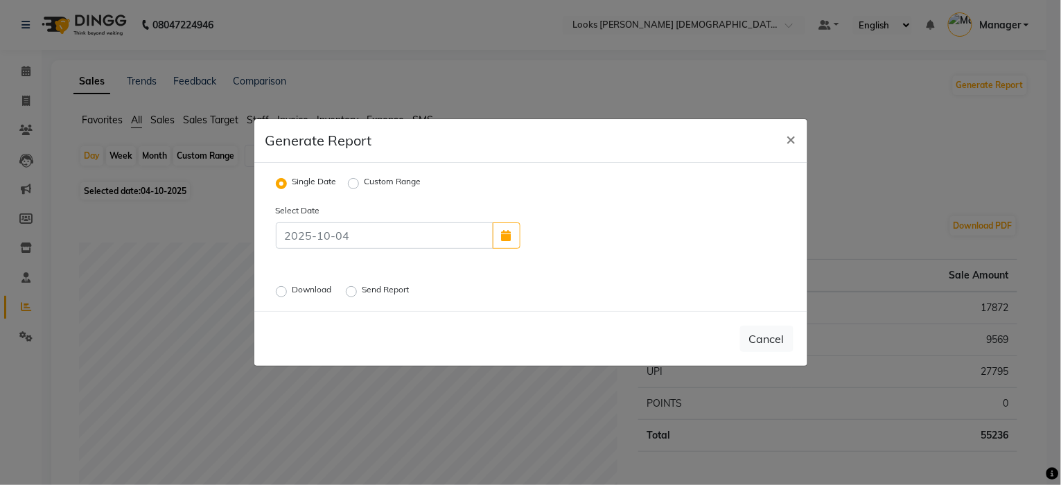
click at [320, 285] on label "Download" at bounding box center [313, 291] width 42 height 17
click at [288, 287] on input "Download" at bounding box center [284, 292] width 10 height 10
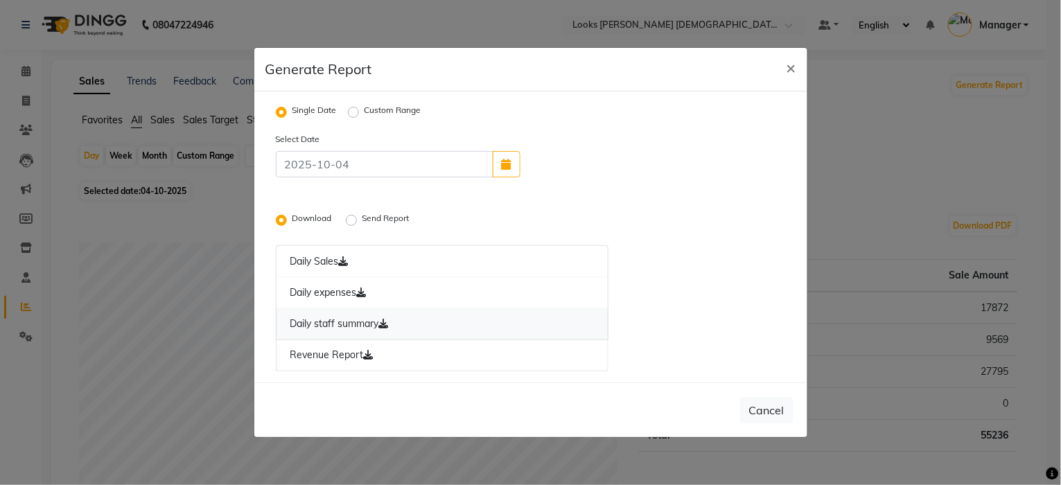
click at [347, 324] on link "Daily staff summary" at bounding box center [442, 324] width 333 height 32
click at [792, 69] on span "×" at bounding box center [792, 67] width 10 height 21
radio input "false"
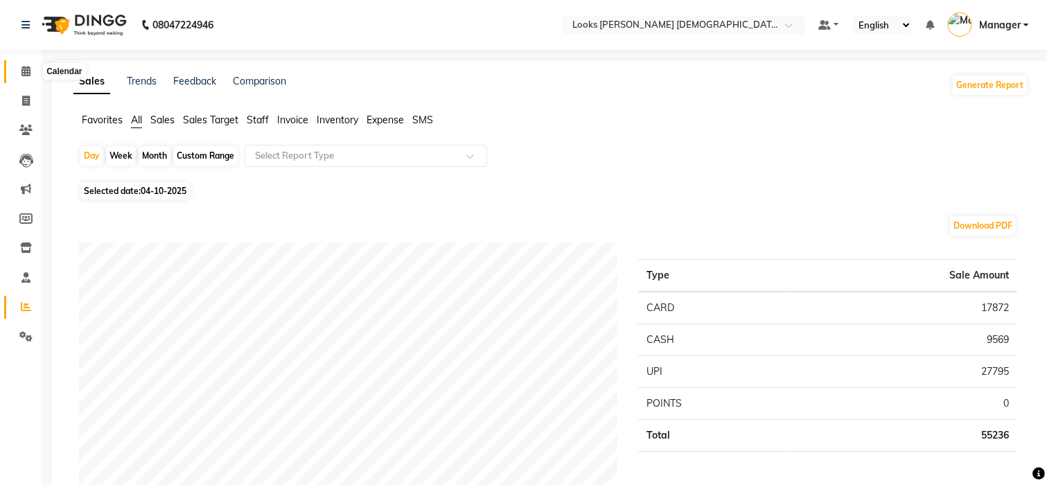
click at [15, 70] on span at bounding box center [26, 72] width 24 height 16
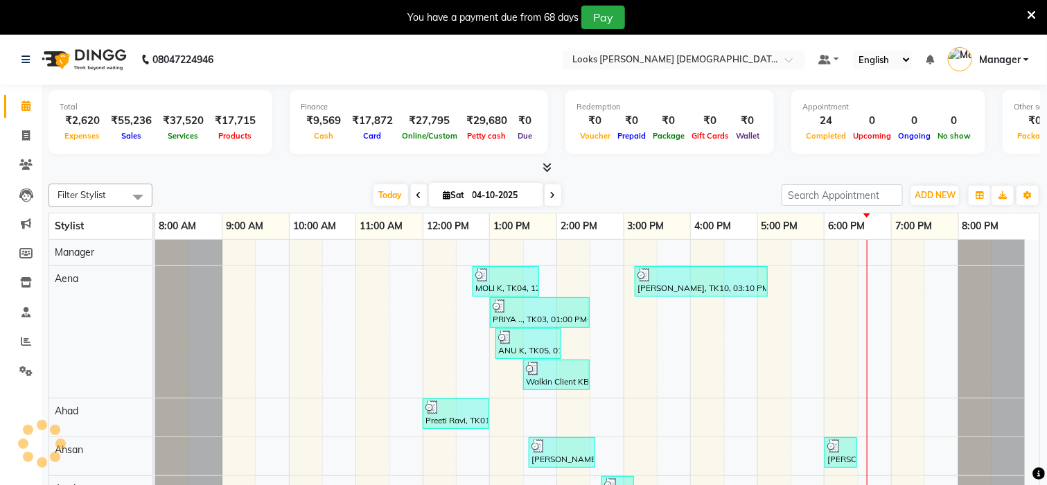
click at [1028, 14] on icon at bounding box center [1031, 15] width 9 height 12
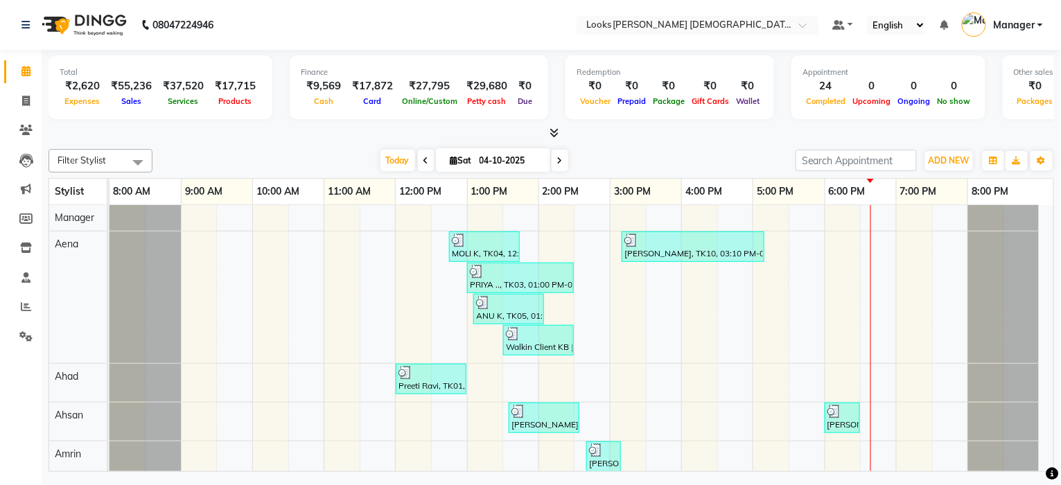
drag, startPoint x: 152, startPoint y: 182, endPoint x: 107, endPoint y: 185, distance: 45.8
click at [107, 185] on td at bounding box center [108, 192] width 2 height 26
click at [955, 159] on span "ADD NEW" at bounding box center [949, 160] width 41 height 10
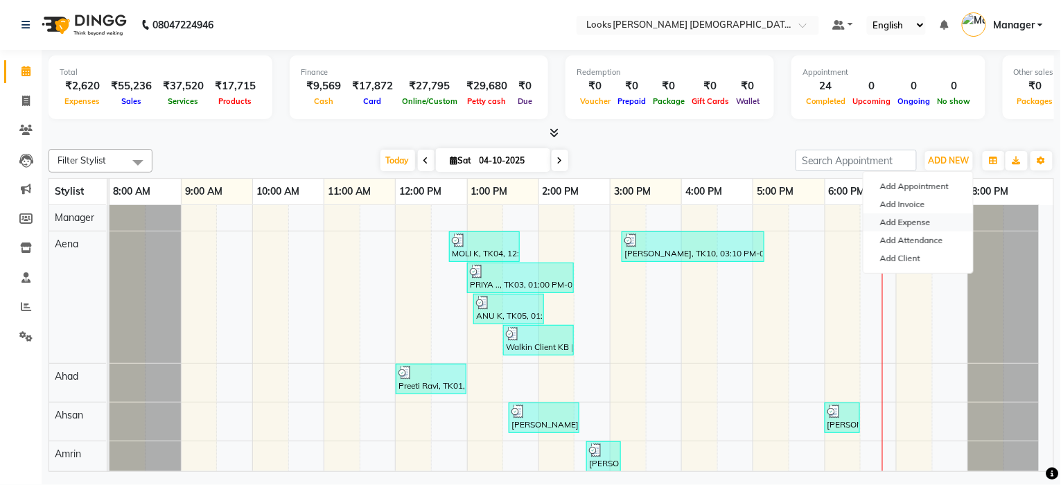
click at [903, 224] on link "Add Expense" at bounding box center [919, 222] width 110 height 18
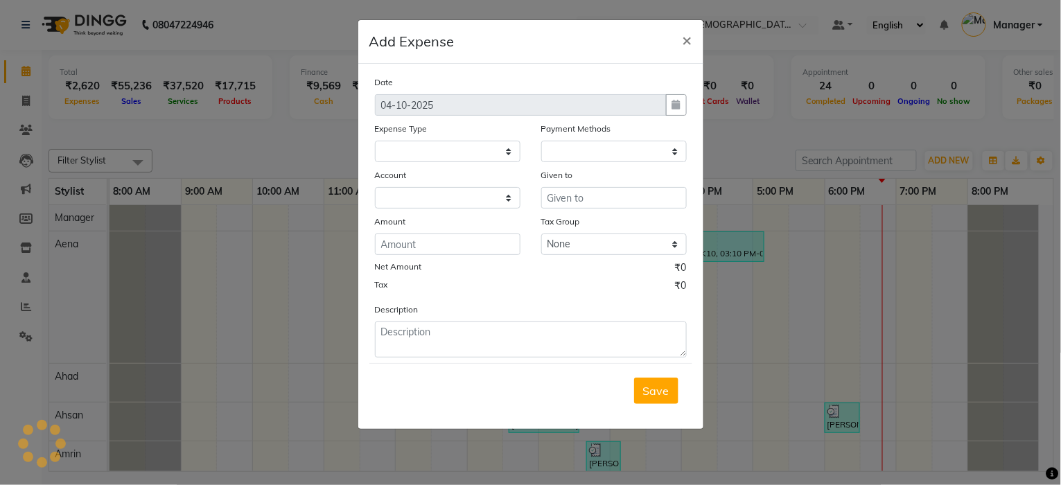
select select
select select "1"
select select "7940"
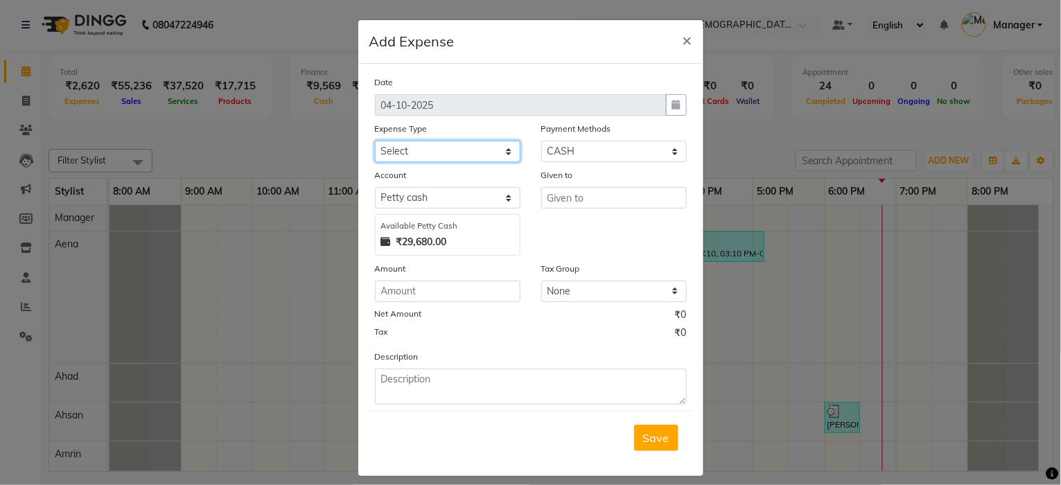
click at [447, 155] on select "Select Accommodation Aesthetics Bank Deposit BLINKIT Cash Handover Client Refun…" at bounding box center [448, 151] width 146 height 21
select select "25010"
click at [375, 141] on select "Select Accommodation Aesthetics Bank Deposit BLINKIT Cash Handover Client Refun…" at bounding box center [448, 151] width 146 height 21
click at [617, 193] on input "text" at bounding box center [614, 197] width 146 height 21
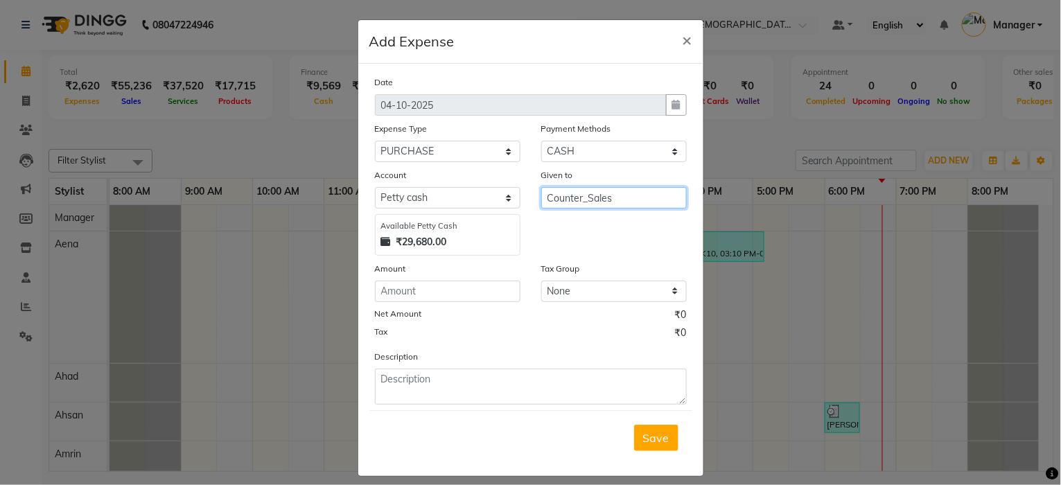
type input "Counter_Sales"
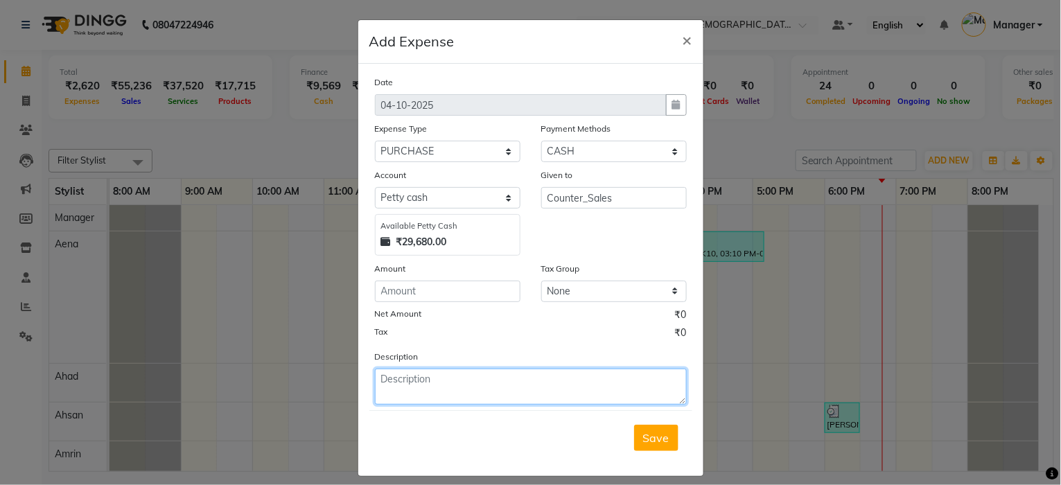
click at [441, 382] on textarea at bounding box center [531, 387] width 312 height 36
click at [428, 389] on textarea at bounding box center [531, 387] width 312 height 36
paste textarea "wocky tocky"
type textarea "wocky tocky"
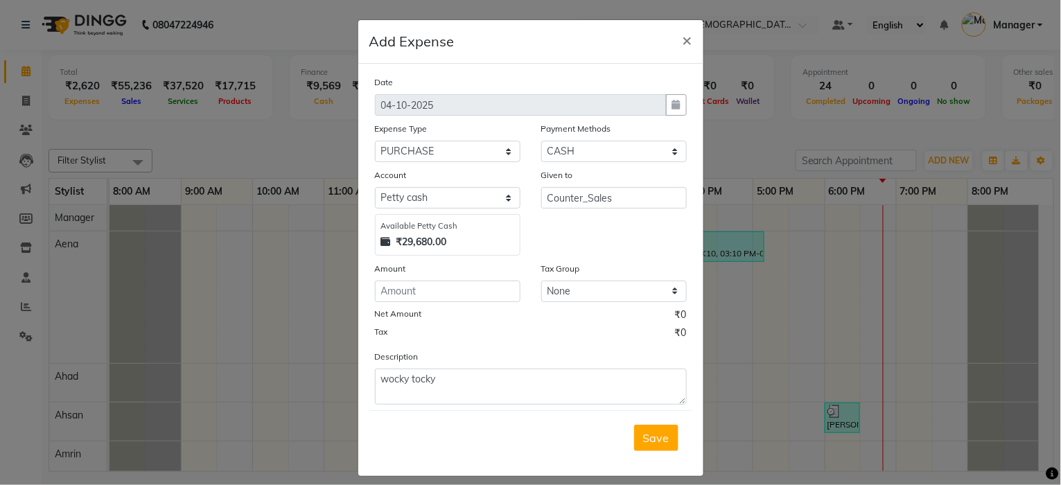
drag, startPoint x: 389, startPoint y: 379, endPoint x: 715, endPoint y: 372, distance: 325.8
click at [749, 308] on ngb-modal-window "Add Expense × Date [DATE] Expense Type Select Accommodation Aesthetics Bank Dep…" at bounding box center [530, 242] width 1061 height 485
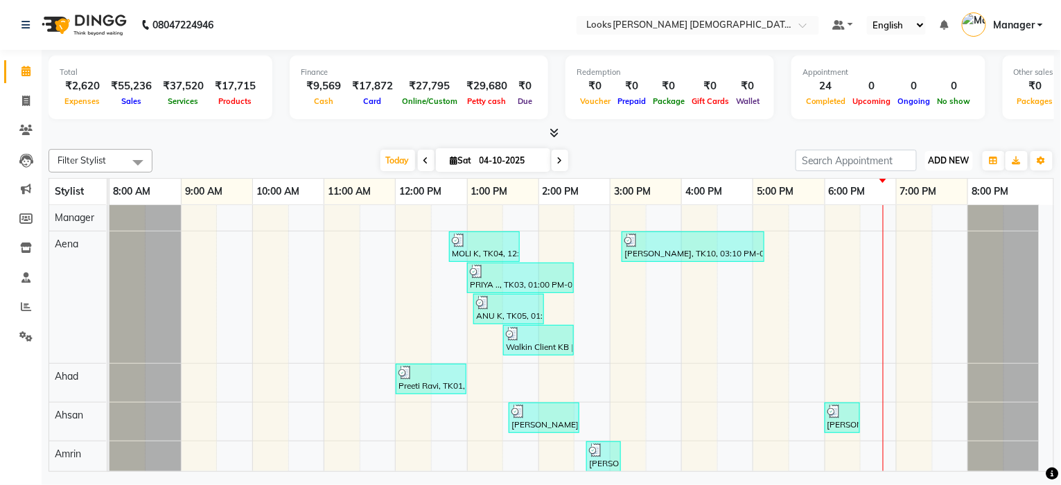
click at [936, 157] on span "ADD NEW" at bounding box center [949, 160] width 41 height 10
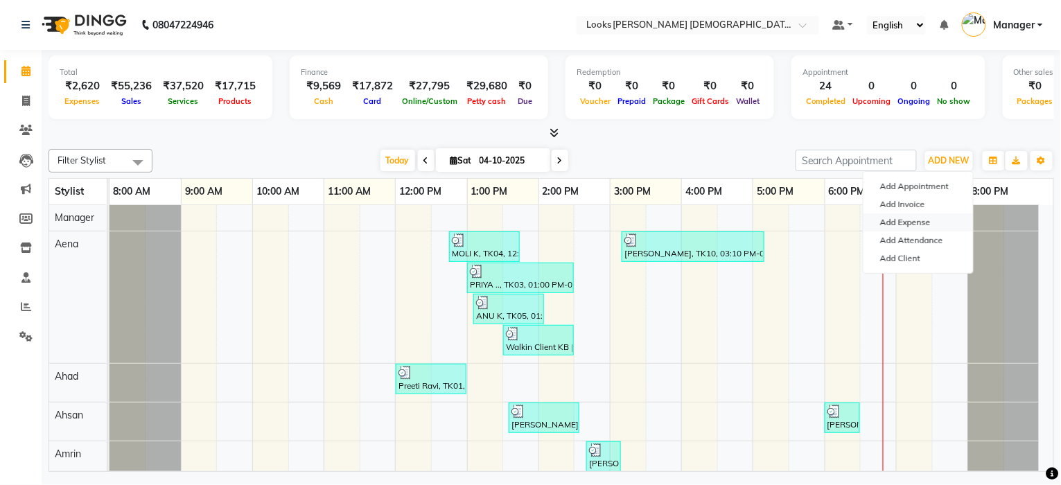
click at [902, 217] on link "Add Expense" at bounding box center [919, 222] width 110 height 18
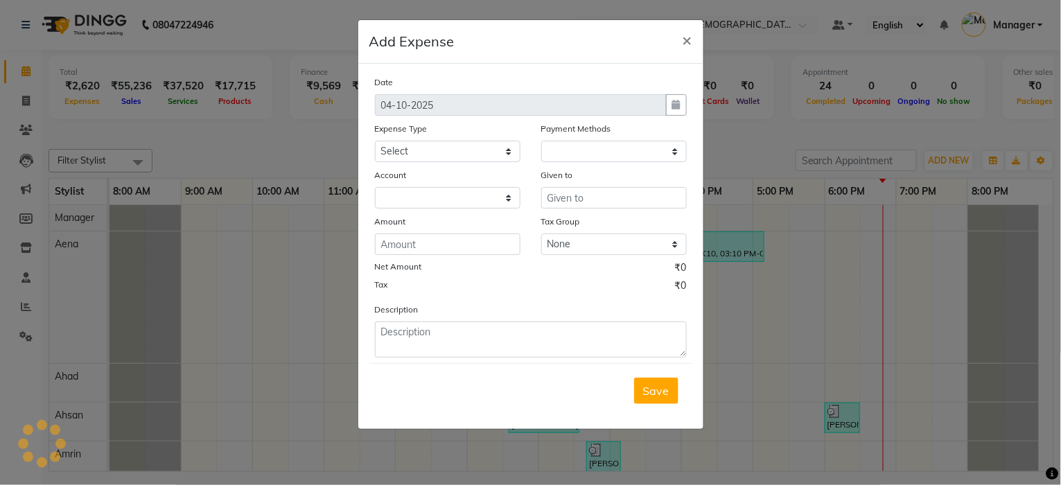
select select "1"
select select "7940"
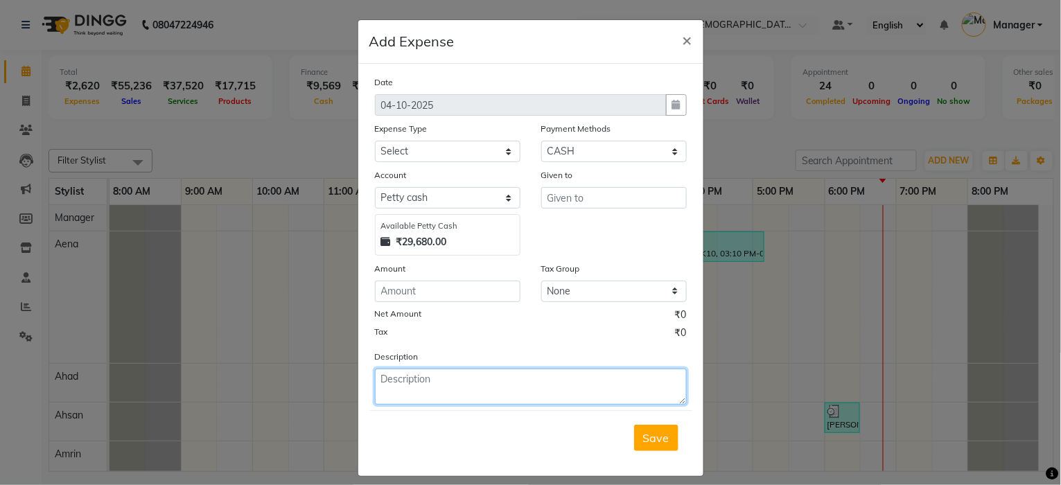
click at [467, 382] on textarea at bounding box center [531, 387] width 312 height 36
paste textarea "wocky tocky"
type textarea "wocky tocky noida sector 50"
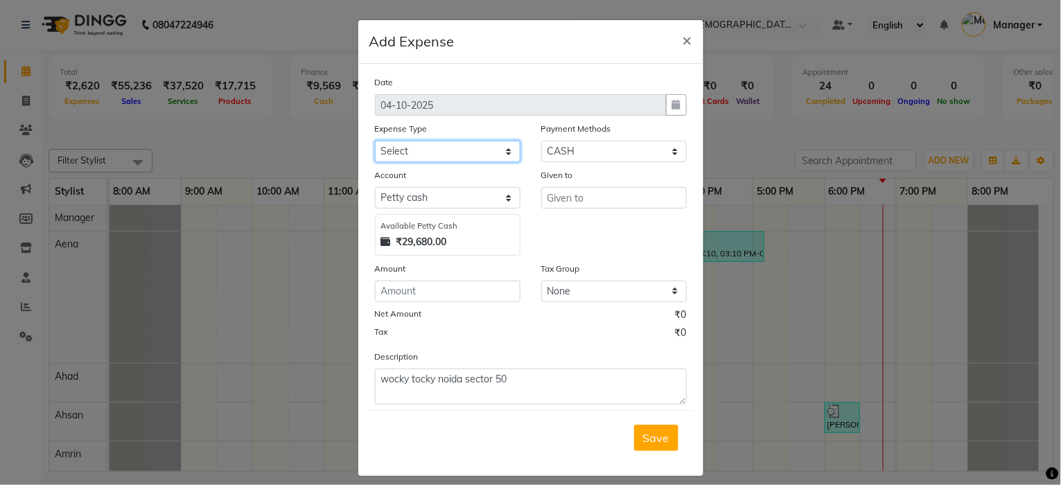
click at [414, 152] on select "Select Accommodation Aesthetics Bank Deposit BLINKIT Cash Handover Client Refun…" at bounding box center [448, 151] width 146 height 21
select select "25010"
click at [375, 141] on select "Select Accommodation Aesthetics Bank Deposit BLINKIT Cash Handover Client Refun…" at bounding box center [448, 151] width 146 height 21
click at [545, 192] on input "text" at bounding box center [614, 197] width 146 height 21
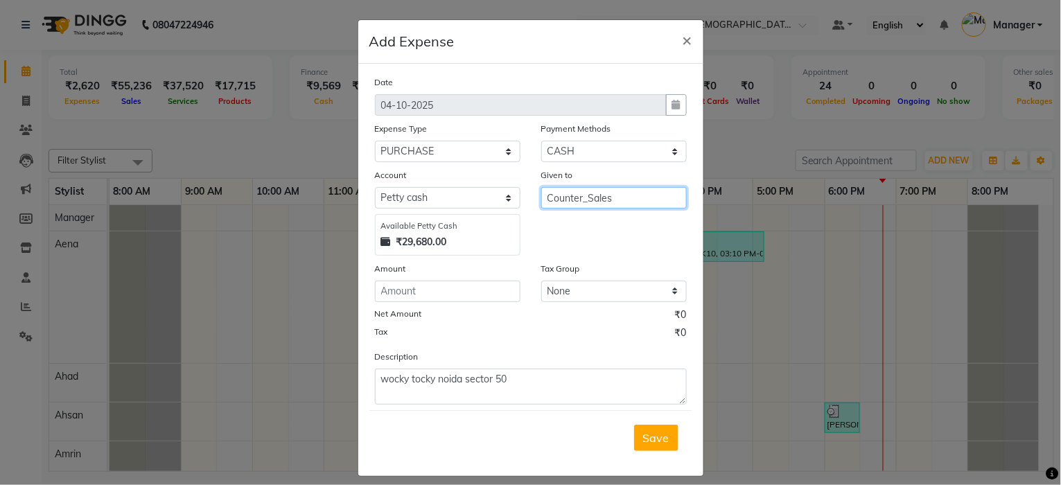
type input "Counter_Sales"
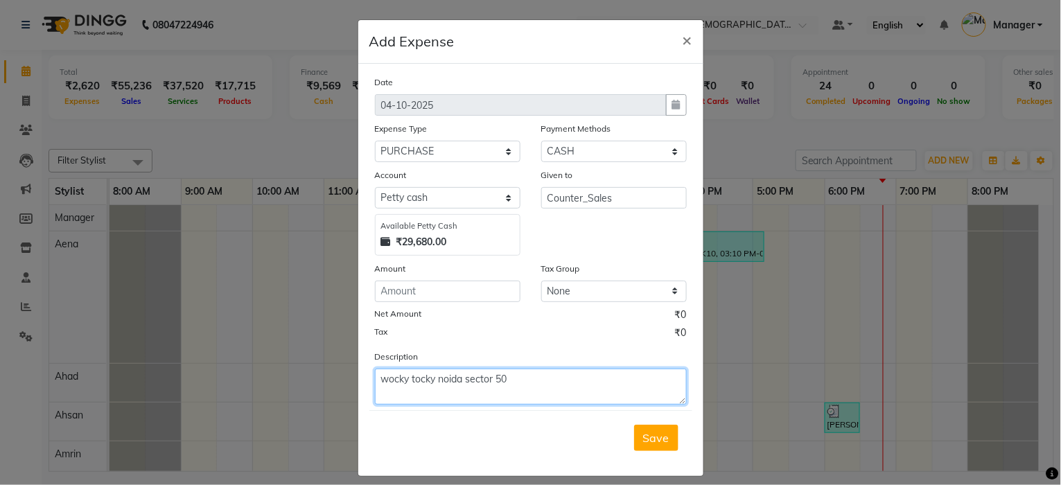
click at [518, 381] on textarea "wocky tocky noida sector 50" at bounding box center [531, 387] width 312 height 36
click at [575, 381] on textarea "wocky tocky noida sector 50( [PERSON_NAME] sir" at bounding box center [531, 387] width 312 height 36
type textarea "wocky tocky noida sector 50( [PERSON_NAME] sir )"
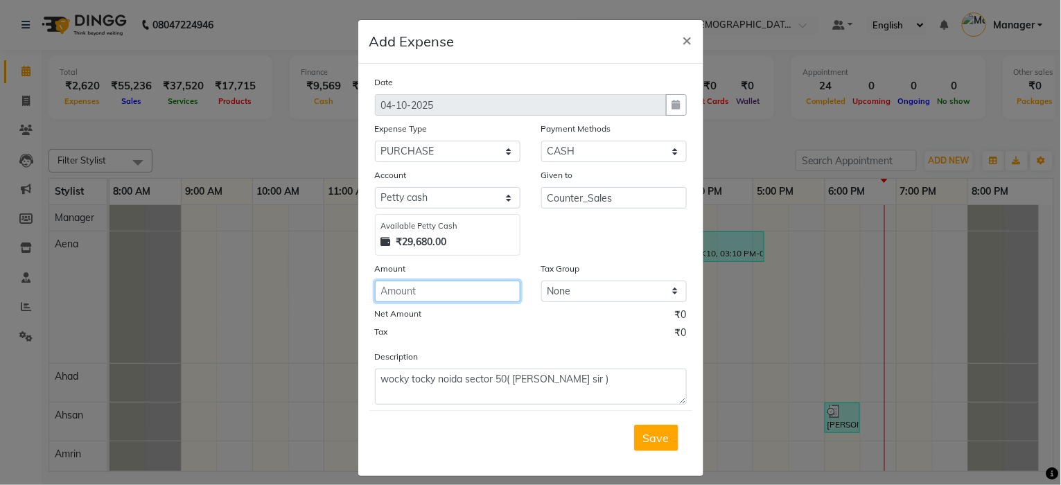
click at [444, 294] on input "number" at bounding box center [448, 291] width 146 height 21
type input "2"
type input "2100"
drag, startPoint x: 412, startPoint y: 378, endPoint x: 385, endPoint y: 123, distance: 255.7
click at [385, 123] on div "Expense Type" at bounding box center [448, 130] width 146 height 19
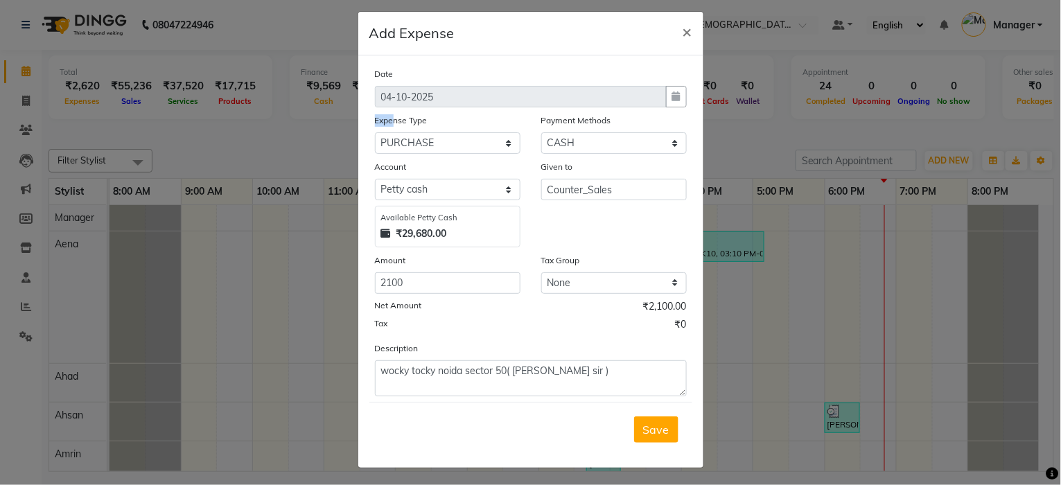
scroll to position [12, 0]
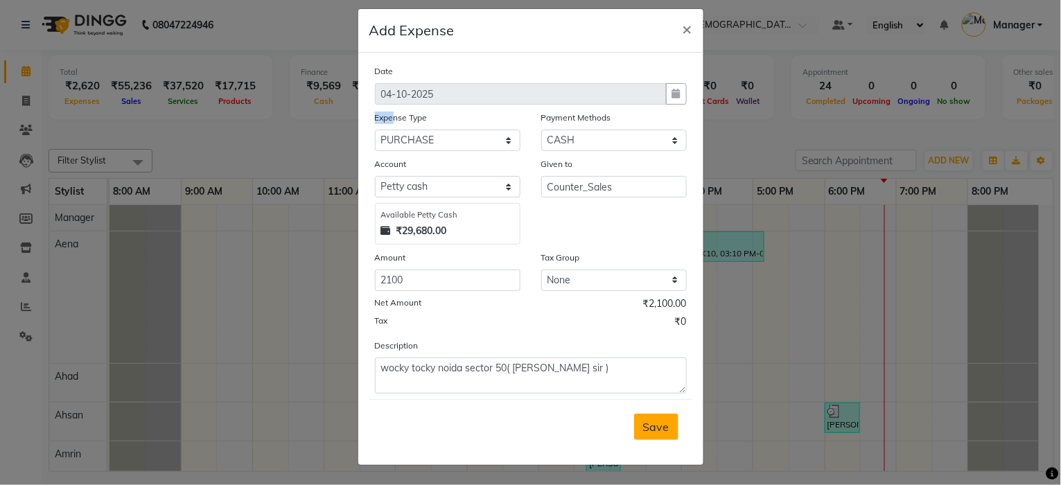
click at [654, 430] on span "Save" at bounding box center [656, 427] width 26 height 14
